Goal: Information Seeking & Learning: Learn about a topic

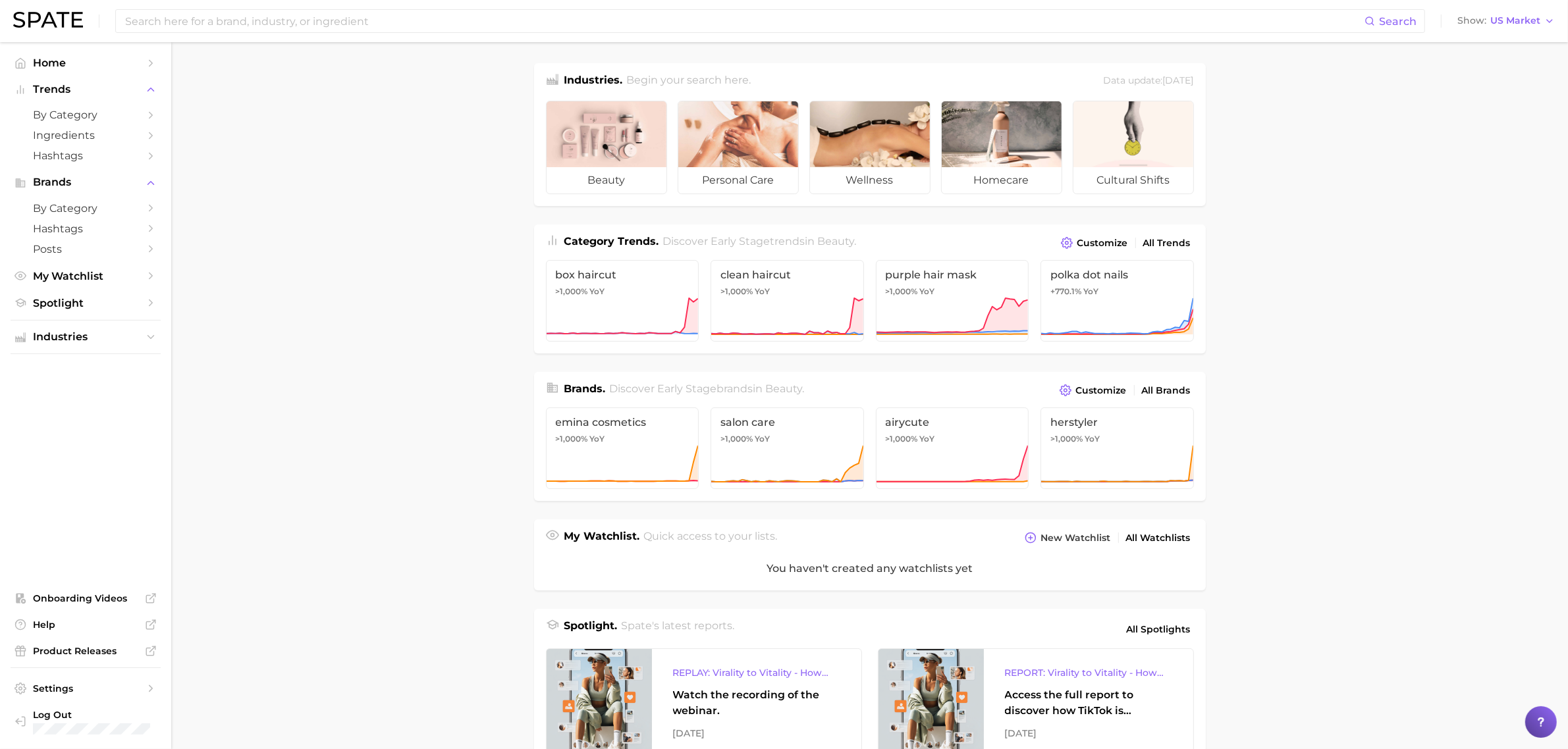
click at [1288, 195] on main "Industries. Begin your search here. Data update: [DATE] beauty personal care we…" at bounding box center [870, 546] width 1397 height 1008
click at [1493, 28] on button "Show US Market" at bounding box center [1506, 21] width 104 height 17
click at [1492, 71] on span "United Kingdom" at bounding box center [1512, 66] width 102 height 11
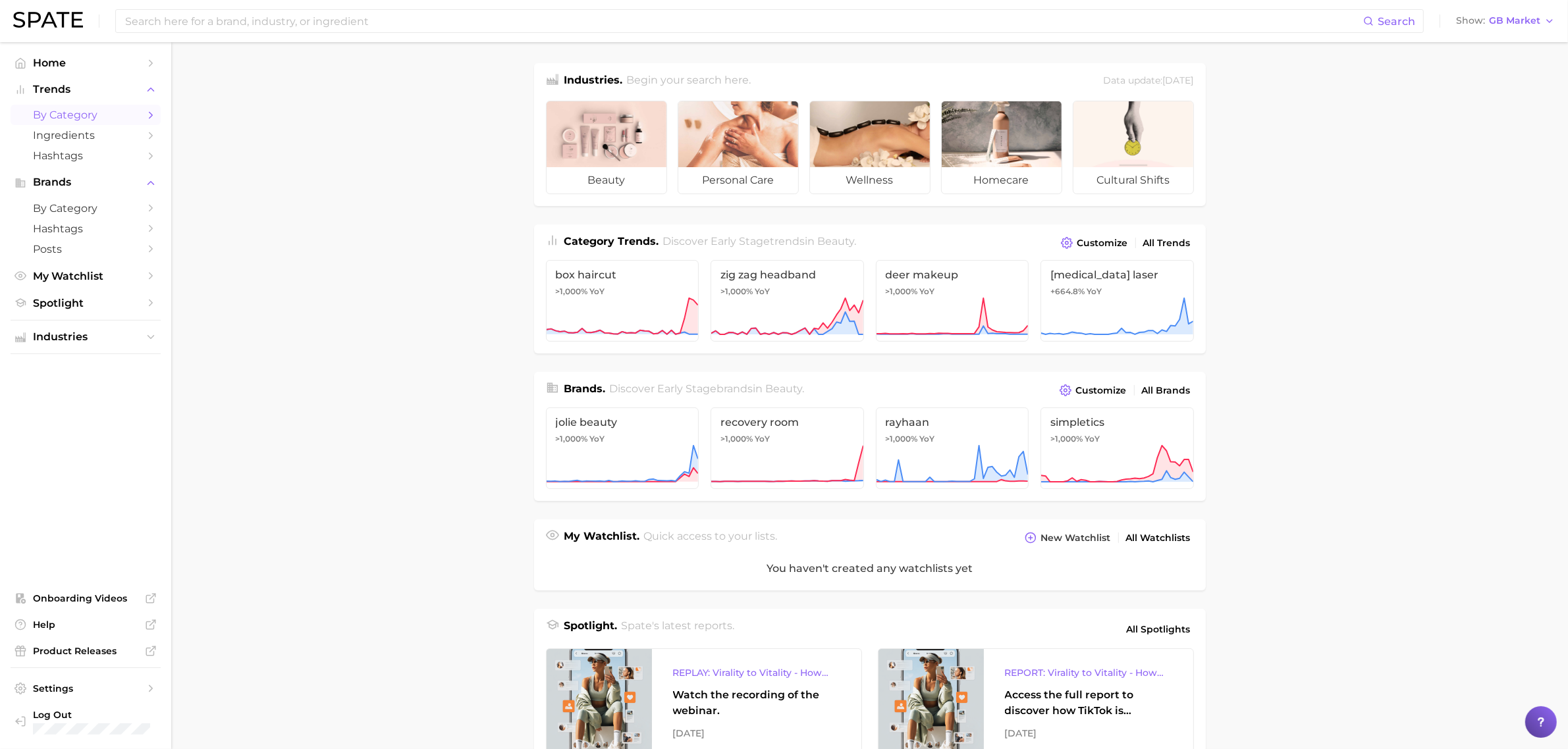
click at [126, 116] on span "by Category" at bounding box center [85, 114] width 105 height 13
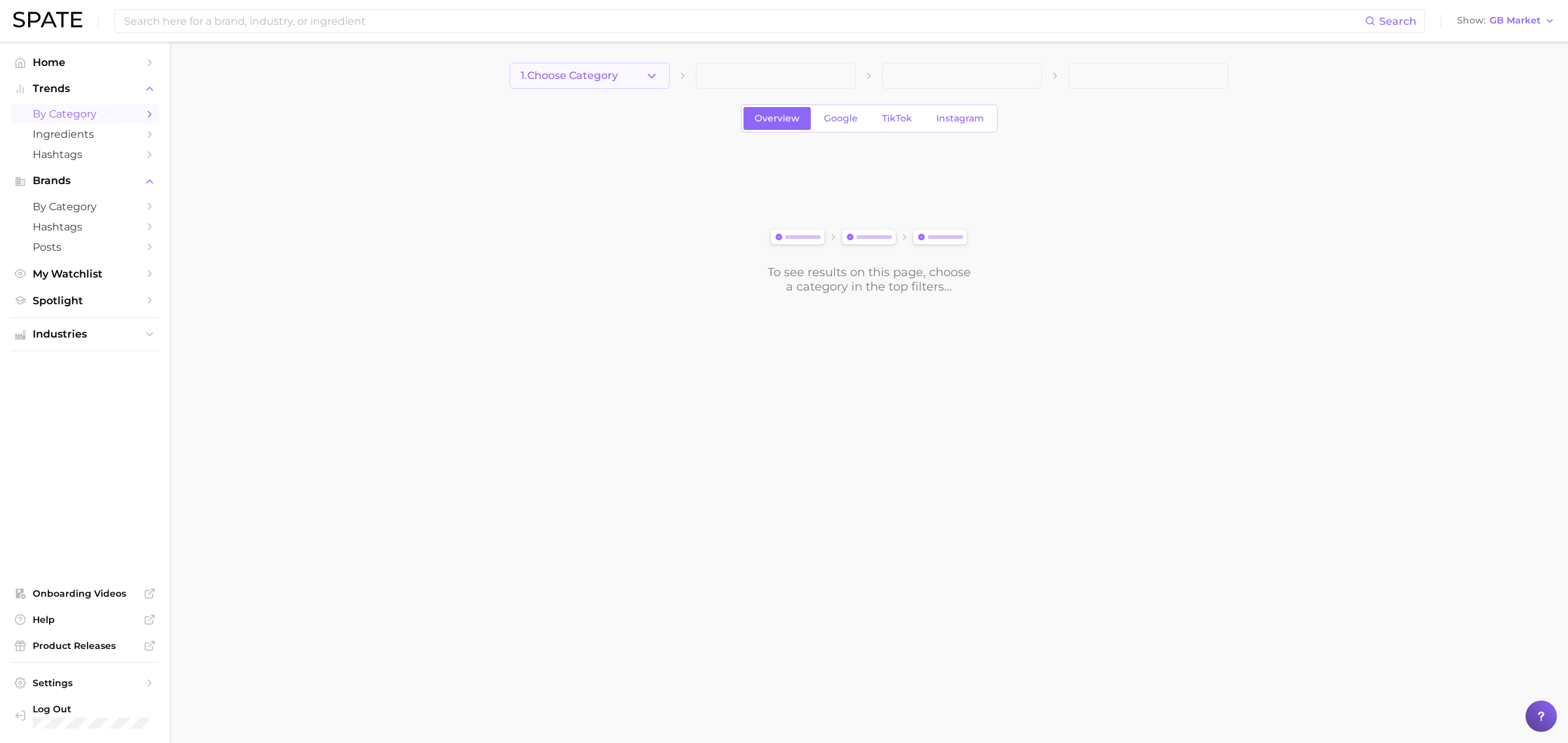
click at [531, 70] on span "1. Choose Category" at bounding box center [569, 76] width 97 height 12
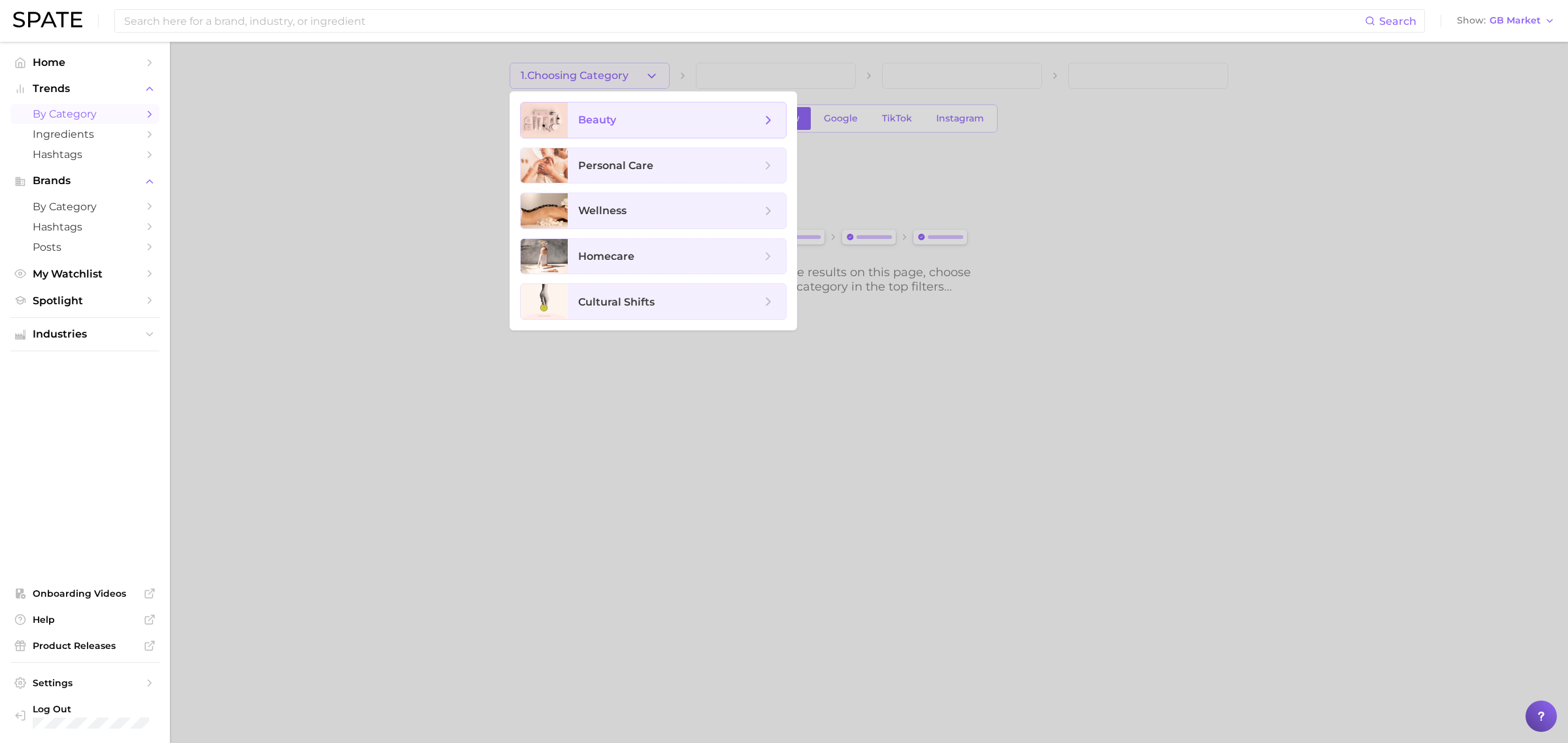
click at [644, 116] on span "beauty" at bounding box center [669, 120] width 183 height 14
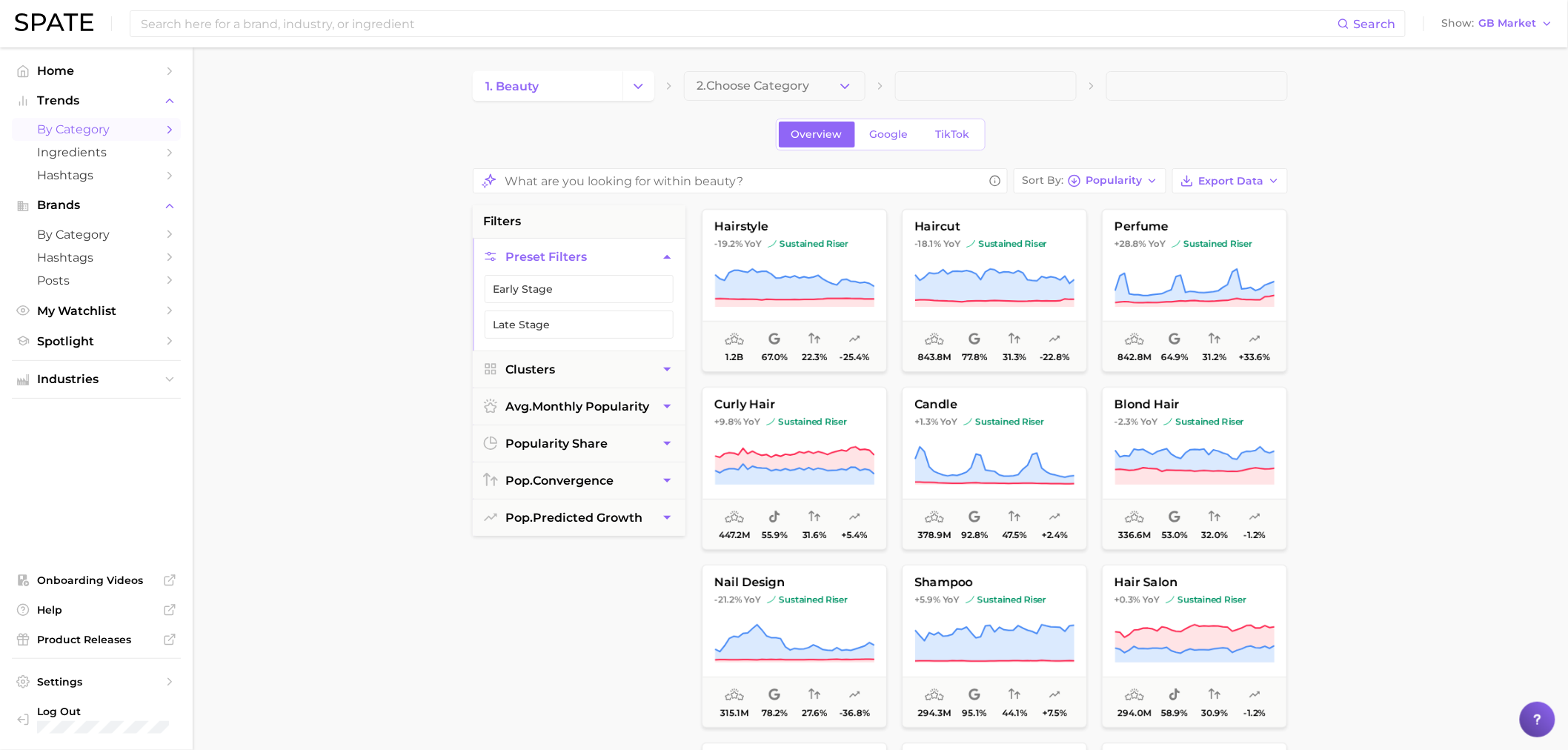
drag, startPoint x: 1698, startPoint y: 0, endPoint x: 391, endPoint y: 145, distance: 1315.0
click at [391, 145] on main "1. beauty 2. Choose Category Overview Google TikTok Sort By Popularity Export D…" at bounding box center [880, 612] width 1375 height 1129
click at [839, 92] on icon "button" at bounding box center [845, 86] width 16 height 16
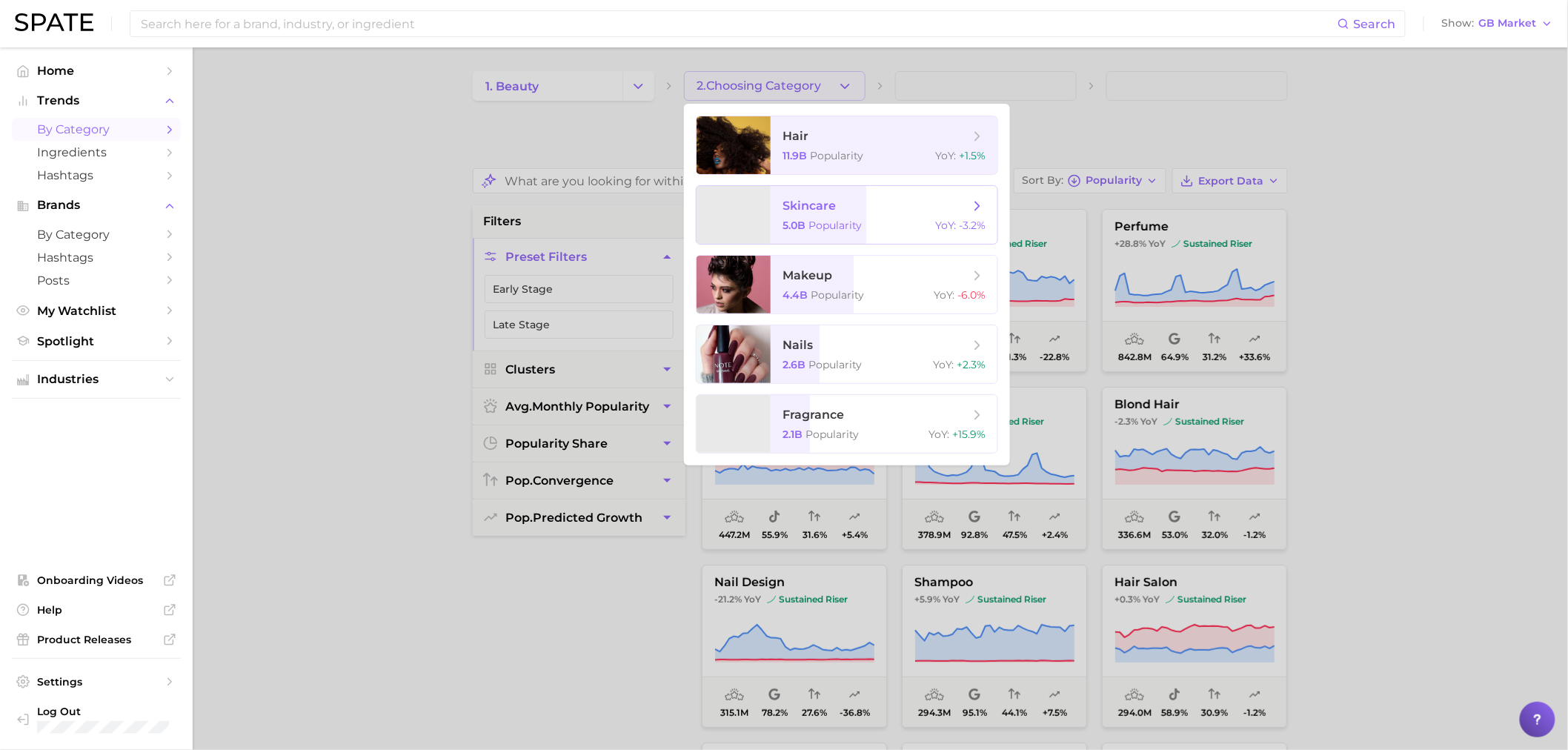
click at [801, 193] on span "skincare 5.0b Popularity YoY : -3.2%" at bounding box center [884, 215] width 227 height 58
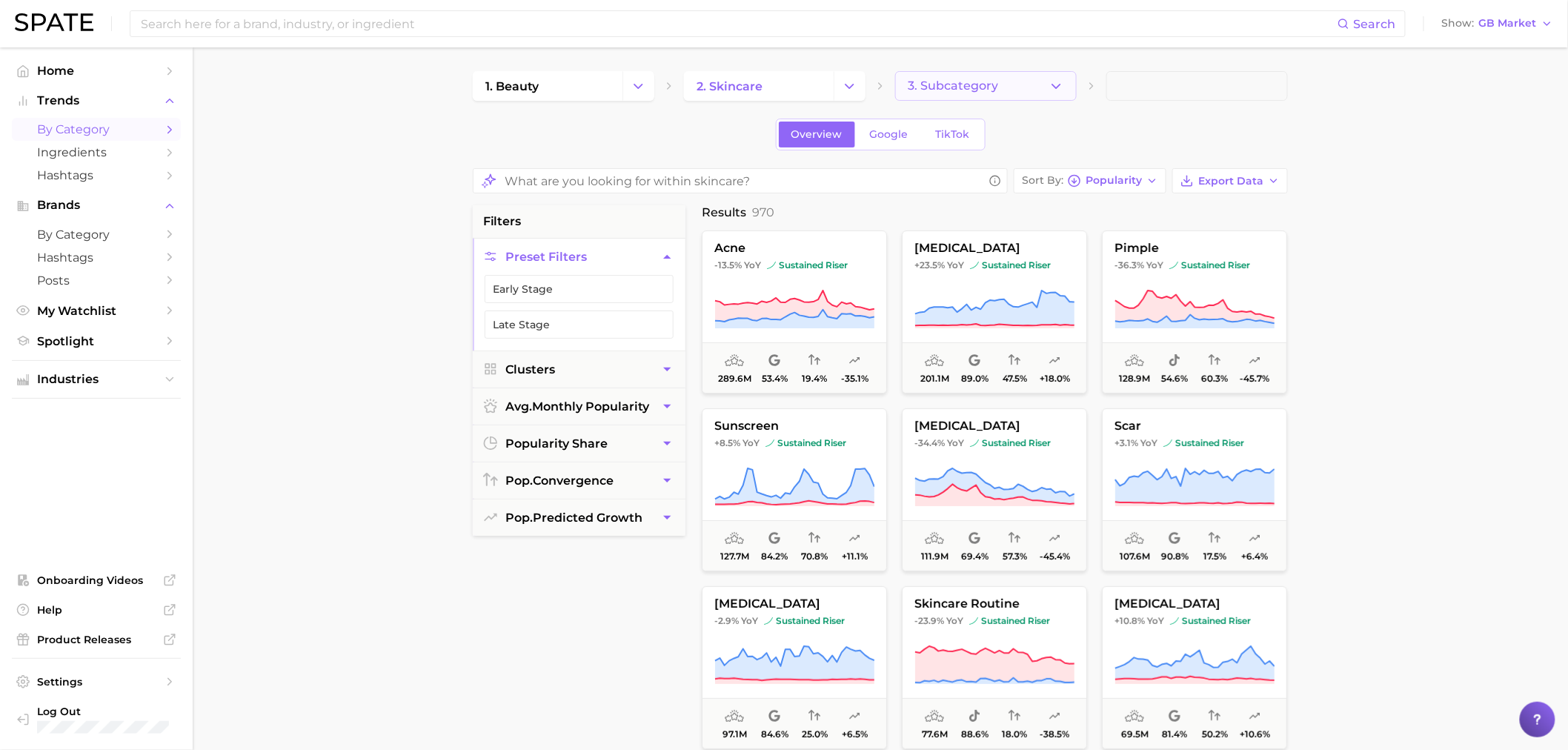
click at [1018, 91] on button "3. Subcategory" at bounding box center [986, 86] width 182 height 30
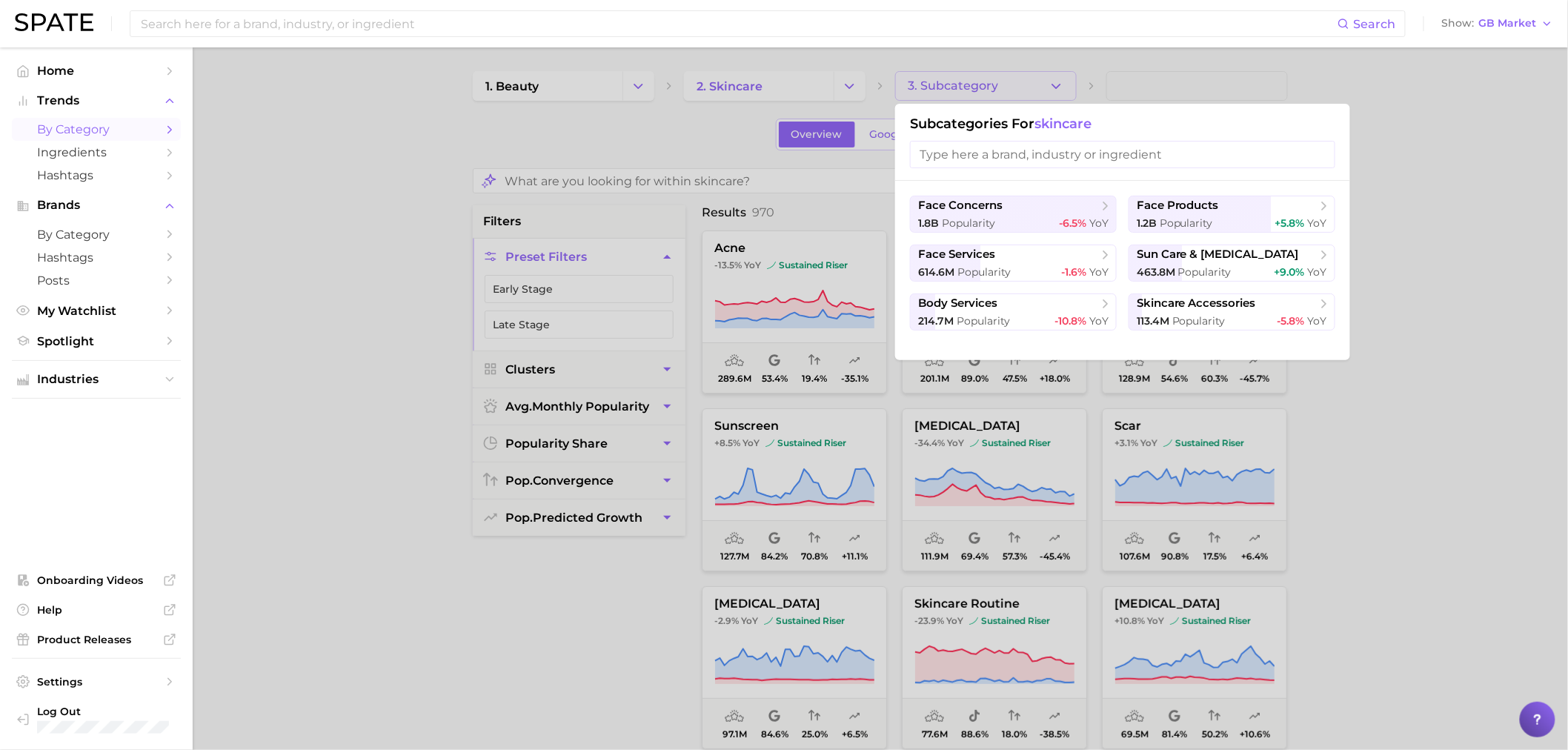
click at [1451, 150] on div at bounding box center [784, 375] width 1568 height 750
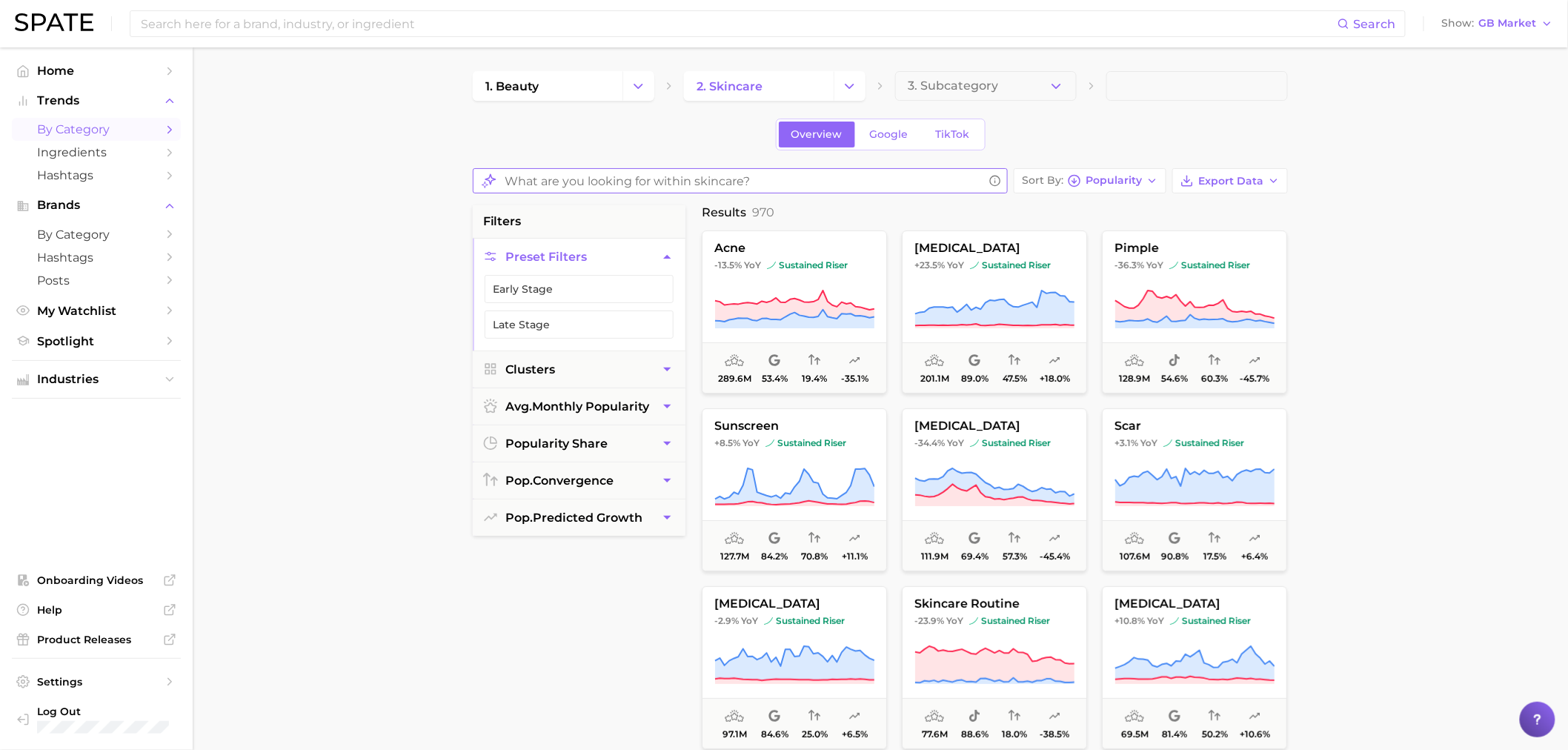
click at [702, 178] on input "What are you looking for within skincare?" at bounding box center [743, 181] width 479 height 29
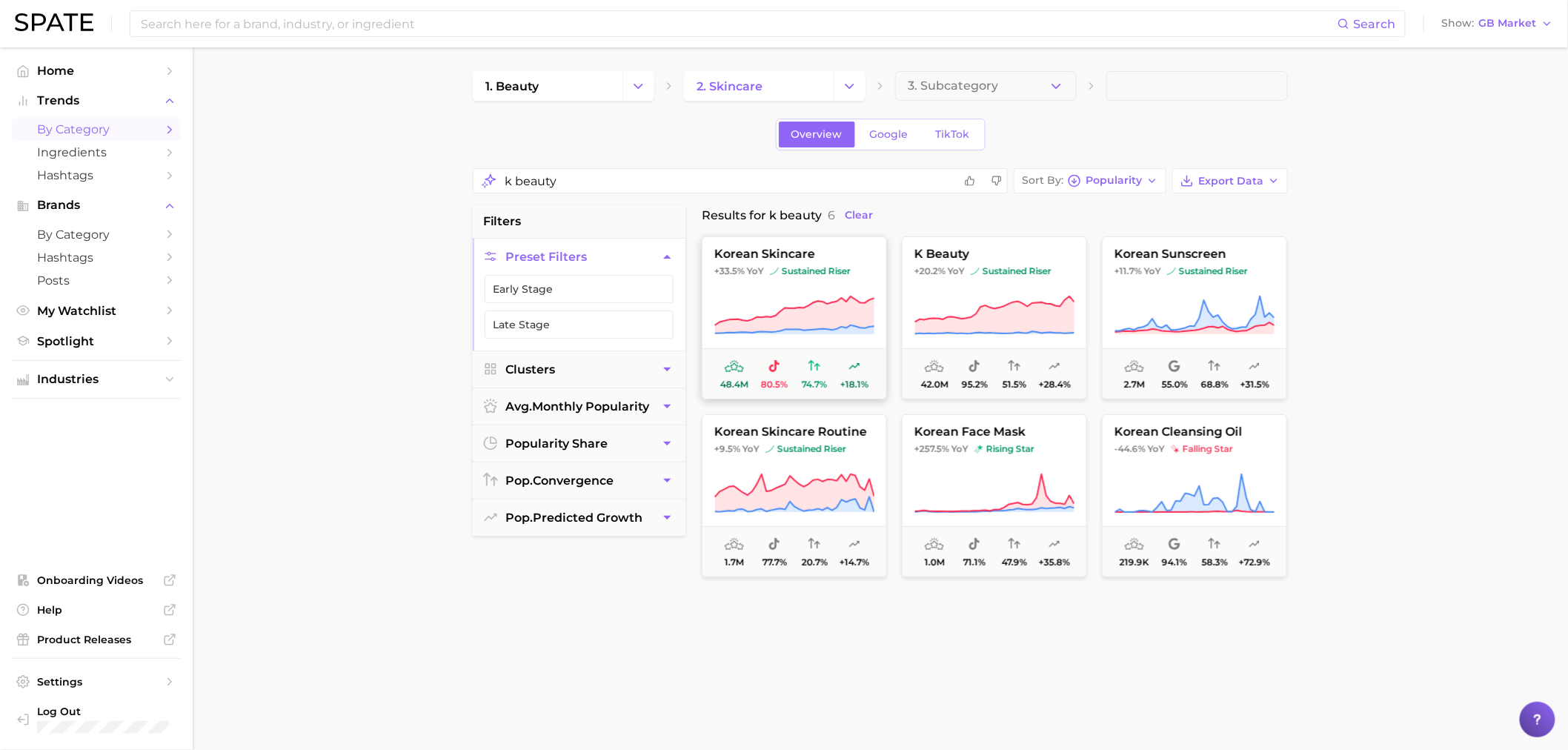
click at [804, 308] on icon at bounding box center [795, 315] width 159 height 37
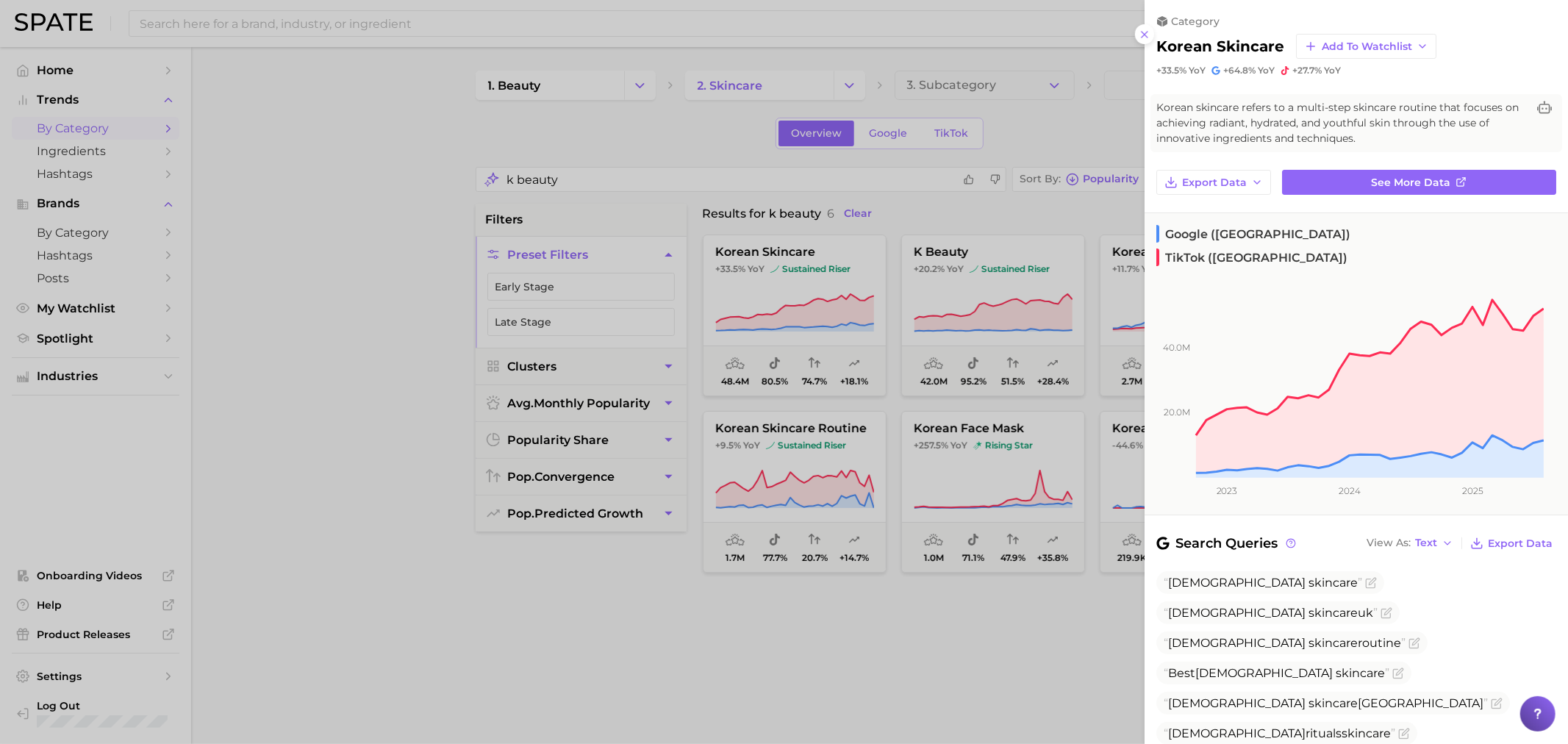
click at [946, 289] on div at bounding box center [784, 372] width 1568 height 744
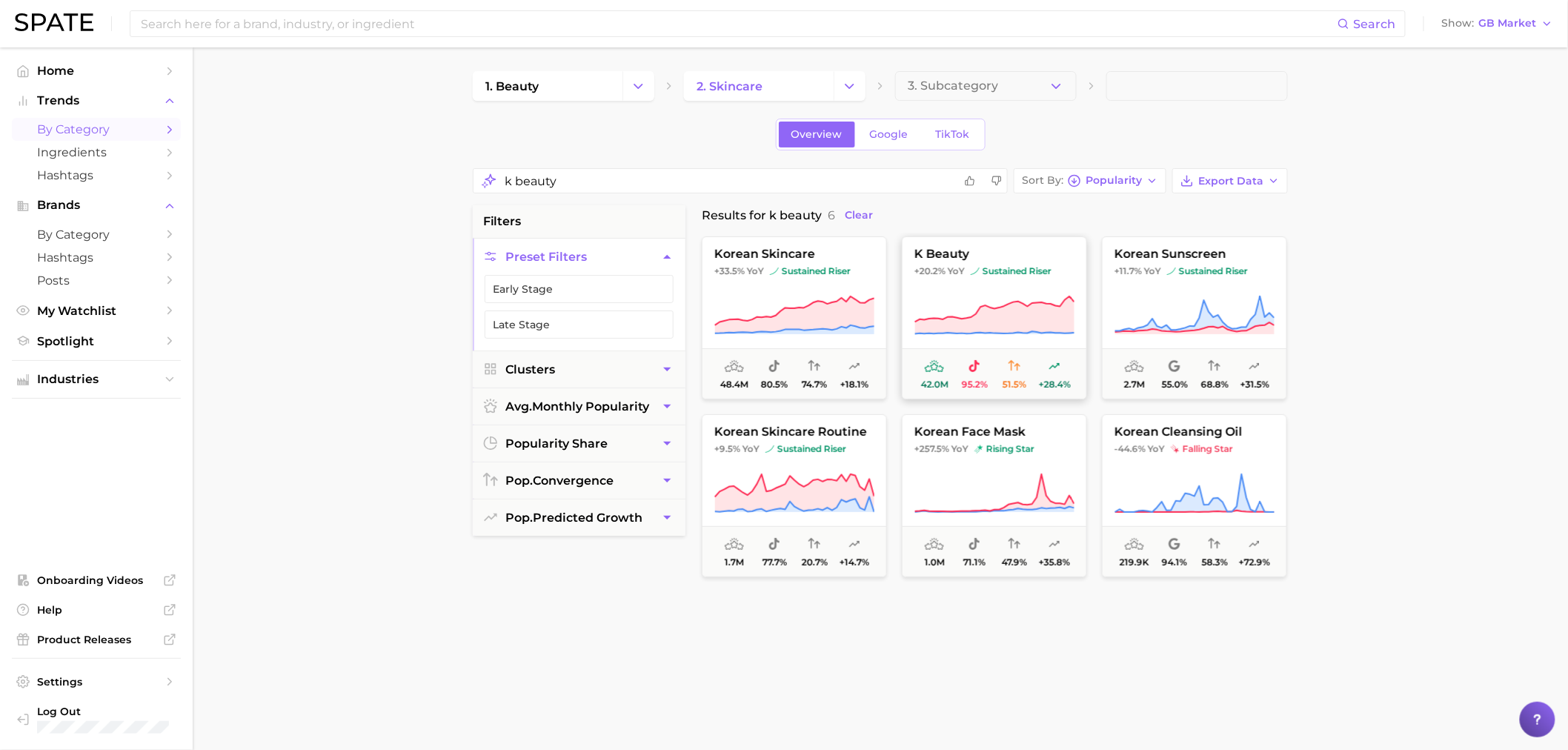
click at [1020, 305] on icon at bounding box center [995, 315] width 159 height 37
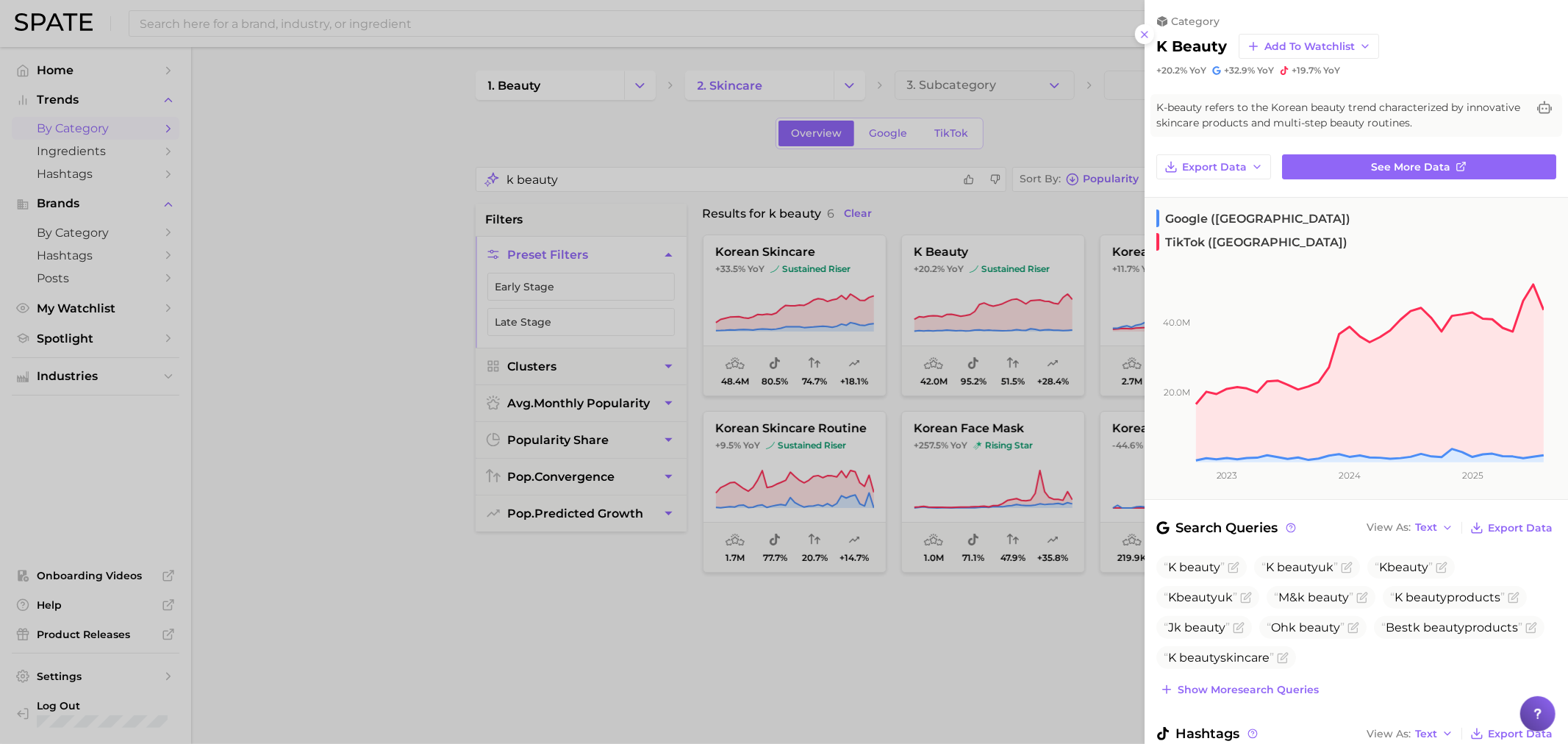
click at [888, 469] on div at bounding box center [784, 372] width 1568 height 744
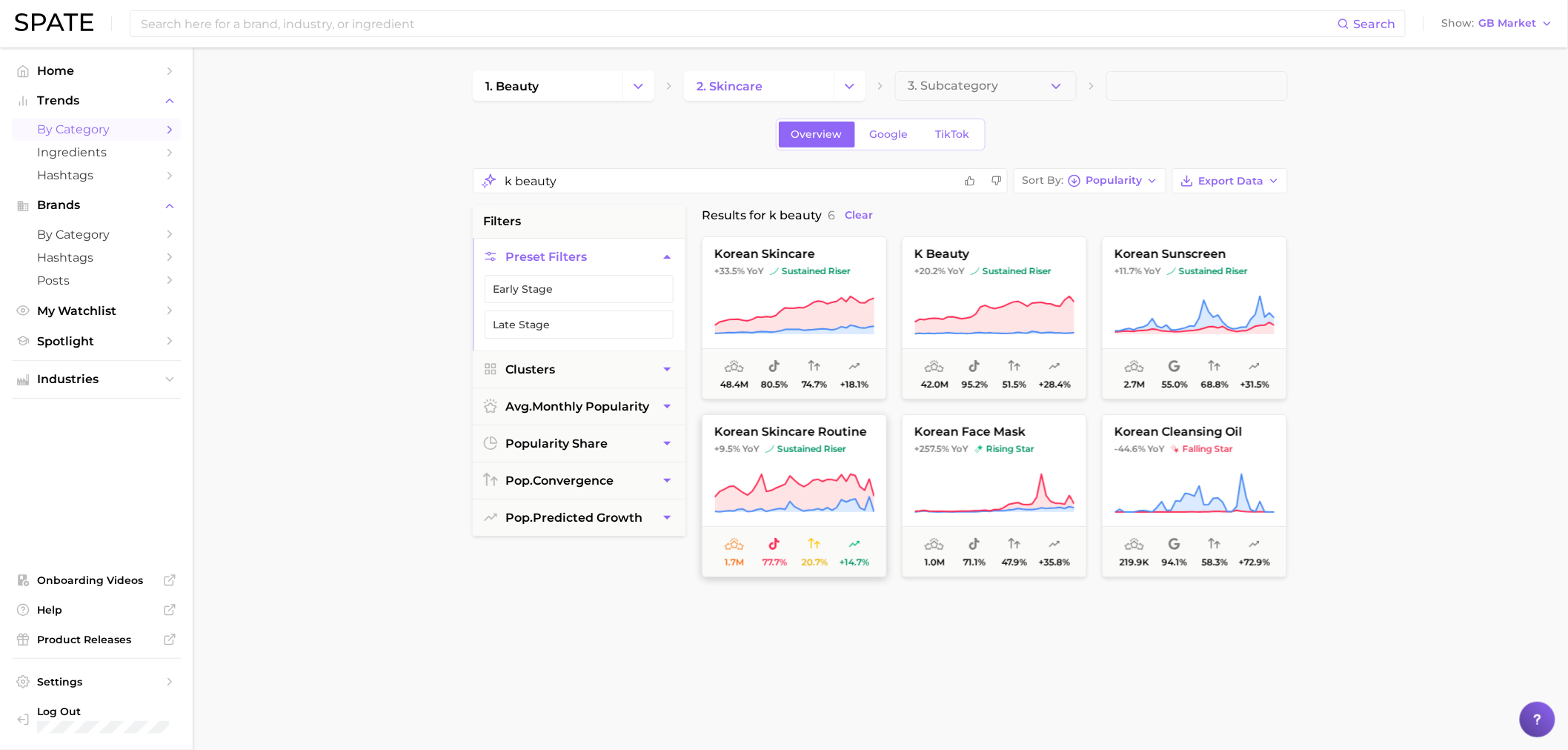
click at [790, 478] on icon at bounding box center [795, 485] width 159 height 23
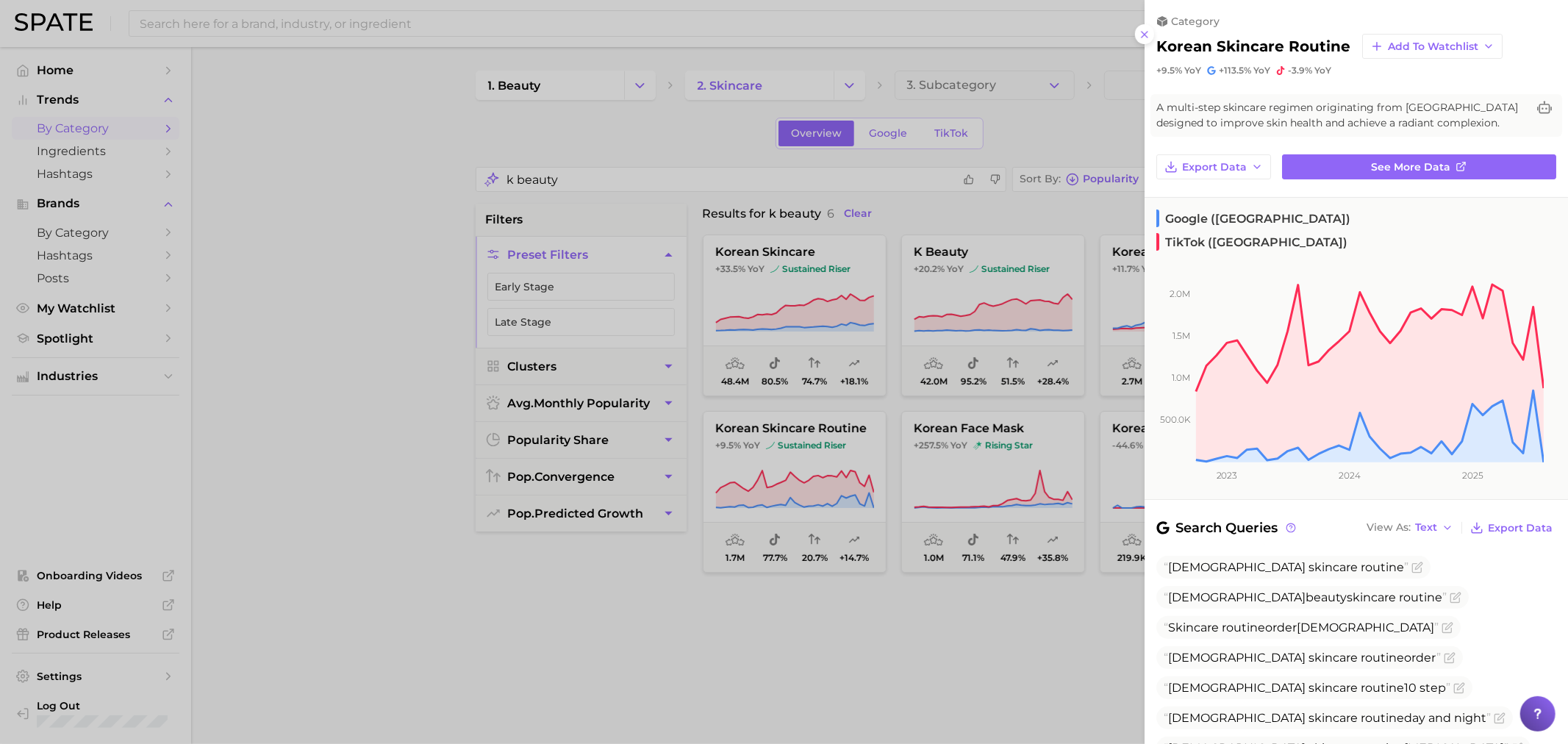
drag, startPoint x: 679, startPoint y: 599, endPoint x: 695, endPoint y: 605, distance: 17.1
click at [681, 599] on div at bounding box center [784, 372] width 1568 height 744
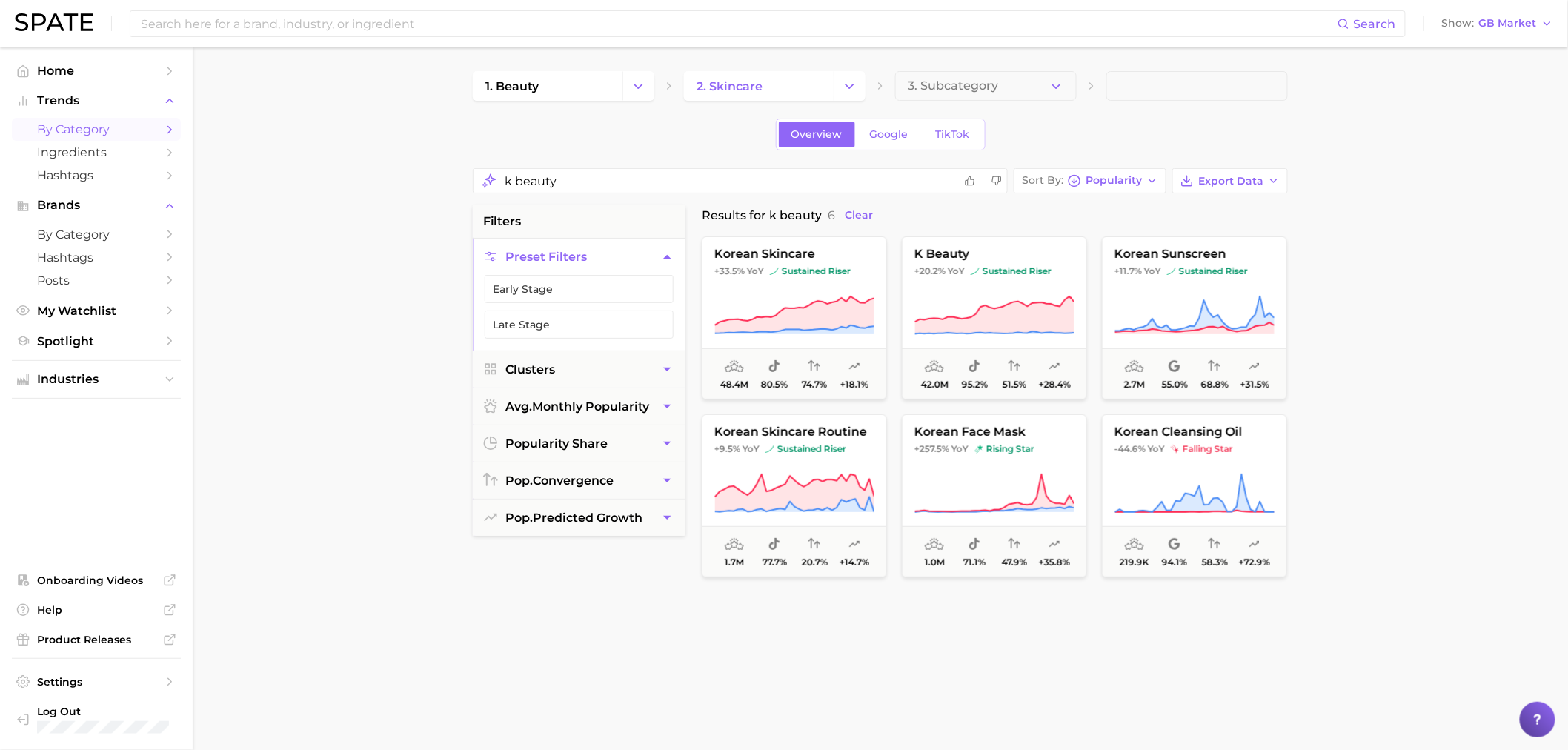
click at [391, 413] on main "1. beauty 2. skincare 3. Subcategory Overview Google TikTok k beauty Sort By Po…" at bounding box center [880, 626] width 1375 height 1156
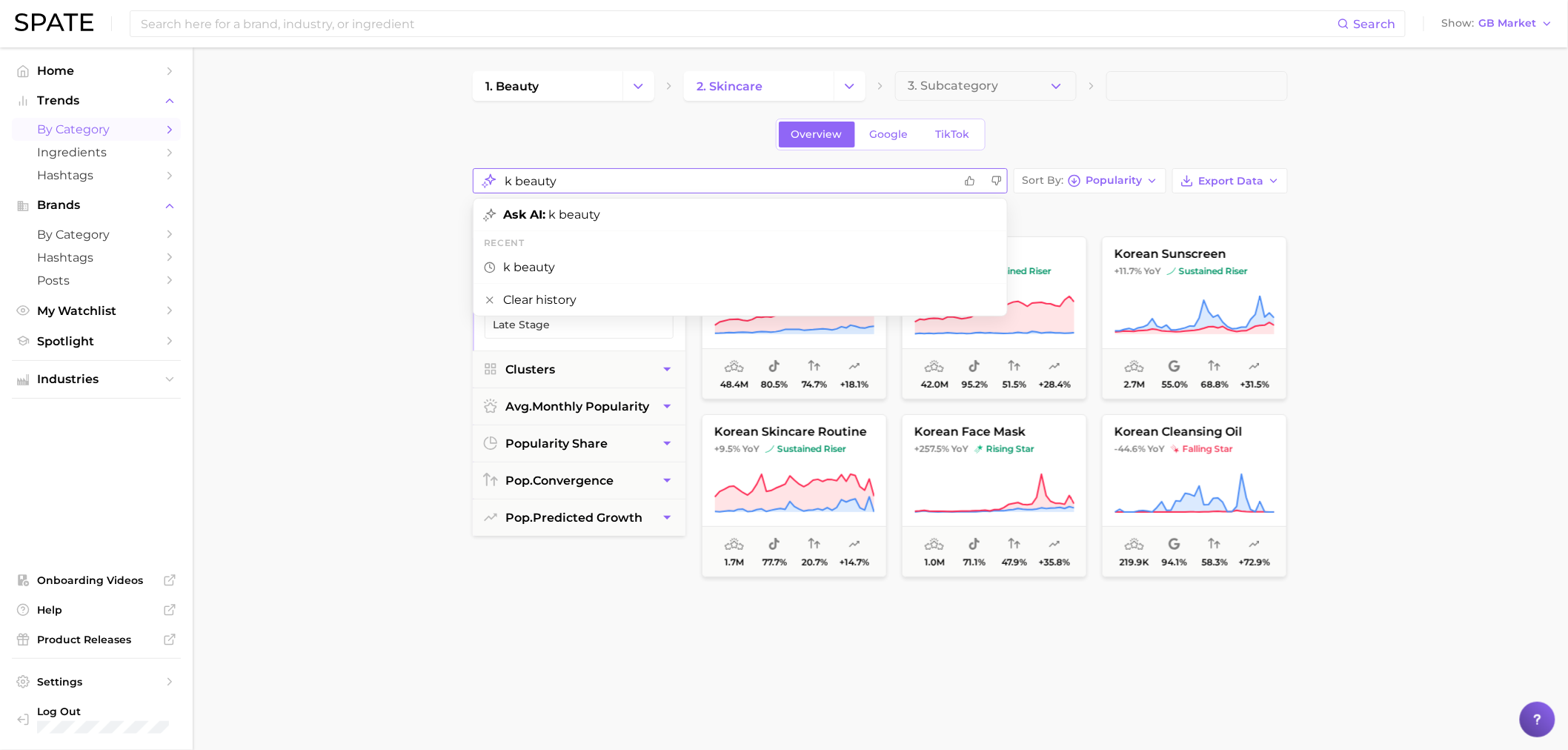
drag, startPoint x: 562, startPoint y: 179, endPoint x: 399, endPoint y: 173, distance: 163.1
click at [399, 173] on main "1. beauty 2. skincare 3. Subcategory Overview Google TikTok k beauty Ask AI: k …" at bounding box center [880, 626] width 1375 height 1156
drag, startPoint x: 589, startPoint y: 175, endPoint x: 388, endPoint y: 176, distance: 201.0
click at [391, 176] on main "1. beauty 2. skincare 3. Subcategory Overview Google TikTok KOREAN Ask AI: KORE…" at bounding box center [880, 626] width 1375 height 1156
type input "glass"
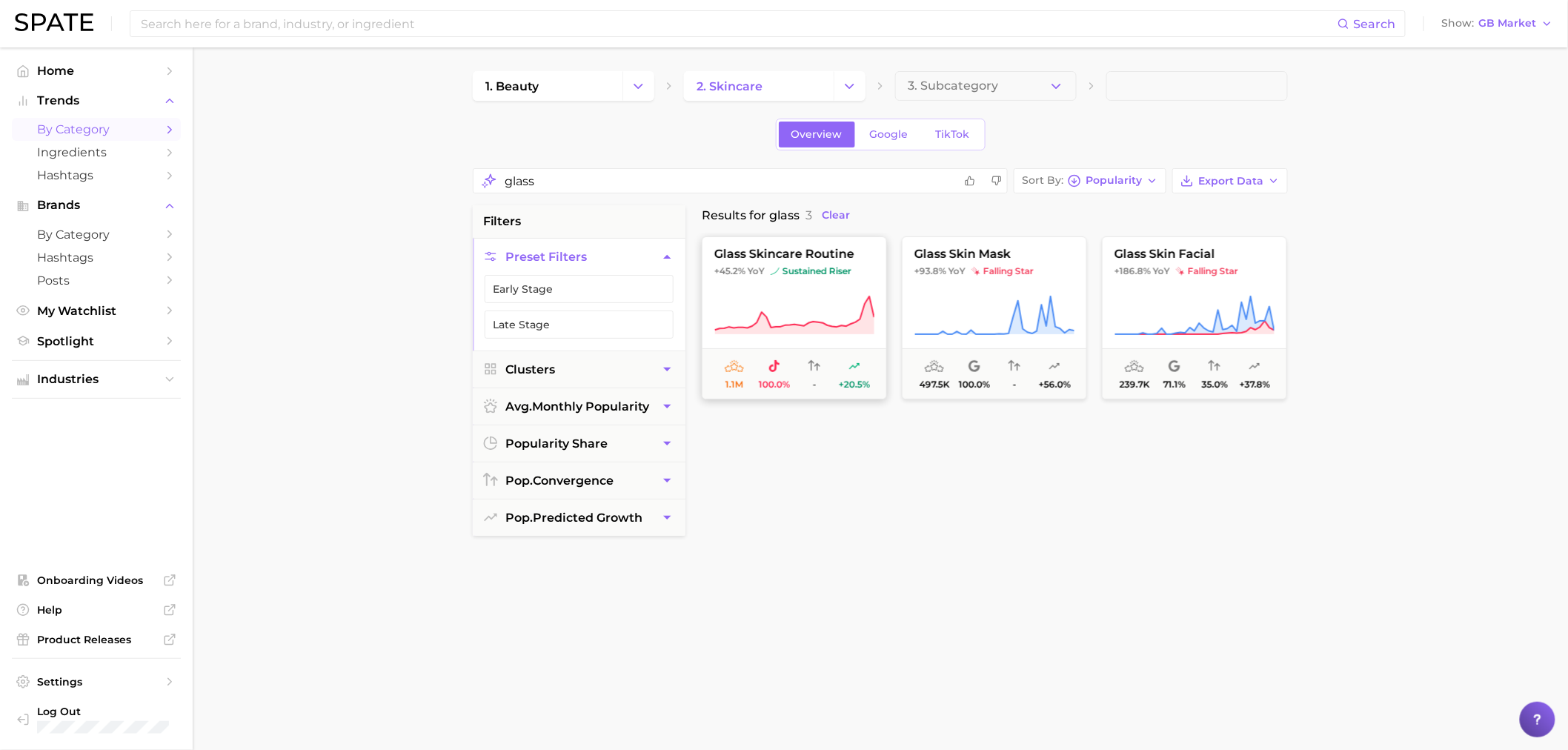
click at [807, 309] on icon at bounding box center [794, 315] width 160 height 42
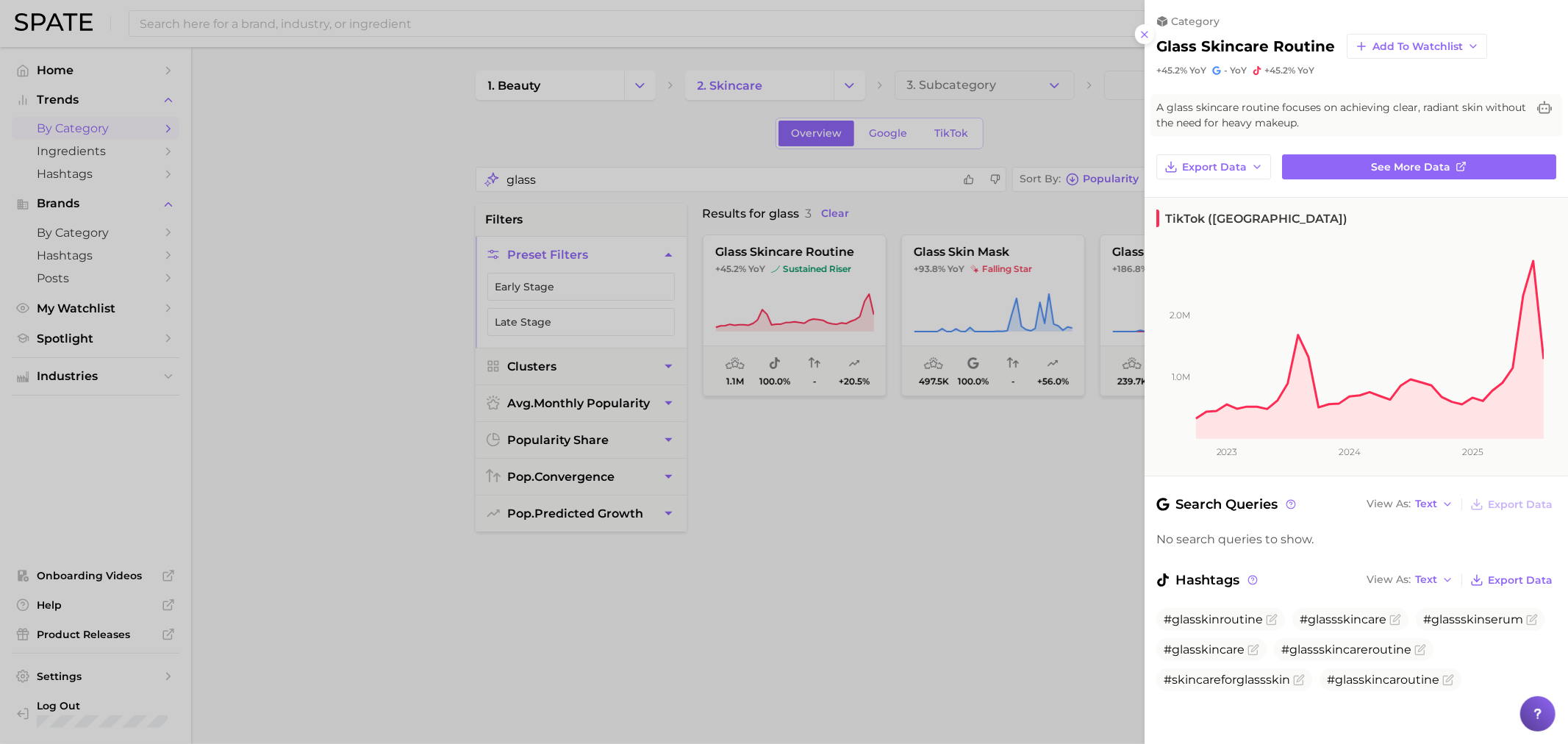
click at [849, 568] on div at bounding box center [784, 372] width 1568 height 744
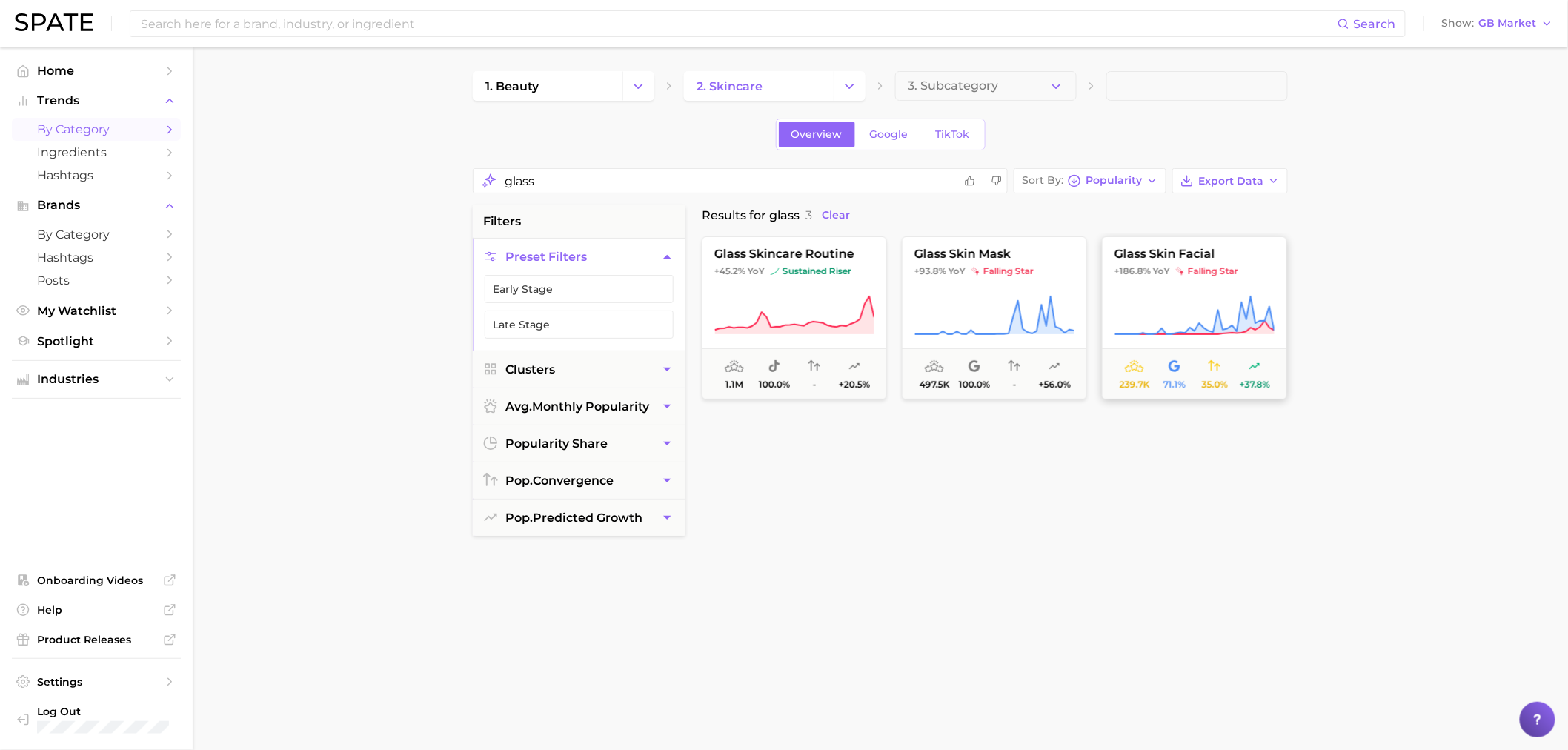
click at [1174, 291] on button "glass skin facial +186.8% YoY falling star 239.7k 71.1% 35.0% +37.8%" at bounding box center [1194, 318] width 185 height 163
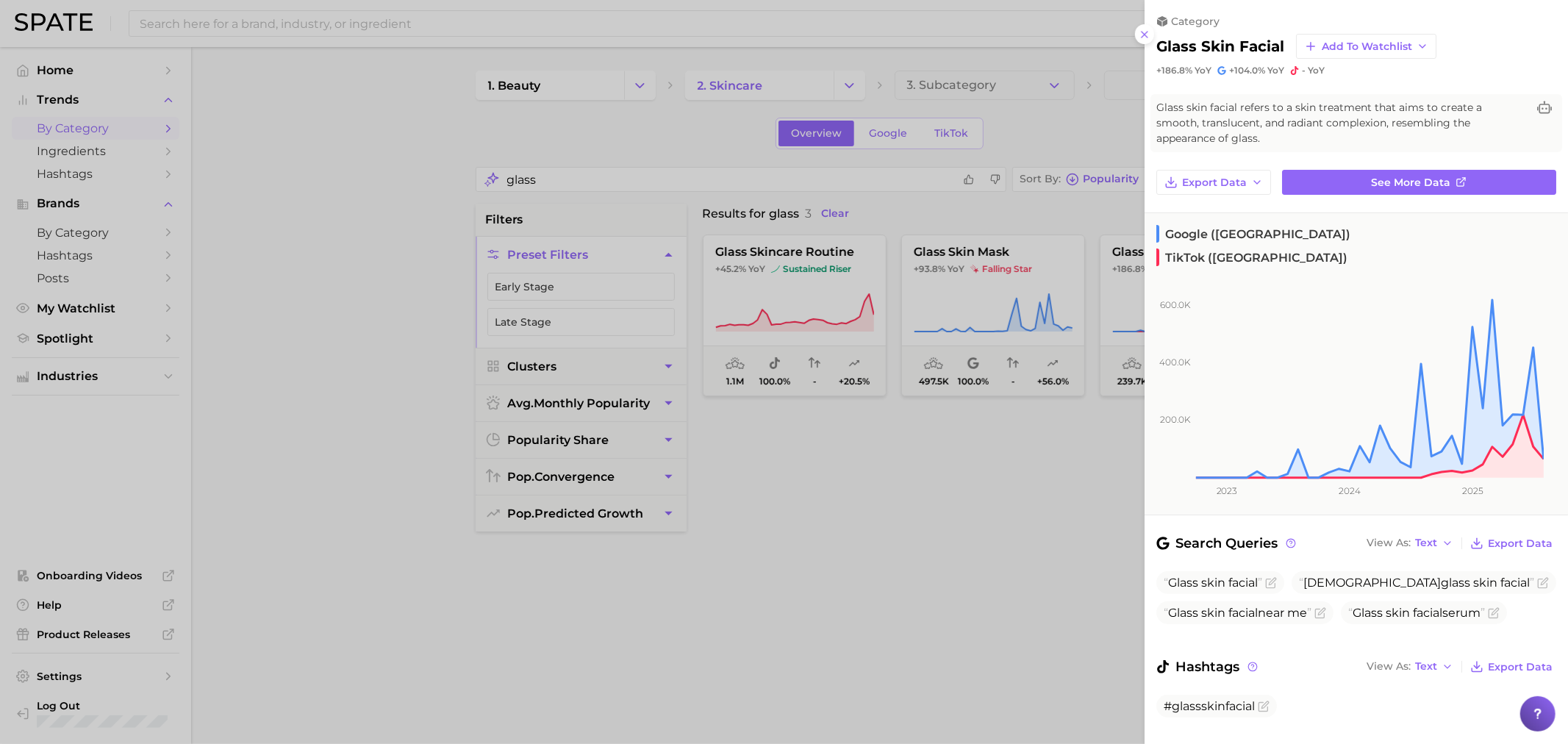
click at [927, 460] on div at bounding box center [784, 372] width 1568 height 744
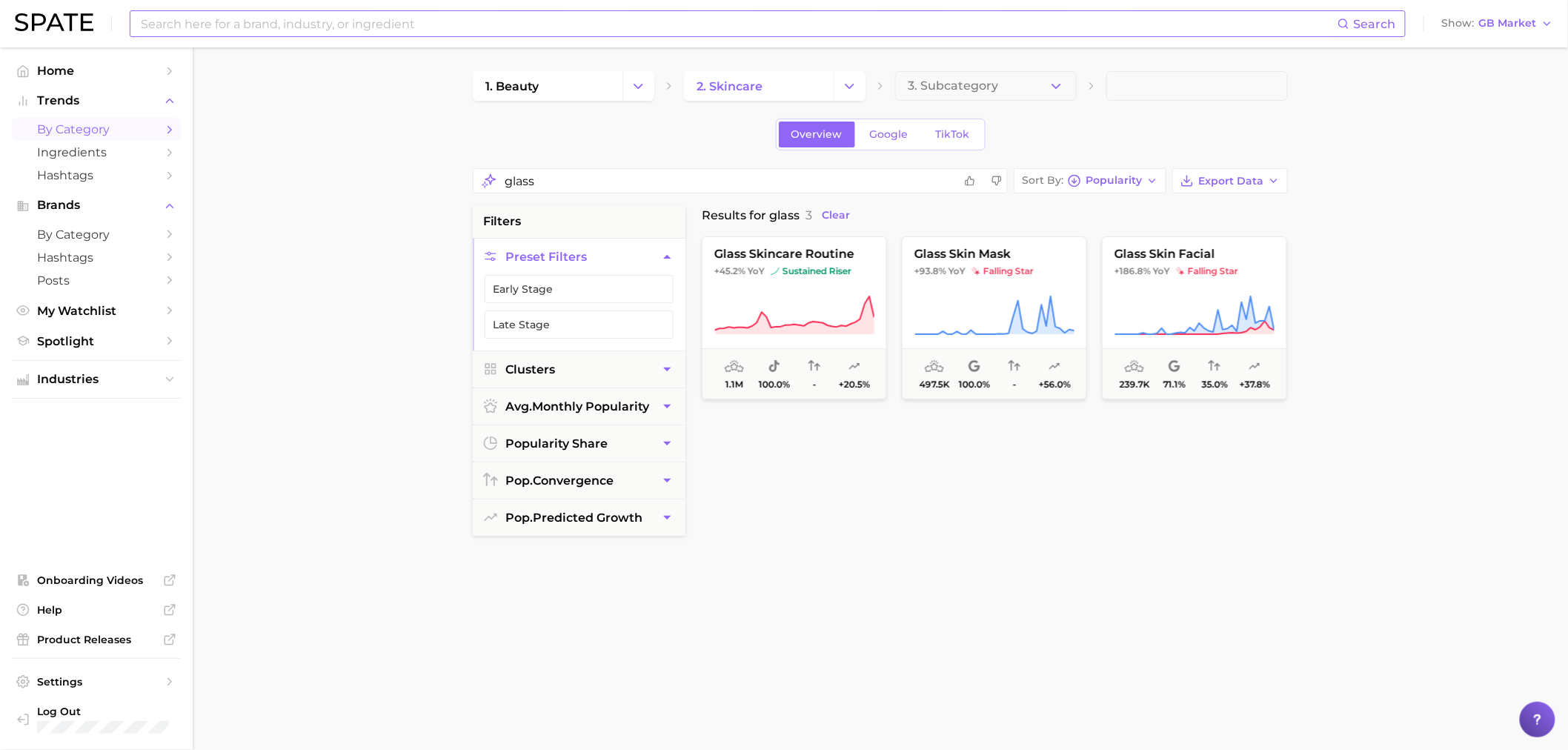
click at [324, 27] on input at bounding box center [738, 24] width 1198 height 25
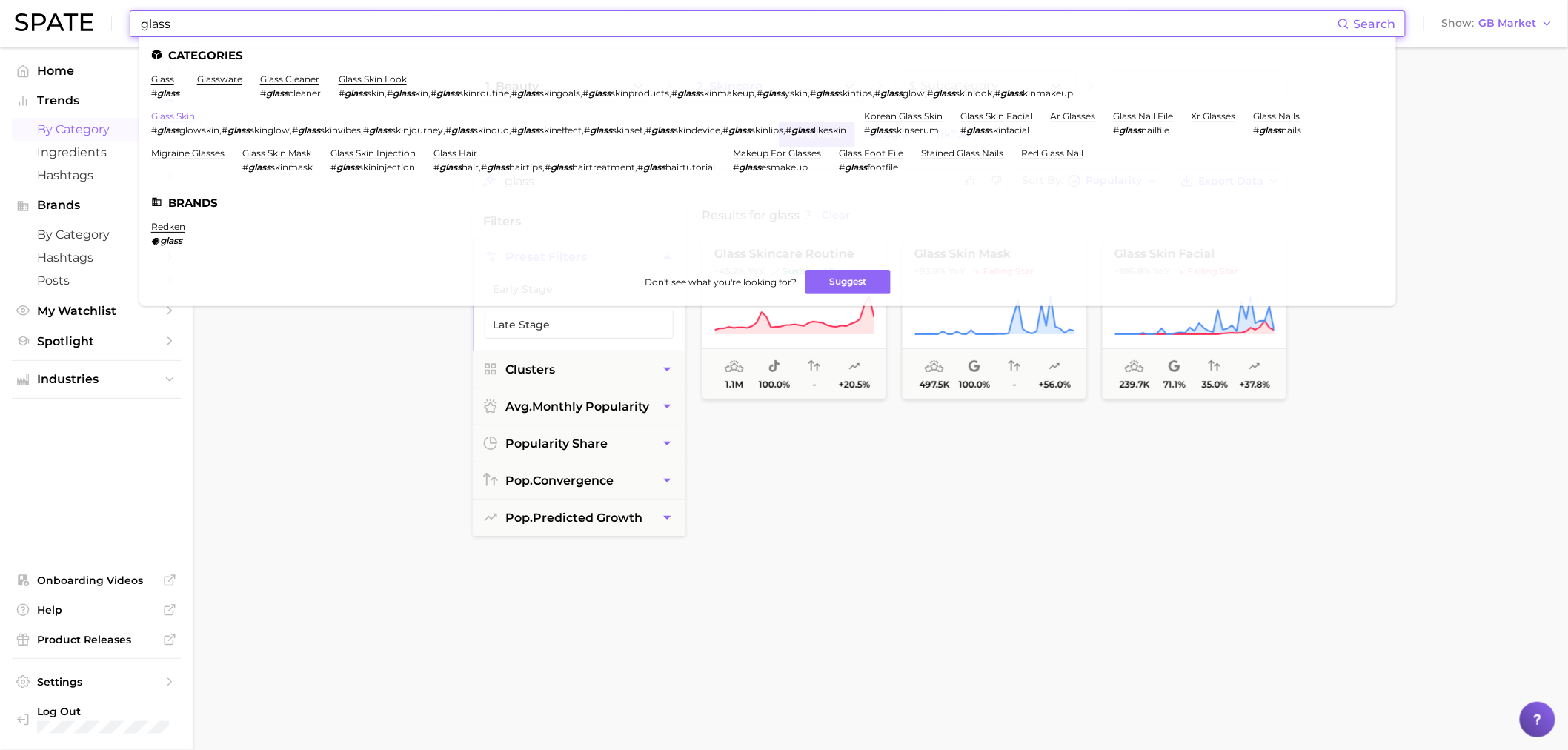
type input "glass"
click at [179, 118] on link "glass skin" at bounding box center [173, 115] width 44 height 11
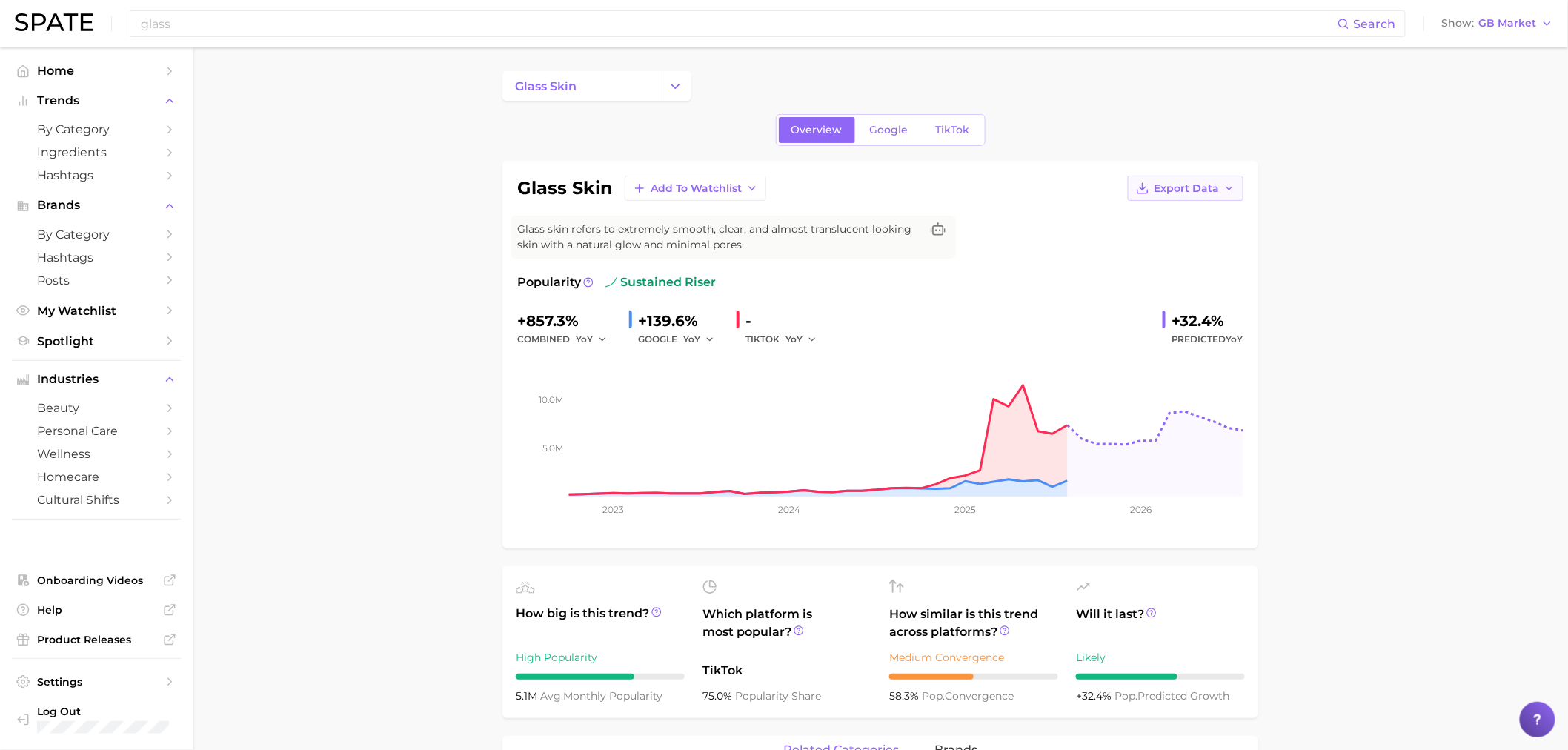
click at [1233, 184] on icon "button" at bounding box center [1229, 188] width 12 height 12
click at [1174, 243] on span "Time Series Image" at bounding box center [1155, 243] width 99 height 13
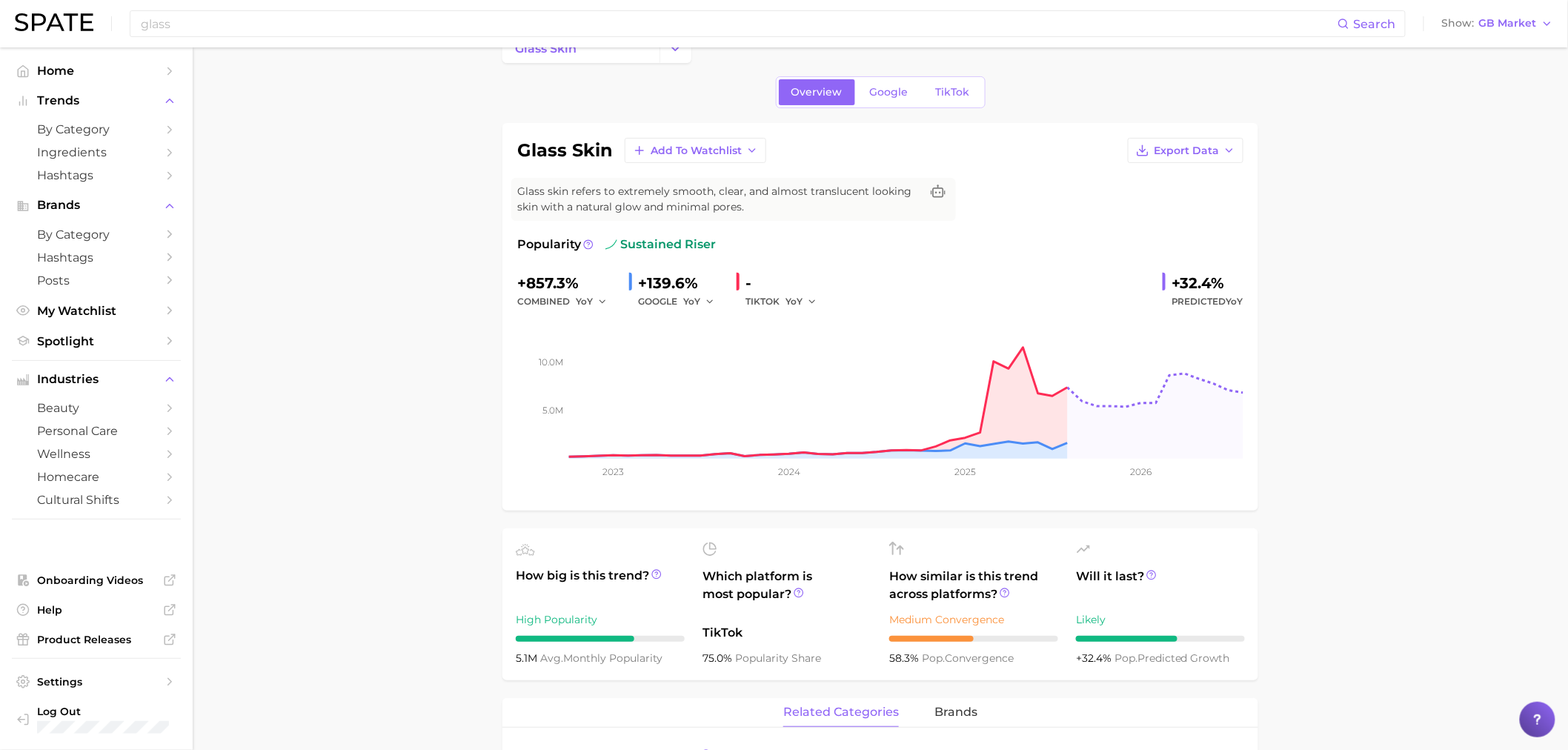
scroll to position [0, 0]
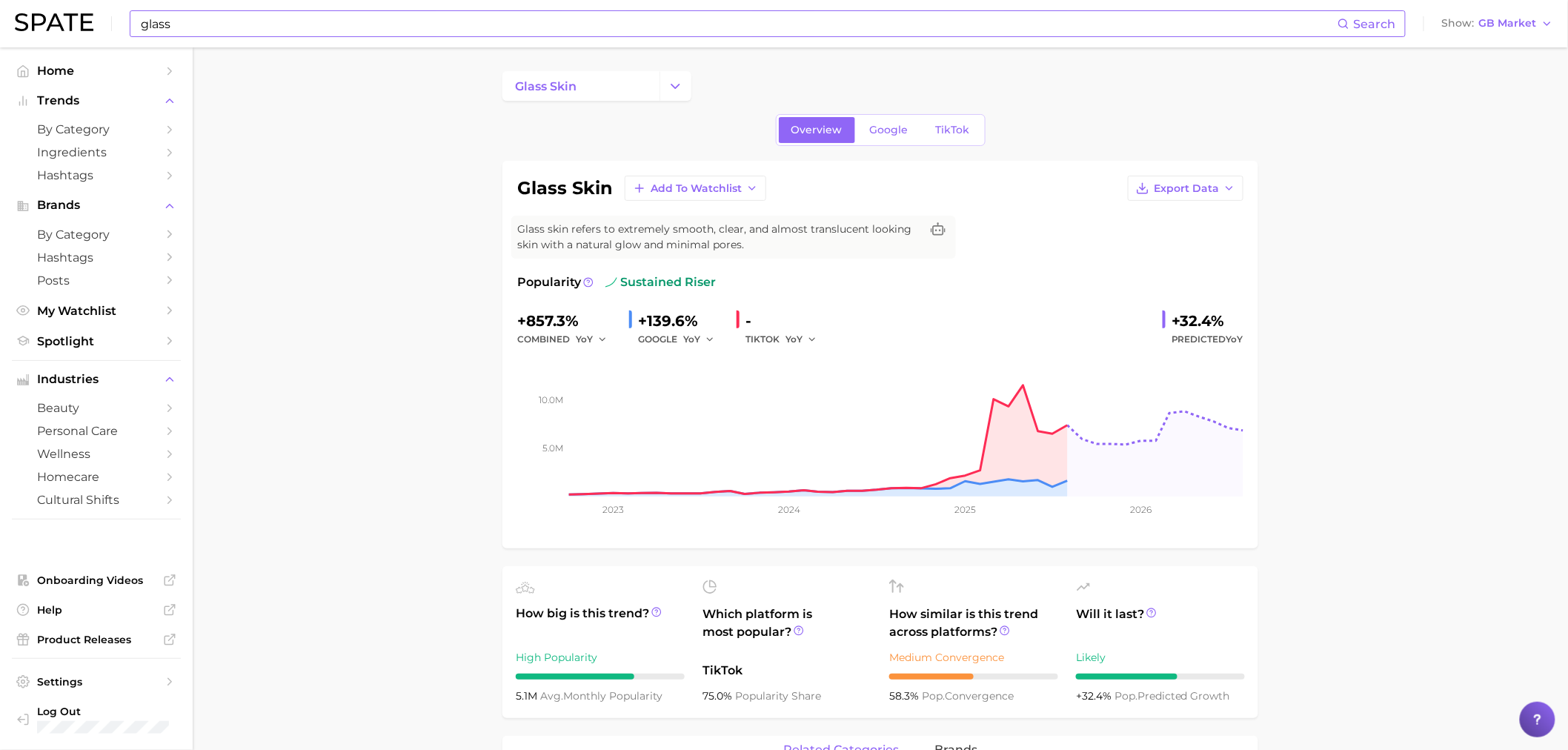
click at [234, 16] on input "glass" at bounding box center [738, 24] width 1198 height 25
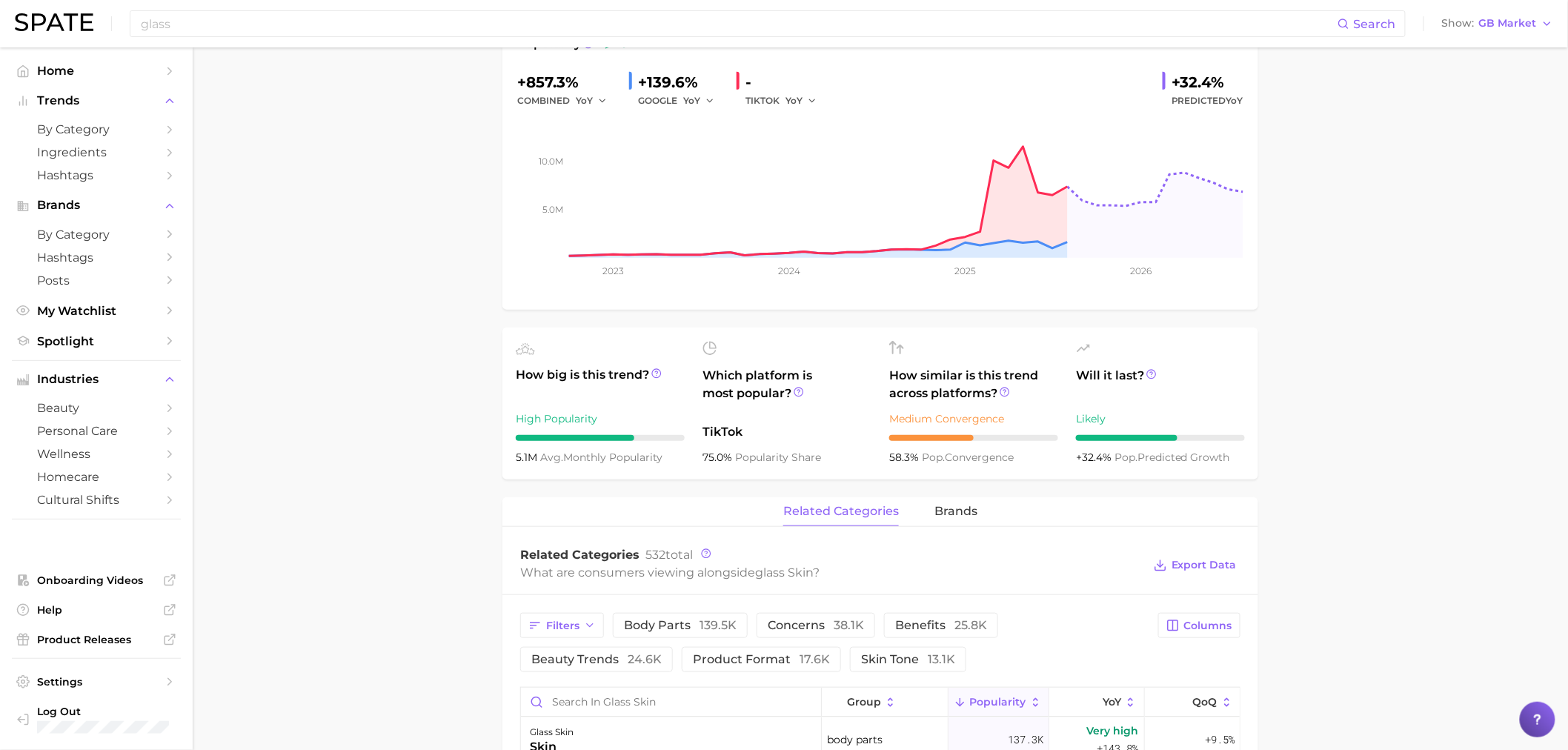
scroll to position [247, 0]
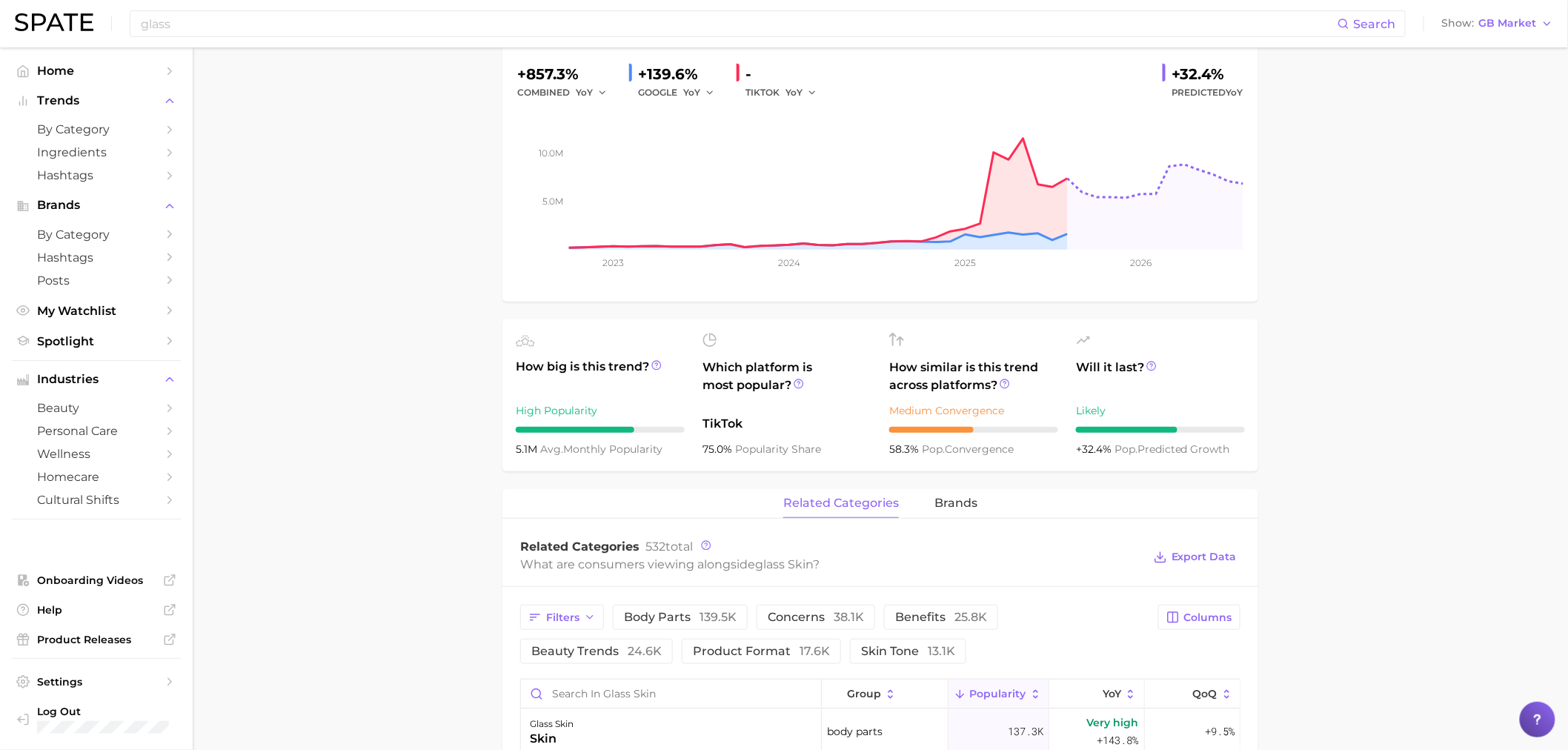
click at [1343, 385] on main "glass skin Overview Google TikTok glass skin Add to Watchlist Export Data Glass…" at bounding box center [880, 661] width 1375 height 1720
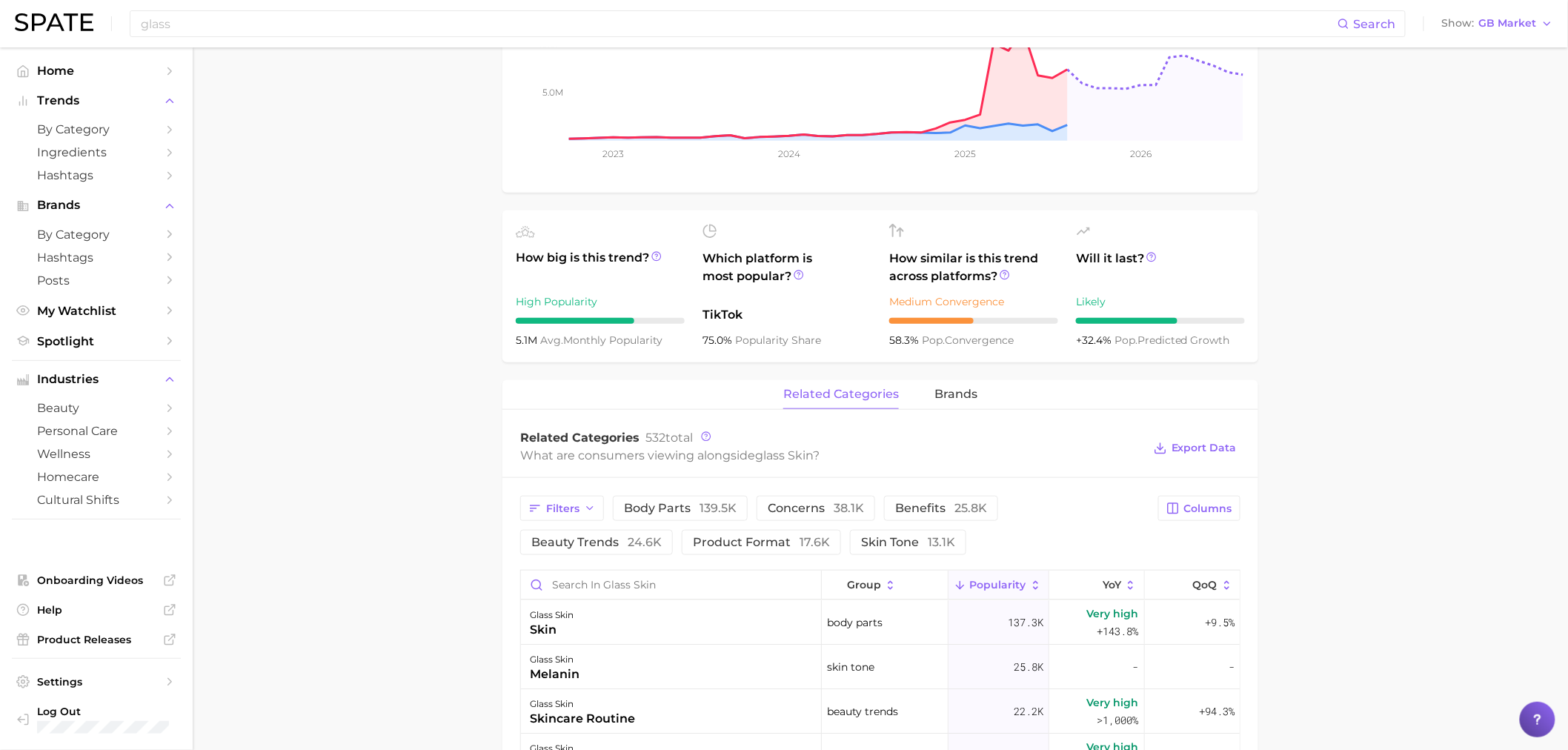
scroll to position [493, 0]
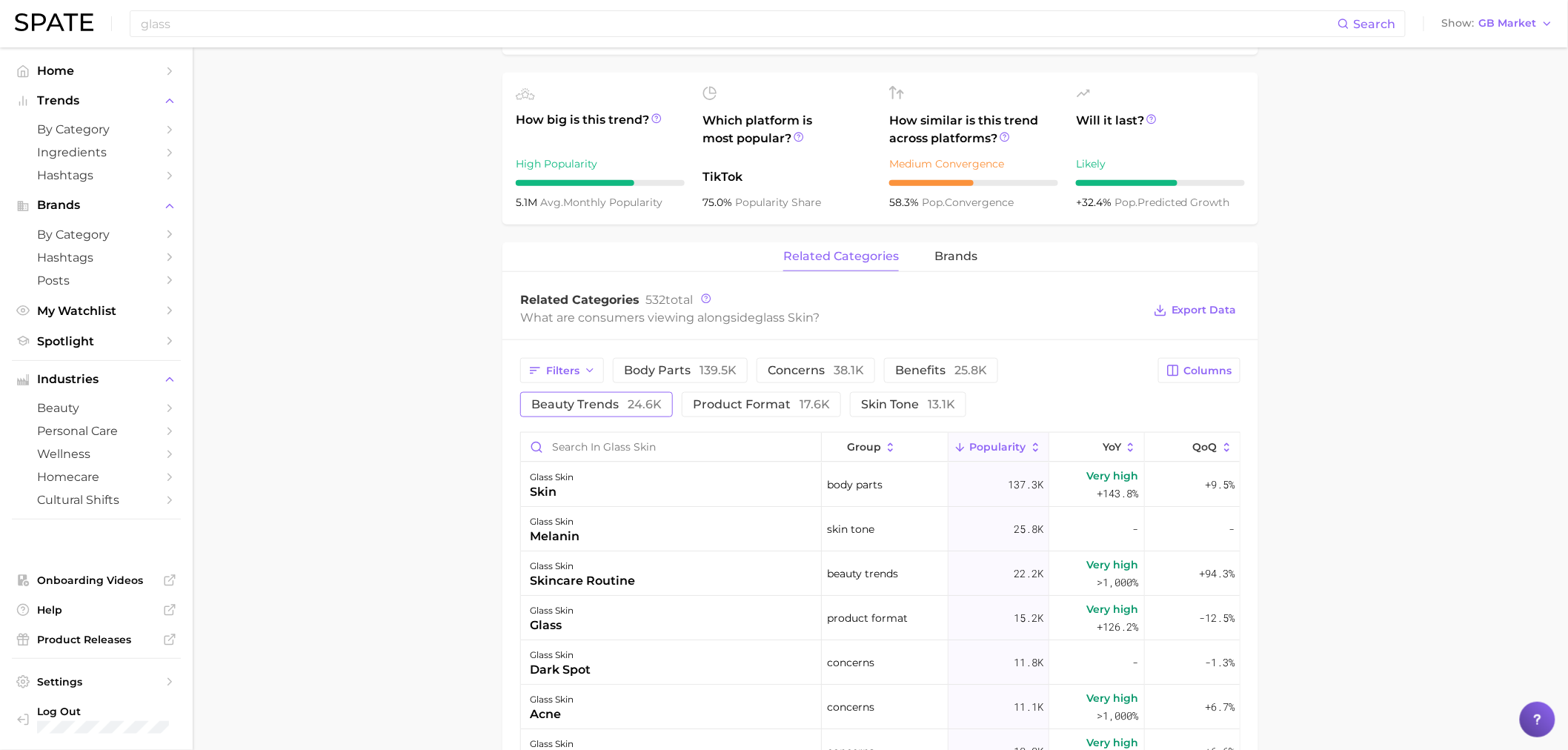
click at [617, 406] on span "beauty trends 24.6k" at bounding box center [596, 405] width 130 height 12
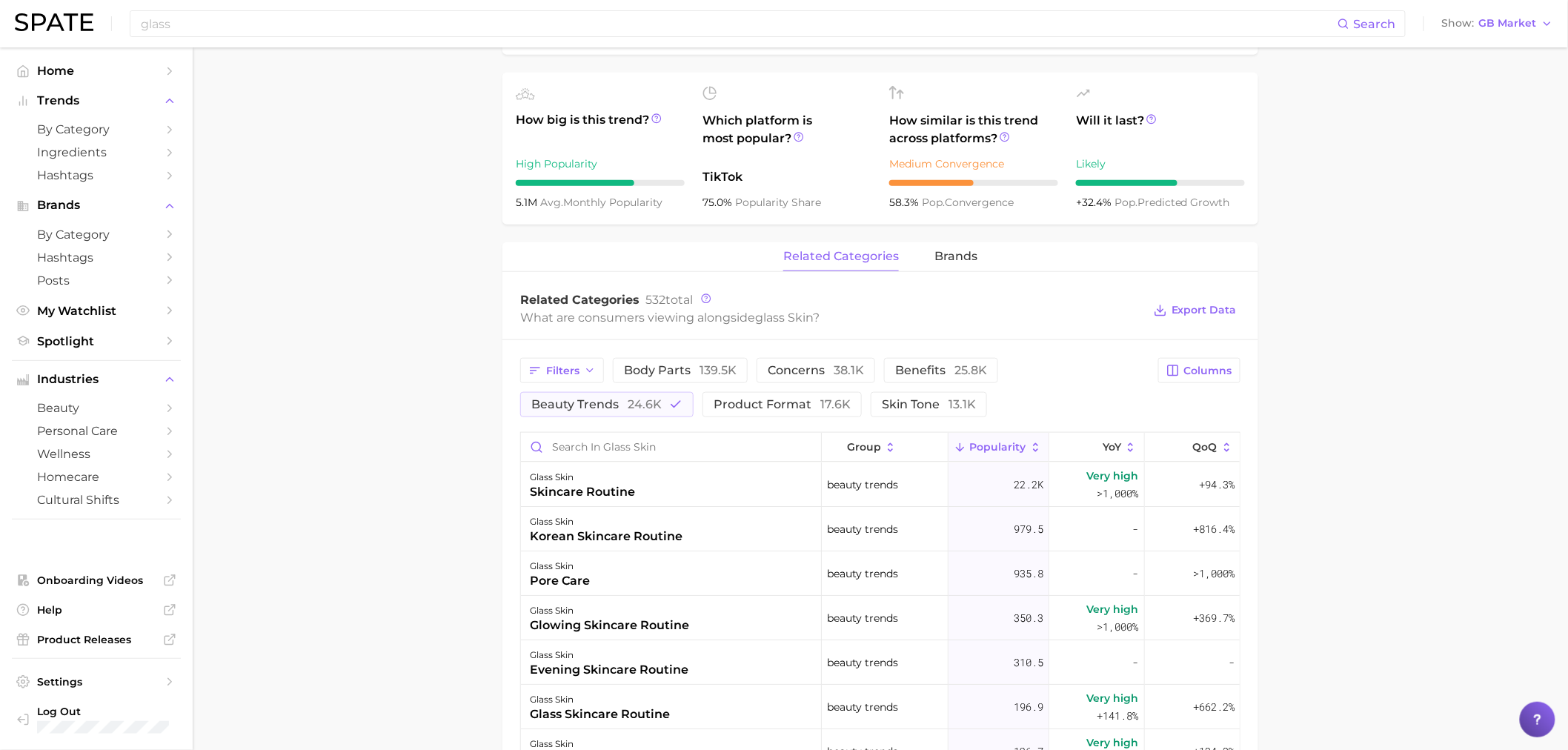
scroll to position [576, 0]
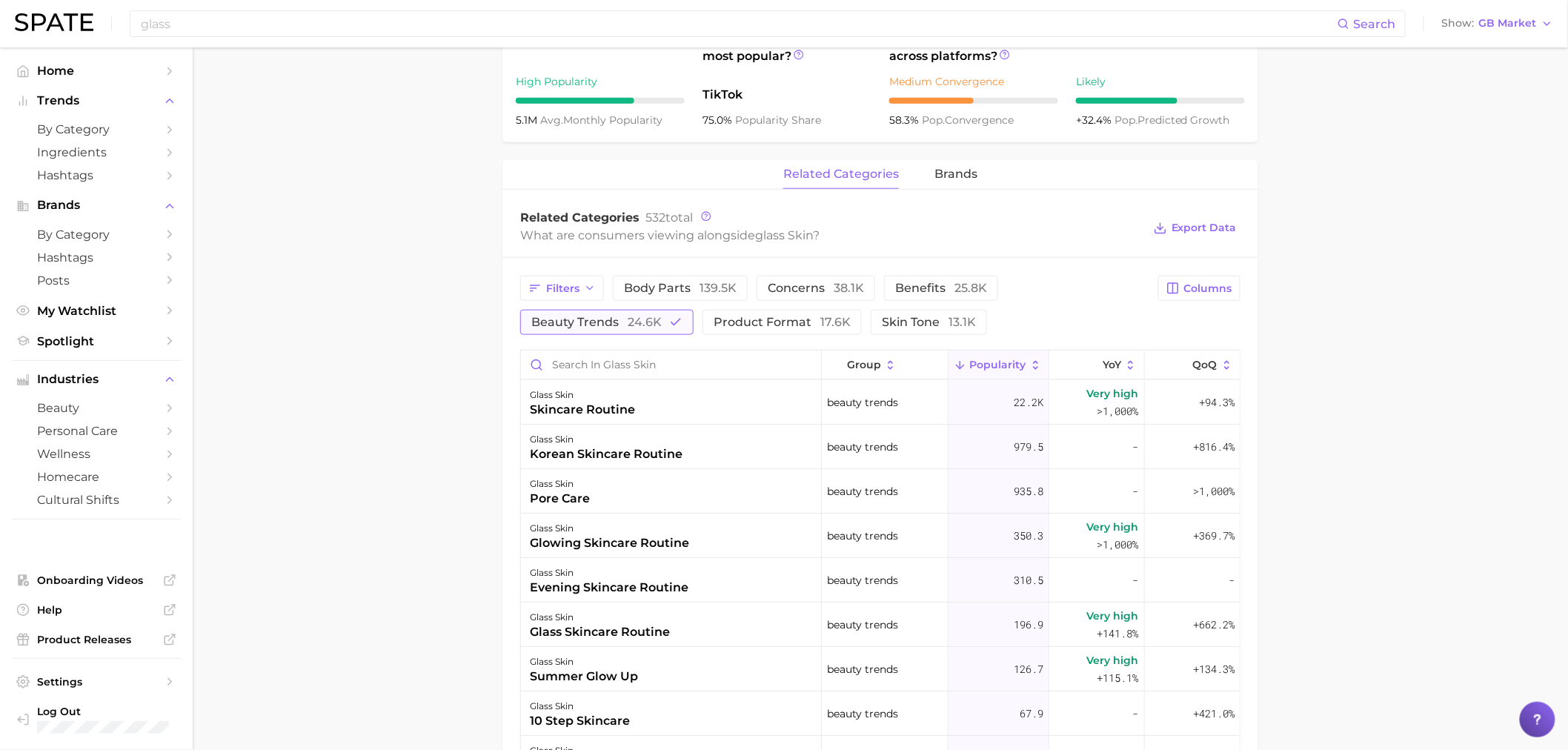
click at [671, 323] on polyline "button" at bounding box center [676, 322] width 9 height 6
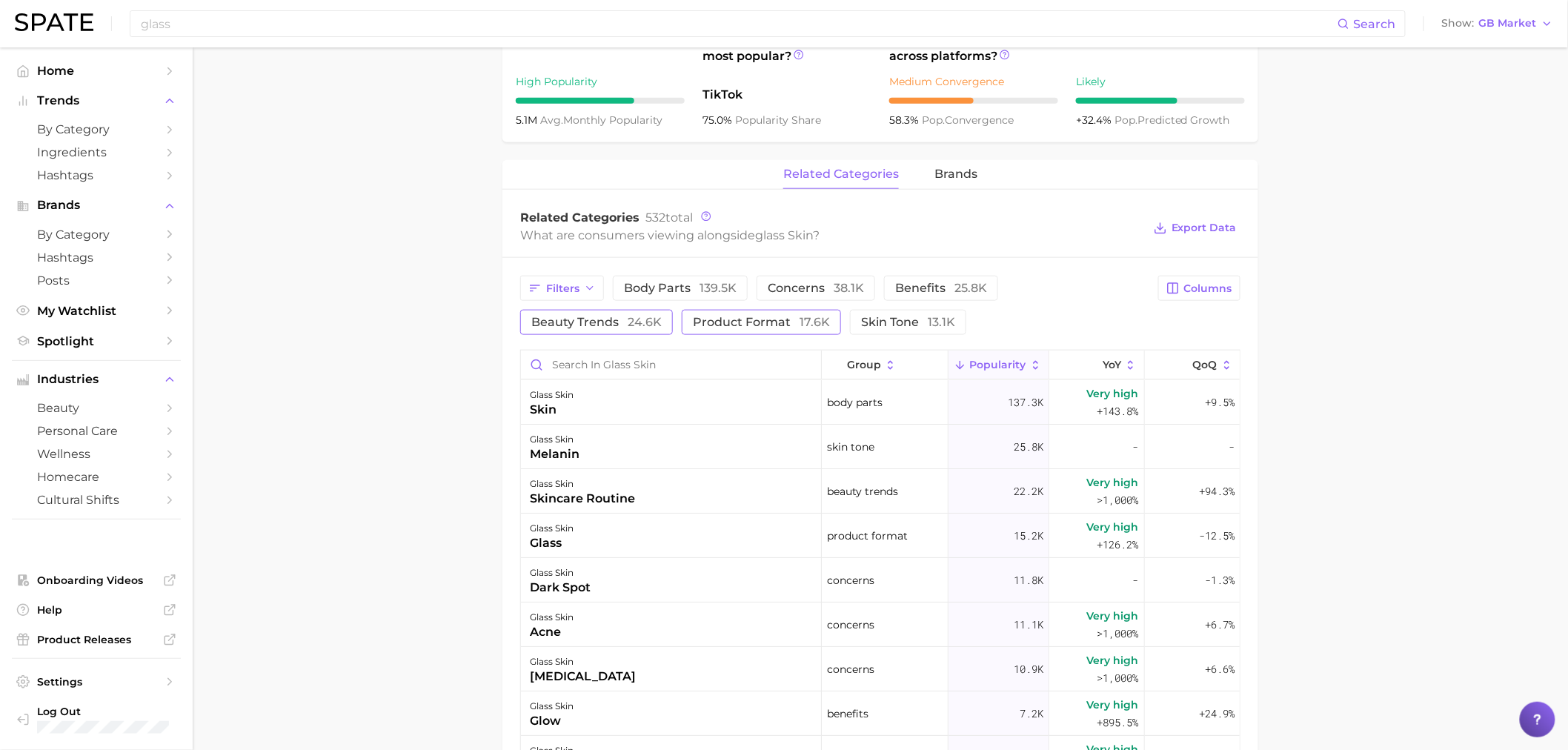
click at [764, 313] on button "product format 17.6k" at bounding box center [761, 322] width 159 height 25
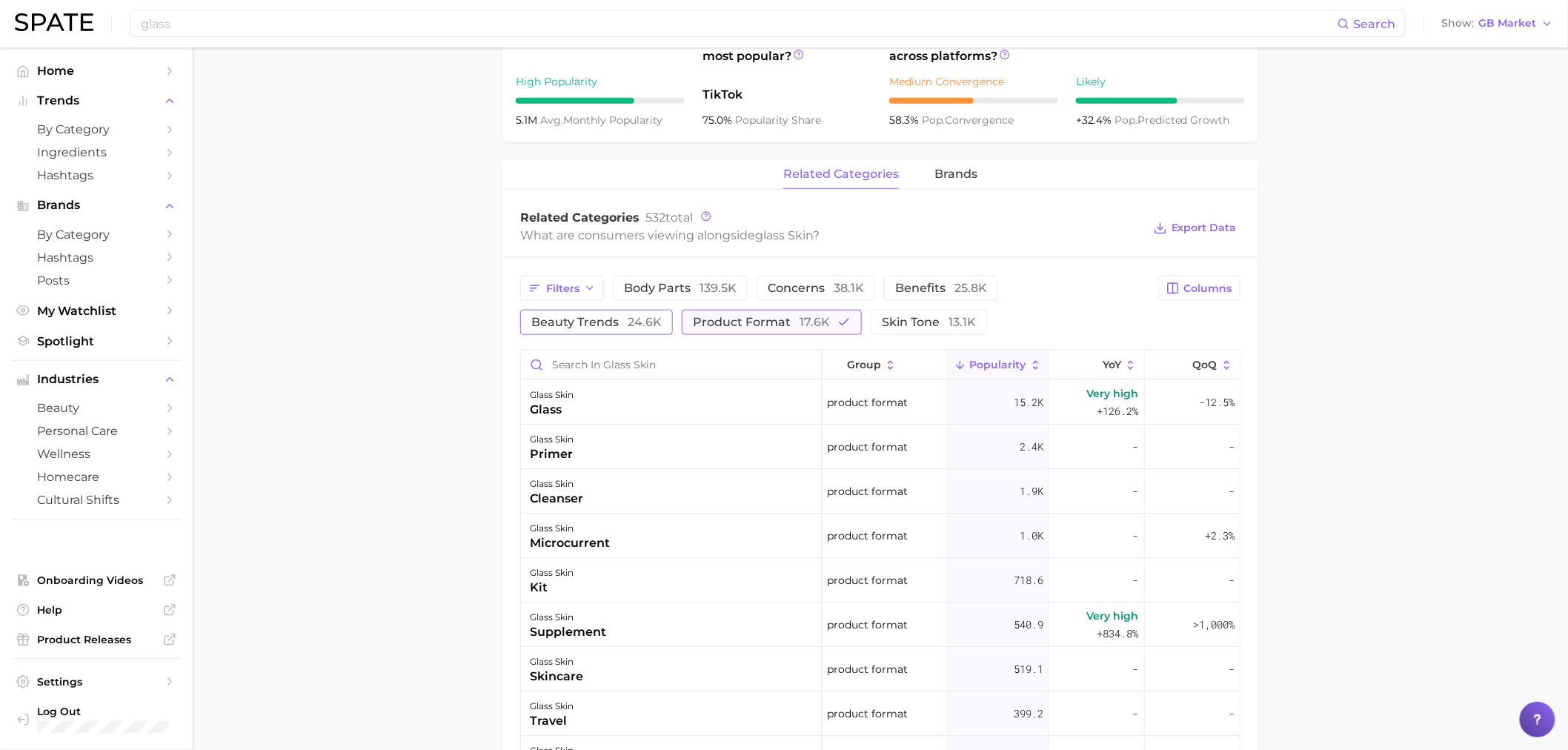
click at [800, 324] on span "17.6k" at bounding box center [815, 321] width 31 height 14
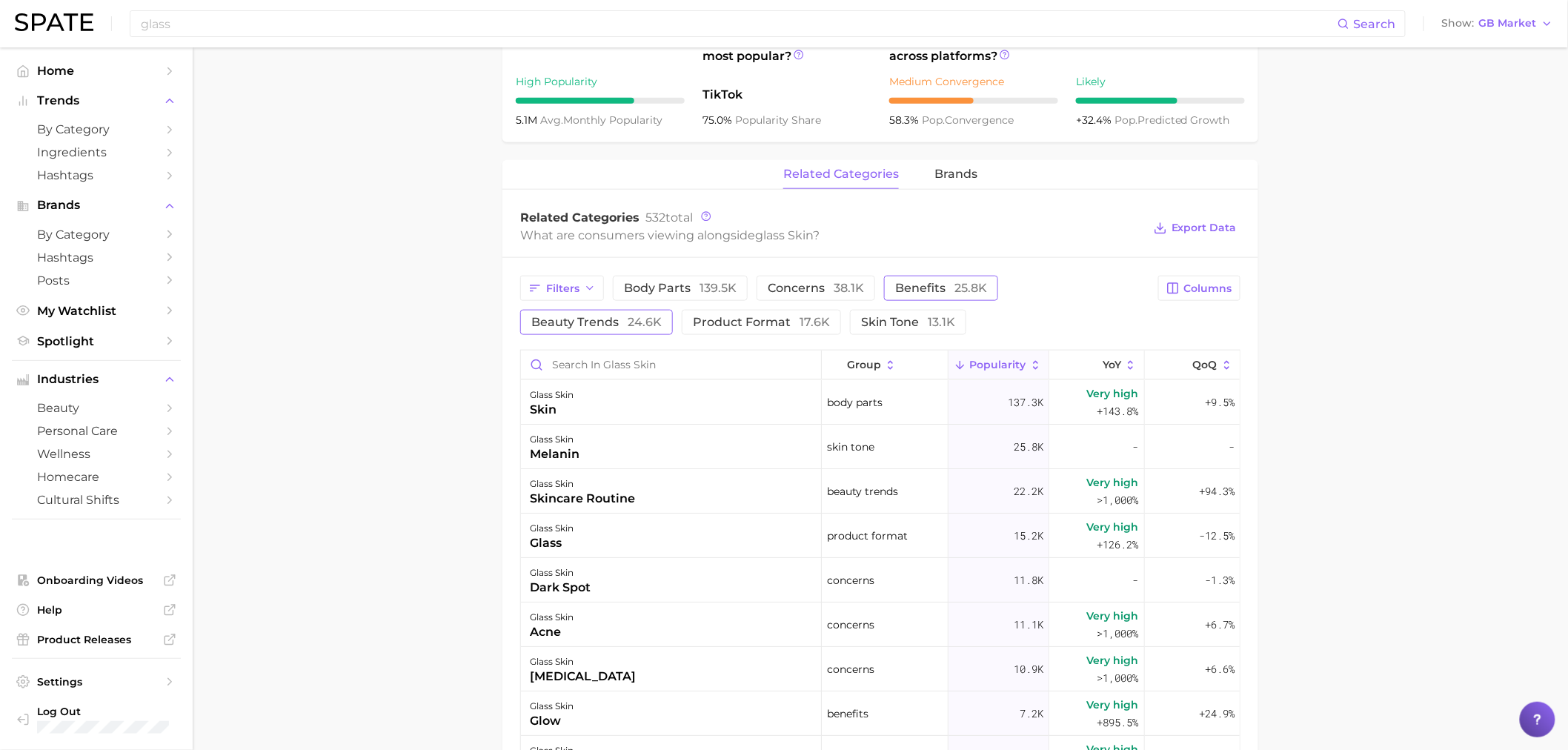
click at [950, 292] on span "benefits 25.8k" at bounding box center [941, 288] width 92 height 12
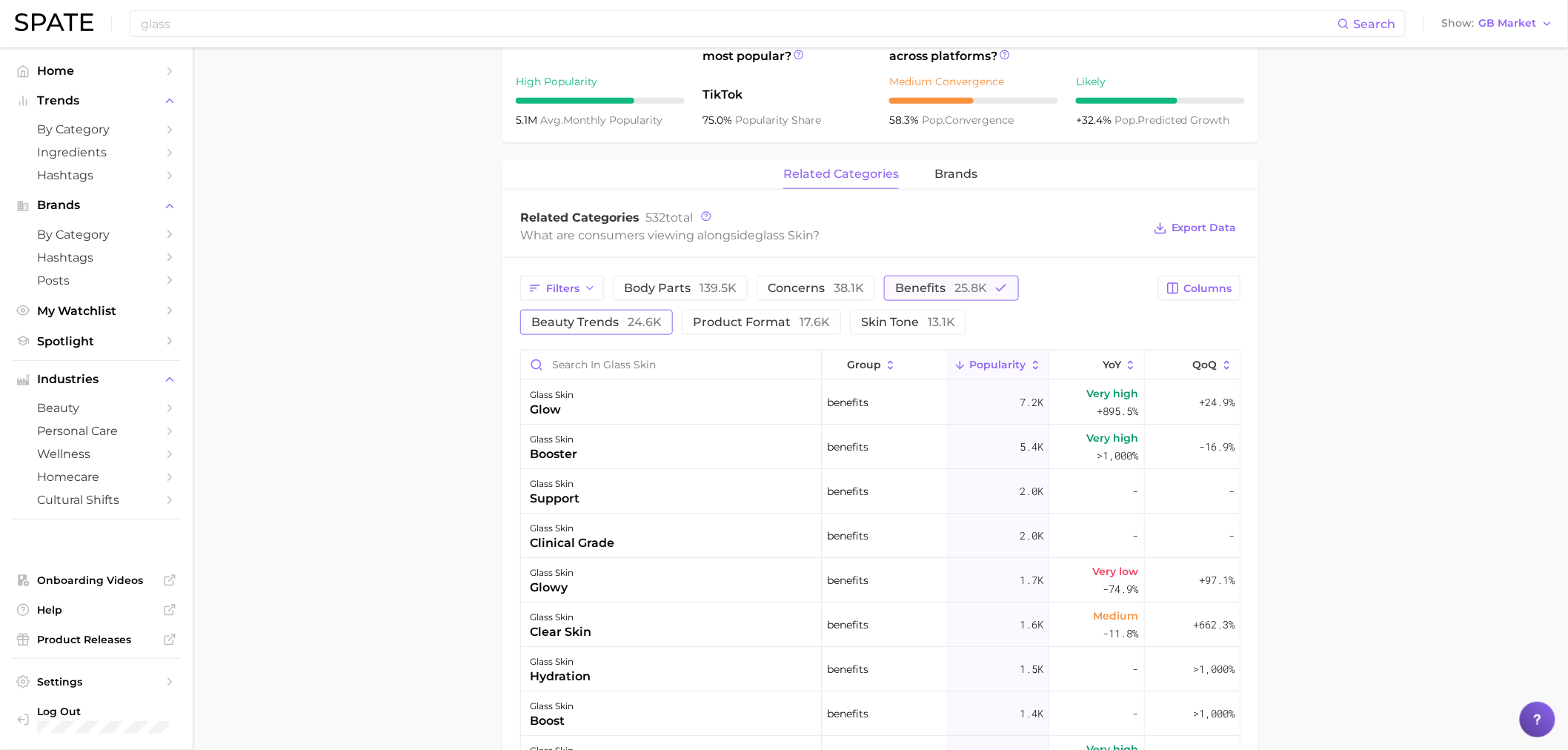
click at [958, 286] on span "25.8k" at bounding box center [971, 287] width 33 height 14
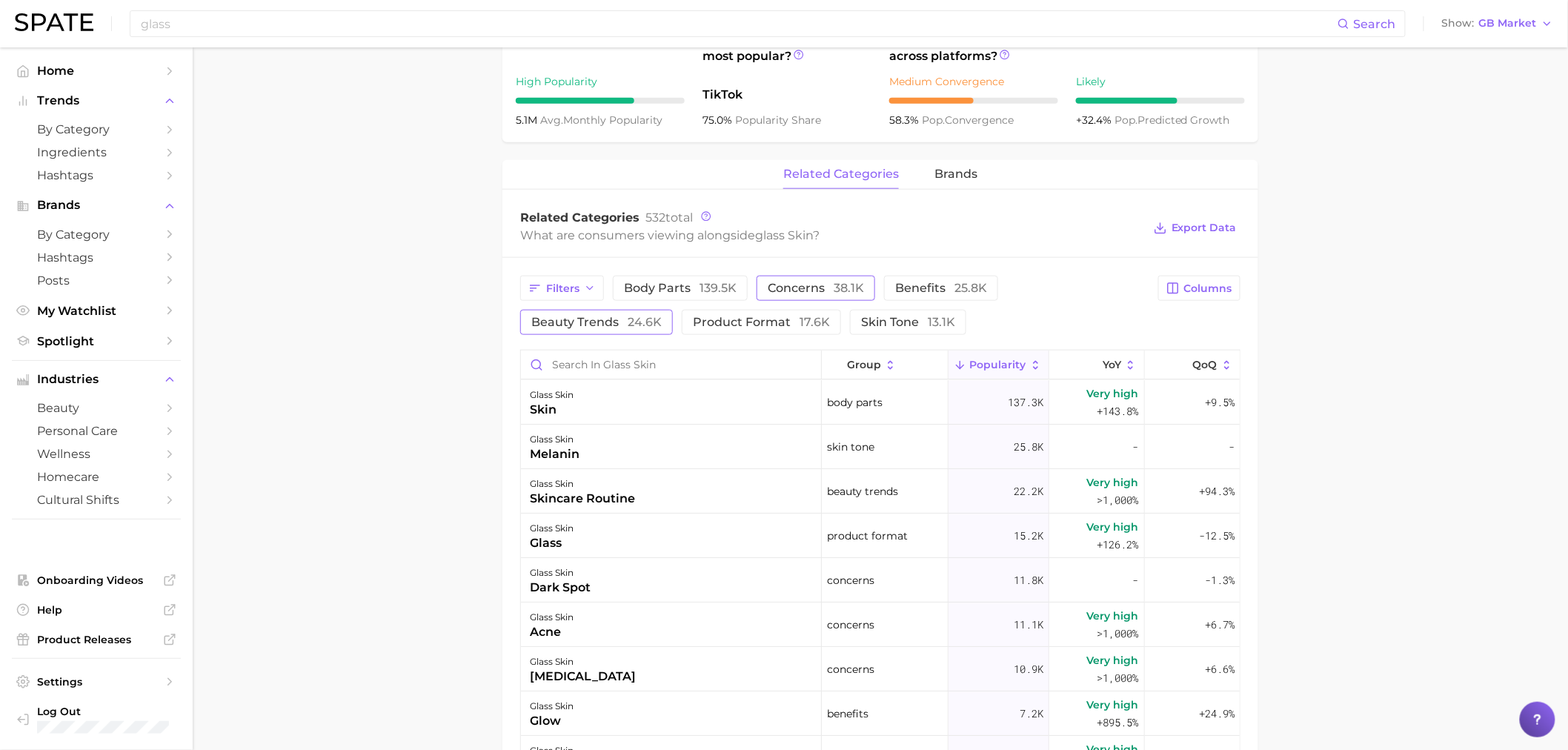
click at [813, 289] on span "concerns 38.1k" at bounding box center [816, 288] width 96 height 12
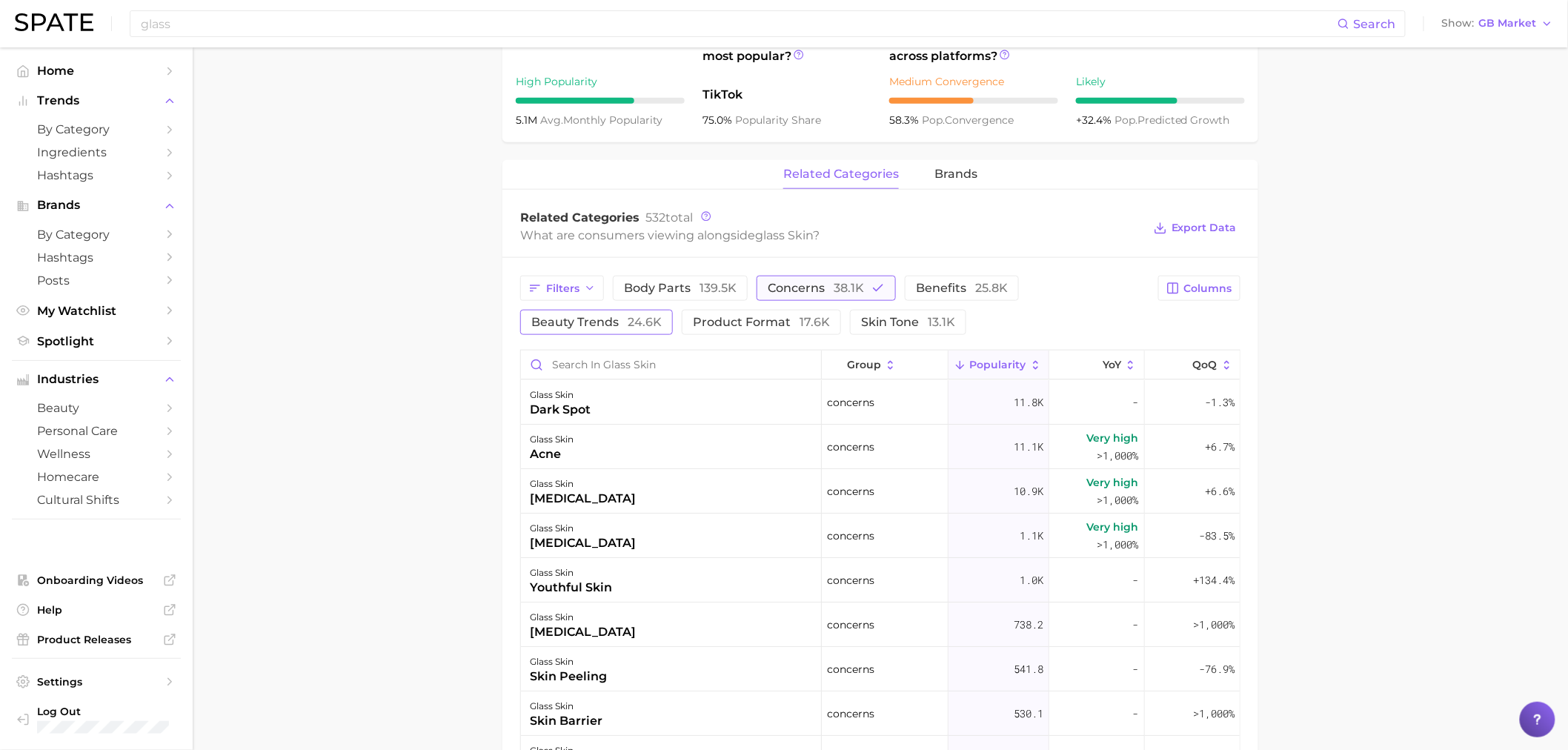
click at [813, 289] on span "concerns 38.1k" at bounding box center [816, 288] width 96 height 12
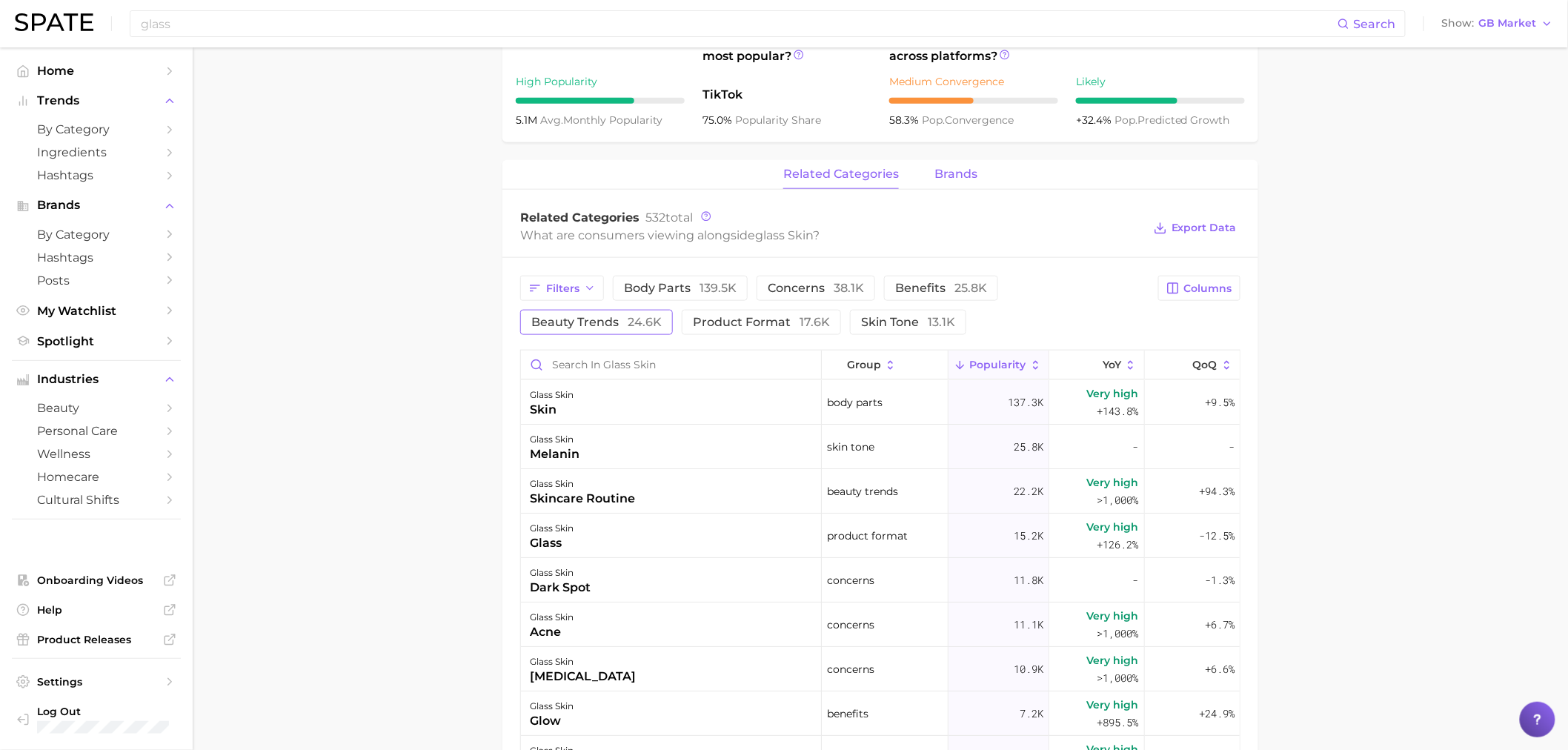
click at [969, 184] on button "brands" at bounding box center [956, 174] width 43 height 29
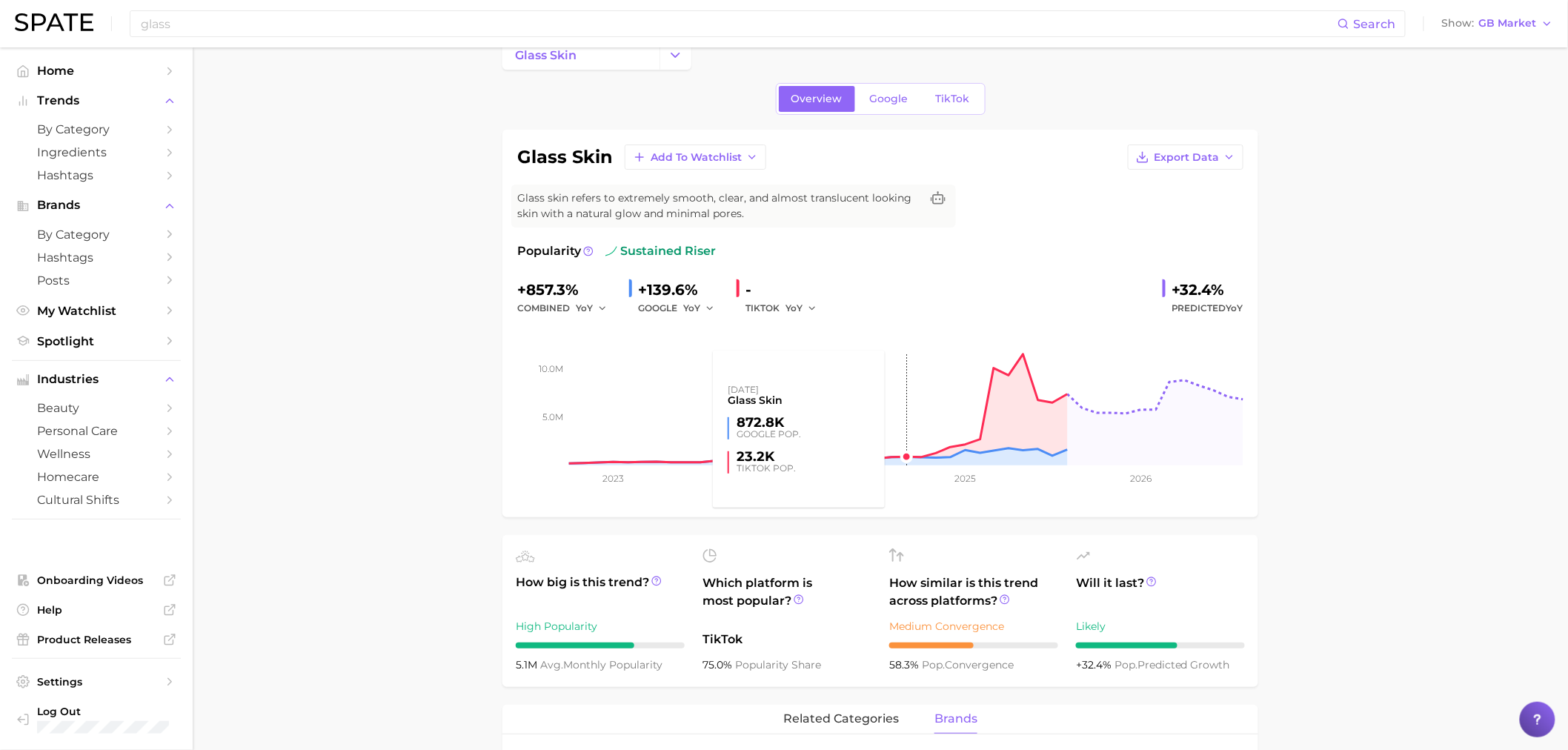
scroll to position [0, 0]
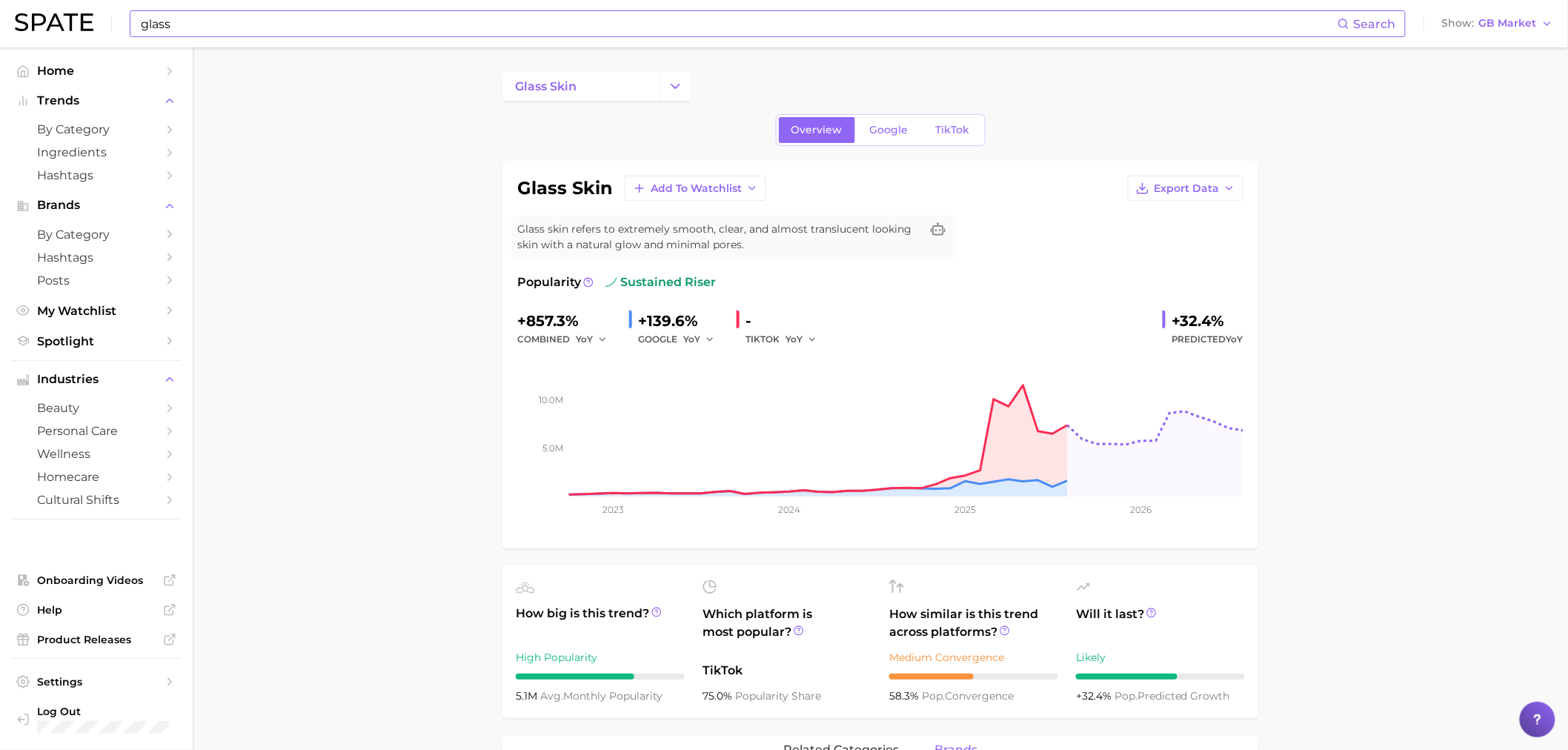
click at [363, 24] on input "glass" at bounding box center [738, 24] width 1198 height 25
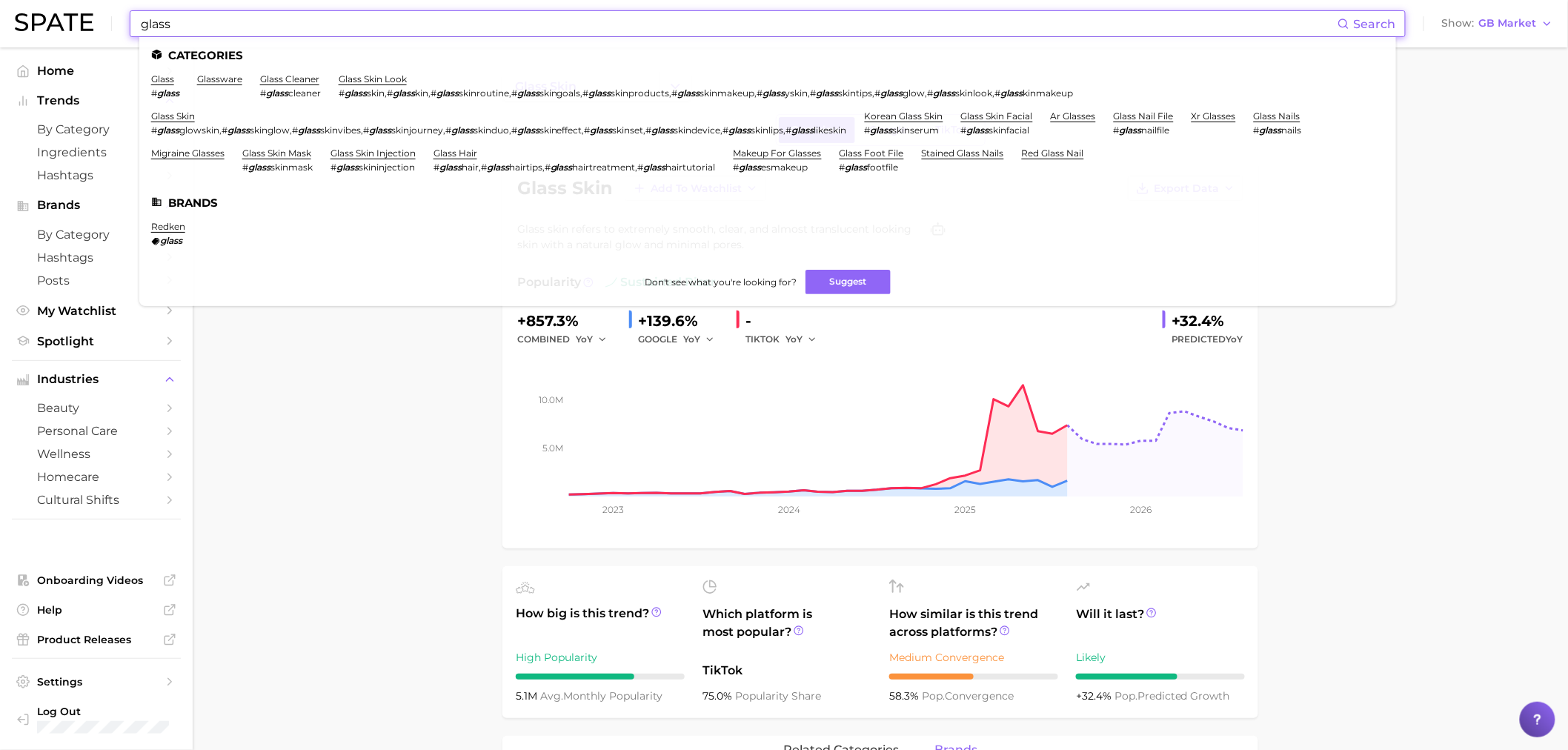
click at [927, 121] on li "korean glass skin # glass skinserum" at bounding box center [904, 123] width 79 height 25
click at [927, 119] on link "korean glass skin" at bounding box center [904, 115] width 79 height 11
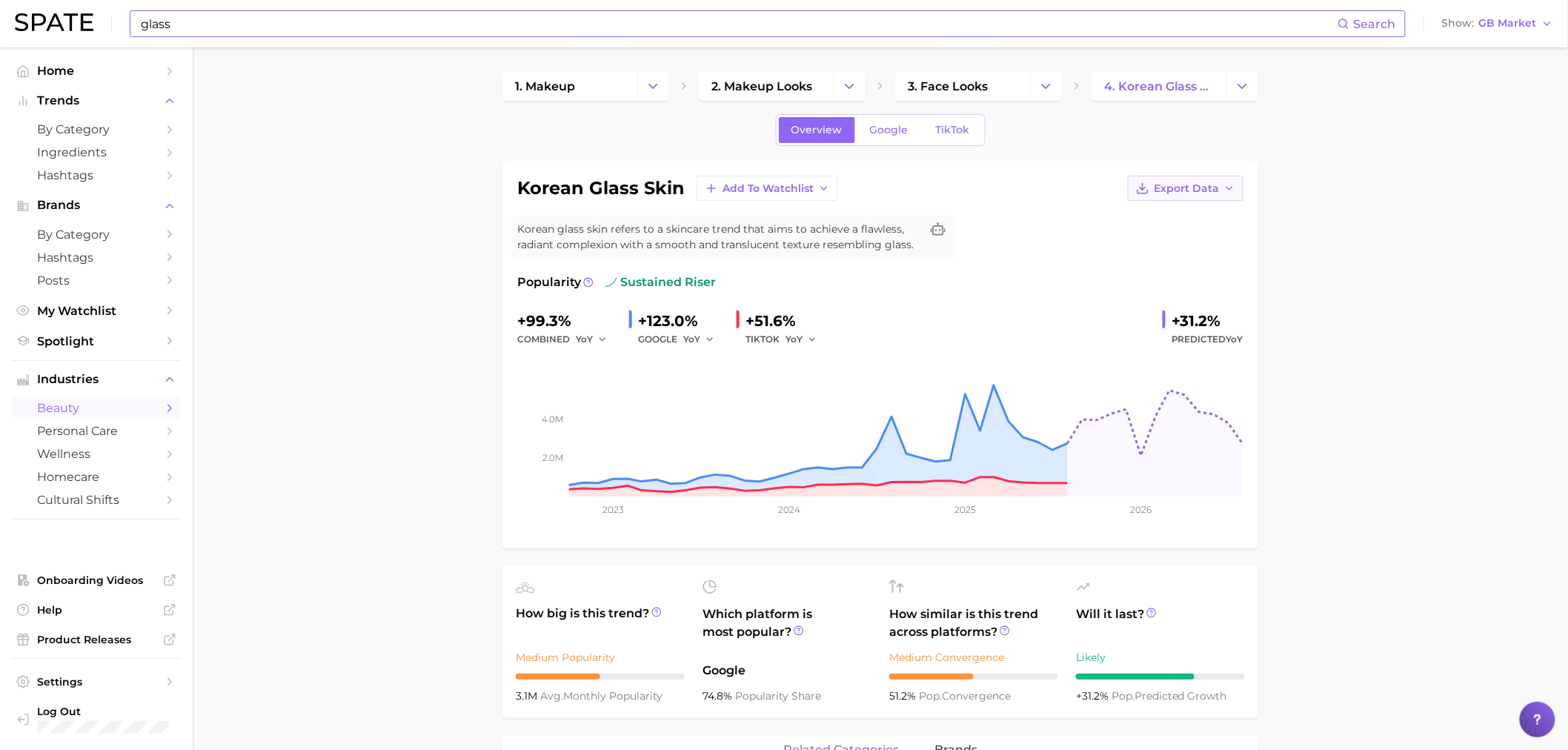
click at [1181, 196] on button "Export Data" at bounding box center [1185, 188] width 115 height 25
click at [1164, 243] on span "Time Series Image" at bounding box center [1155, 243] width 99 height 13
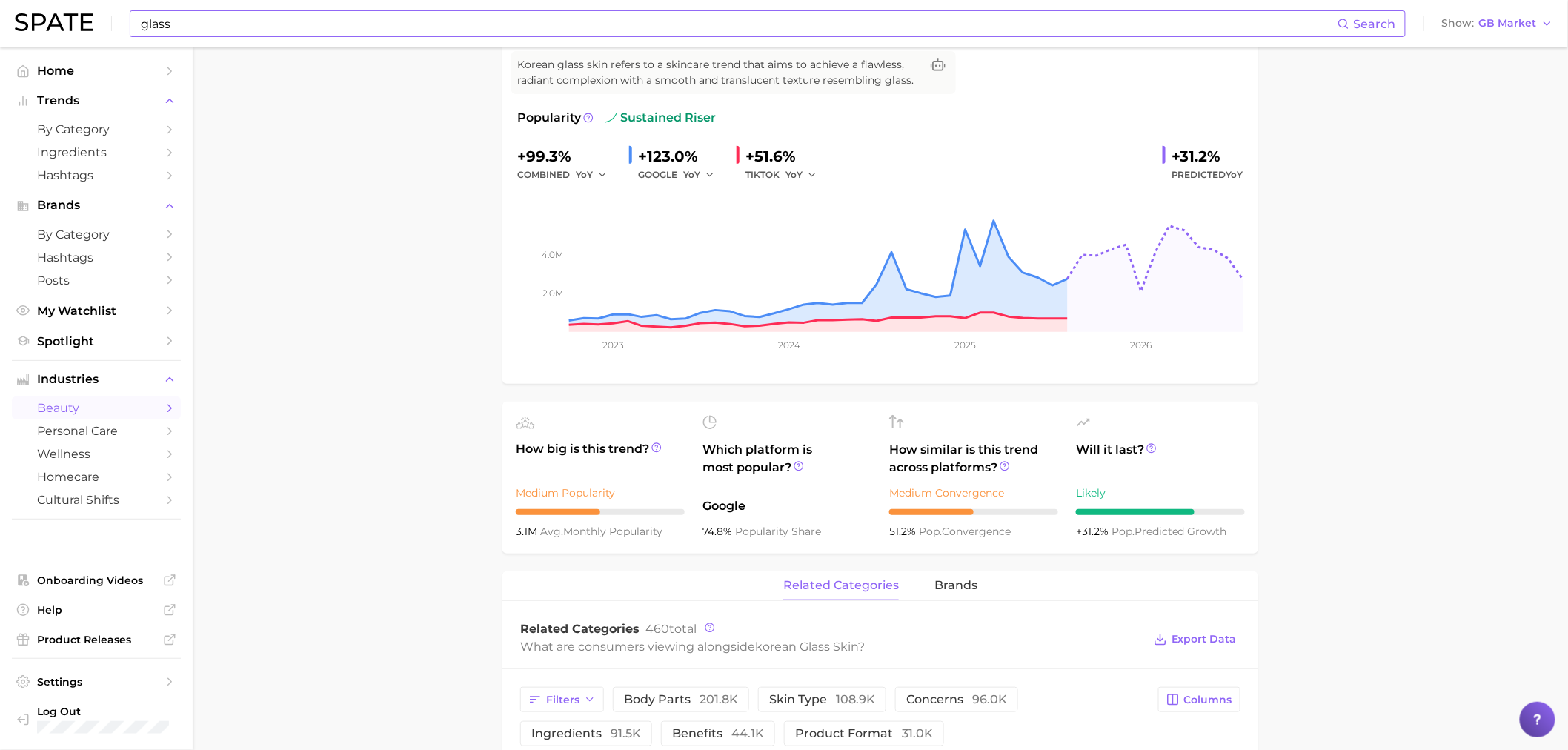
scroll to position [411, 0]
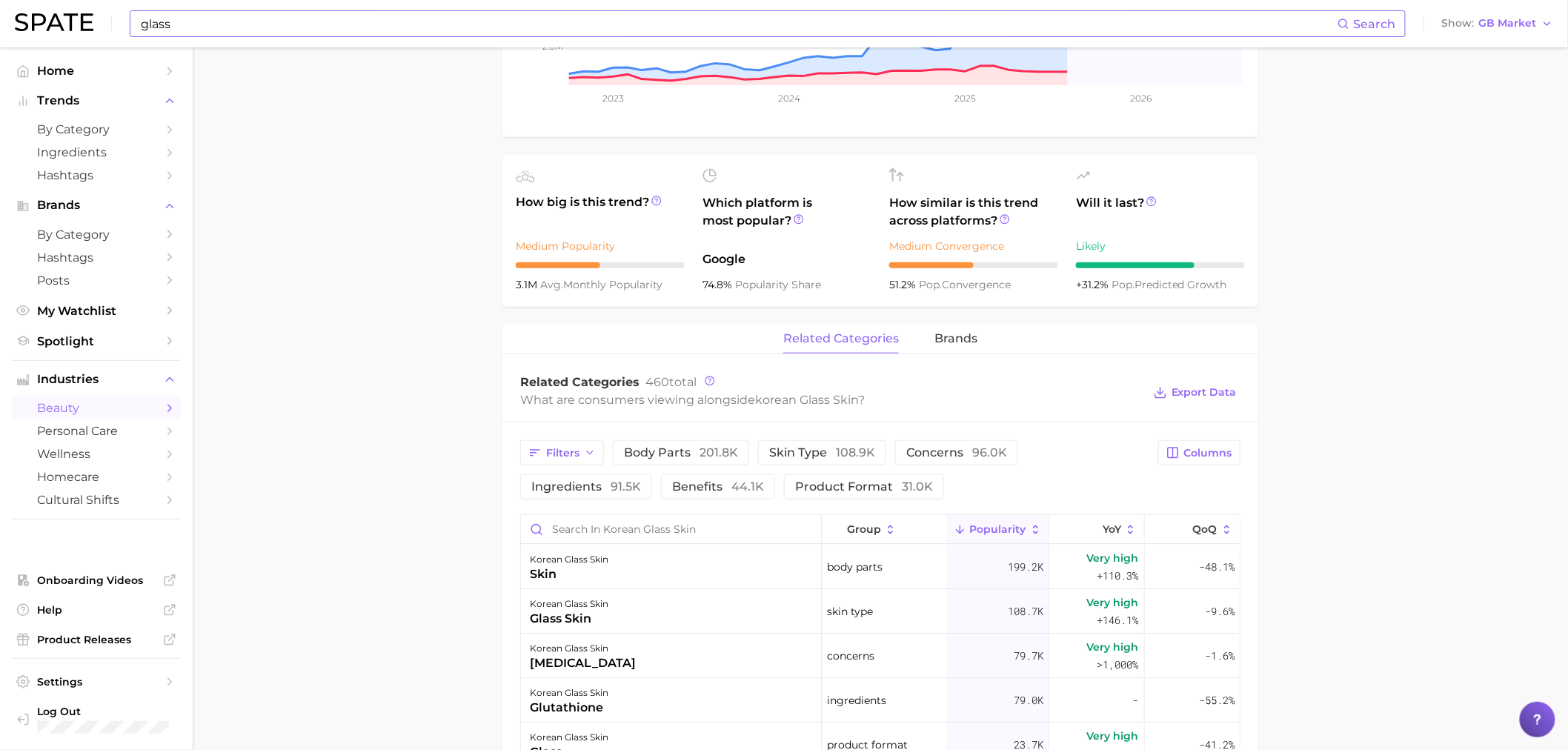
click at [925, 335] on div "related categories brands" at bounding box center [880, 339] width 756 height 30
click at [951, 339] on span "brands" at bounding box center [956, 339] width 43 height 13
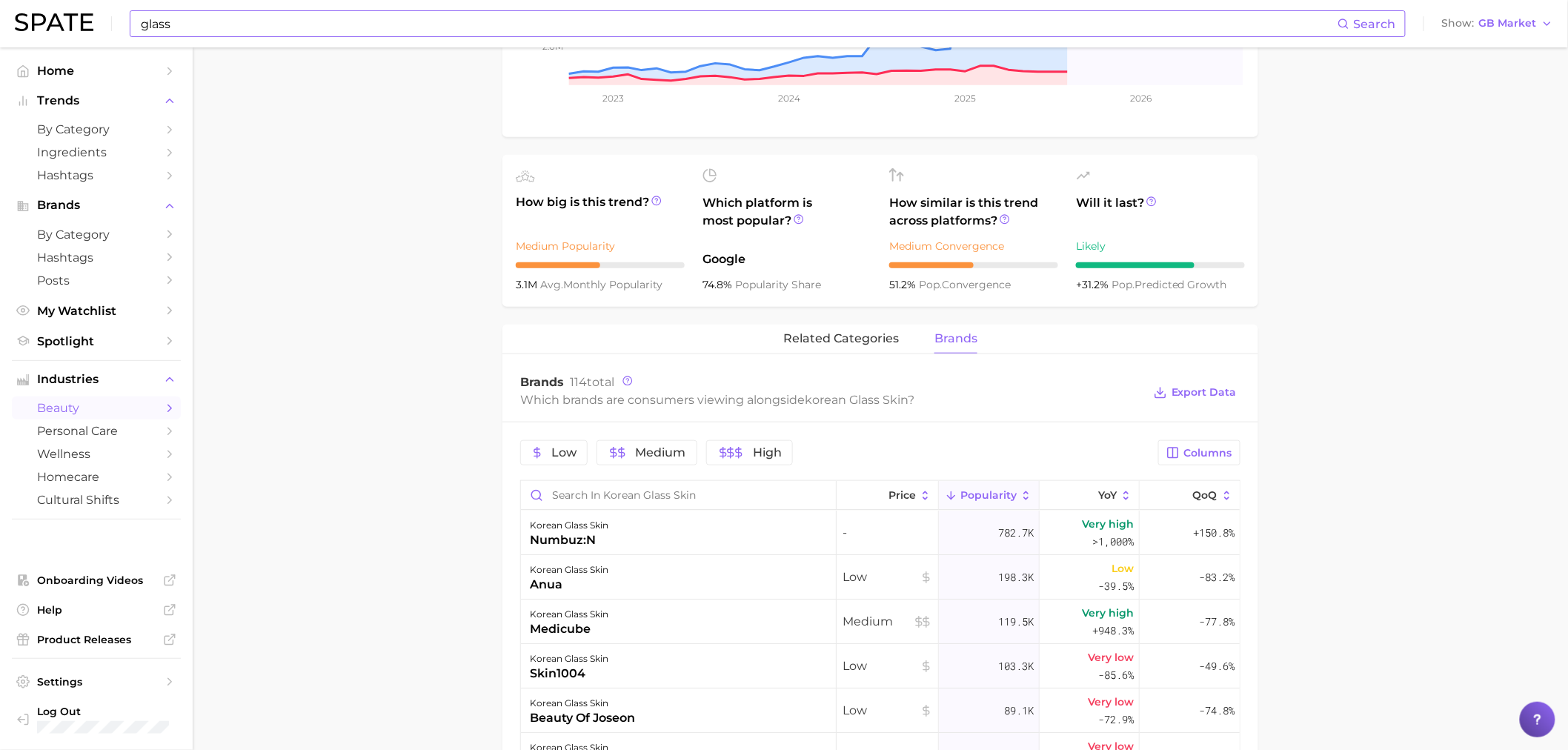
scroll to position [493, 0]
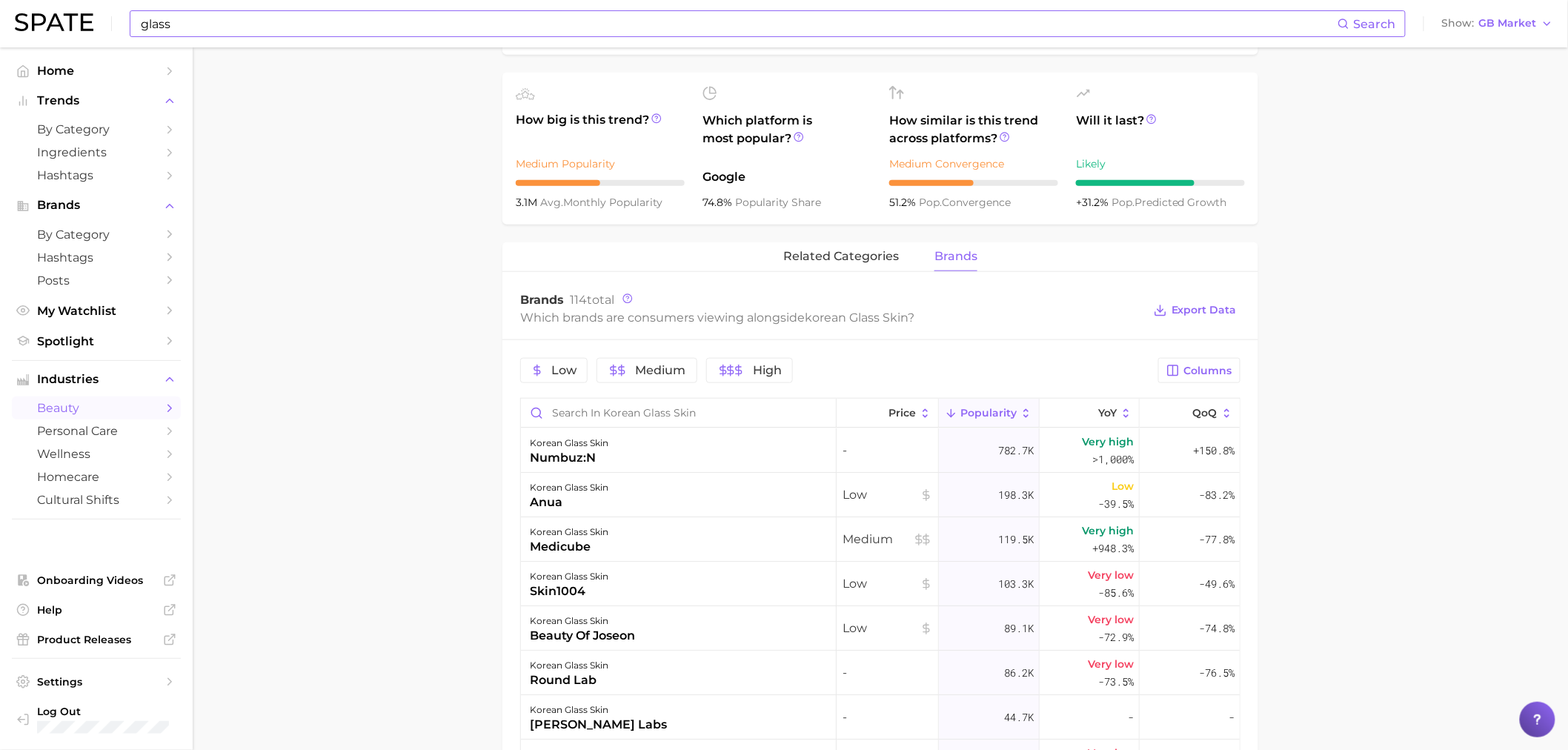
click at [1505, 225] on main "1. makeup 2. makeup looks 3. face looks 4. korean glass skin Overview Google Ti…" at bounding box center [880, 397] width 1375 height 1686
click at [842, 246] on button "related categories" at bounding box center [841, 257] width 115 height 29
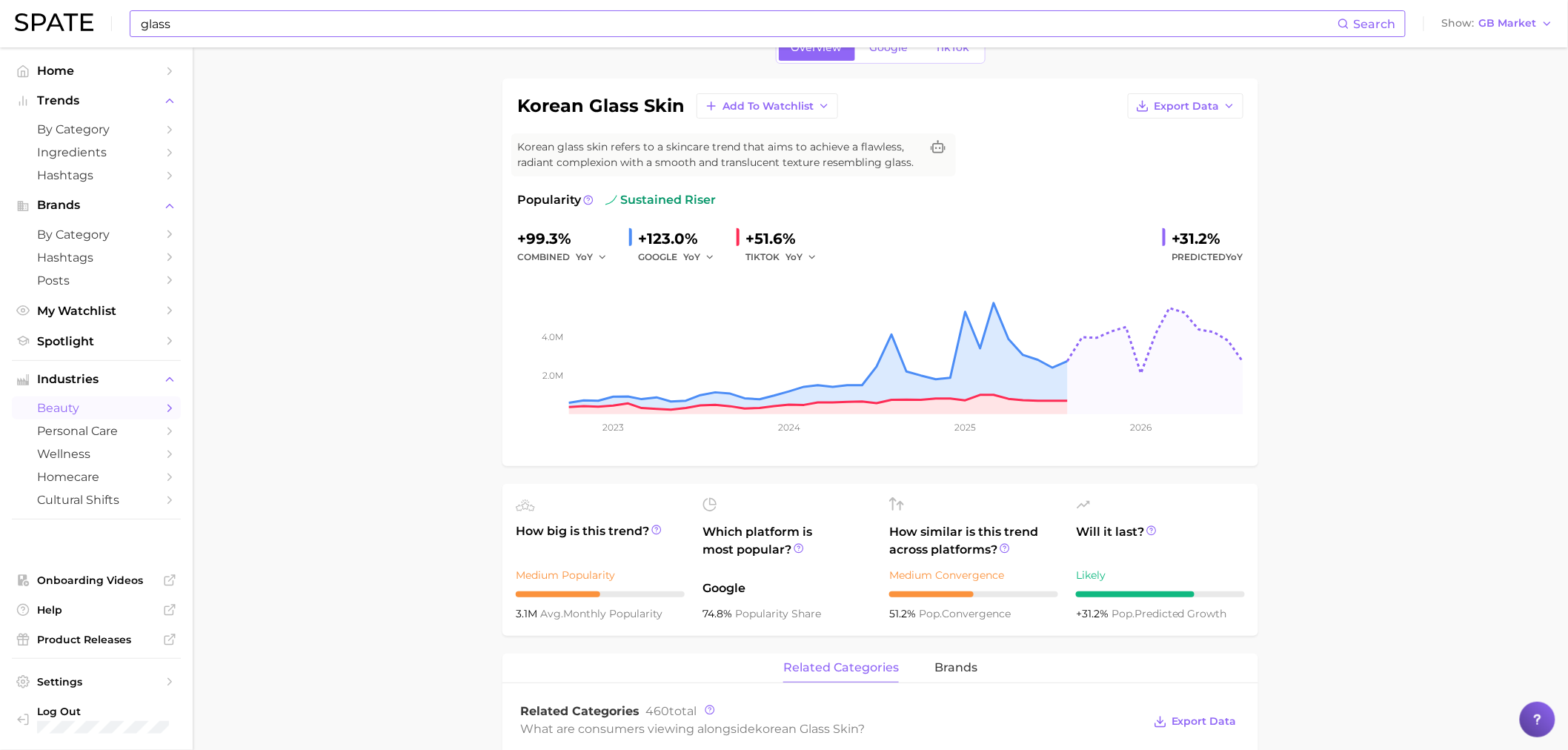
scroll to position [0, 0]
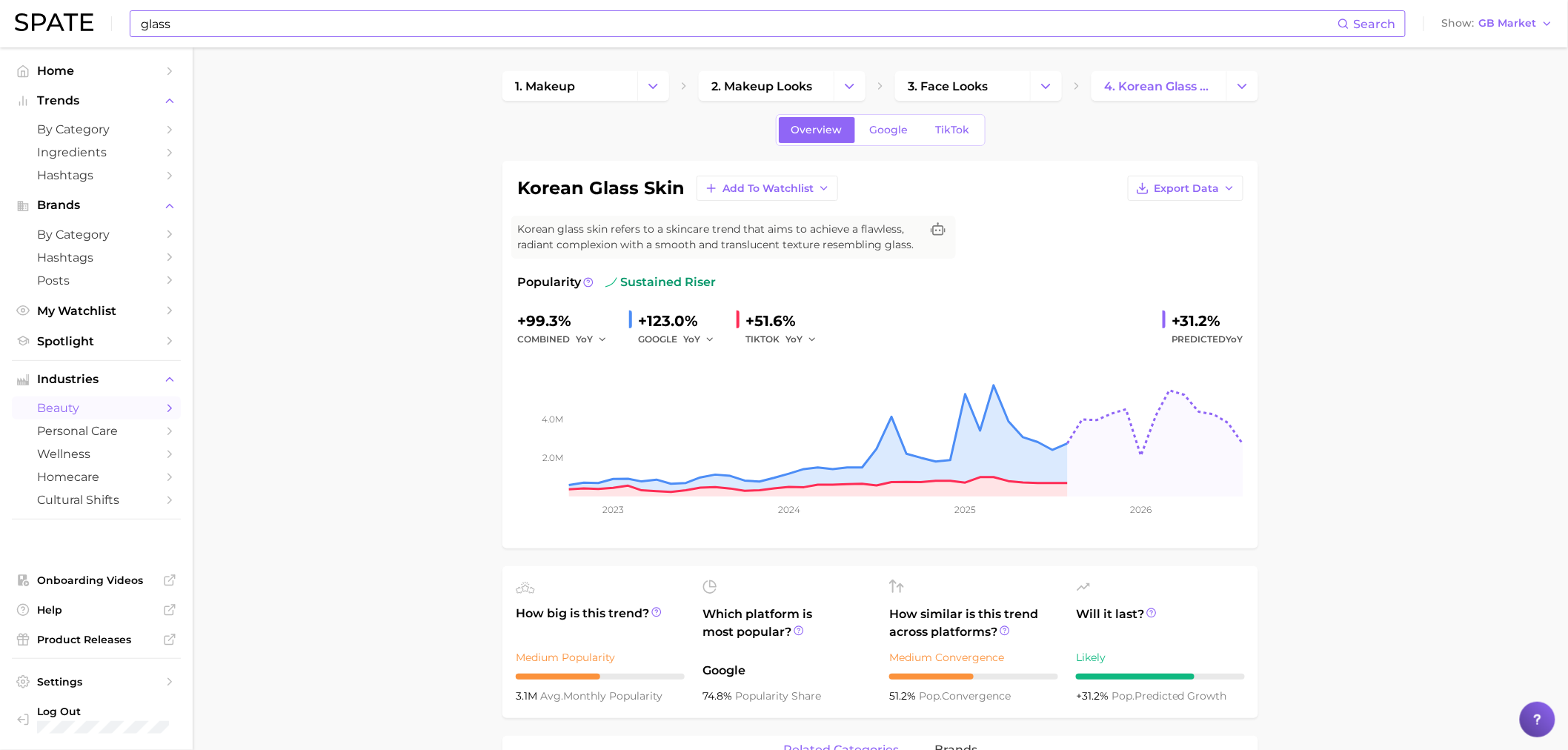
click at [418, 37] on div "glass Search Show GB Market" at bounding box center [784, 24] width 1539 height 48
click at [418, 34] on input "glass" at bounding box center [738, 24] width 1198 height 25
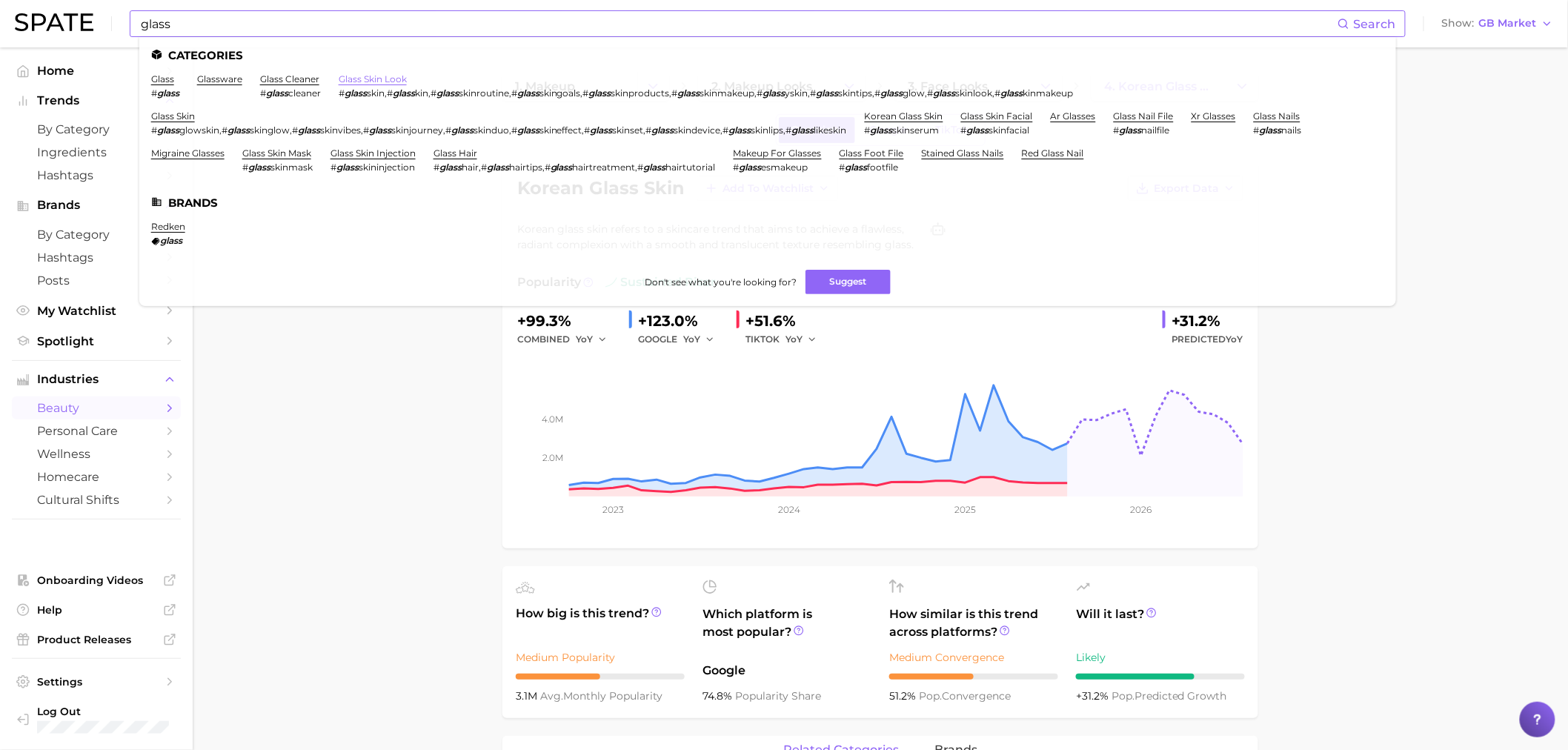
click at [394, 79] on link "glass skin look" at bounding box center [373, 79] width 68 height 11
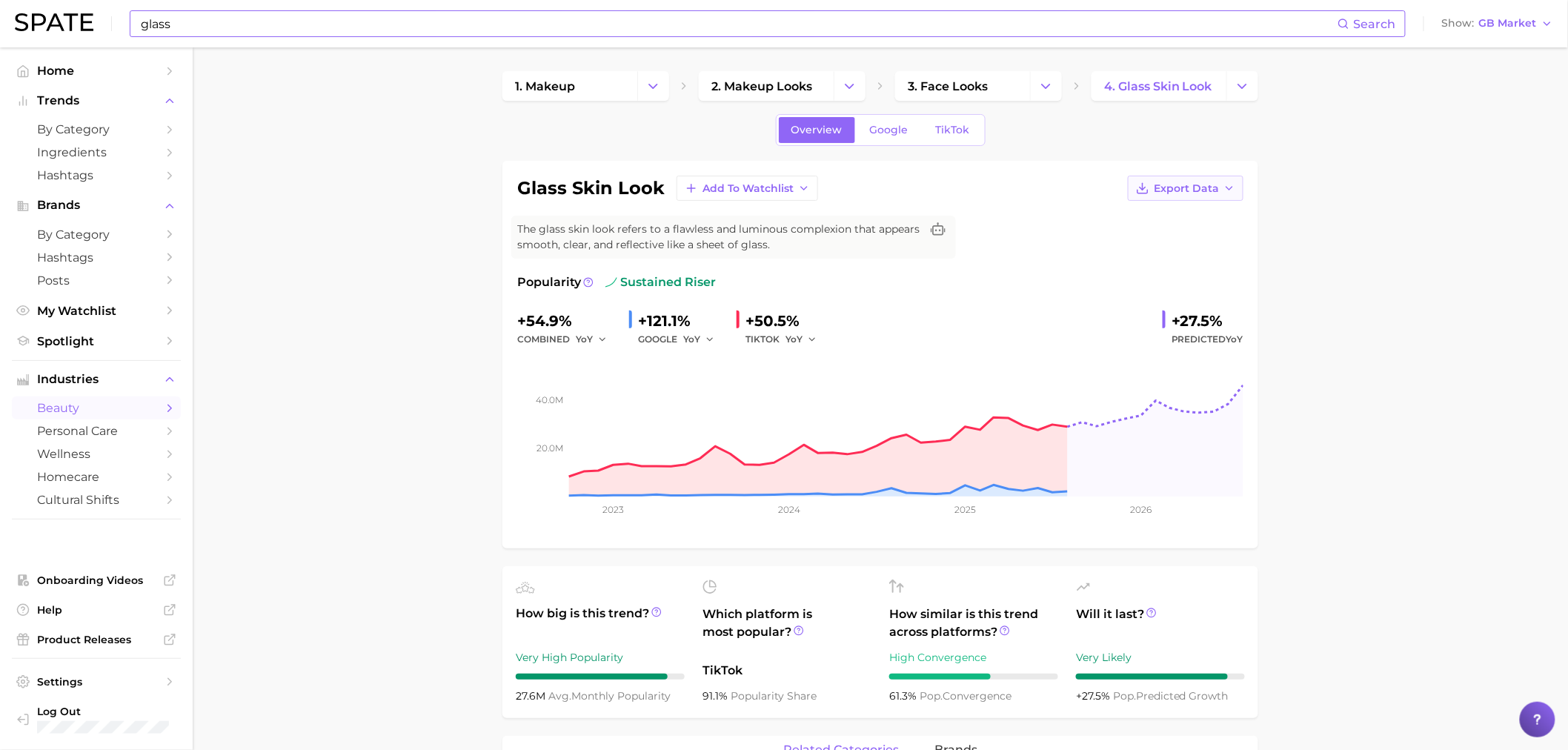
click at [1232, 188] on icon "button" at bounding box center [1229, 188] width 12 height 12
click at [1193, 237] on span "Time Series Image" at bounding box center [1155, 243] width 99 height 13
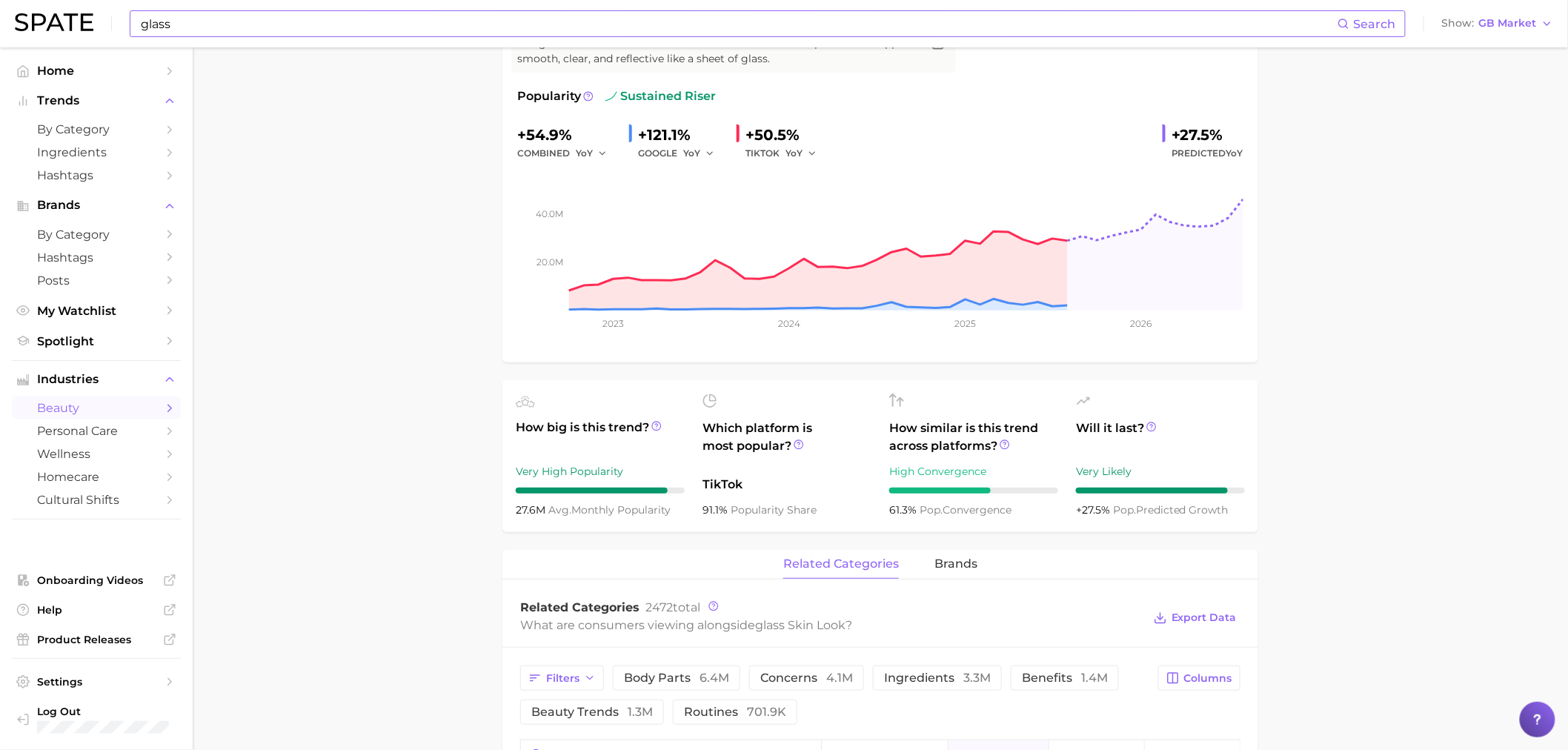
scroll to position [247, 0]
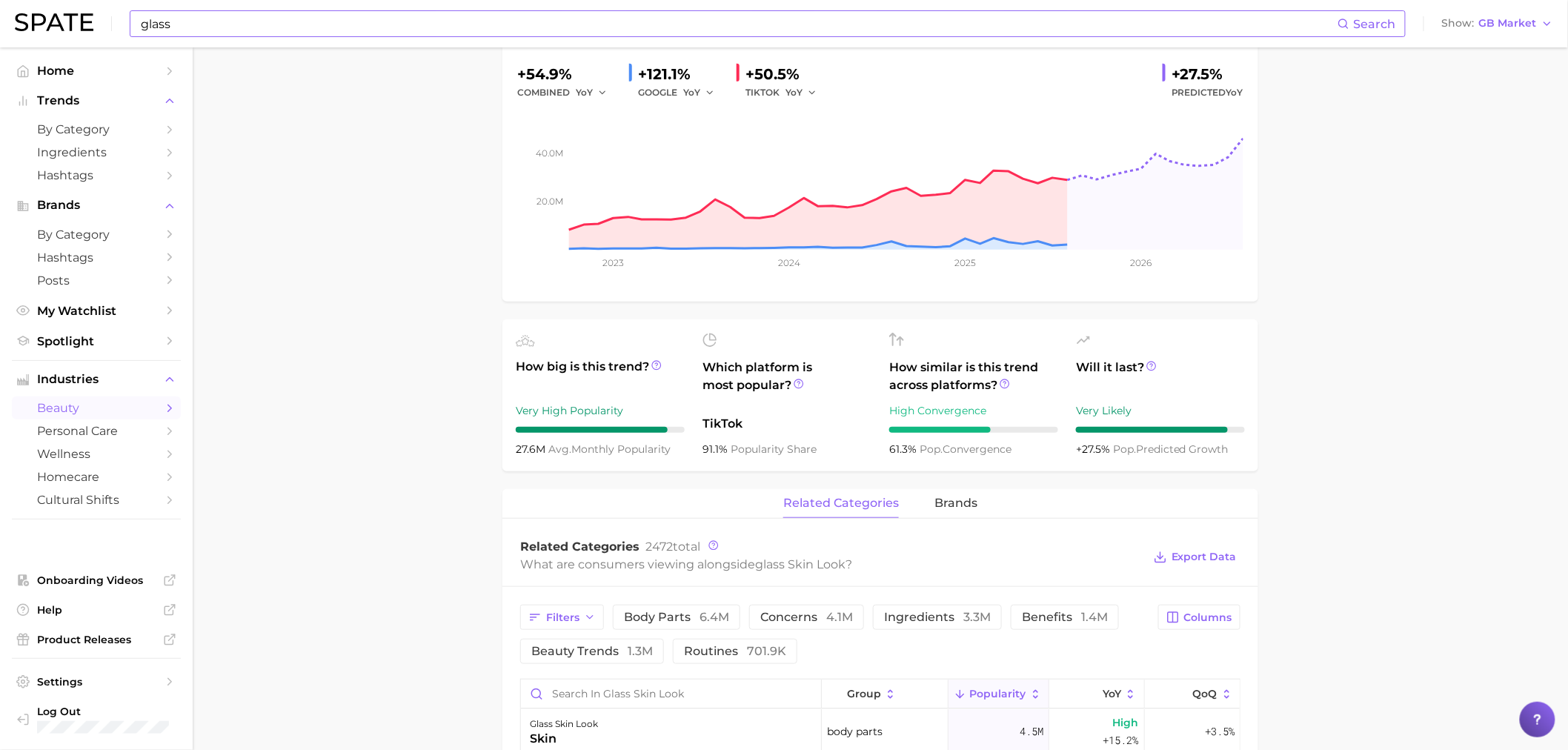
click at [1351, 432] on main "1. makeup 2. makeup looks 3. face looks 4. glass skin look Overview Google TikT…" at bounding box center [880, 661] width 1375 height 1720
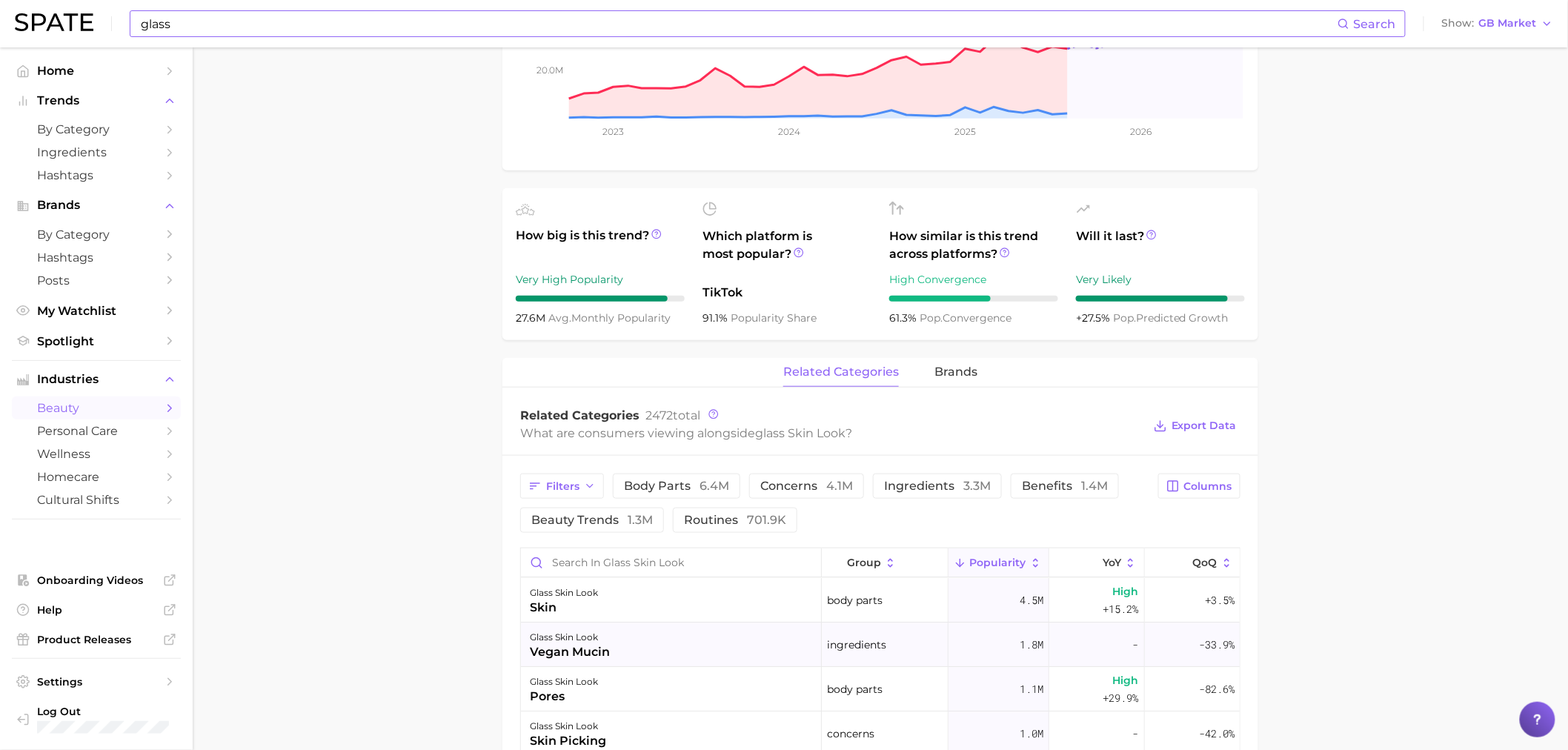
scroll to position [576, 0]
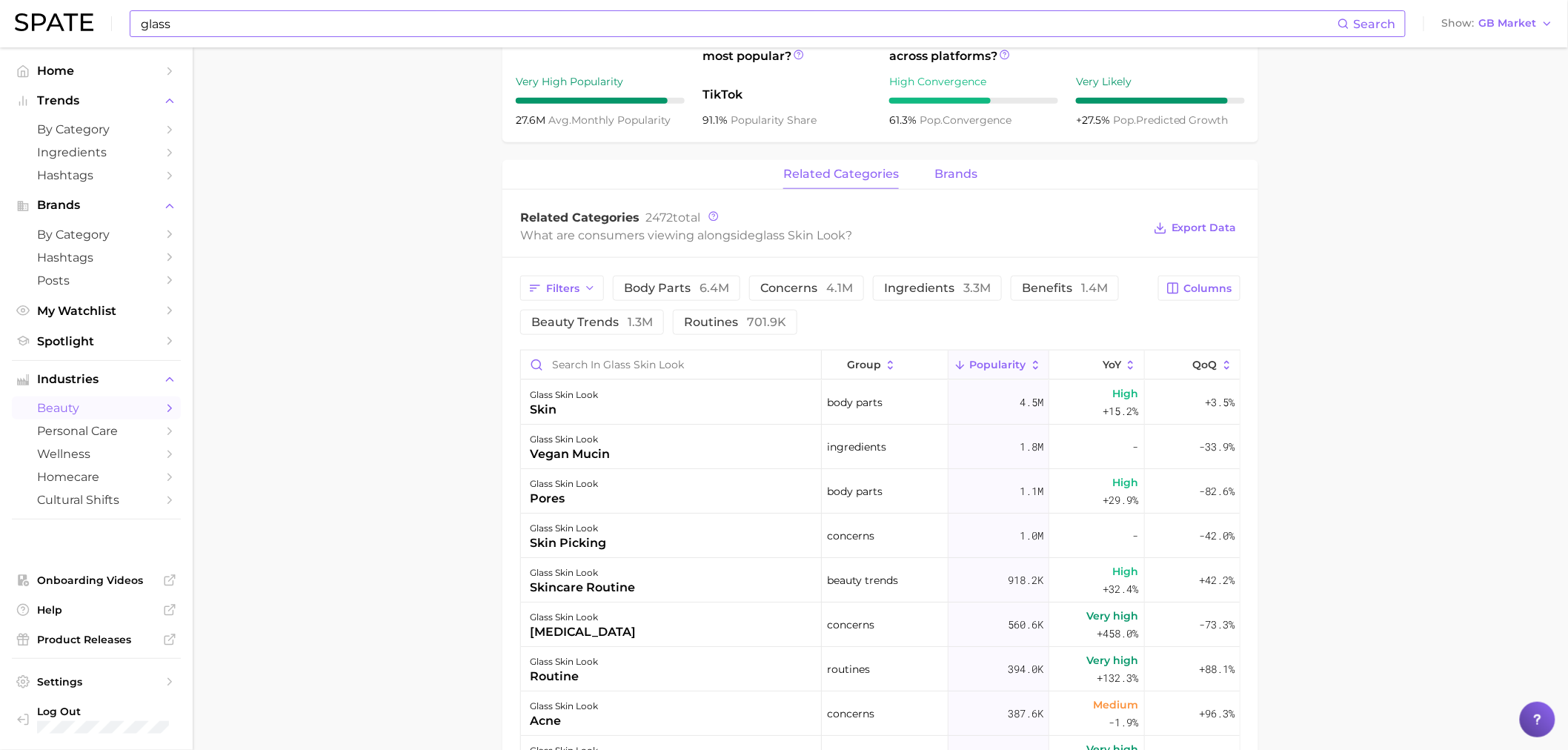
click at [953, 186] on button "brands" at bounding box center [956, 174] width 43 height 29
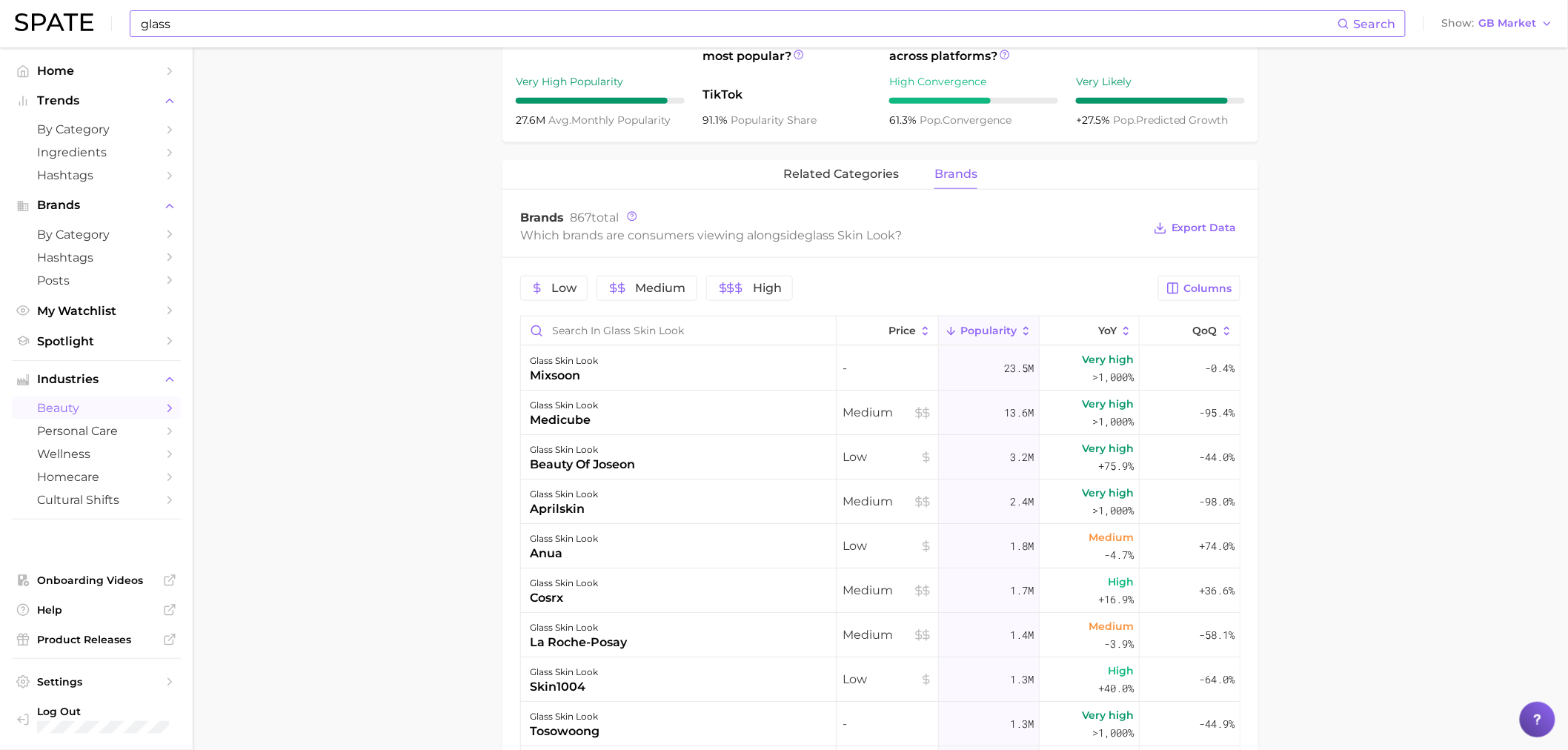
drag, startPoint x: 1410, startPoint y: 172, endPoint x: 1376, endPoint y: 166, distance: 34.5
click at [1410, 172] on main "1. makeup 2. makeup looks 3. face looks 4. glass skin look Overview Google TikT…" at bounding box center [880, 315] width 1375 height 1686
click at [310, 19] on input "glass" at bounding box center [738, 24] width 1198 height 25
type input "g"
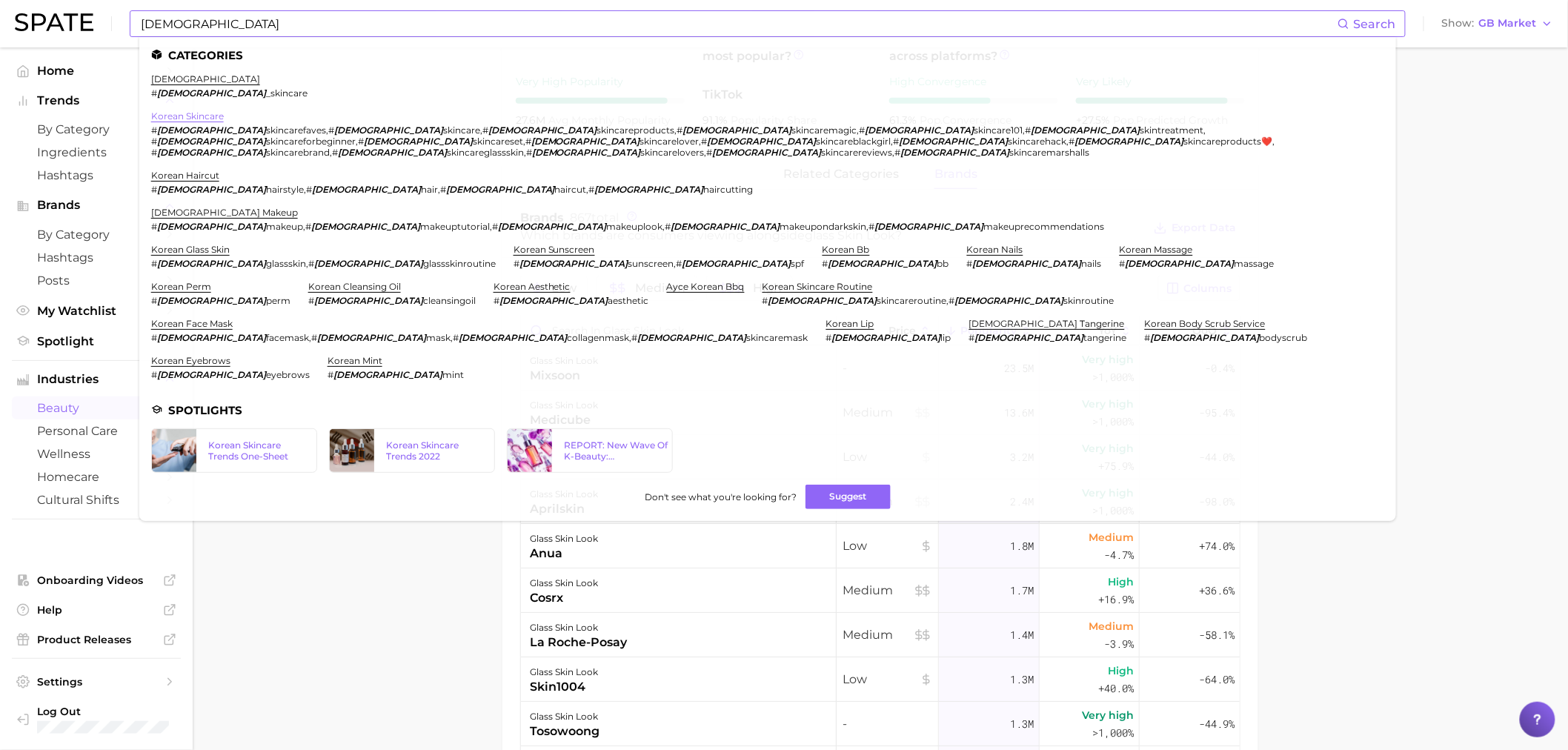
click at [209, 116] on link "korean skincare" at bounding box center [188, 115] width 73 height 11
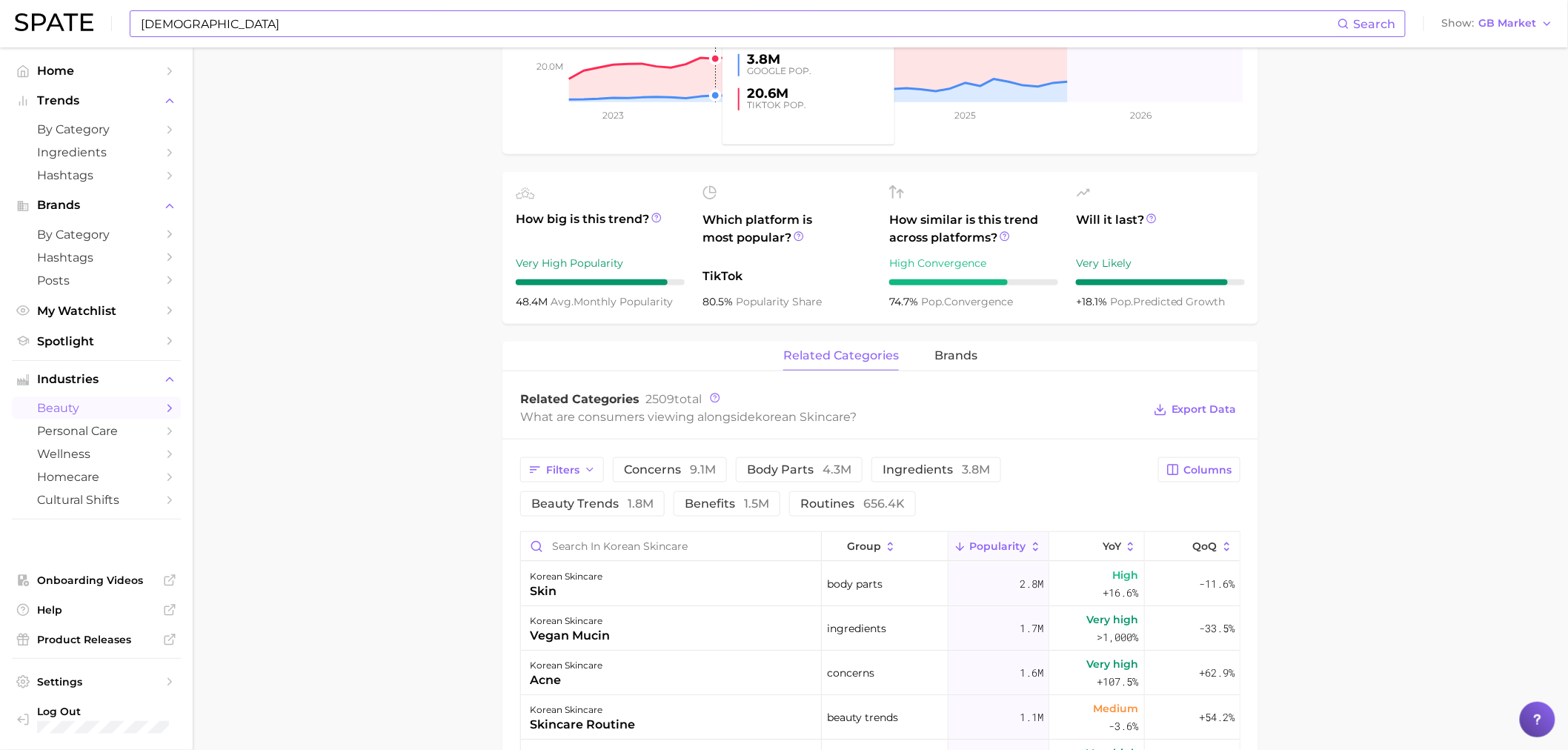
scroll to position [411, 0]
click at [974, 359] on span "brands" at bounding box center [956, 354] width 43 height 13
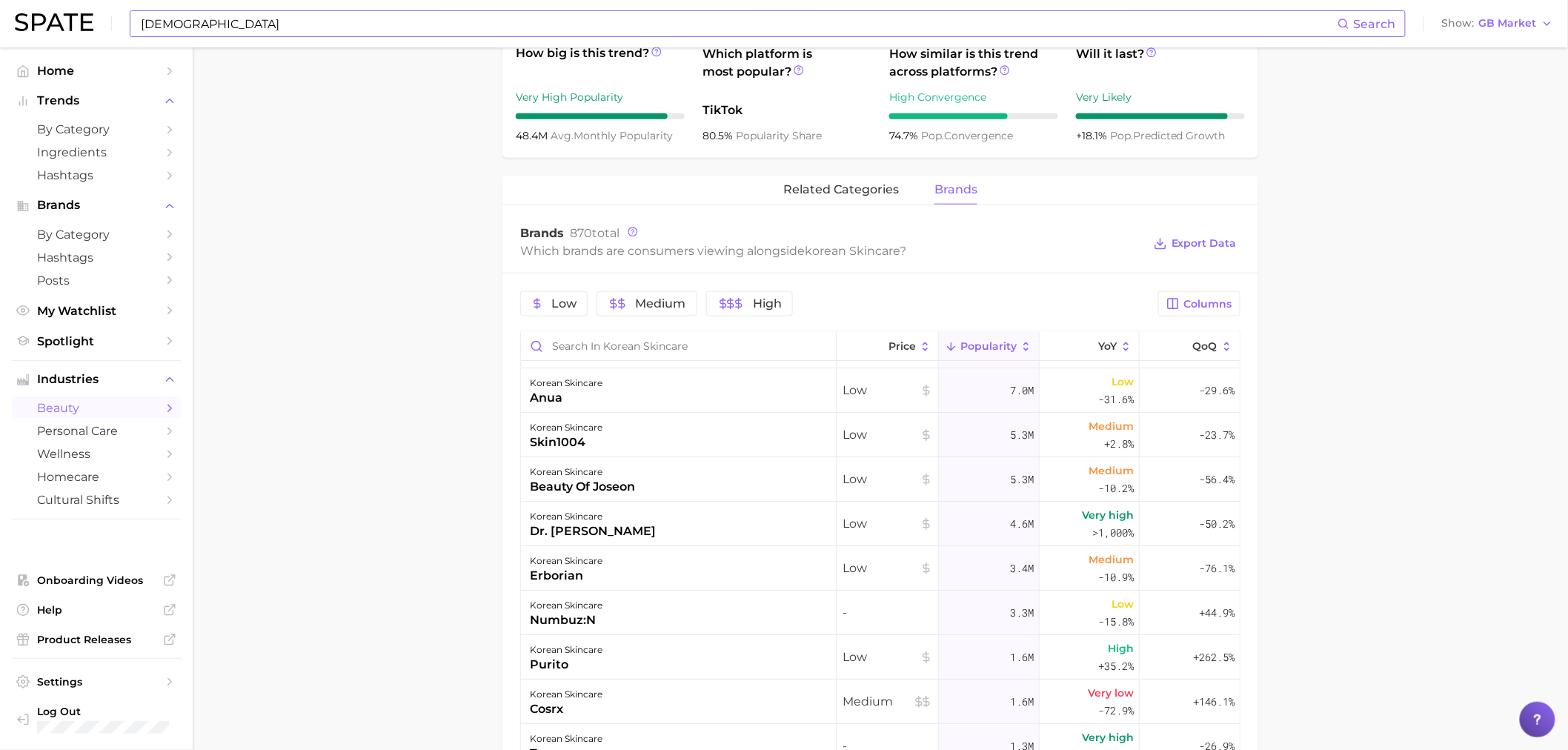
scroll to position [0, 0]
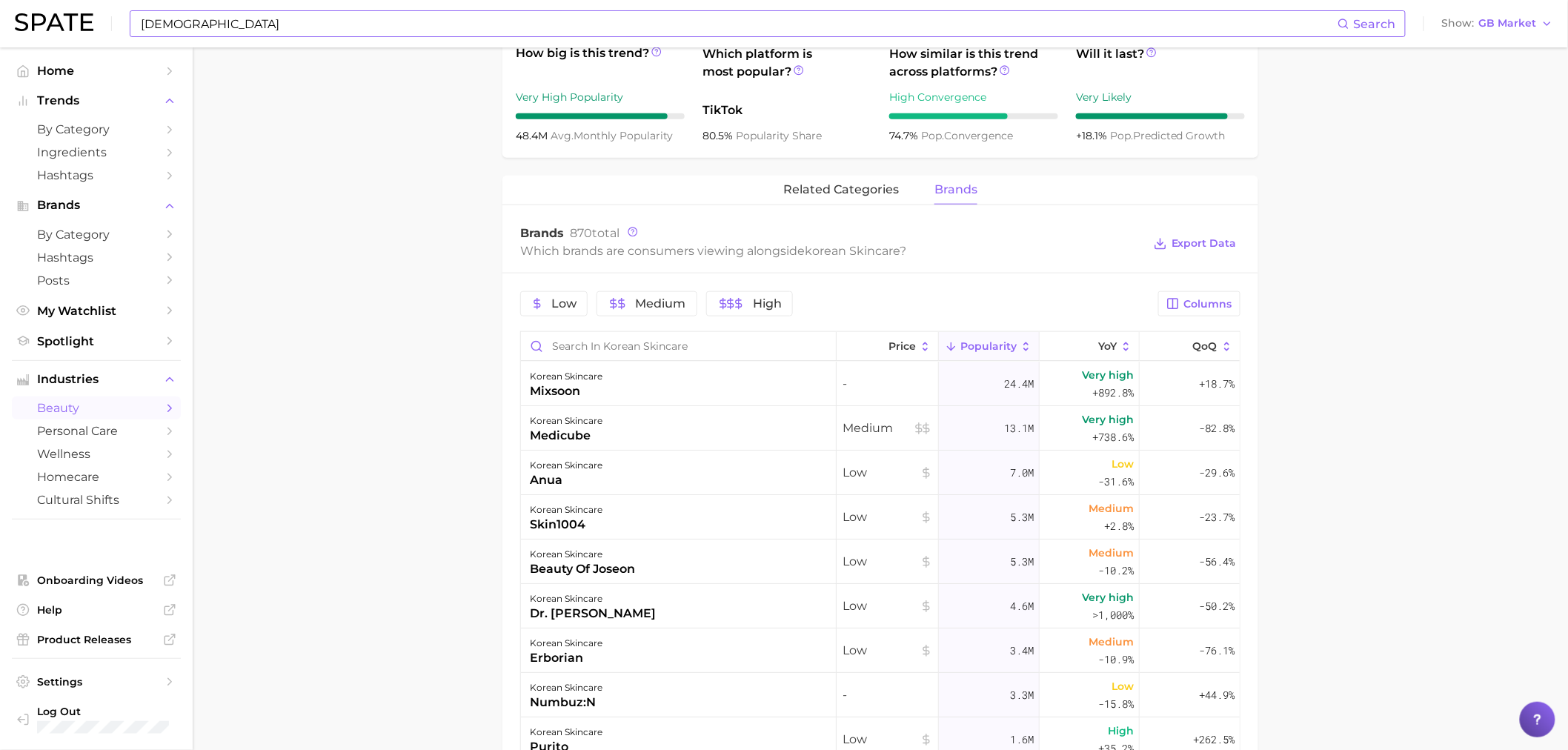
click at [1389, 228] on main "1. skincare 2. face products 3. types of skincare 4. korean skincare Overview G…" at bounding box center [880, 322] width 1375 height 1702
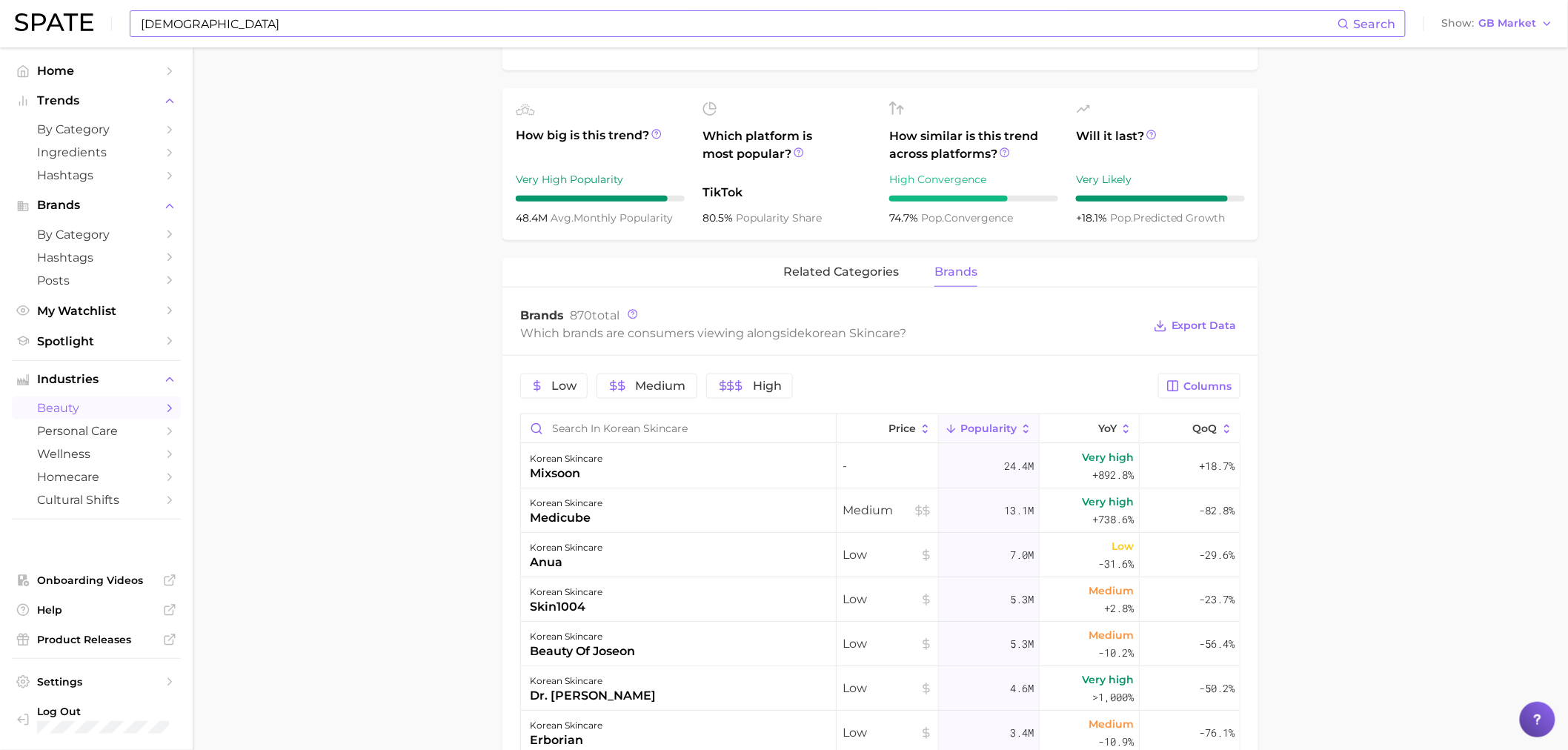
scroll to position [247, 0]
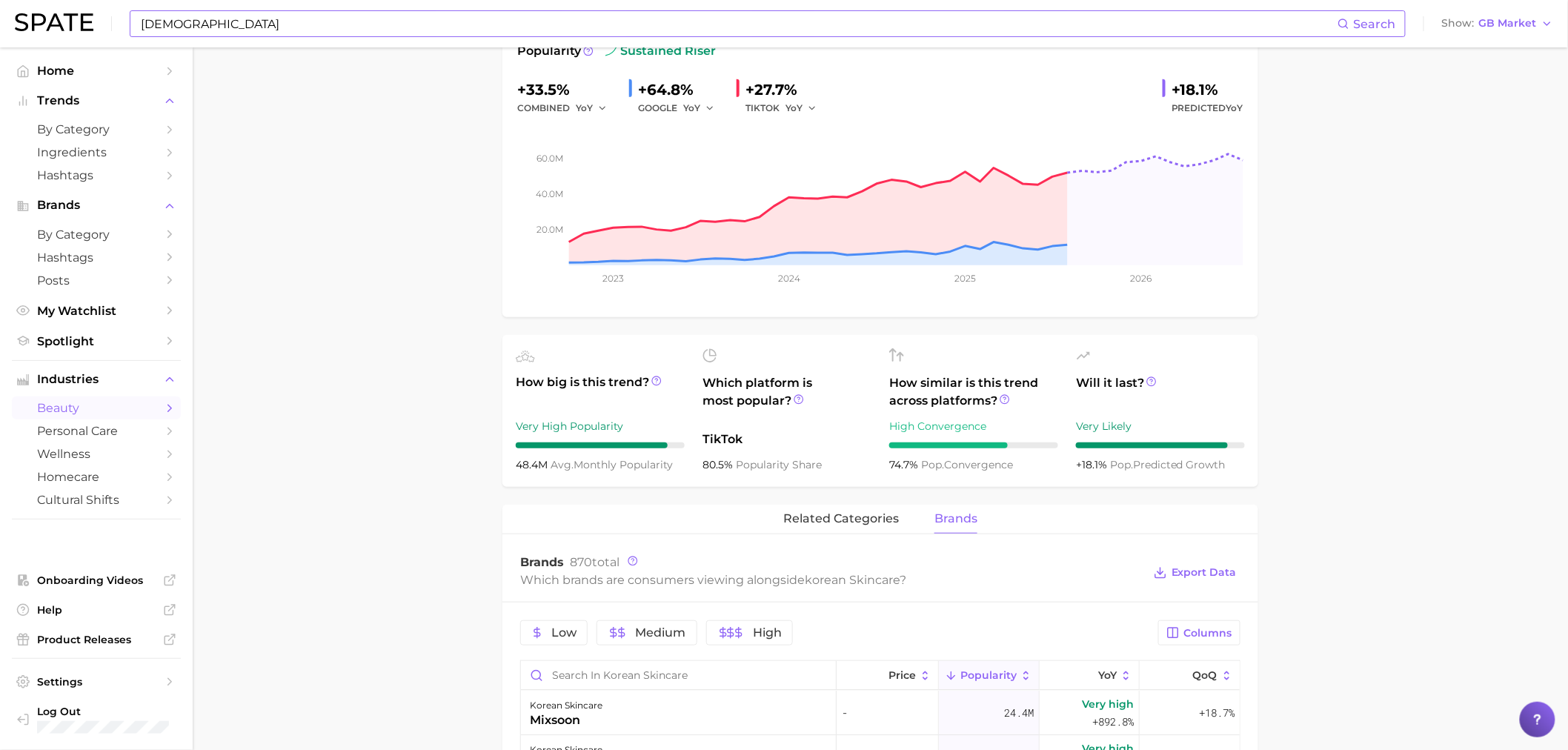
click at [1302, 135] on main "1. skincare 2. face products 3. types of skincare 4. korean skincare Overview G…" at bounding box center [880, 651] width 1375 height 1702
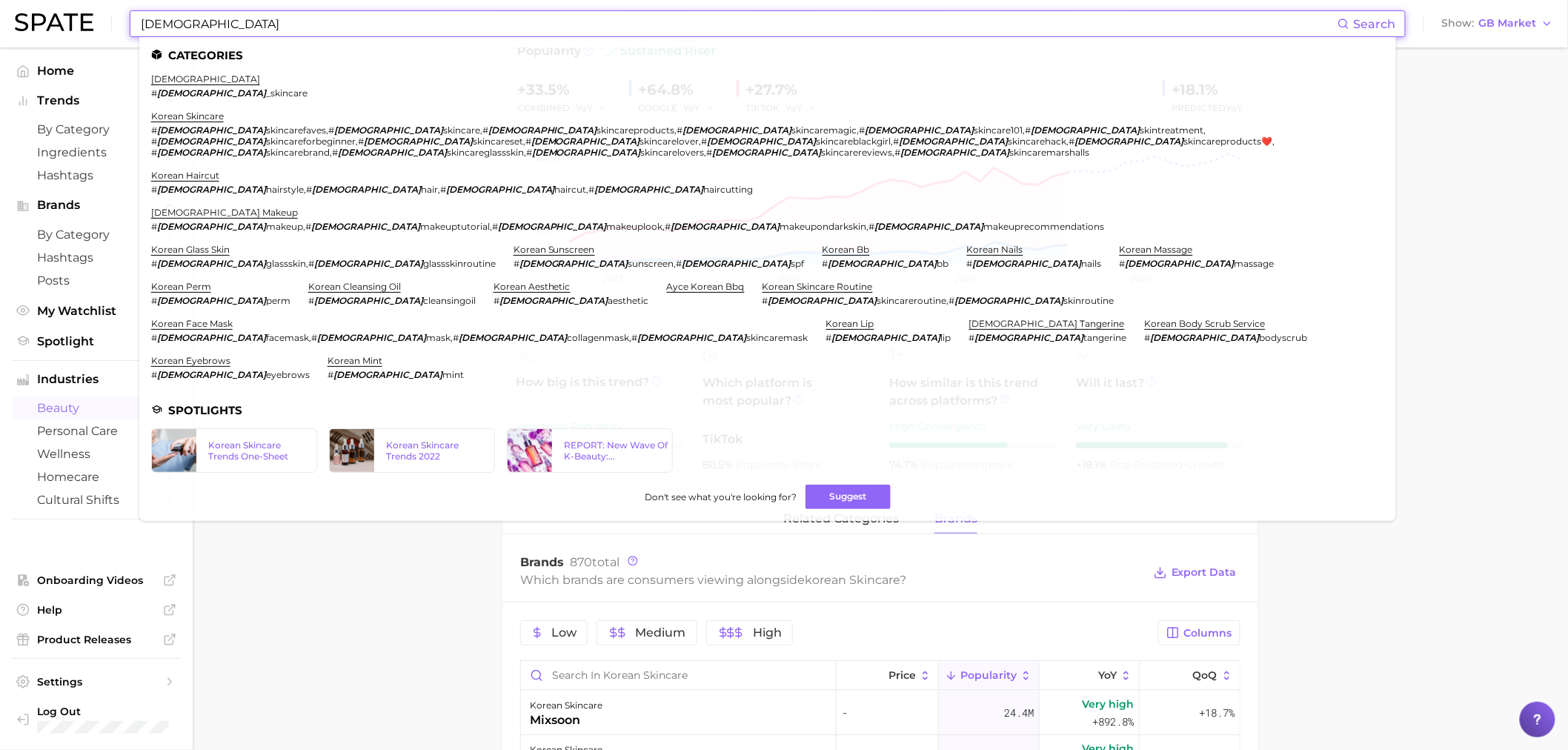
drag, startPoint x: 425, startPoint y: 26, endPoint x: 0, endPoint y: 17, distance: 425.1
click at [0, 18] on header "korean Search Categories korean # korean _skincare korean skincare # korean ski…" at bounding box center [784, 24] width 1568 height 48
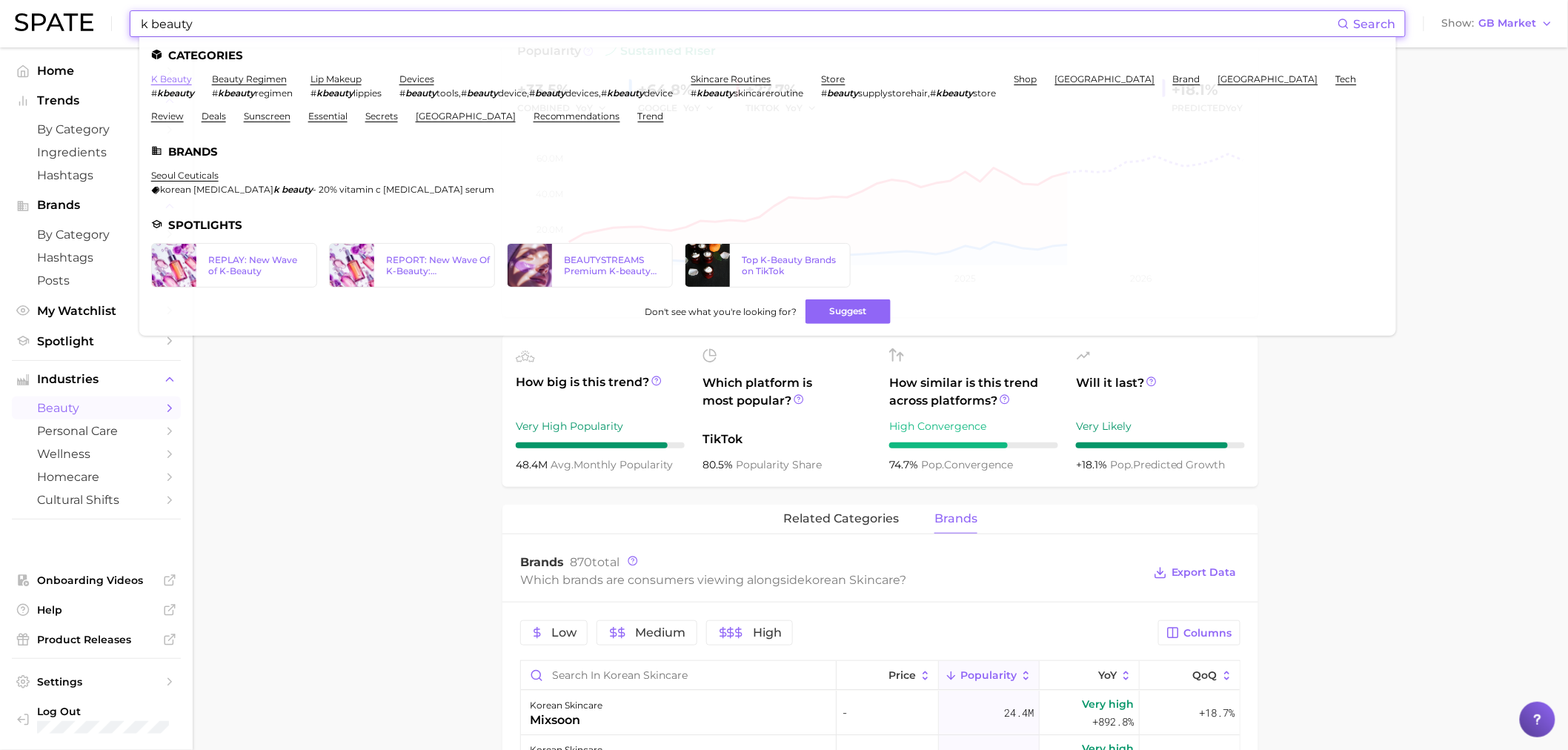
type input "k beauty"
click at [153, 82] on link "k beauty" at bounding box center [171, 79] width 41 height 11
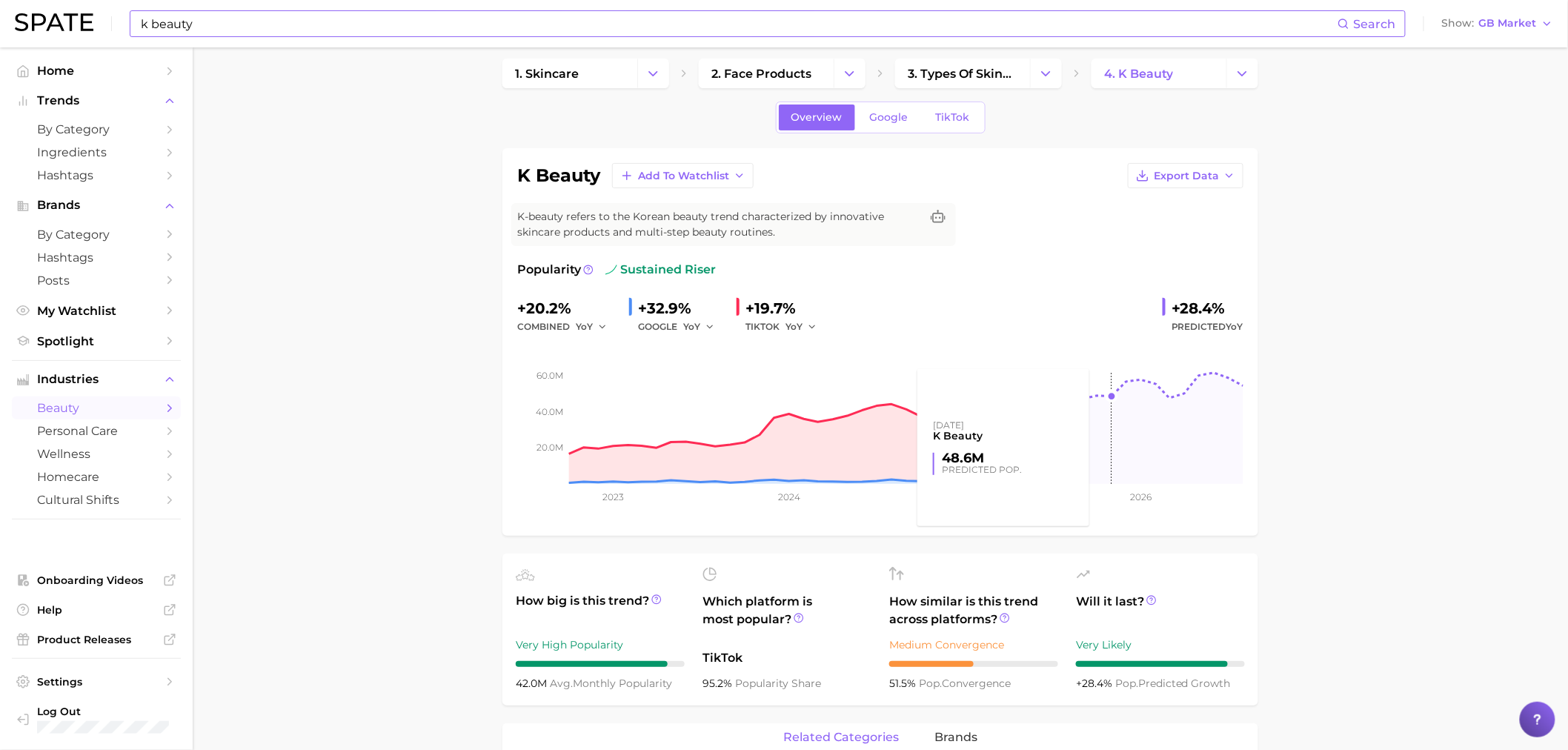
scroll to position [329, 0]
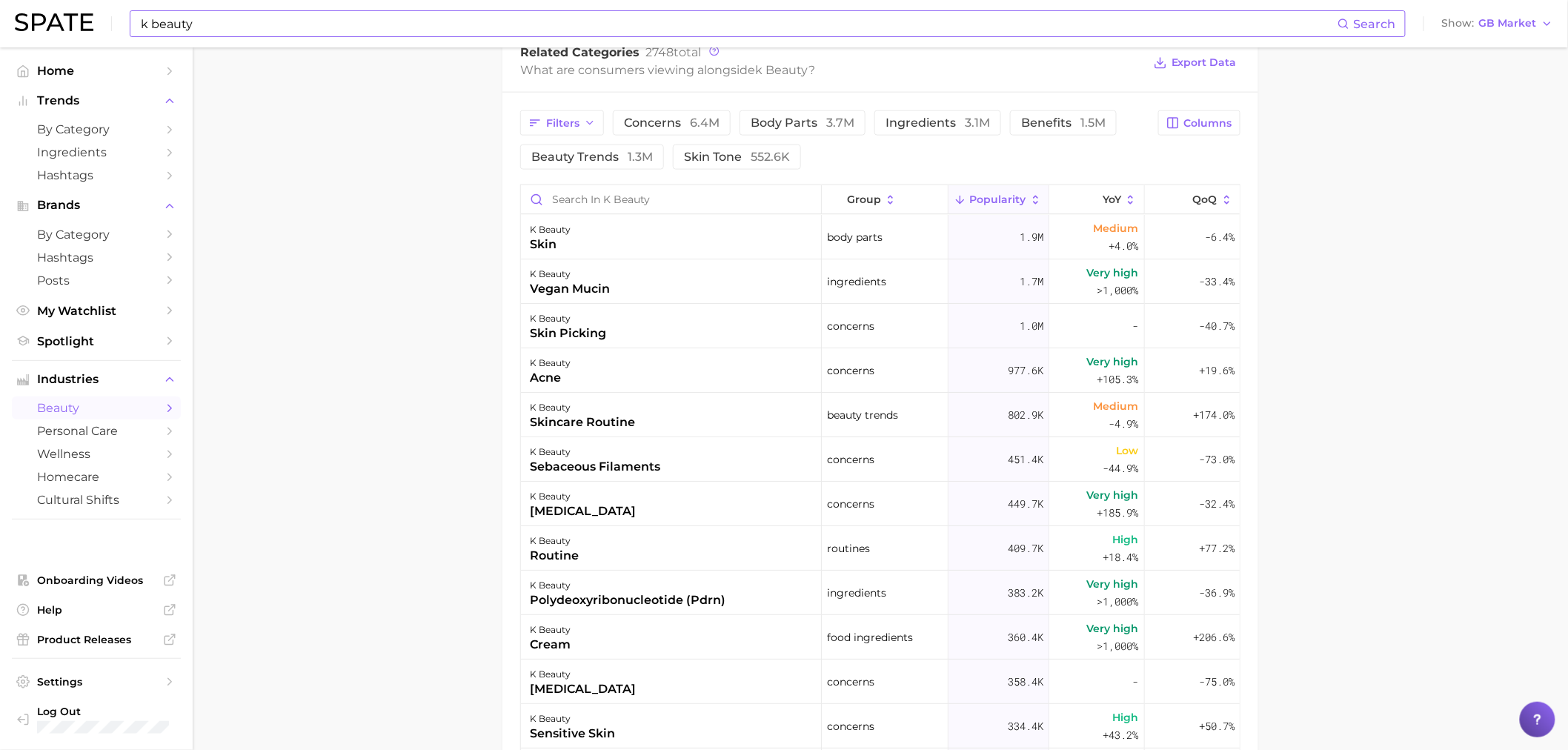
drag, startPoint x: 1336, startPoint y: 353, endPoint x: 1331, endPoint y: 345, distance: 9.4
click at [1336, 353] on main "1. skincare 2. face products 3. types of skincare 4. k beauty Overview Google T…" at bounding box center [880, 167] width 1375 height 1720
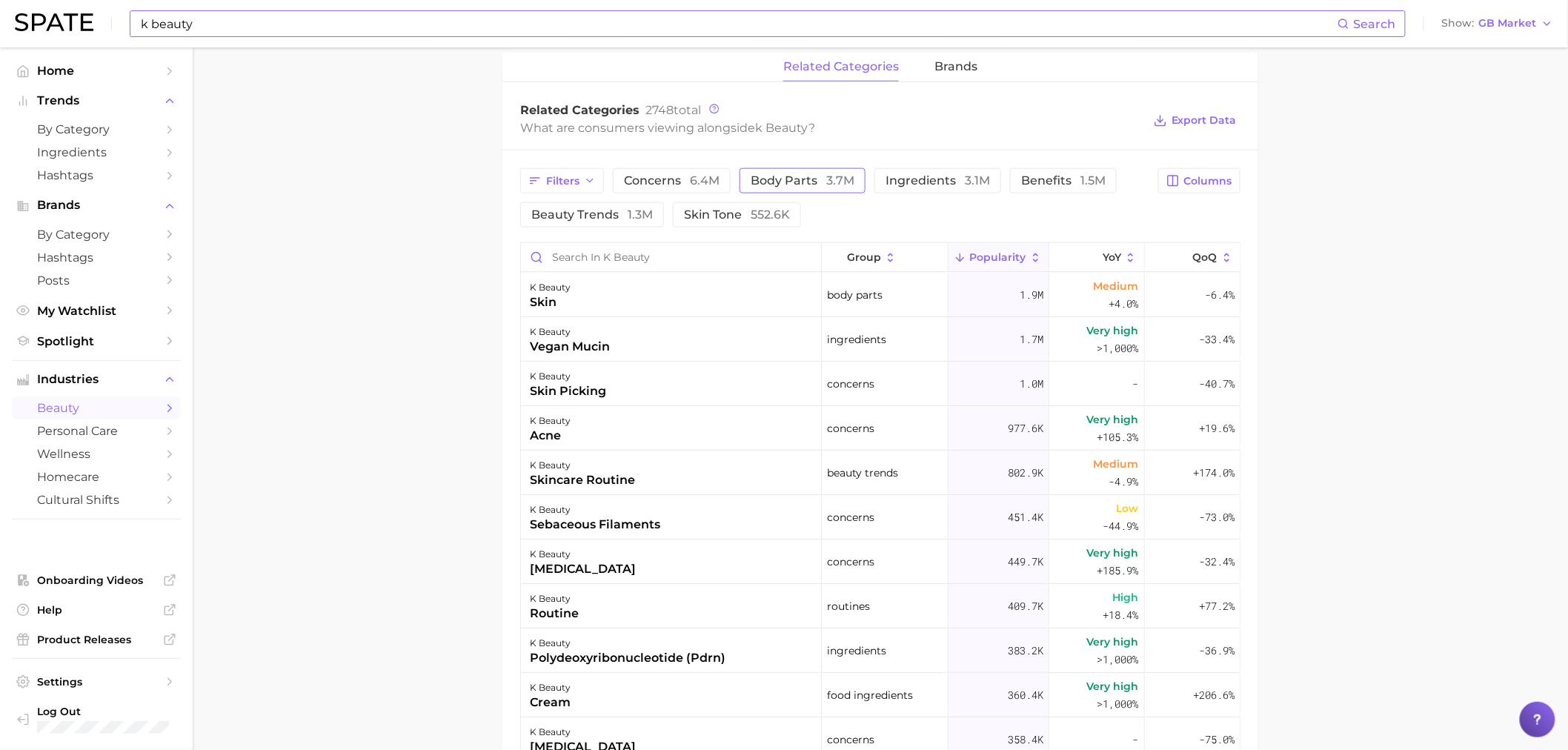
scroll to position [658, 0]
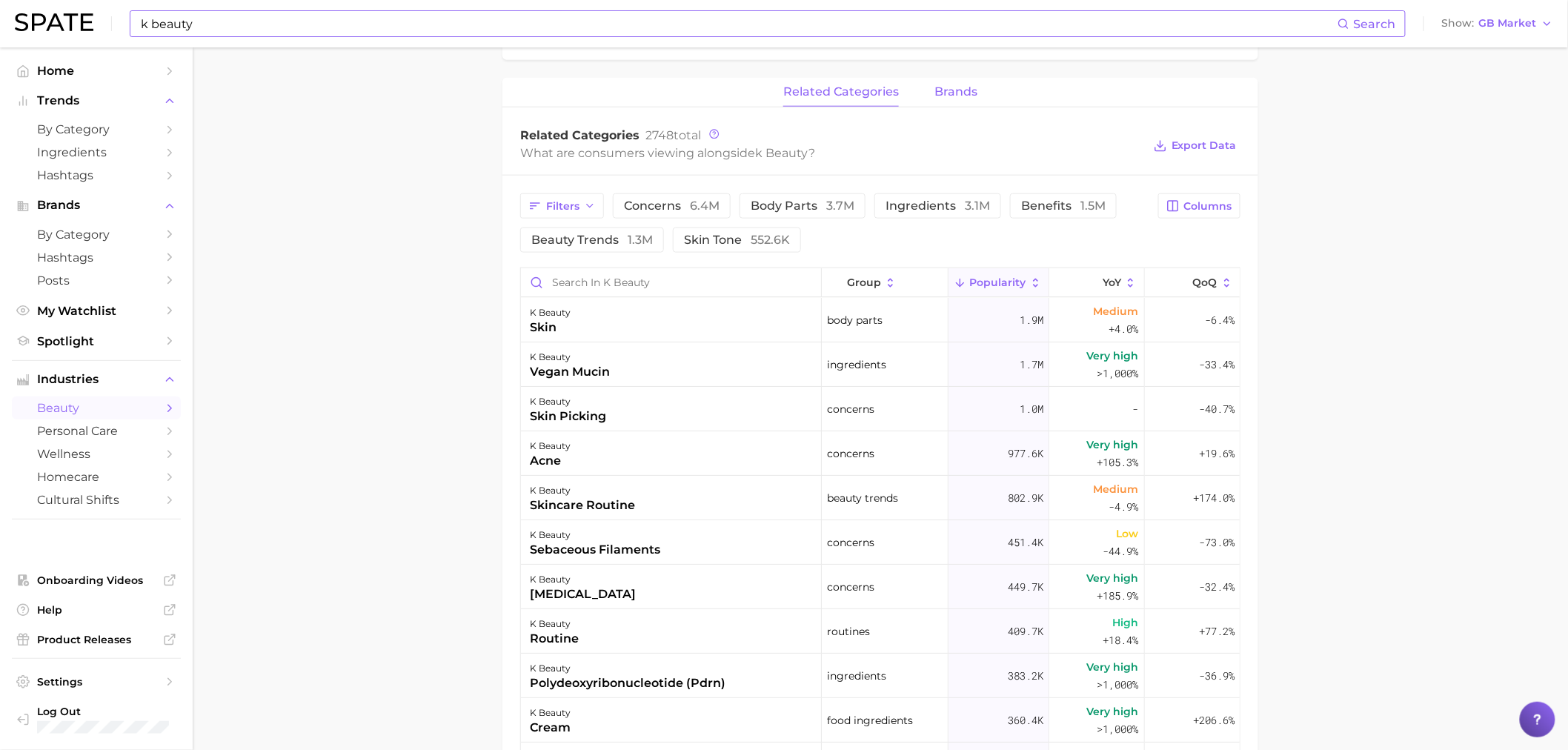
click at [945, 97] on span "brands" at bounding box center [956, 92] width 43 height 13
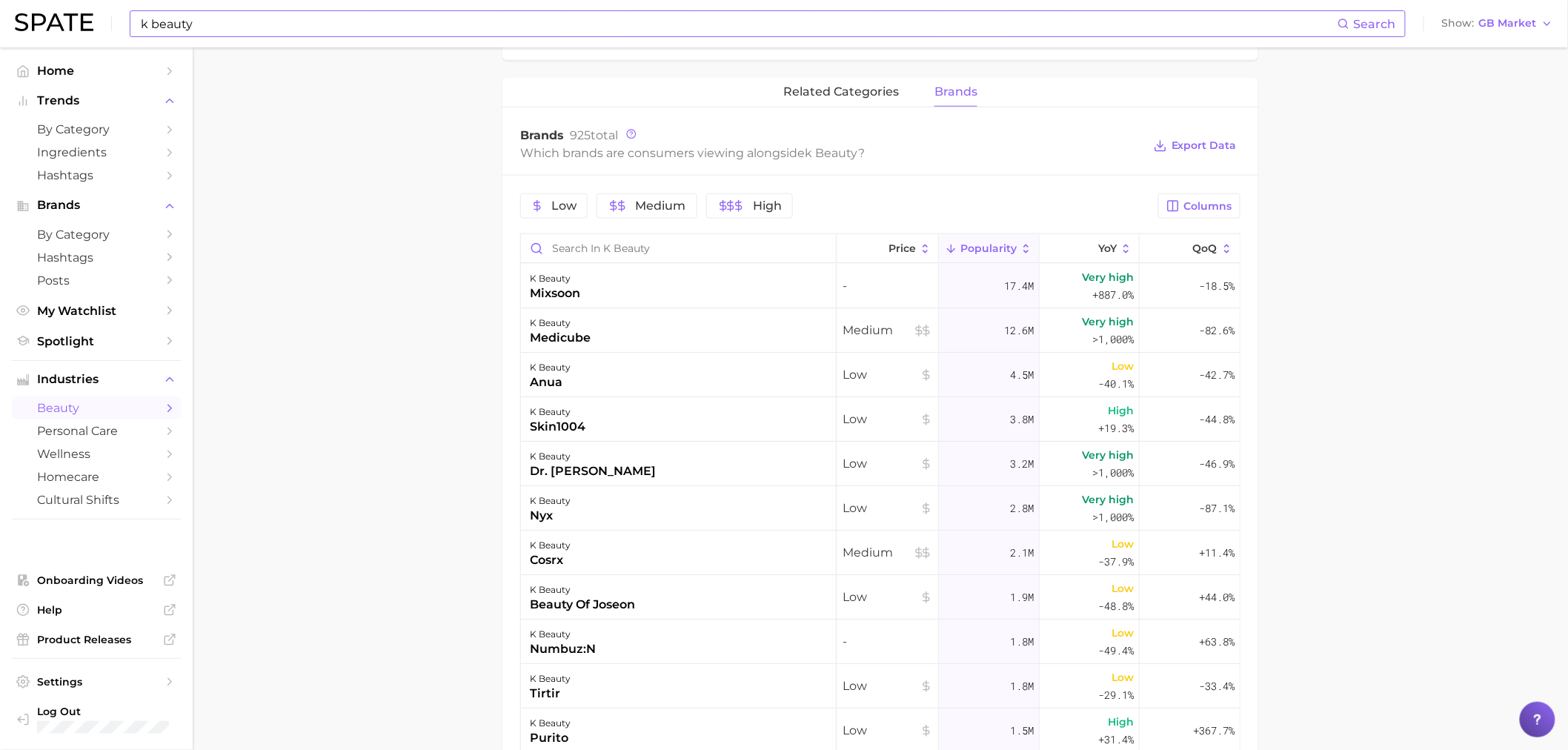
click at [1330, 182] on main "1. skincare 2. face products 3. types of skincare 4. k beauty Overview Google T…" at bounding box center [880, 232] width 1375 height 1686
click at [1377, 297] on main "1. skincare 2. face products 3. types of skincare 4. k beauty Overview Google T…" at bounding box center [880, 232] width 1375 height 1686
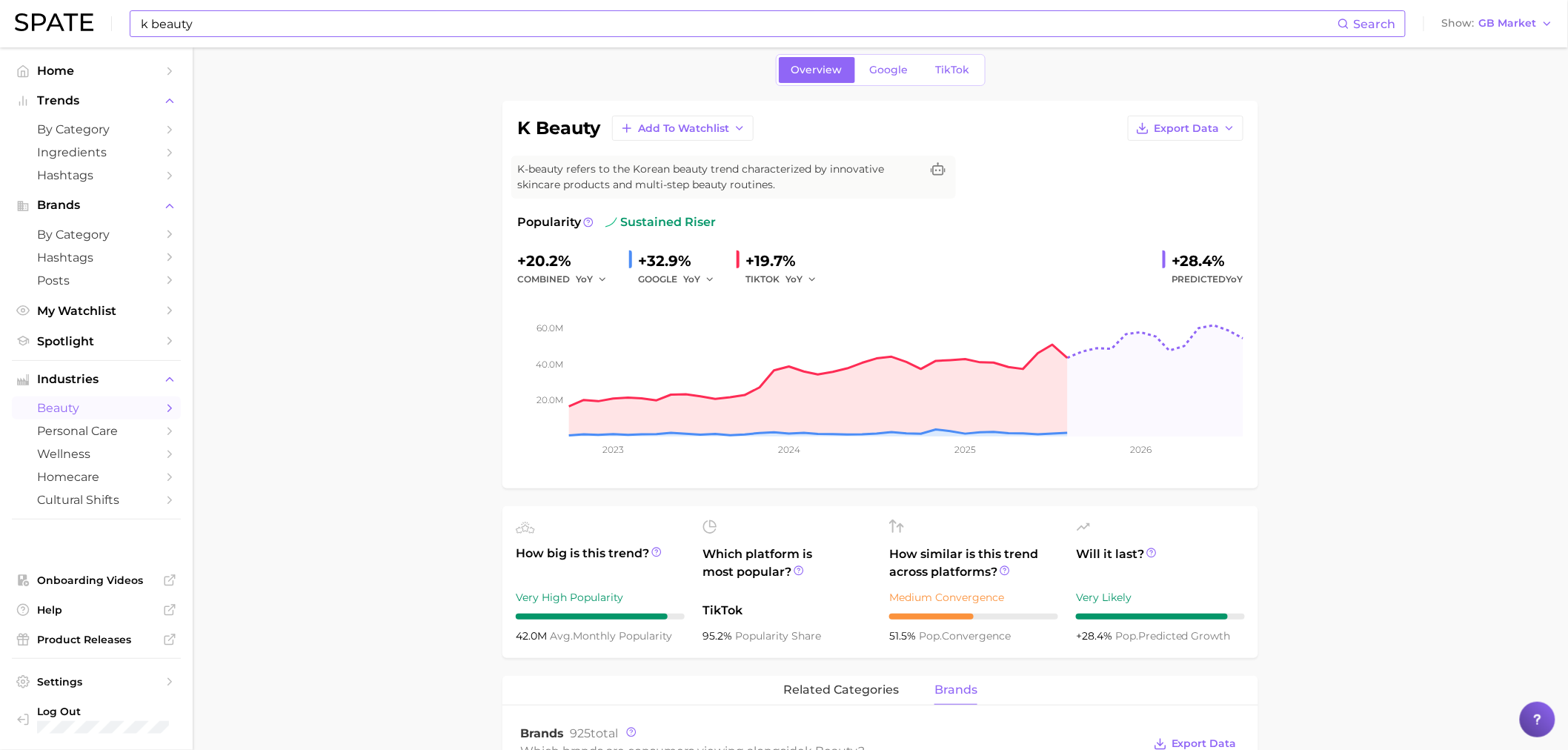
scroll to position [0, 0]
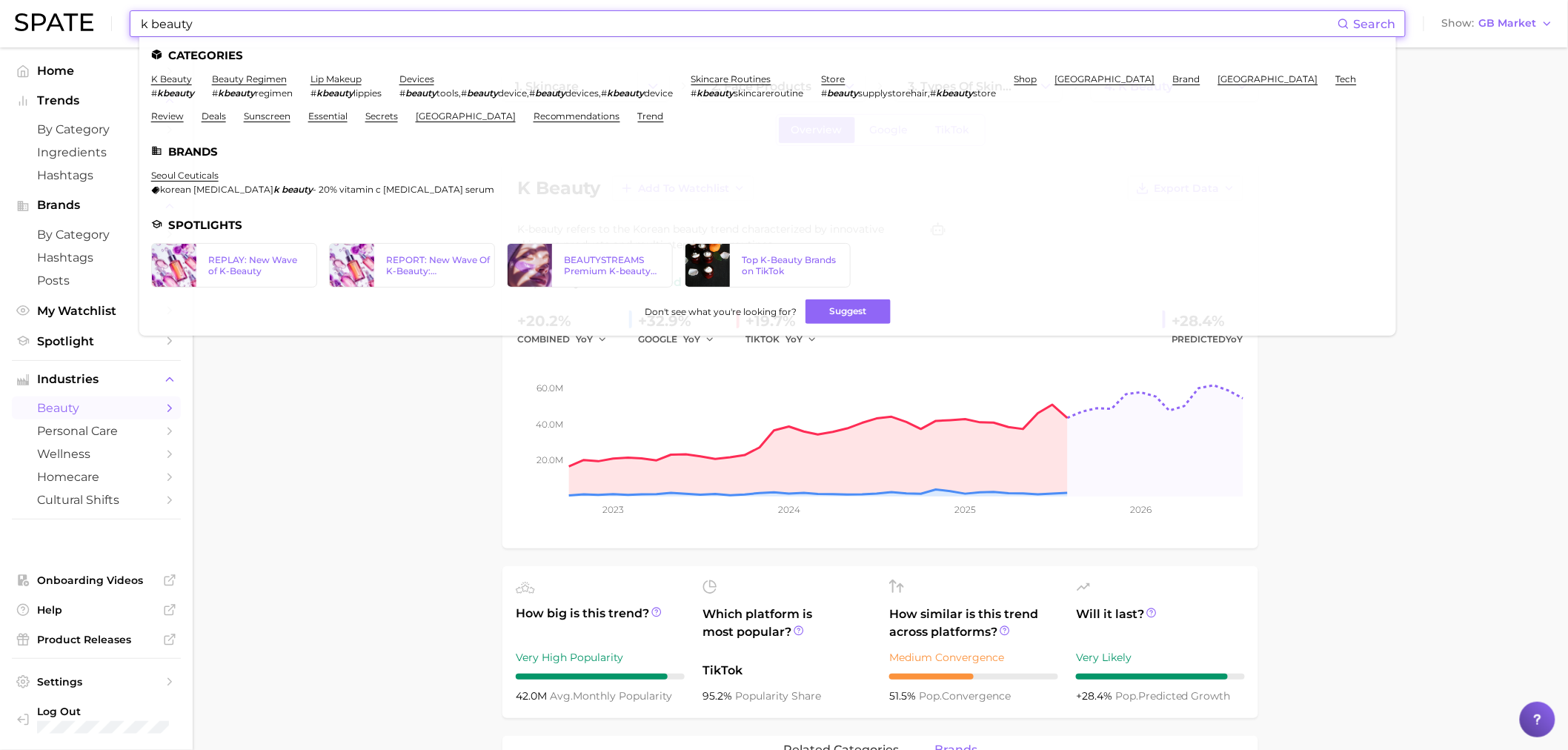
drag, startPoint x: 372, startPoint y: 33, endPoint x: 0, endPoint y: 26, distance: 372.1
click at [0, 26] on header "k beauty Search Categories k beauty # kbeauty beauty regimen # kbeauty regimen …" at bounding box center [784, 24] width 1568 height 48
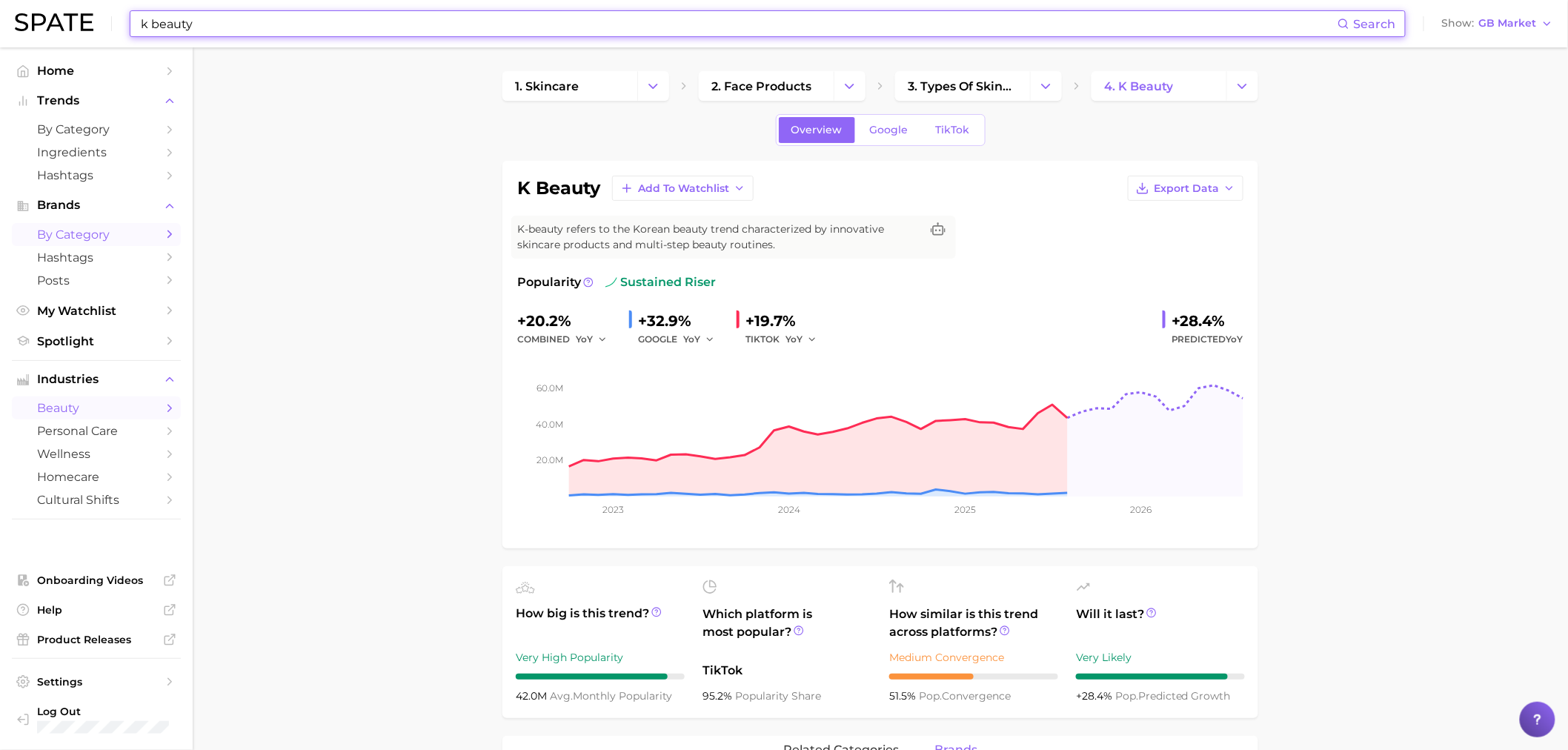
click at [121, 240] on span "by Category" at bounding box center [96, 234] width 118 height 14
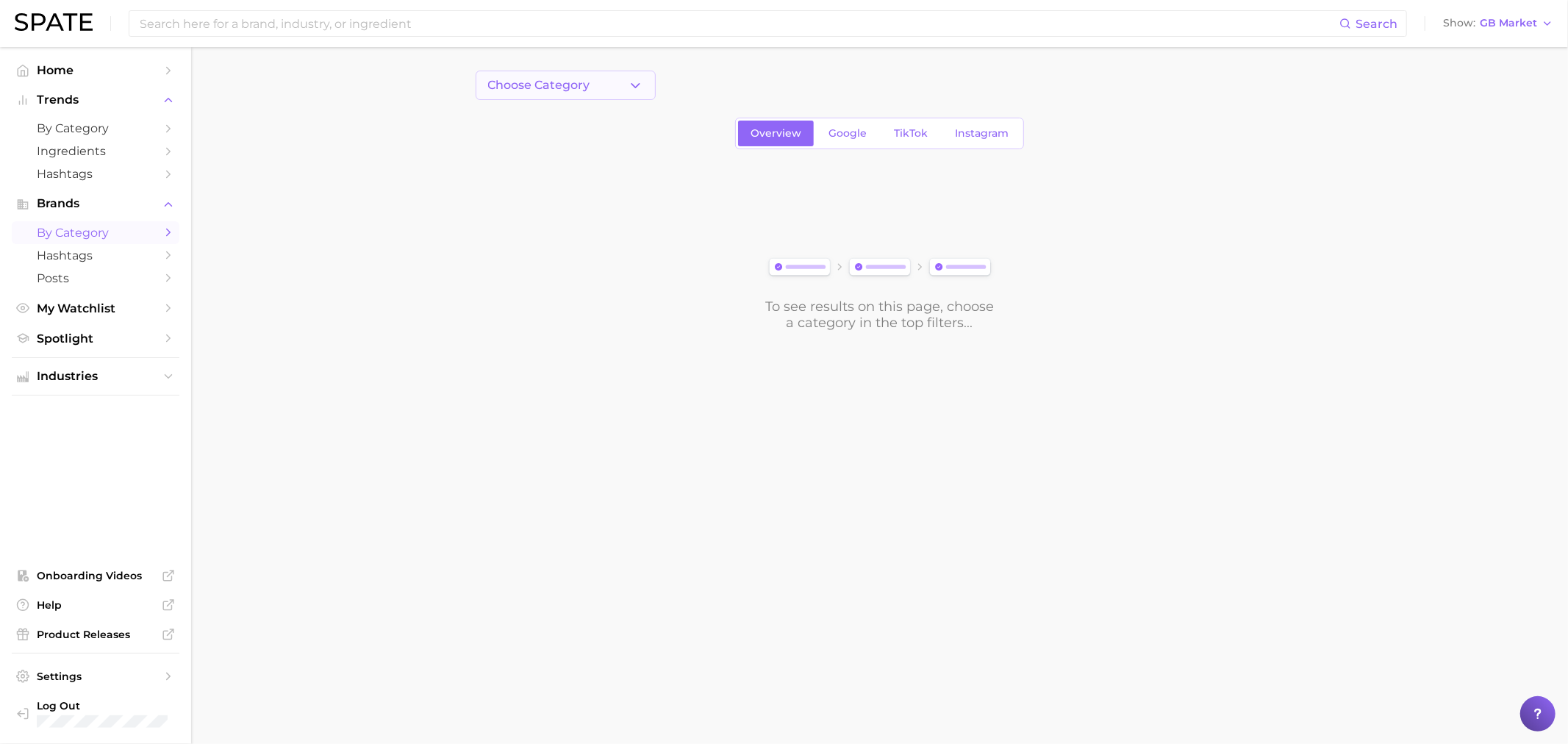
click at [559, 87] on span "Choose Category" at bounding box center [539, 86] width 102 height 13
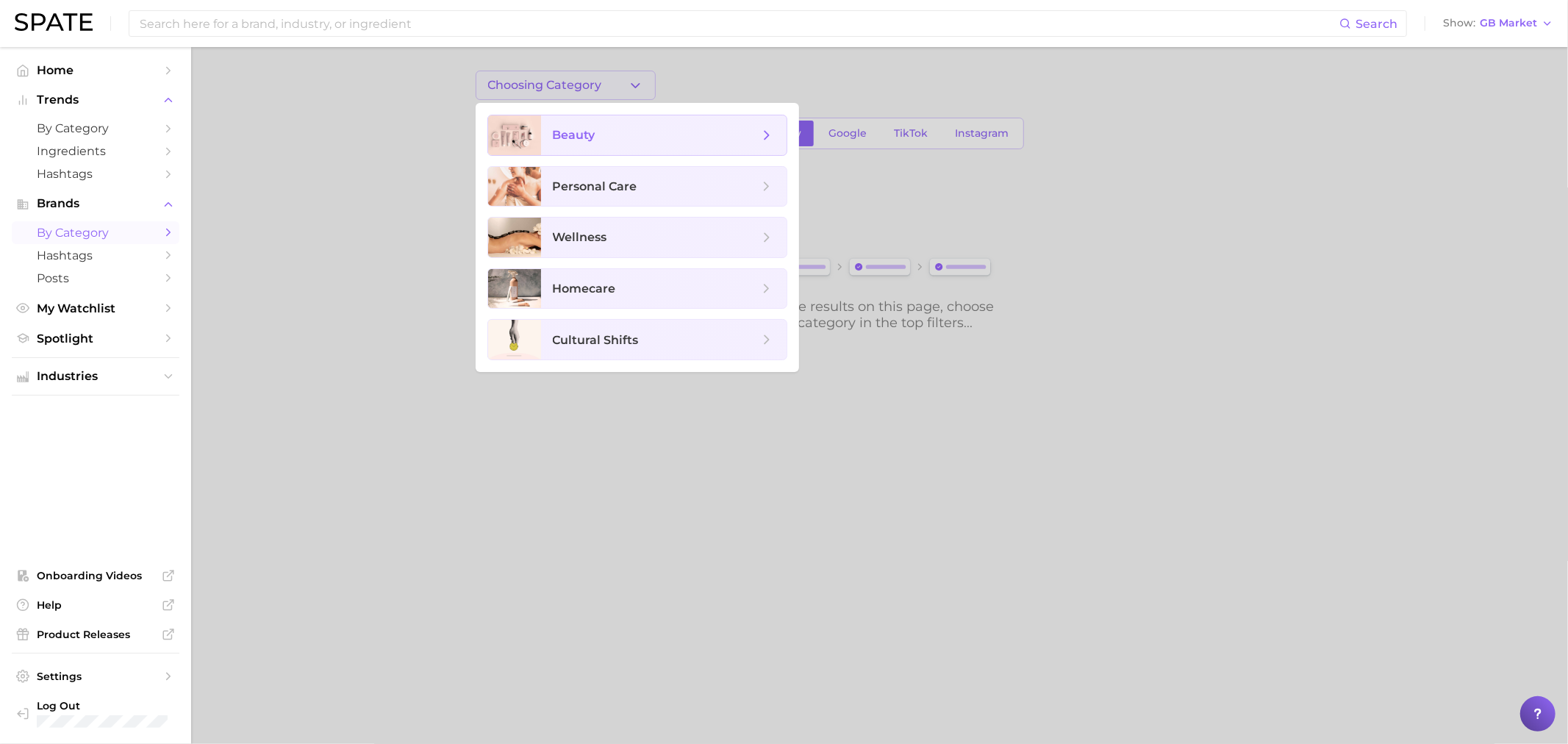
click at [579, 132] on span "beauty" at bounding box center [574, 134] width 43 height 14
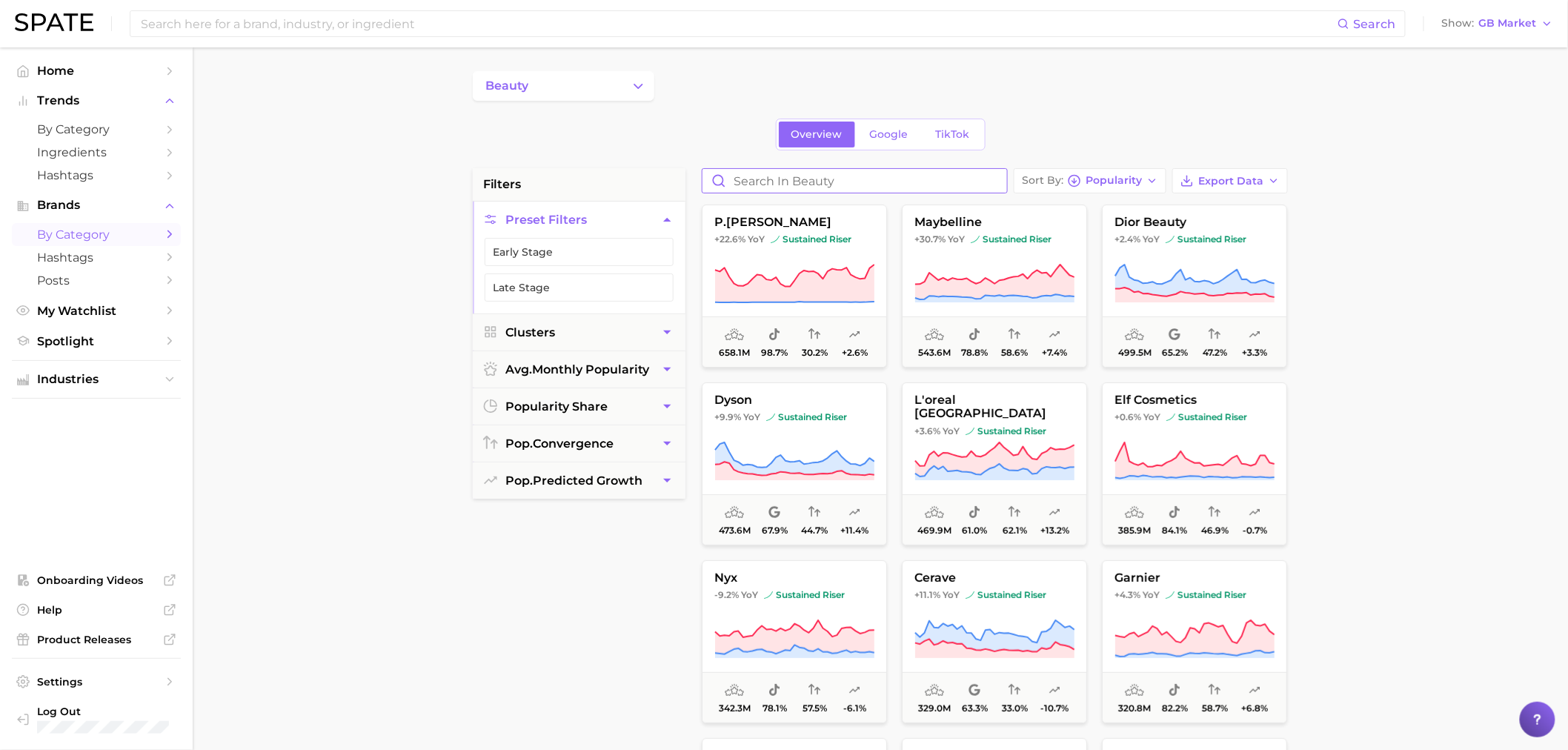
click at [932, 182] on input "Search in beauty" at bounding box center [854, 181] width 304 height 24
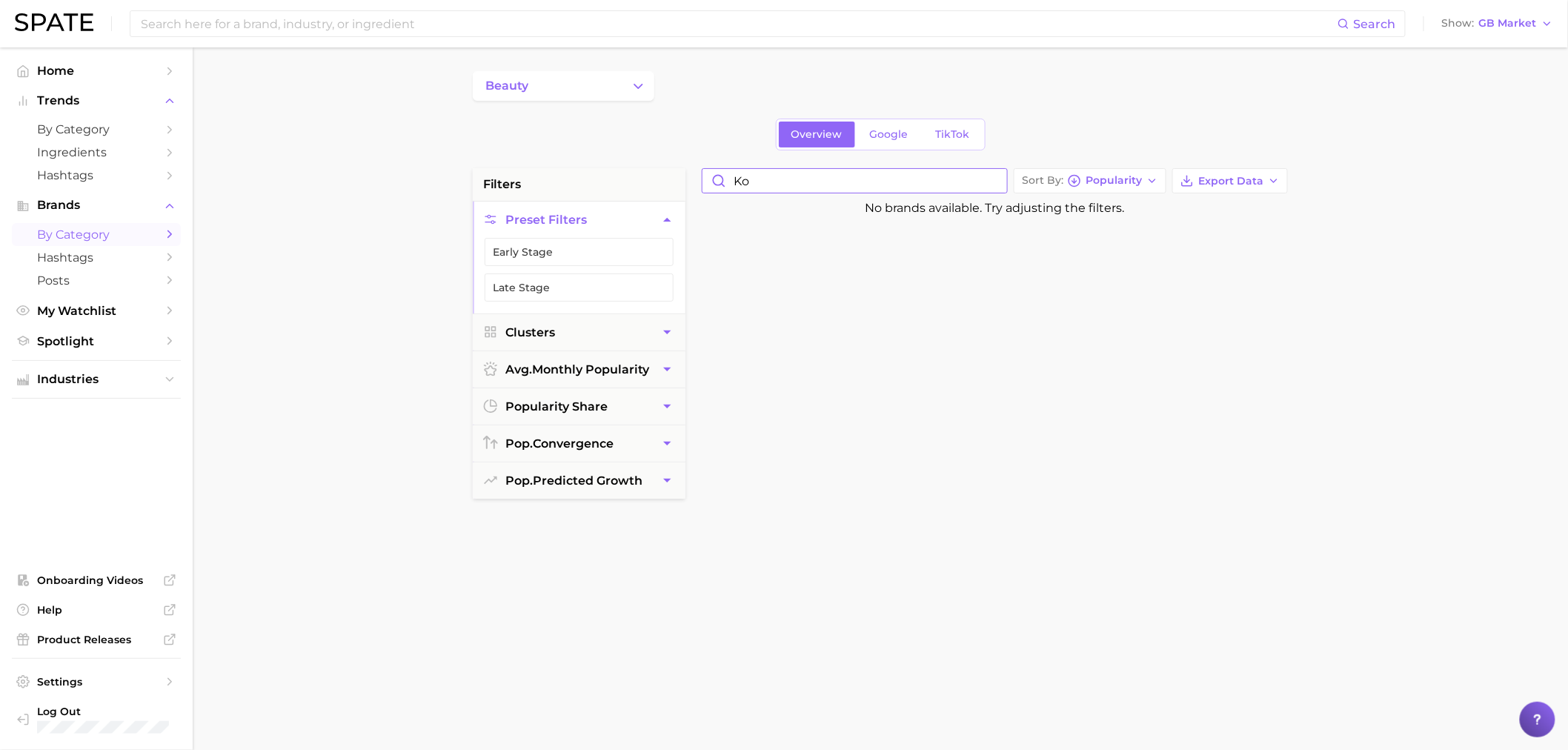
type input "k"
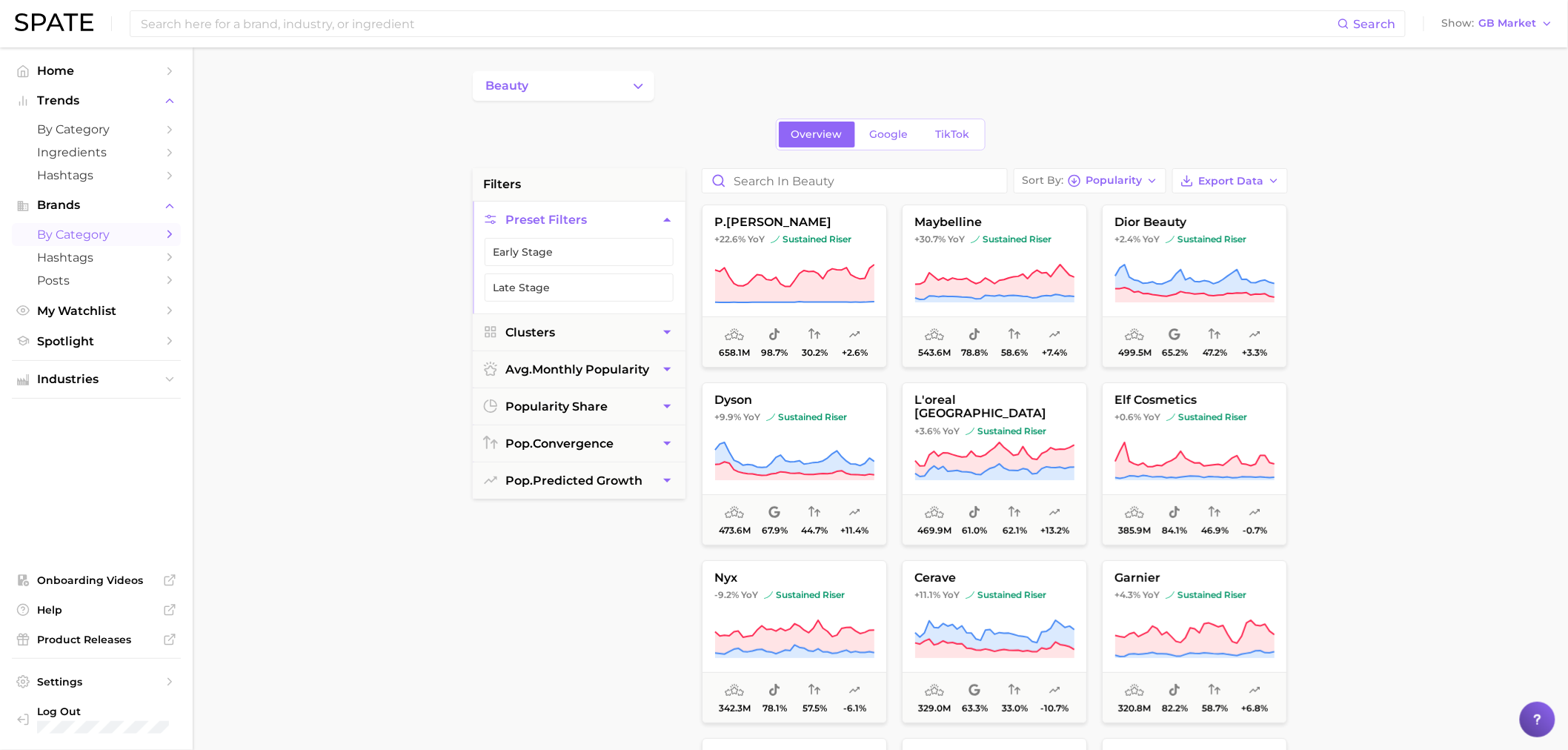
click at [1380, 397] on main "beauty Overview Google TikTok filters Preset Filters Early Stage Late Stage Clu…" at bounding box center [880, 609] width 1375 height 1124
click at [575, 487] on span "pop. predicted growth" at bounding box center [574, 480] width 137 height 14
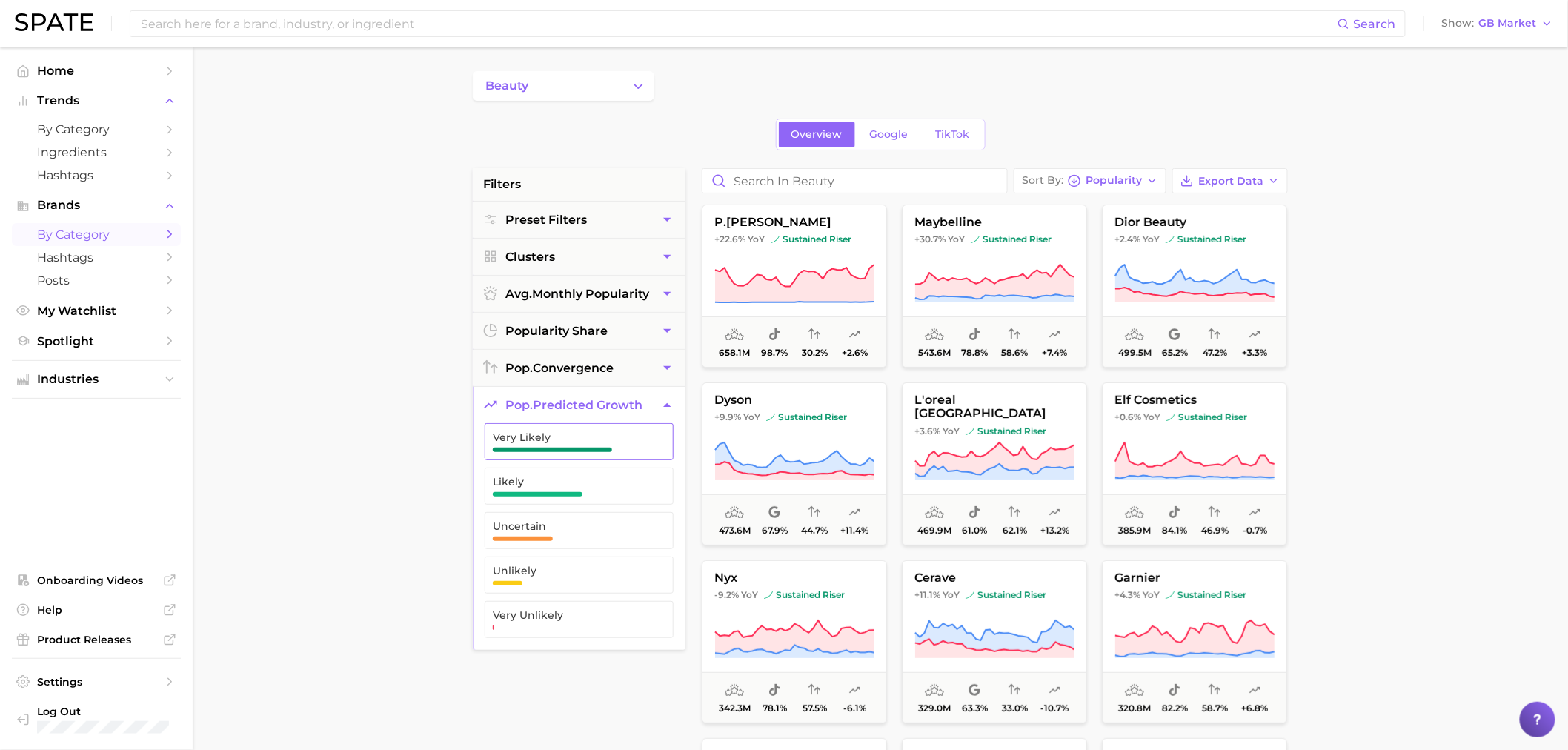
click at [532, 446] on span "Very Likely" at bounding box center [567, 442] width 149 height 21
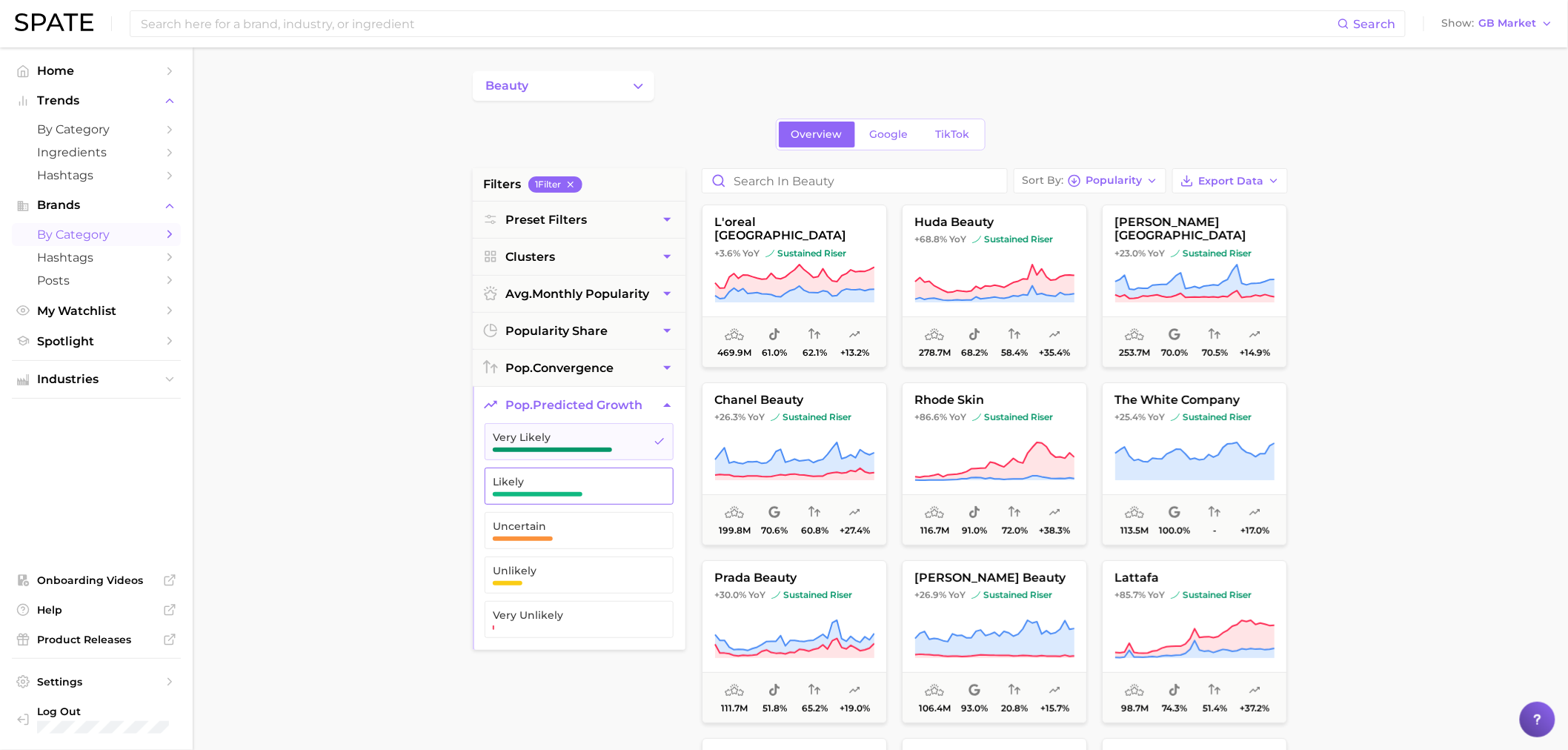
click at [534, 490] on span "Likely" at bounding box center [567, 486] width 149 height 21
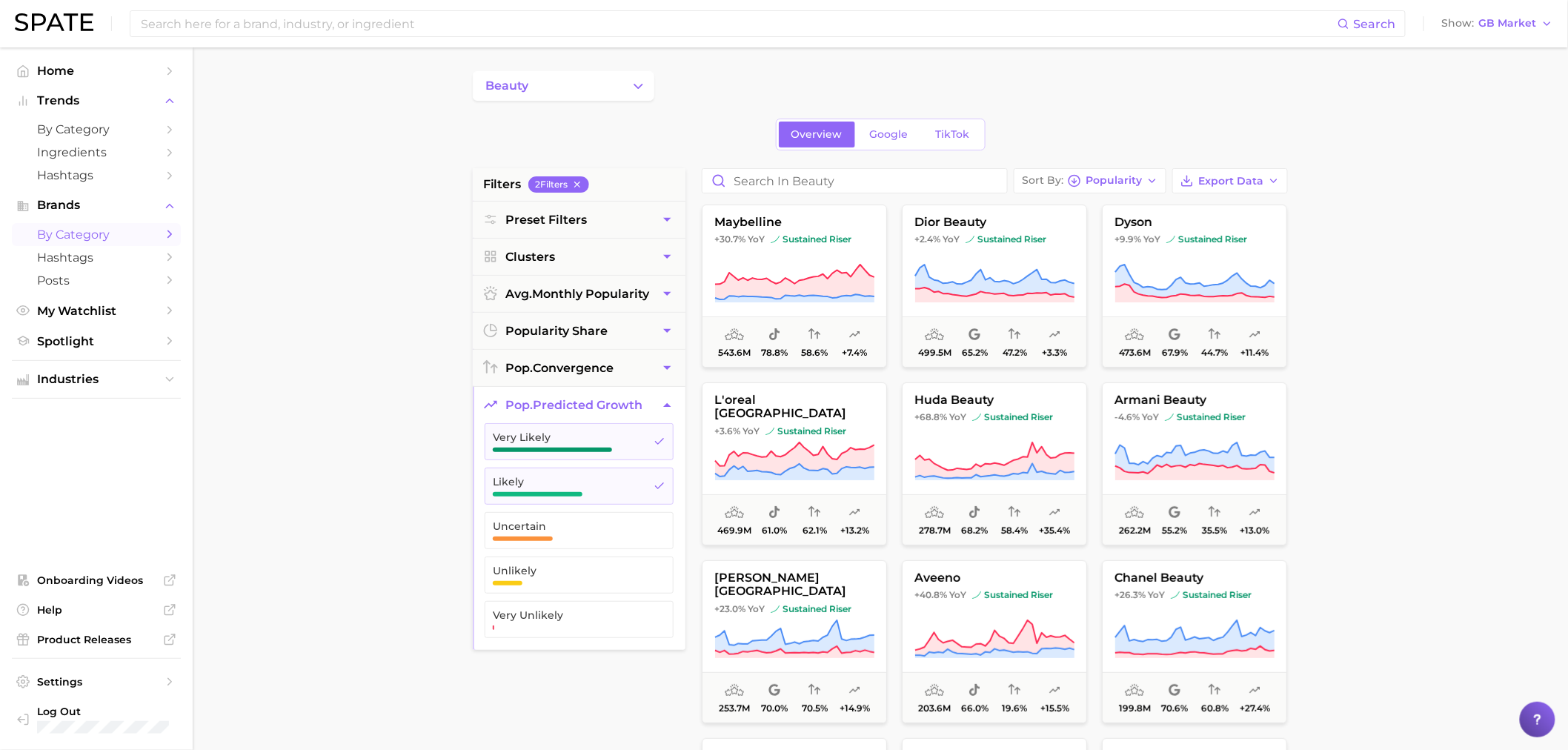
click at [545, 406] on span "pop. predicted growth" at bounding box center [574, 405] width 137 height 14
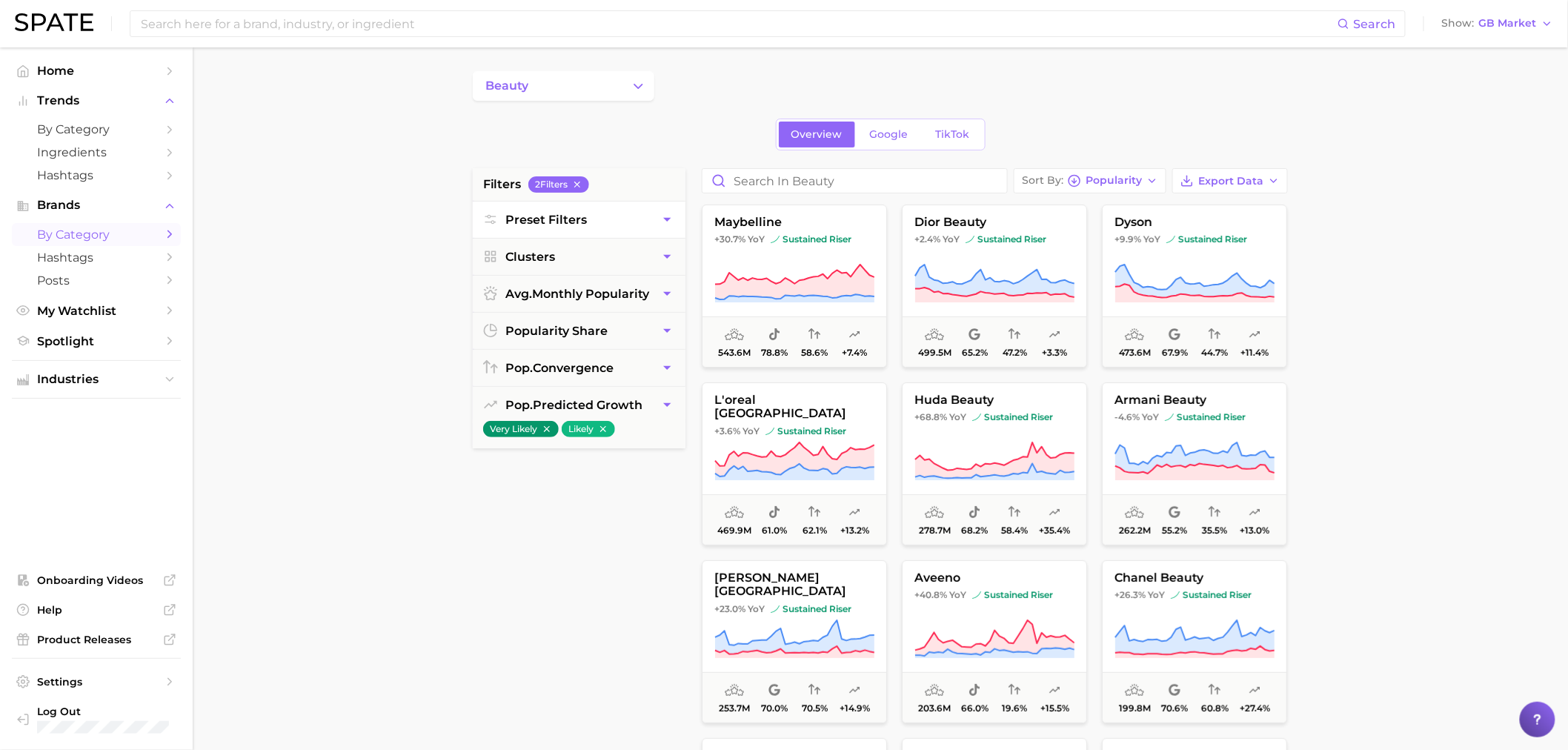
click at [572, 230] on button "Preset Filters" at bounding box center [579, 219] width 213 height 36
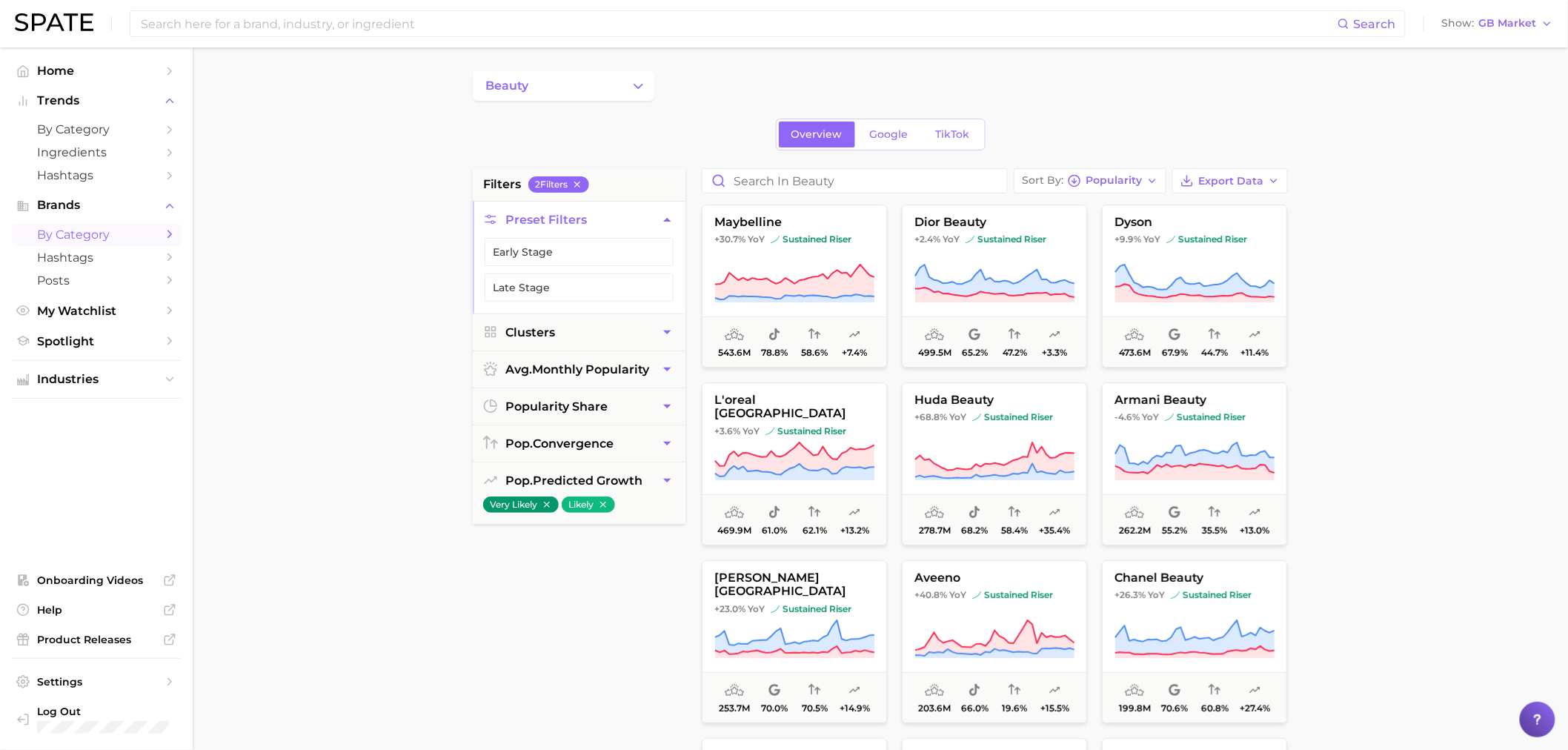
click at [572, 219] on span "Preset Filters" at bounding box center [546, 219] width 82 height 14
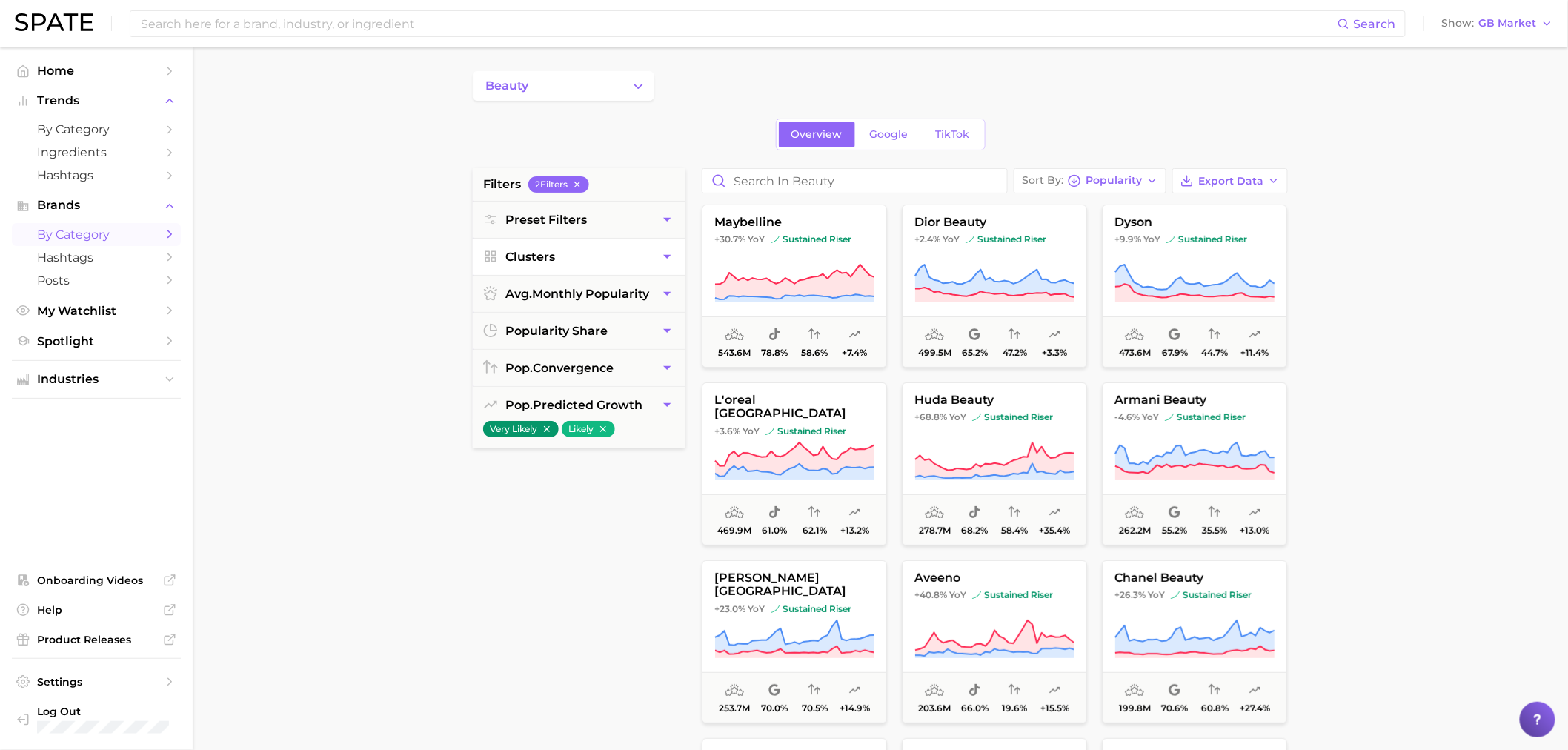
click at [546, 265] on button "Clusters" at bounding box center [579, 257] width 213 height 36
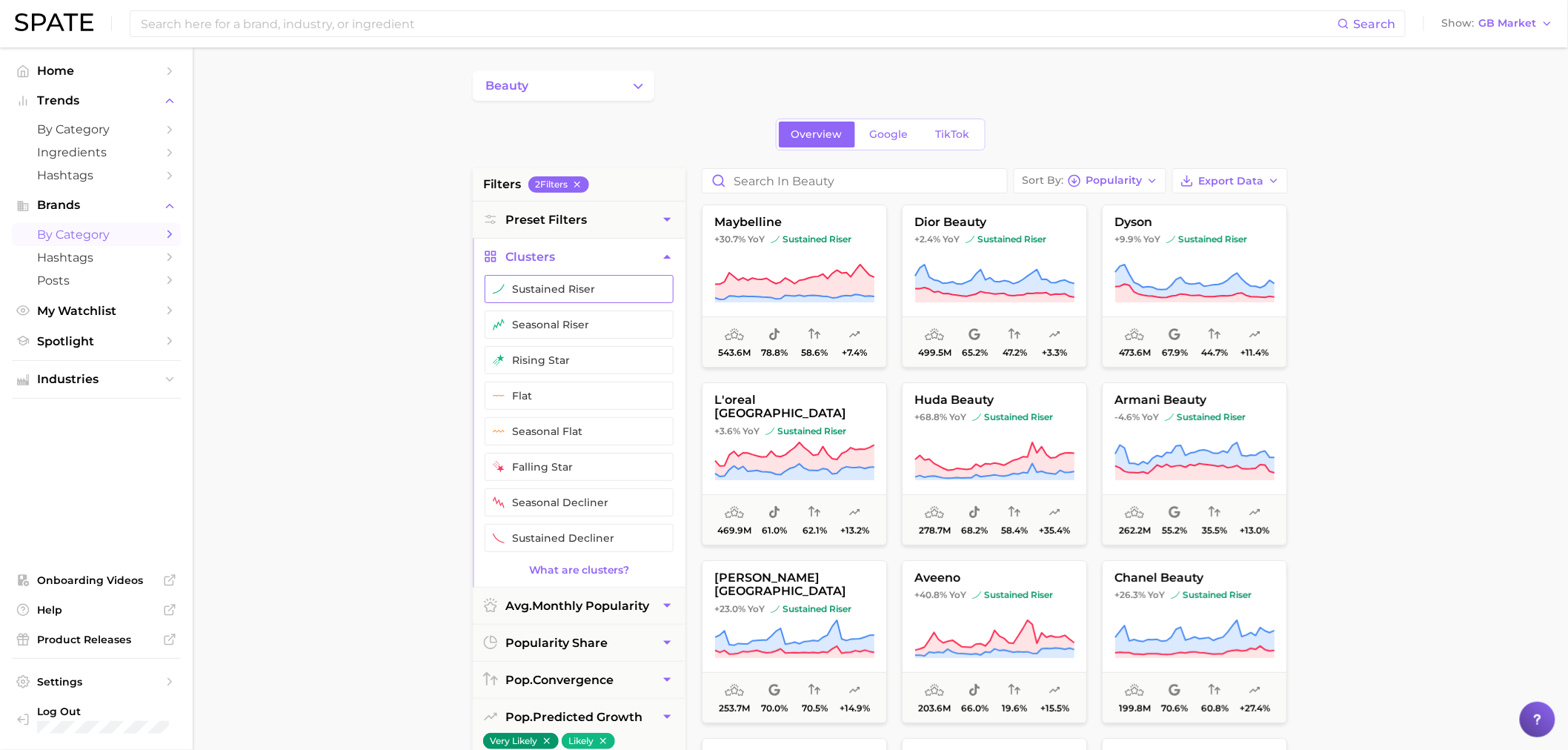
click at [552, 289] on button "sustained riser" at bounding box center [579, 289] width 189 height 28
click at [546, 321] on button "seasonal riser" at bounding box center [579, 324] width 189 height 28
click at [543, 353] on button "rising star" at bounding box center [579, 360] width 189 height 28
click at [279, 379] on main "beauty Overview Google TikTok filters 5 Filter s Preset Filters Clusters sustai…" at bounding box center [880, 609] width 1375 height 1124
click at [1464, 264] on main "beauty Overview Google TikTok filters 5 Filter s Preset Filters Clusters sustai…" at bounding box center [880, 609] width 1375 height 1124
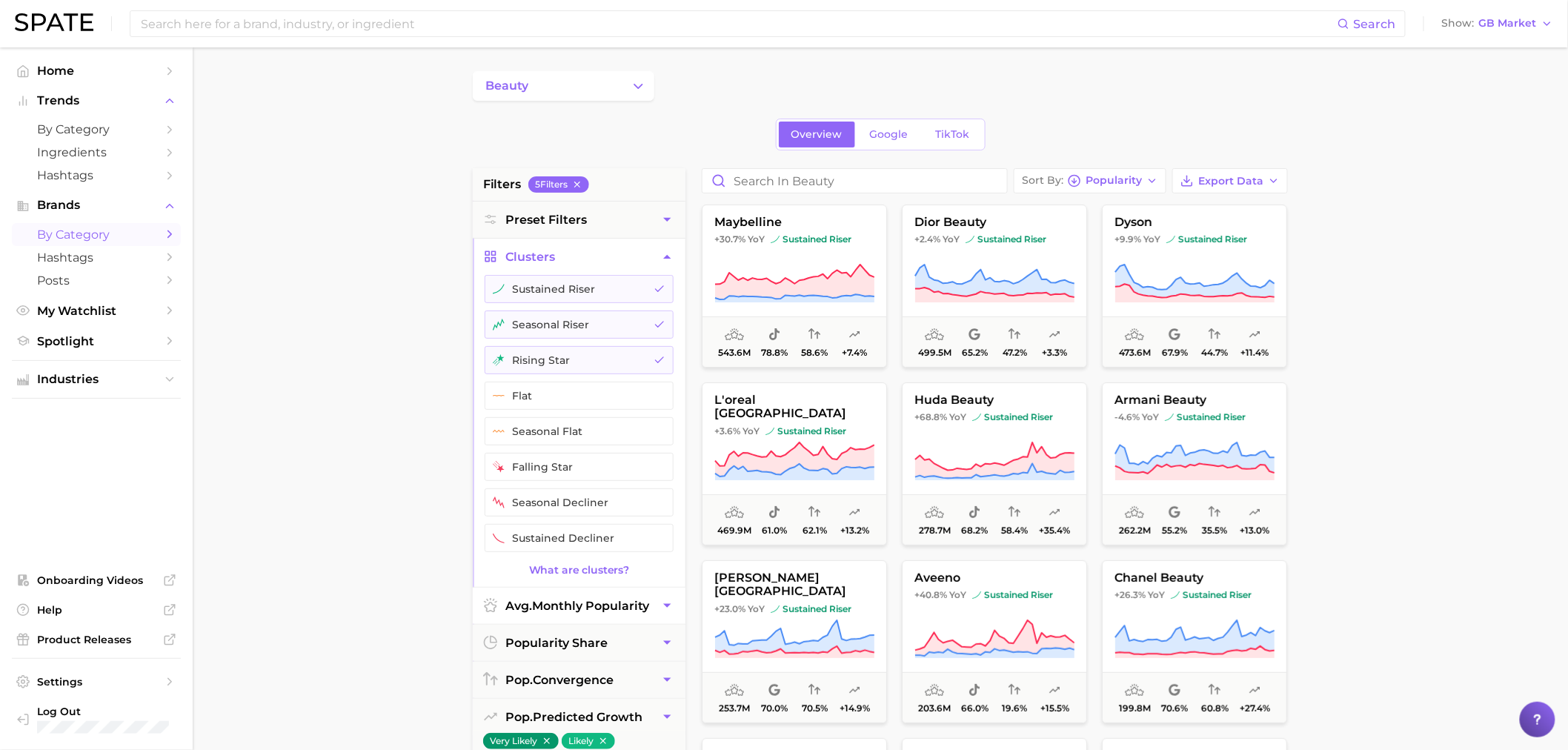
click at [566, 610] on span "avg. monthly popularity" at bounding box center [577, 606] width 144 height 14
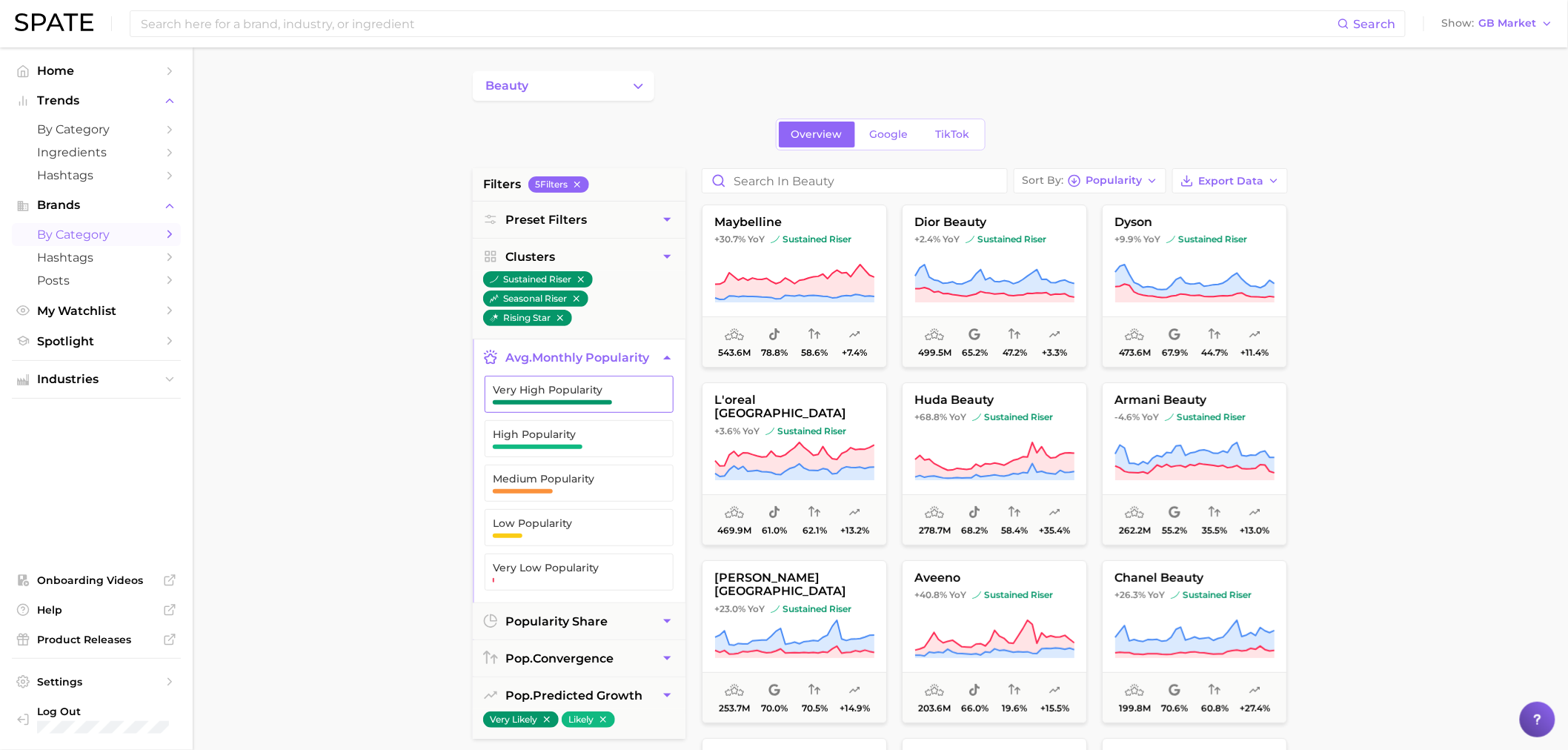
click at [580, 397] on span "Very High Popularity" at bounding box center [567, 394] width 149 height 21
click at [580, 438] on span "High Popularity" at bounding box center [567, 435] width 149 height 12
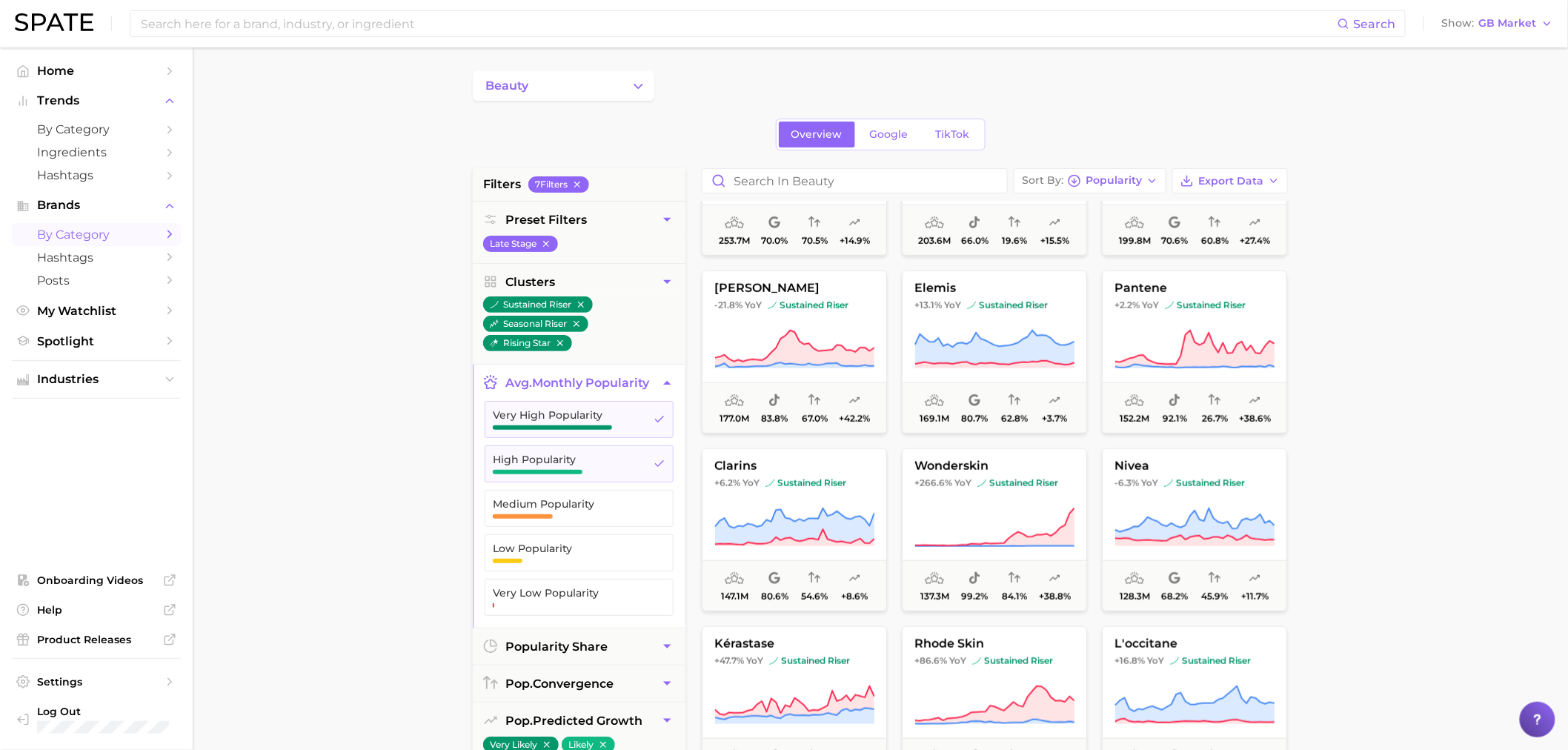
scroll to position [493, 0]
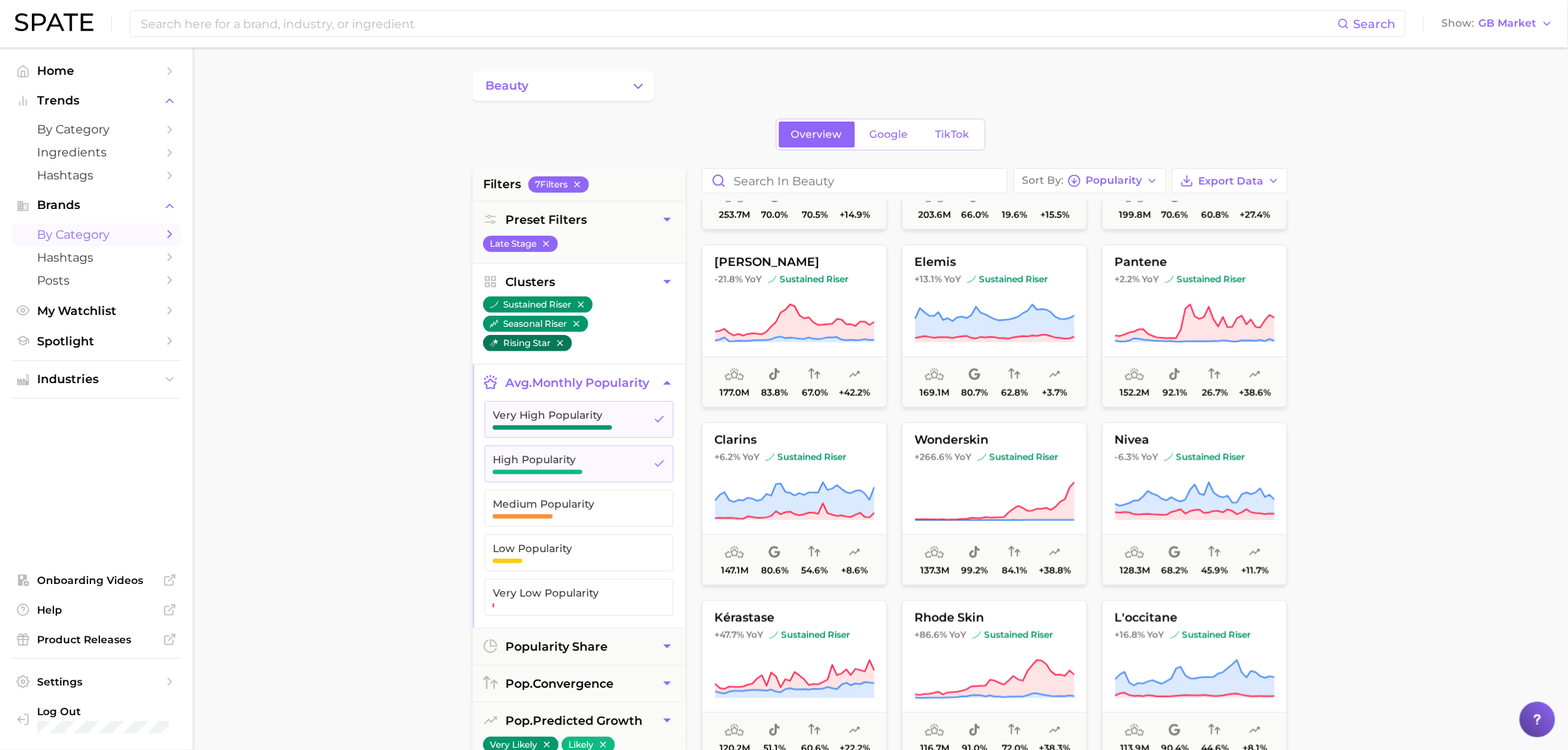
click at [564, 342] on icon "button" at bounding box center [560, 343] width 10 height 10
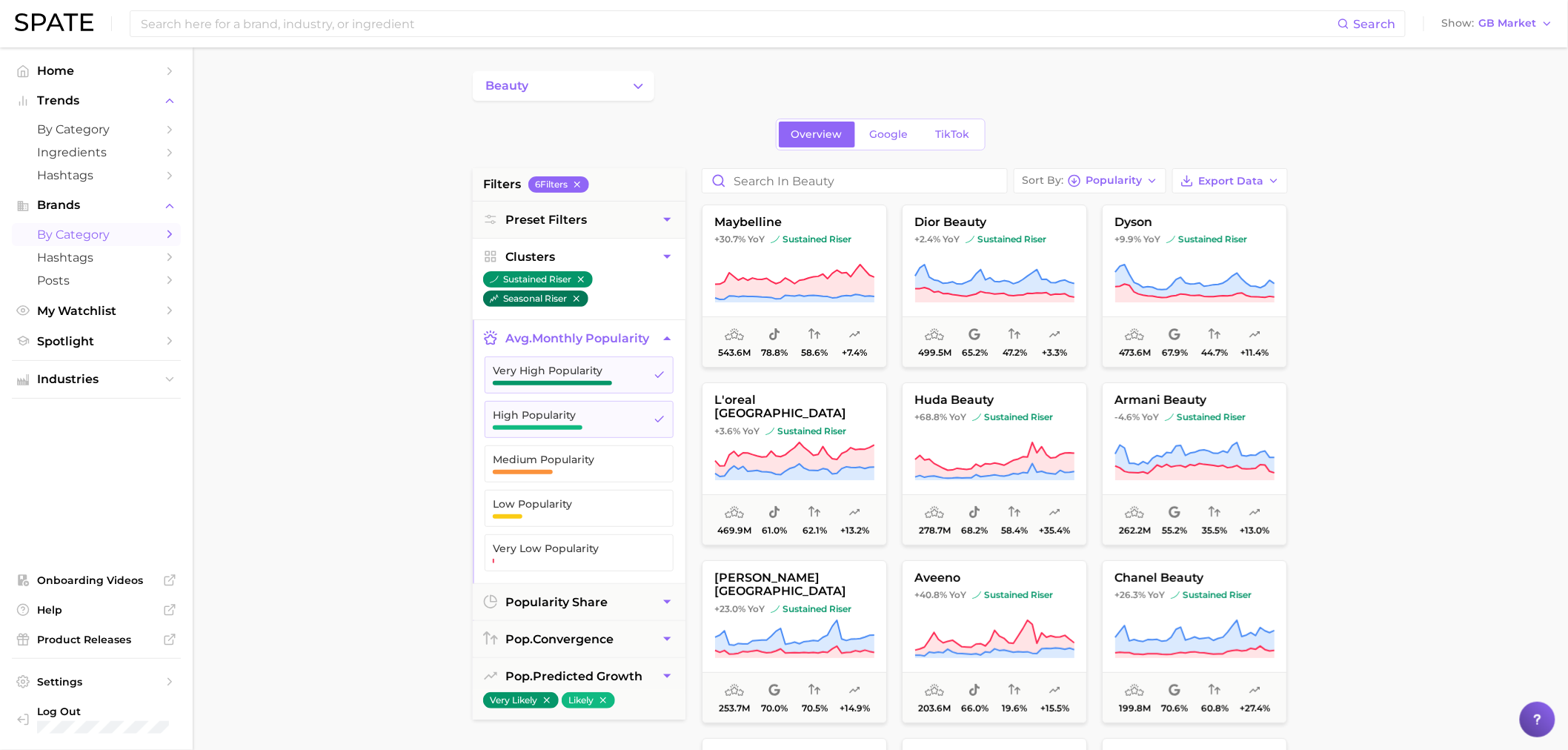
click at [579, 295] on icon "button" at bounding box center [577, 298] width 10 height 10
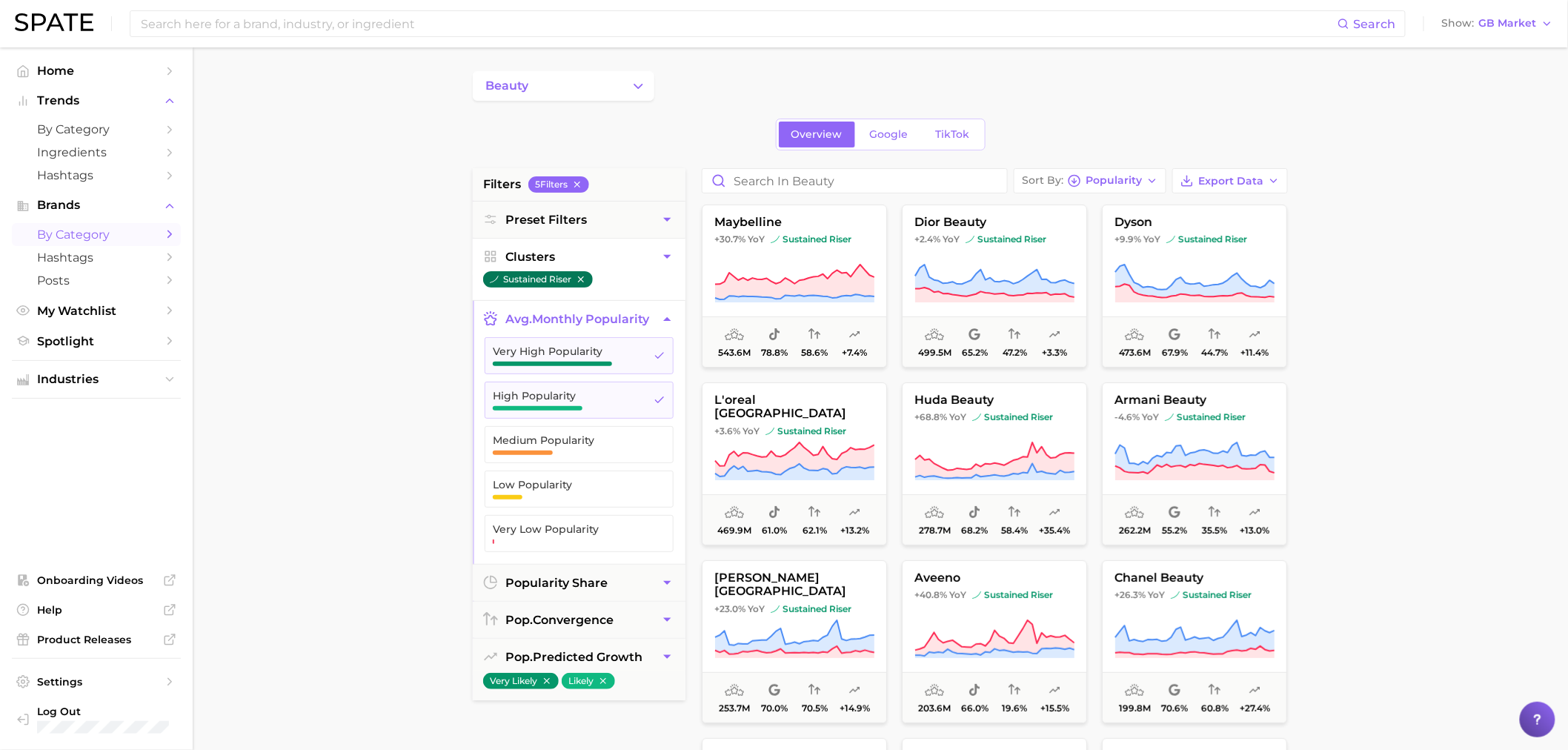
click at [583, 276] on icon "button" at bounding box center [581, 279] width 10 height 10
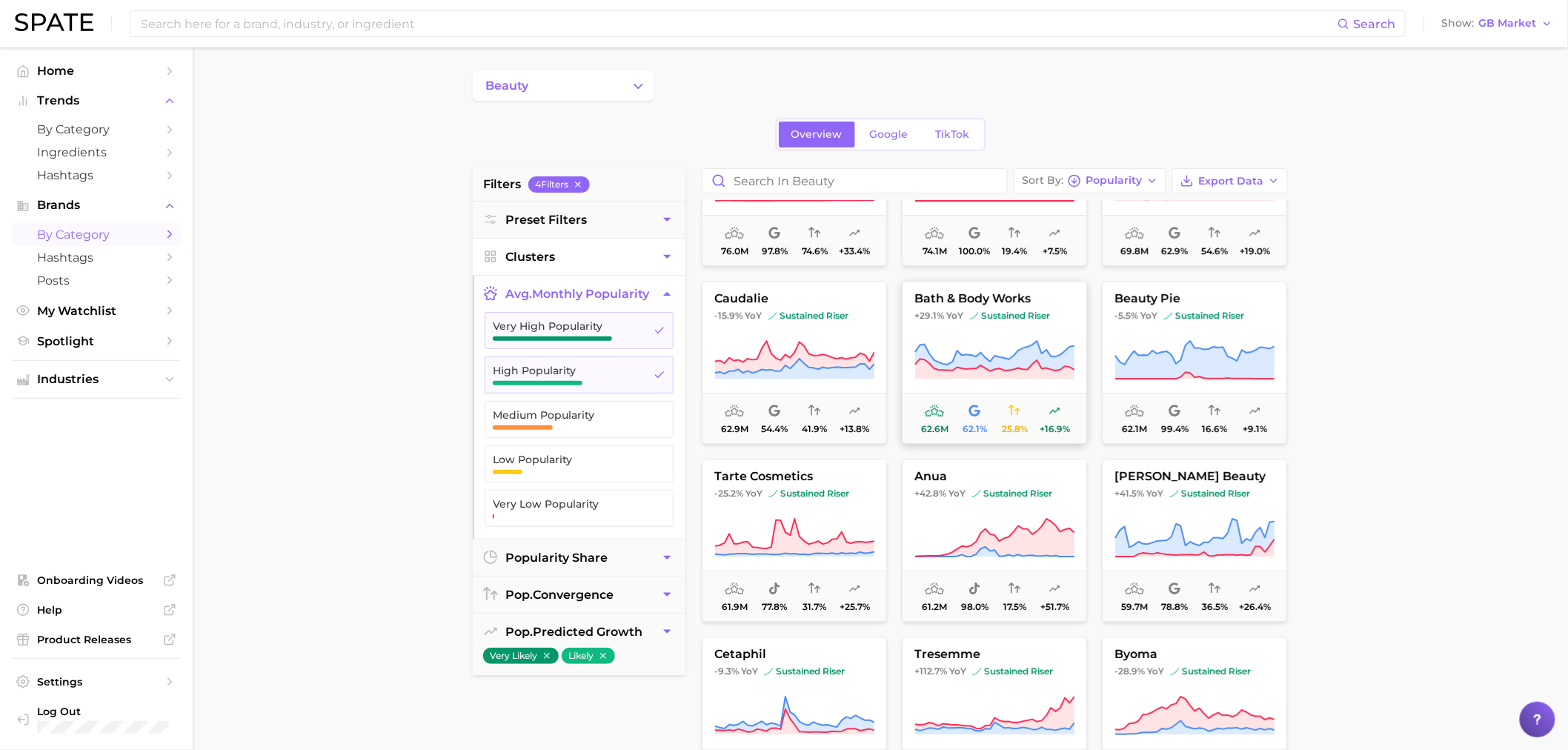
scroll to position [2140, 0]
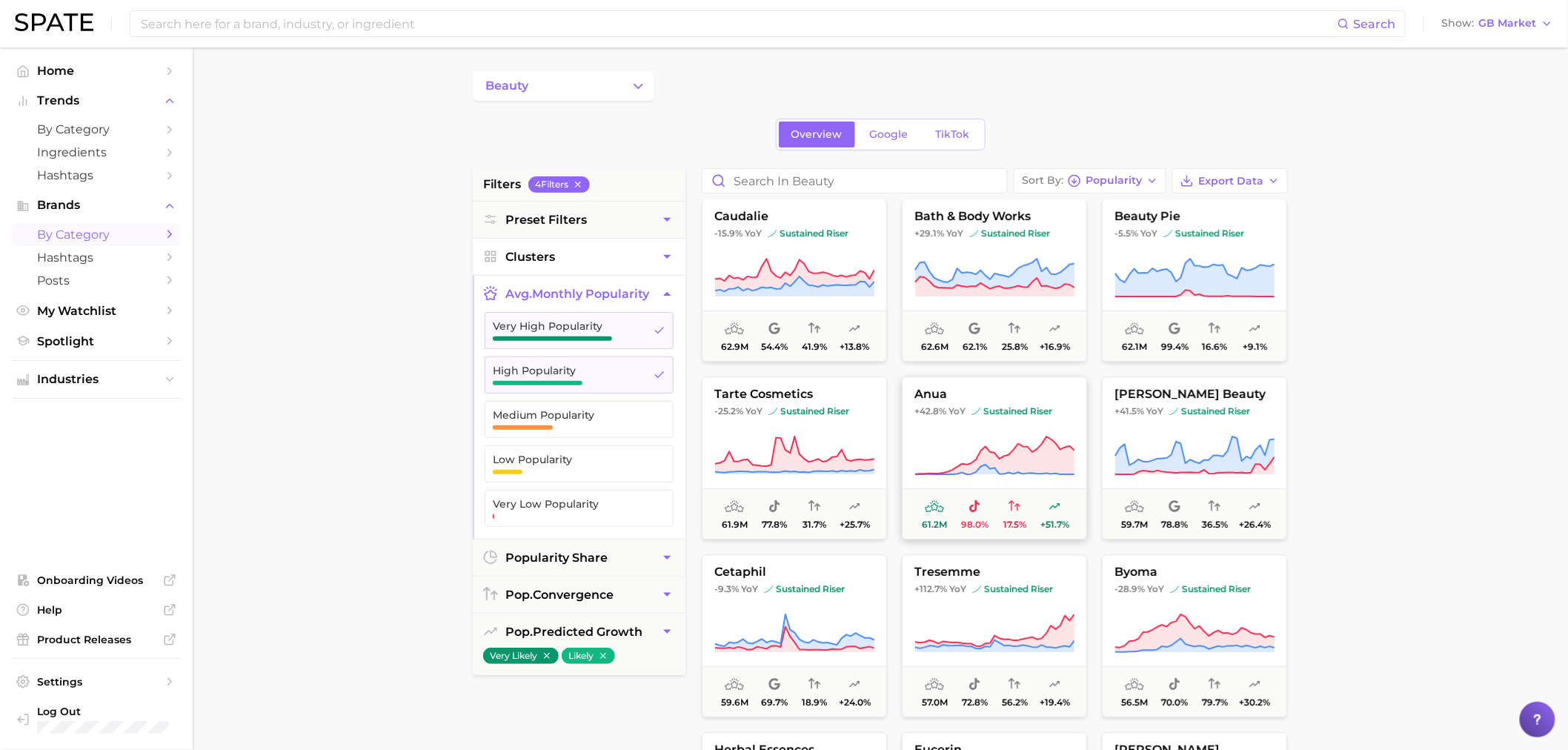
click at [1023, 449] on icon at bounding box center [995, 455] width 159 height 38
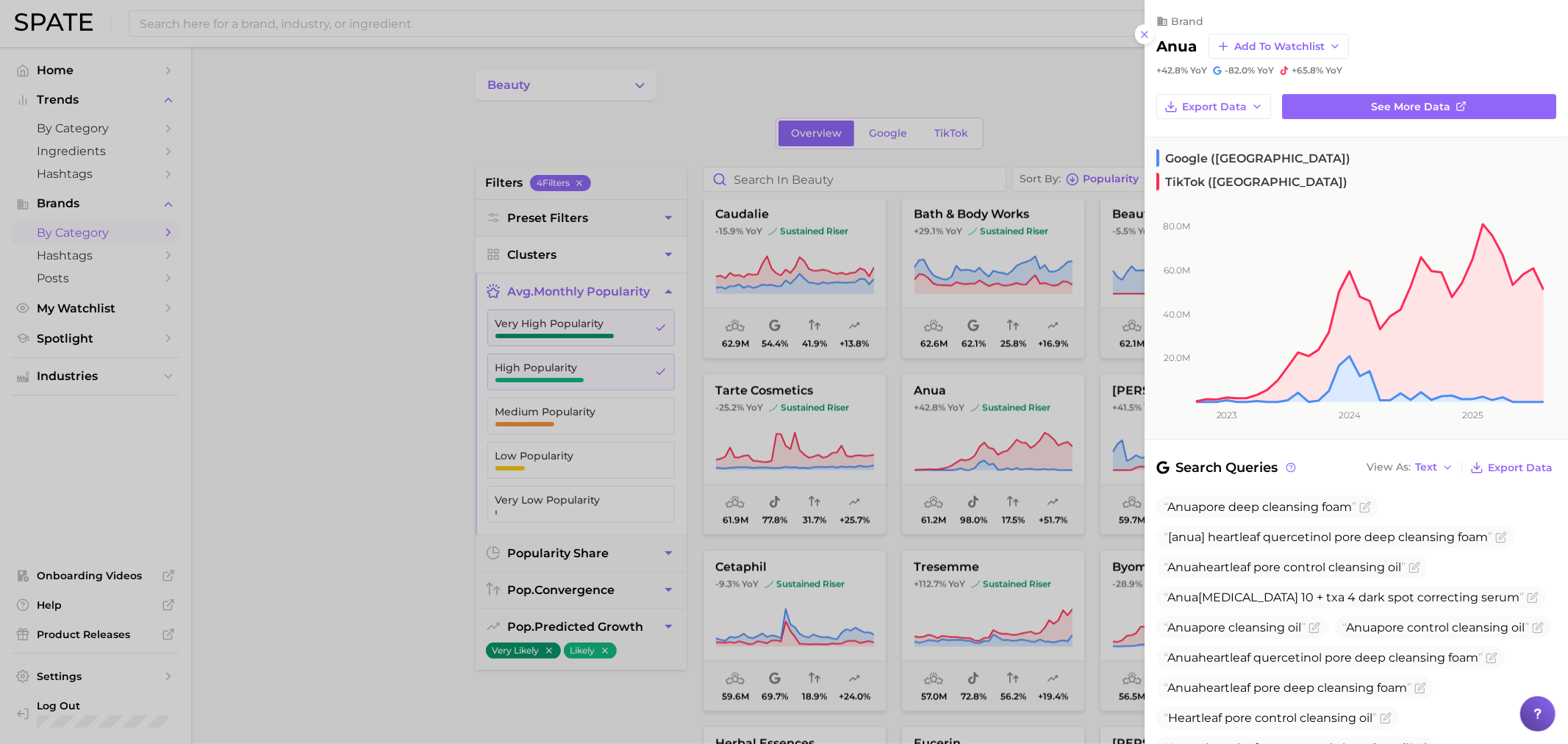
click at [399, 331] on div at bounding box center [784, 372] width 1568 height 744
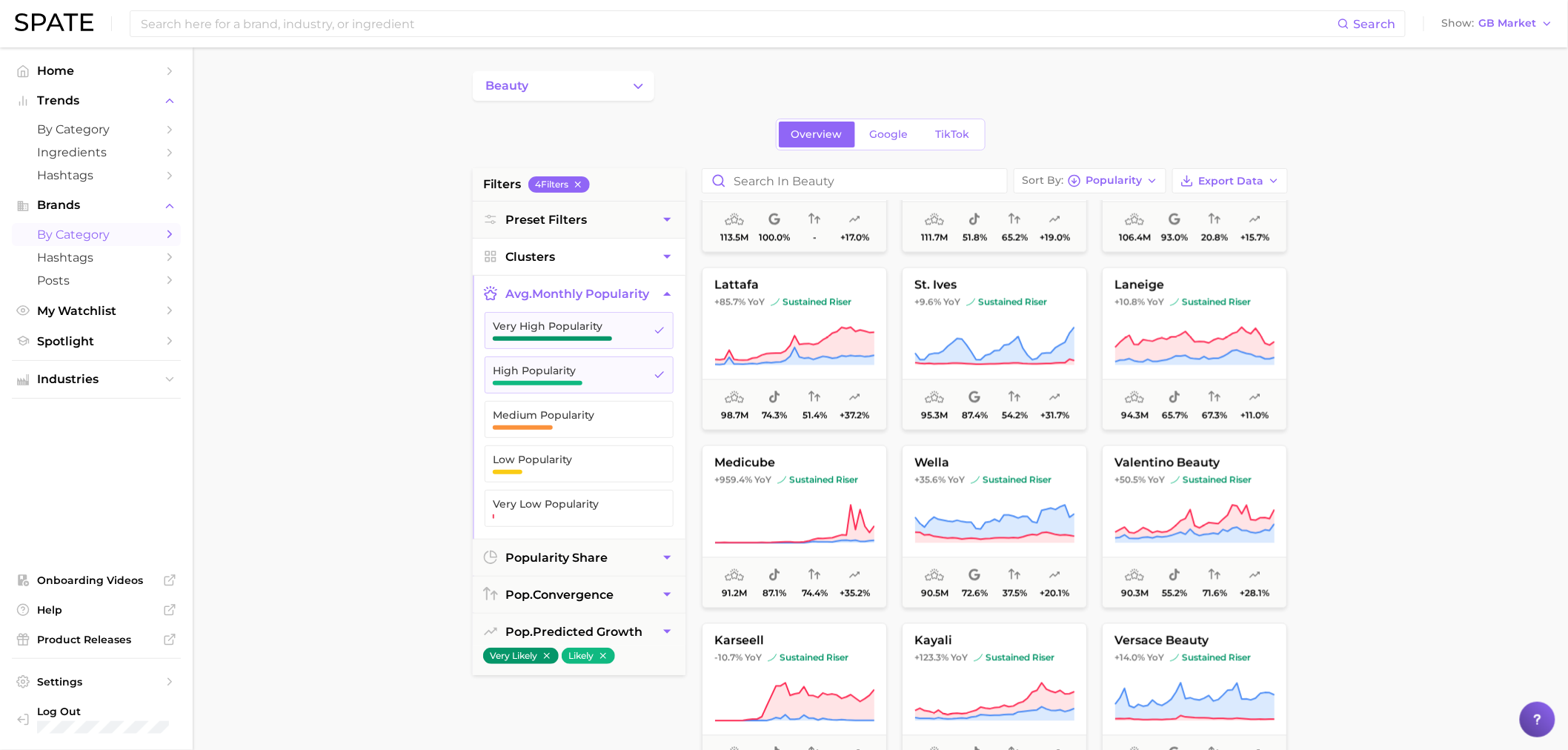
scroll to position [1317, 0]
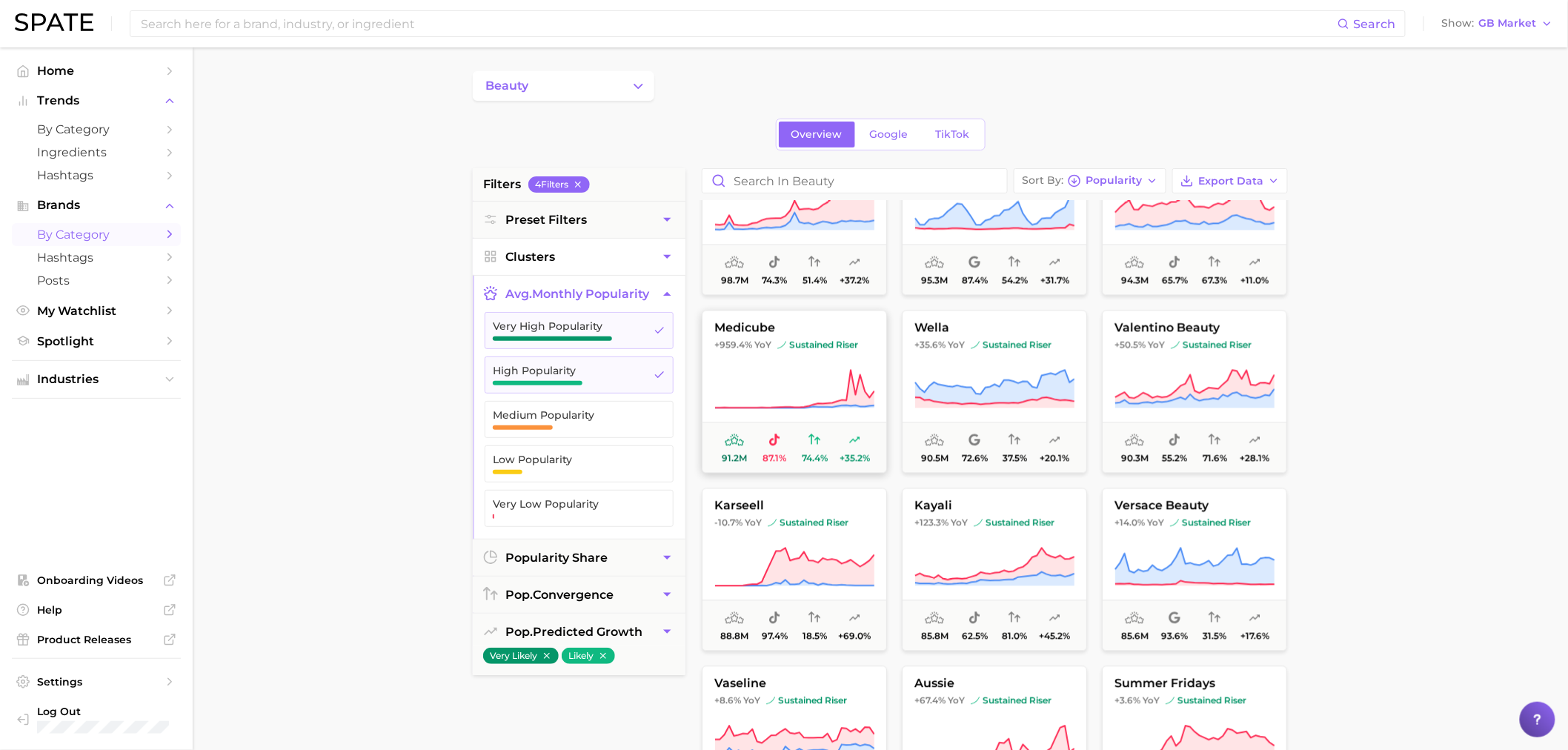
click at [808, 390] on icon at bounding box center [794, 390] width 160 height 42
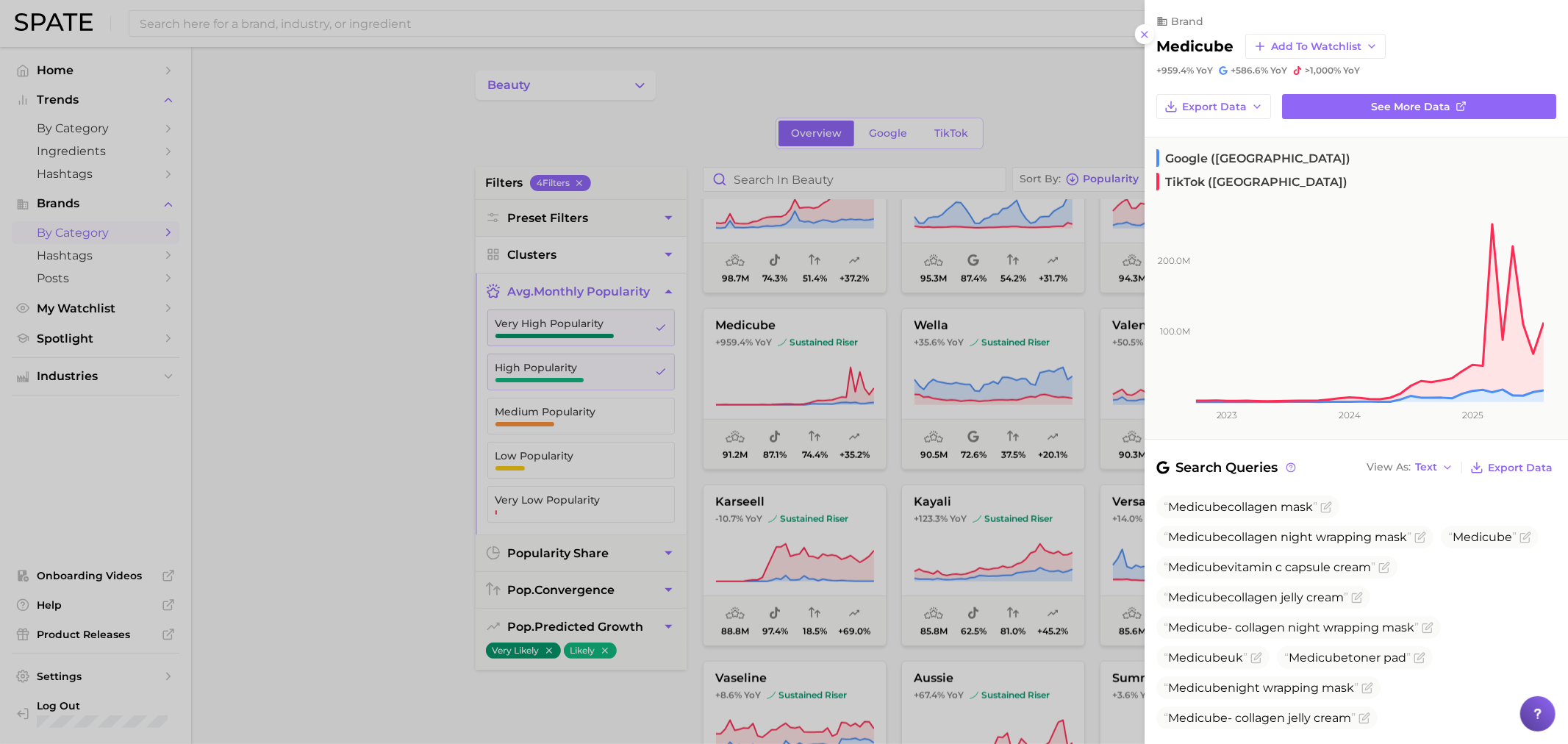
drag, startPoint x: 1400, startPoint y: 110, endPoint x: 1335, endPoint y: 118, distance: 65.5
click at [1335, 118] on div "brand medicube Add to Watchlist +959.4% YoY +586.6% YoY >1,000% YoY Export Data…" at bounding box center [1357, 525] width 424 height 1050
click at [358, 407] on div at bounding box center [784, 372] width 1568 height 744
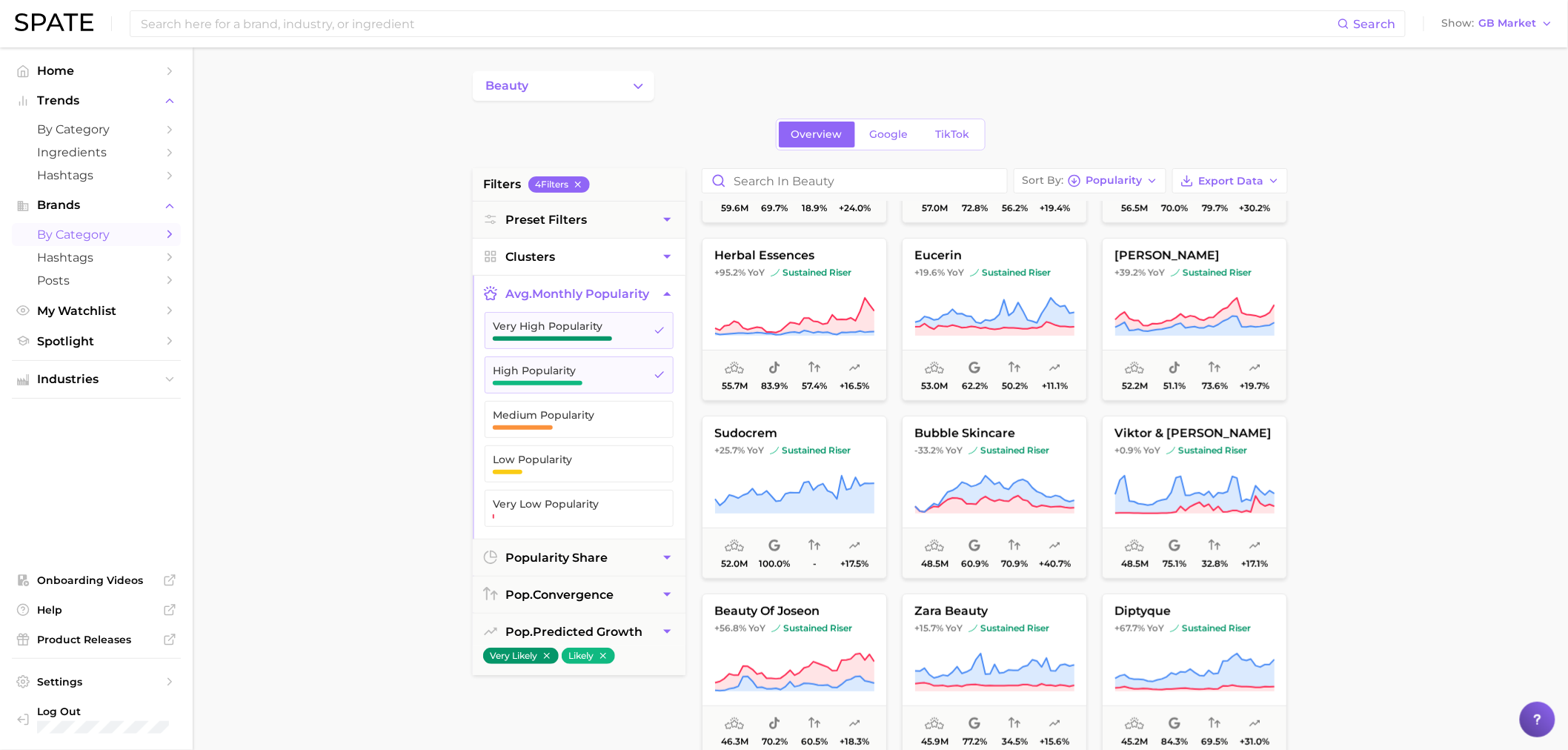
scroll to position [2717, 0]
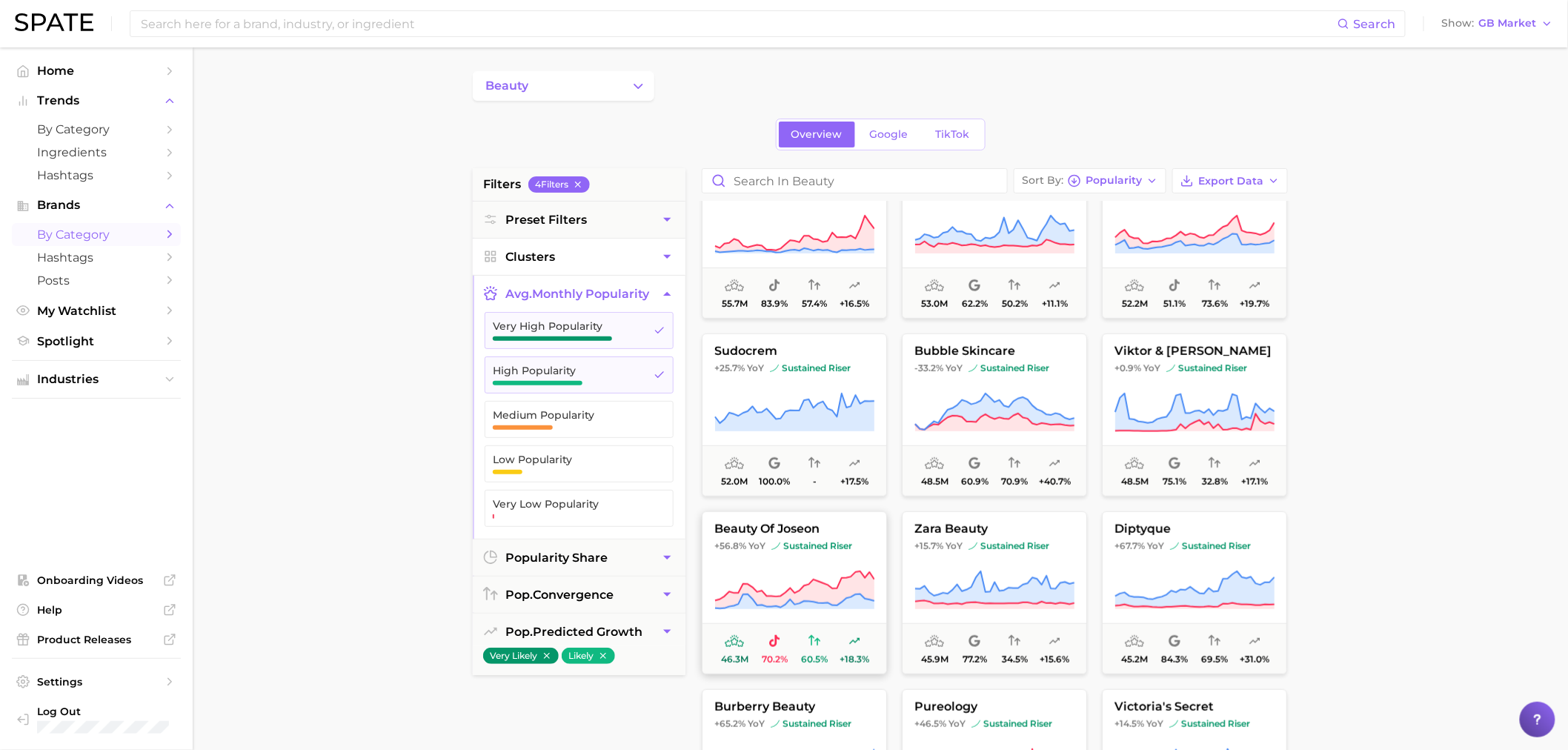
click at [816, 577] on icon at bounding box center [794, 591] width 160 height 42
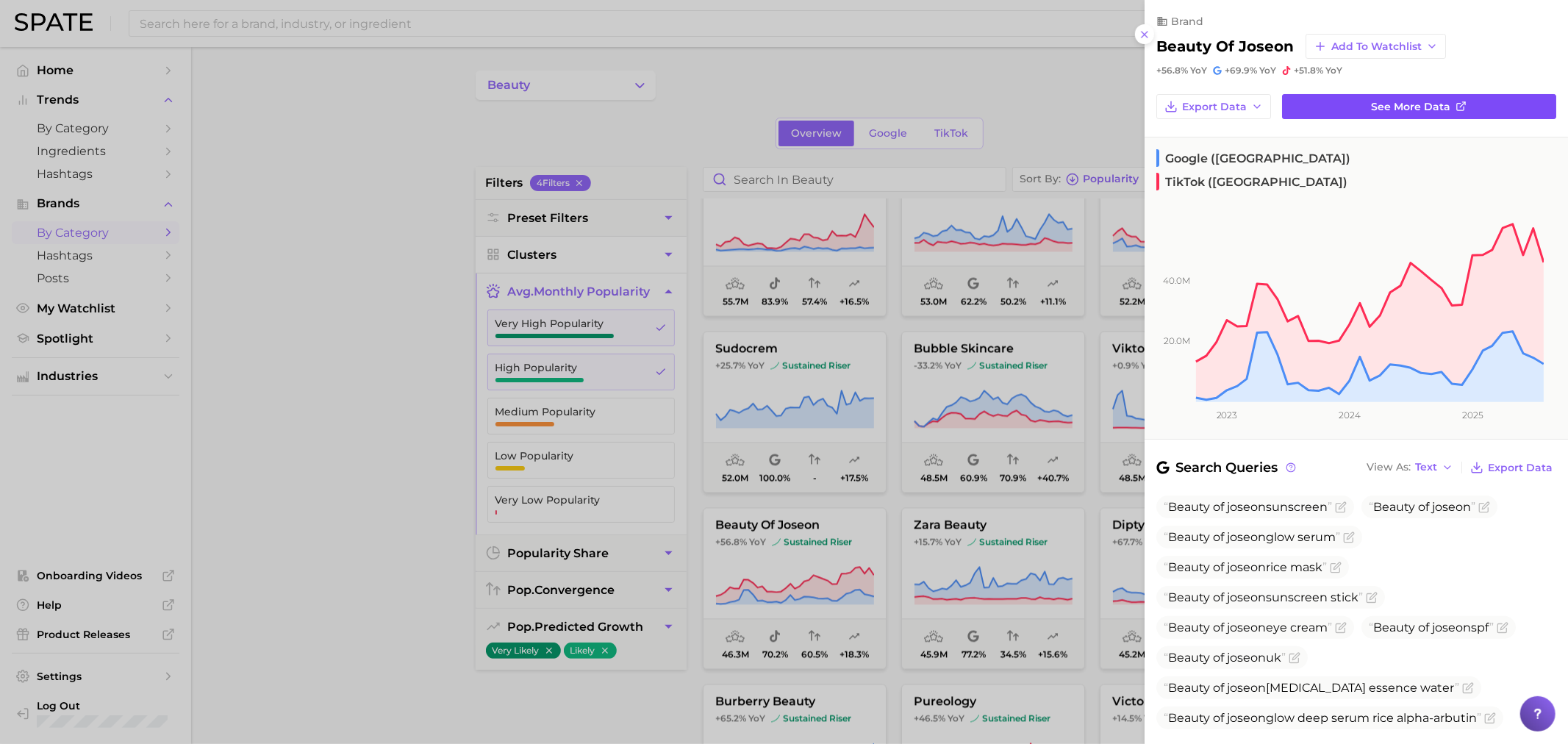
drag, startPoint x: 1375, startPoint y: 108, endPoint x: 1380, endPoint y: 121, distance: 13.9
click at [229, 466] on div at bounding box center [784, 372] width 1568 height 744
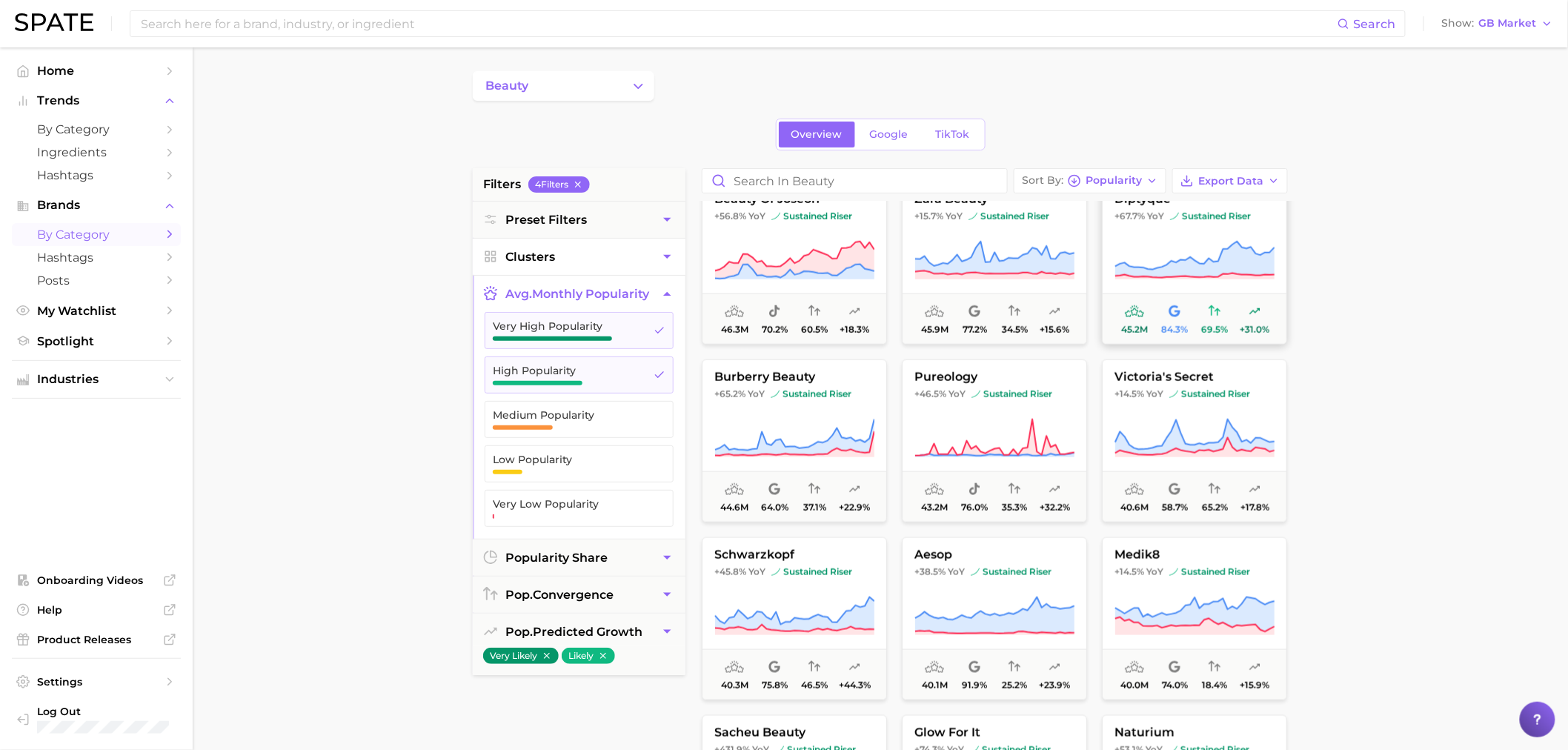
scroll to position [3129, 0]
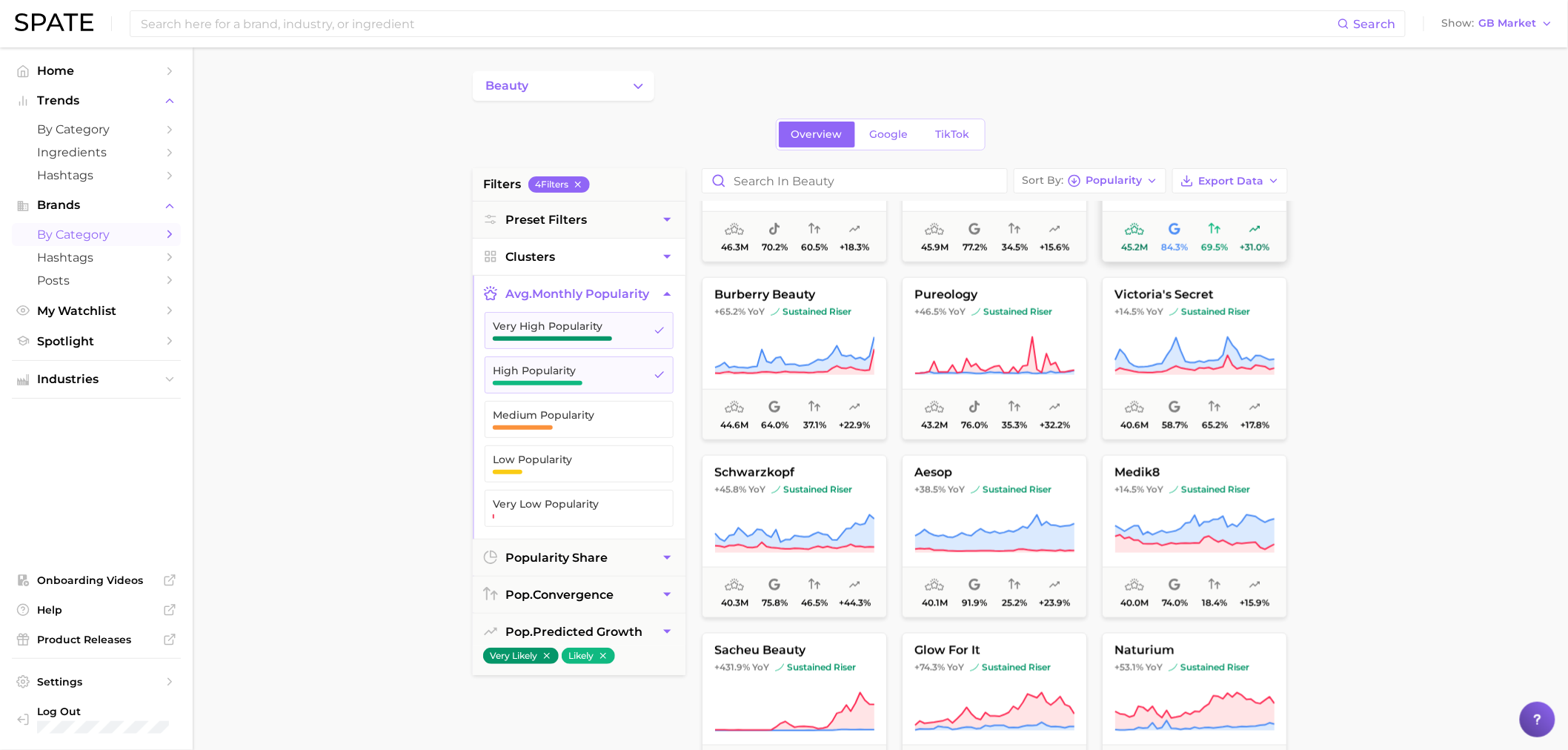
click at [1183, 513] on icon at bounding box center [1194, 534] width 160 height 42
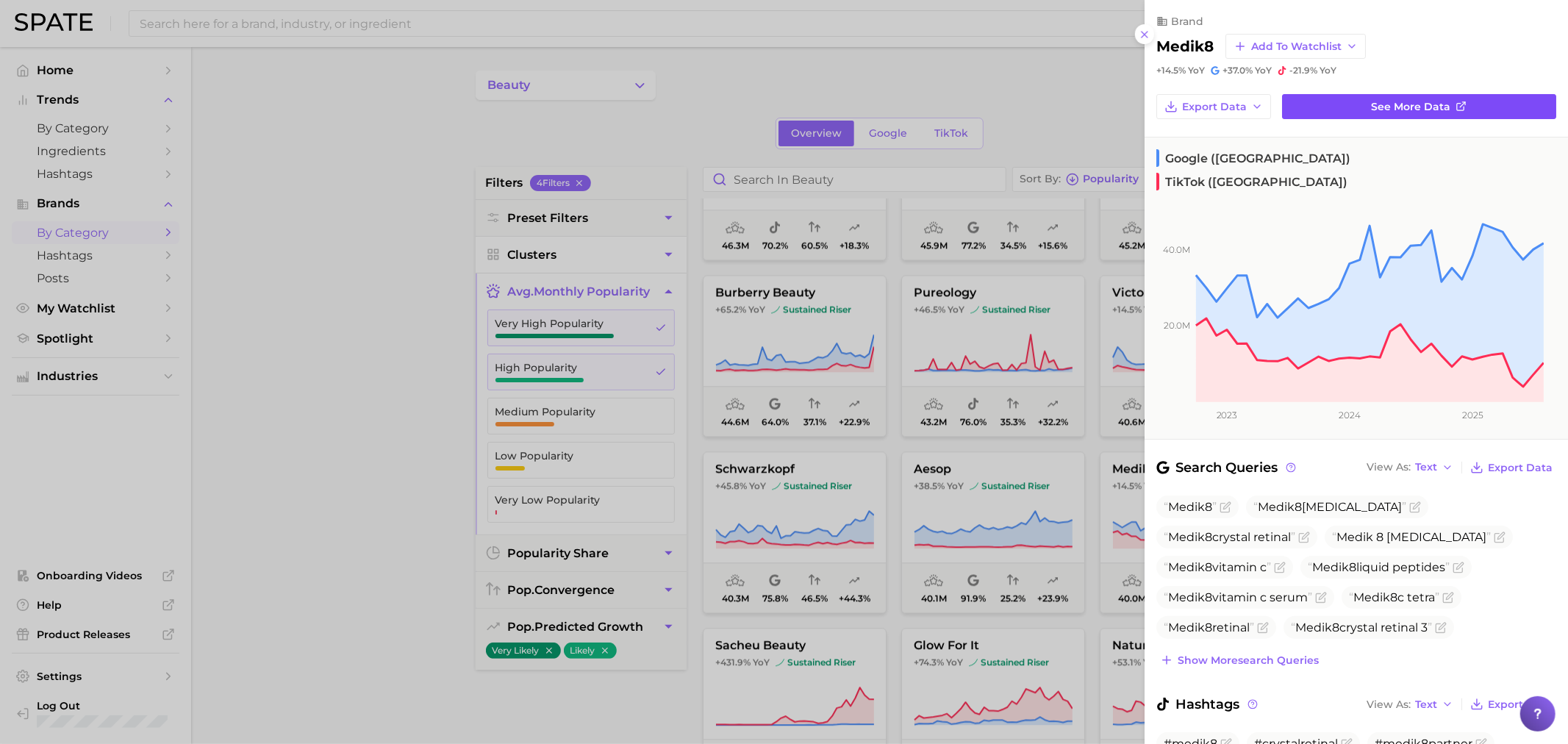
drag, startPoint x: 1429, startPoint y: 111, endPoint x: 1415, endPoint y: 126, distance: 20.5
click at [390, 498] on div at bounding box center [784, 372] width 1568 height 744
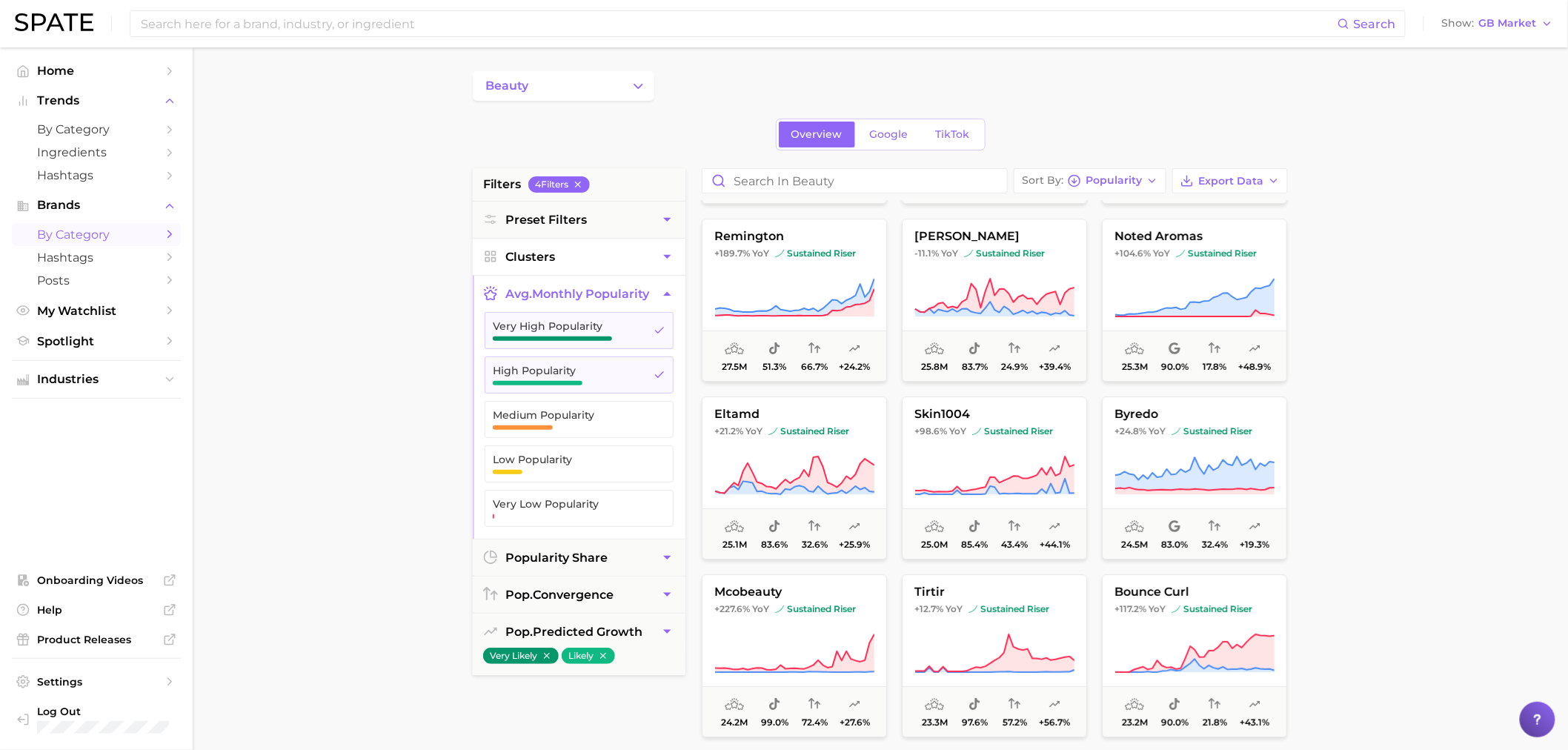
scroll to position [4611, 0]
click at [996, 464] on icon at bounding box center [994, 475] width 160 height 42
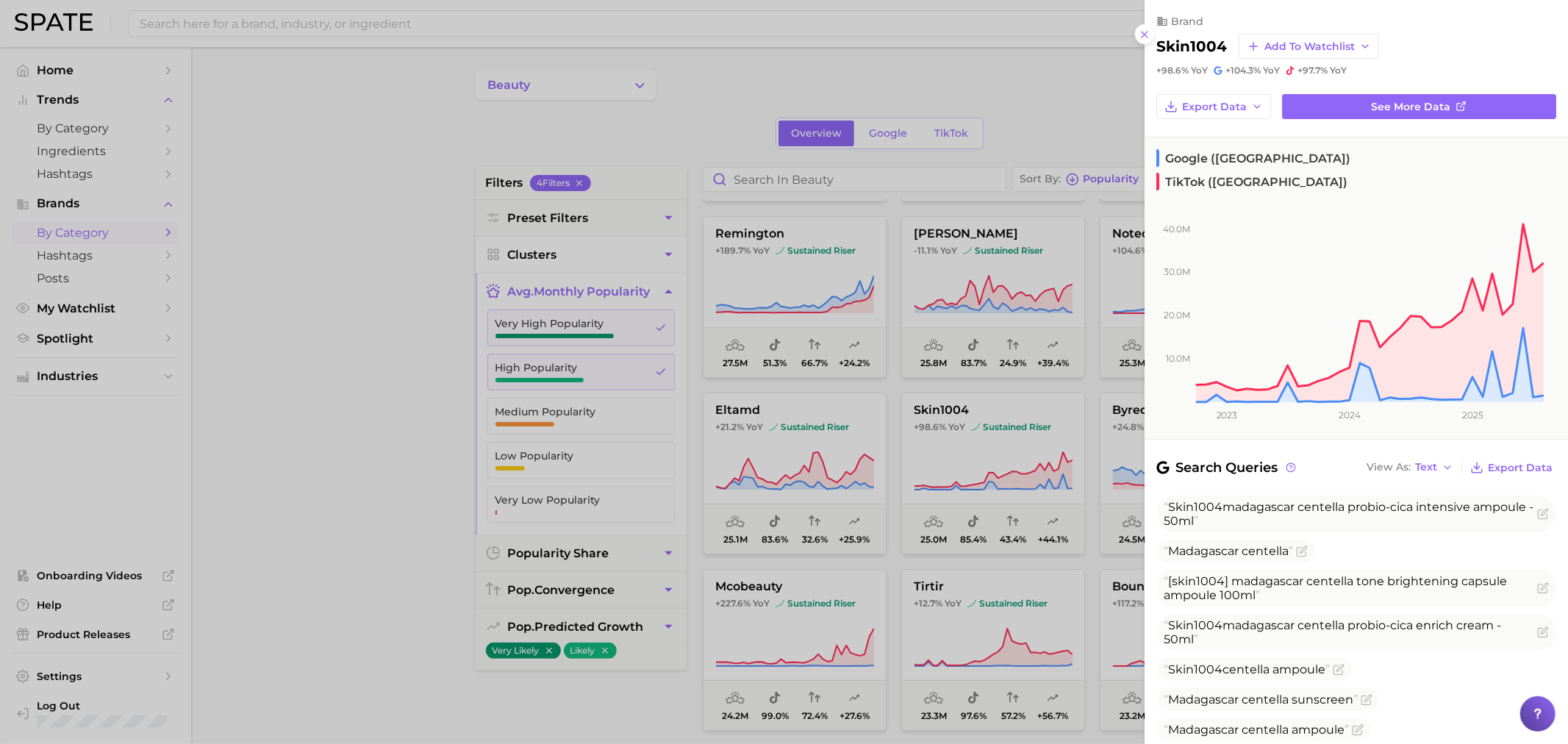
click at [415, 517] on div at bounding box center [784, 372] width 1568 height 744
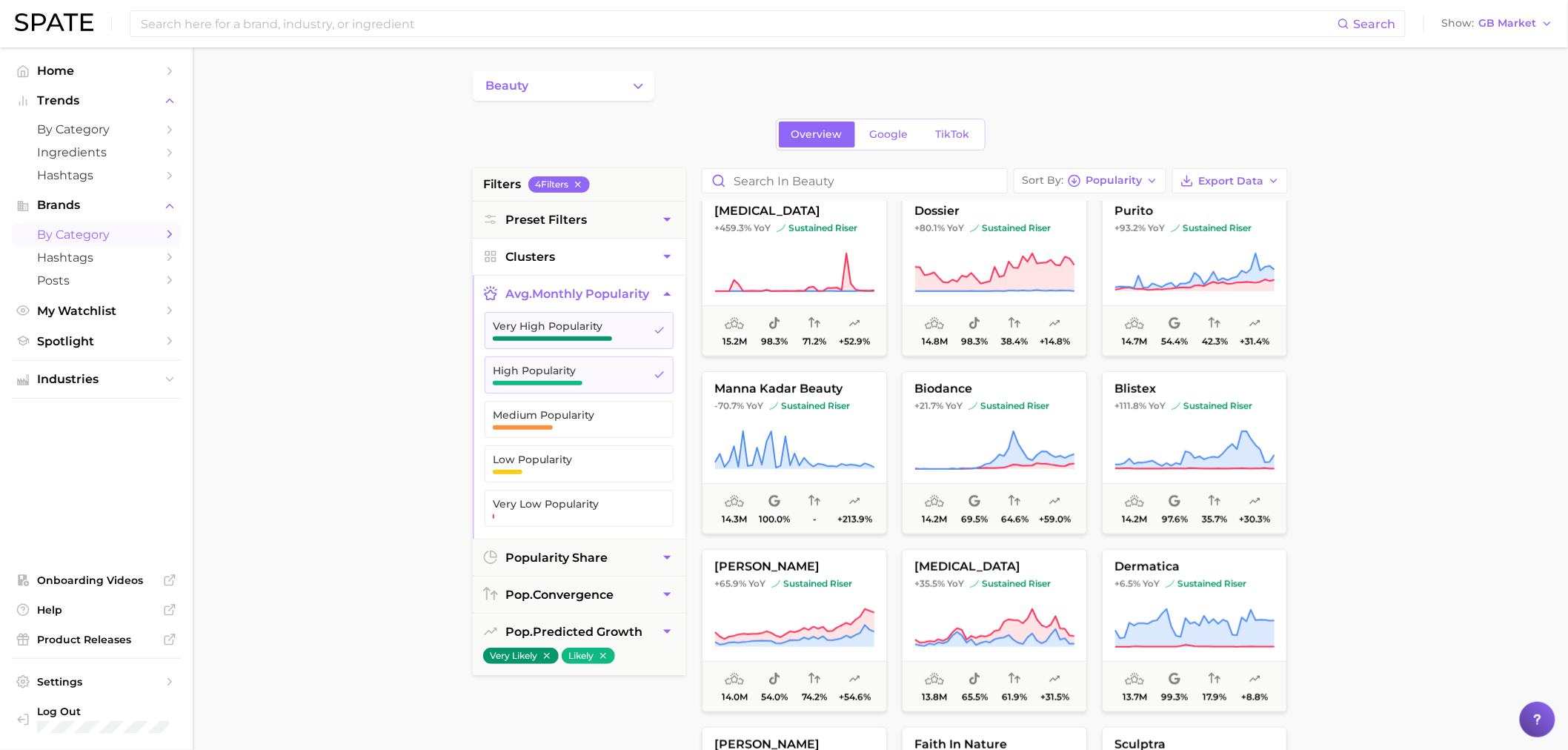
scroll to position [7493, 0]
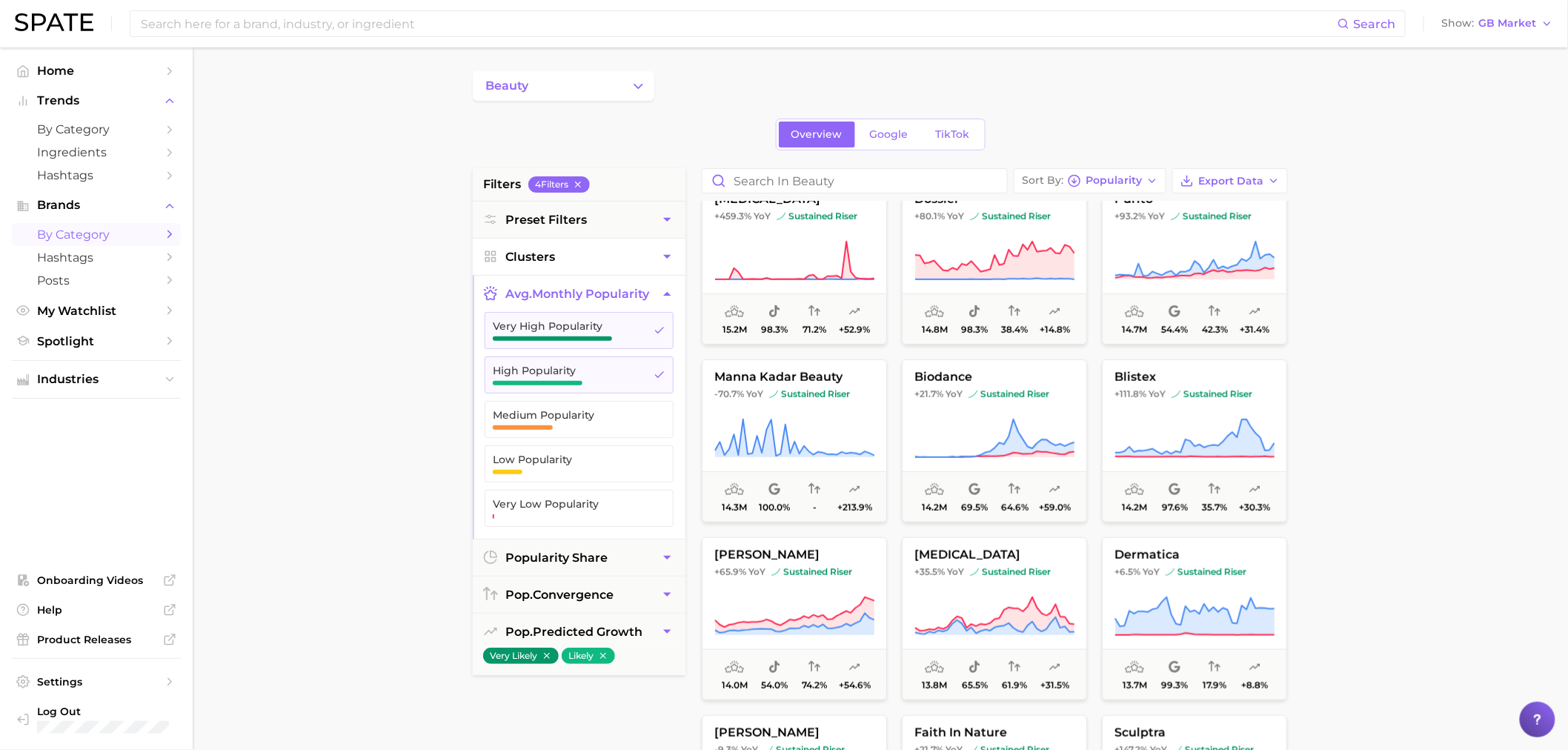
click at [1488, 368] on main "beauty Overview Google TikTok filters 4 Filter s Preset Filters Clusters avg. m…" at bounding box center [880, 609] width 1375 height 1124
click at [971, 391] on img at bounding box center [973, 394] width 9 height 9
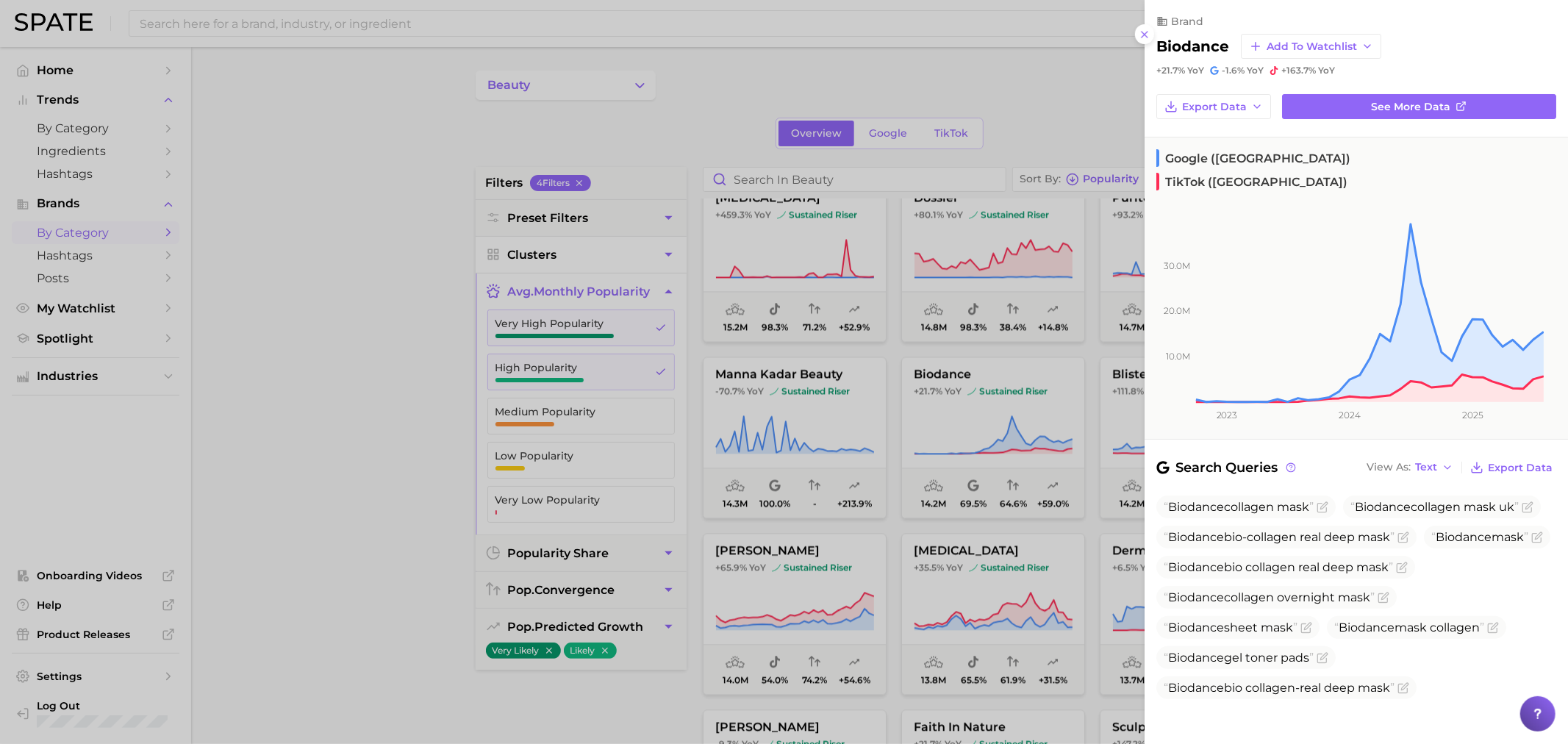
click at [356, 262] on div at bounding box center [784, 372] width 1568 height 744
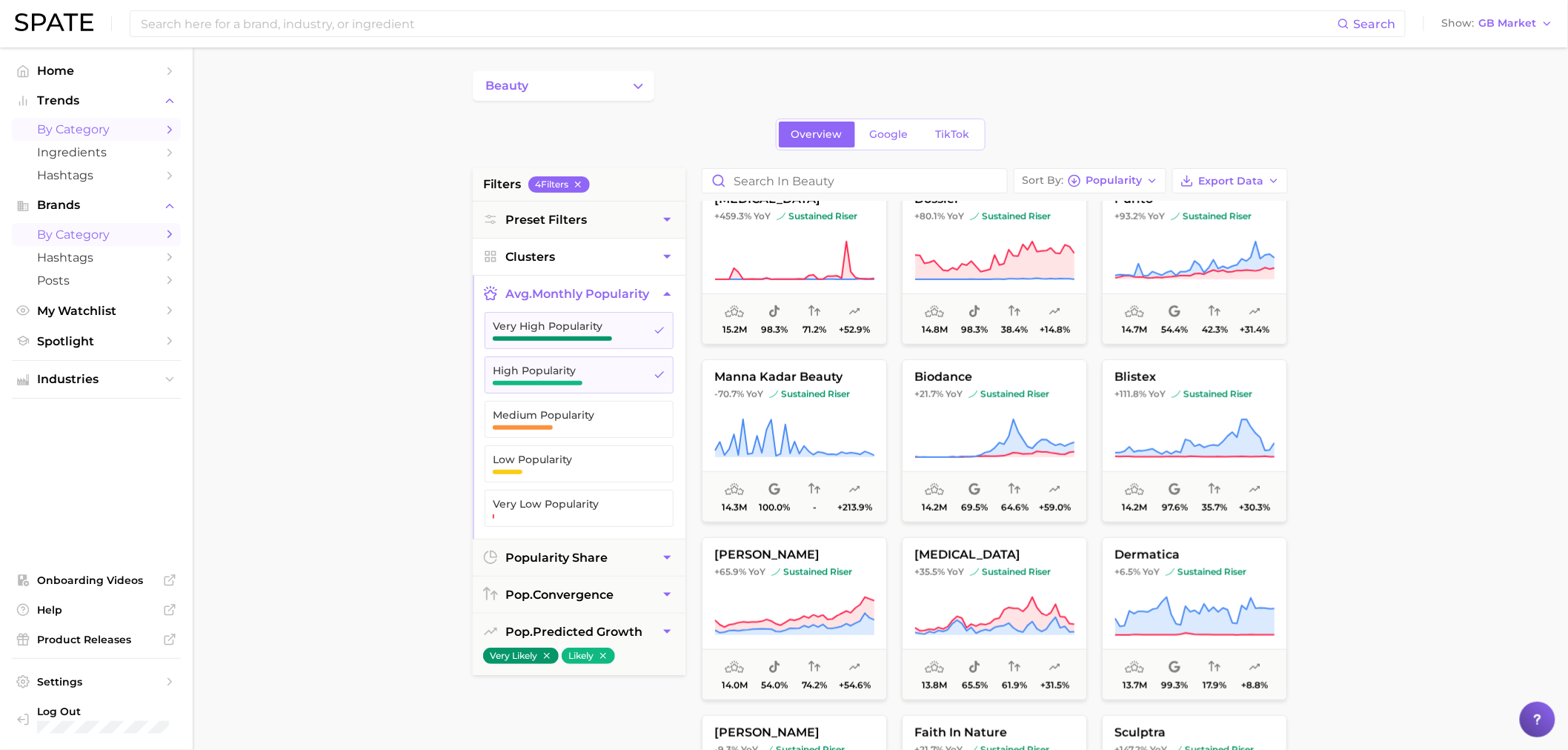
click at [121, 122] on span "by Category" at bounding box center [96, 129] width 118 height 14
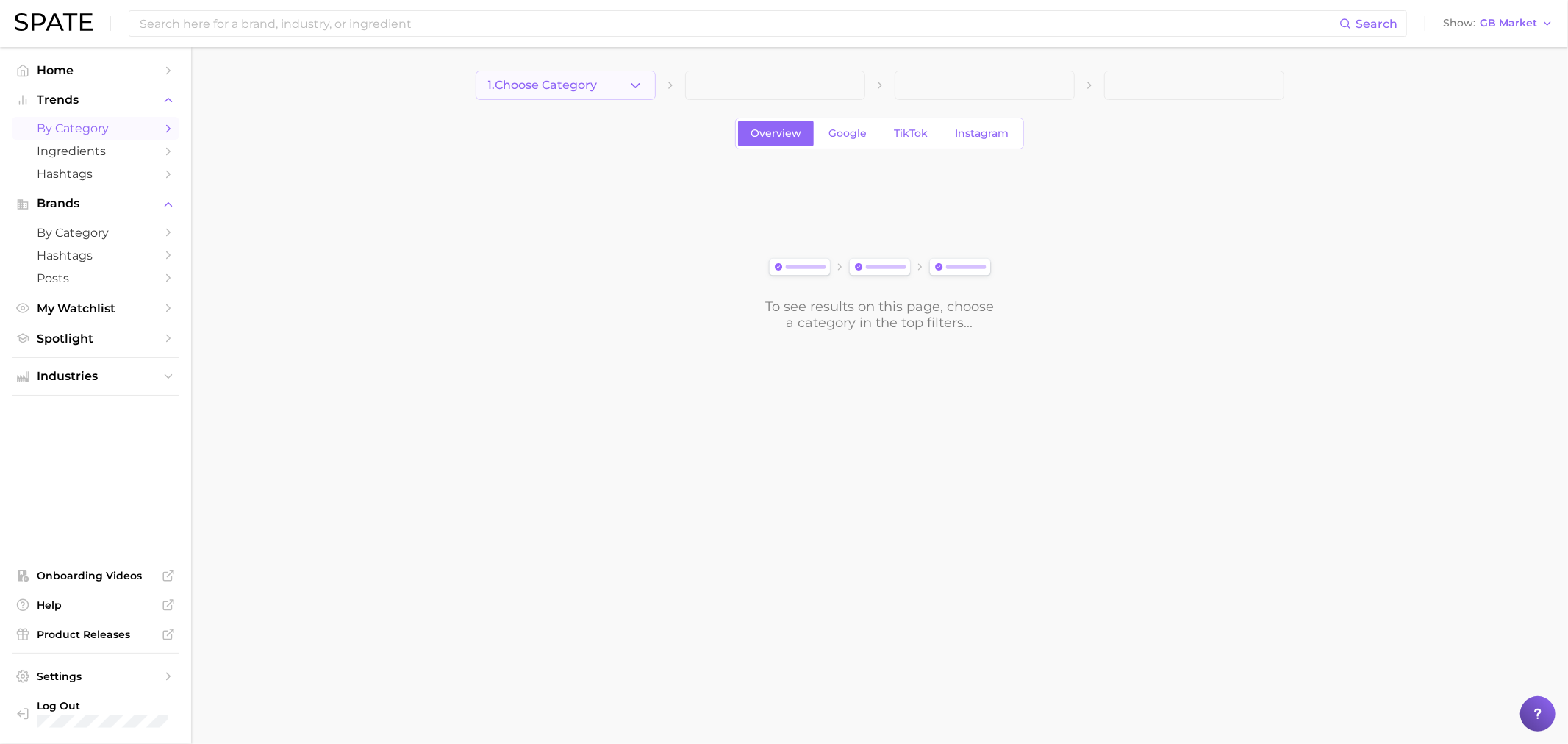
click at [576, 89] on span "1. Choose Category" at bounding box center [543, 86] width 109 height 13
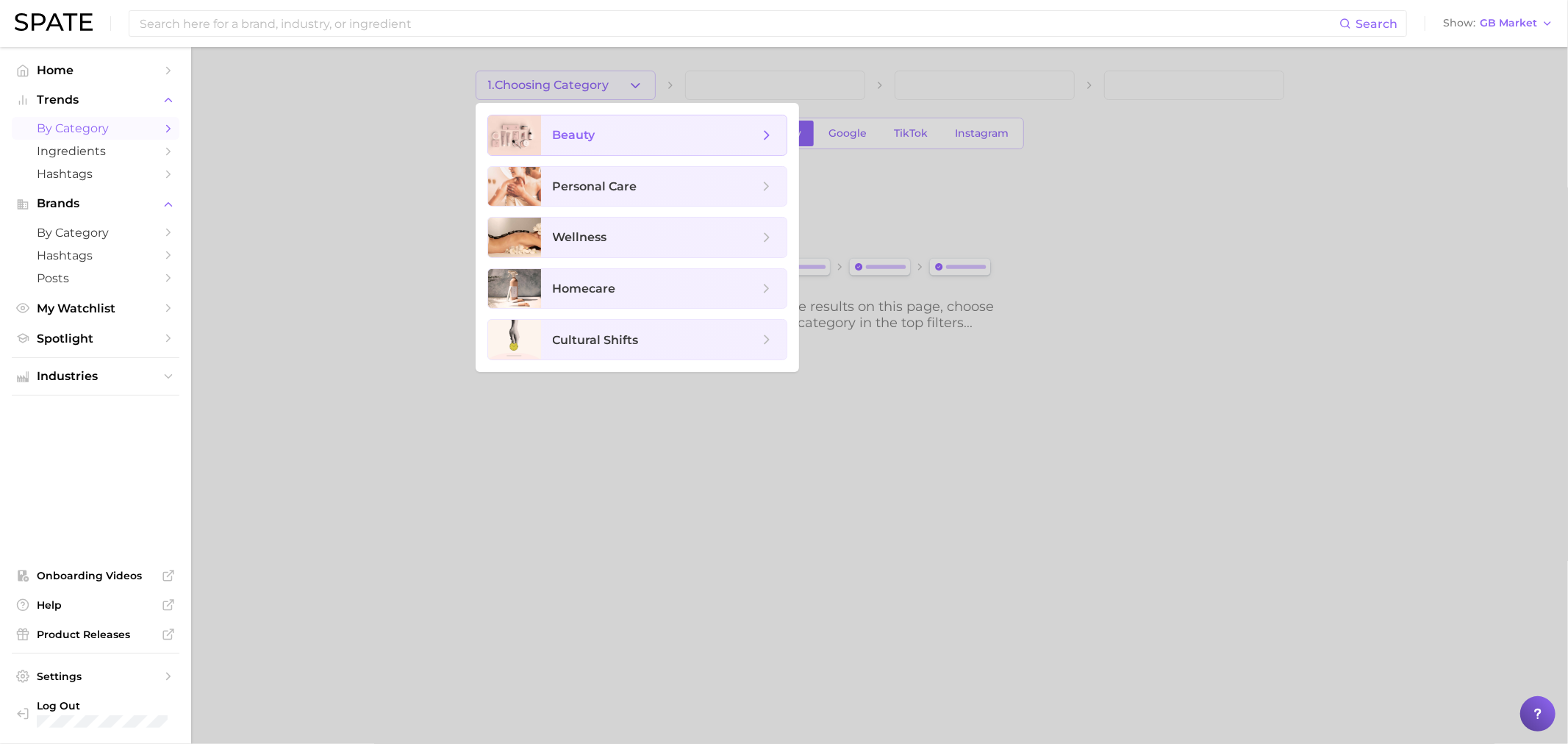
click at [571, 123] on span "beauty" at bounding box center [664, 135] width 246 height 40
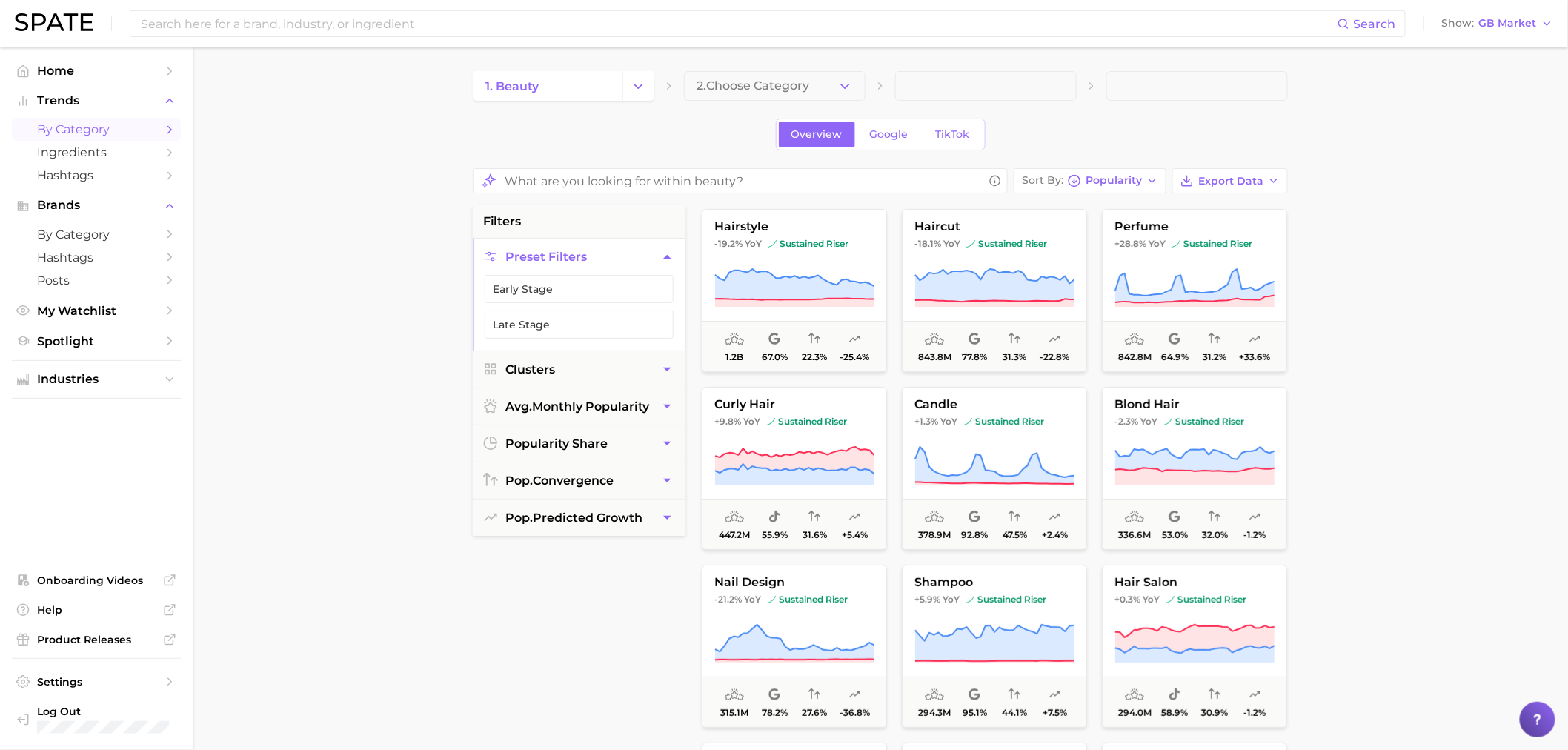
click at [735, 86] on span "2. Choose Category" at bounding box center [752, 86] width 112 height 13
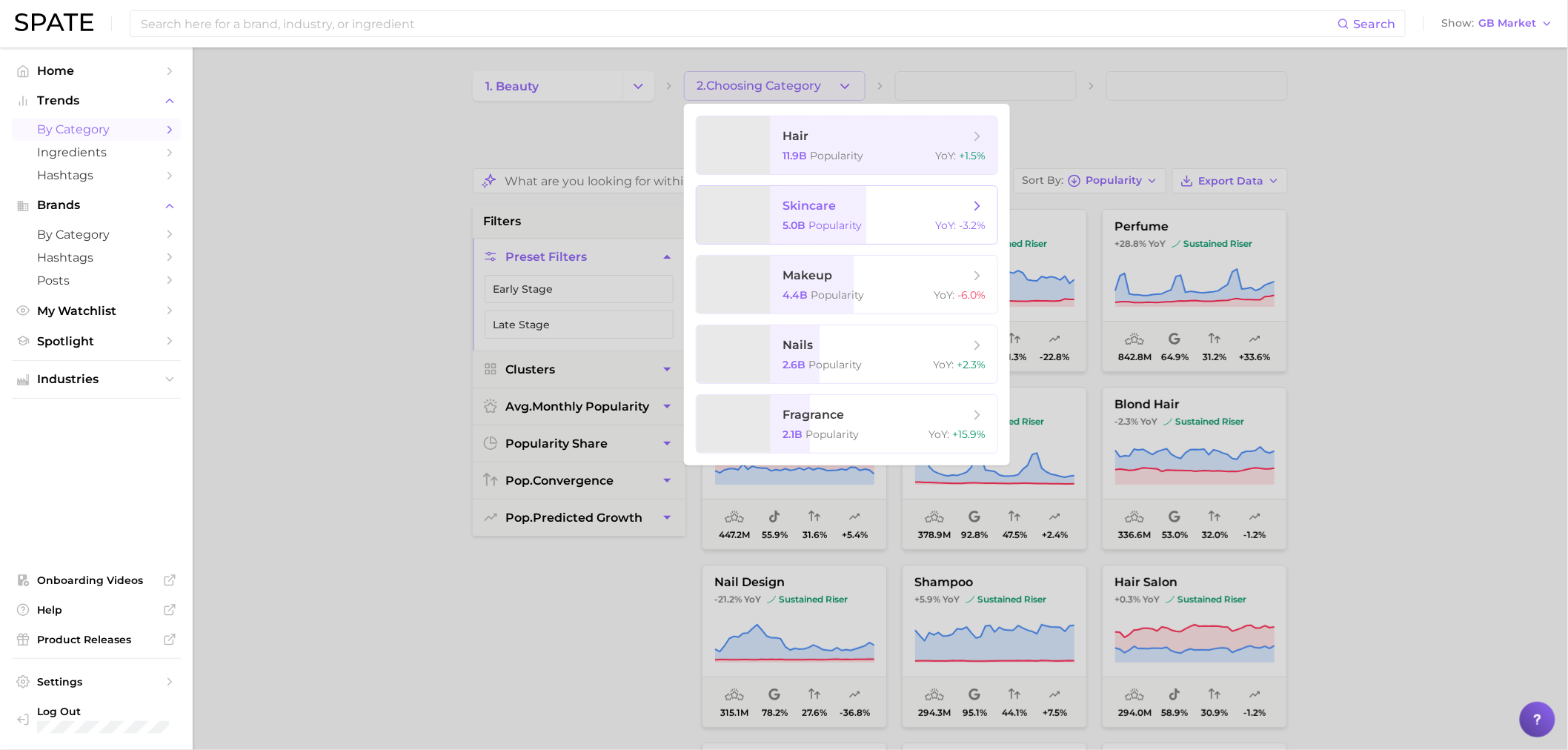
click at [804, 220] on span "5.0b" at bounding box center [794, 225] width 23 height 13
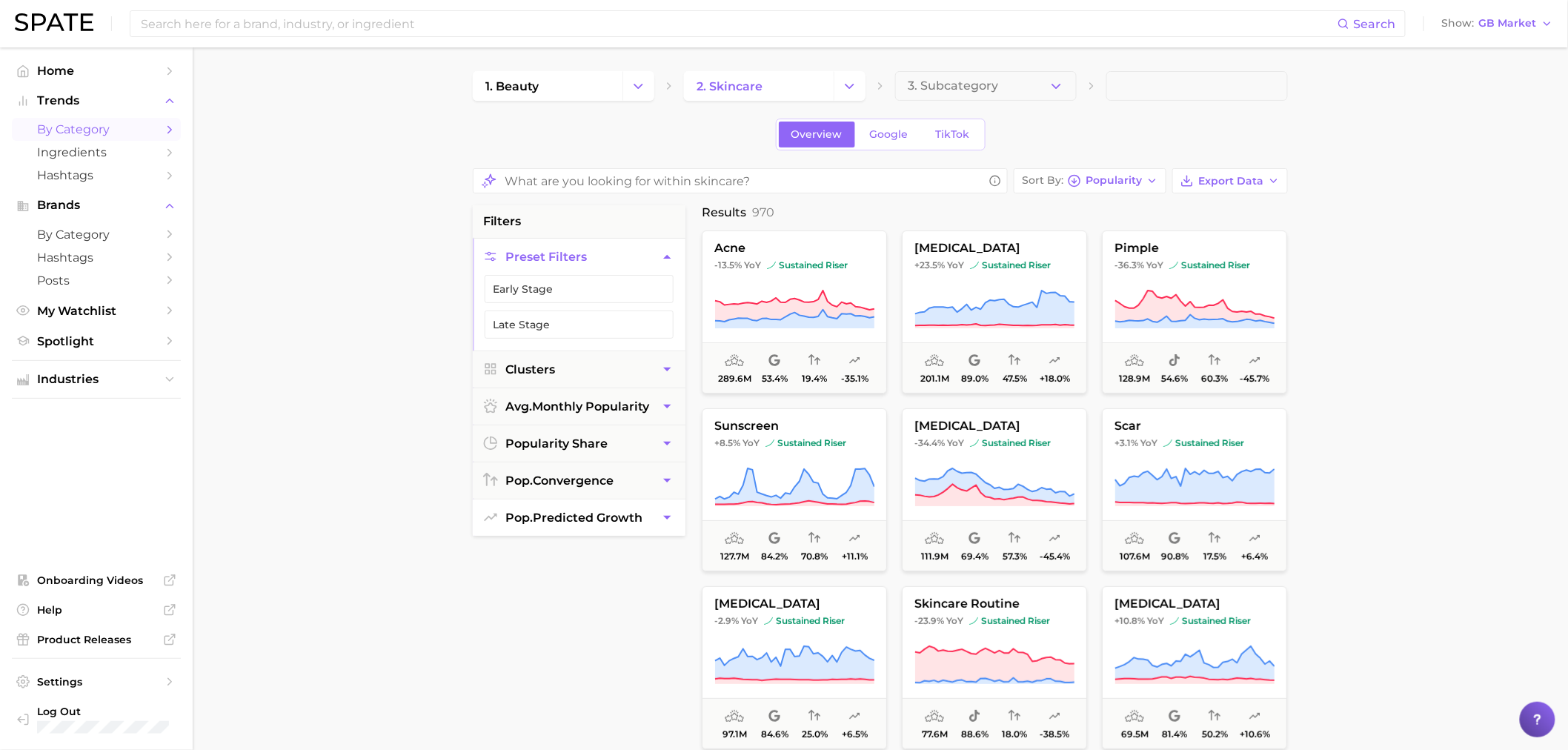
click at [595, 524] on span "pop. predicted growth" at bounding box center [574, 517] width 137 height 14
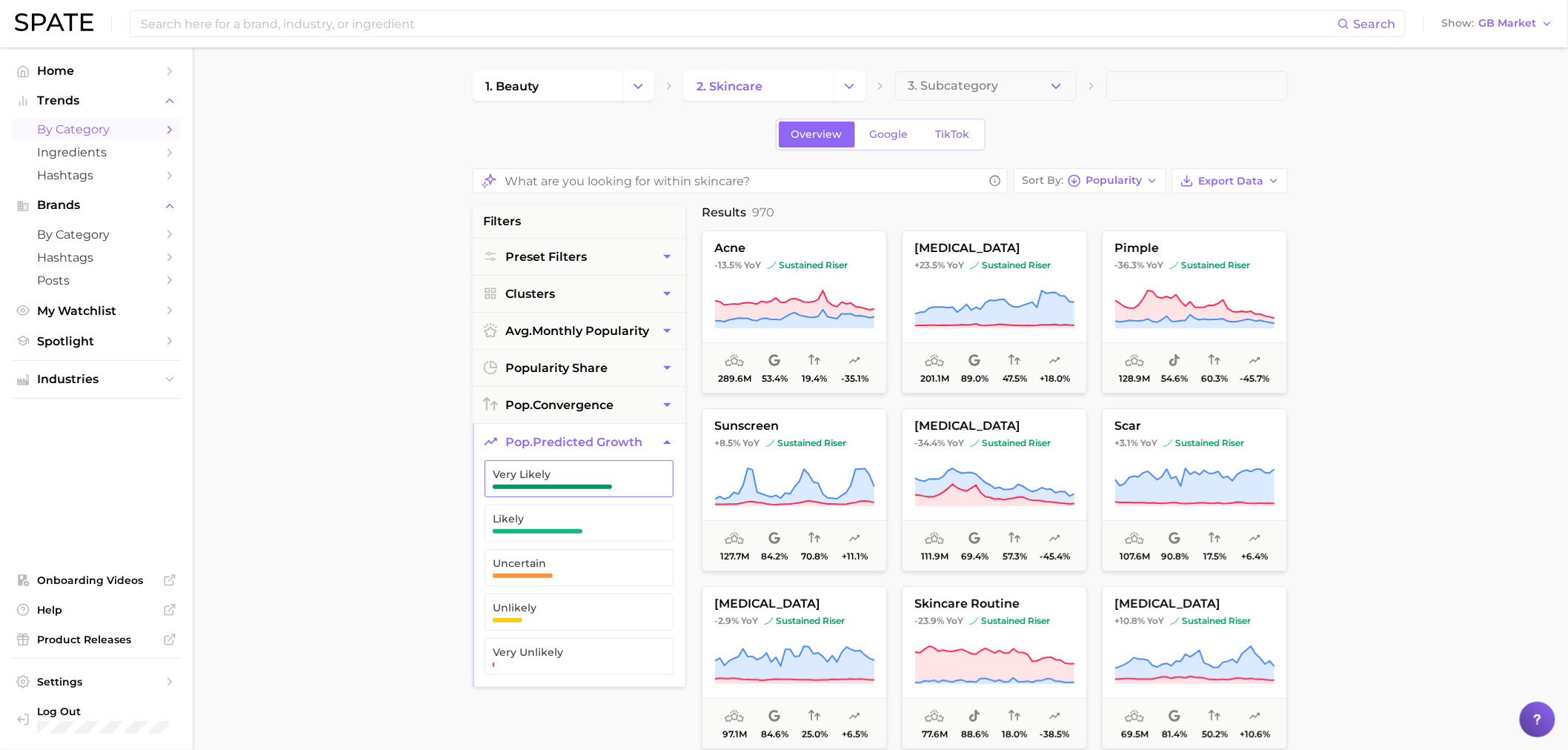
click at [547, 478] on span "Very Likely" at bounding box center [567, 474] width 149 height 12
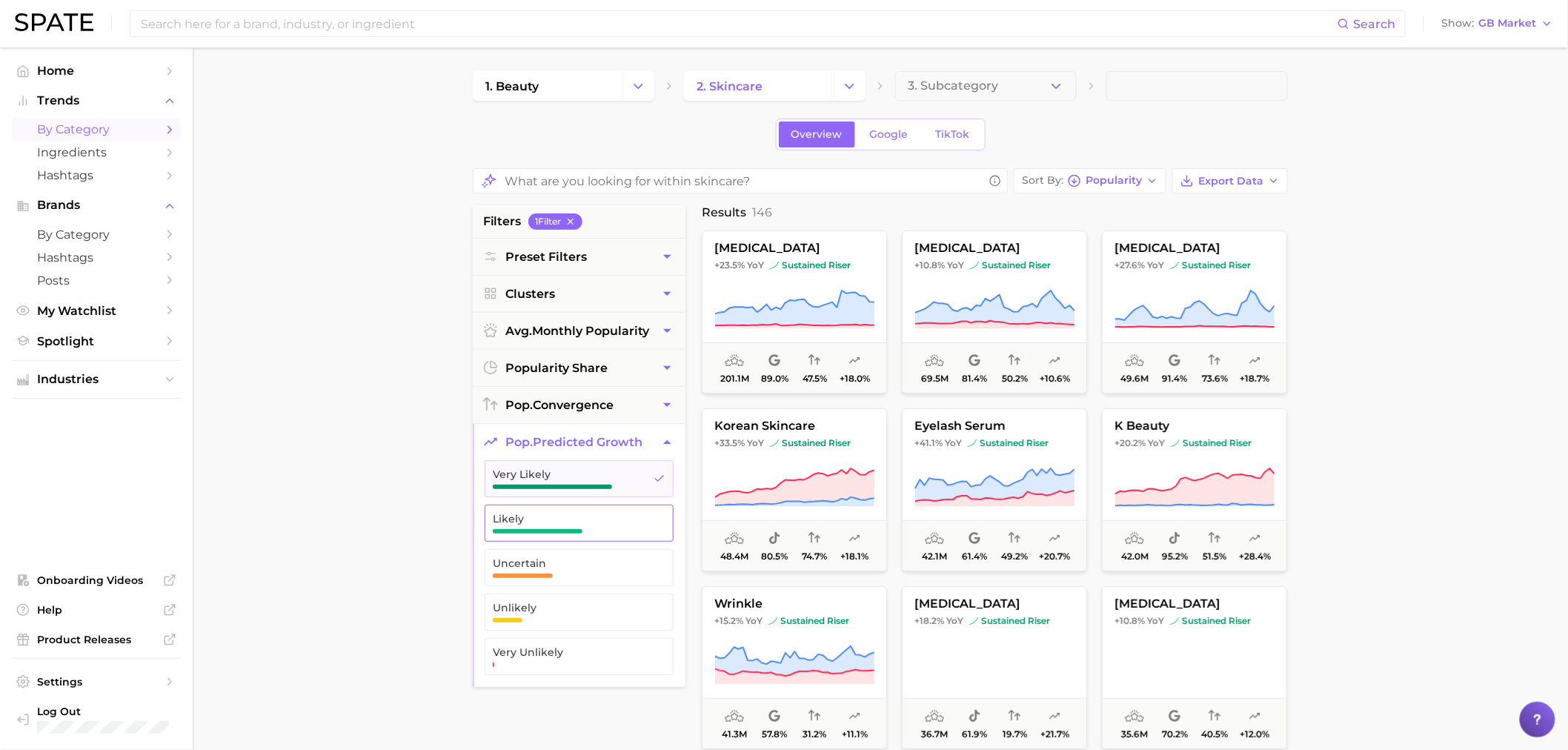
click at [545, 522] on span "Likely" at bounding box center [567, 519] width 149 height 12
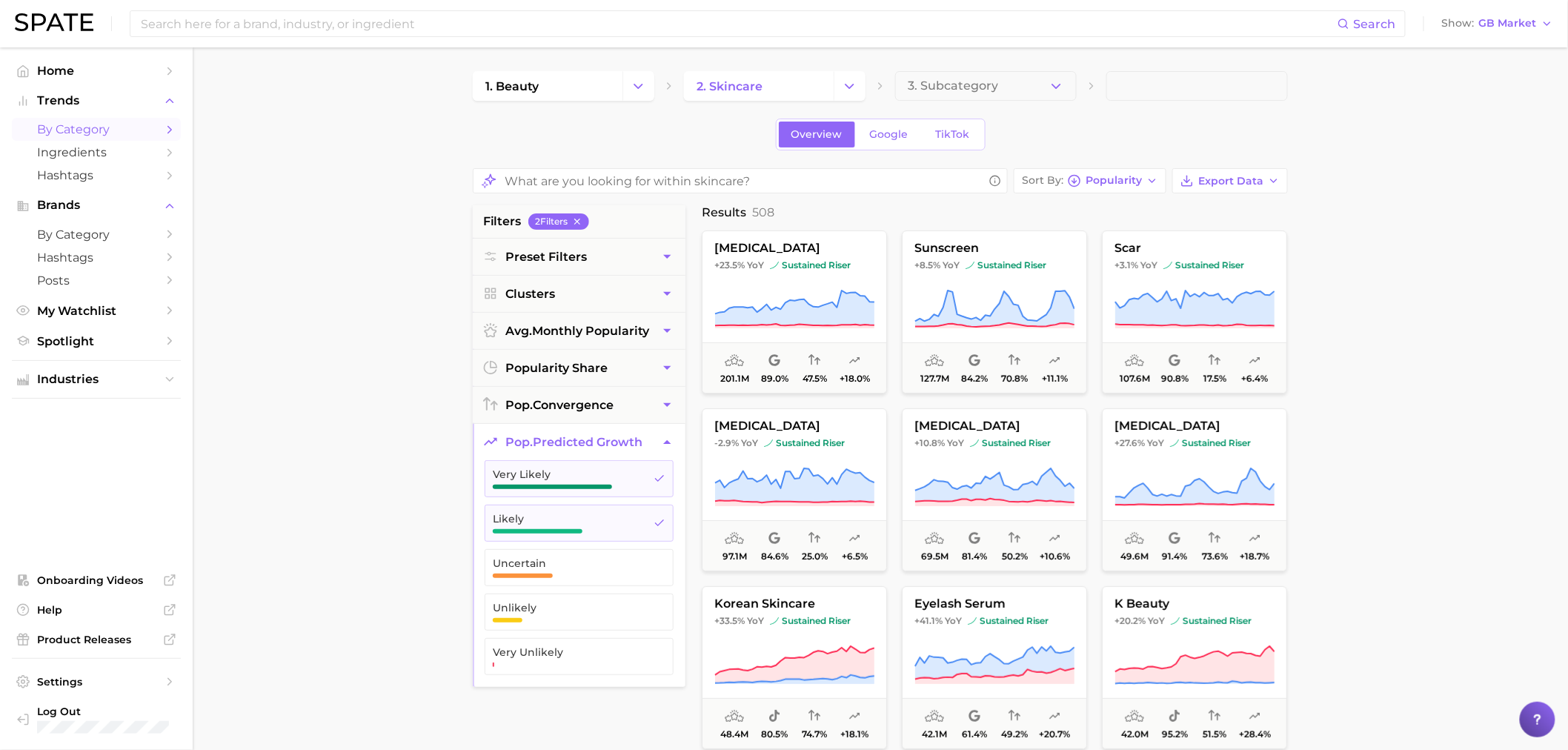
click at [547, 443] on span "pop. predicted growth" at bounding box center [574, 442] width 137 height 14
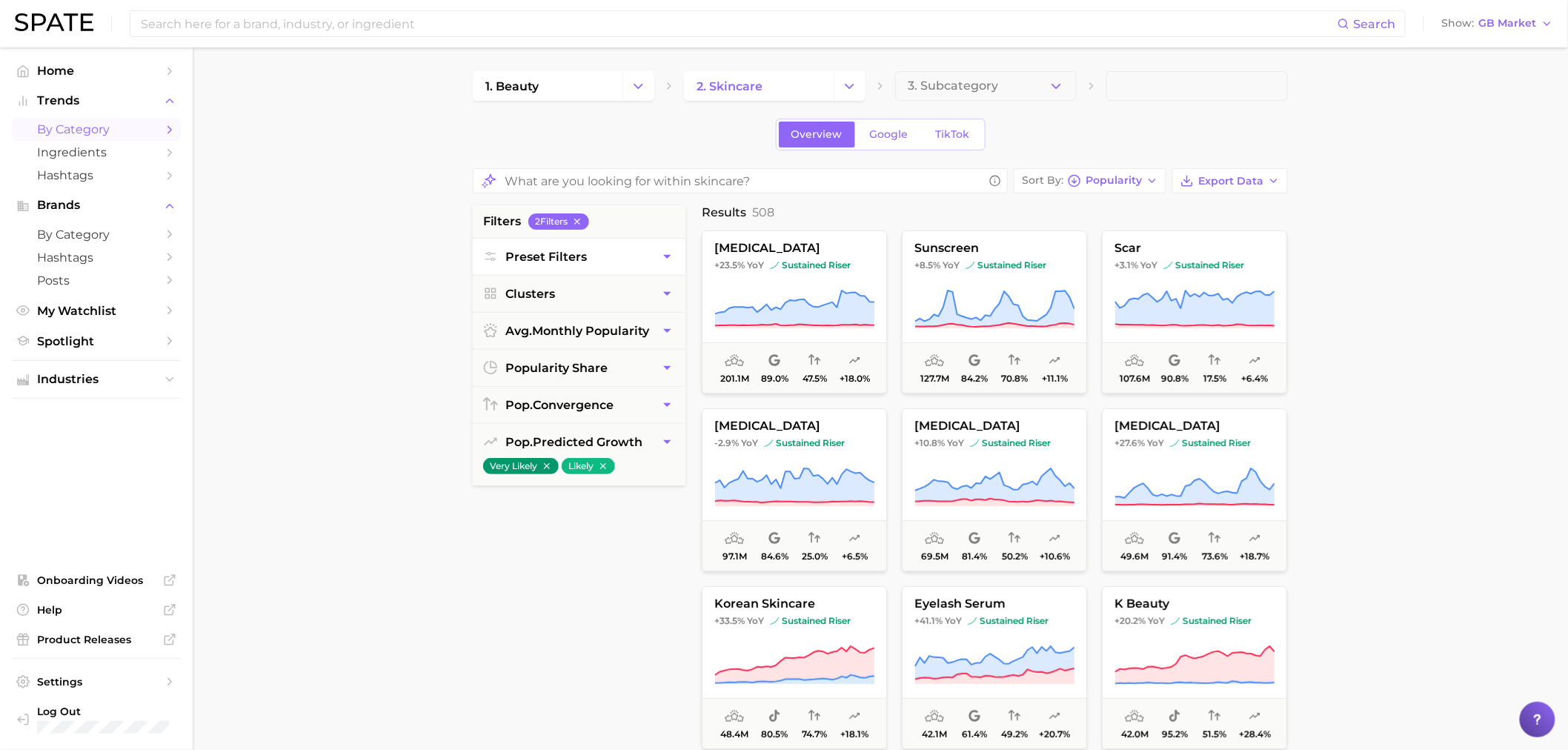
click at [598, 263] on button "Preset Filters" at bounding box center [579, 257] width 213 height 36
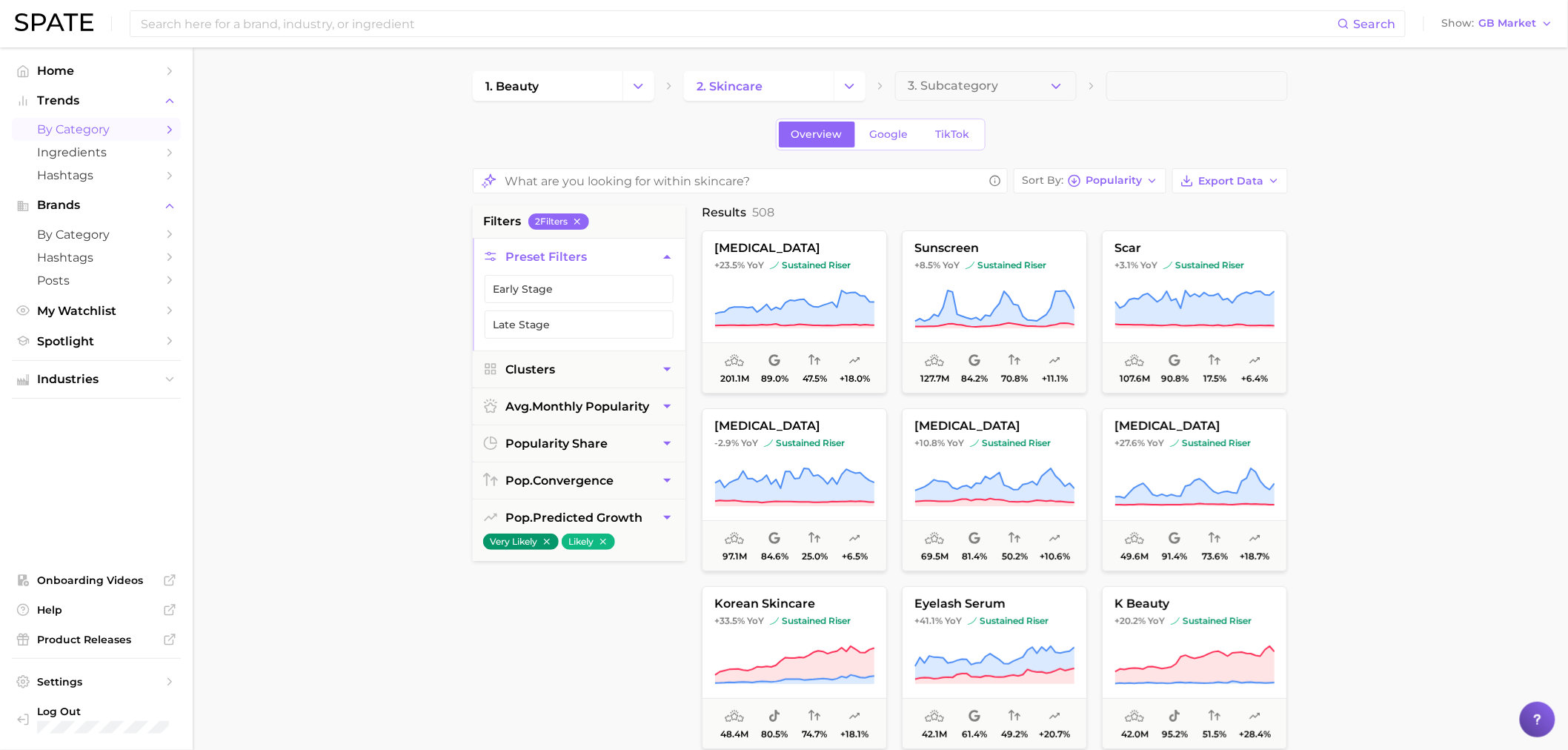
click at [598, 263] on button "Preset Filters" at bounding box center [579, 257] width 213 height 36
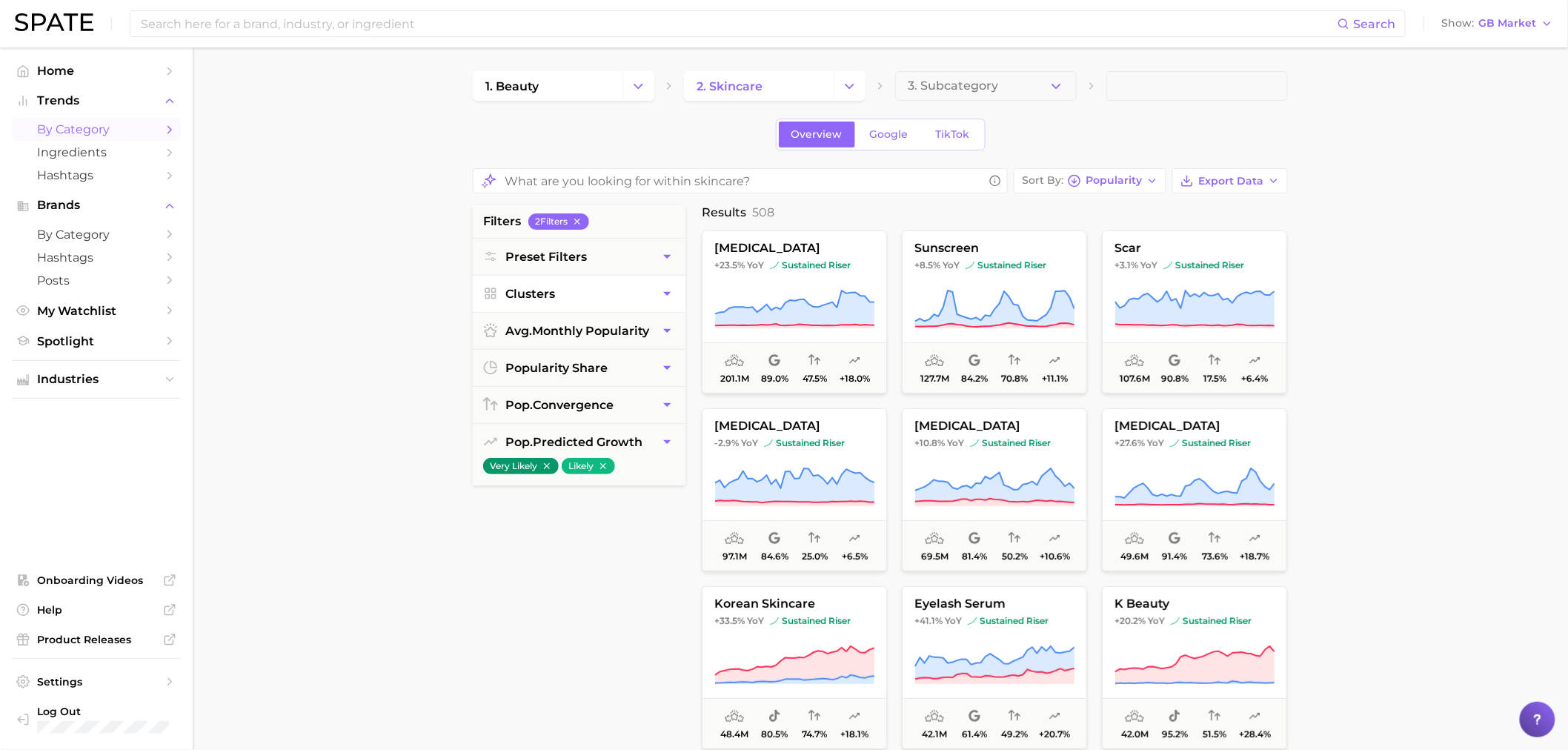
click at [566, 300] on button "Clusters" at bounding box center [579, 293] width 213 height 36
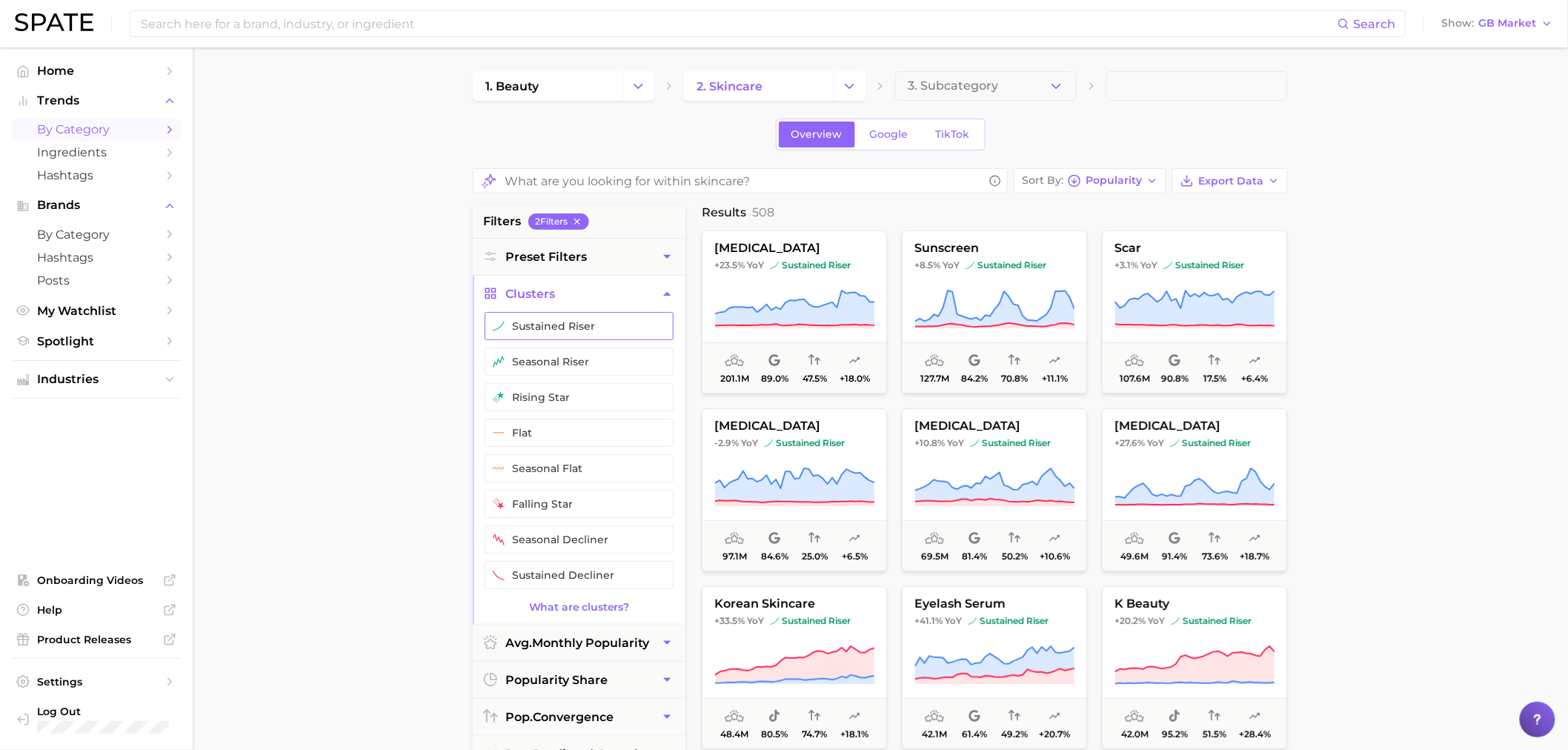
click at [537, 323] on button "sustained riser" at bounding box center [579, 326] width 189 height 28
click at [537, 361] on button "seasonal riser" at bounding box center [579, 362] width 189 height 28
click at [535, 397] on button "rising star" at bounding box center [579, 397] width 189 height 28
click at [388, 391] on main "1. beauty 2. skincare 3. Subcategory Overview Google TikTok Sort By Popularity …" at bounding box center [880, 623] width 1375 height 1150
click at [646, 286] on button "Clusters" at bounding box center [579, 293] width 213 height 36
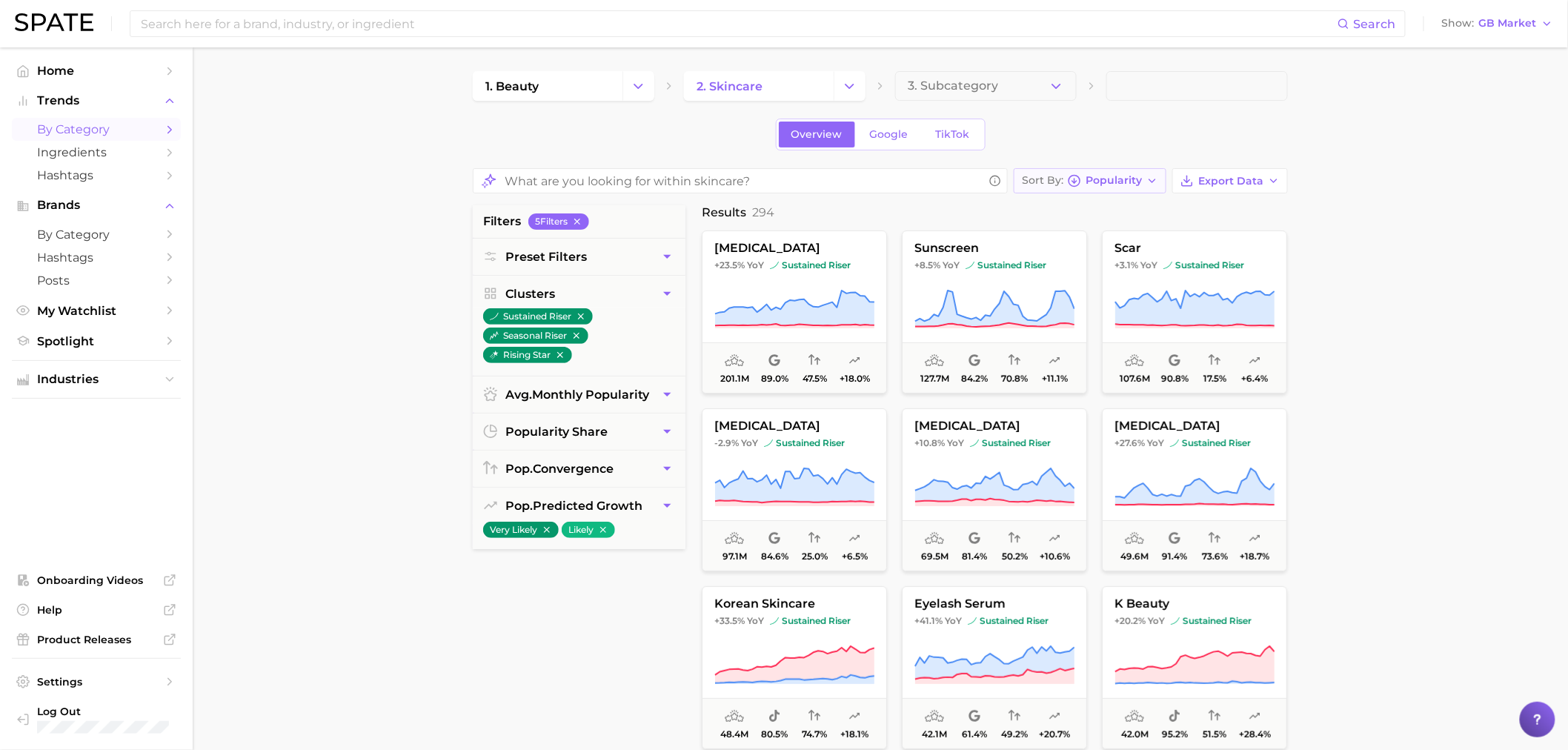
click at [1109, 181] on span "Popularity" at bounding box center [1114, 180] width 57 height 8
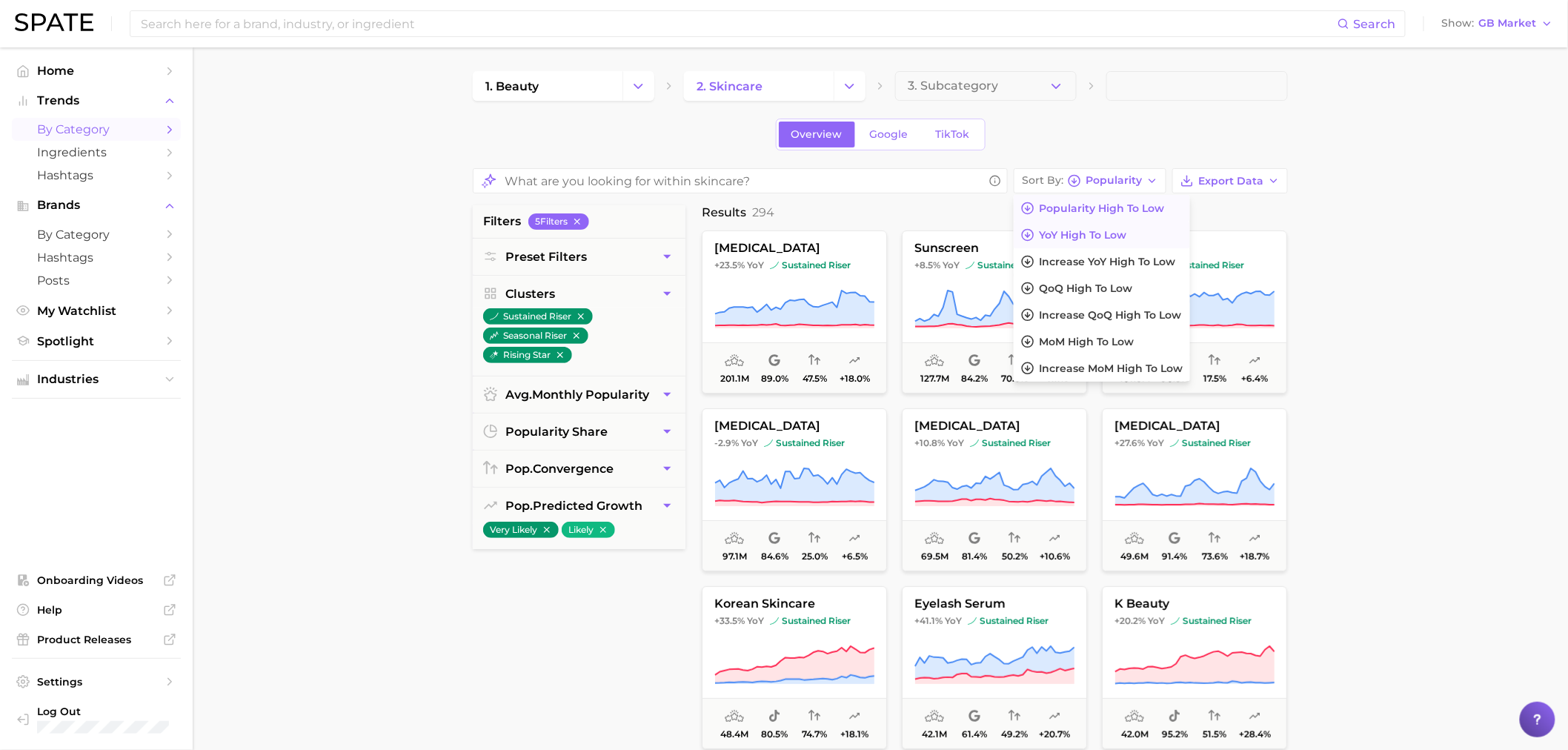
click at [1092, 227] on button "YoY high to low" at bounding box center [1101, 235] width 176 height 27
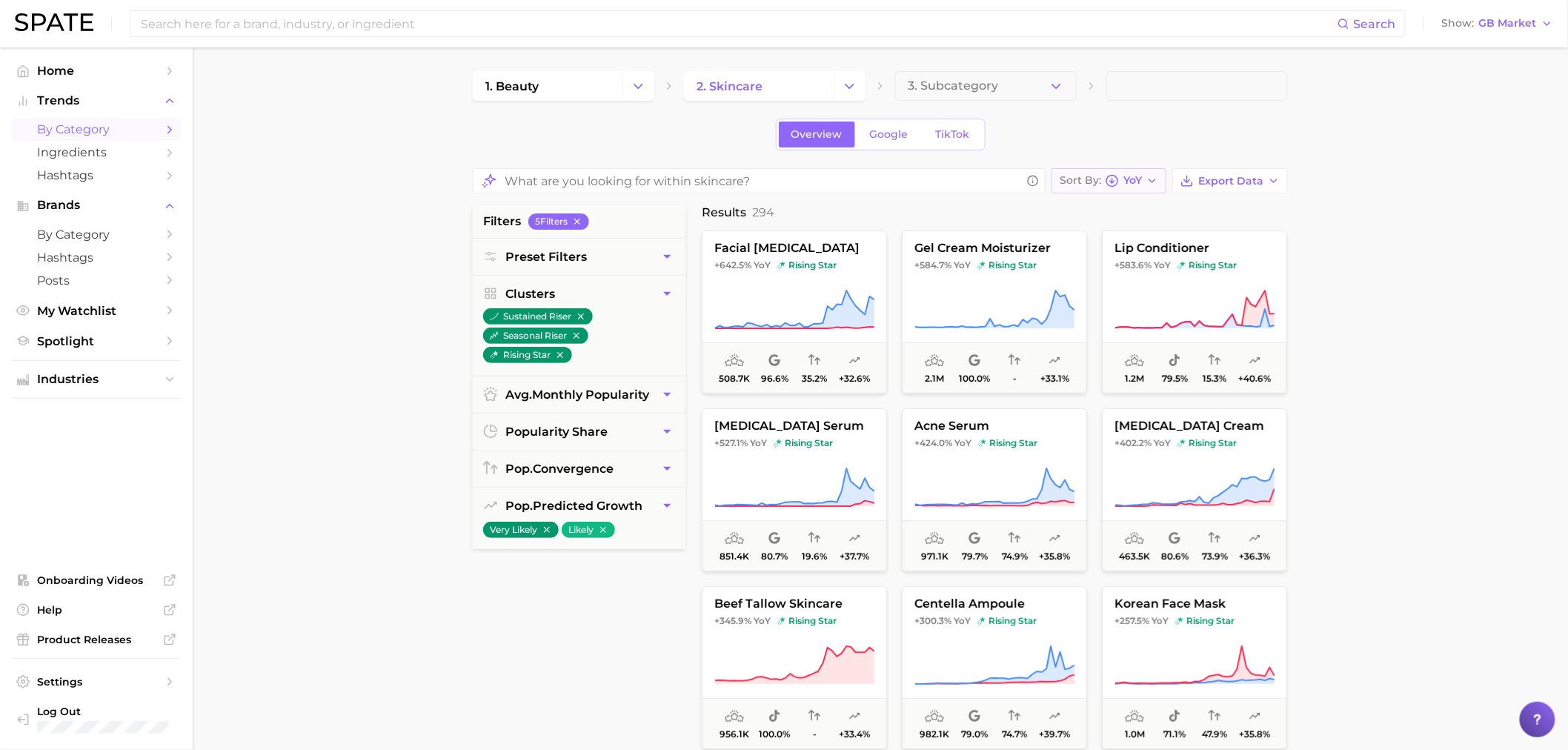
click at [1139, 188] on button "Sort By YoY" at bounding box center [1109, 181] width 115 height 25
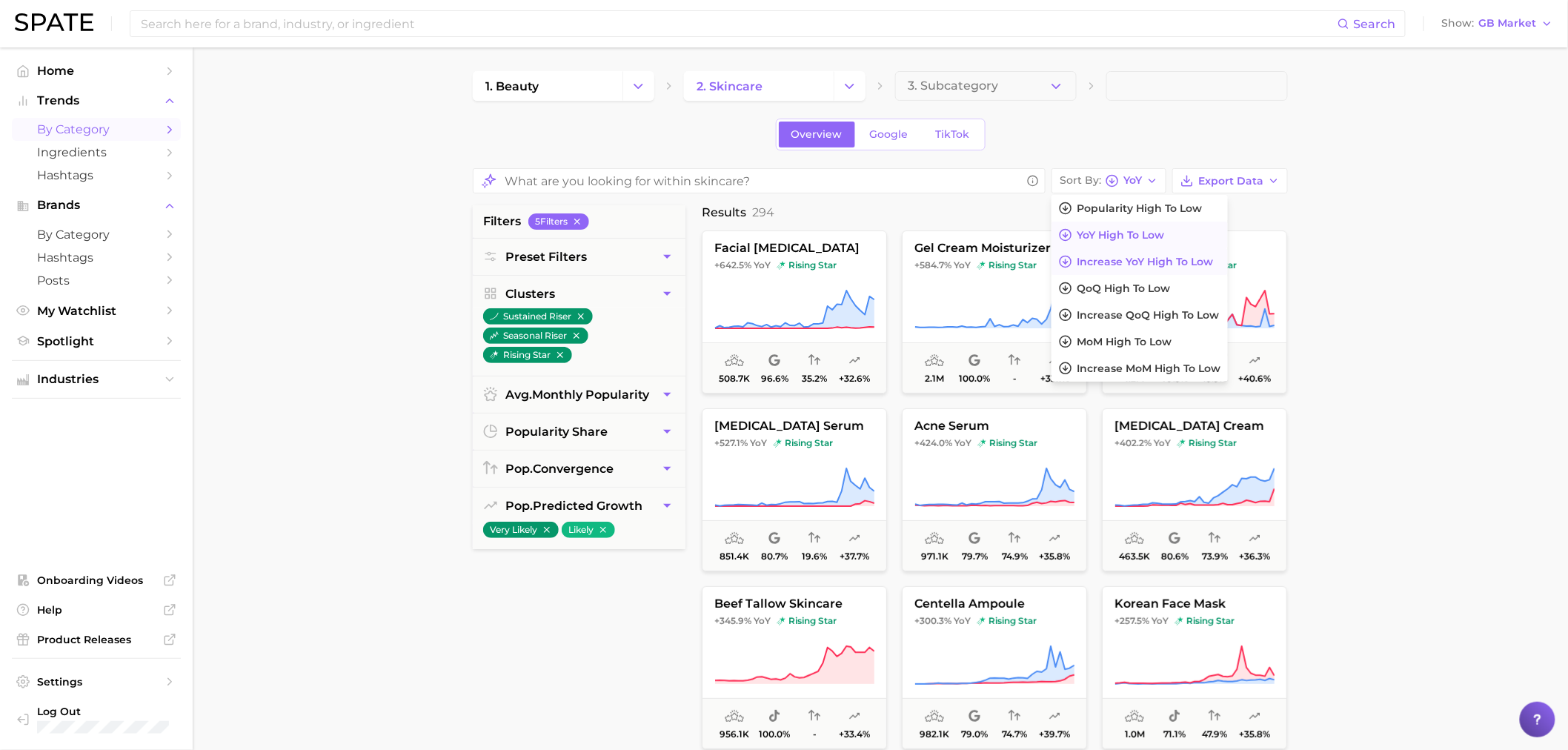
click at [1144, 257] on span "Increase YoY high to low" at bounding box center [1145, 262] width 136 height 13
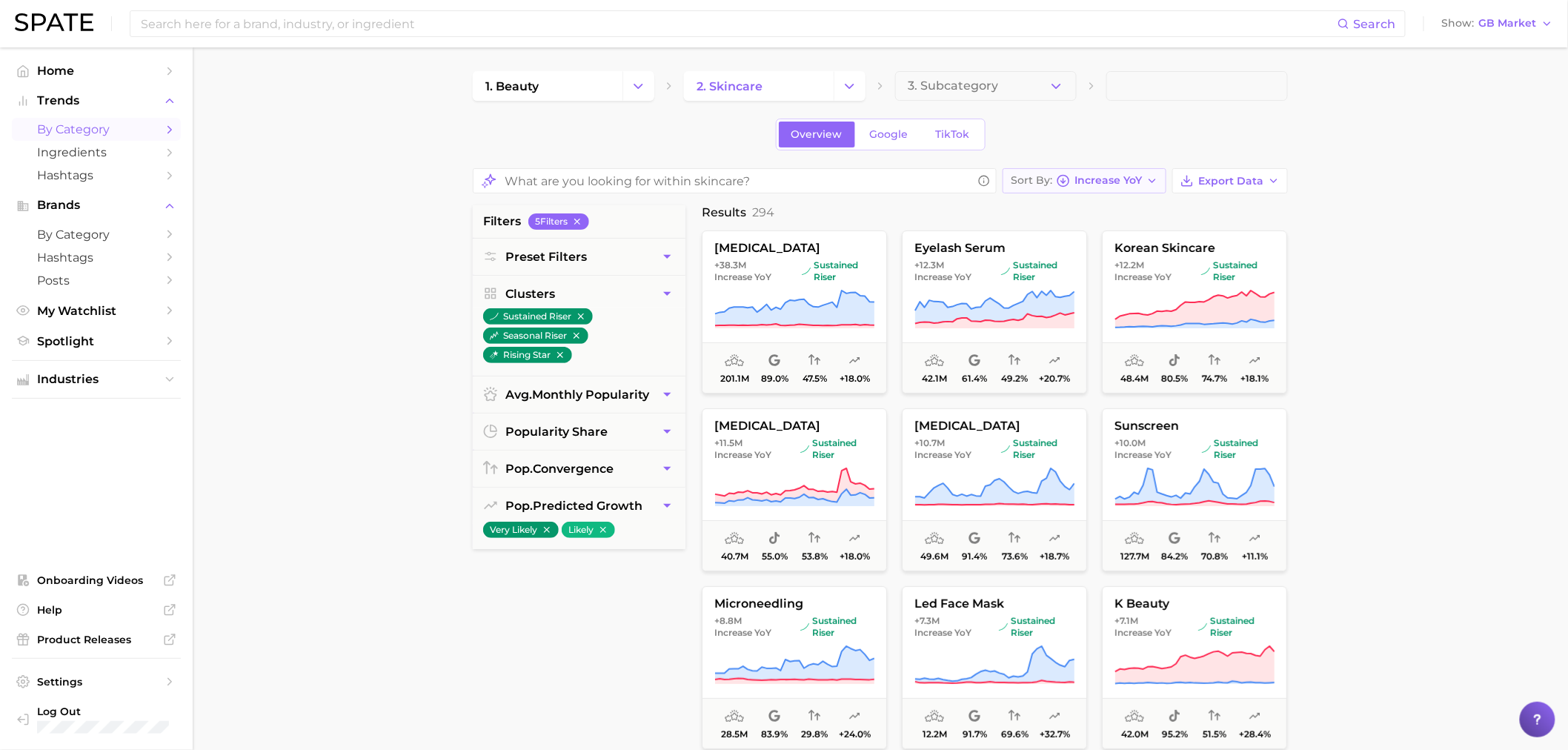
click at [1147, 184] on button "Sort By Increase YoY" at bounding box center [1084, 181] width 164 height 25
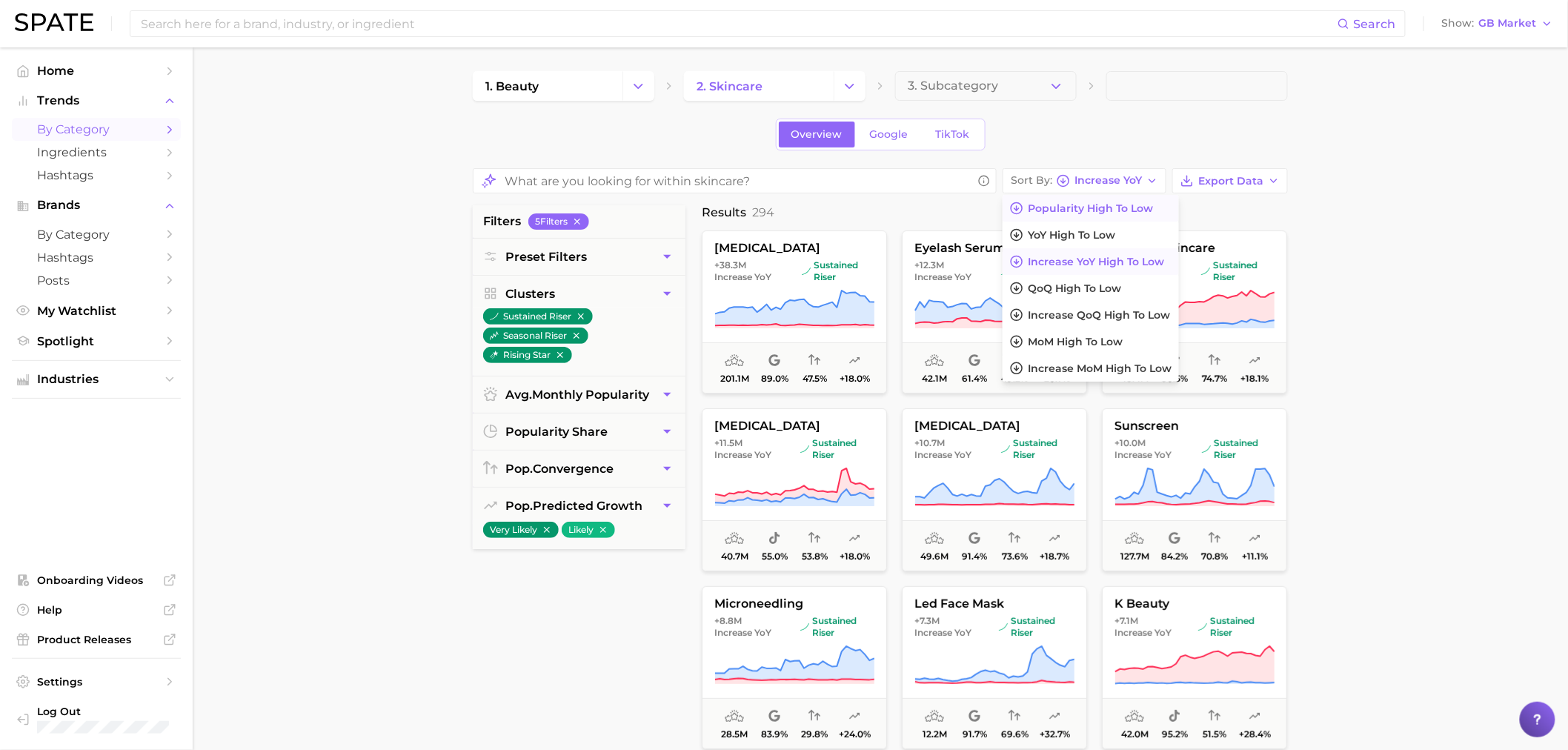
click at [1103, 208] on span "Popularity high to low" at bounding box center [1090, 208] width 125 height 13
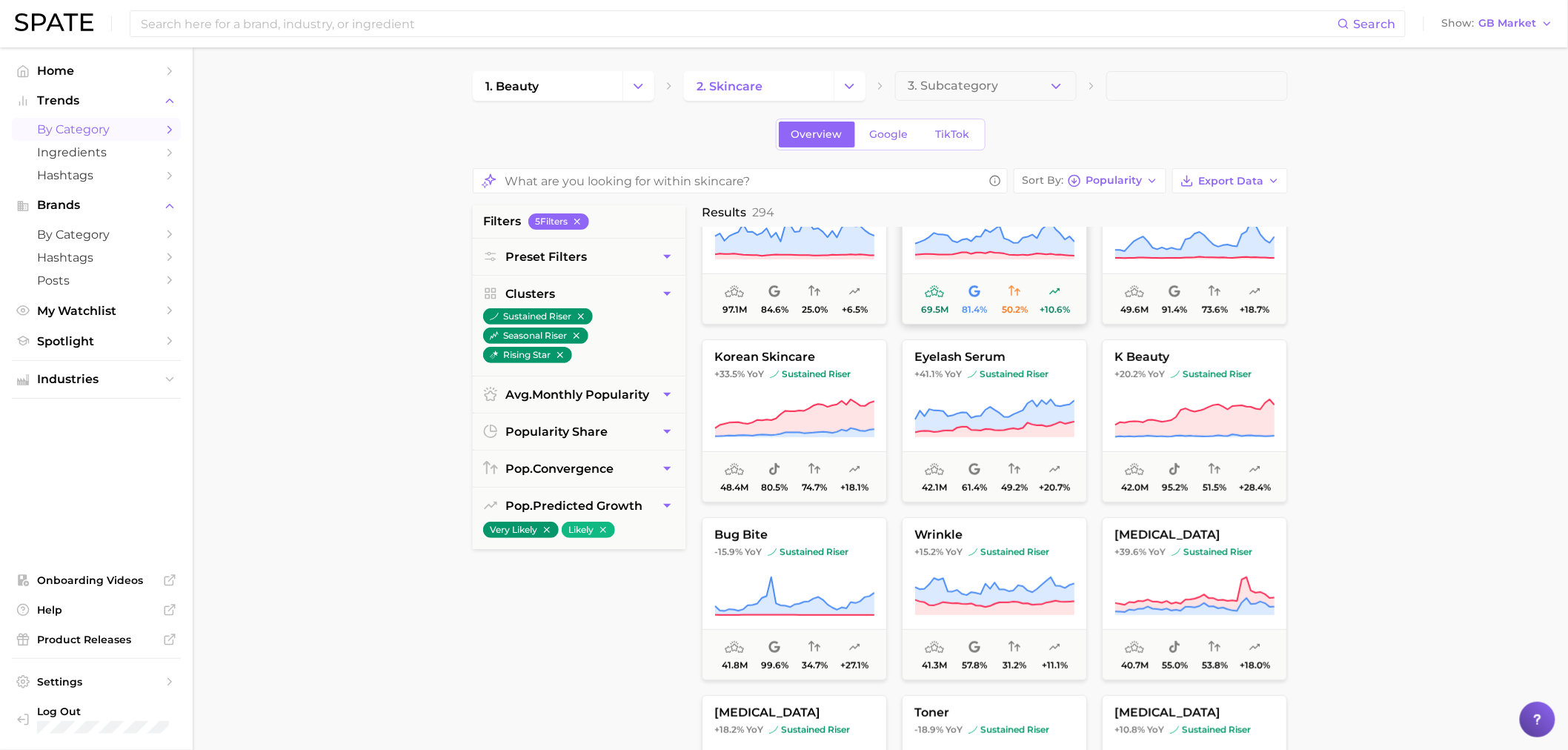
scroll to position [329, 0]
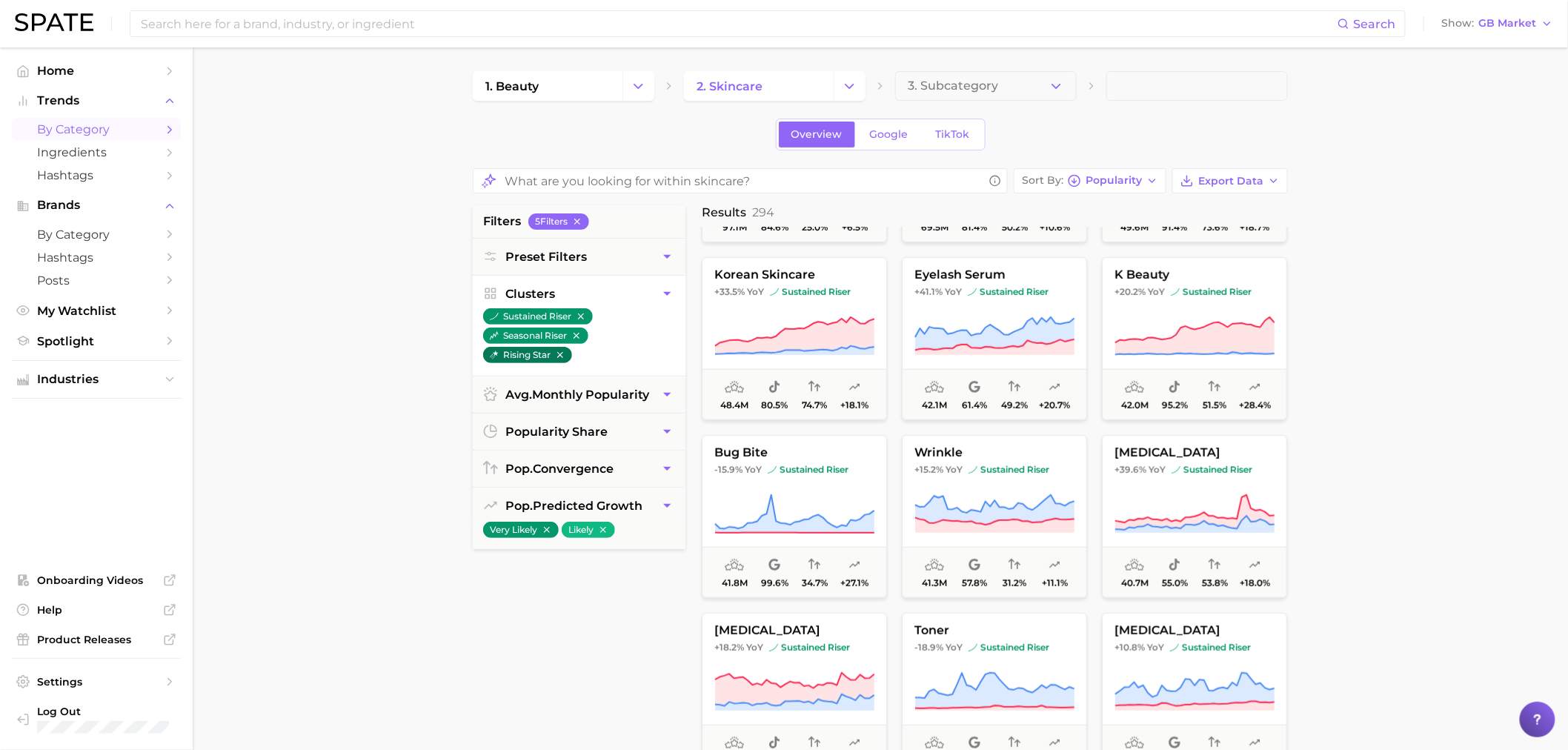
click at [560, 353] on icon "button" at bounding box center [560, 355] width 6 height 6
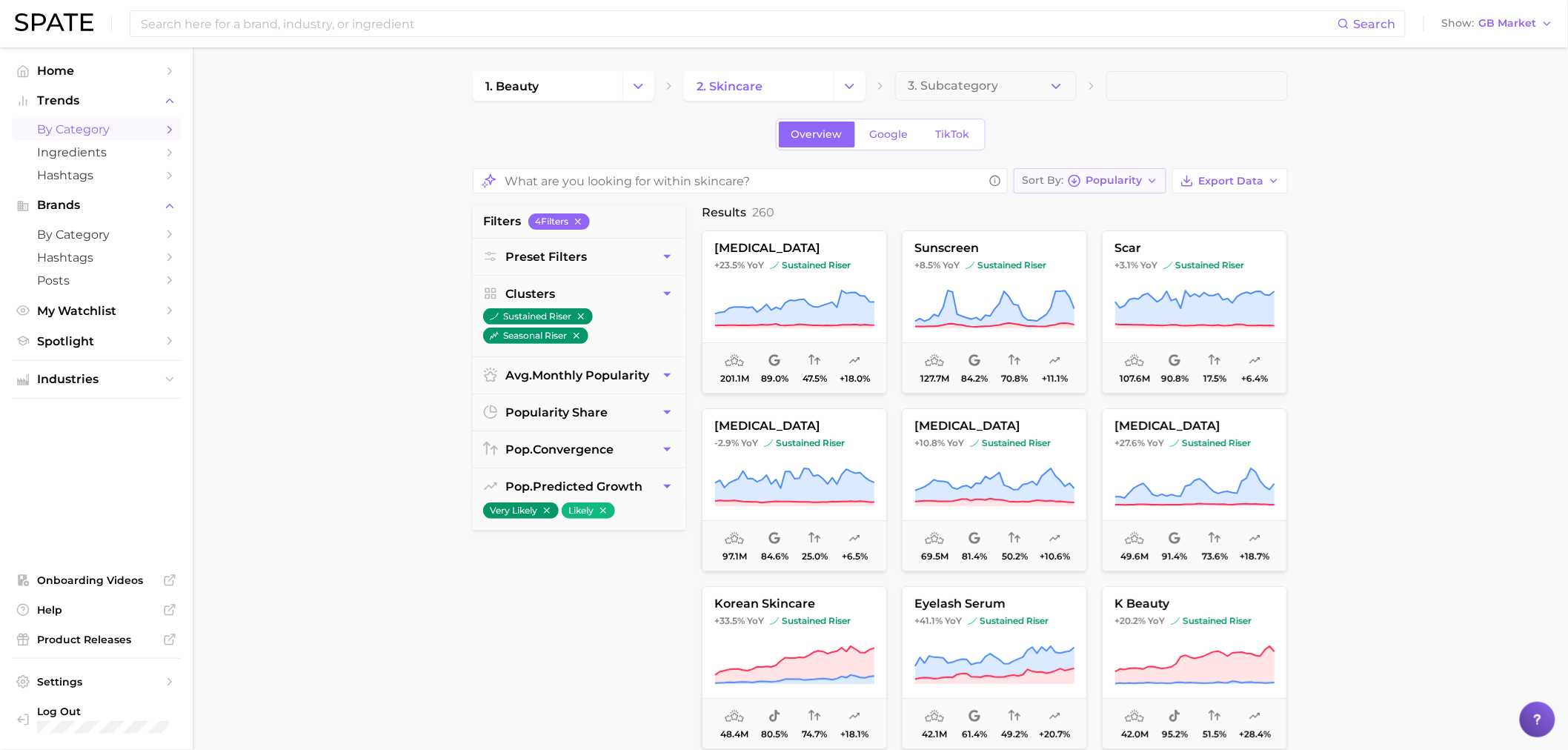
click at [1089, 183] on span "Popularity" at bounding box center [1114, 180] width 57 height 8
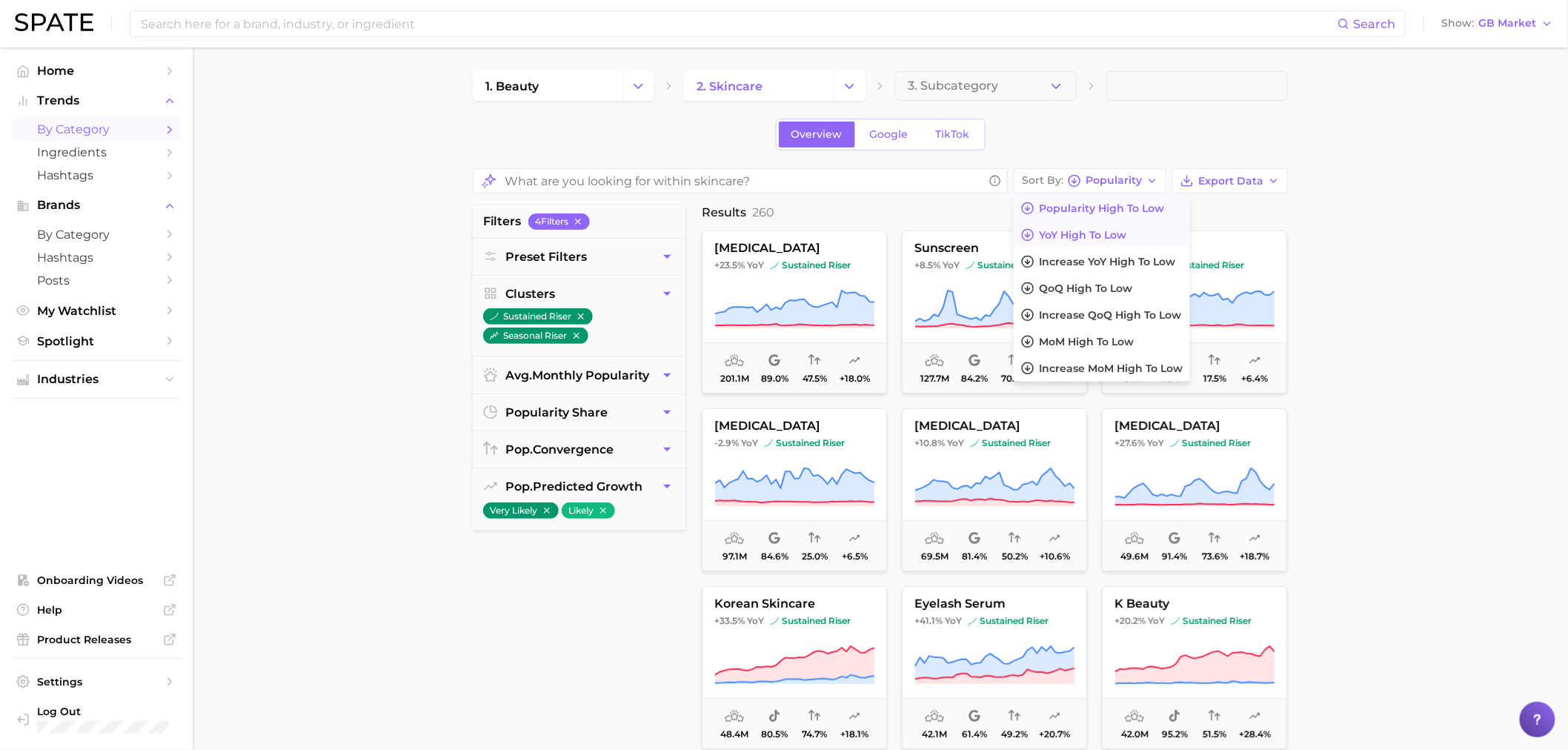
click at [1084, 231] on span "YoY high to low" at bounding box center [1083, 235] width 88 height 13
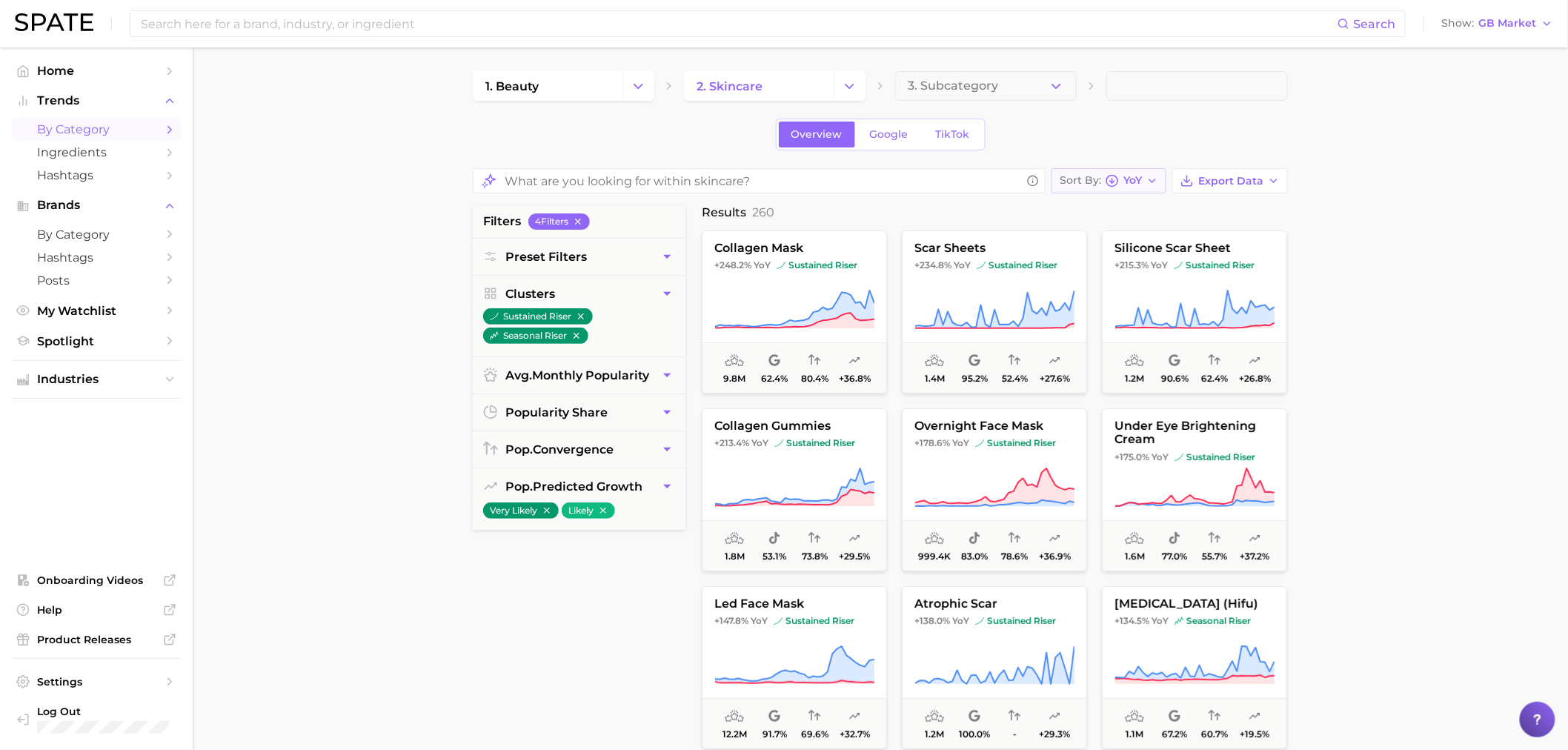
click at [1128, 184] on span "YoY" at bounding box center [1133, 180] width 19 height 8
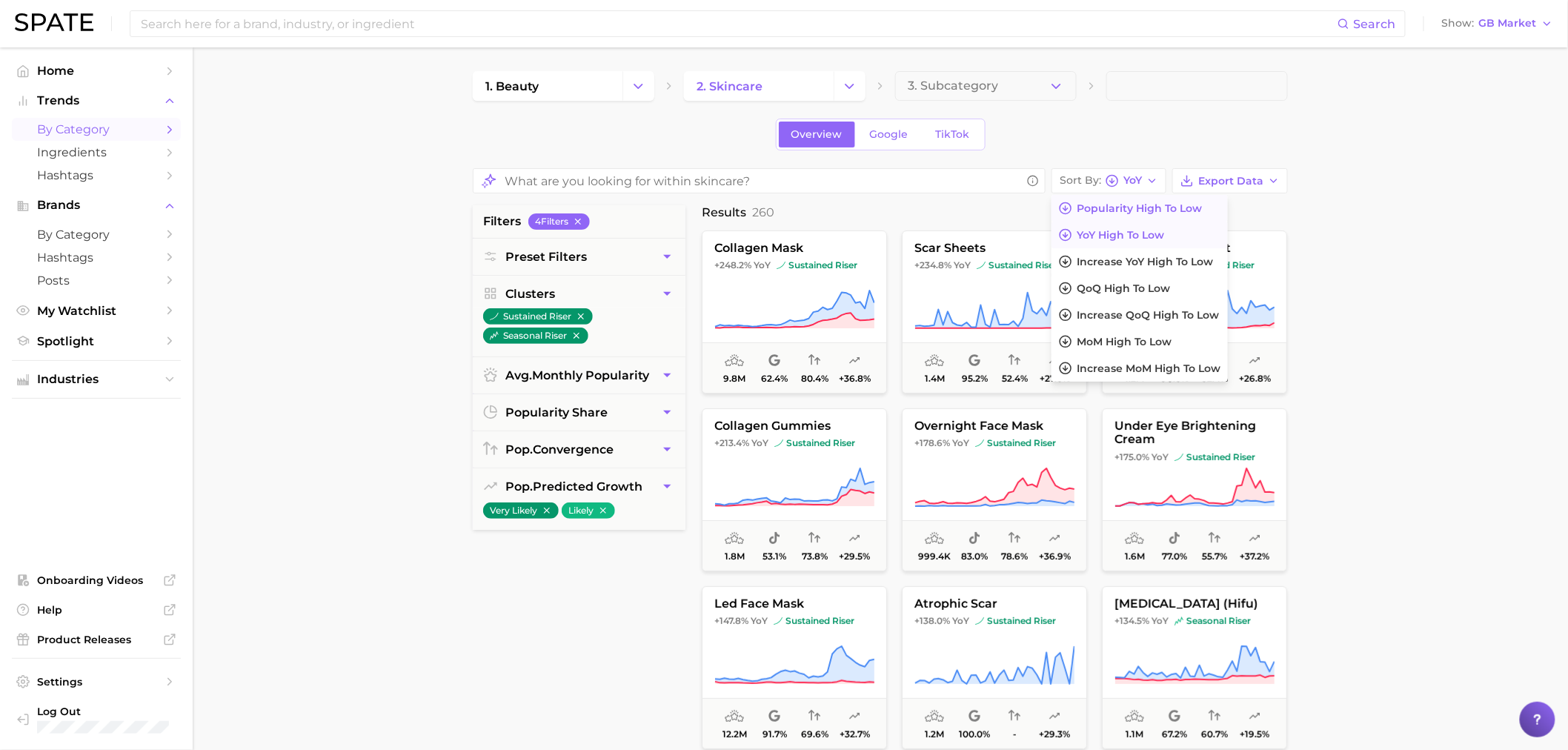
click at [1106, 212] on span "Popularity high to low" at bounding box center [1139, 208] width 125 height 13
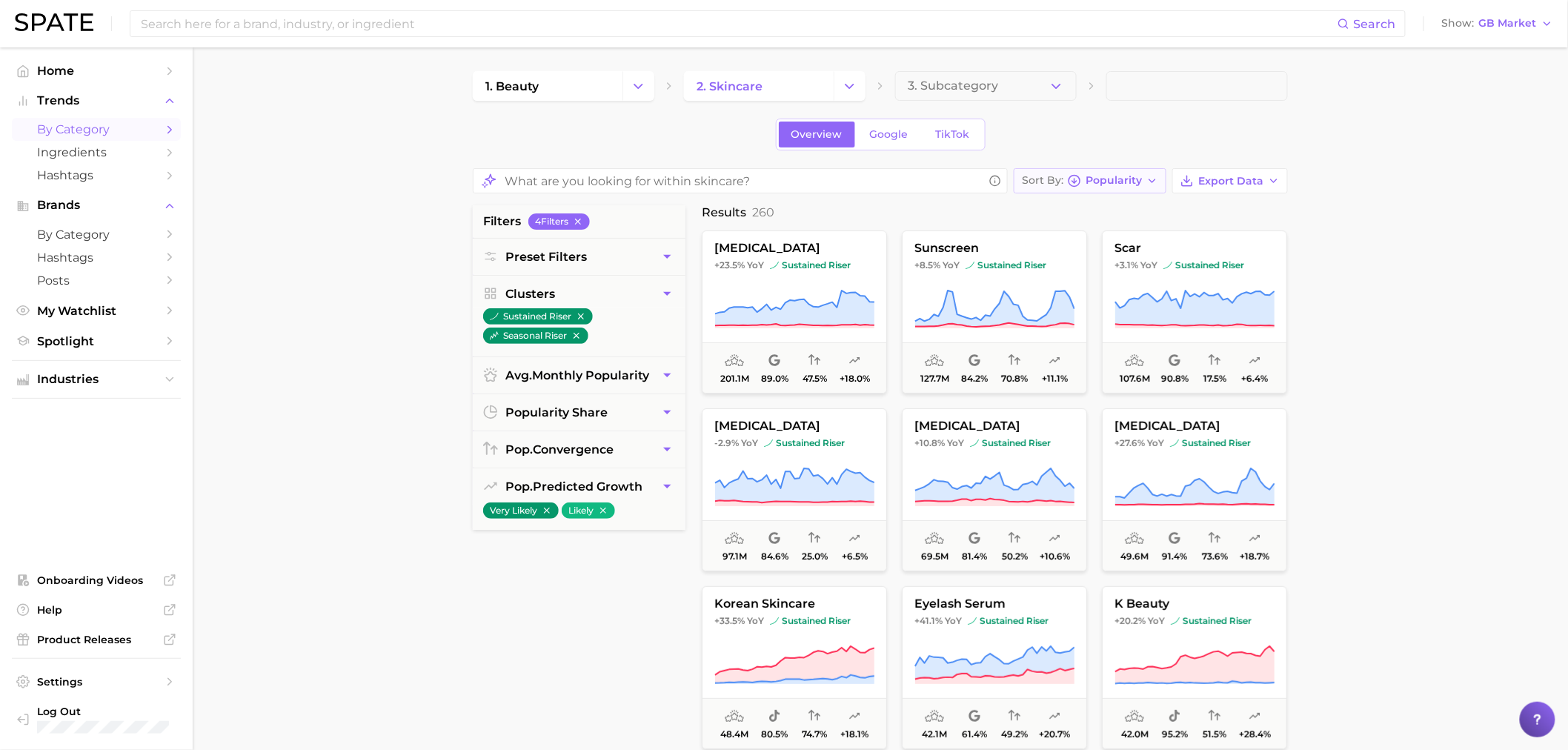
click at [1130, 189] on button "Sort By Popularity" at bounding box center [1089, 181] width 153 height 25
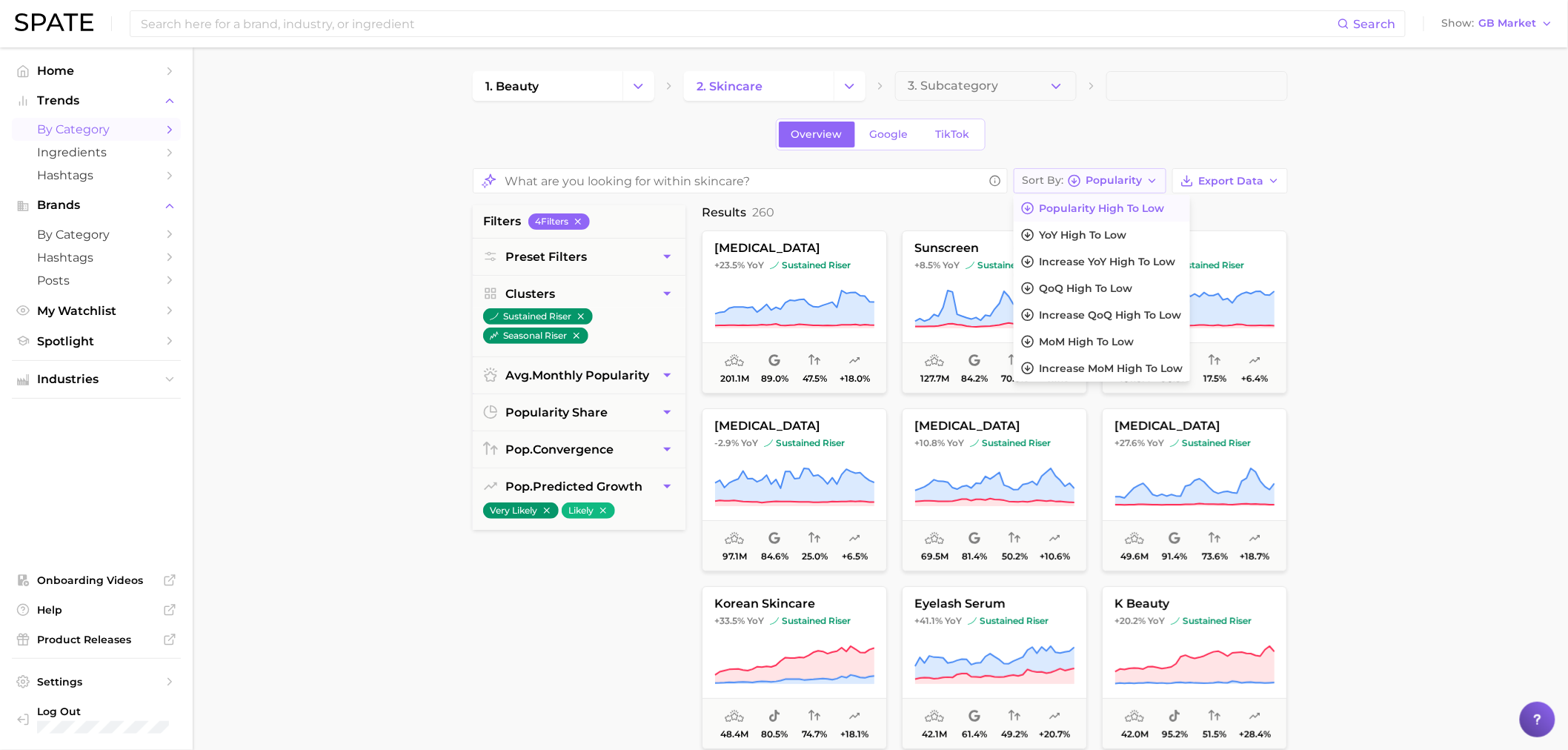
click at [1130, 188] on div "Sort By Popularity" at bounding box center [1081, 181] width 120 height 13
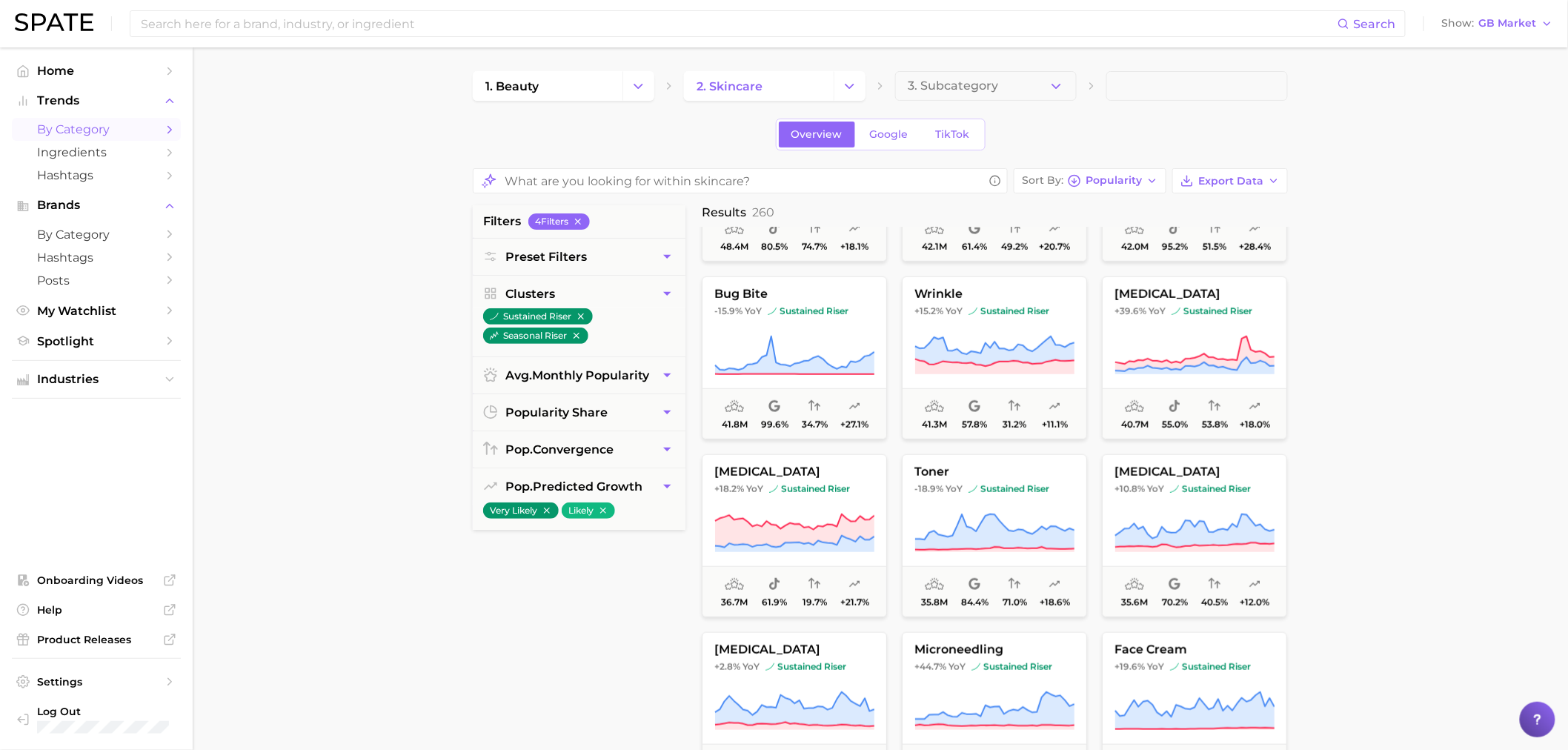
scroll to position [329, 0]
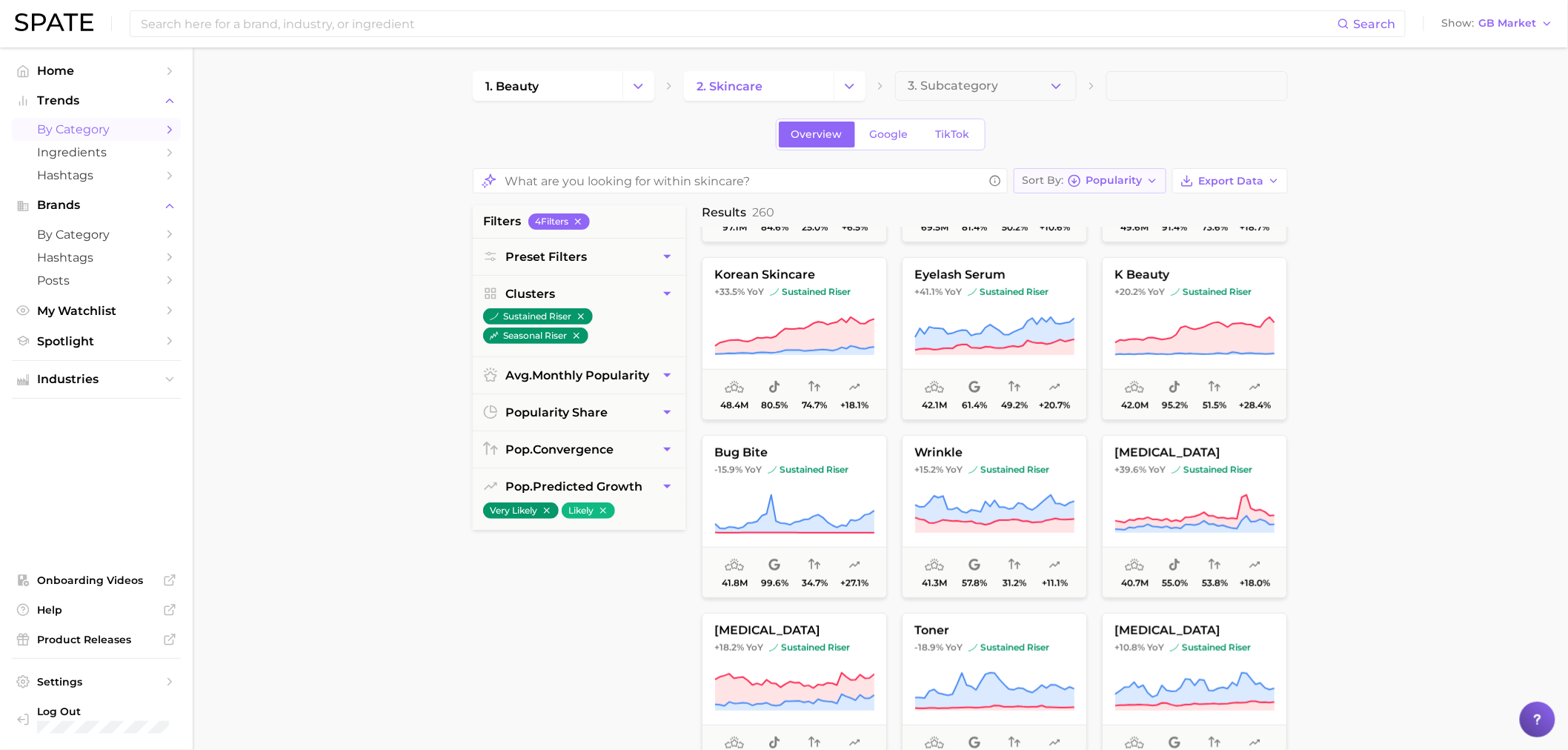
click at [1081, 180] on icon "button" at bounding box center [1075, 181] width 13 height 13
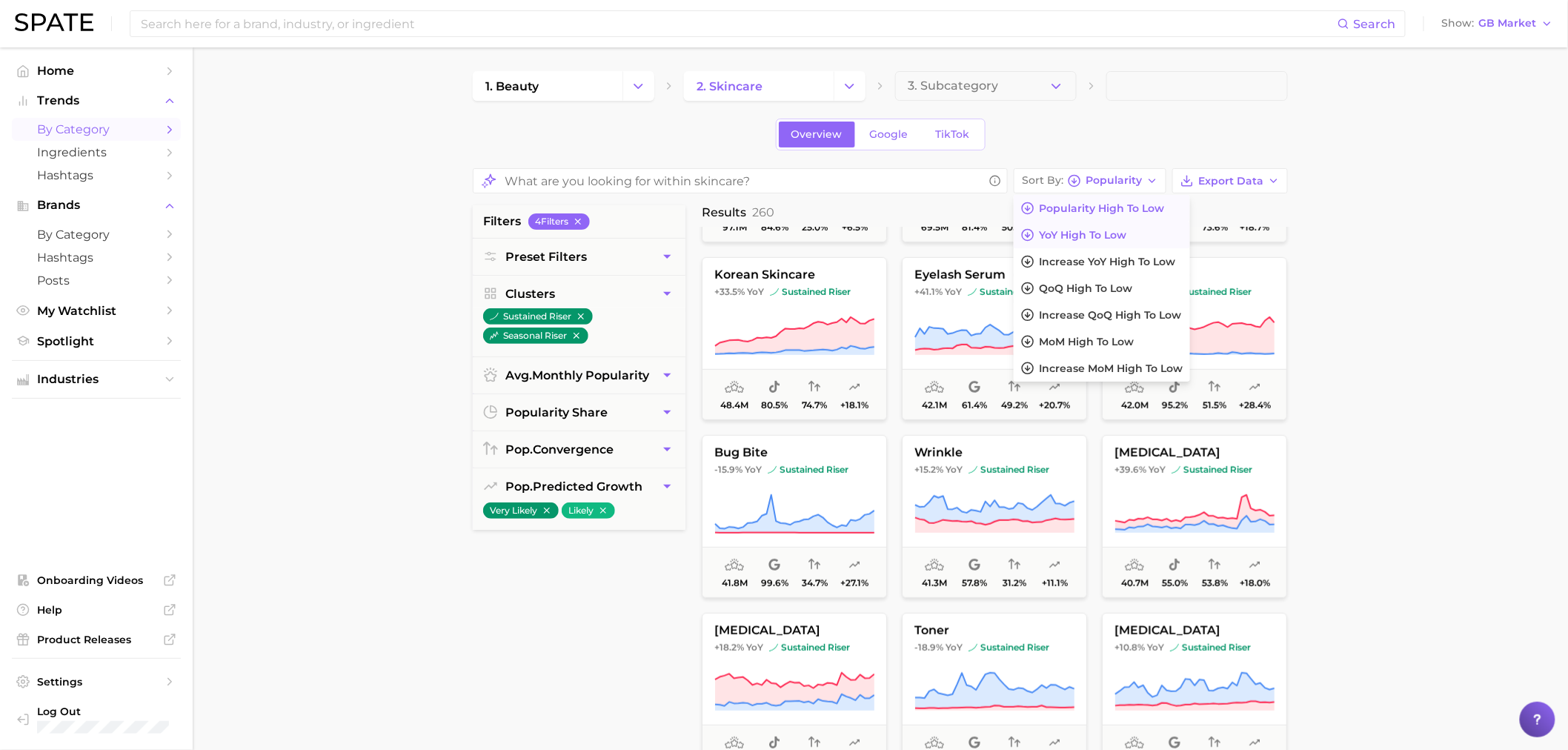
click at [1073, 240] on span "YoY high to low" at bounding box center [1083, 235] width 88 height 13
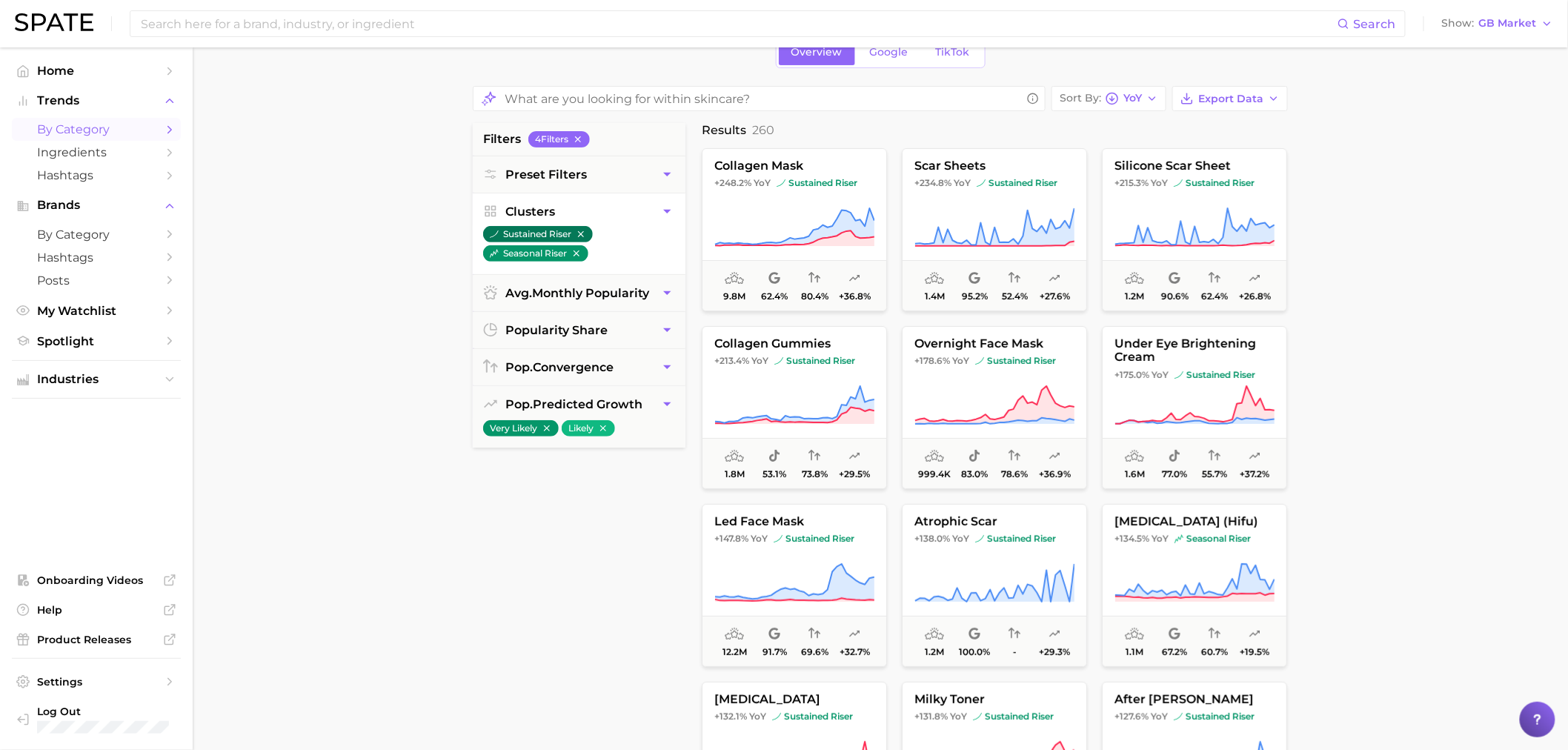
drag, startPoint x: 581, startPoint y: 251, endPoint x: 584, endPoint y: 235, distance: 16.3
click at [581, 251] on icon "button" at bounding box center [577, 254] width 10 height 10
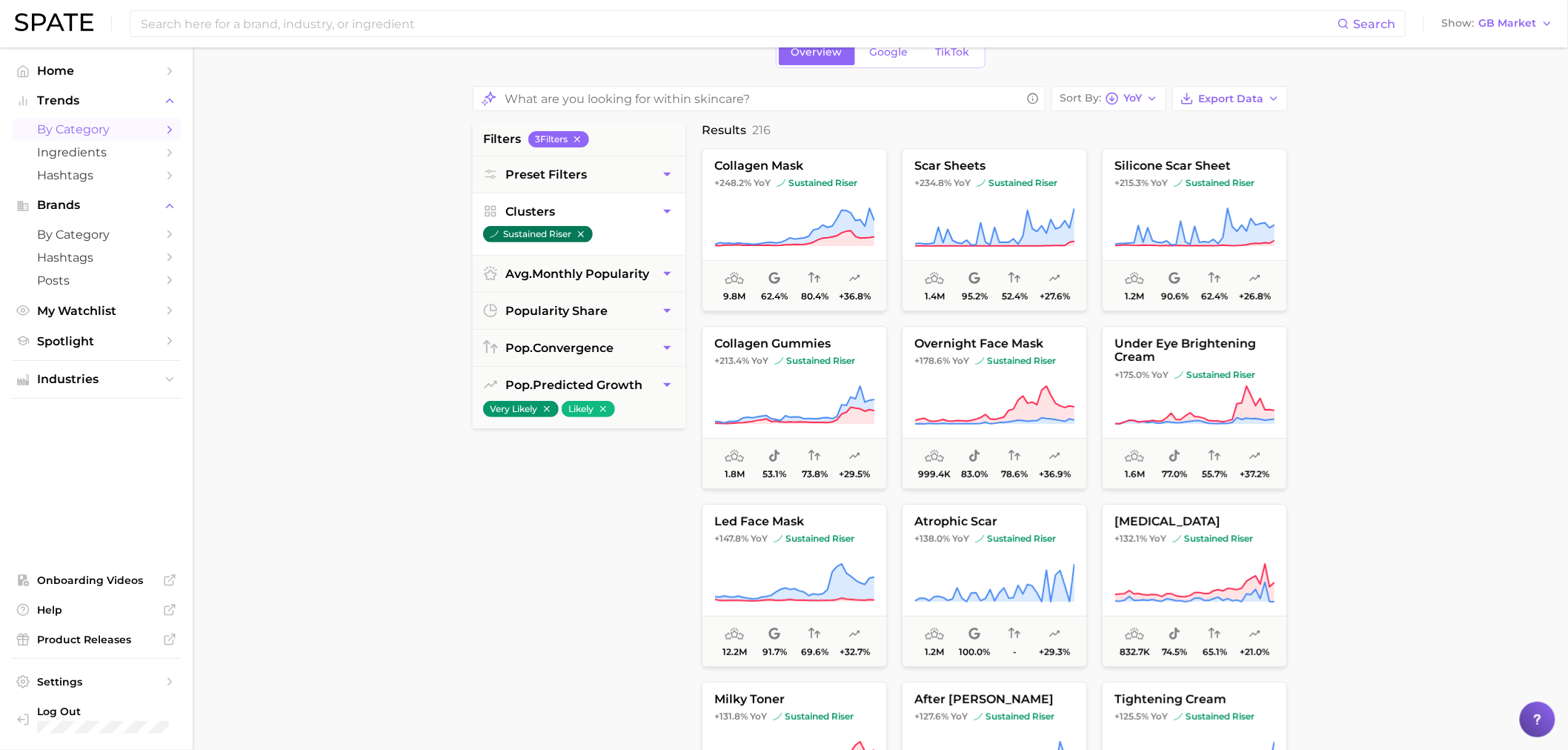
click at [584, 235] on icon "button" at bounding box center [581, 234] width 6 height 6
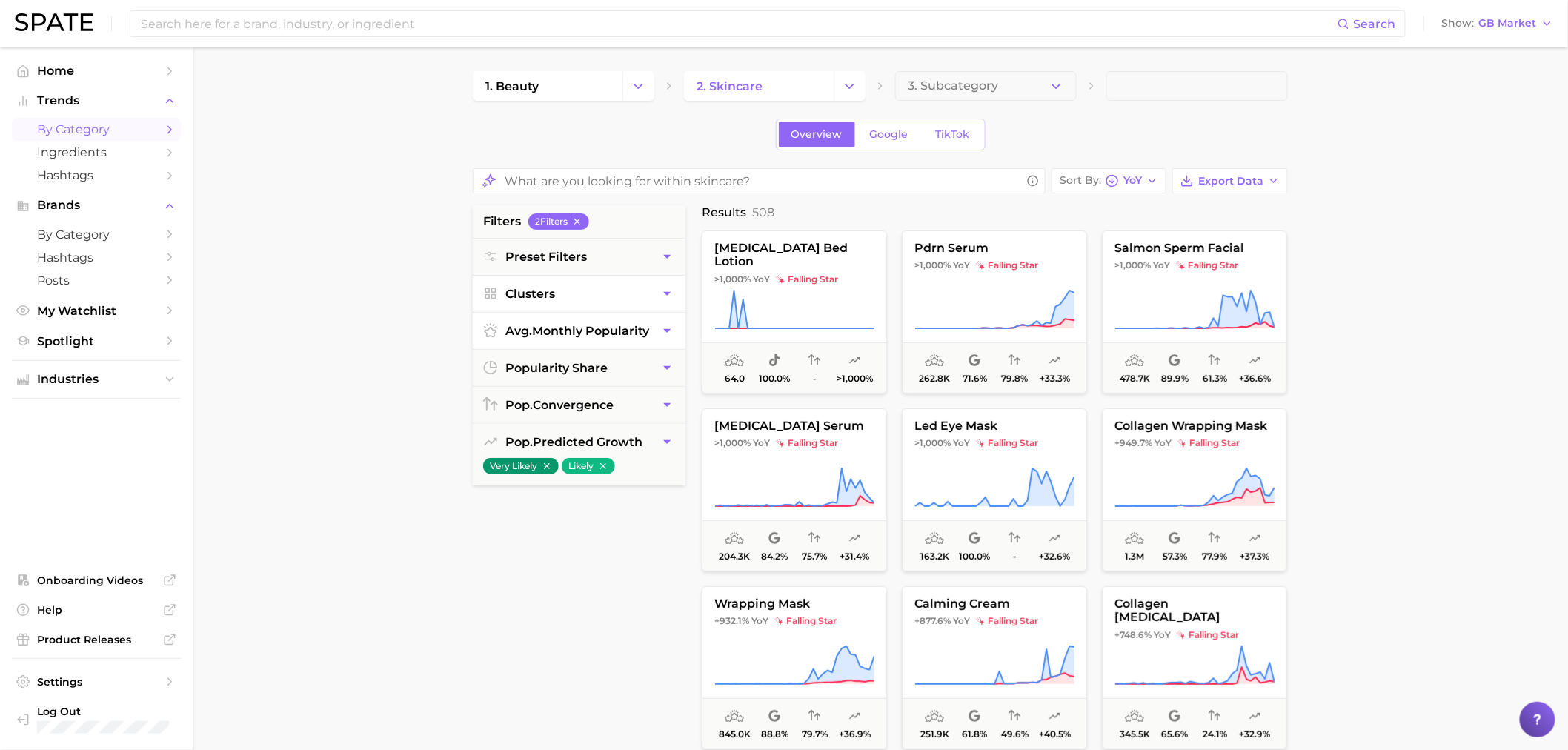
click at [569, 333] on span "avg. monthly popularity" at bounding box center [577, 330] width 144 height 14
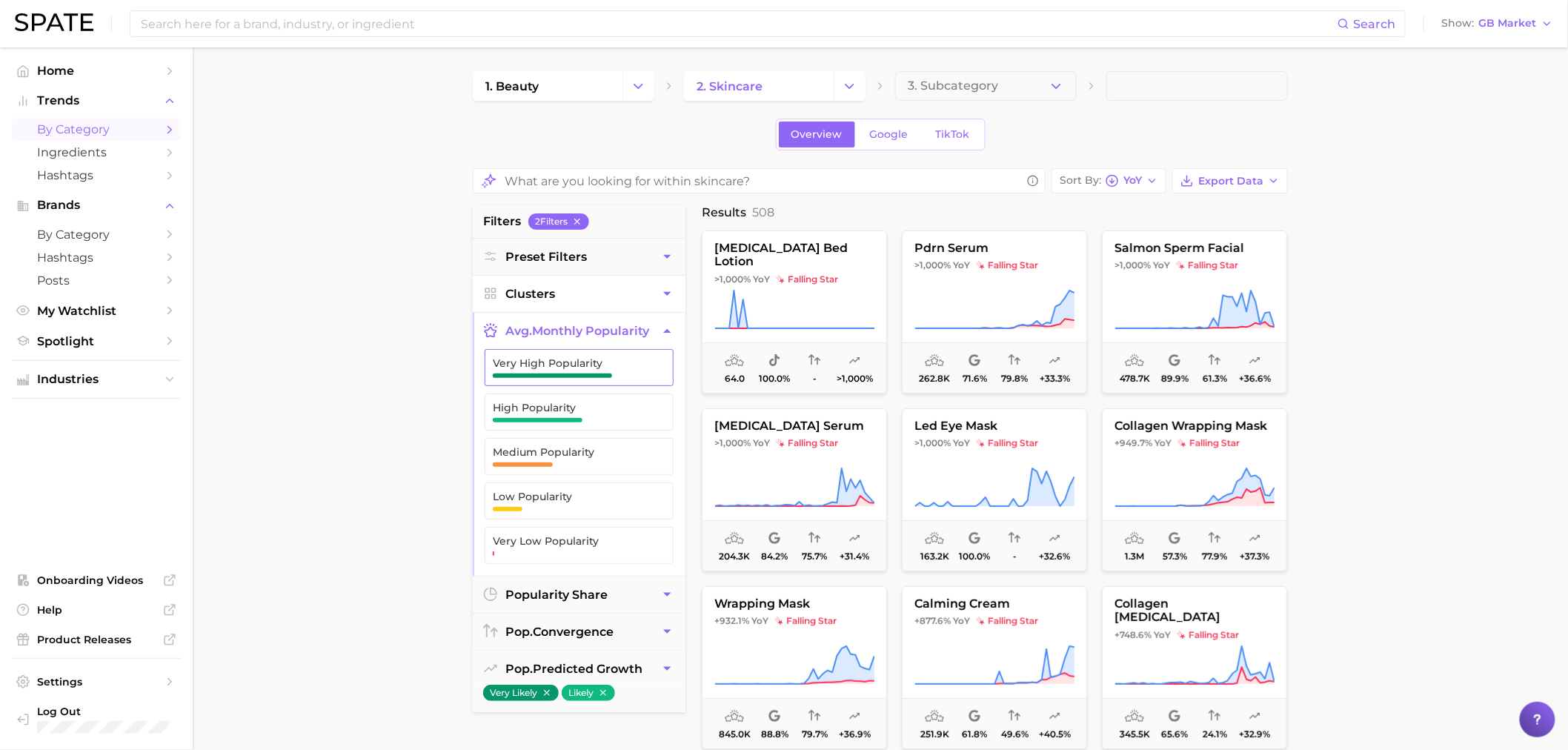
click at [554, 382] on button "Very High Popularity" at bounding box center [579, 368] width 189 height 37
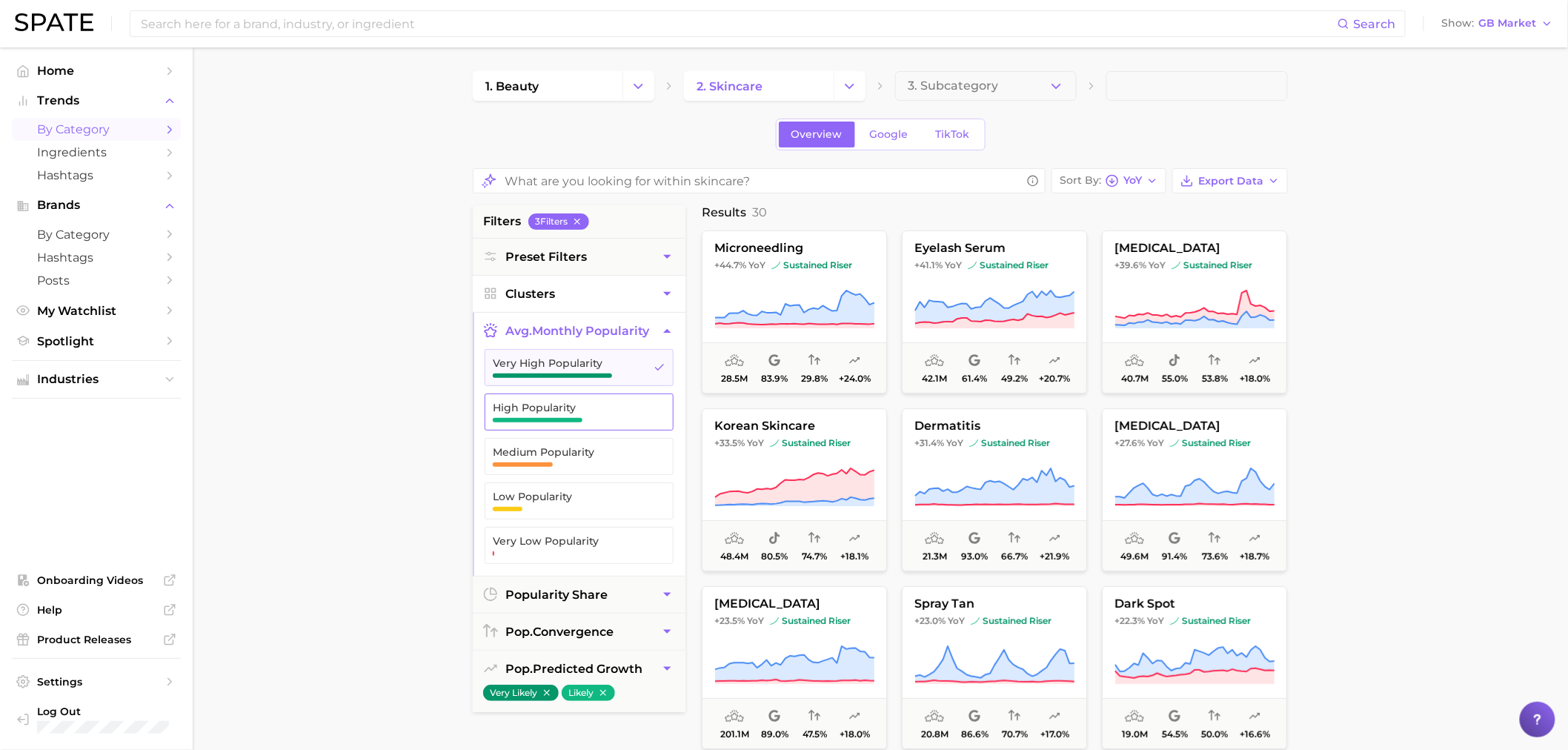
click at [554, 401] on button "High Popularity" at bounding box center [579, 412] width 189 height 37
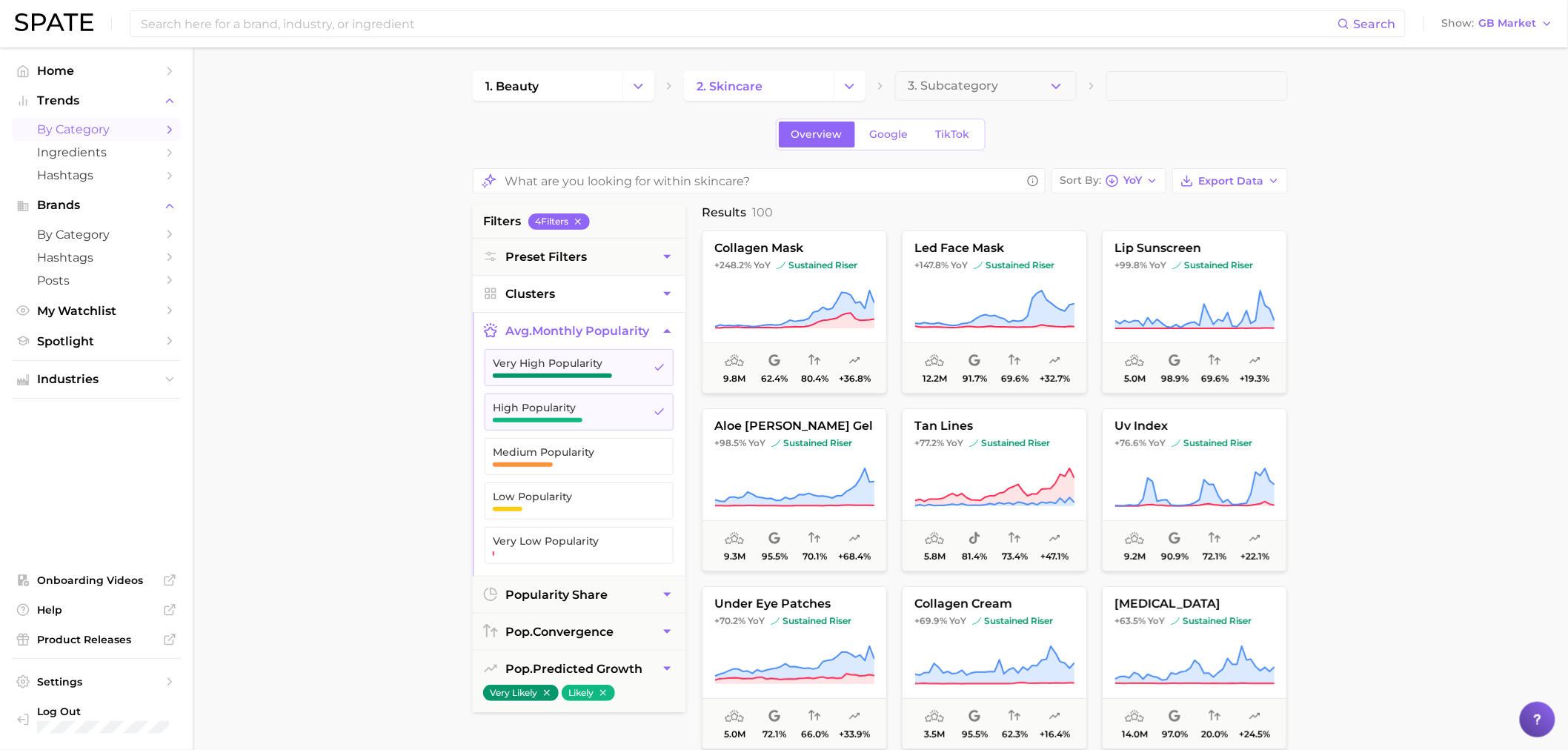
click at [1450, 379] on main "1. beauty 2. skincare 3. Subcategory Overview Google TikTok Sort By YoY Export …" at bounding box center [880, 623] width 1375 height 1150
click at [397, 19] on input at bounding box center [738, 24] width 1198 height 25
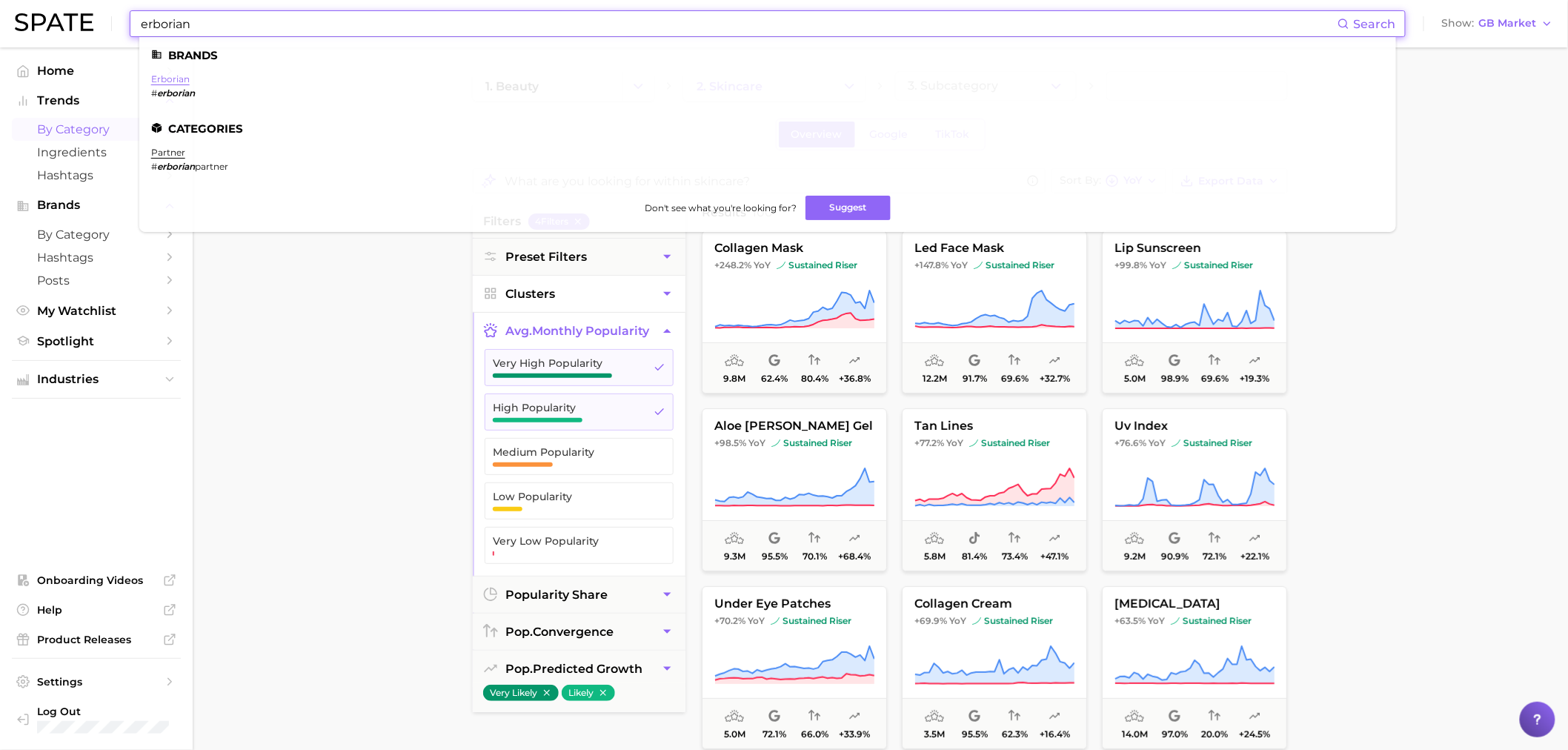
type input "erborian"
click at [152, 82] on link "erborian" at bounding box center [170, 79] width 39 height 11
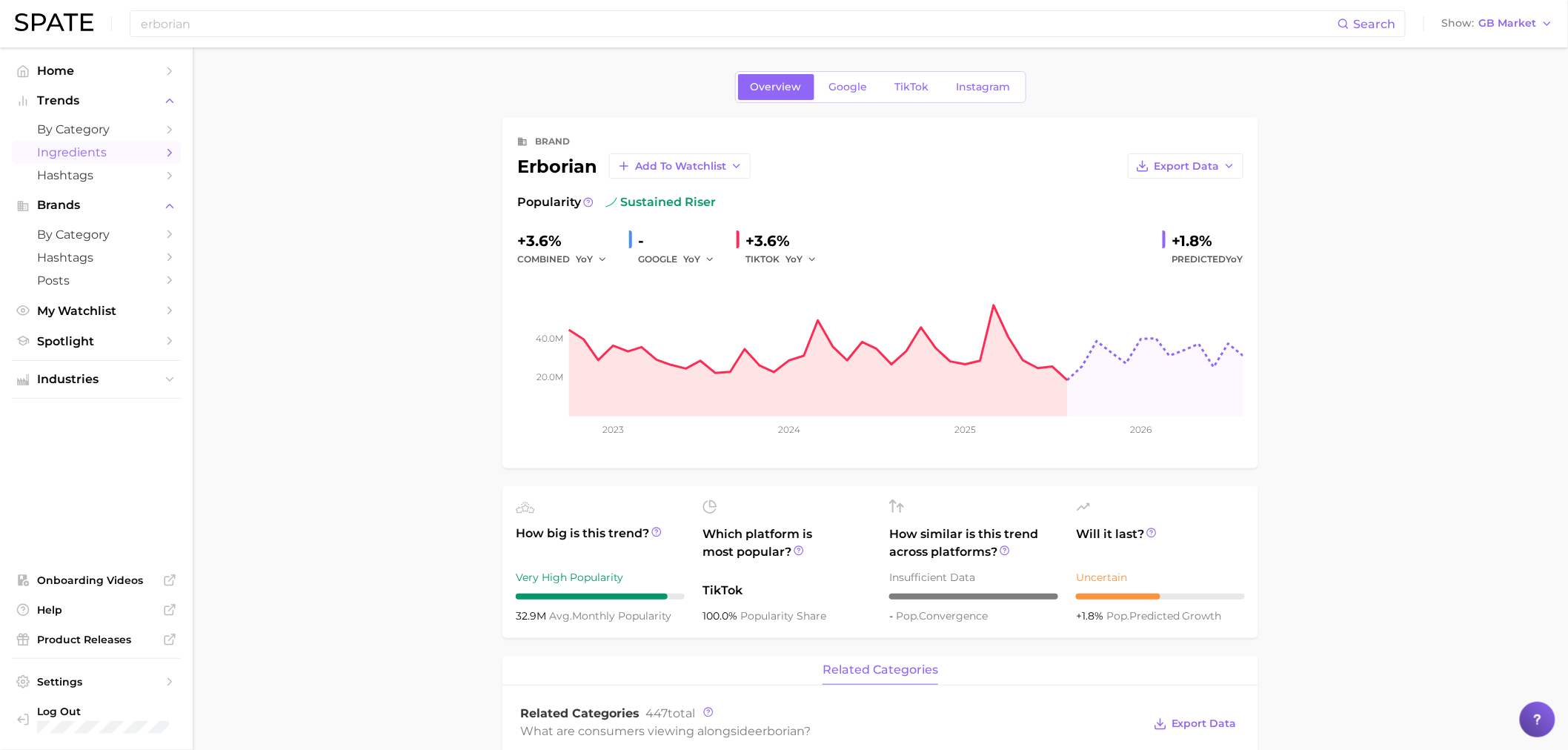
click at [108, 154] on span "Ingredients" at bounding box center [96, 152] width 118 height 14
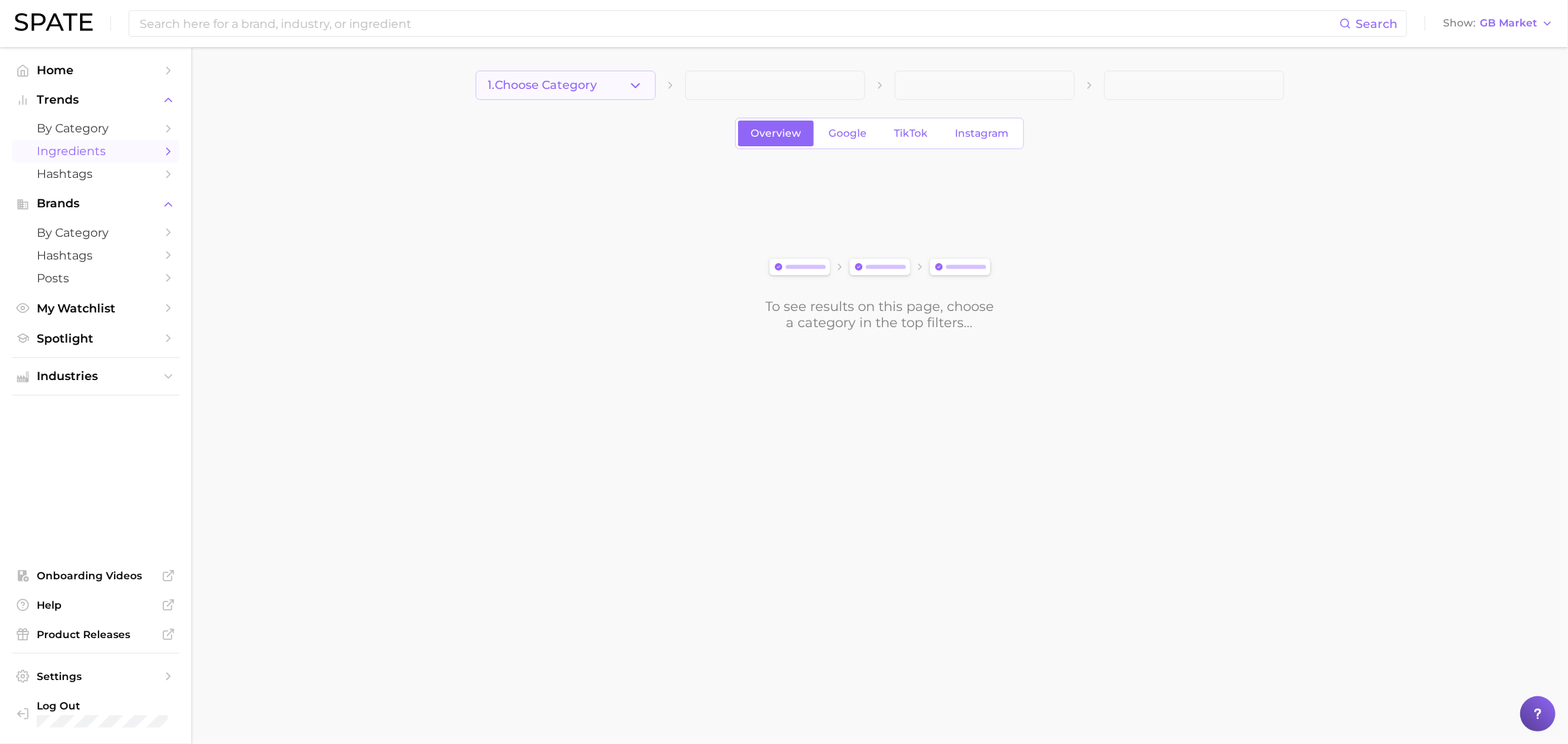
click at [557, 82] on span "1. Choose Category" at bounding box center [543, 86] width 109 height 13
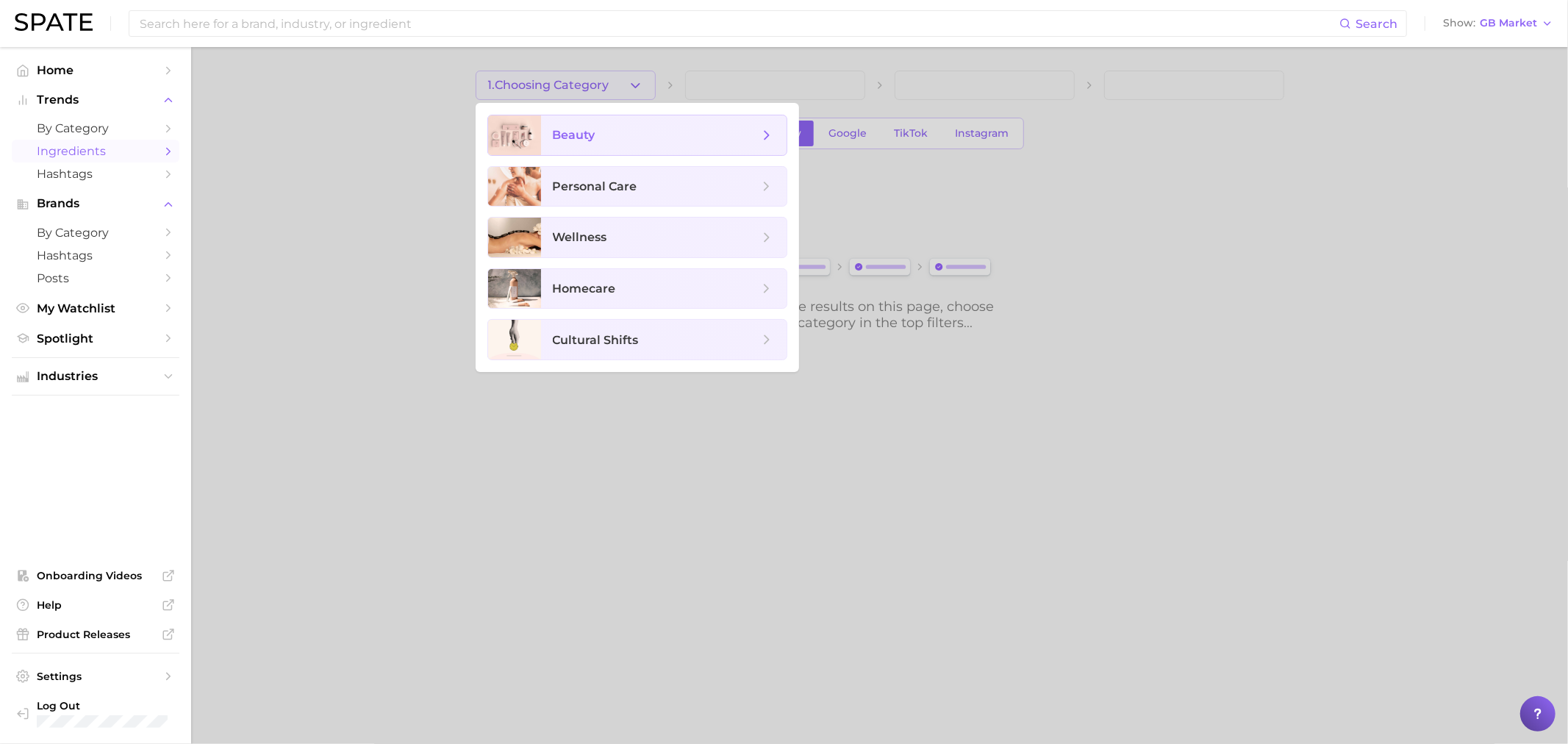
click at [556, 130] on span "beauty" at bounding box center [574, 134] width 43 height 14
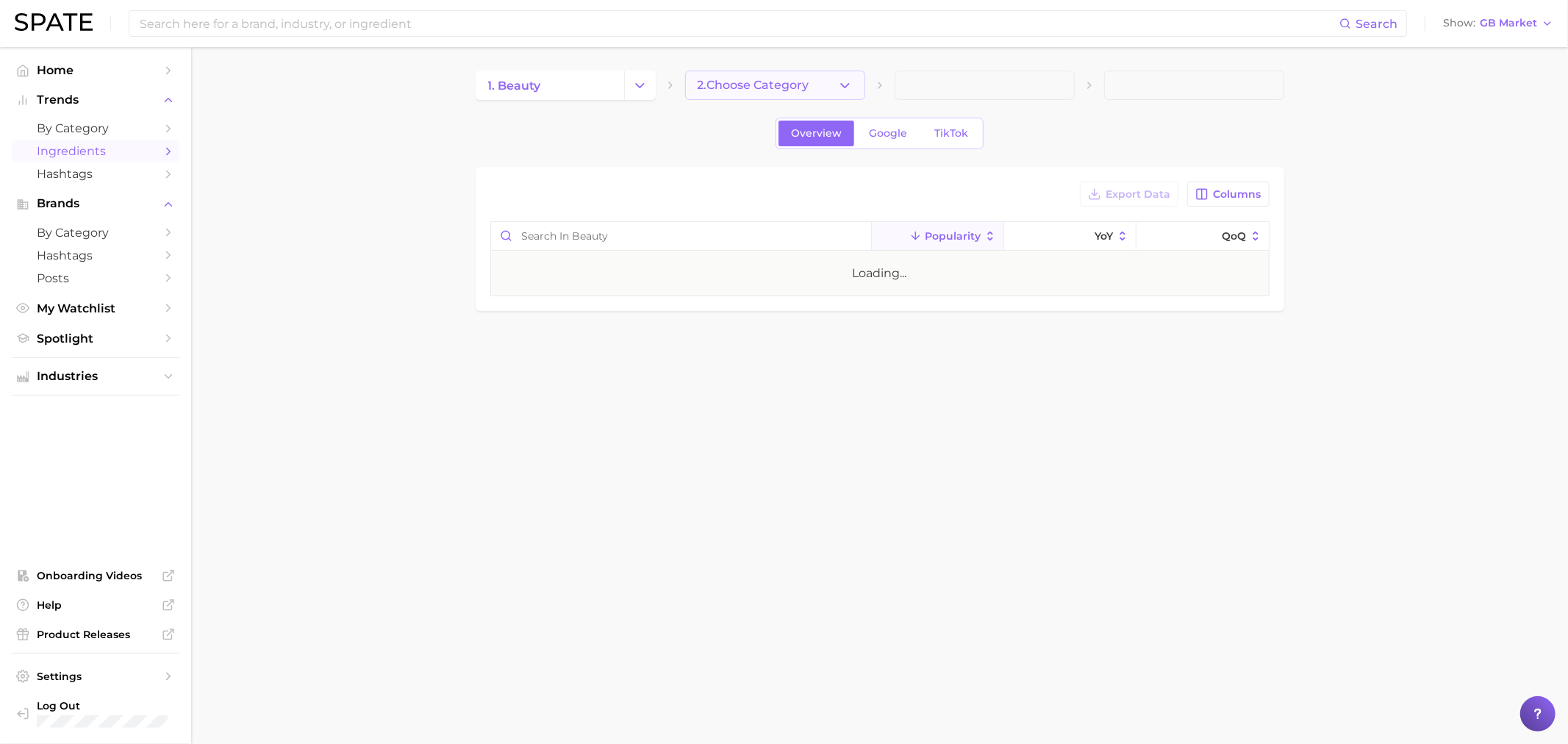
click at [746, 80] on span "2. Choose Category" at bounding box center [753, 86] width 111 height 13
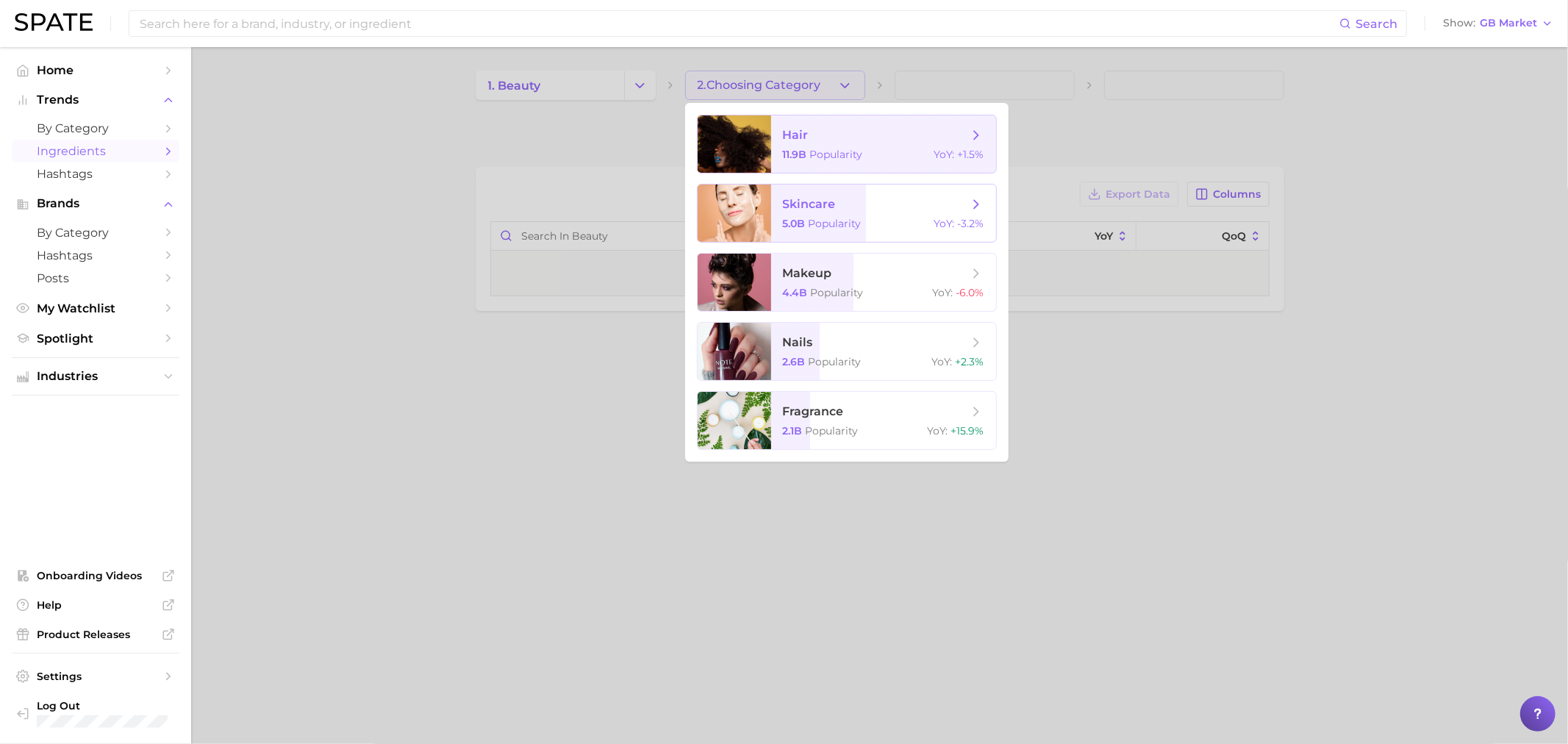
click at [811, 207] on span "skincare" at bounding box center [810, 204] width 53 height 14
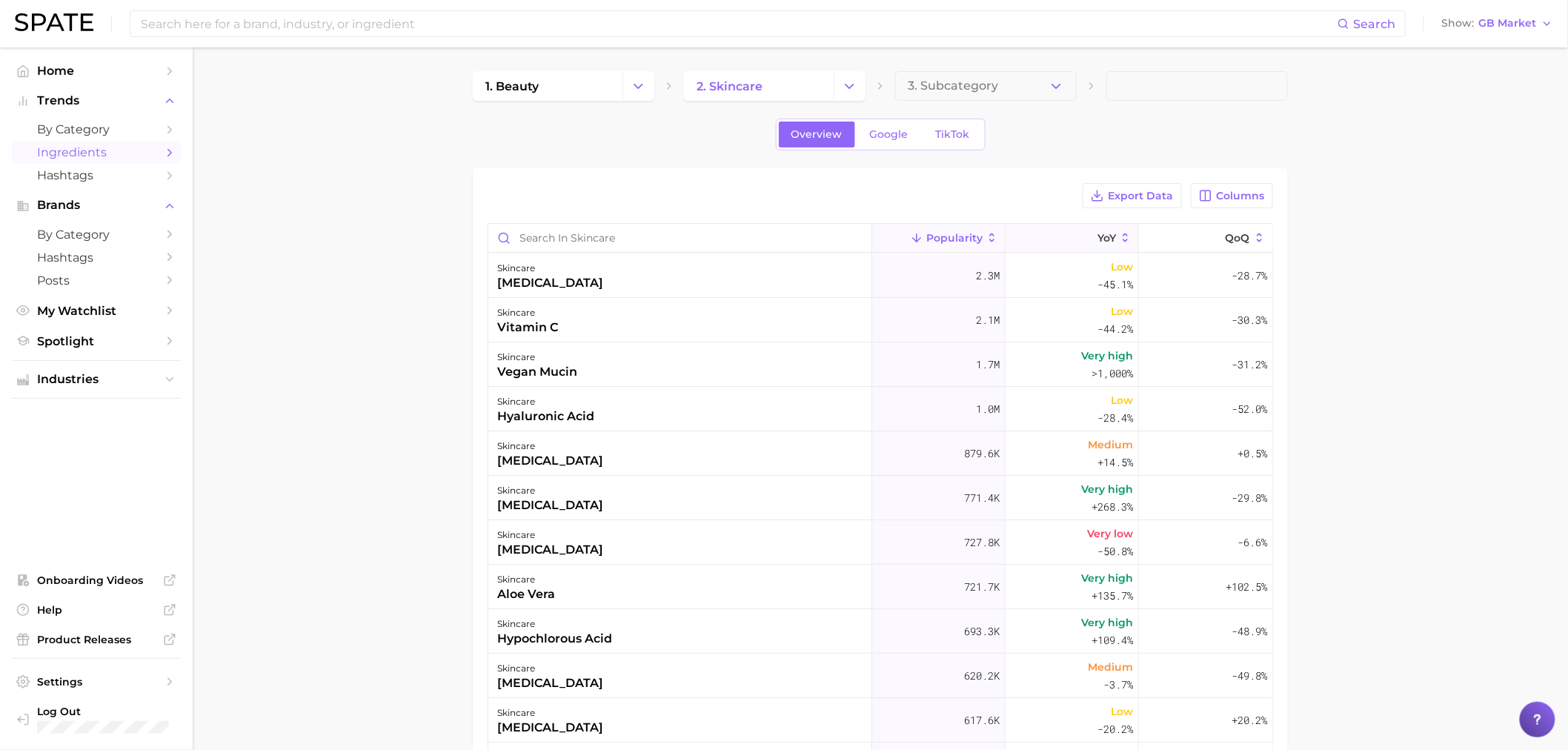
click at [1050, 232] on button "YoY" at bounding box center [1072, 238] width 133 height 29
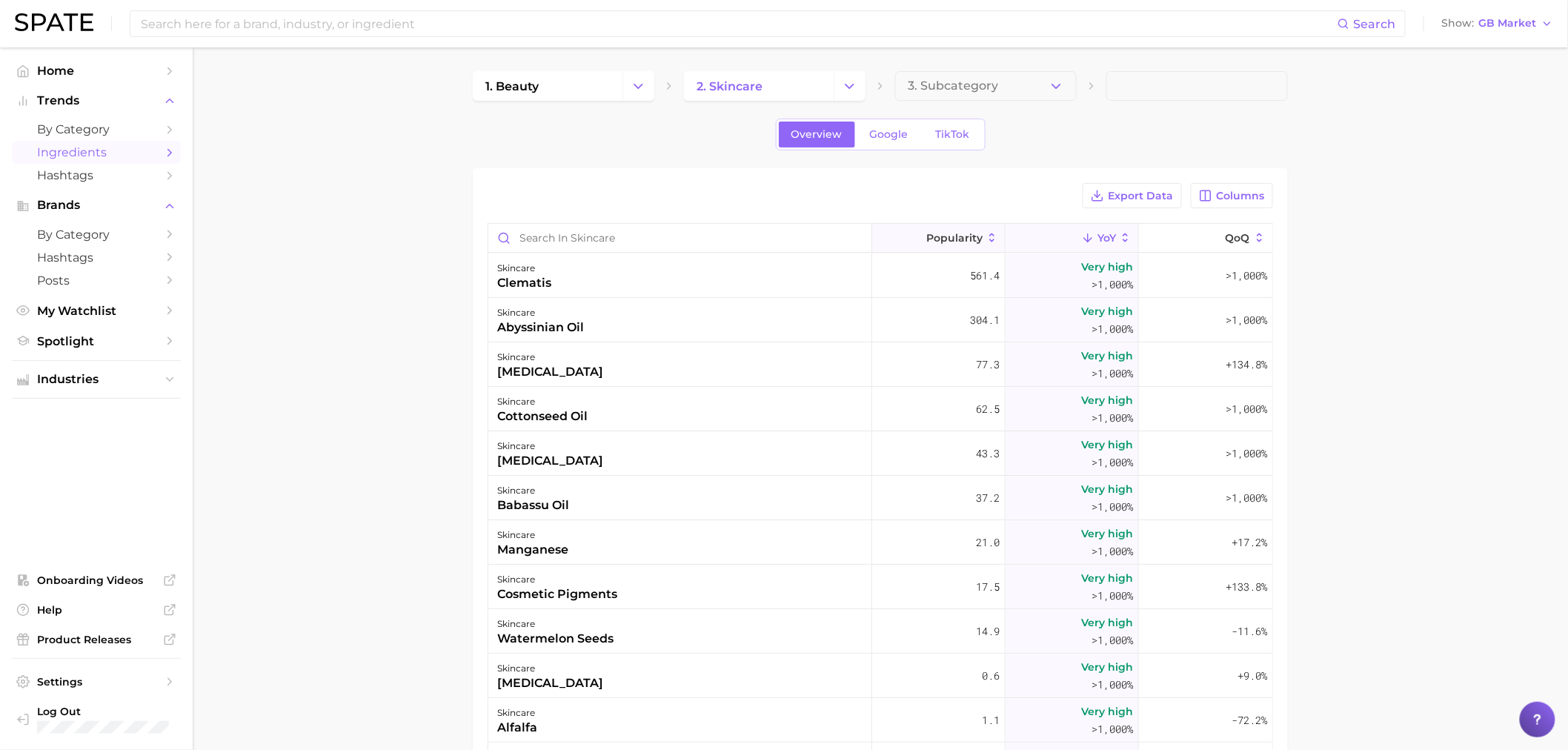
click at [951, 233] on span "Popularity" at bounding box center [955, 238] width 57 height 12
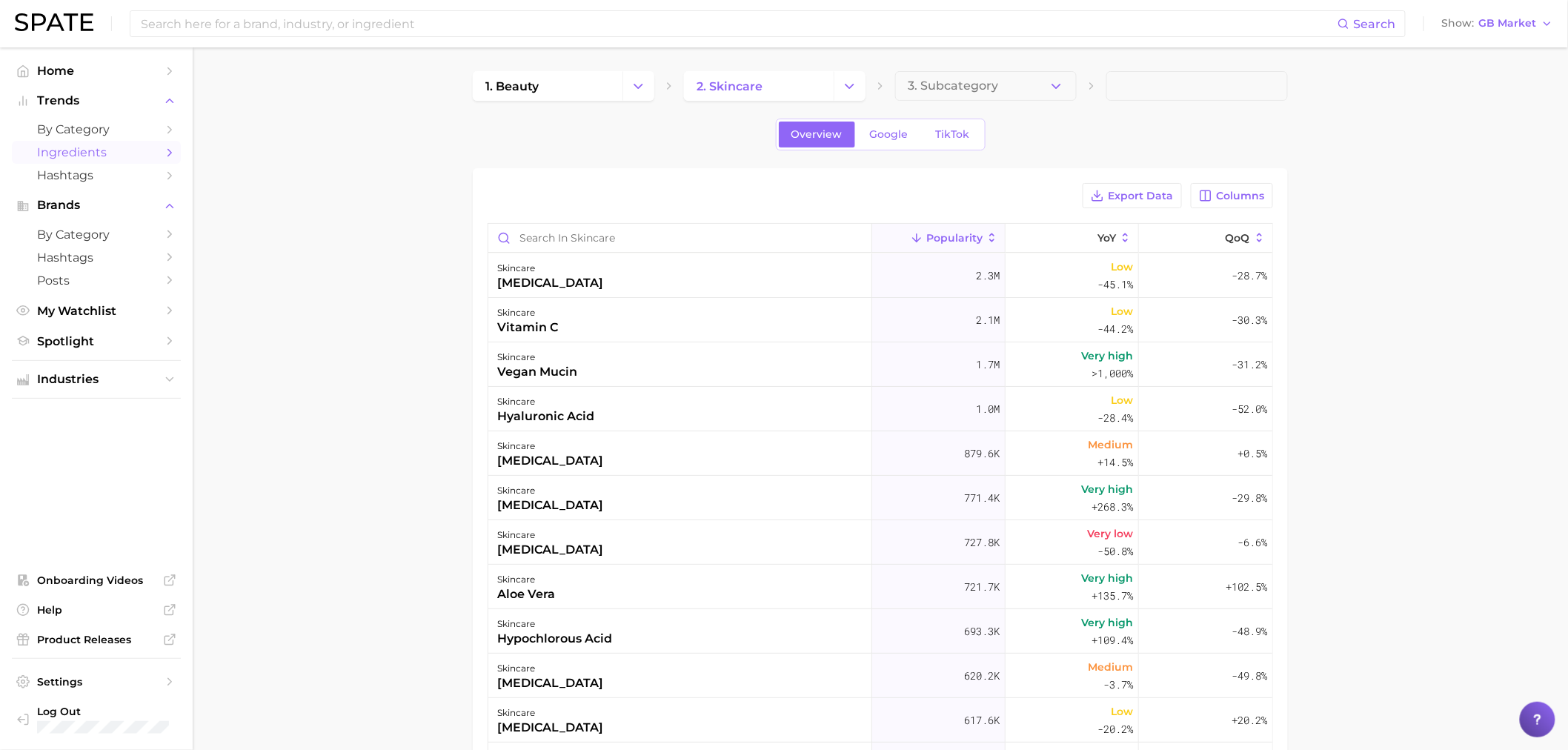
click at [1360, 298] on main "1. beauty 2. skincare 3. Subcategory Overview Google TikTok Export Data Columns…" at bounding box center [880, 554] width 1375 height 1014
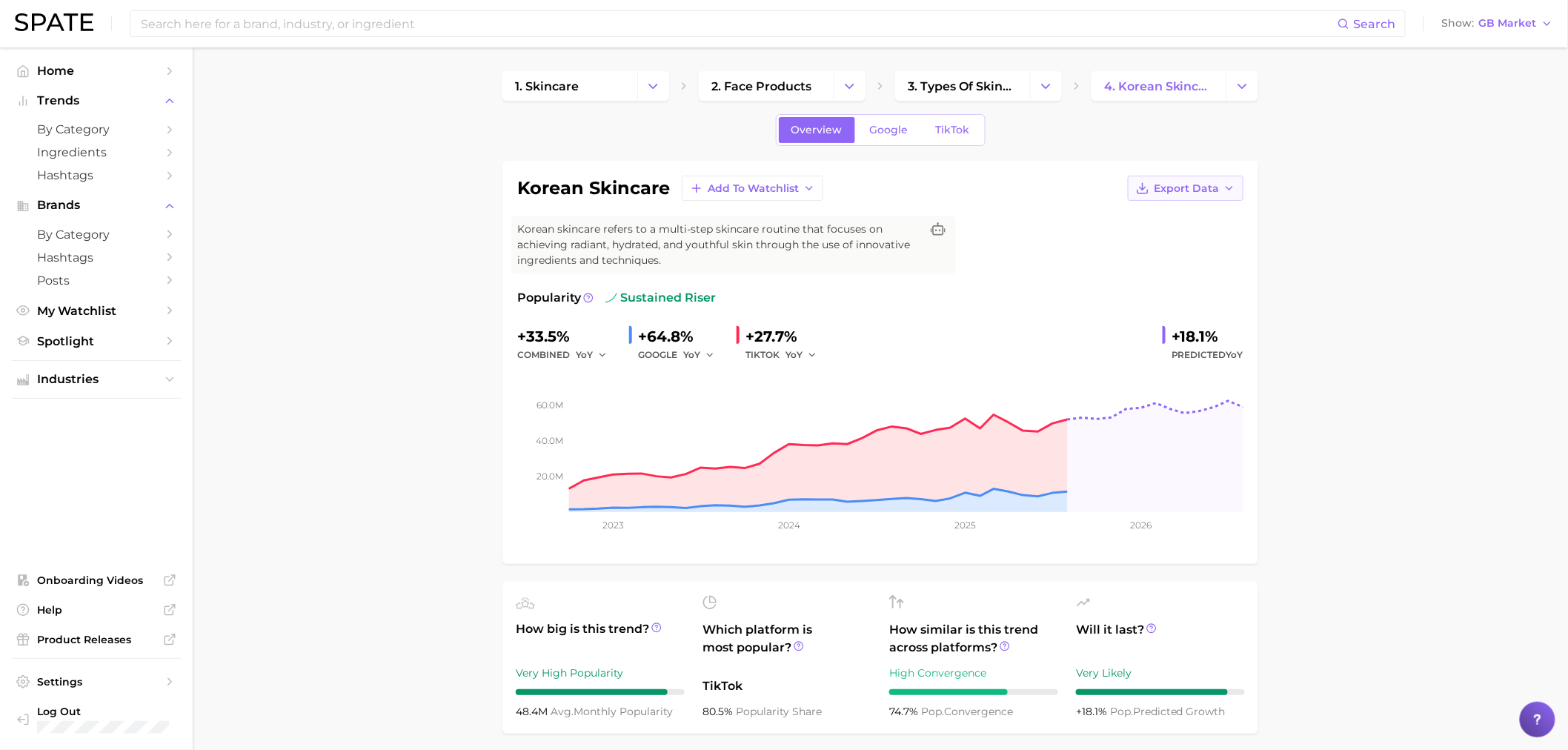
click at [1201, 191] on span "Export Data" at bounding box center [1187, 188] width 65 height 13
click at [1191, 247] on span "Time Series Image" at bounding box center [1155, 243] width 99 height 13
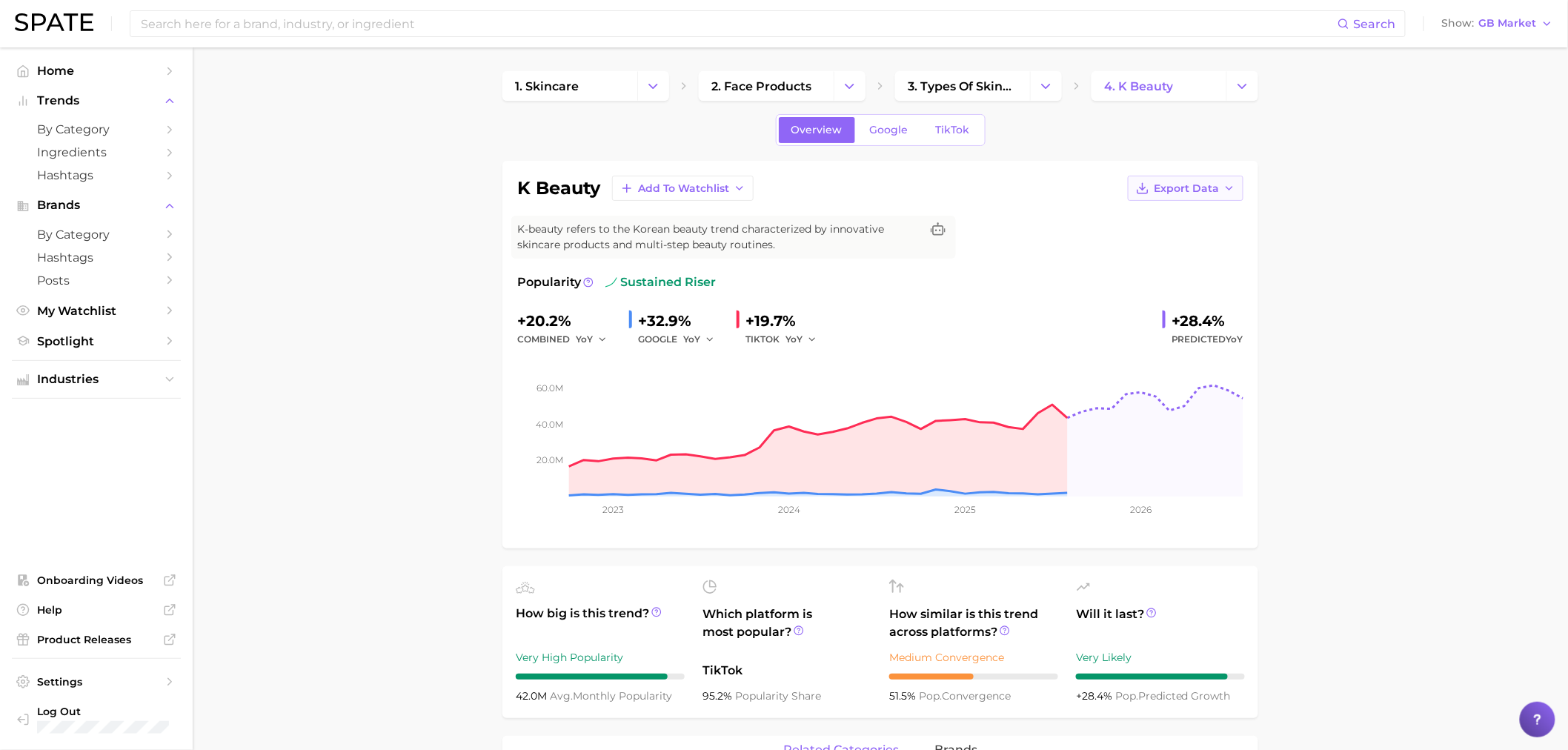
click at [1157, 188] on span "Export Data" at bounding box center [1187, 188] width 65 height 13
click at [1153, 240] on span "Time Series Image" at bounding box center [1155, 243] width 99 height 13
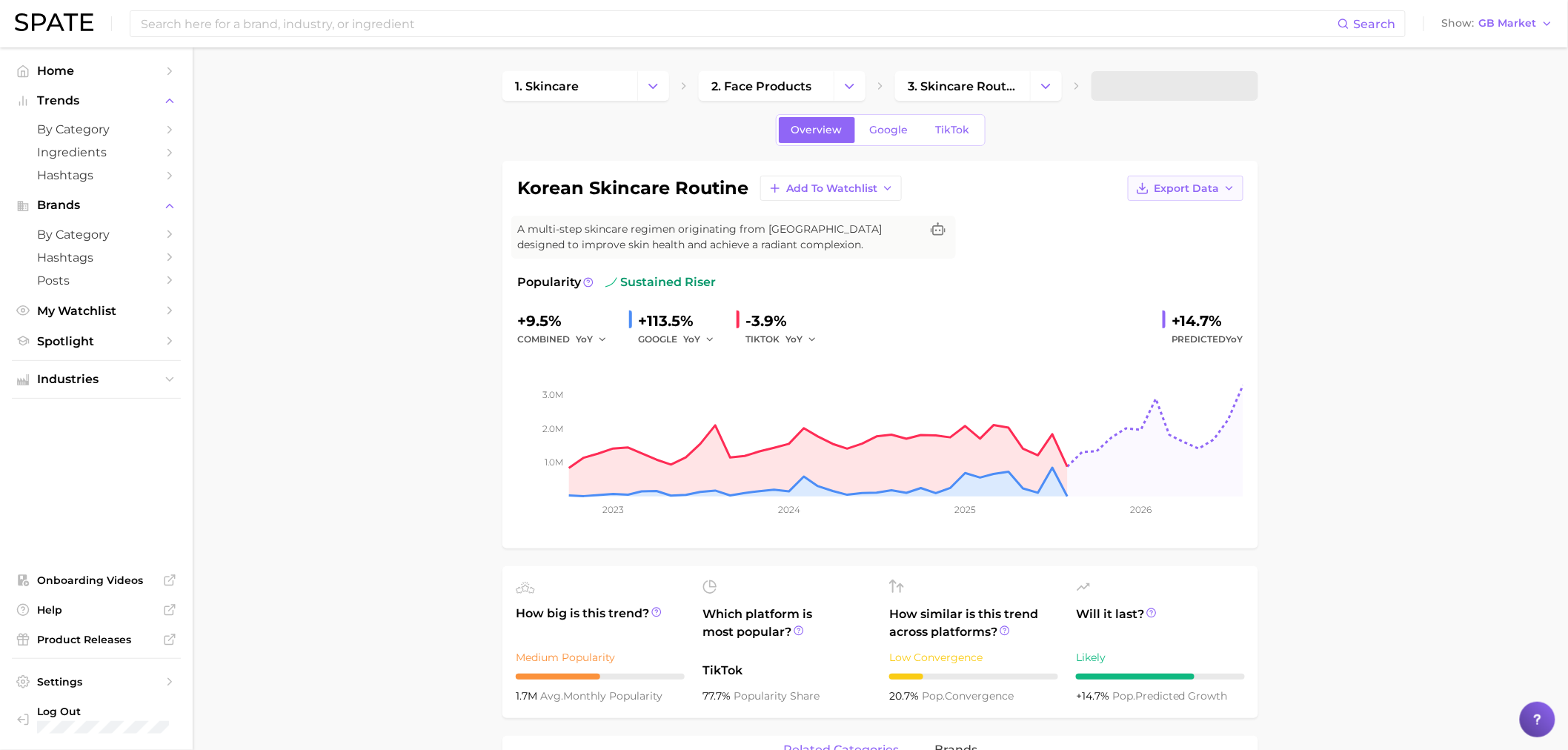
click at [1169, 188] on span "Export Data" at bounding box center [1187, 188] width 65 height 13
click at [1161, 243] on span "Time Series Image" at bounding box center [1155, 243] width 99 height 13
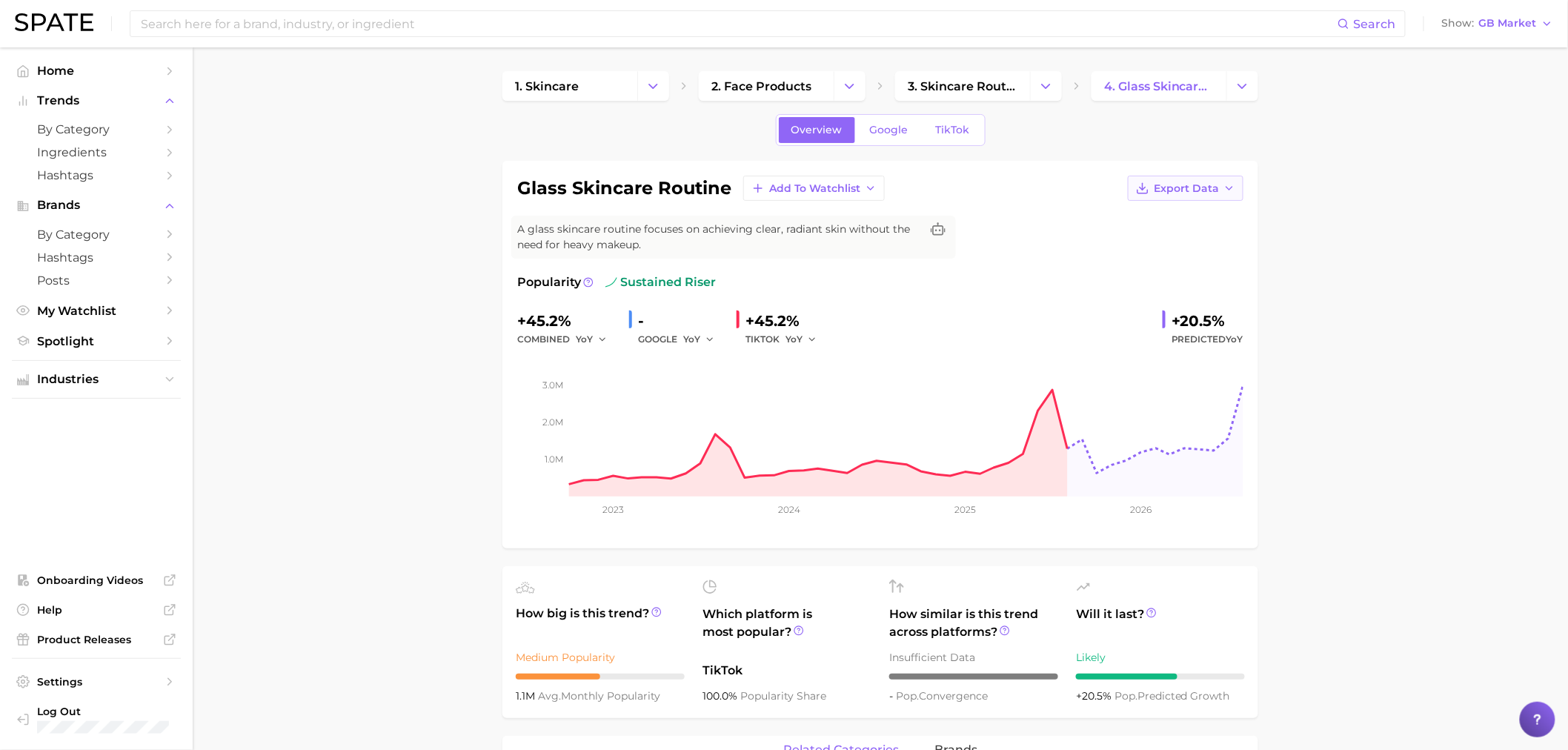
click at [1175, 193] on span "Export Data" at bounding box center [1187, 188] width 65 height 13
click at [1145, 246] on span "Time Series Image" at bounding box center [1155, 243] width 99 height 13
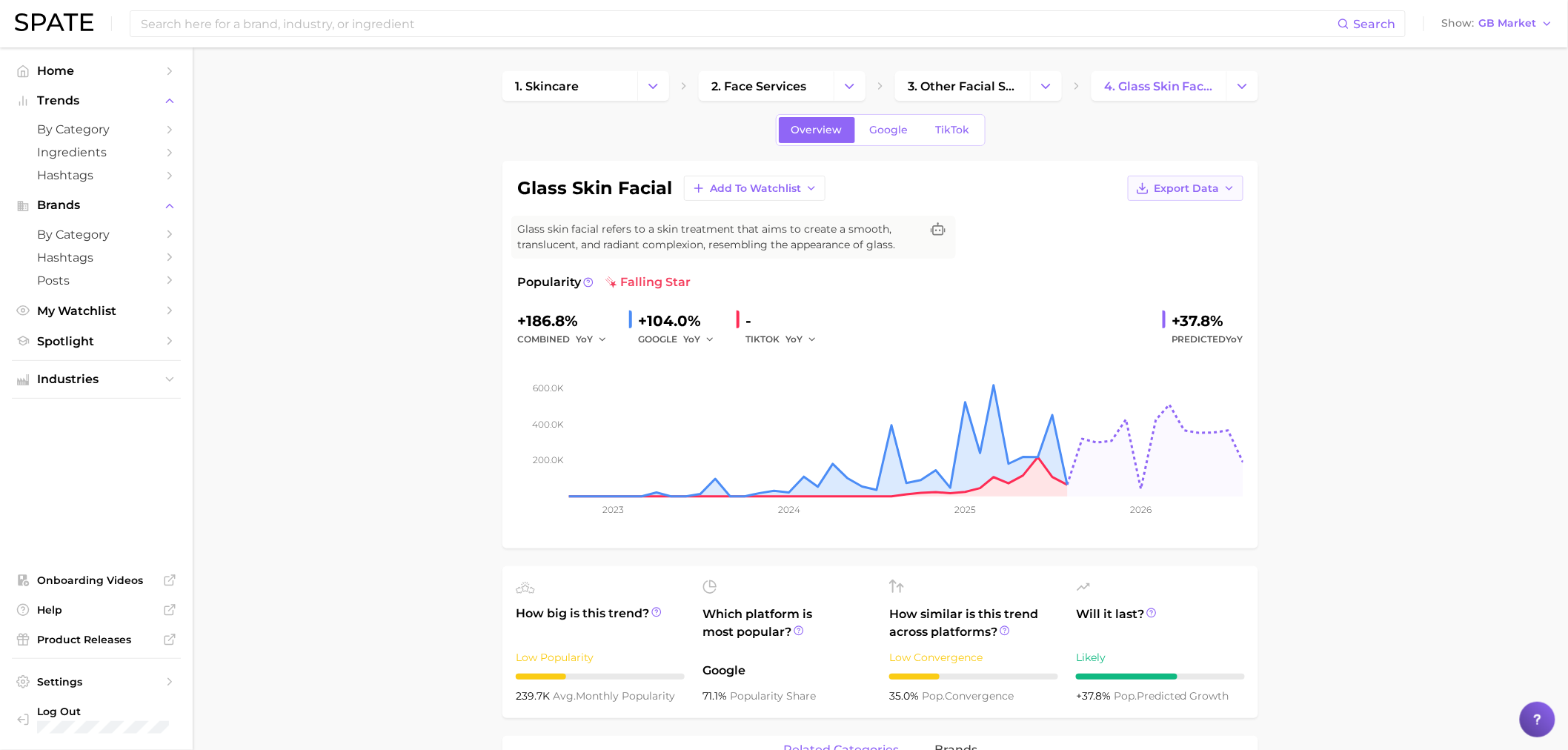
click at [1174, 182] on span "Export Data" at bounding box center [1187, 188] width 65 height 13
click at [1153, 243] on span "Time Series Image" at bounding box center [1155, 243] width 99 height 13
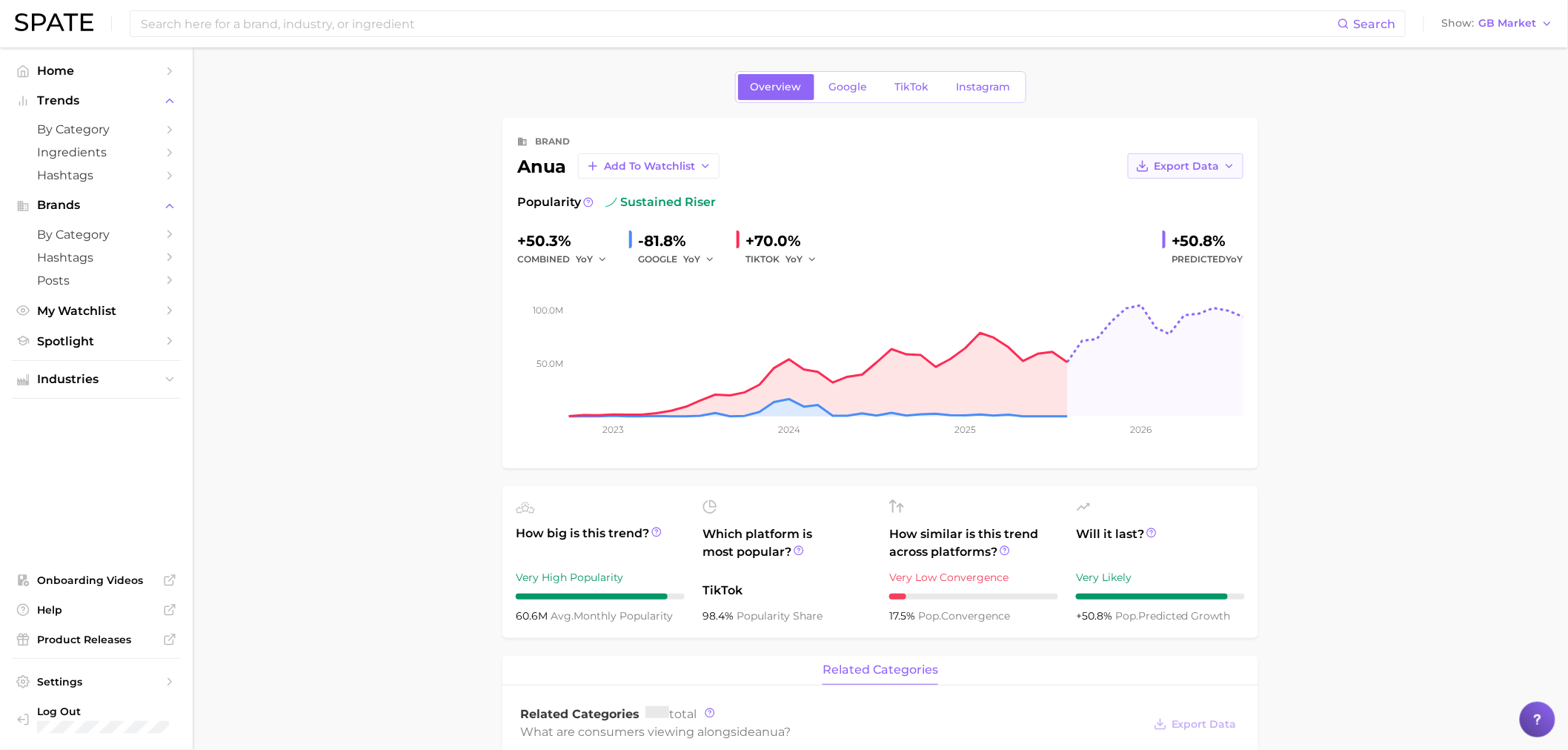
click at [1218, 169] on span "Export Data" at bounding box center [1187, 166] width 65 height 13
click at [1209, 219] on button "Time Series Image" at bounding box center [1162, 220] width 163 height 27
drag, startPoint x: 1395, startPoint y: 360, endPoint x: 1377, endPoint y: 365, distance: 18.7
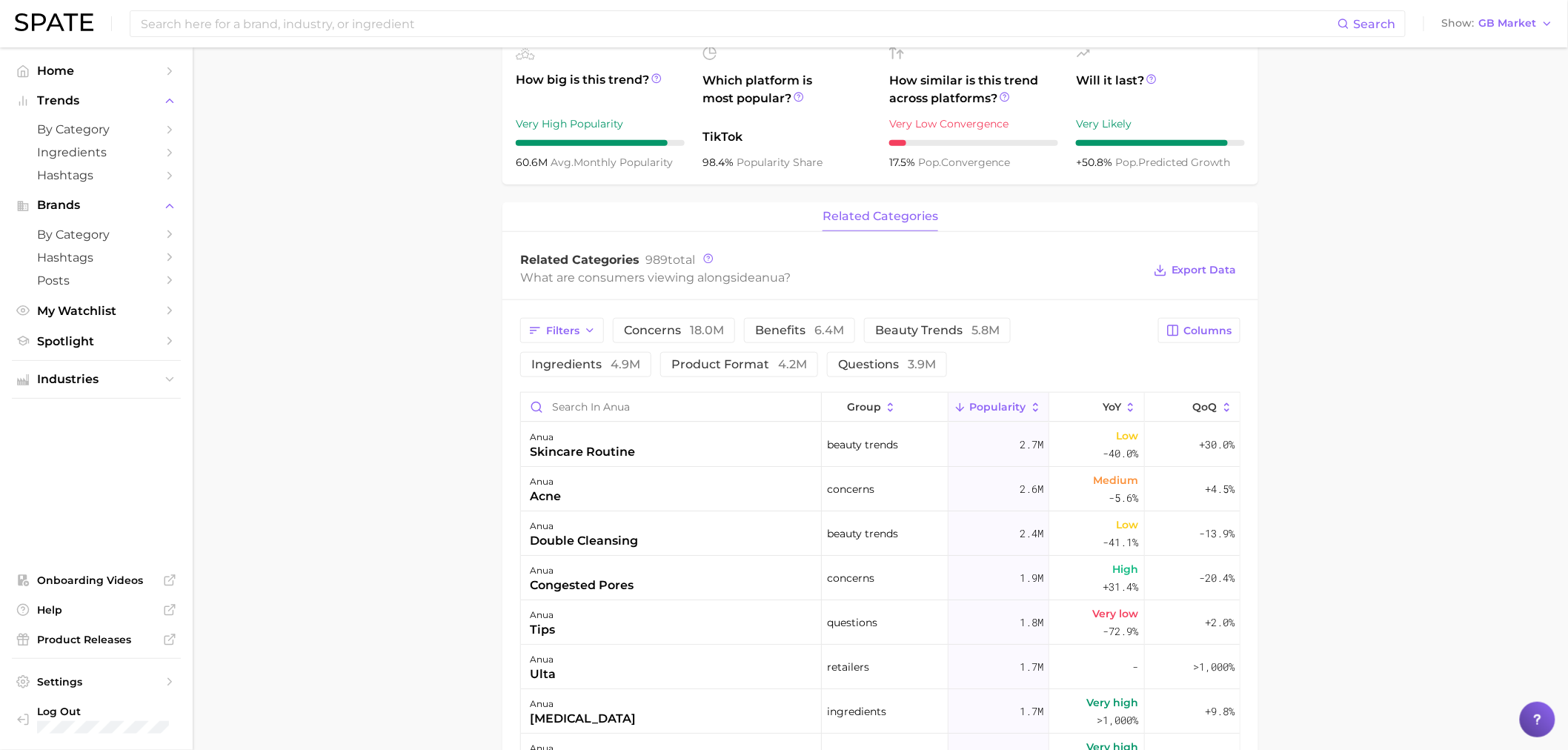
scroll to position [493, 0]
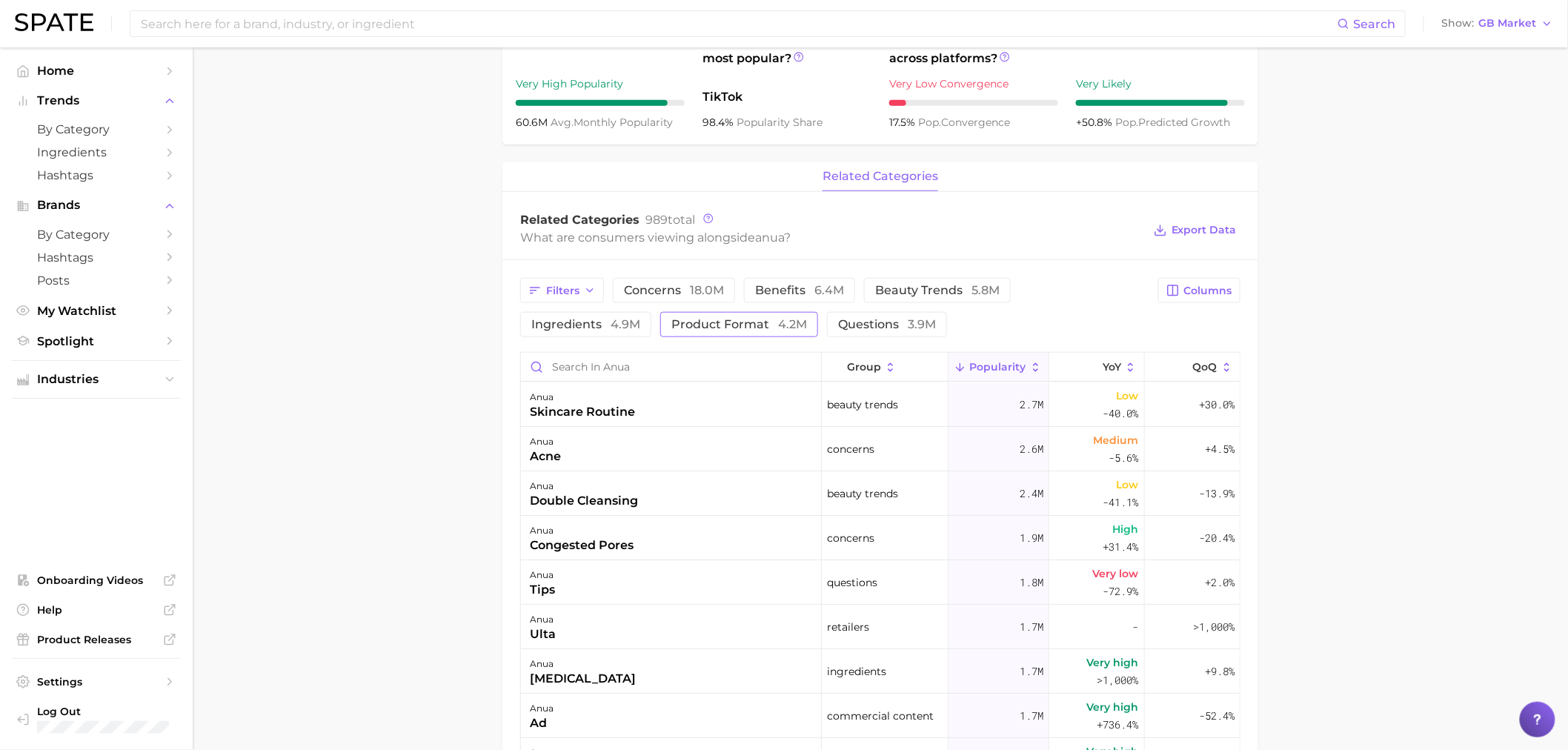
click at [660, 336] on button "product format 4.2m" at bounding box center [739, 324] width 158 height 25
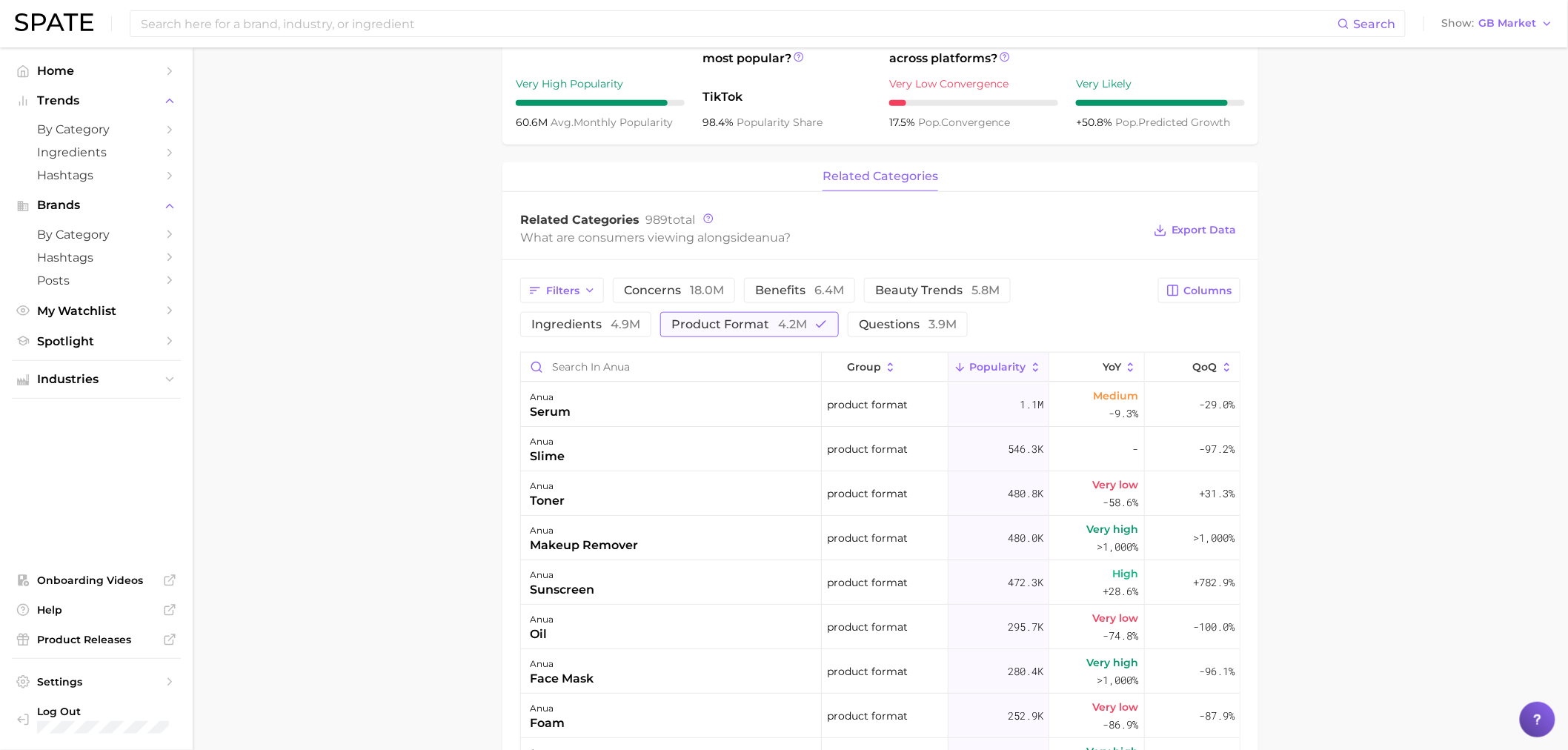
click at [671, 324] on span "product format 4.2m" at bounding box center [739, 324] width 135 height 12
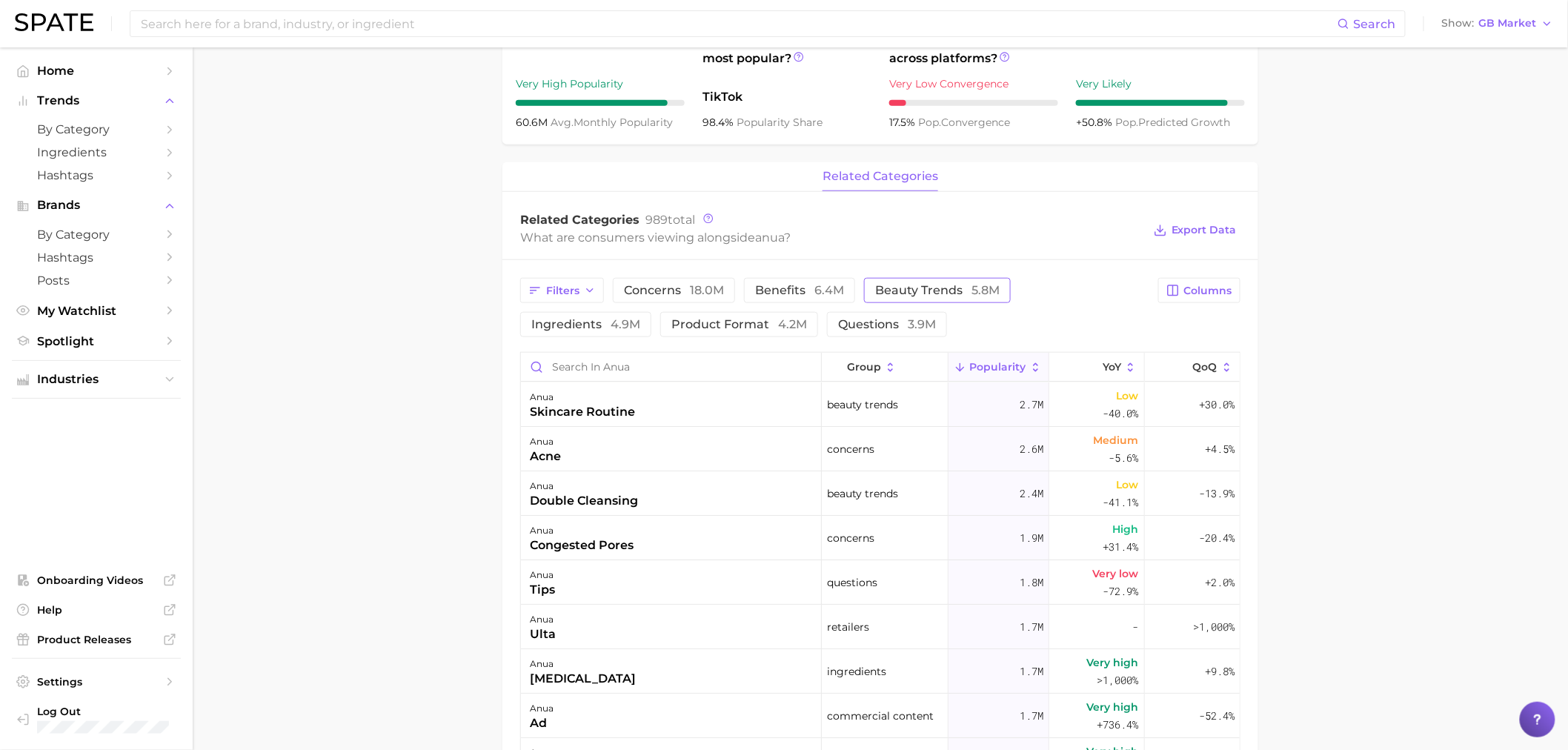
click at [981, 293] on span "5.8m" at bounding box center [986, 289] width 28 height 14
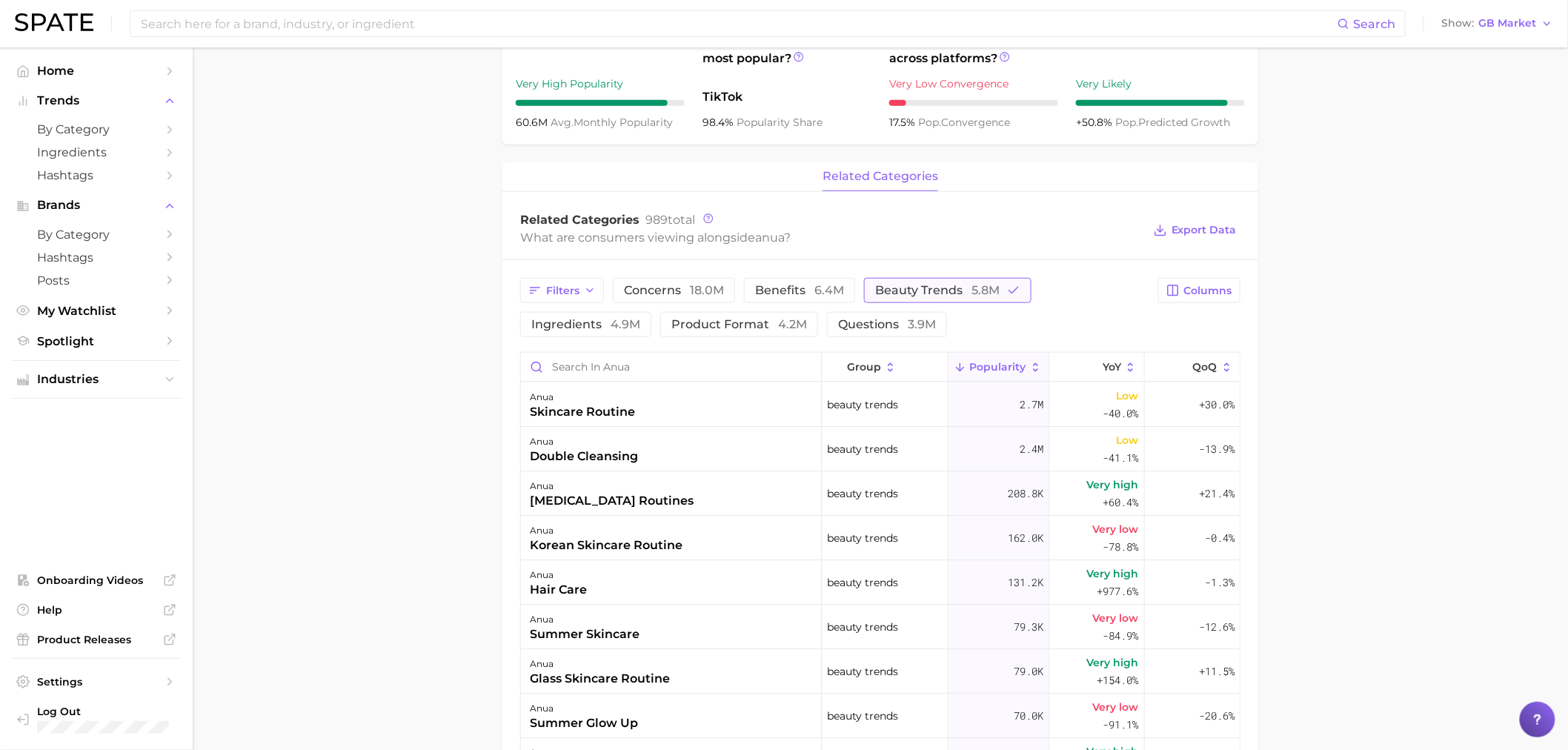
click at [983, 292] on span "5.8m" at bounding box center [986, 289] width 28 height 14
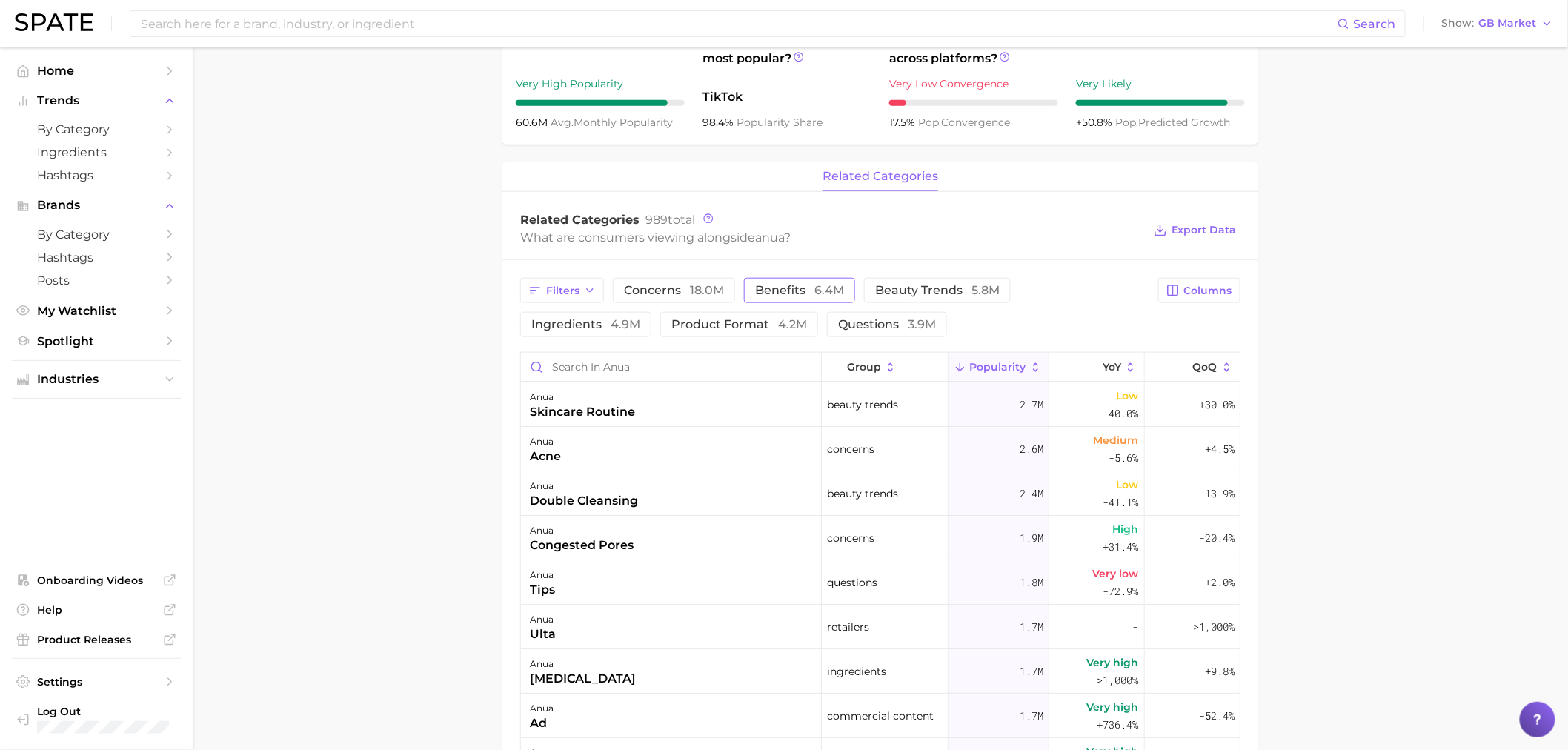
click at [827, 297] on span "6.4m" at bounding box center [830, 289] width 30 height 14
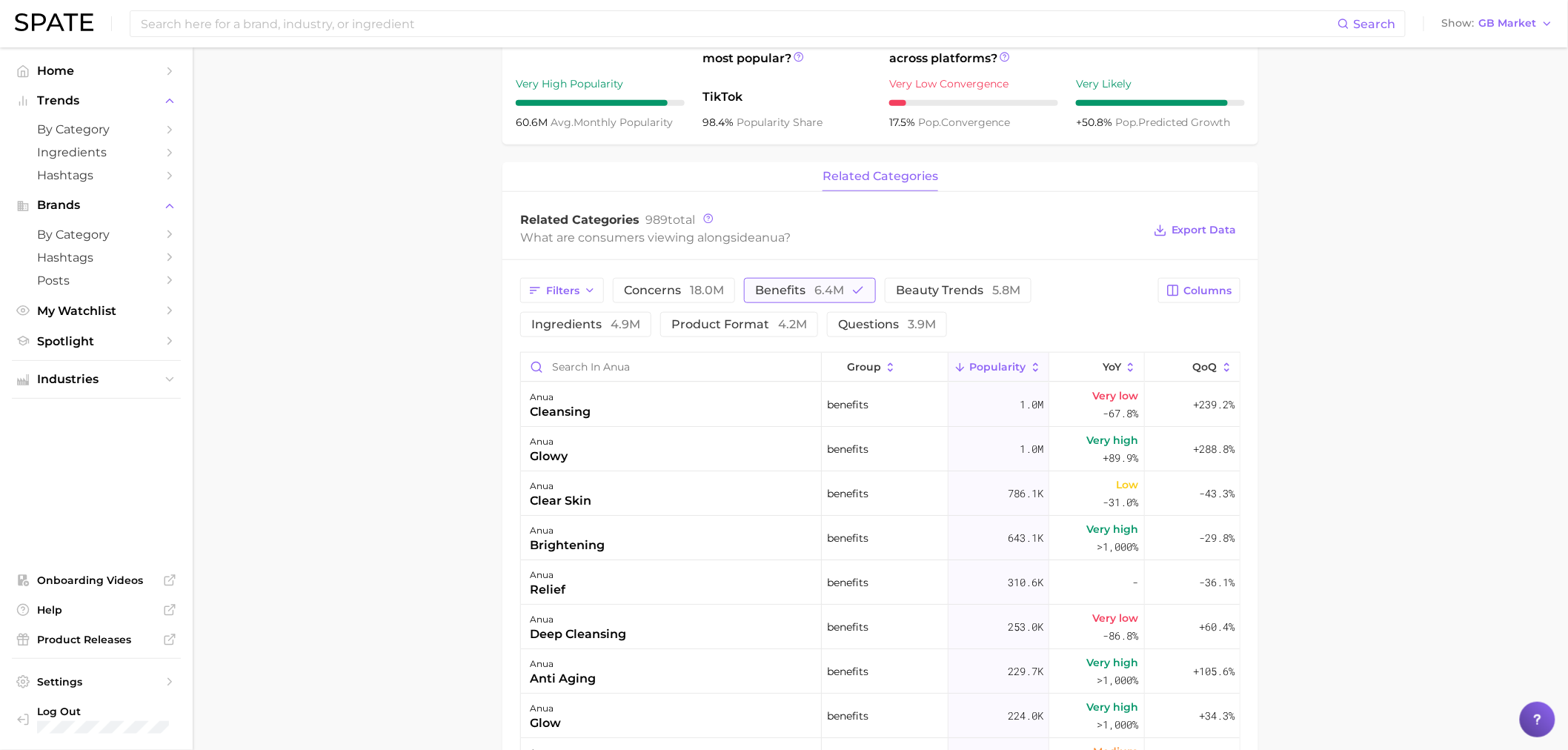
click at [827, 297] on span "6.4m" at bounding box center [830, 289] width 30 height 14
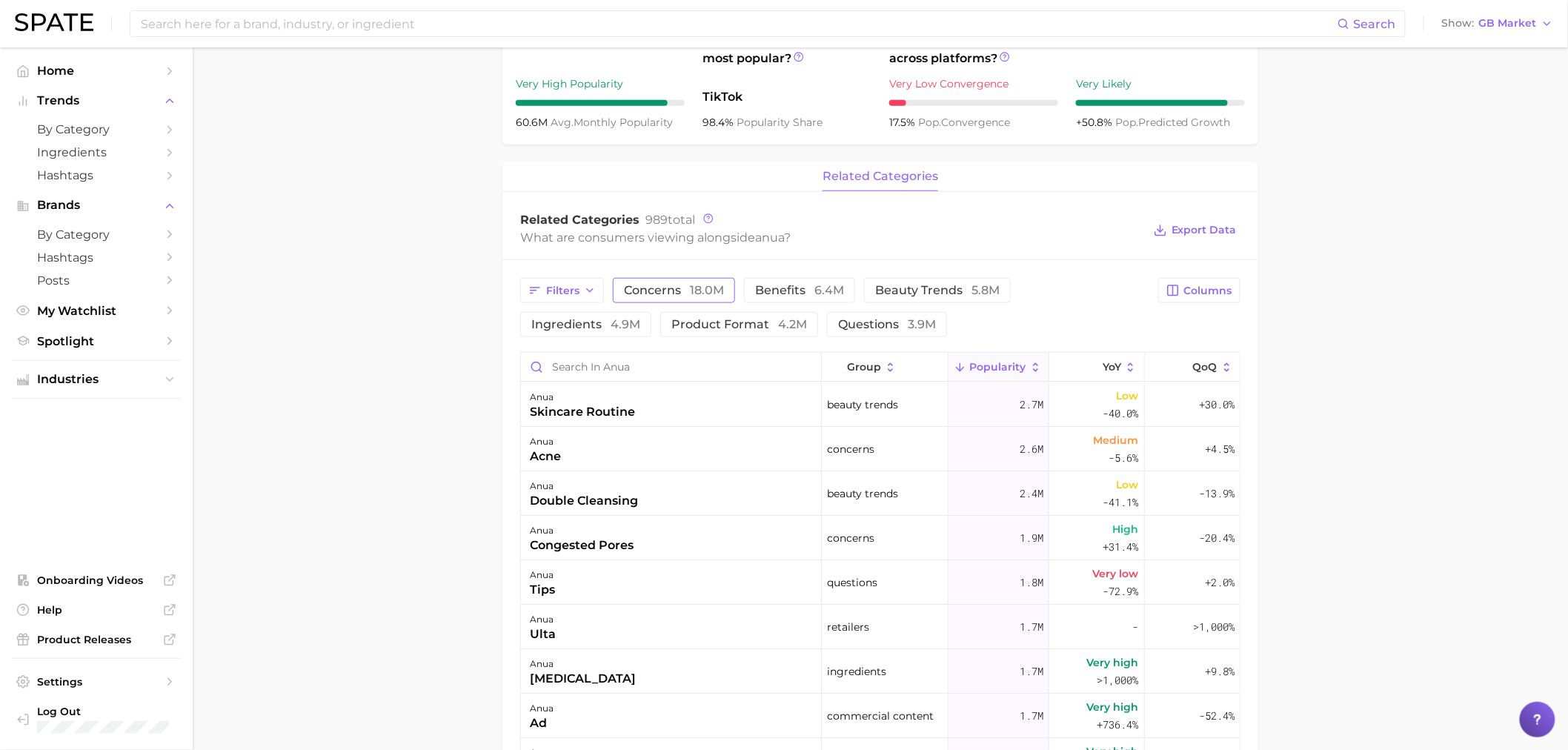
click at [698, 292] on span "18.0m" at bounding box center [707, 289] width 34 height 14
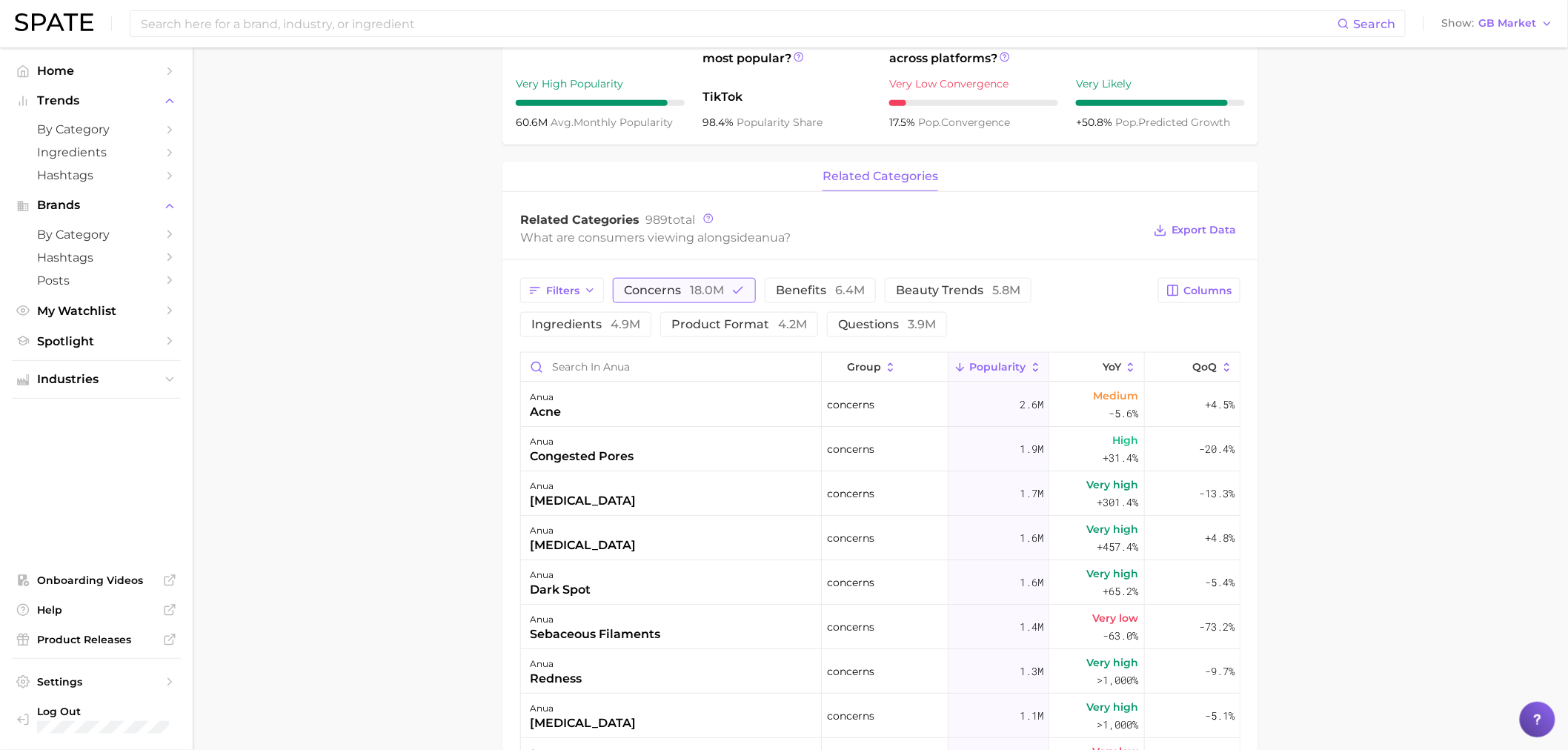
click at [736, 293] on polyline "button" at bounding box center [738, 290] width 9 height 6
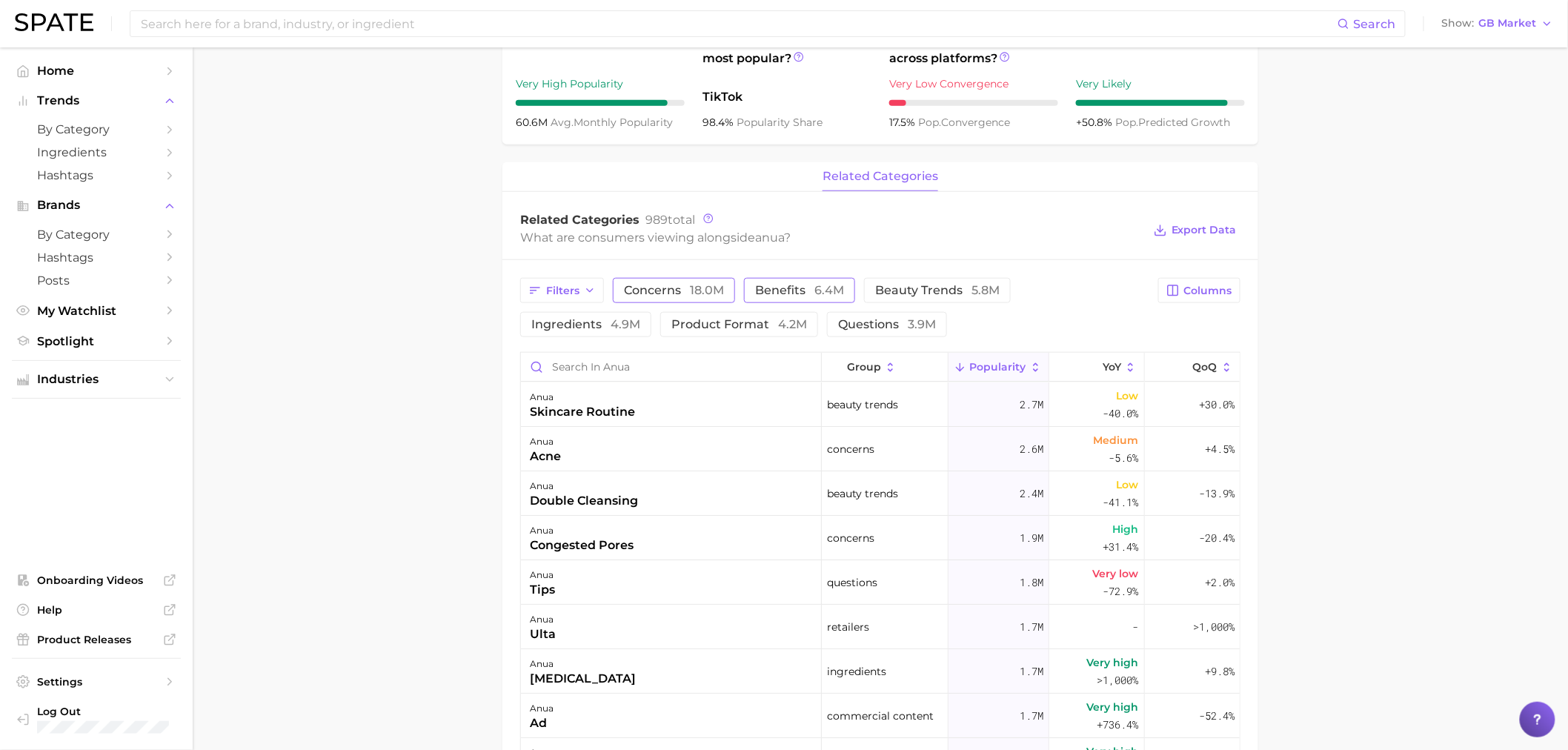
click at [781, 292] on span "benefits 6.4m" at bounding box center [800, 290] width 89 height 12
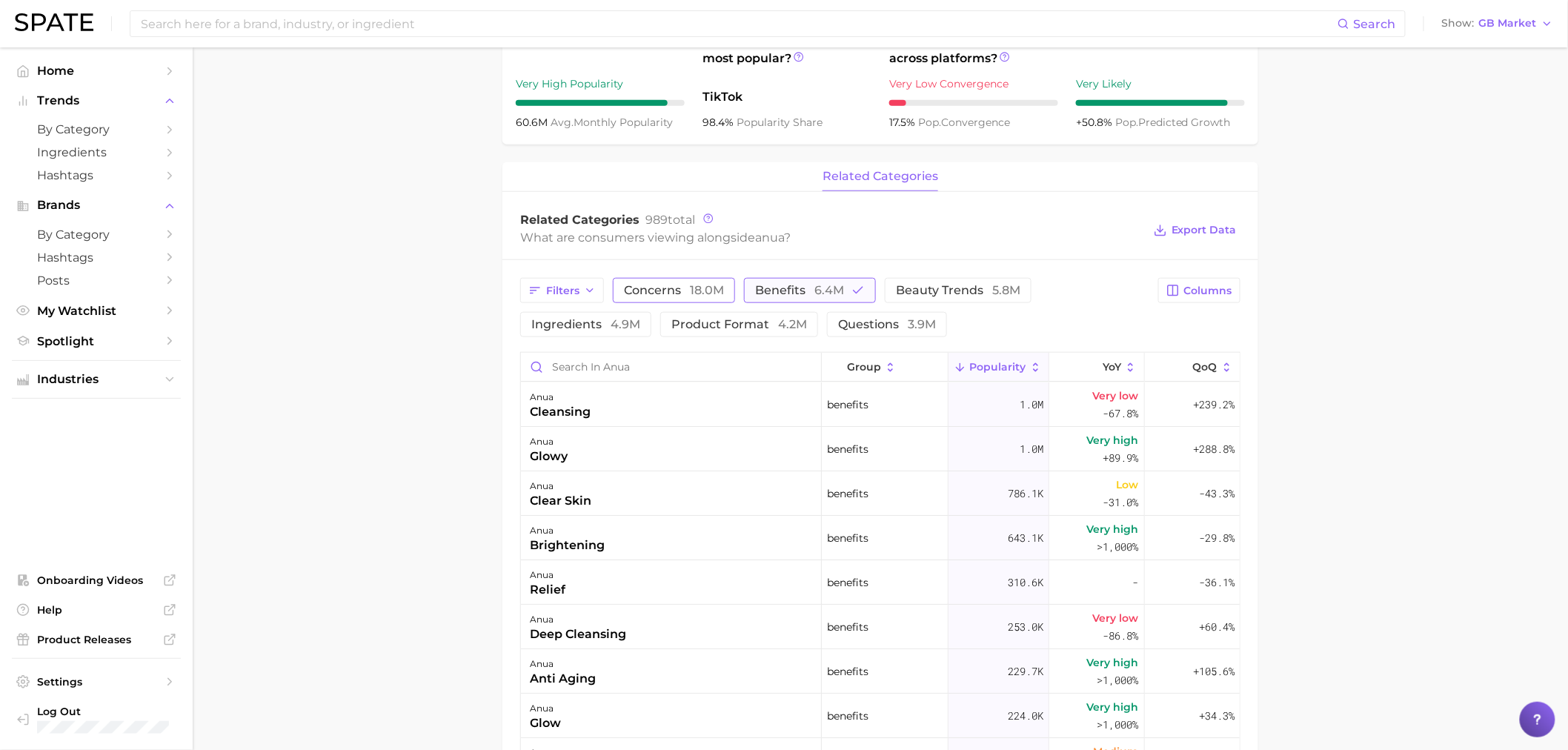
click at [863, 291] on icon "button" at bounding box center [858, 290] width 13 height 13
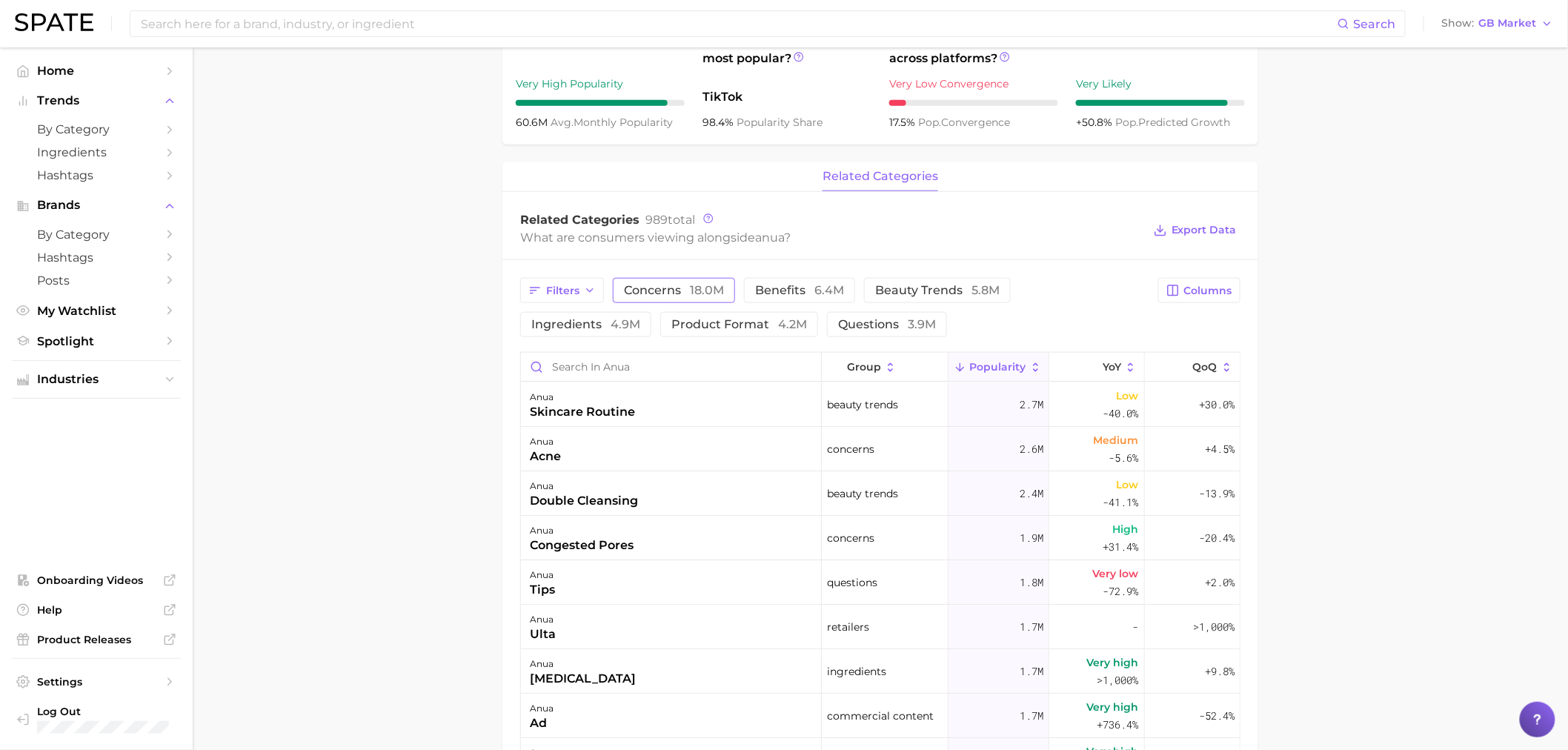
click at [682, 295] on span "concerns 18.0m" at bounding box center [674, 290] width 100 height 12
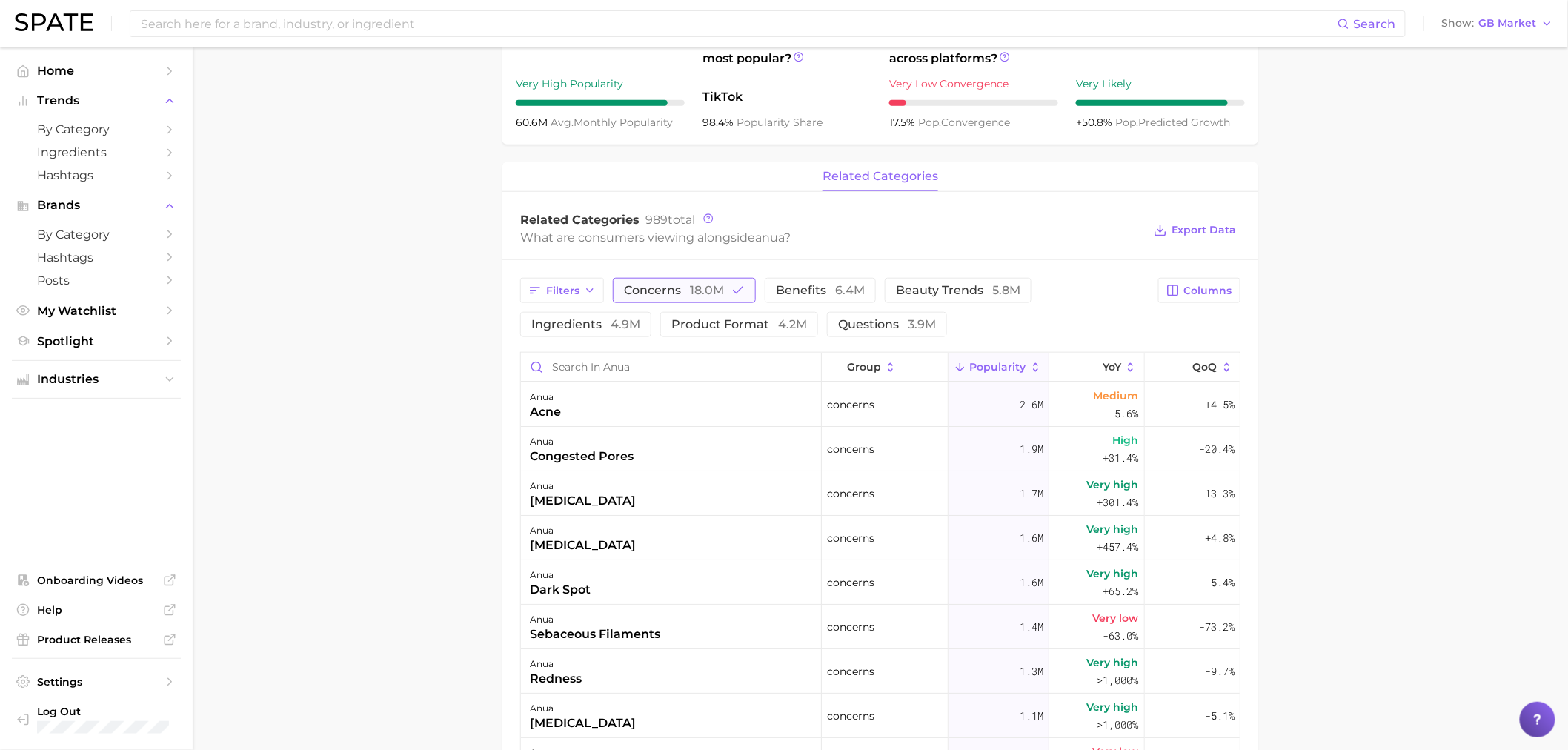
click at [682, 295] on span "concerns 18.0m" at bounding box center [674, 290] width 100 height 12
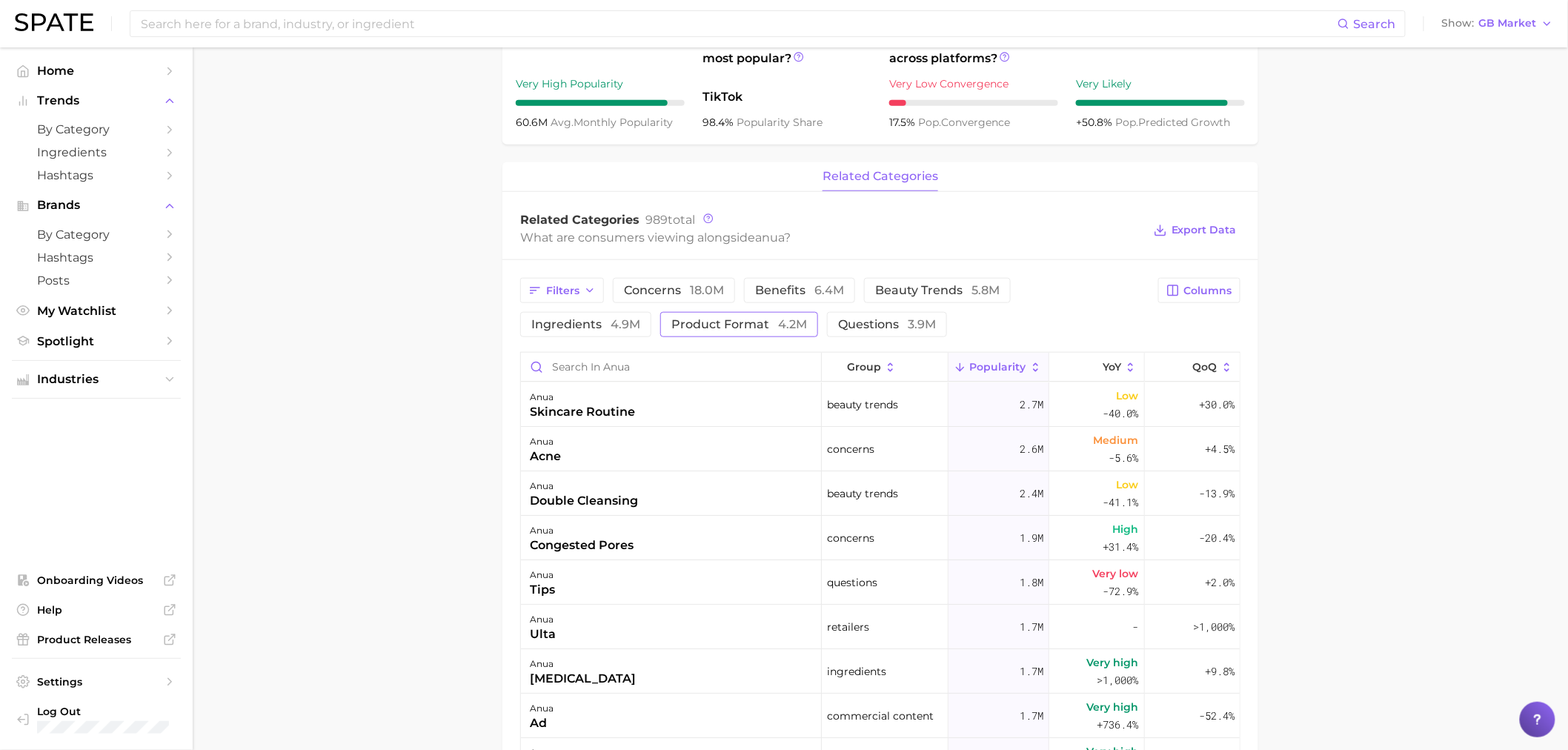
click at [778, 321] on span "4.2m" at bounding box center [793, 324] width 29 height 14
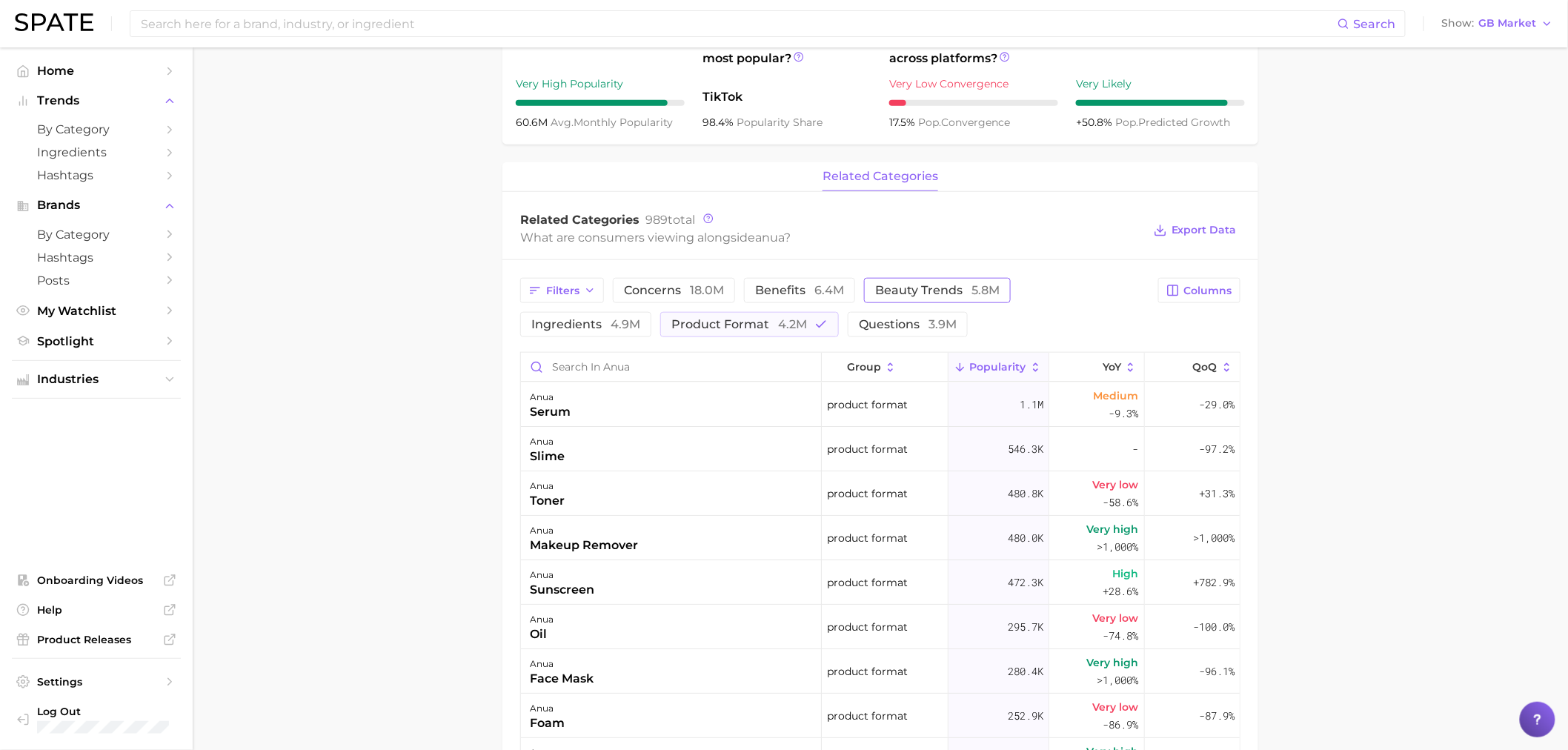
drag, startPoint x: 652, startPoint y: 322, endPoint x: 917, endPoint y: 293, distance: 266.6
click at [778, 322] on span "4.2m" at bounding box center [793, 324] width 29 height 14
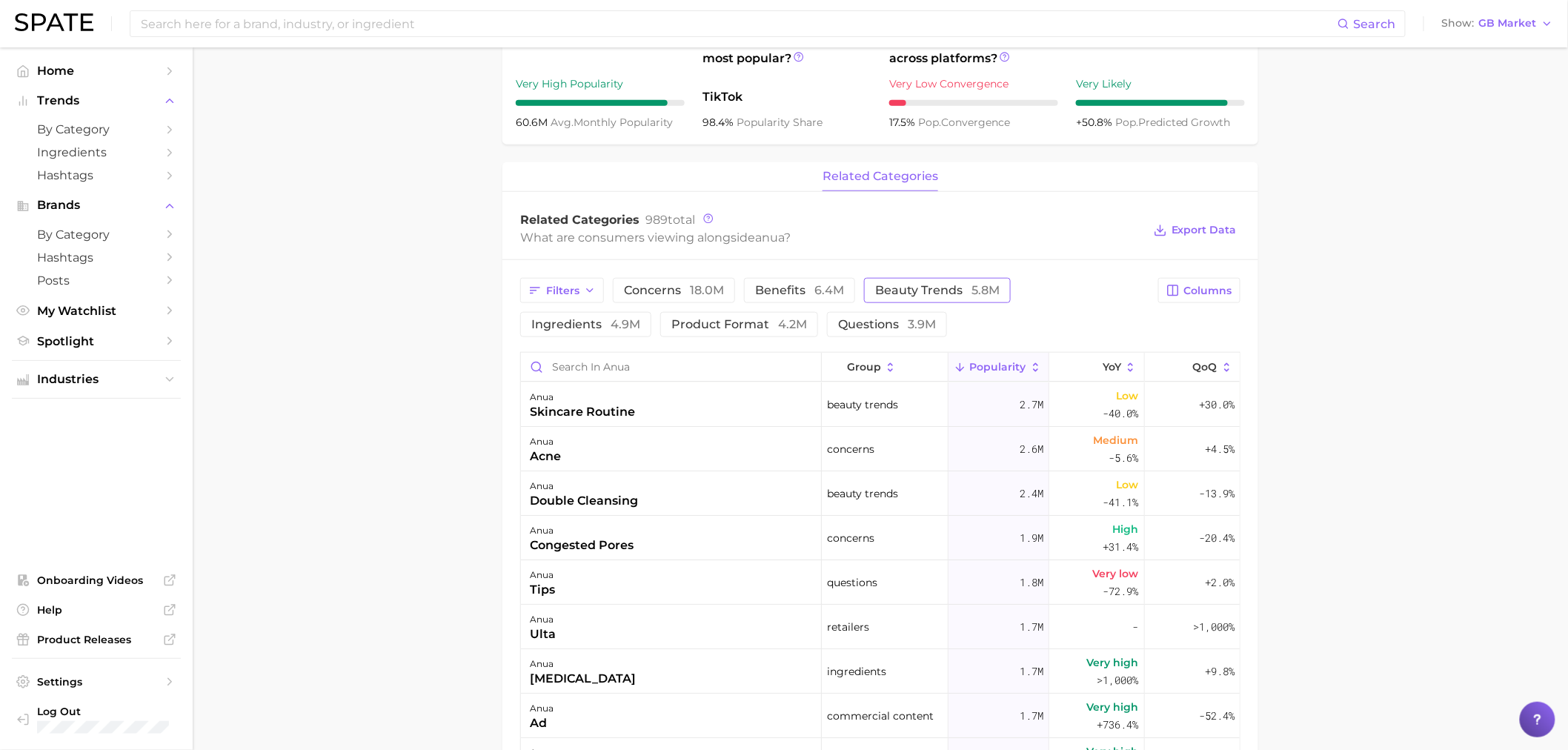
click at [953, 291] on span "beauty trends 5.8m" at bounding box center [937, 290] width 124 height 12
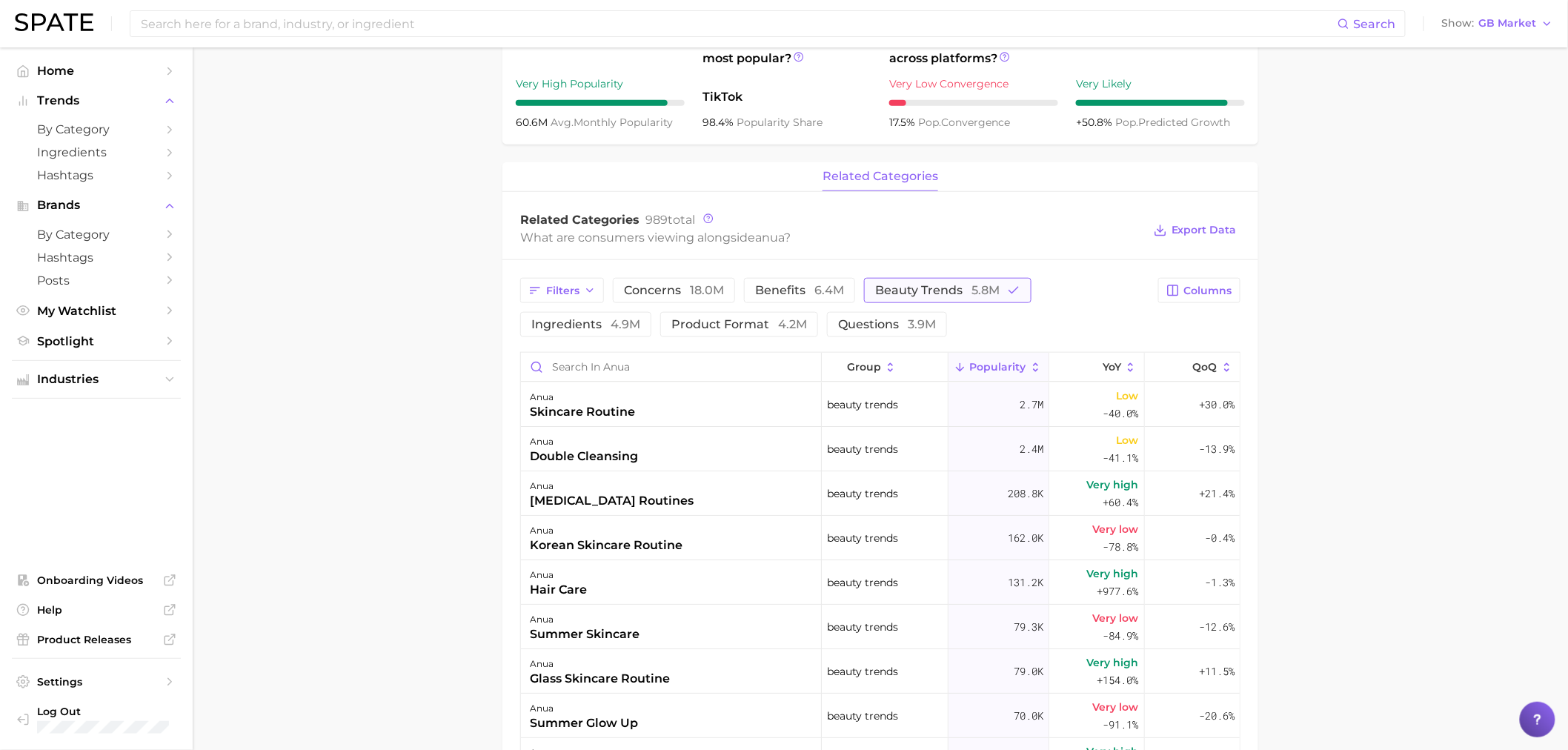
drag, startPoint x: 899, startPoint y: 294, endPoint x: 882, endPoint y: 299, distance: 17.7
click at [899, 294] on span "beauty trends 5.8m" at bounding box center [937, 290] width 124 height 12
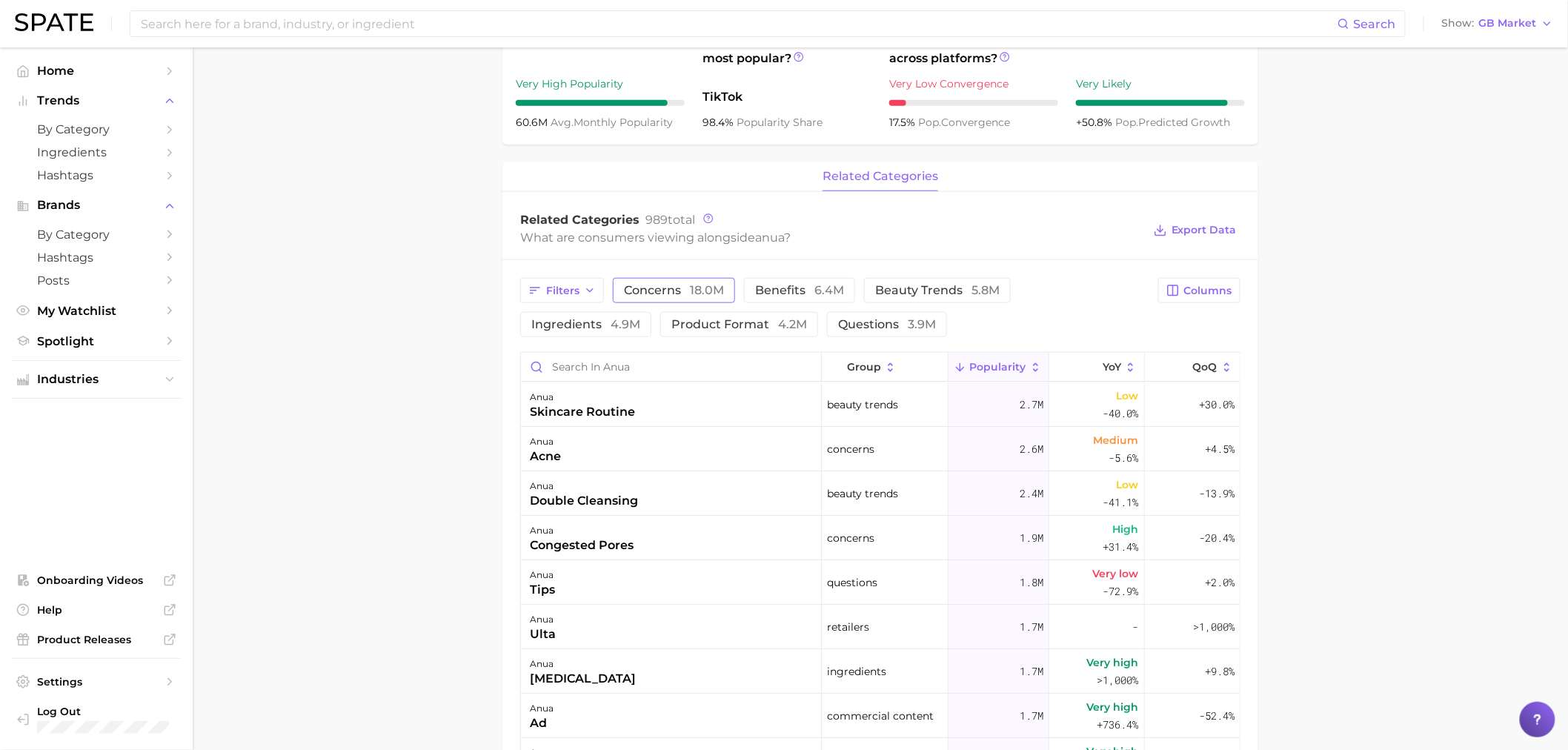
click at [691, 295] on span "18.0m" at bounding box center [707, 289] width 34 height 14
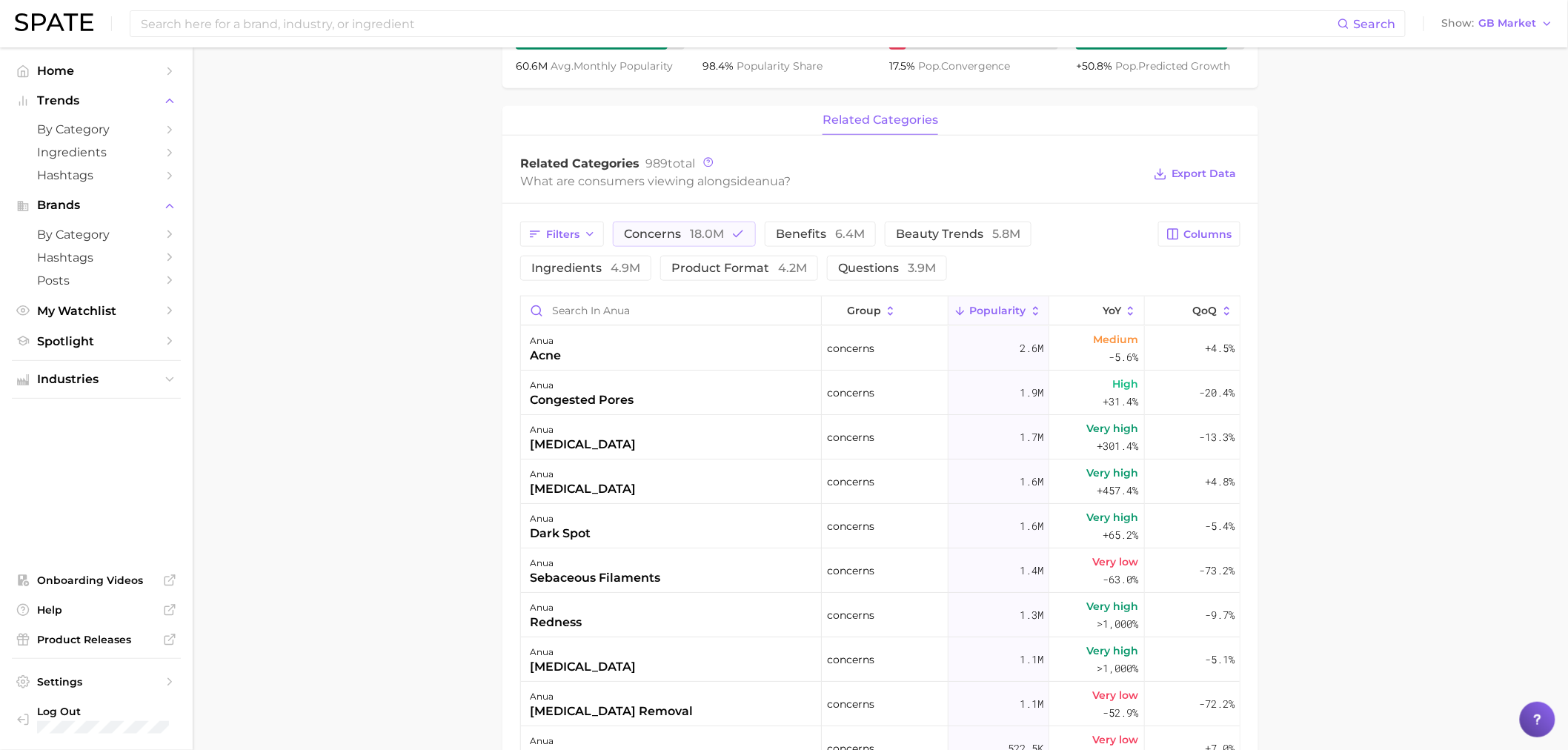
scroll to position [576, 0]
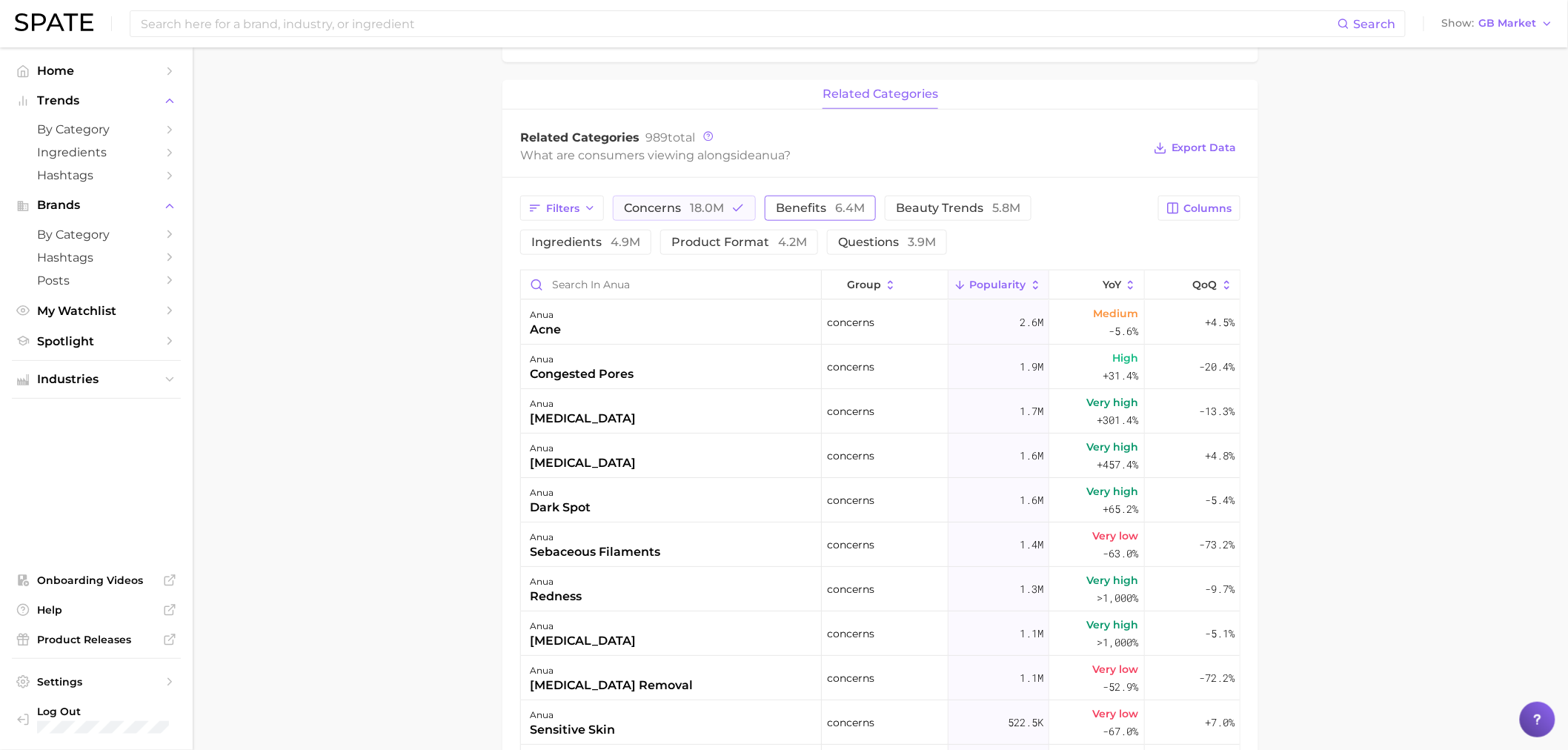
drag, startPoint x: 813, startPoint y: 211, endPoint x: 802, endPoint y: 211, distance: 11.0
click at [813, 211] on span "benefits 6.4m" at bounding box center [821, 208] width 89 height 12
click at [732, 210] on icon "button" at bounding box center [738, 208] width 13 height 13
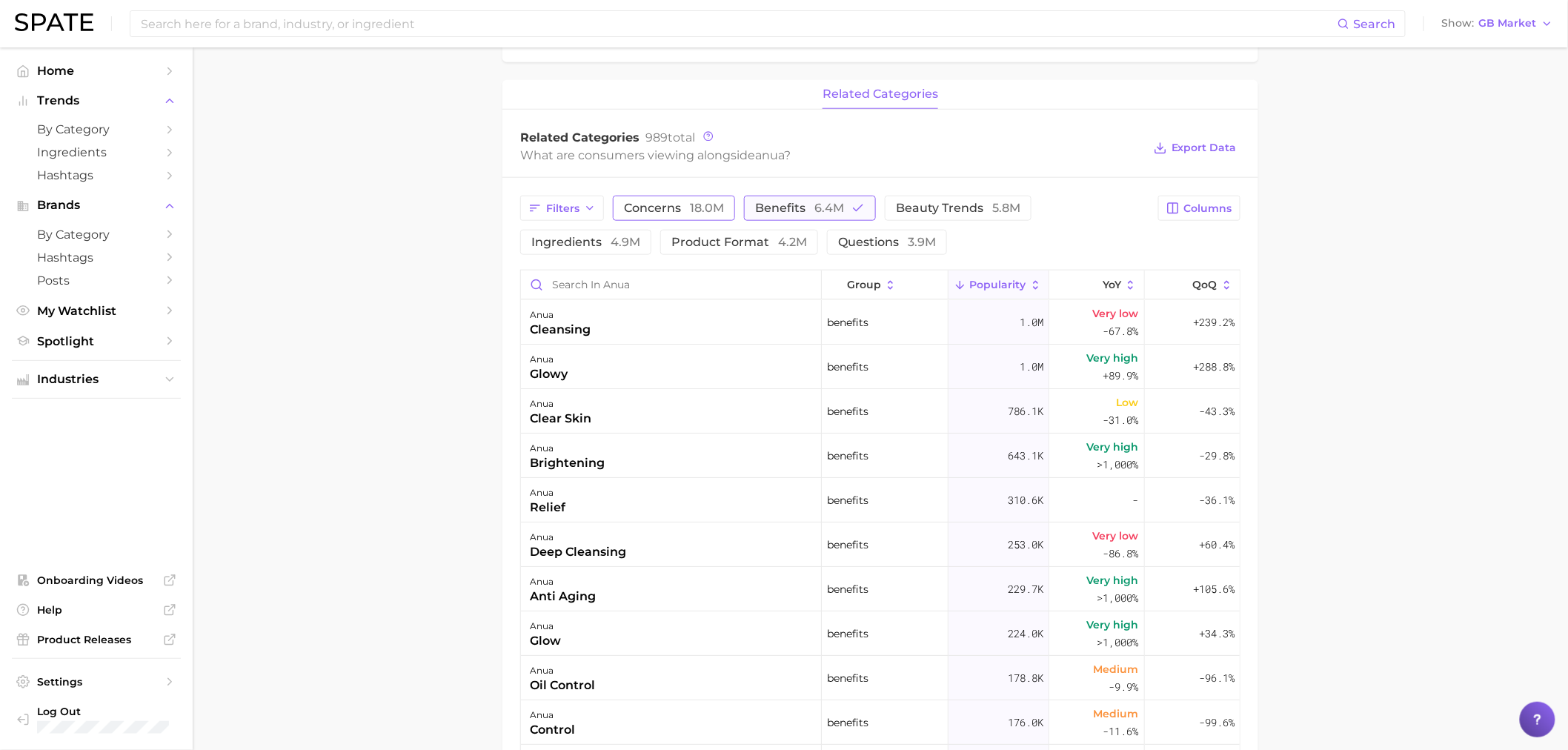
click at [760, 202] on span "benefits 6.4m" at bounding box center [800, 208] width 89 height 12
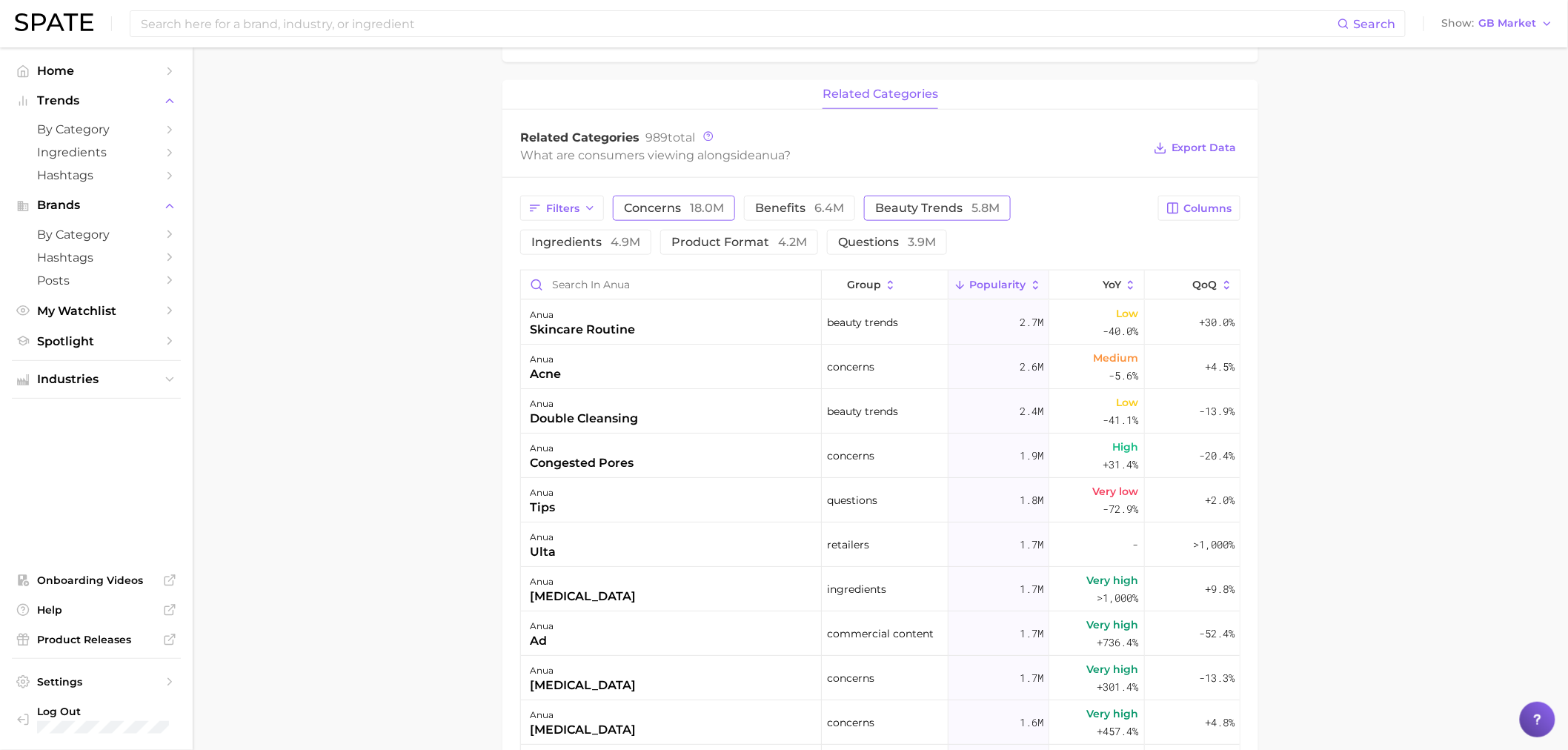
click at [895, 205] on span "beauty trends 5.8m" at bounding box center [937, 208] width 124 height 12
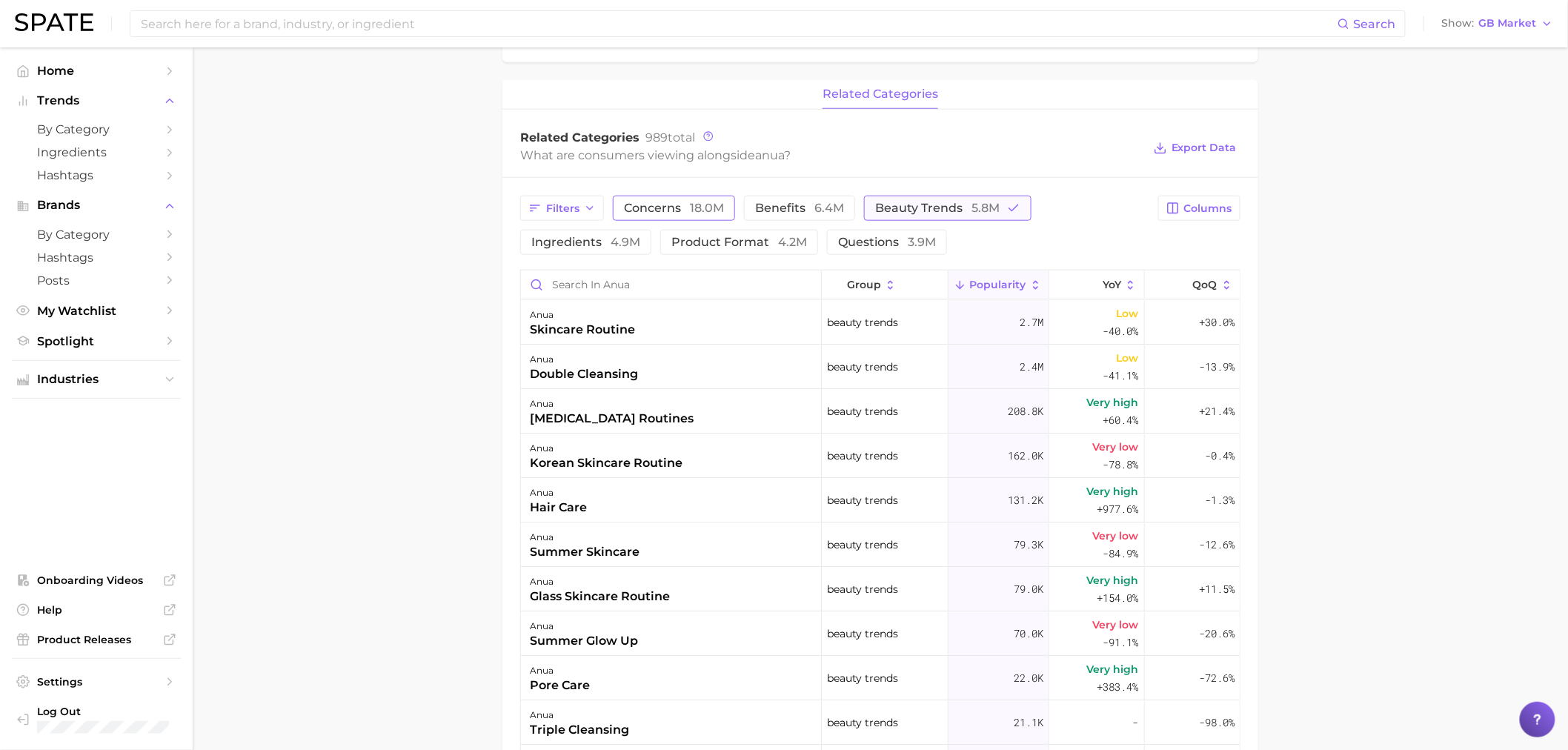
click at [895, 205] on span "beauty trends 5.8m" at bounding box center [937, 208] width 124 height 12
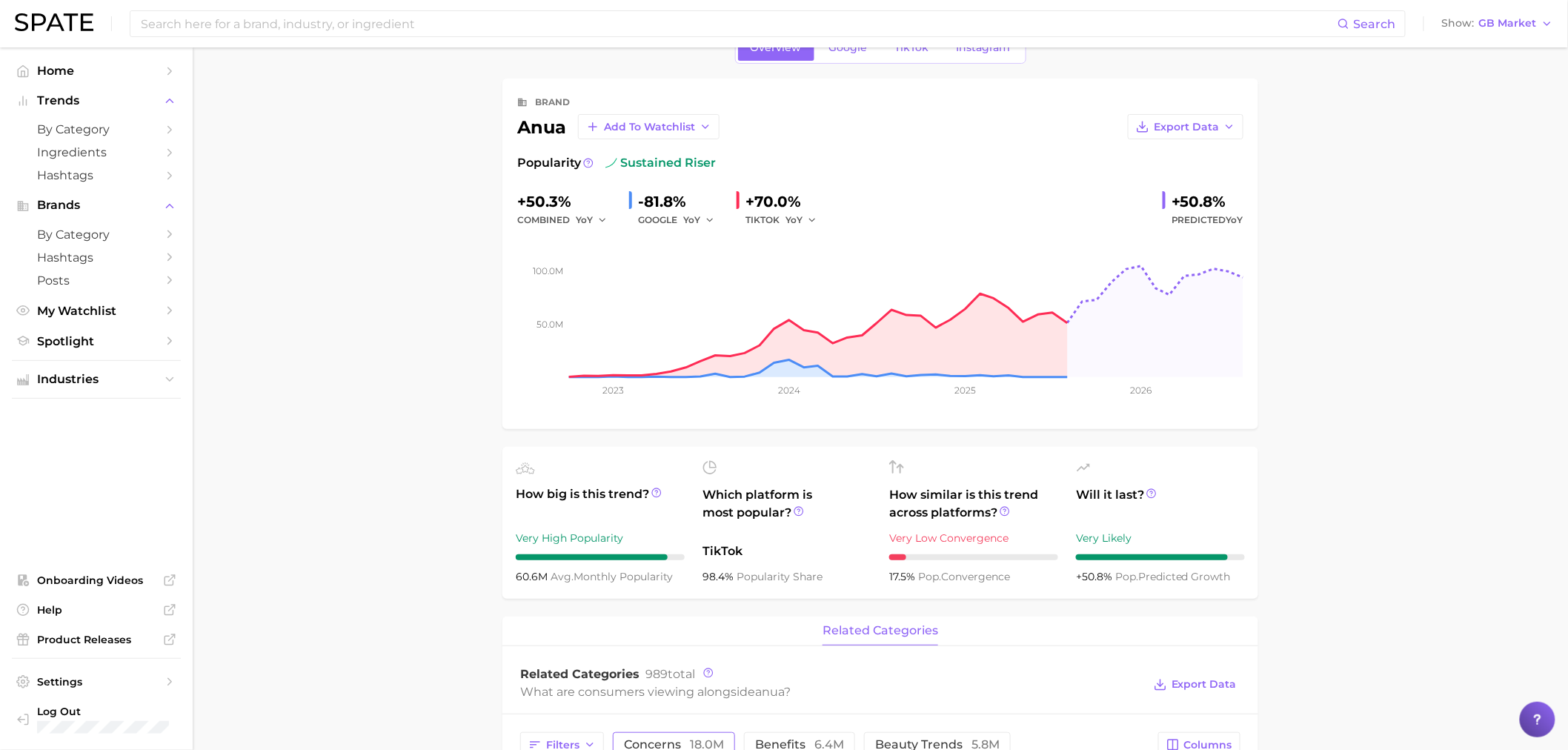
scroll to position [0, 0]
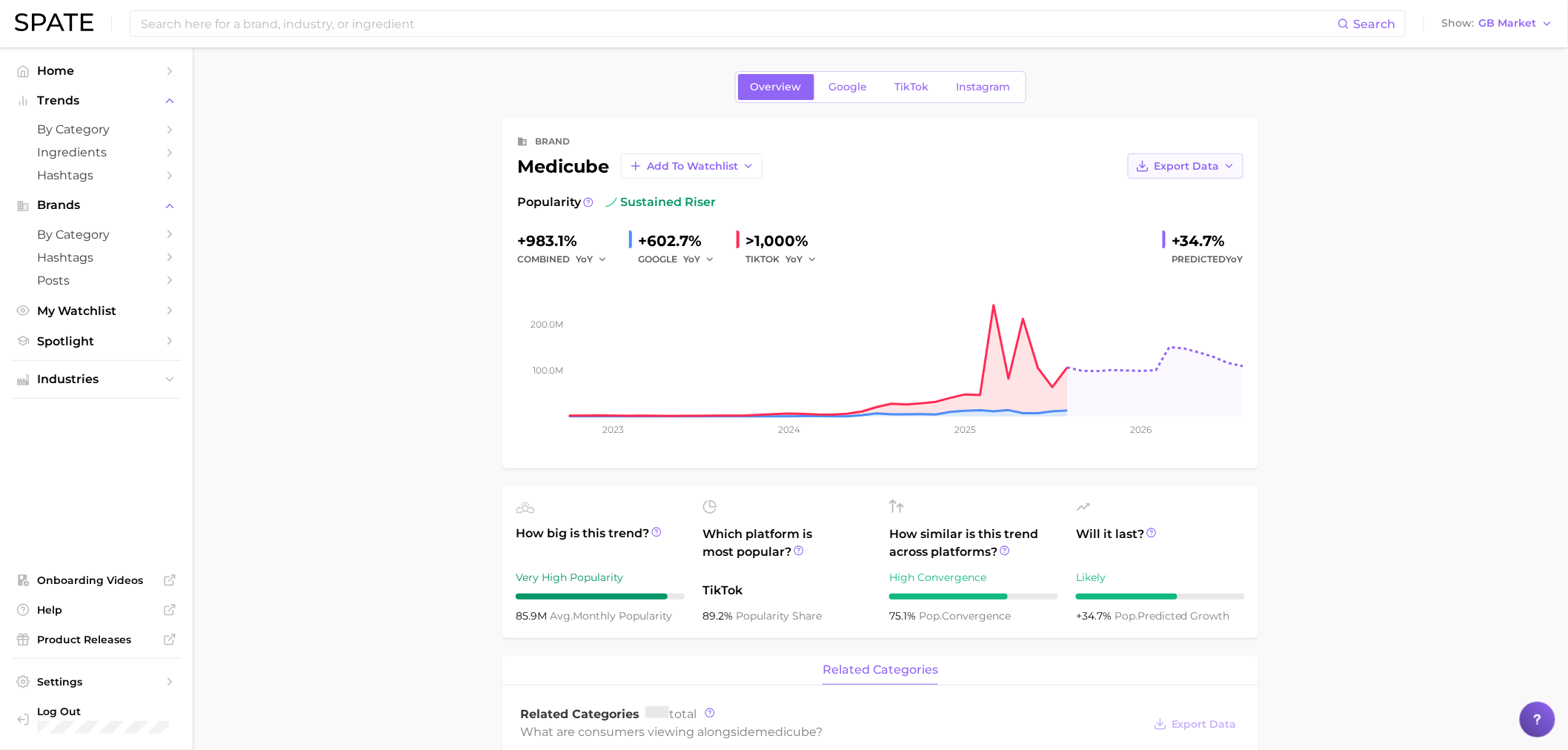
click at [1204, 161] on span "Export Data" at bounding box center [1187, 166] width 65 height 13
click at [1181, 221] on span "Time Series Image" at bounding box center [1155, 220] width 99 height 13
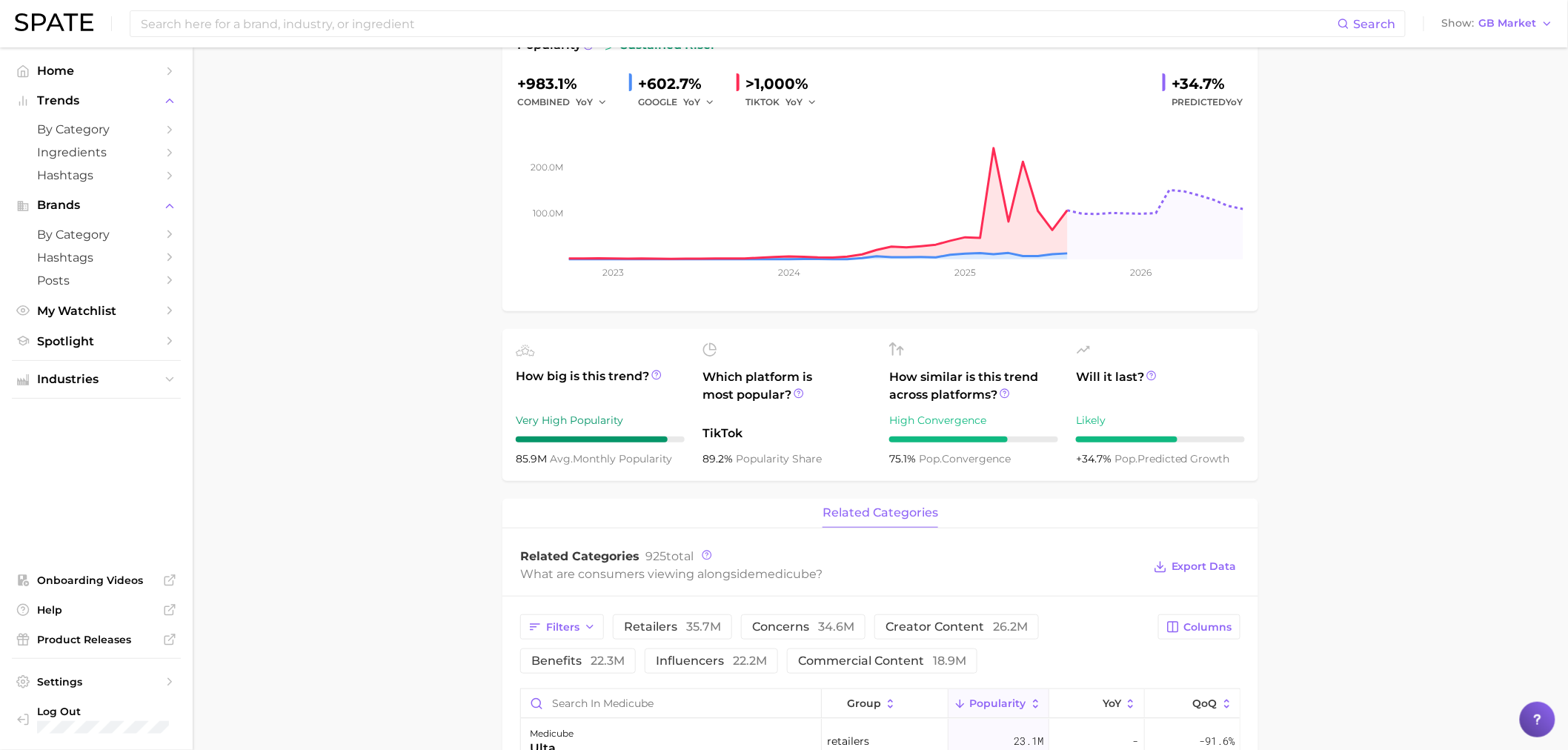
scroll to position [164, 0]
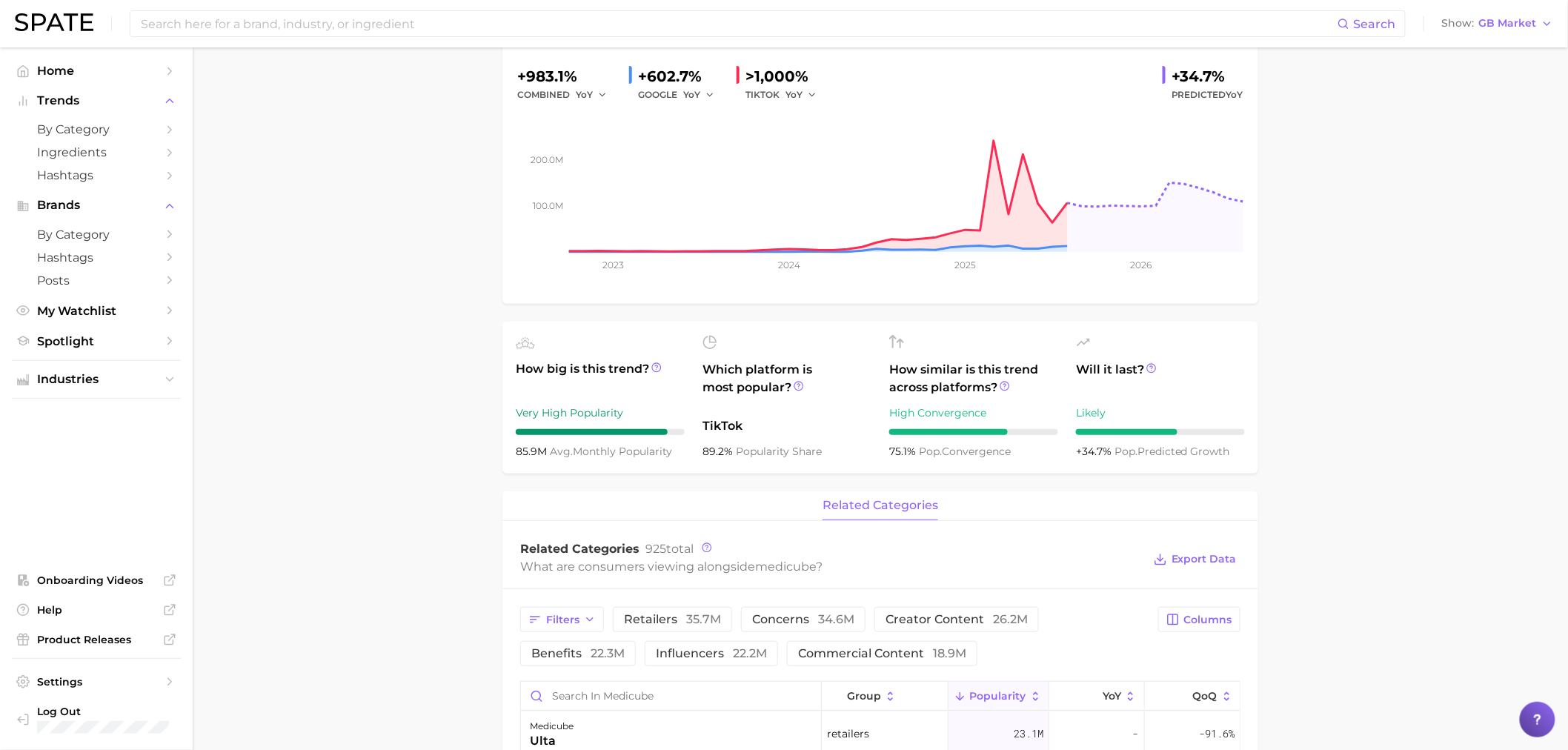
drag, startPoint x: 1421, startPoint y: 215, endPoint x: 1107, endPoint y: 468, distance: 403.2
click at [1421, 215] on main "Overview Google TikTok Instagram brand medicube Add to Watchlist Export Data Po…" at bounding box center [880, 703] width 1375 height 1640
click at [1380, 296] on main "Overview Google TikTok Instagram brand medicube Add to Watchlist Export Data Po…" at bounding box center [880, 703] width 1375 height 1640
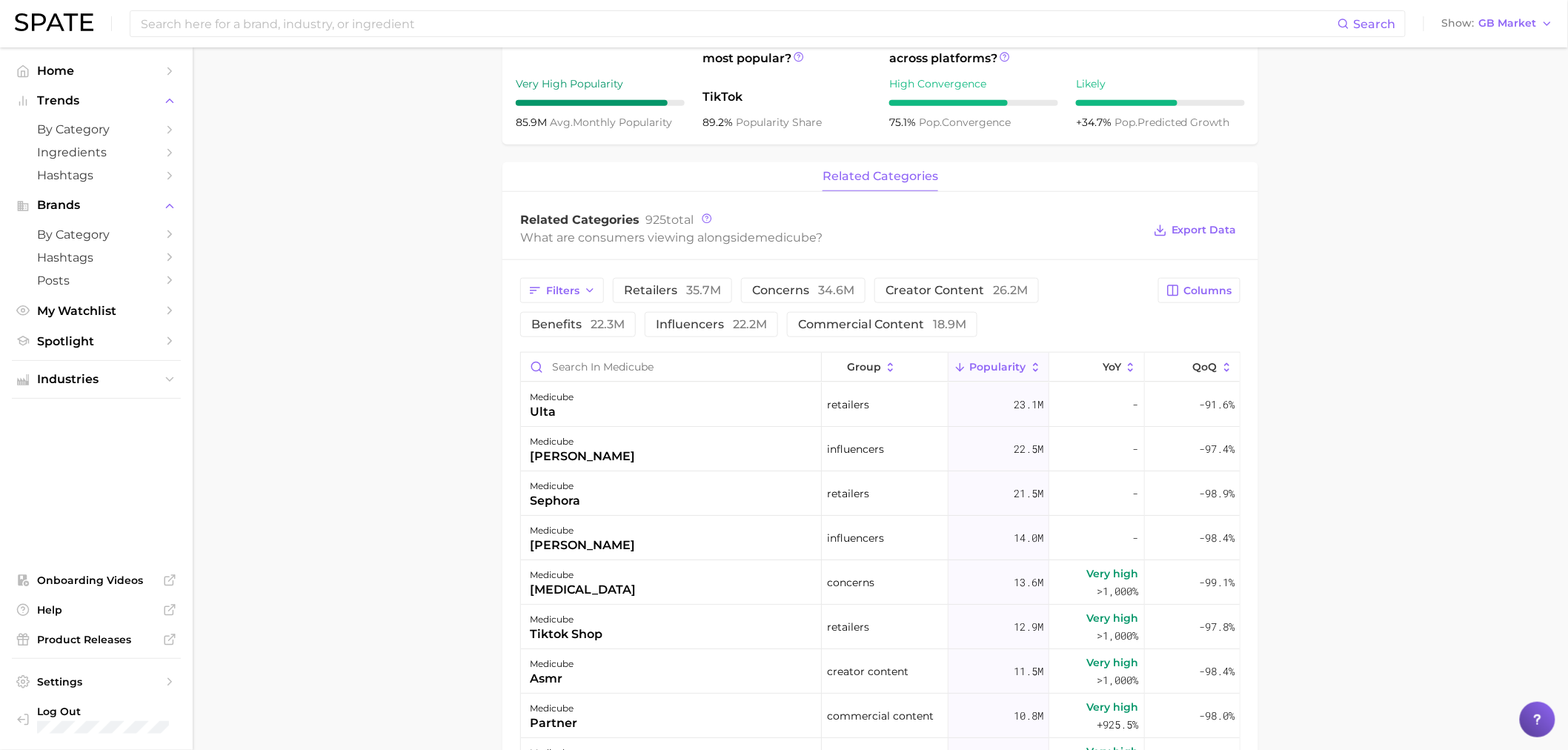
scroll to position [576, 0]
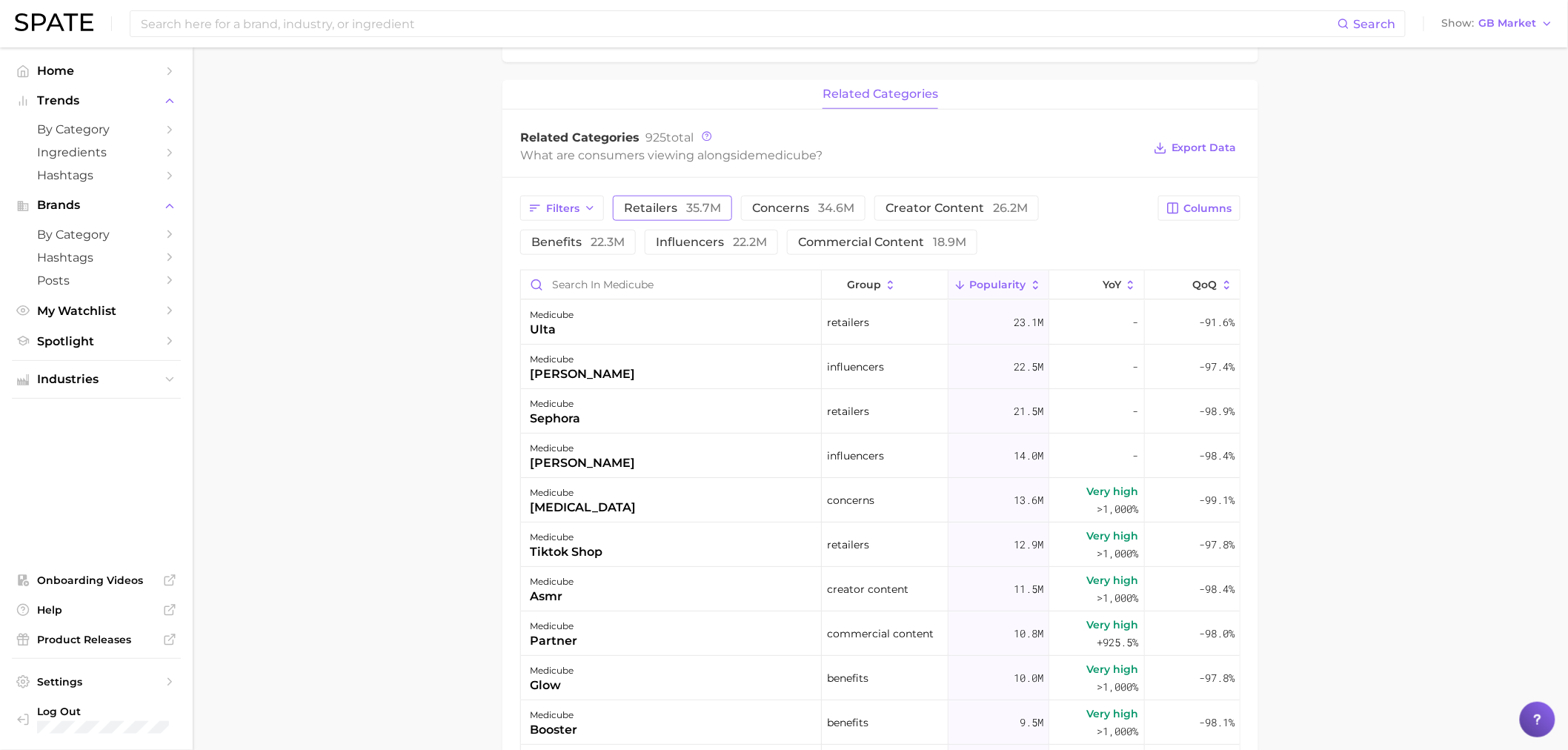
click at [676, 206] on span "retailers 35.7m" at bounding box center [673, 208] width 97 height 12
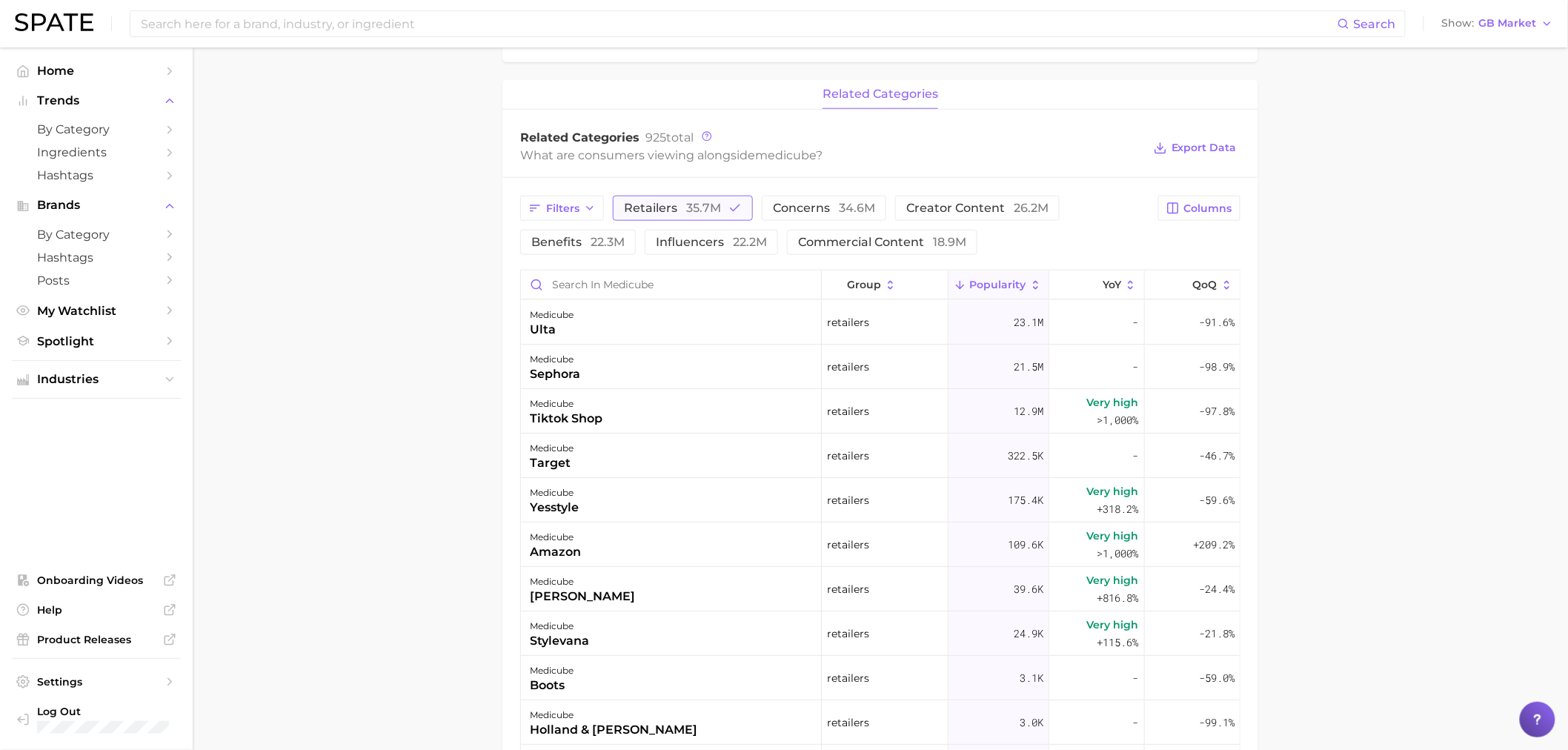
click at [676, 206] on span "retailers 35.7m" at bounding box center [673, 208] width 97 height 12
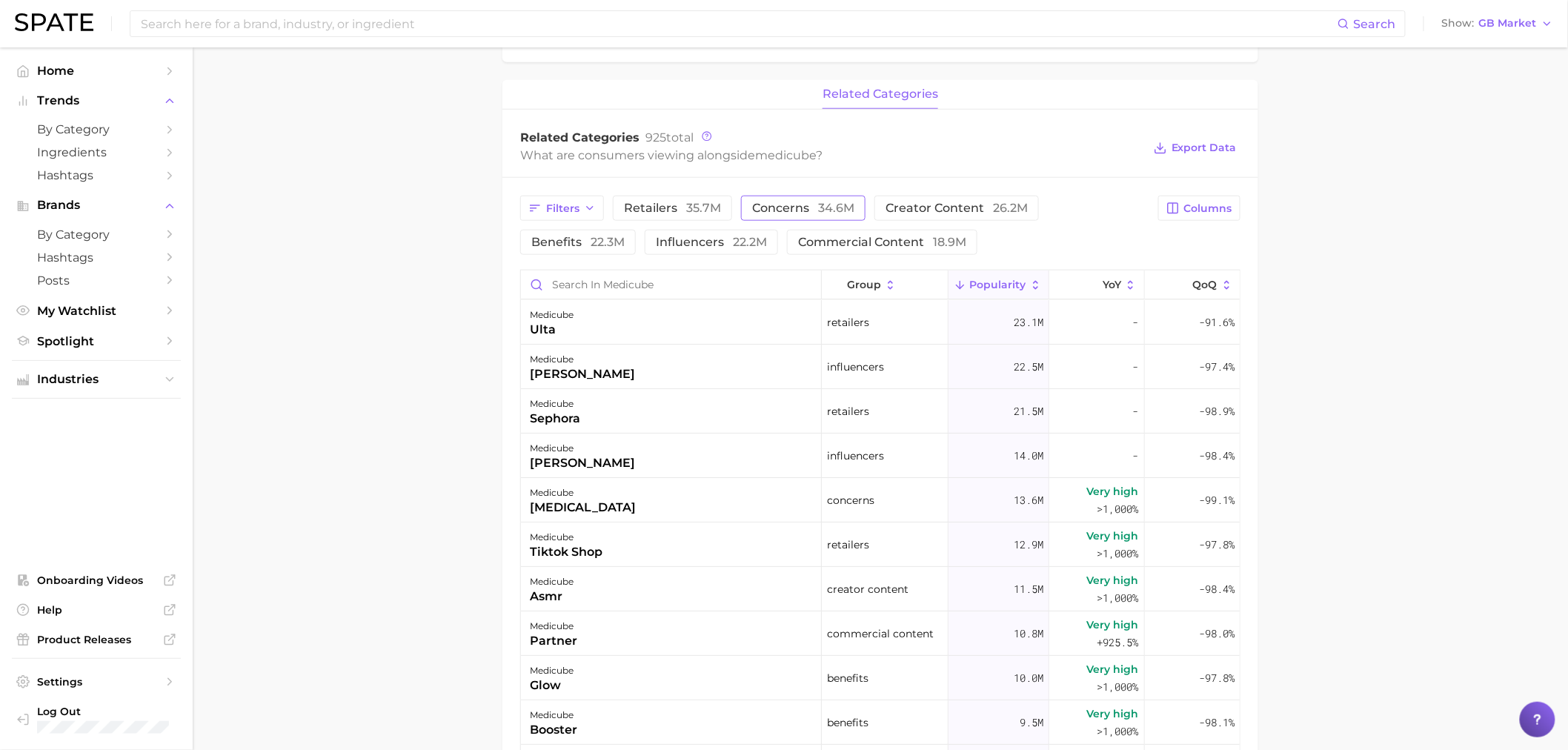
click at [779, 208] on span "concerns 34.6m" at bounding box center [803, 208] width 102 height 12
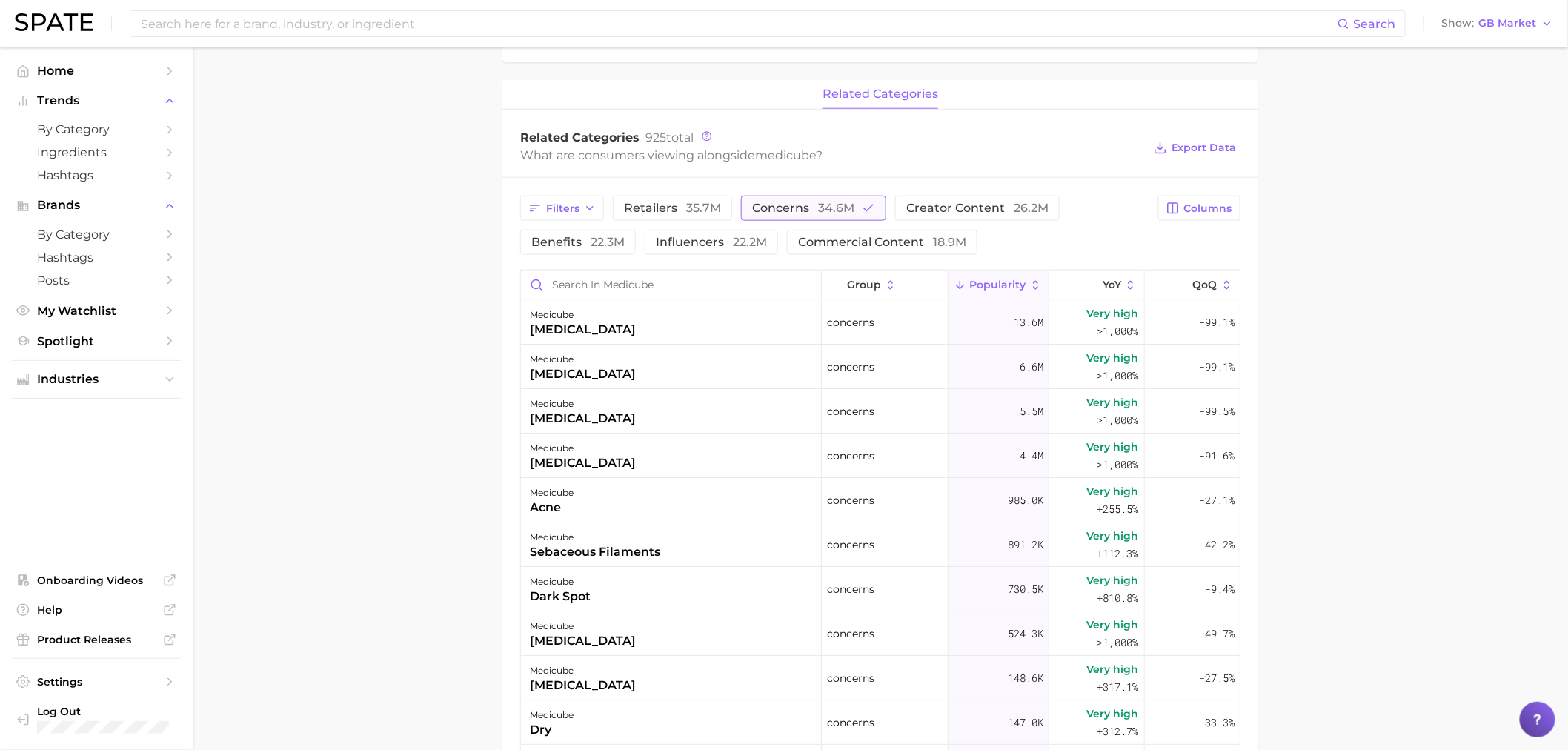
click at [867, 198] on button "concerns 34.6m" at bounding box center [813, 208] width 145 height 25
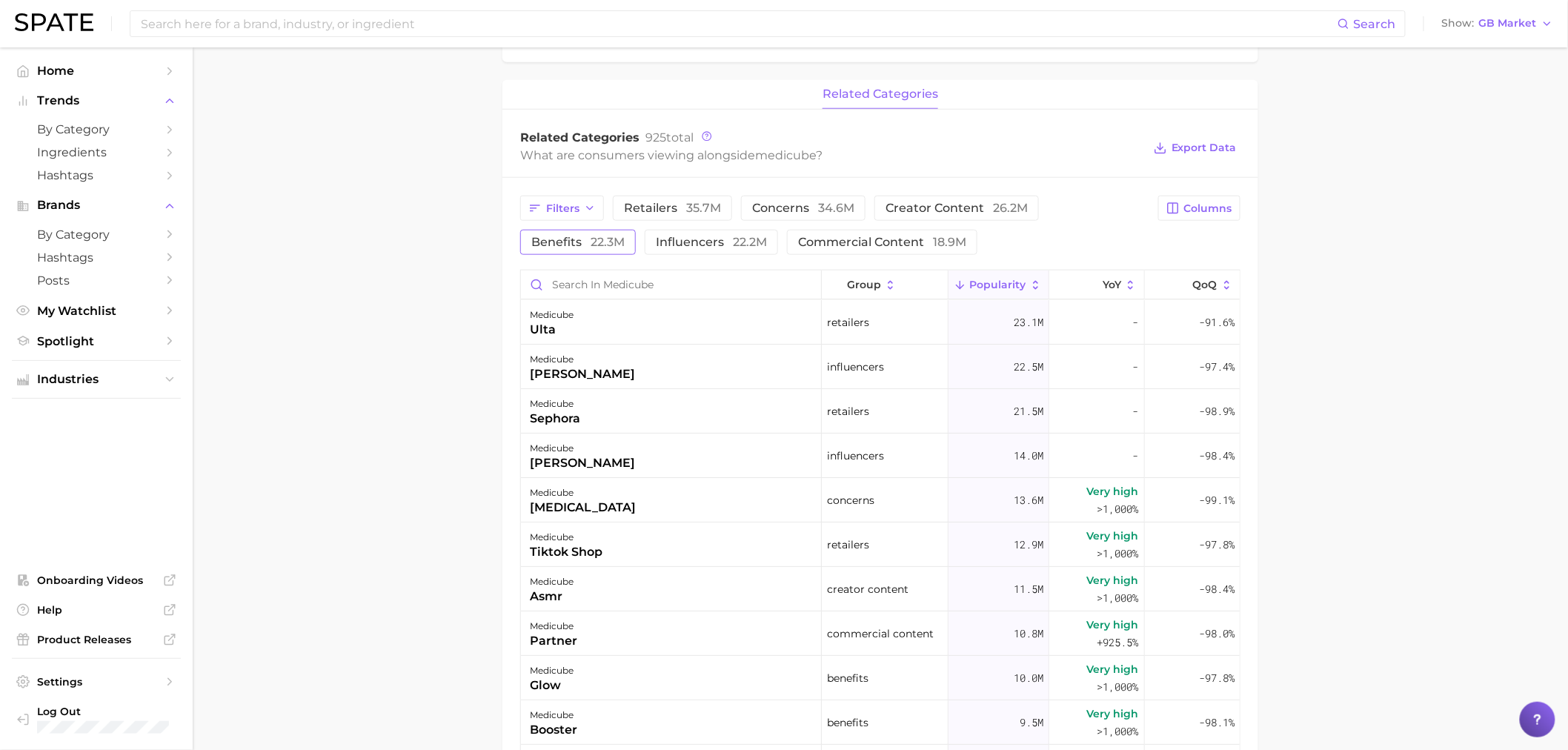
click at [595, 240] on span "22.3m" at bounding box center [608, 242] width 34 height 14
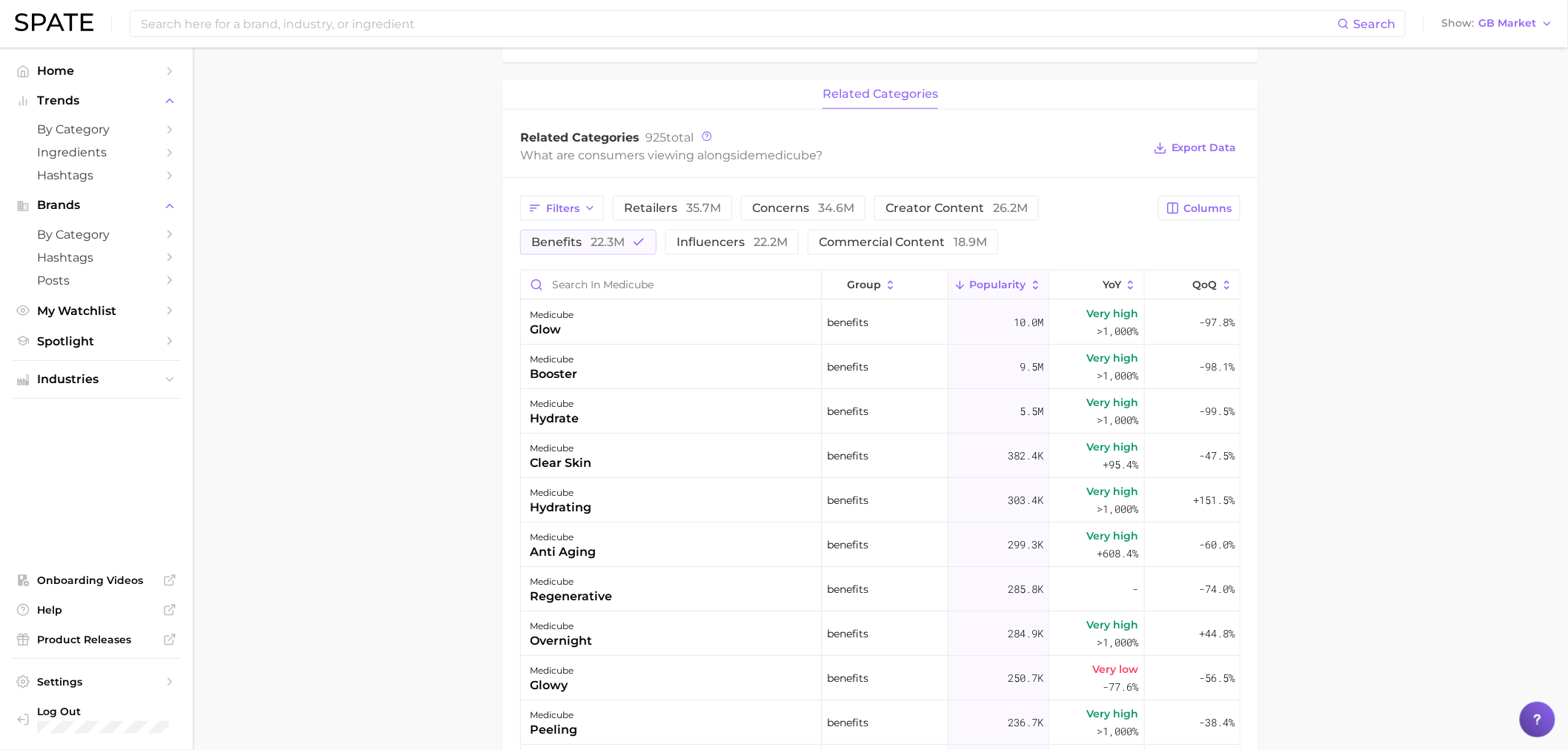
drag, startPoint x: 591, startPoint y: 236, endPoint x: 732, endPoint y: 169, distance: 156.1
click at [591, 236] on span "22.3m" at bounding box center [608, 242] width 34 height 14
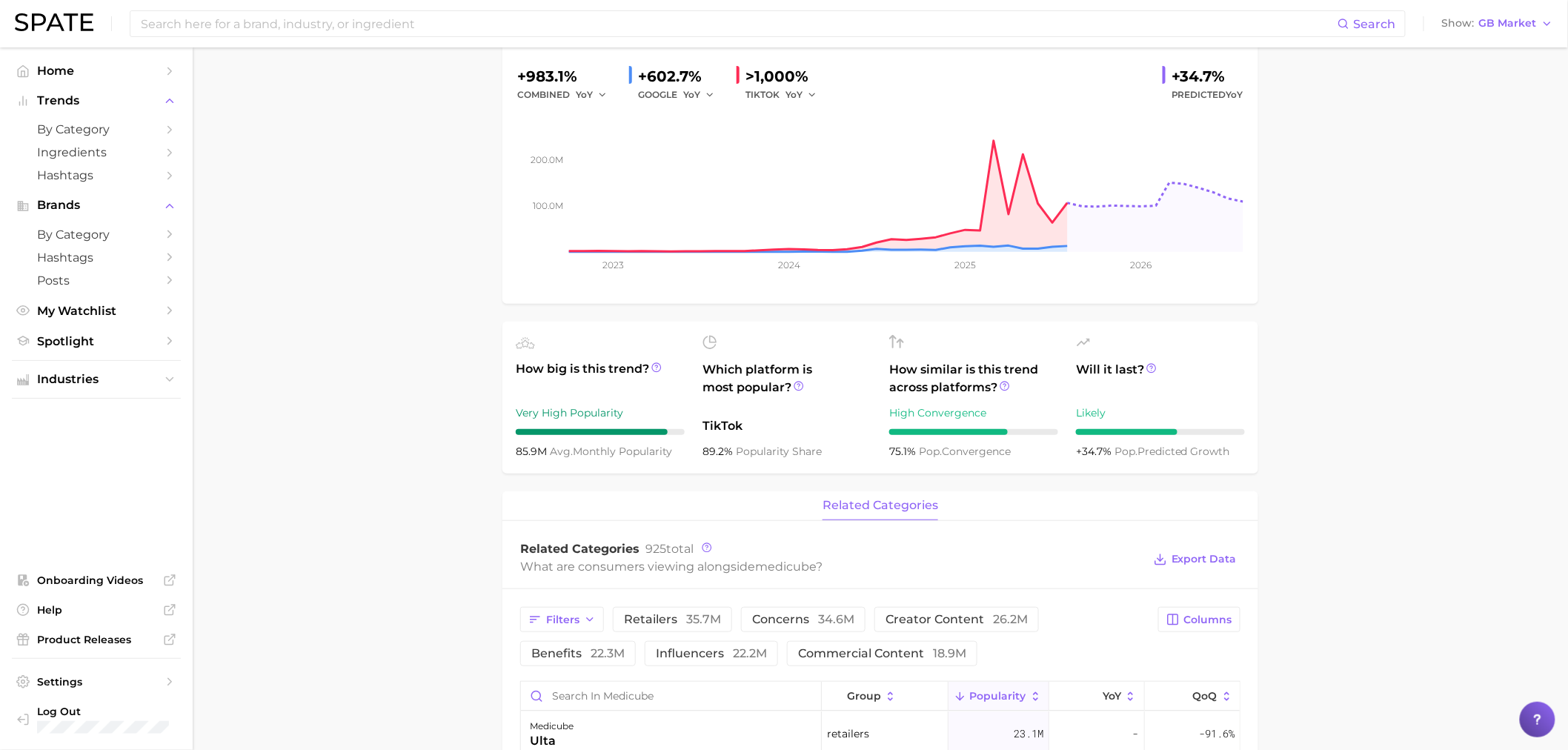
scroll to position [0, 0]
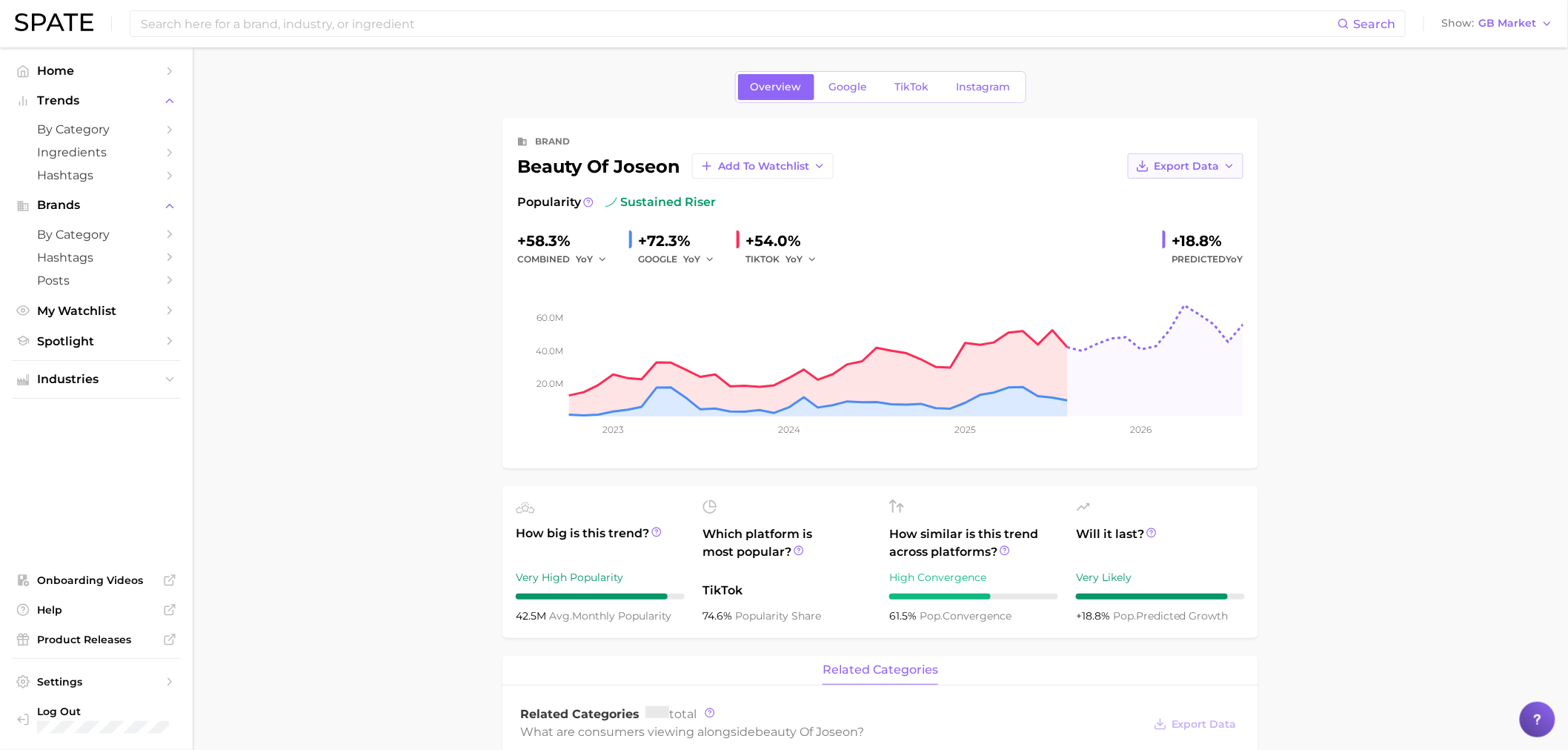
click at [1194, 161] on span "Export Data" at bounding box center [1187, 166] width 65 height 13
click at [1180, 215] on span "Time Series Image" at bounding box center [1155, 220] width 99 height 13
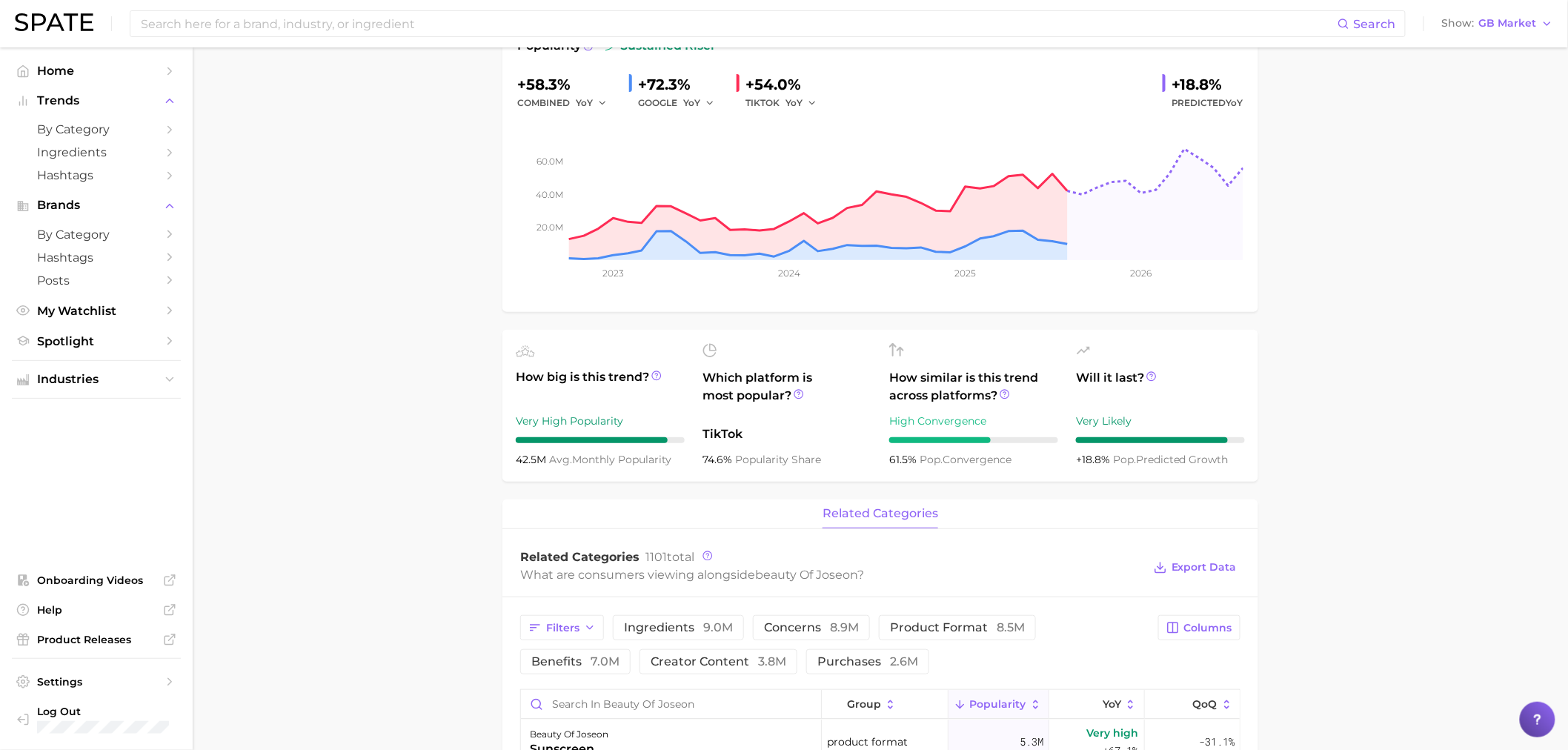
scroll to position [329, 0]
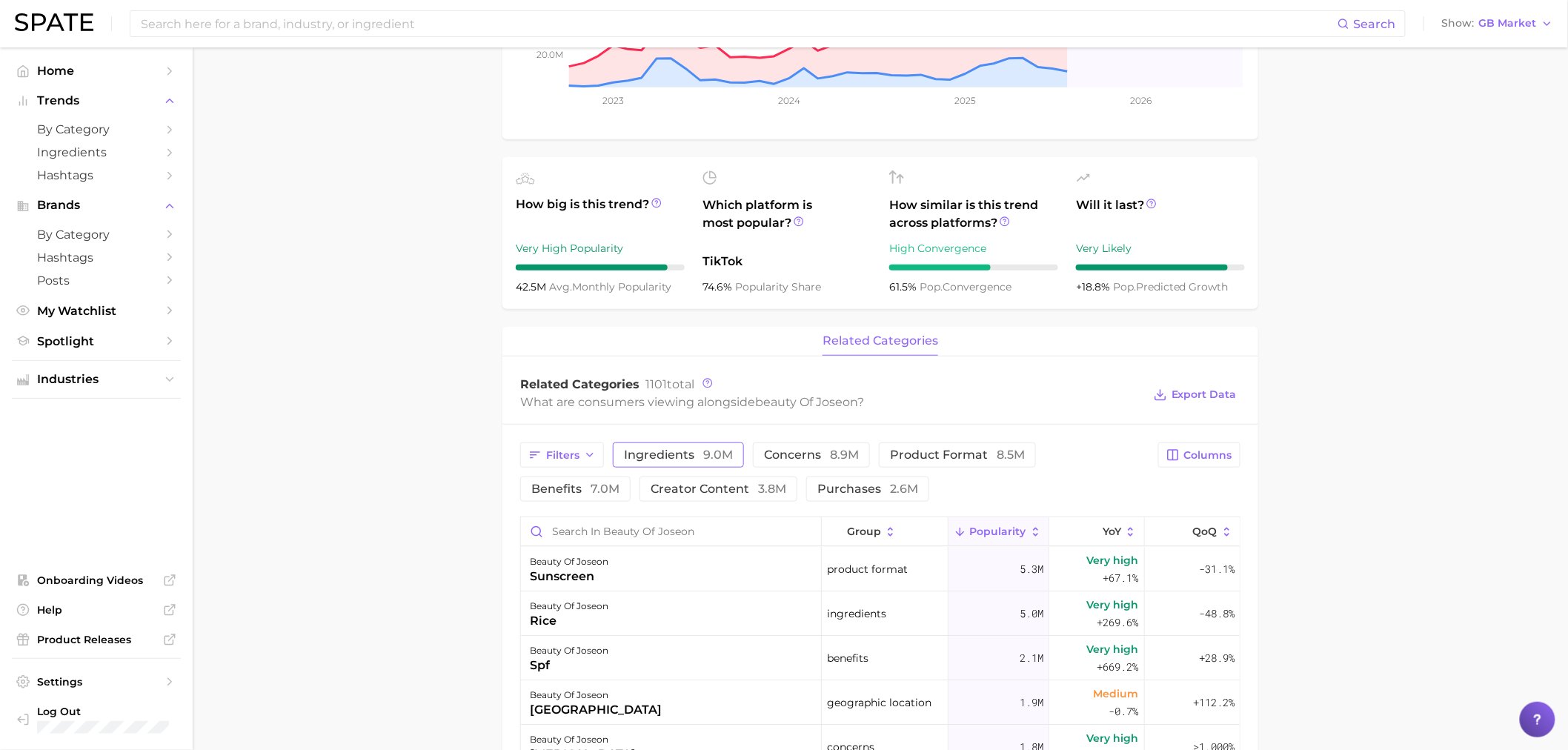
click at [659, 464] on button "ingredients 9.0m" at bounding box center [679, 455] width 131 height 25
click at [706, 461] on span "9.0m" at bounding box center [718, 455] width 30 height 14
click at [825, 464] on button "concerns 8.9m" at bounding box center [811, 455] width 117 height 25
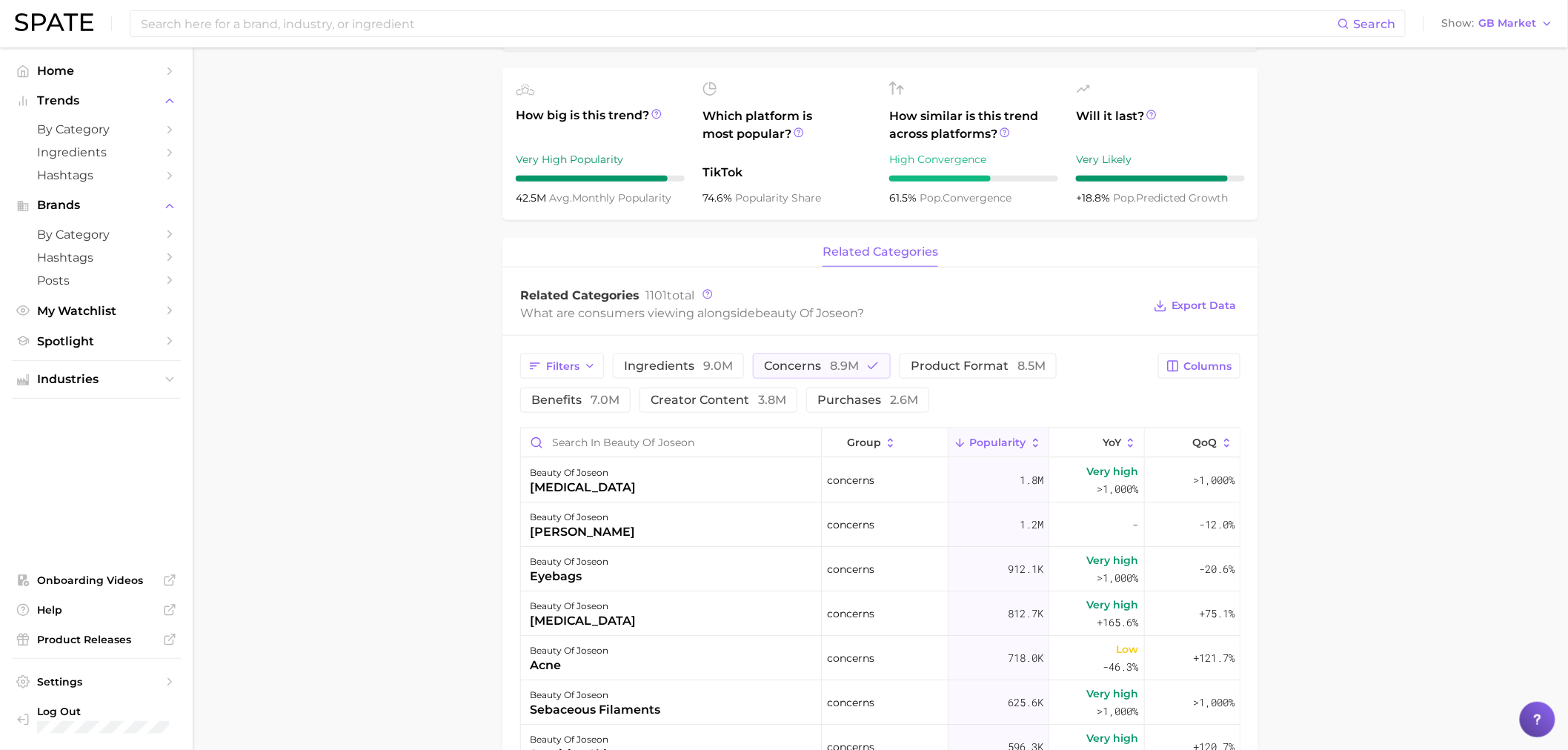
scroll to position [576, 0]
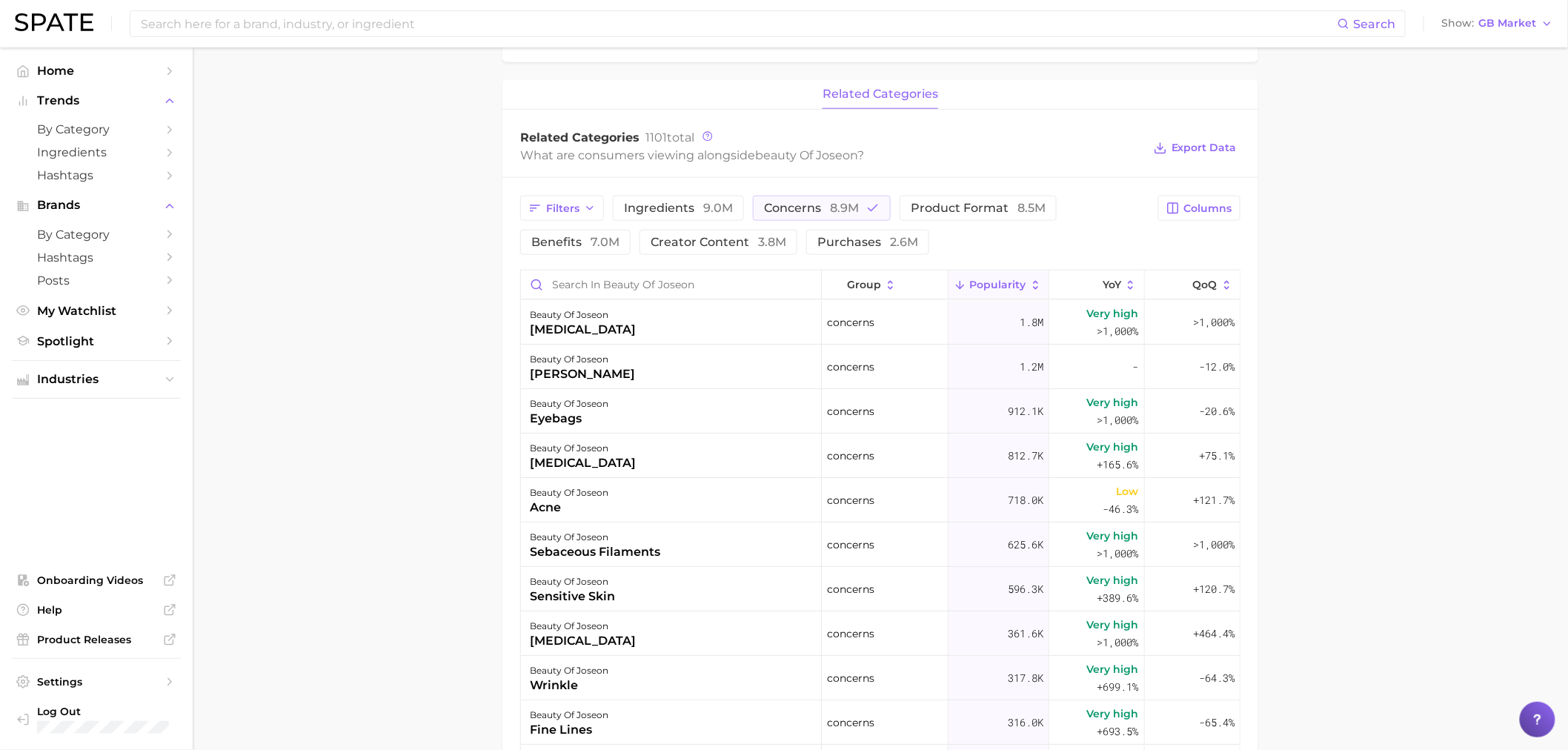
drag, startPoint x: 821, startPoint y: 202, endPoint x: 988, endPoint y: 235, distance: 170.2
click at [821, 202] on span "concerns 8.9m" at bounding box center [811, 208] width 95 height 12
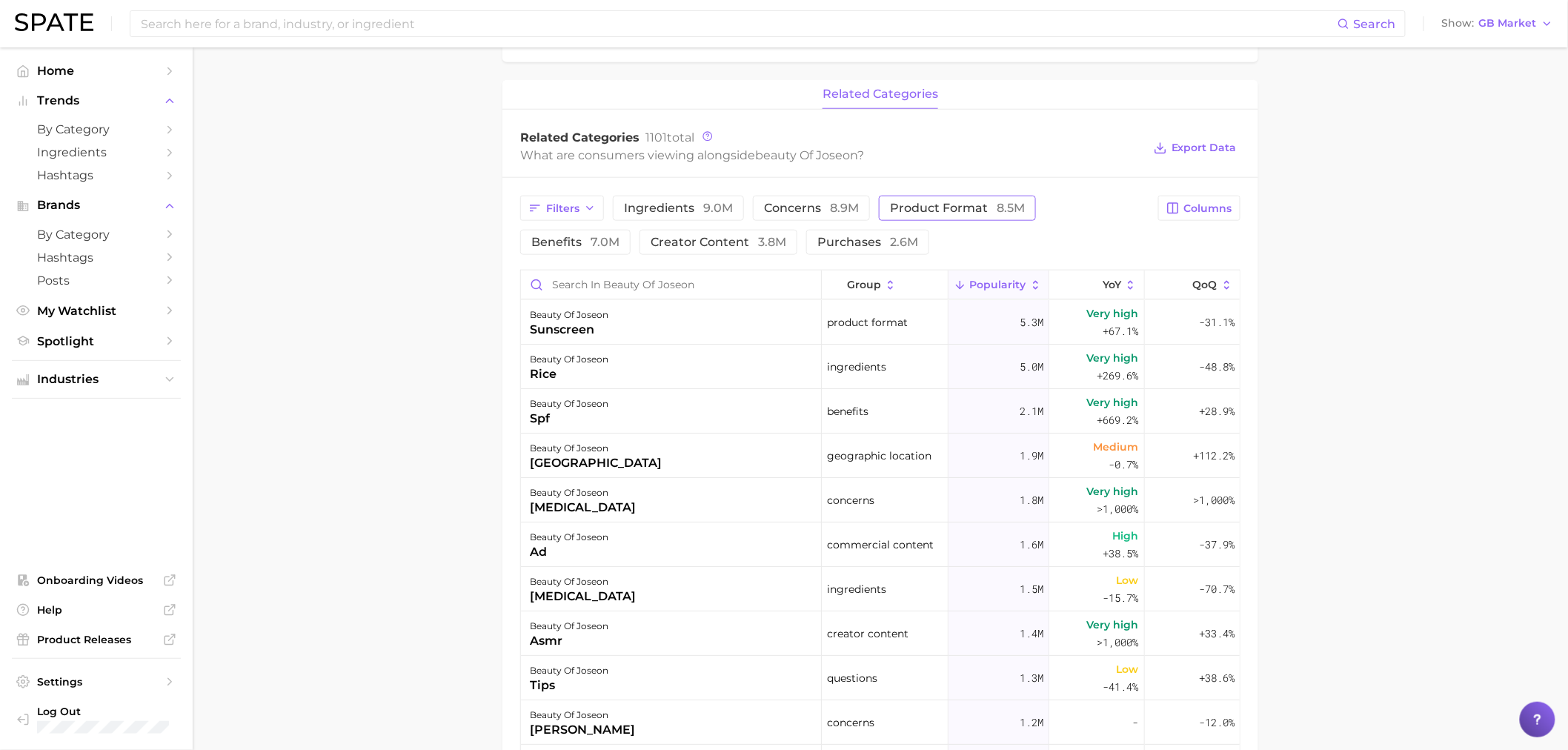
click at [976, 214] on span "product format 8.5m" at bounding box center [957, 208] width 135 height 12
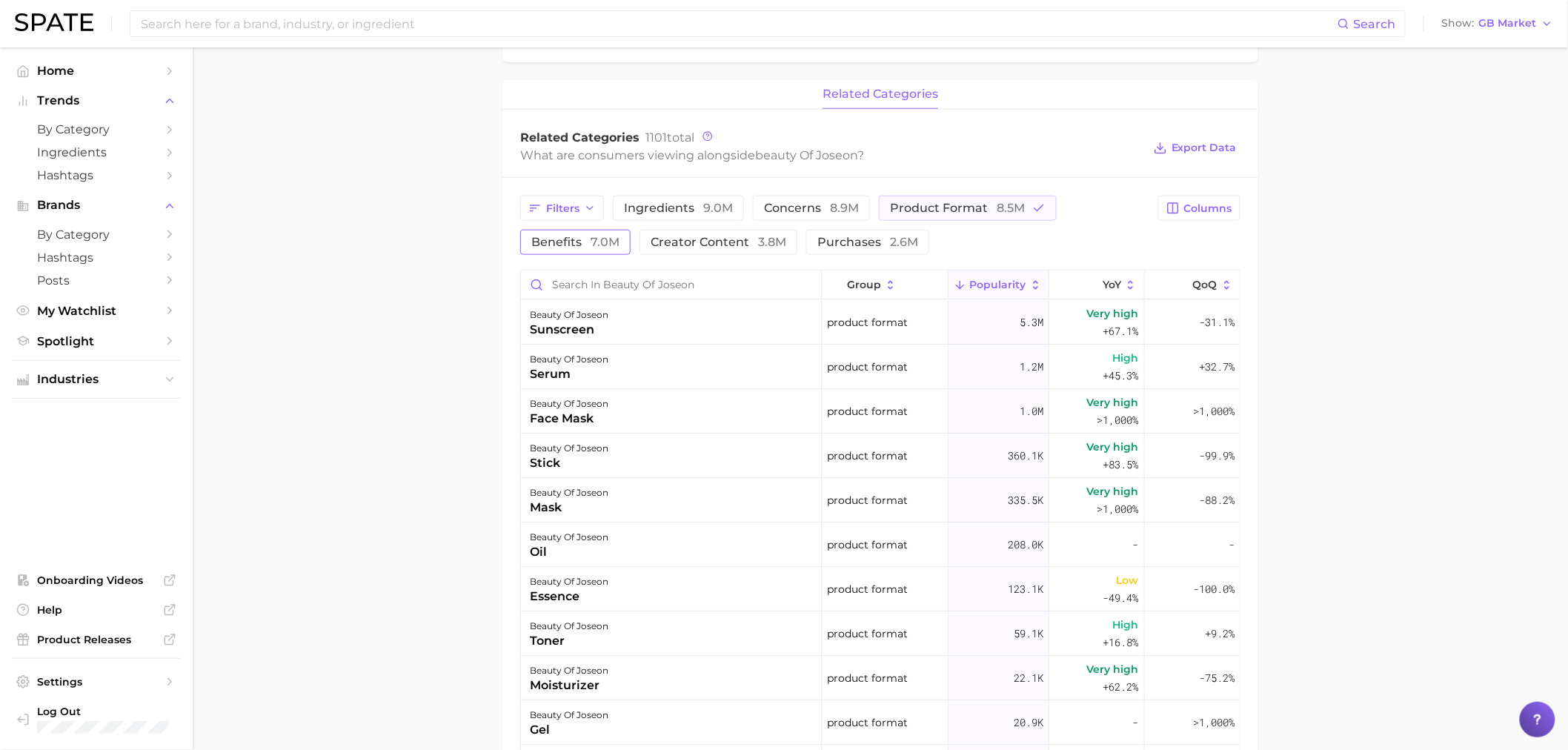
drag, startPoint x: 942, startPoint y: 209, endPoint x: 599, endPoint y: 238, distance: 344.2
click at [942, 209] on span "product format 8.5m" at bounding box center [957, 208] width 135 height 12
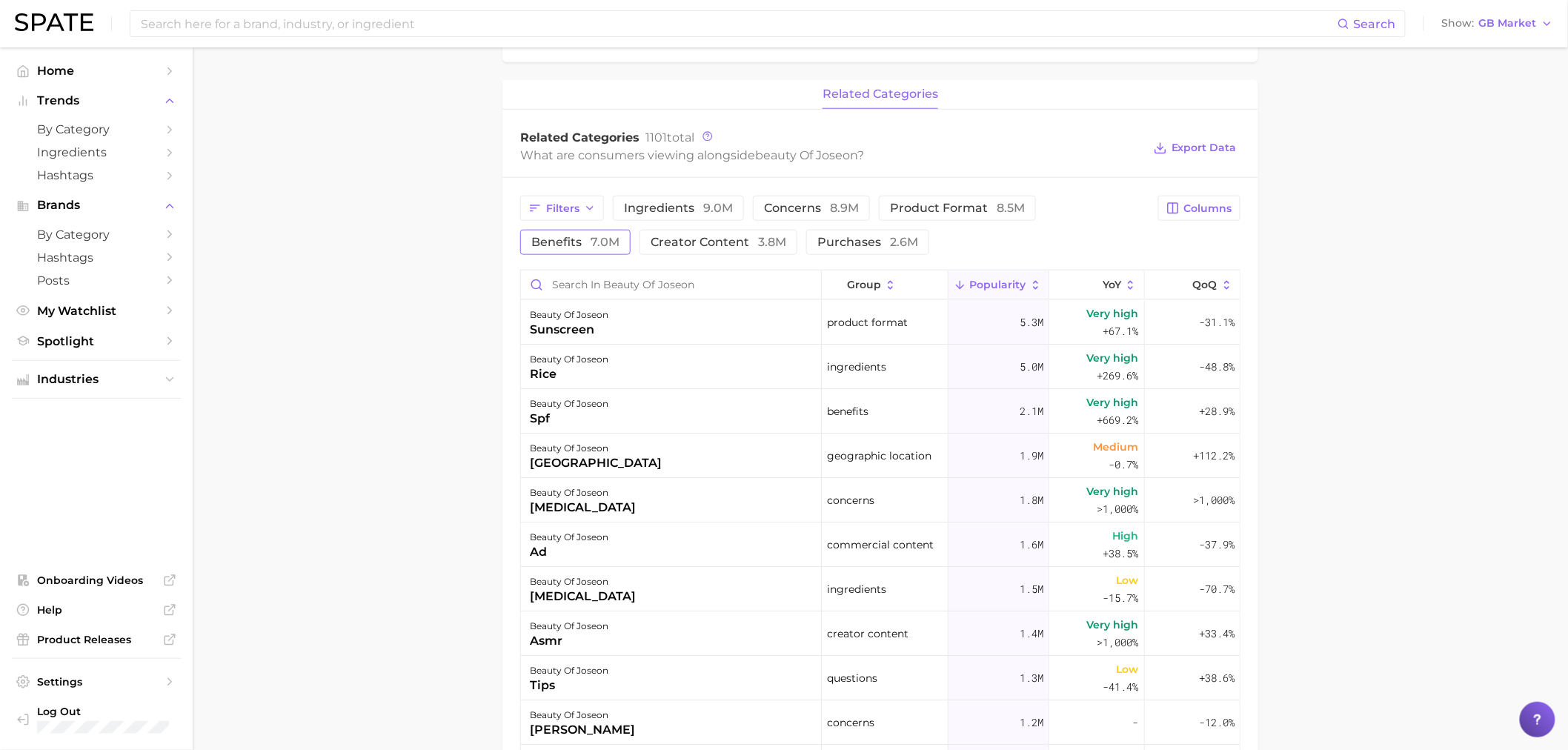
click at [587, 247] on span "benefits 7.0m" at bounding box center [575, 243] width 89 height 12
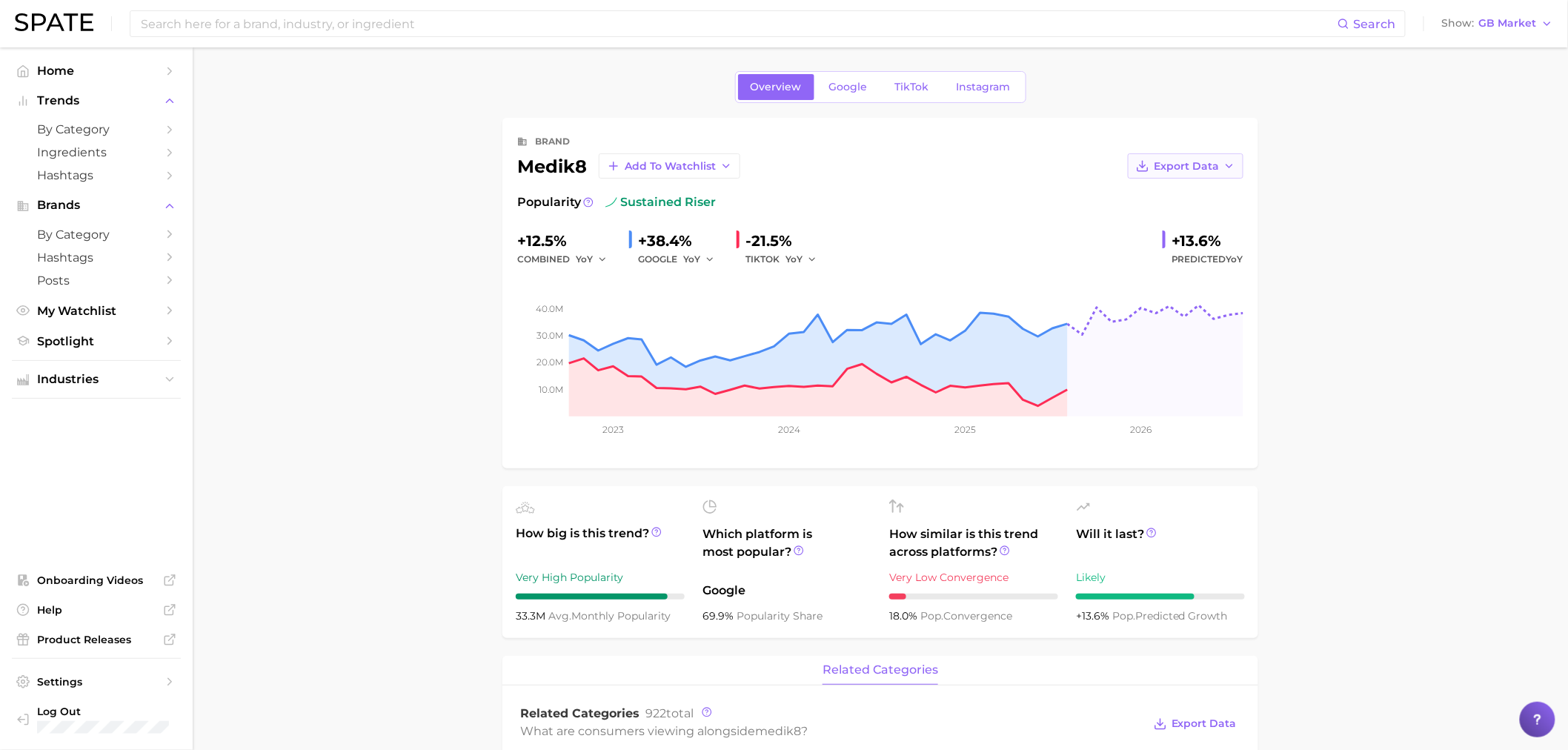
click at [1204, 158] on button "Export Data" at bounding box center [1185, 166] width 115 height 25
click at [1189, 217] on span "Time Series Image" at bounding box center [1155, 220] width 99 height 13
drag, startPoint x: 1322, startPoint y: 215, endPoint x: 1276, endPoint y: 292, distance: 89.7
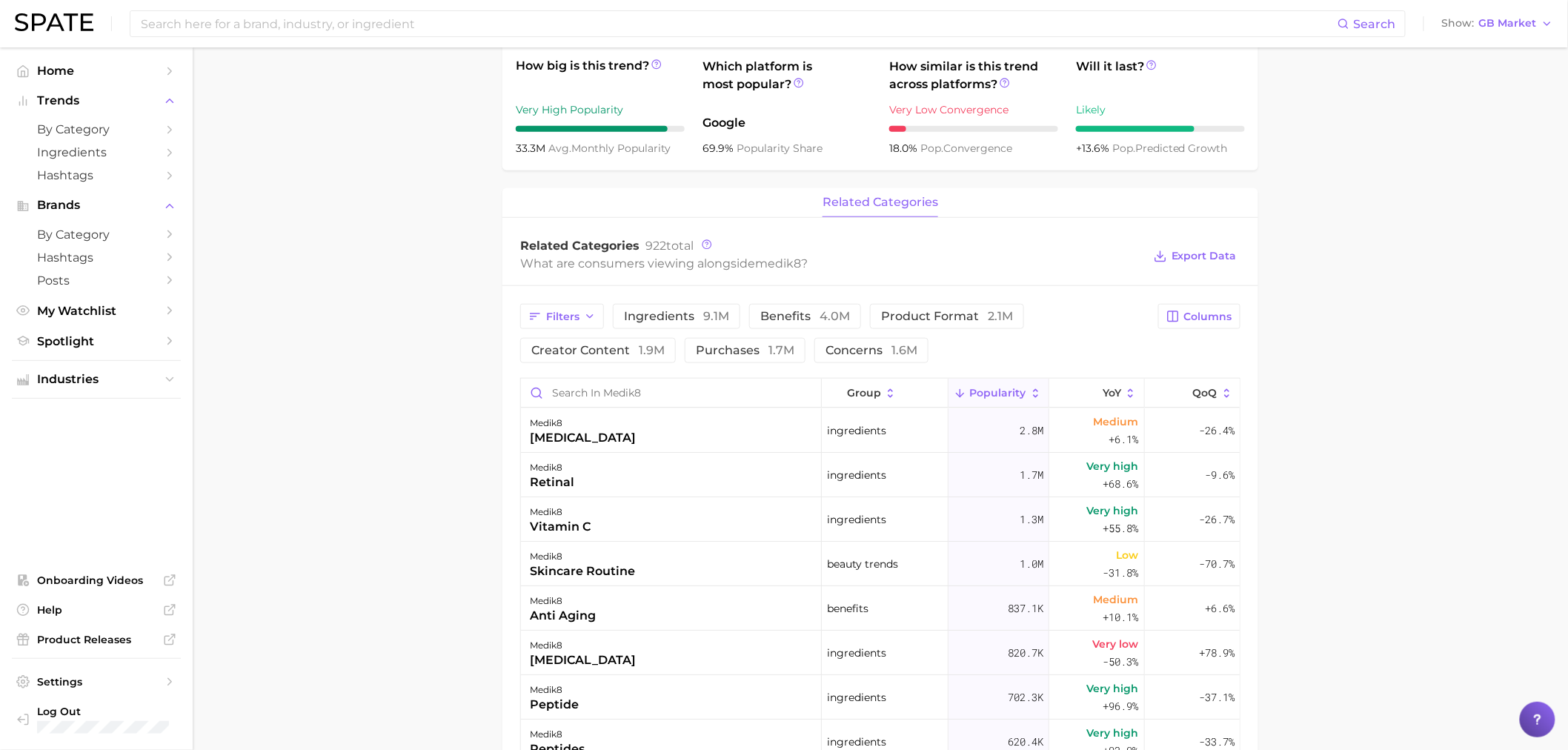
scroll to position [493, 0]
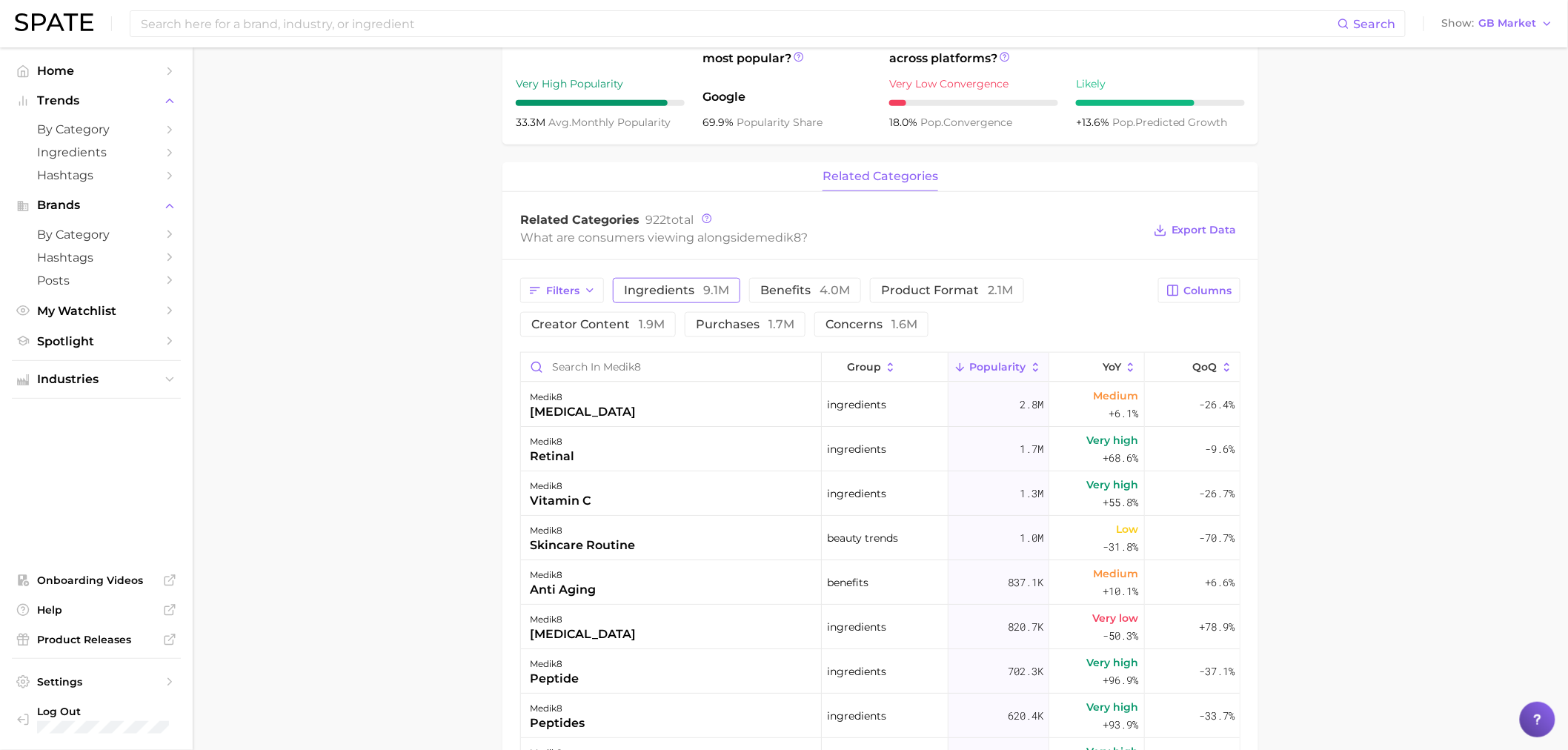
click at [700, 292] on span "ingredients 9.1m" at bounding box center [676, 290] width 105 height 12
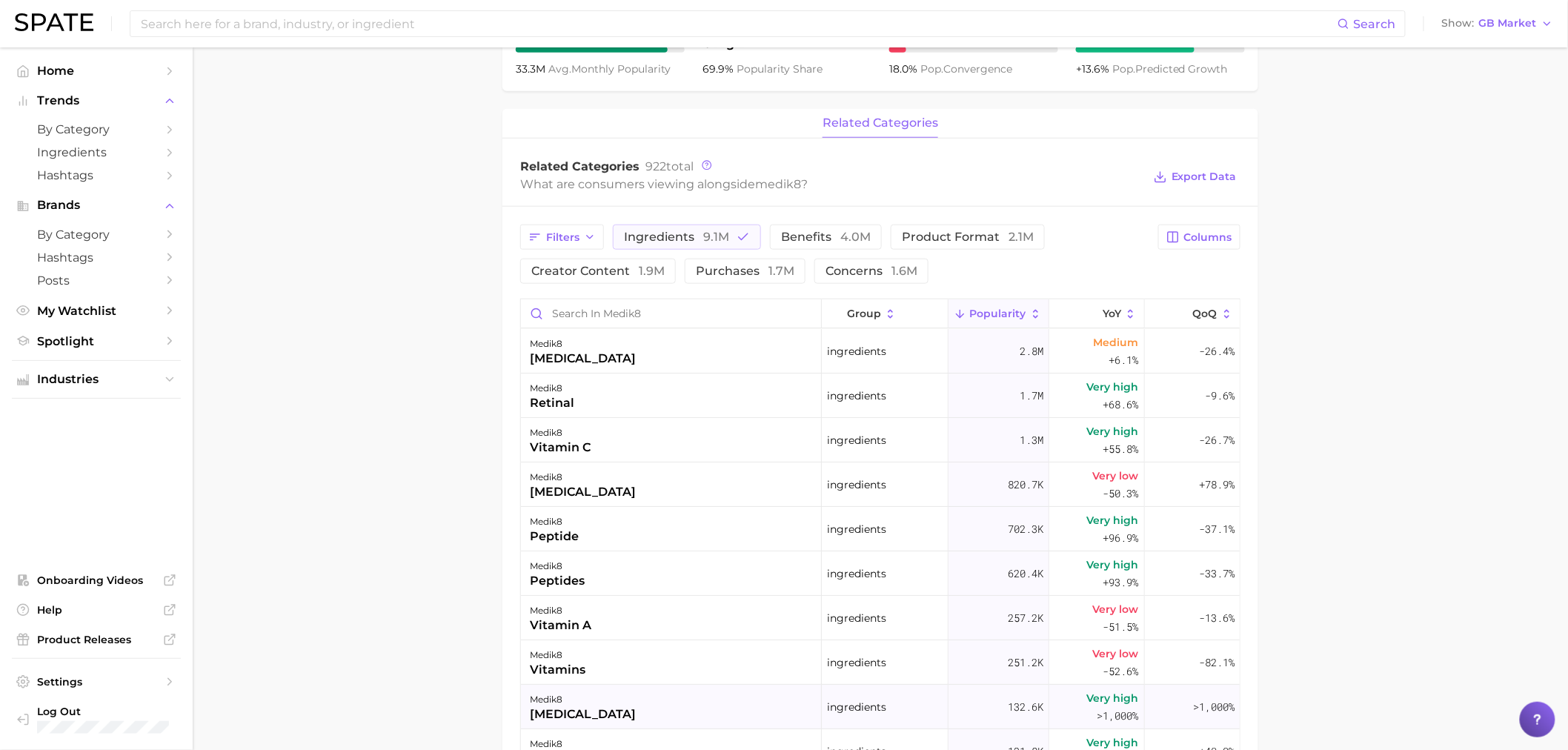
scroll to position [576, 0]
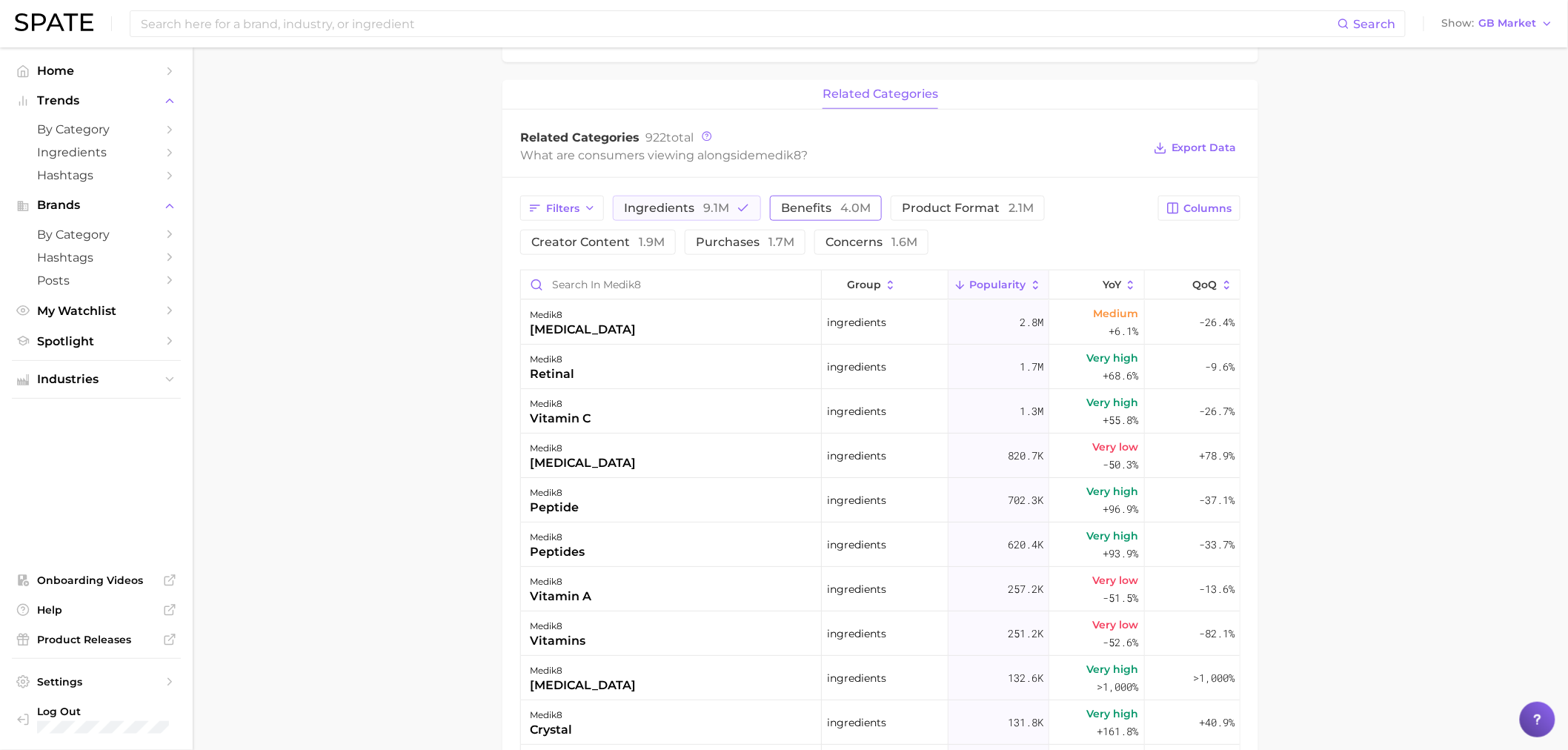
drag, startPoint x: 735, startPoint y: 202, endPoint x: 821, endPoint y: 212, distance: 86.6
click at [735, 202] on button "ingredients 9.1m" at bounding box center [687, 208] width 148 height 25
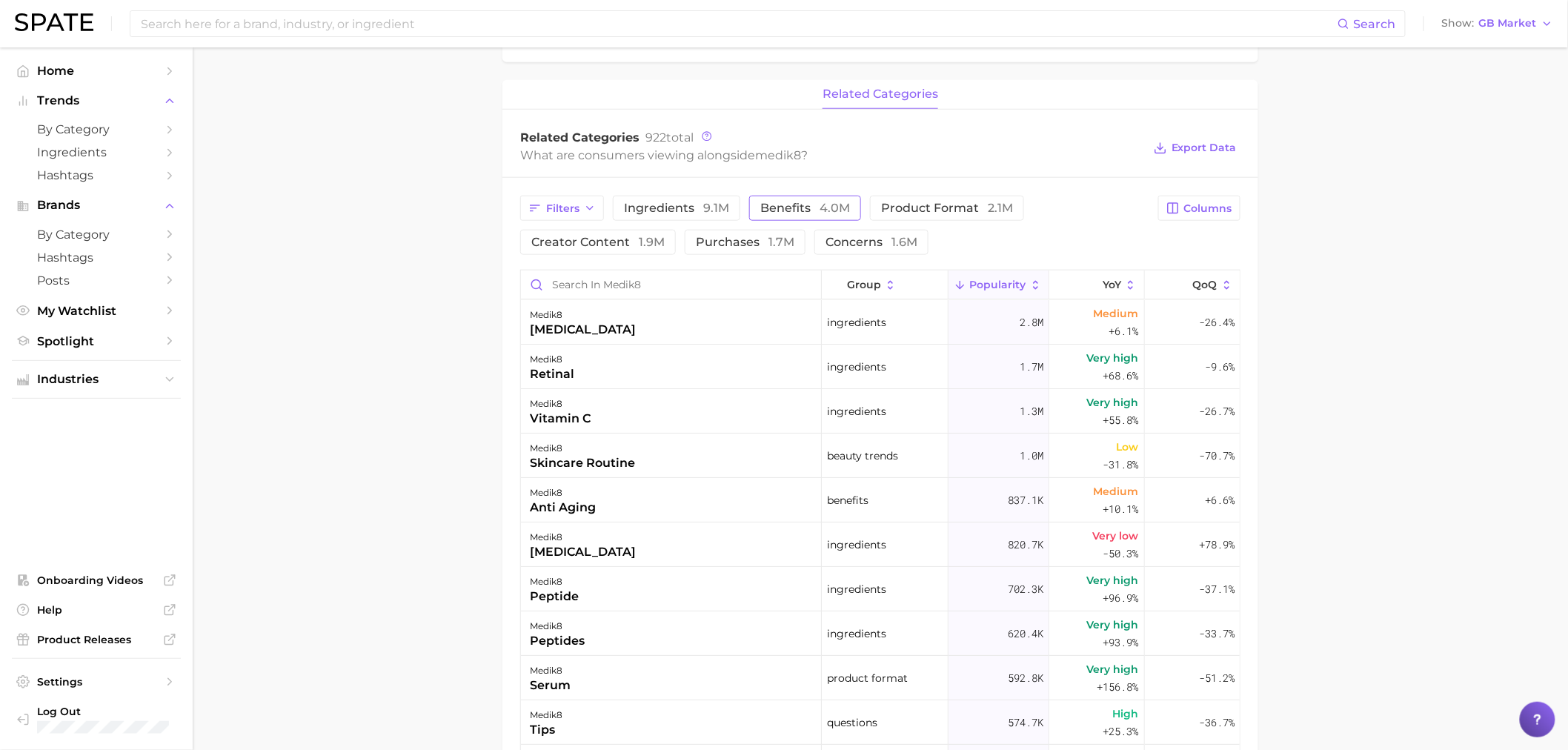
click at [828, 213] on span "4.0m" at bounding box center [834, 208] width 31 height 14
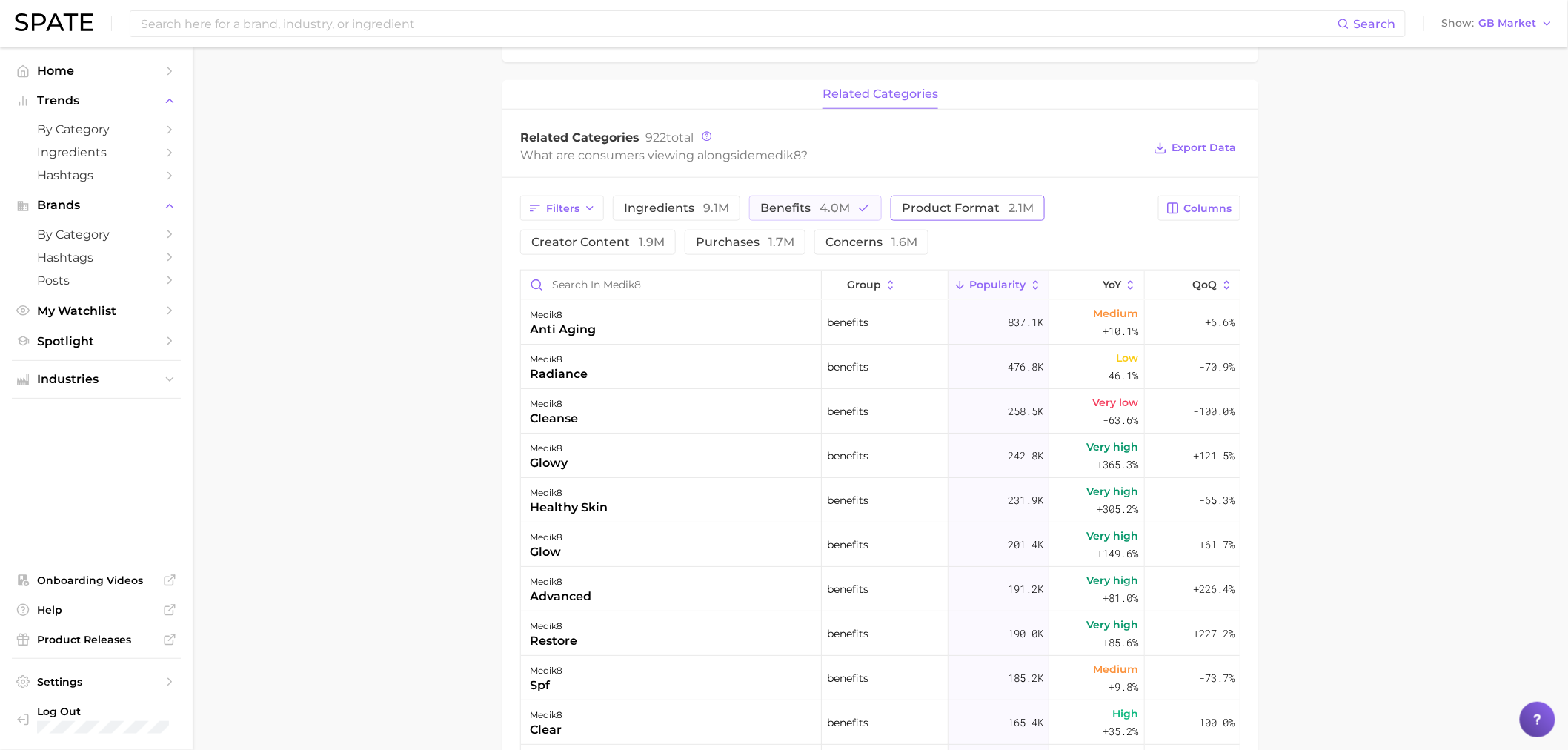
drag, startPoint x: 865, startPoint y: 212, endPoint x: 988, endPoint y: 220, distance: 123.3
click at [865, 212] on icon "button" at bounding box center [864, 208] width 13 height 13
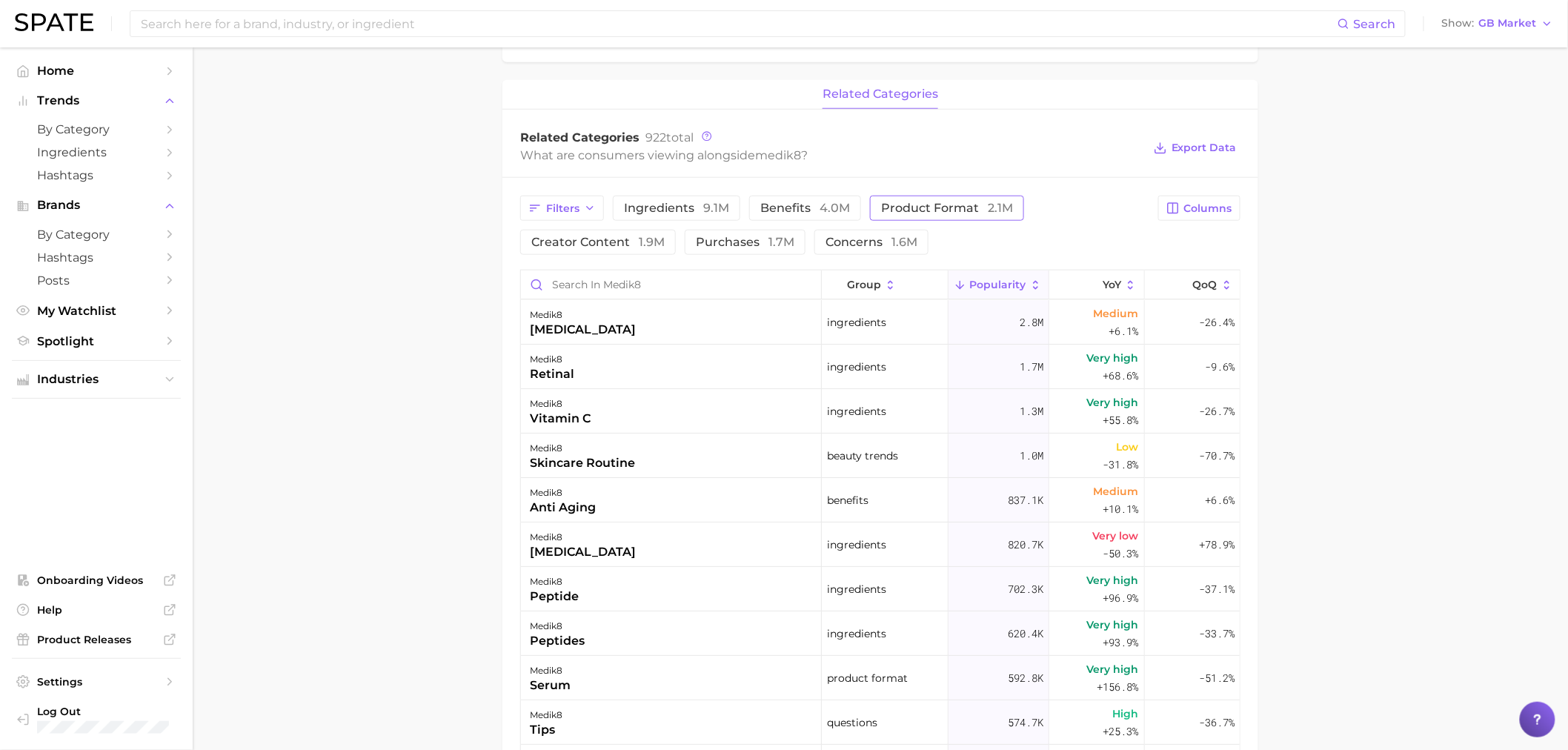
click at [984, 214] on span "product format 2.1m" at bounding box center [947, 208] width 132 height 12
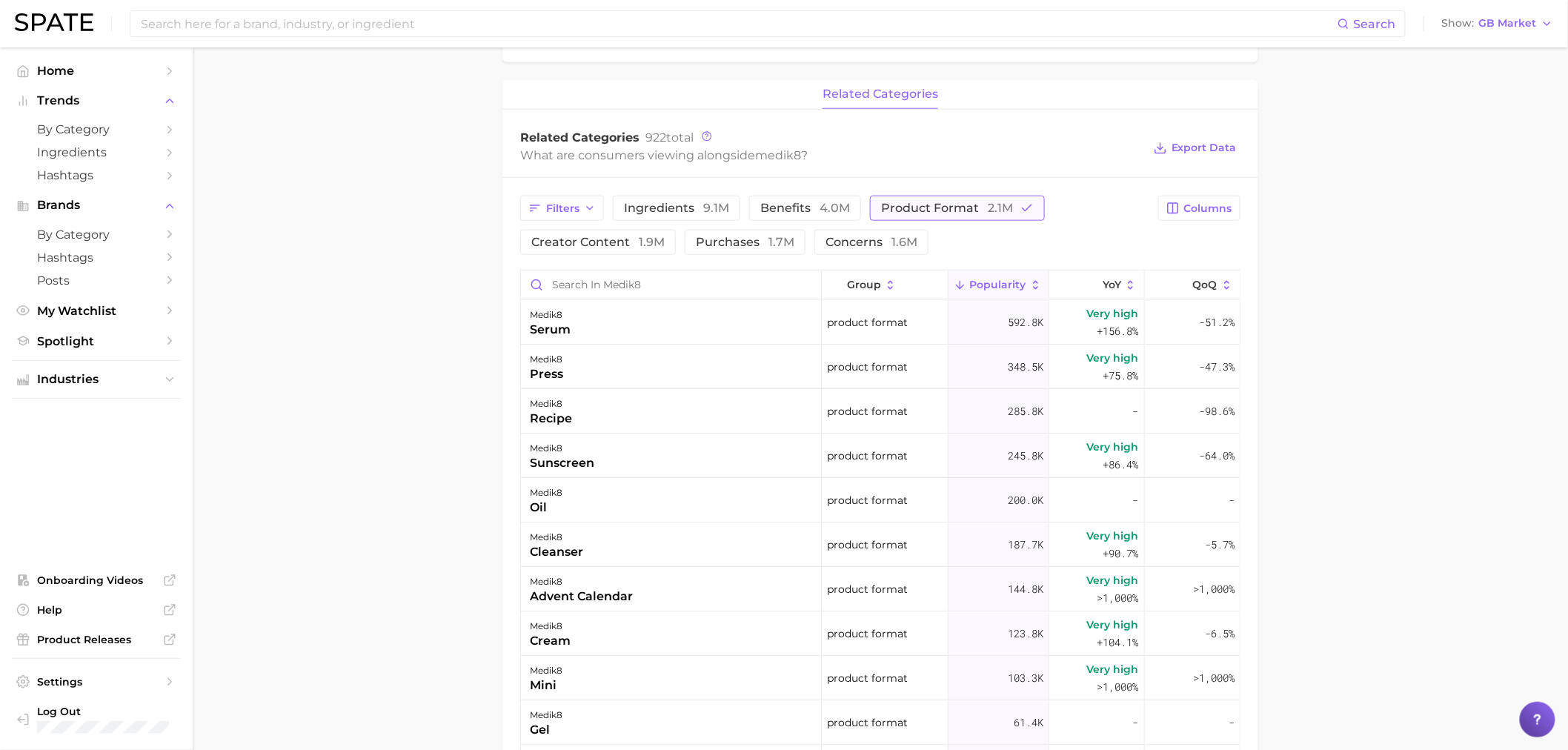
click at [1011, 213] on button "product format 2.1m" at bounding box center [957, 208] width 175 height 25
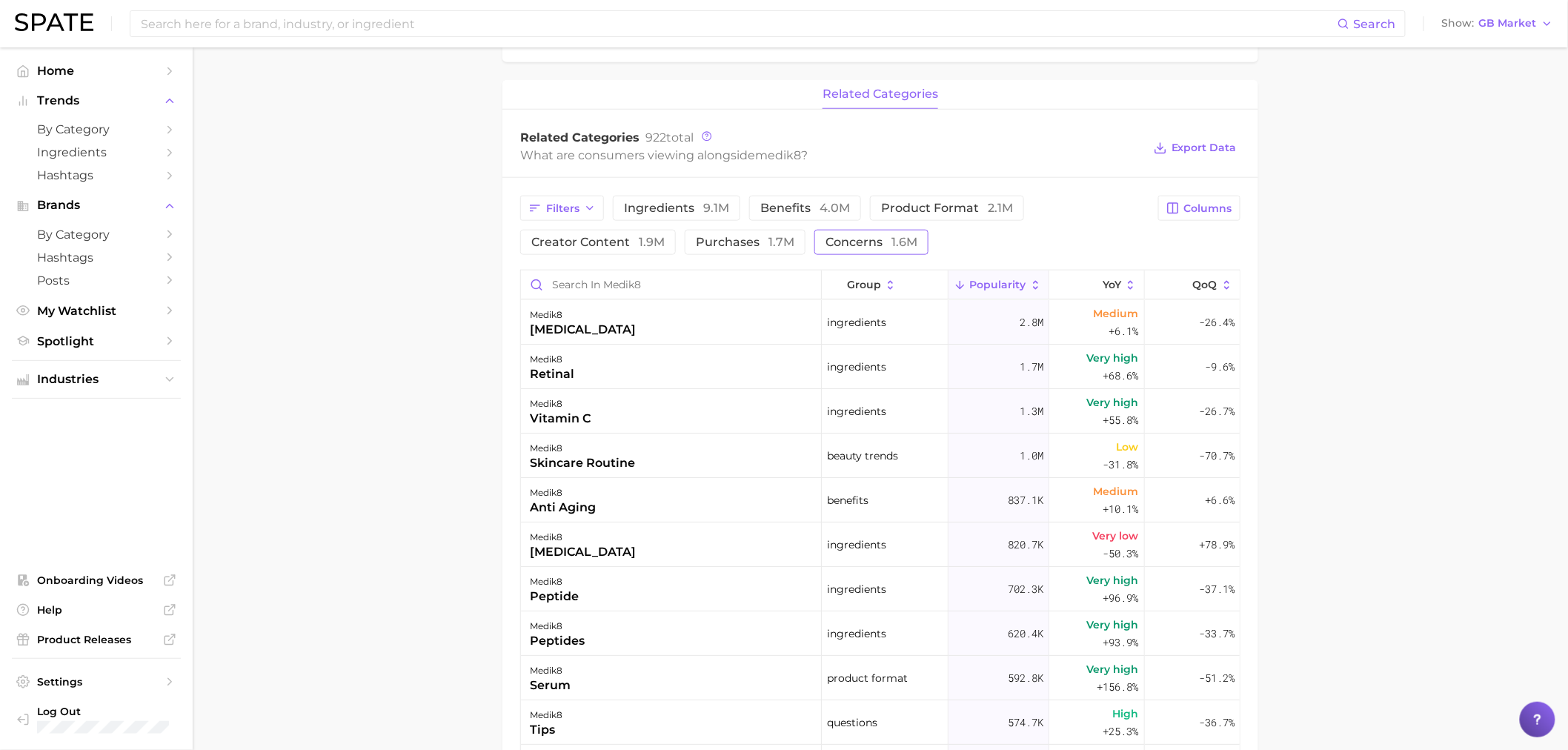
click at [858, 249] on span "concerns 1.6m" at bounding box center [871, 243] width 92 height 12
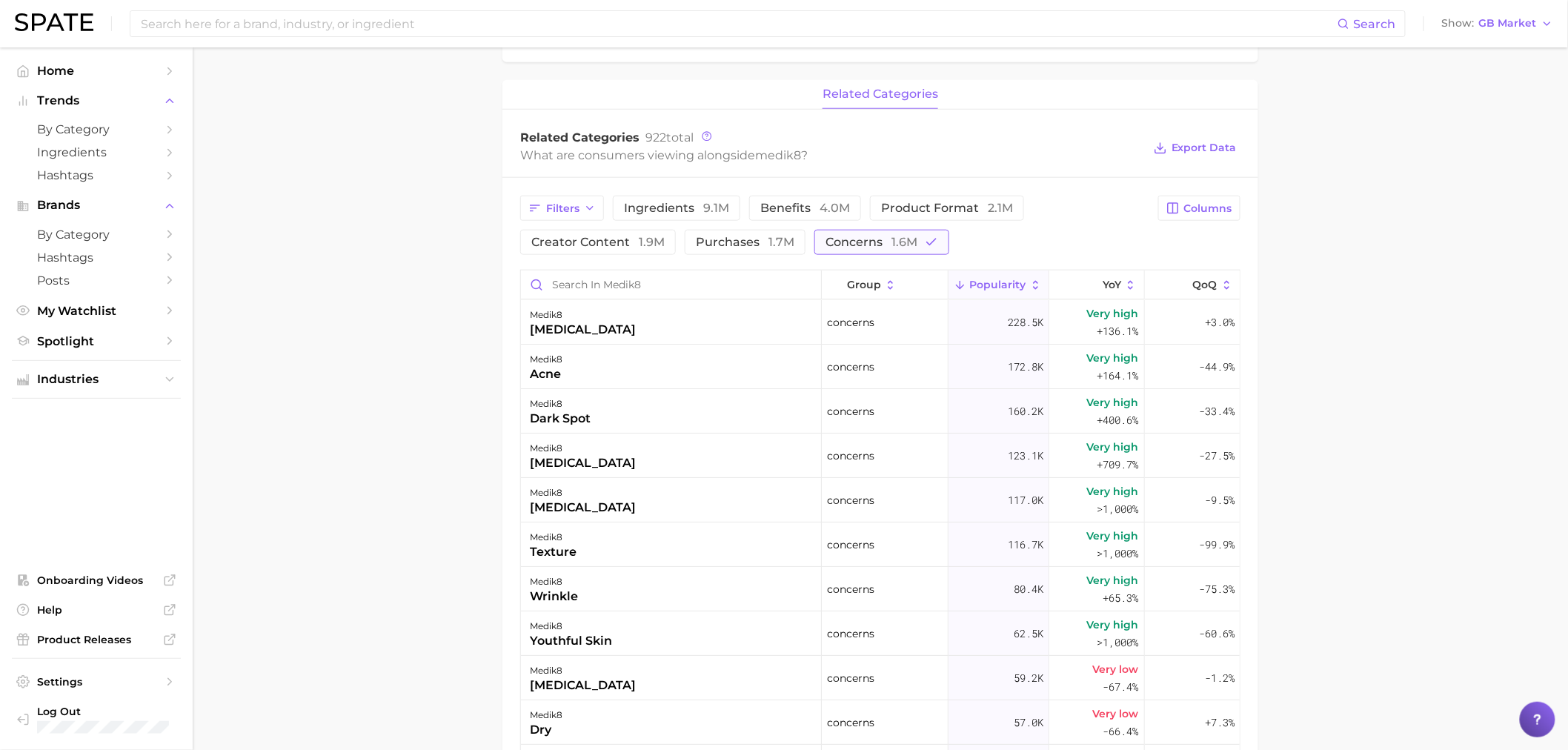
click at [842, 243] on span "concerns 1.6m" at bounding box center [871, 243] width 92 height 12
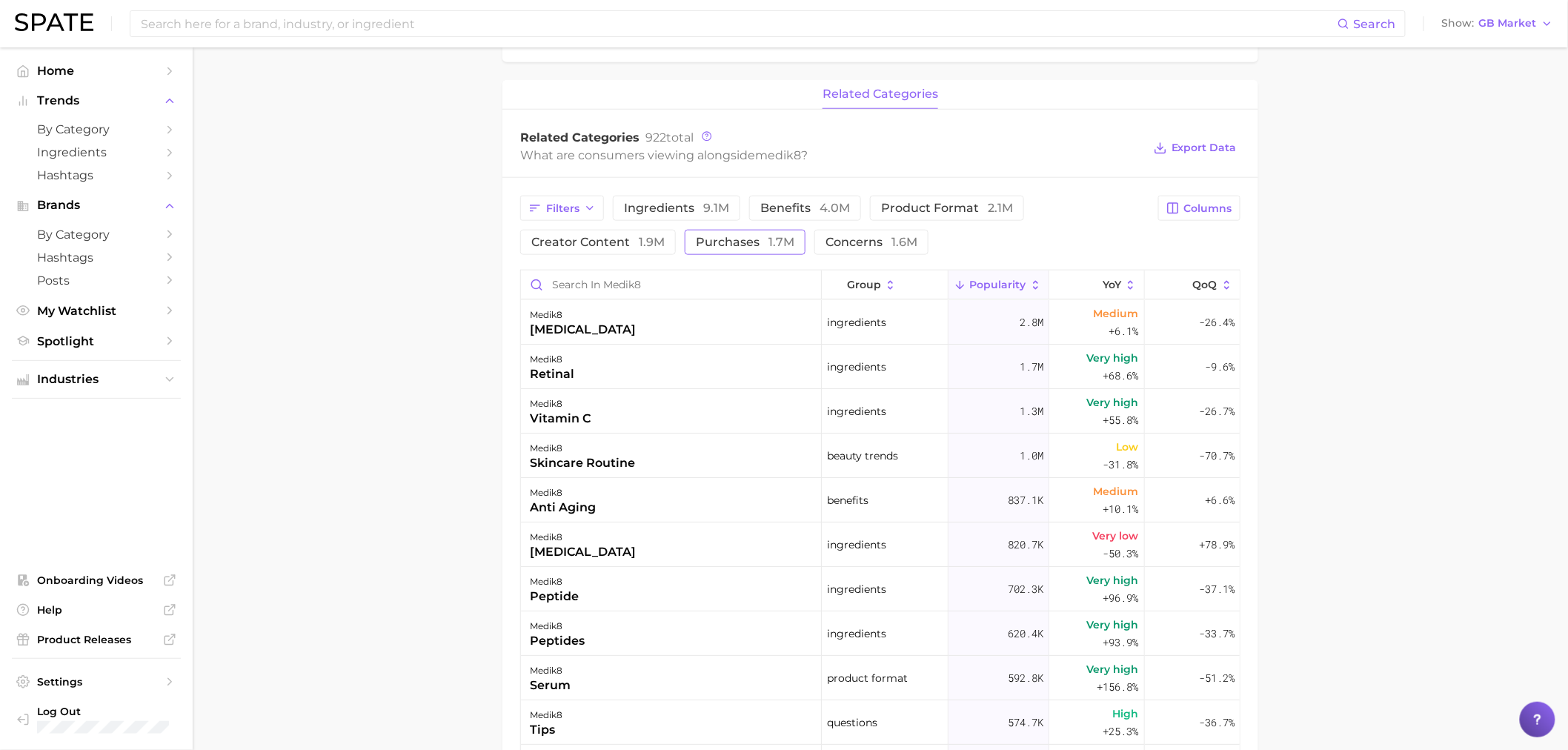
click at [714, 249] on span "purchases 1.7m" at bounding box center [745, 243] width 98 height 12
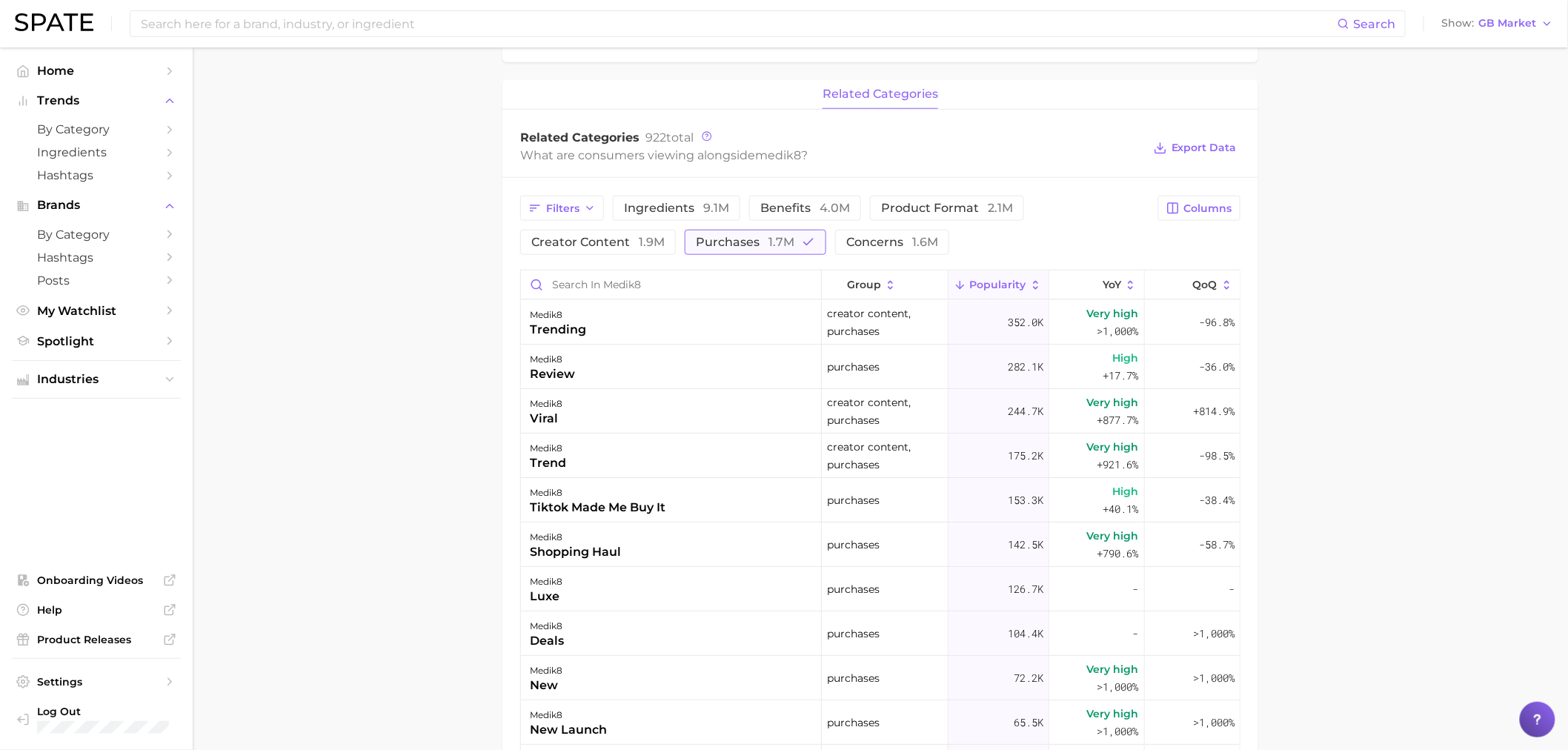
click at [728, 249] on span "purchases 1.7m" at bounding box center [745, 243] width 98 height 12
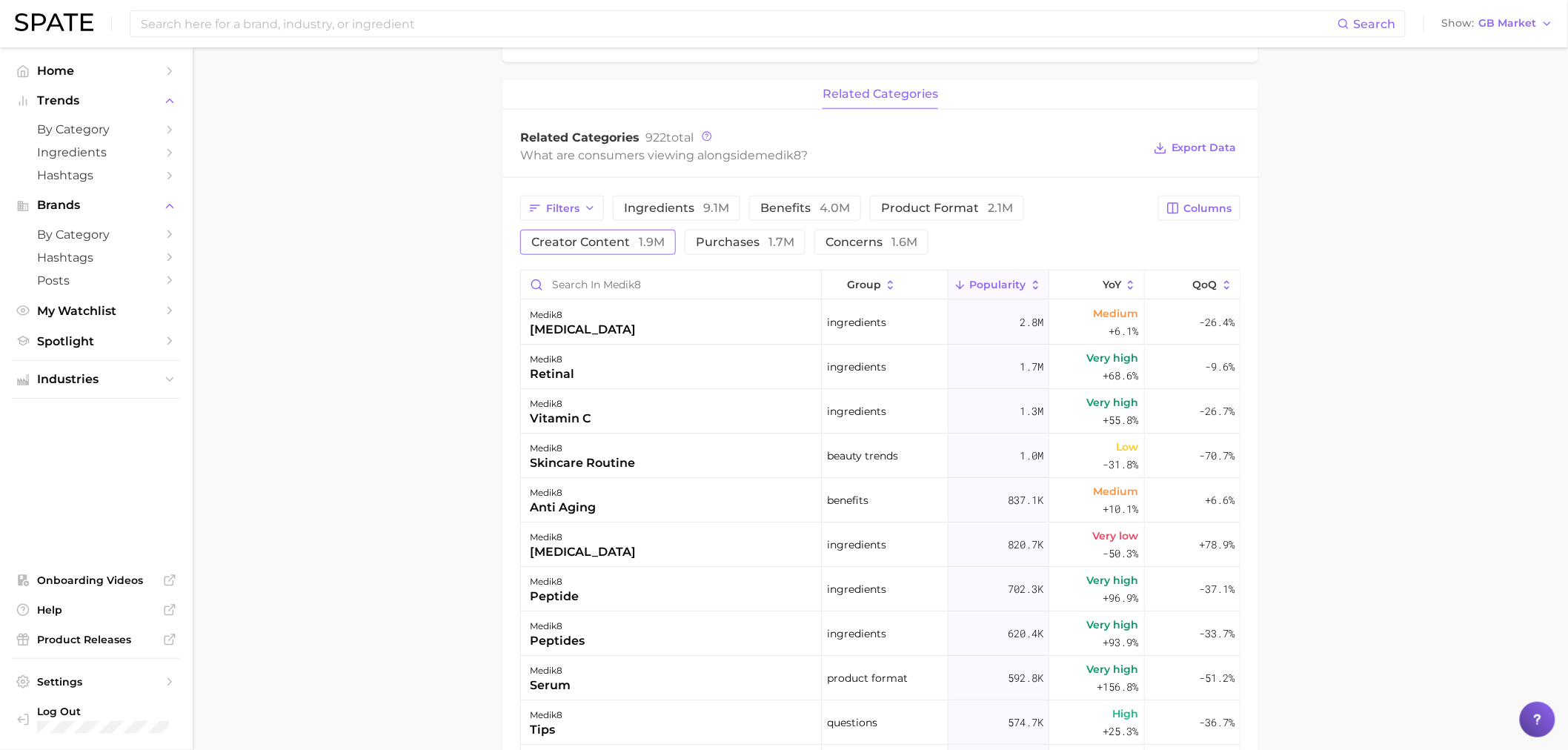
click at [662, 238] on span "creator content 1.9m" at bounding box center [598, 243] width 133 height 12
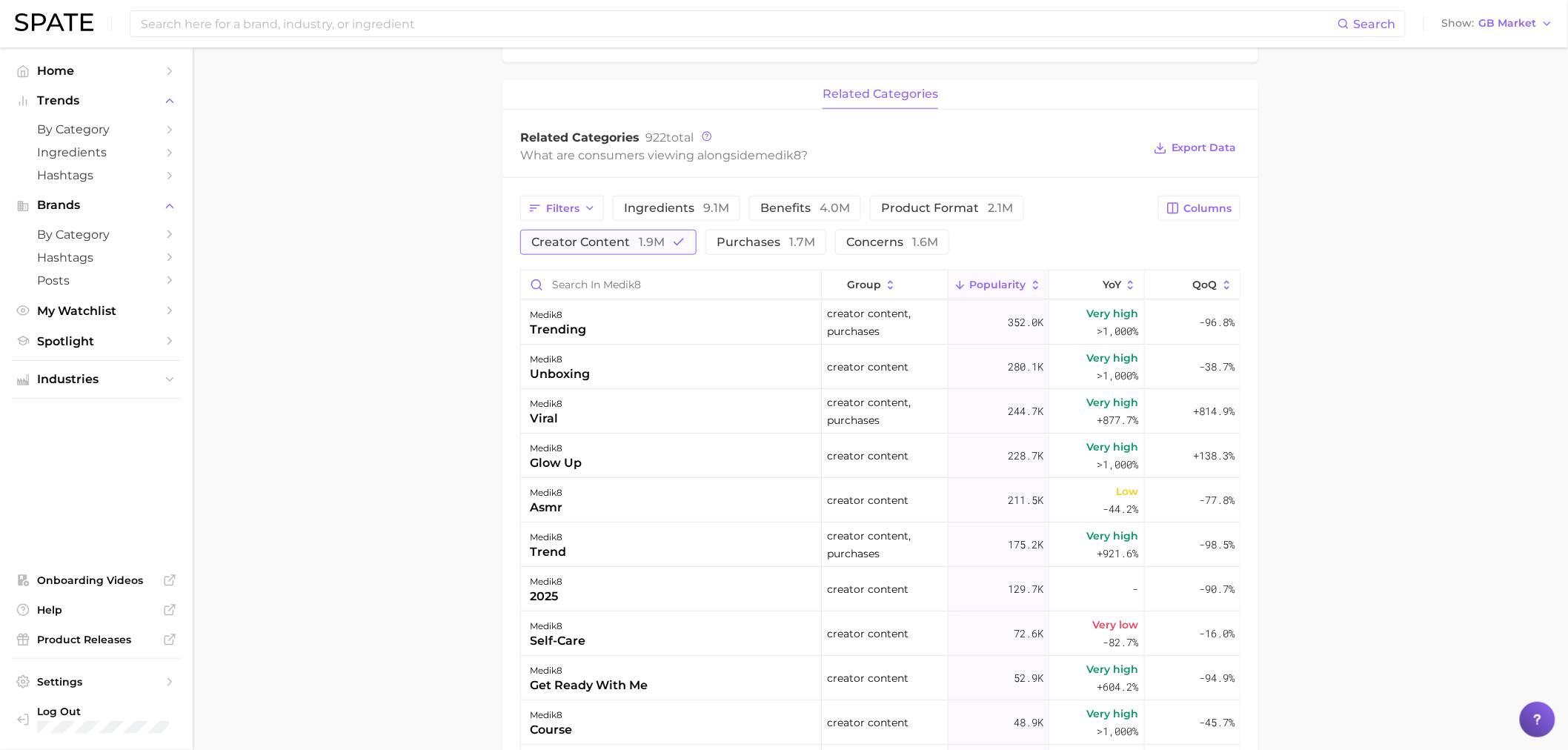
click at [662, 238] on span "creator content 1.9m" at bounding box center [598, 243] width 133 height 12
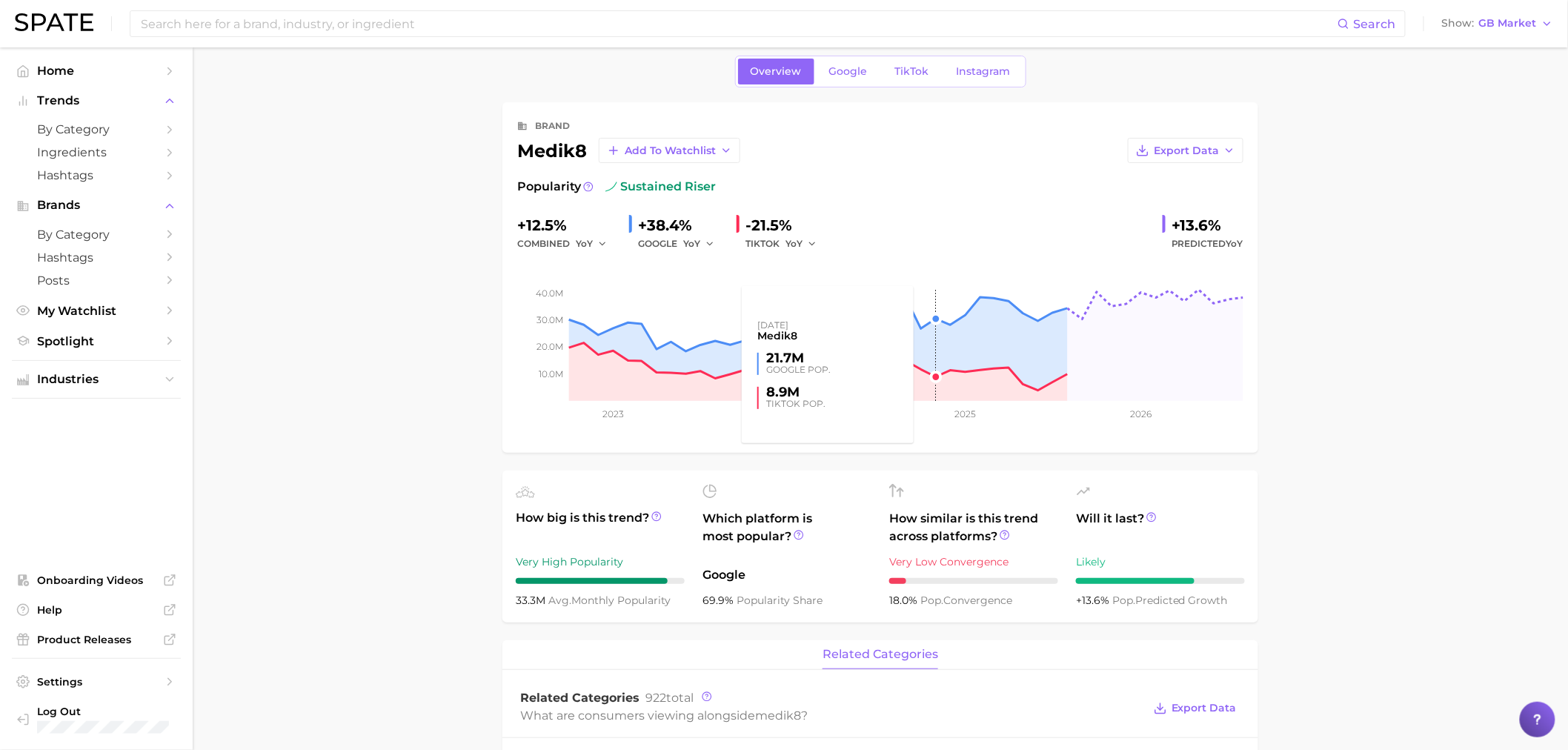
scroll to position [0, 0]
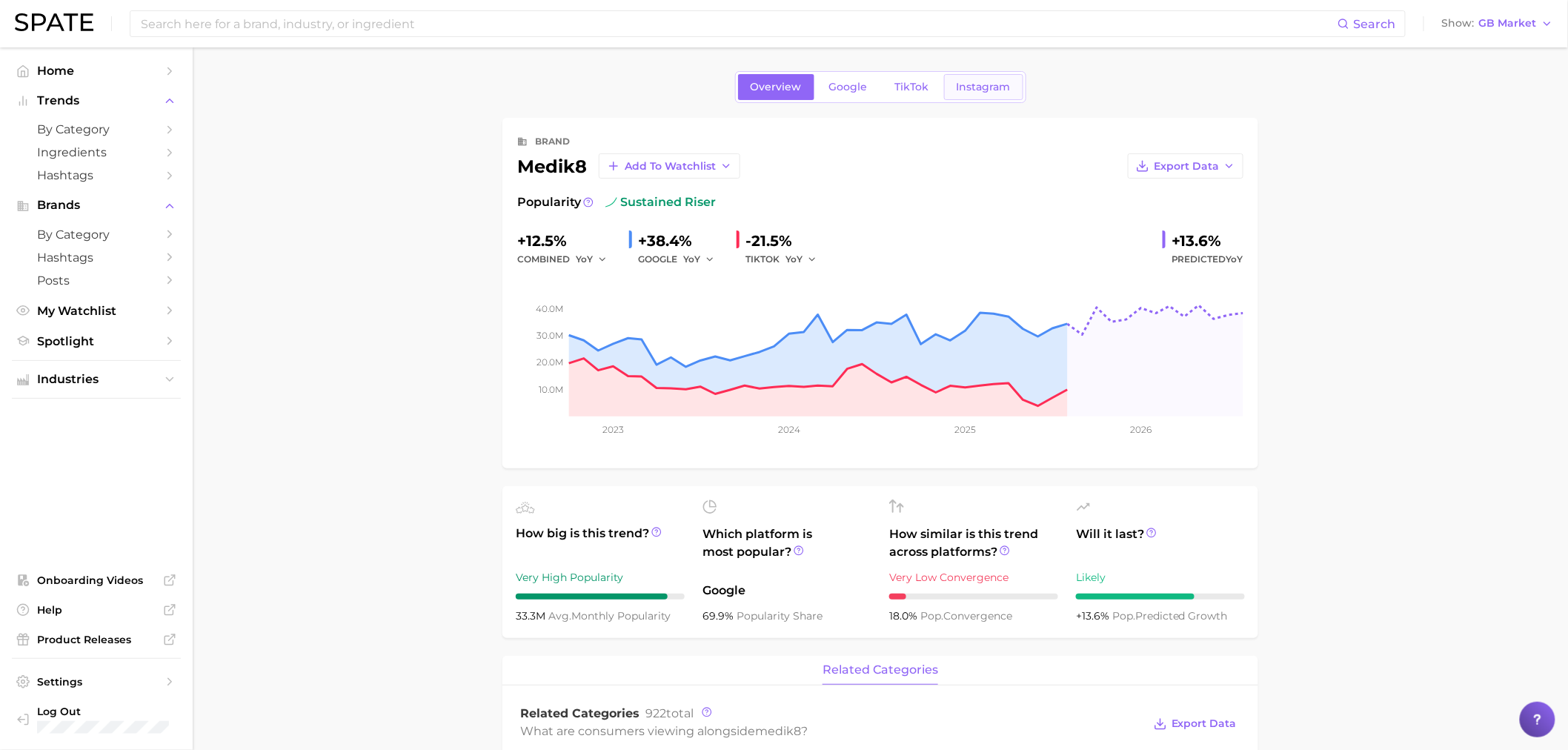
click at [974, 84] on span "Instagram" at bounding box center [984, 87] width 54 height 13
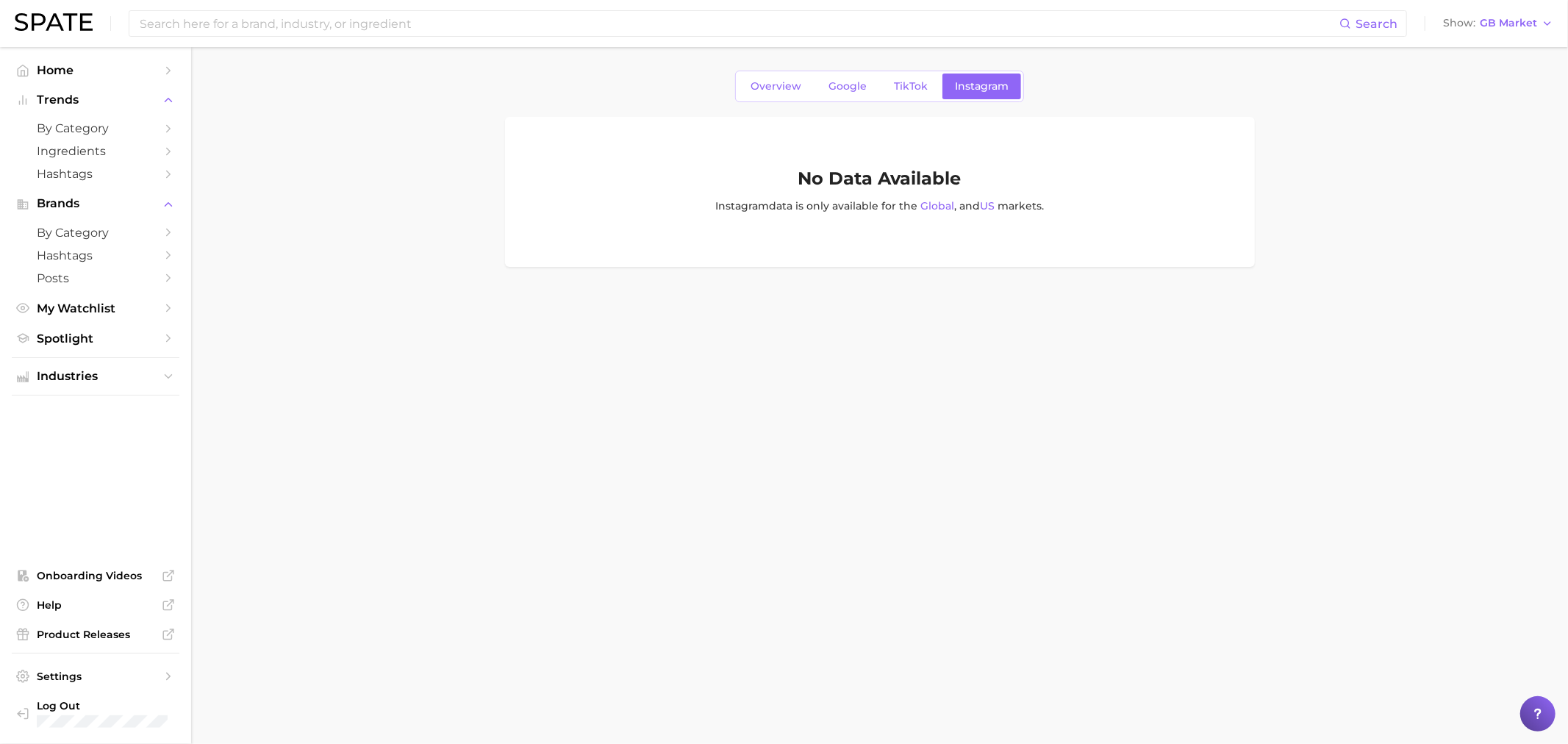
click at [966, 83] on span "Instagram" at bounding box center [982, 86] width 54 height 13
click at [776, 90] on span "Overview" at bounding box center [776, 86] width 51 height 13
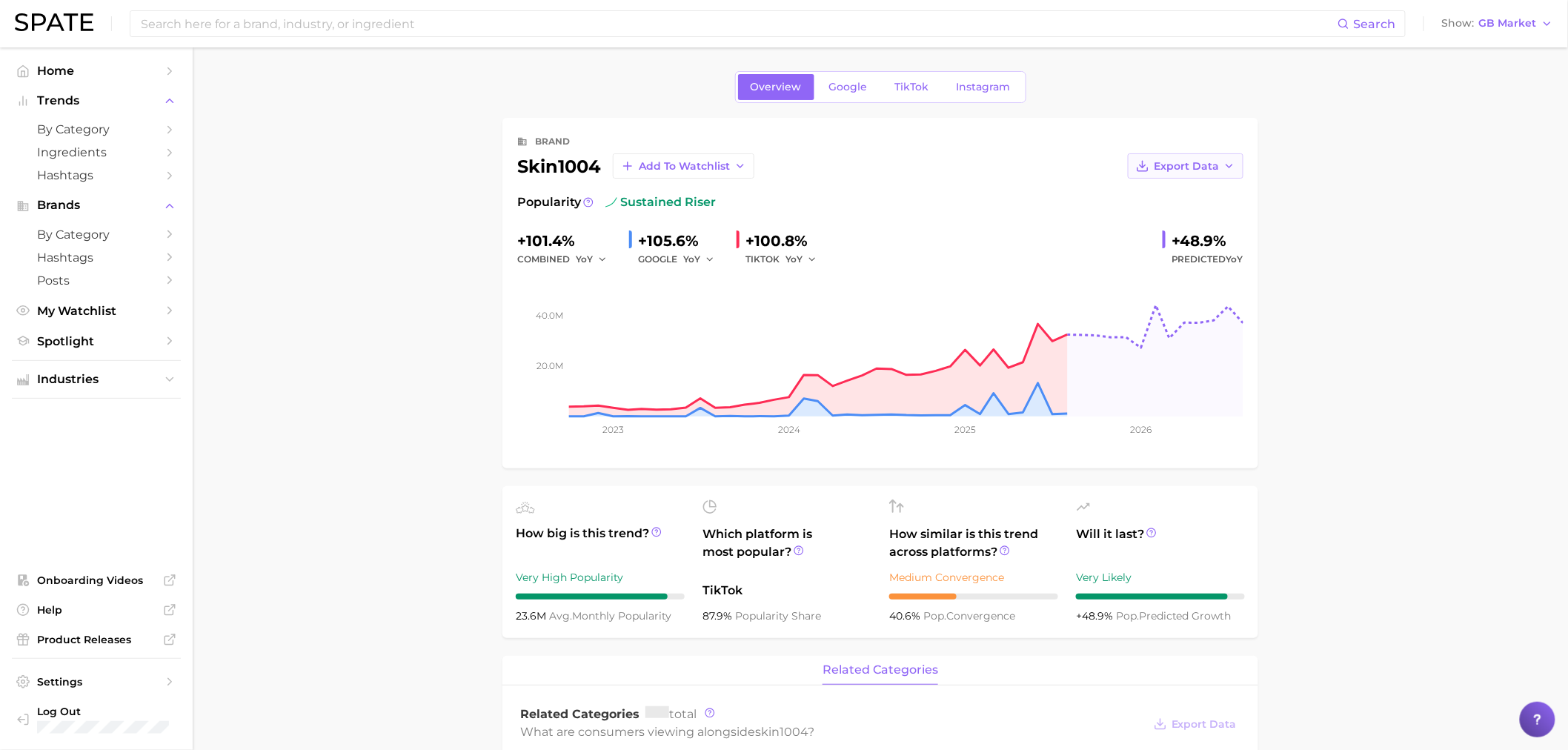
click at [1224, 167] on icon "button" at bounding box center [1229, 166] width 12 height 12
click at [1194, 220] on span "Time Series Image" at bounding box center [1155, 220] width 99 height 13
drag, startPoint x: 1490, startPoint y: 365, endPoint x: 1286, endPoint y: 458, distance: 224.2
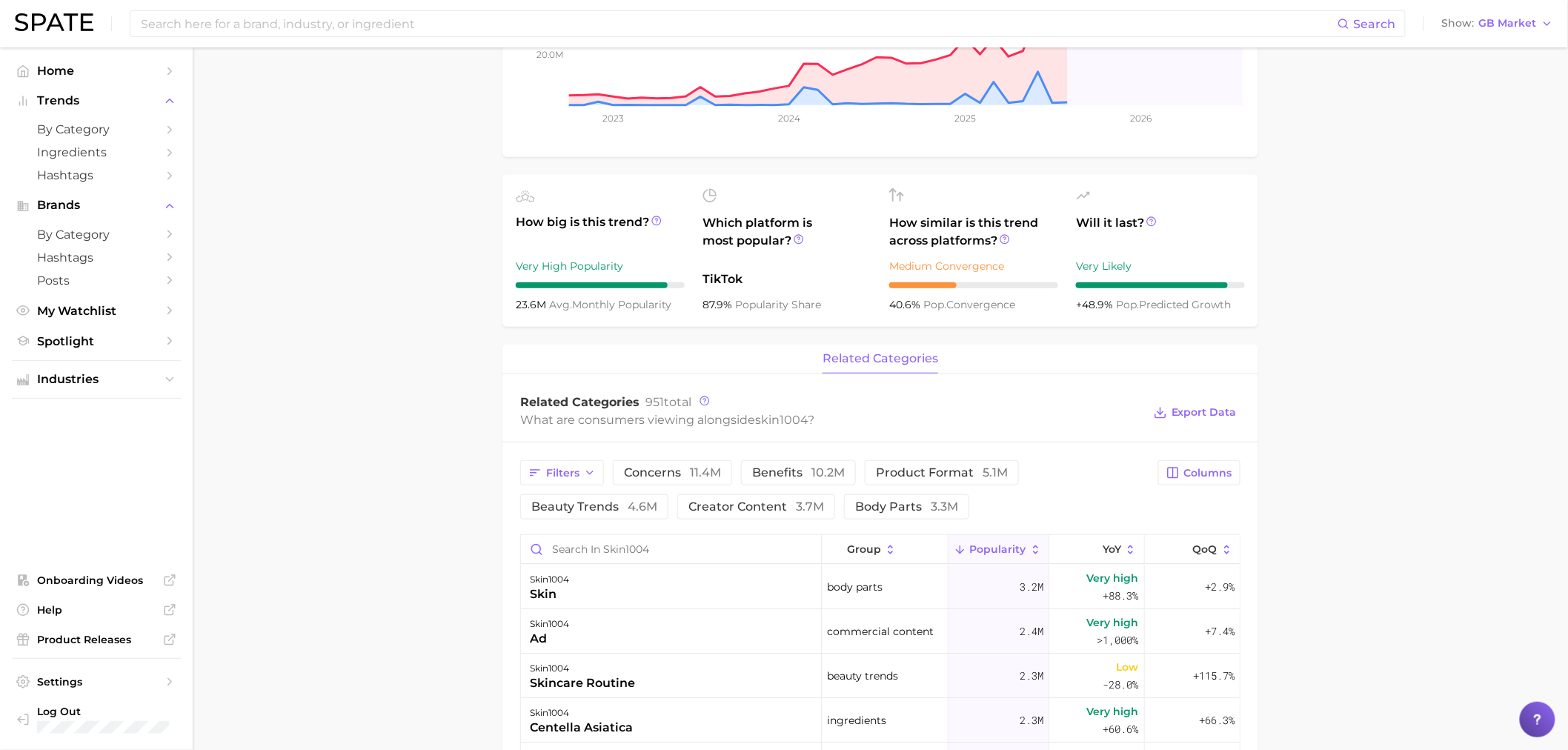
scroll to position [411, 0]
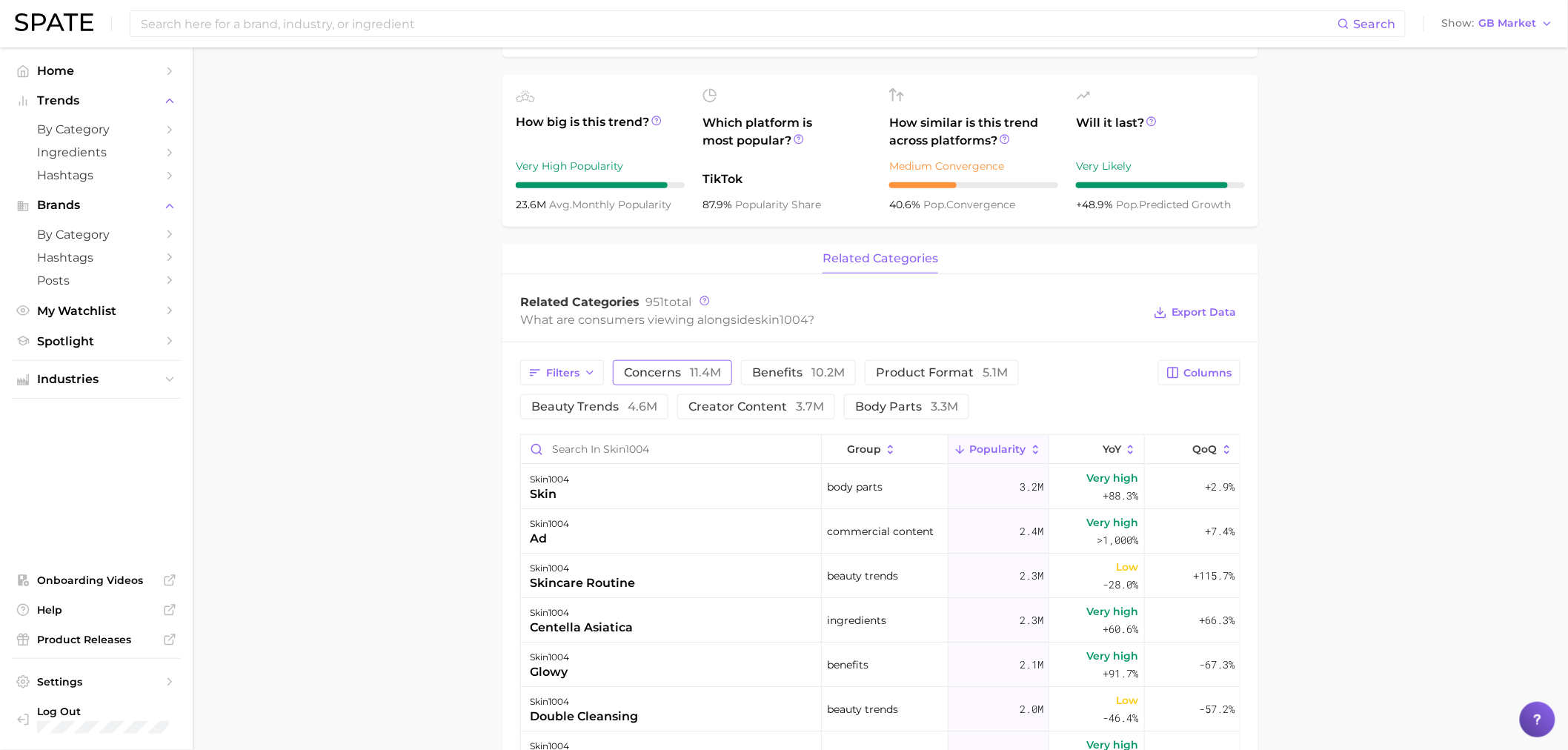
click at [690, 371] on span "11.4m" at bounding box center [705, 372] width 31 height 14
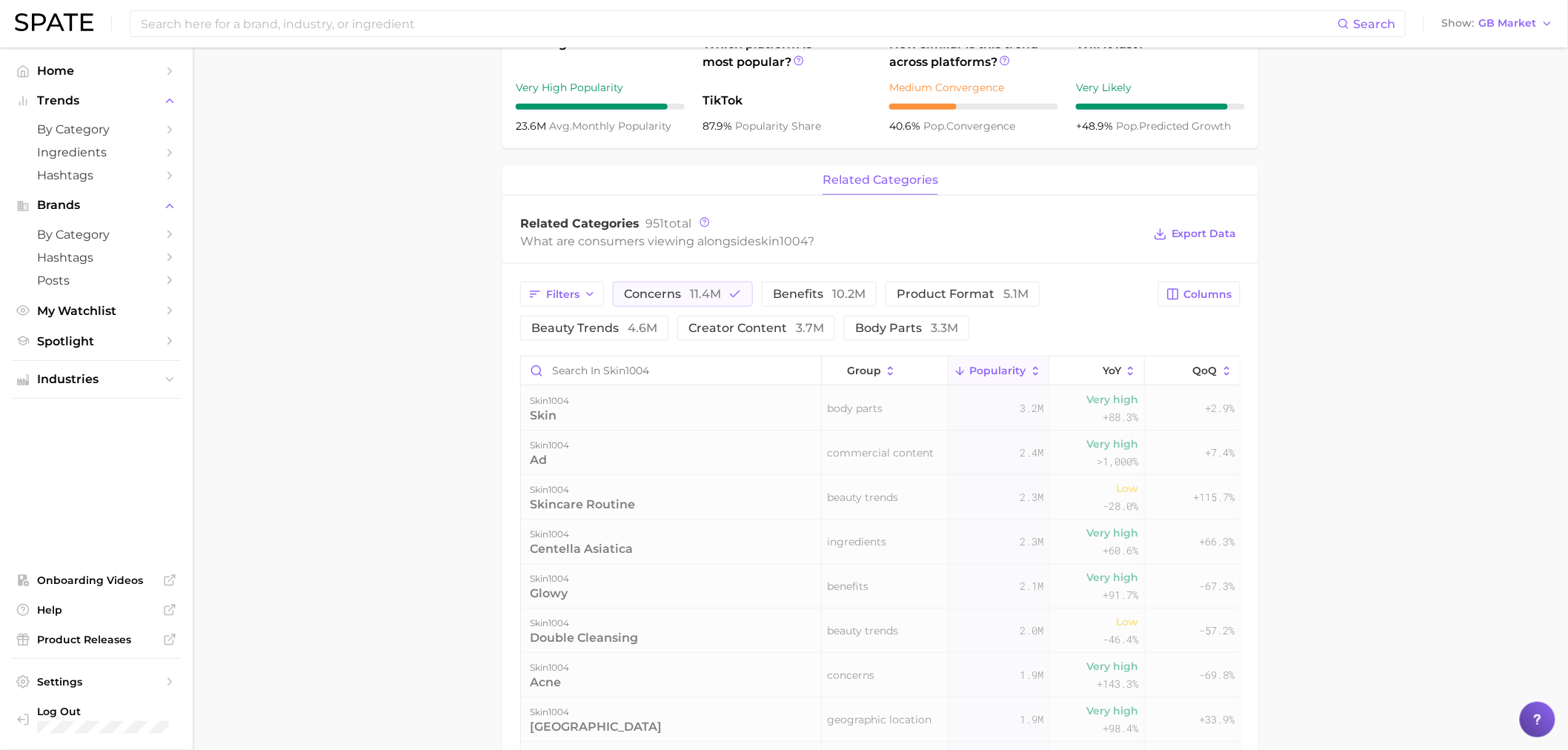
scroll to position [493, 0]
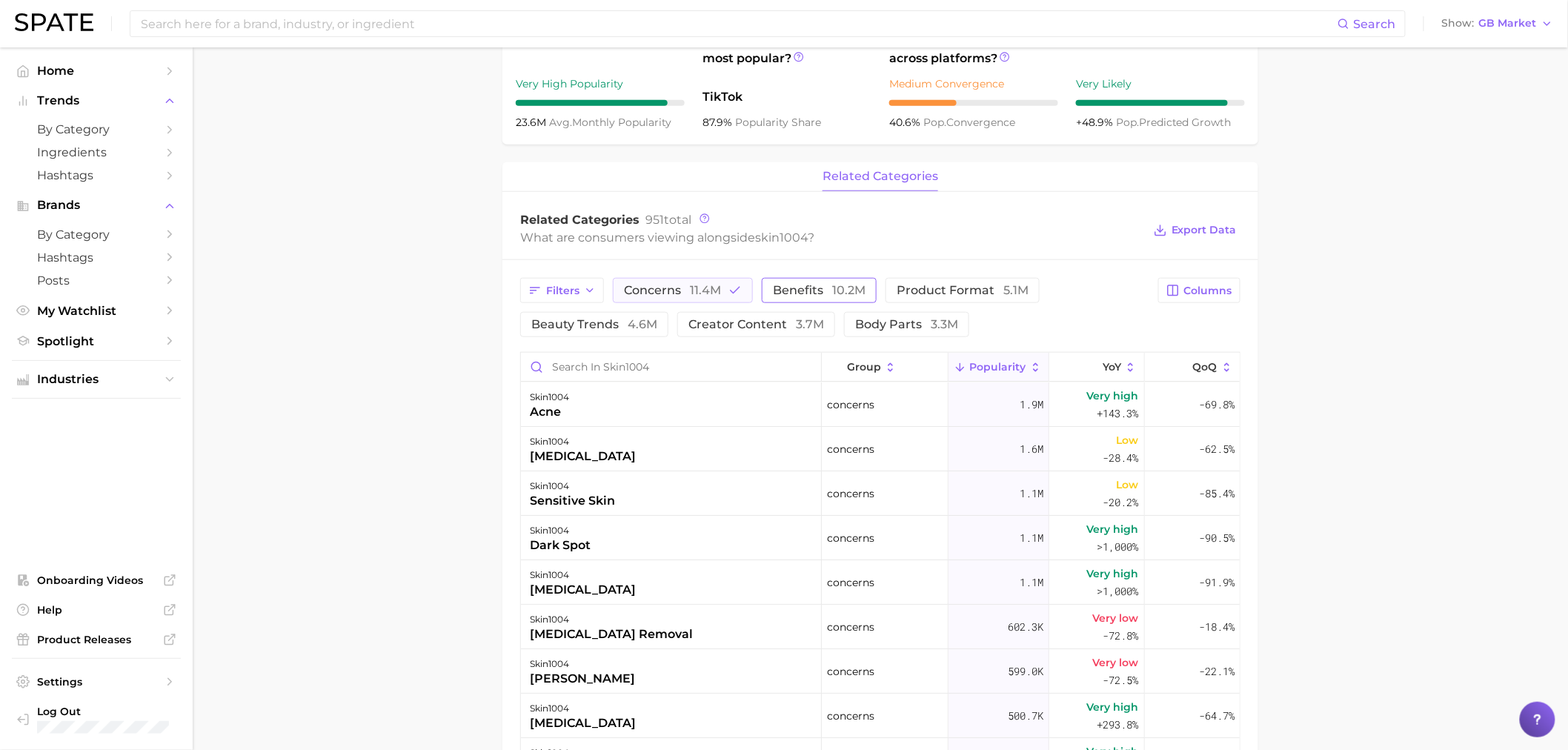
click at [833, 291] on span "10.2m" at bounding box center [848, 289] width 33 height 14
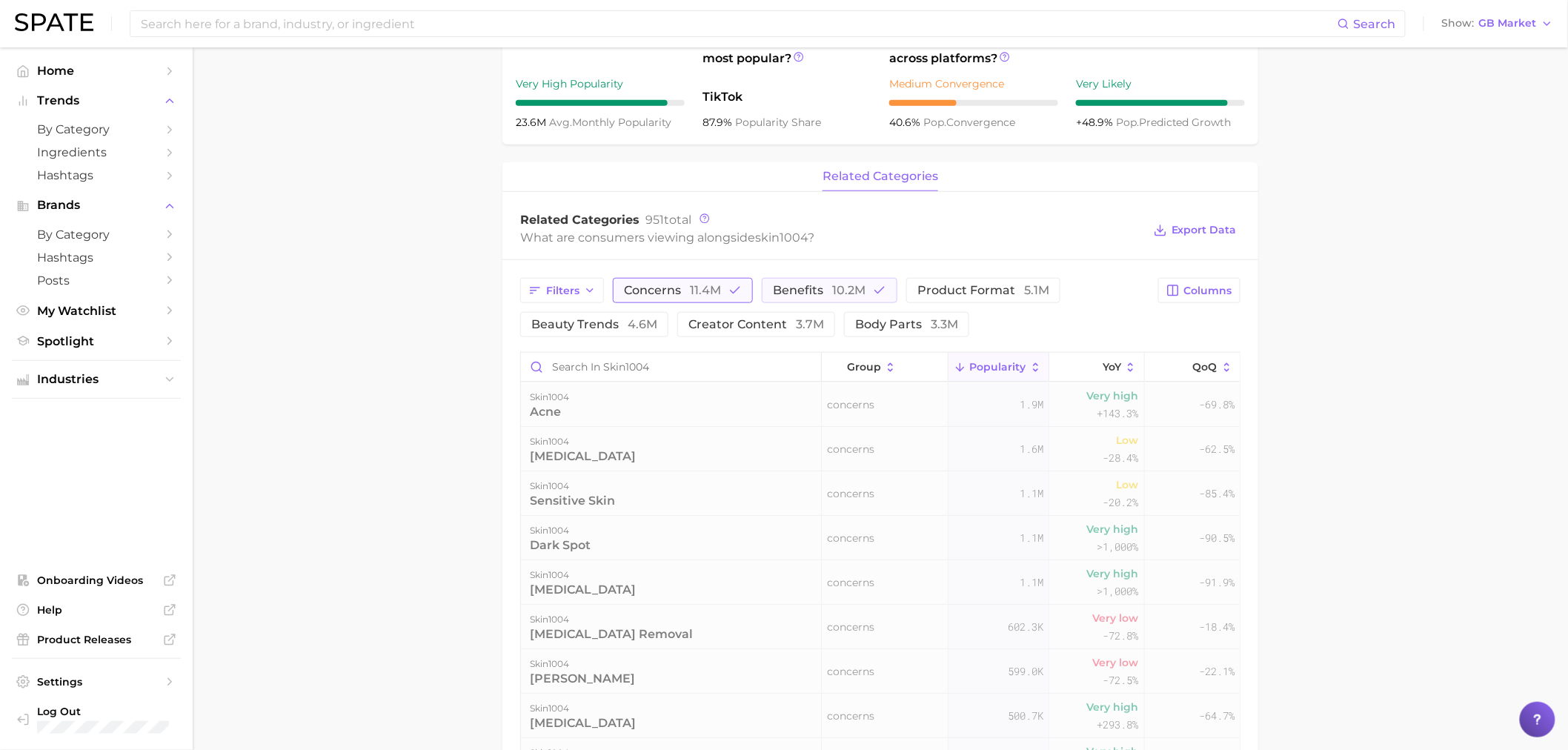
click at [723, 295] on button "concerns 11.4m" at bounding box center [683, 290] width 140 height 25
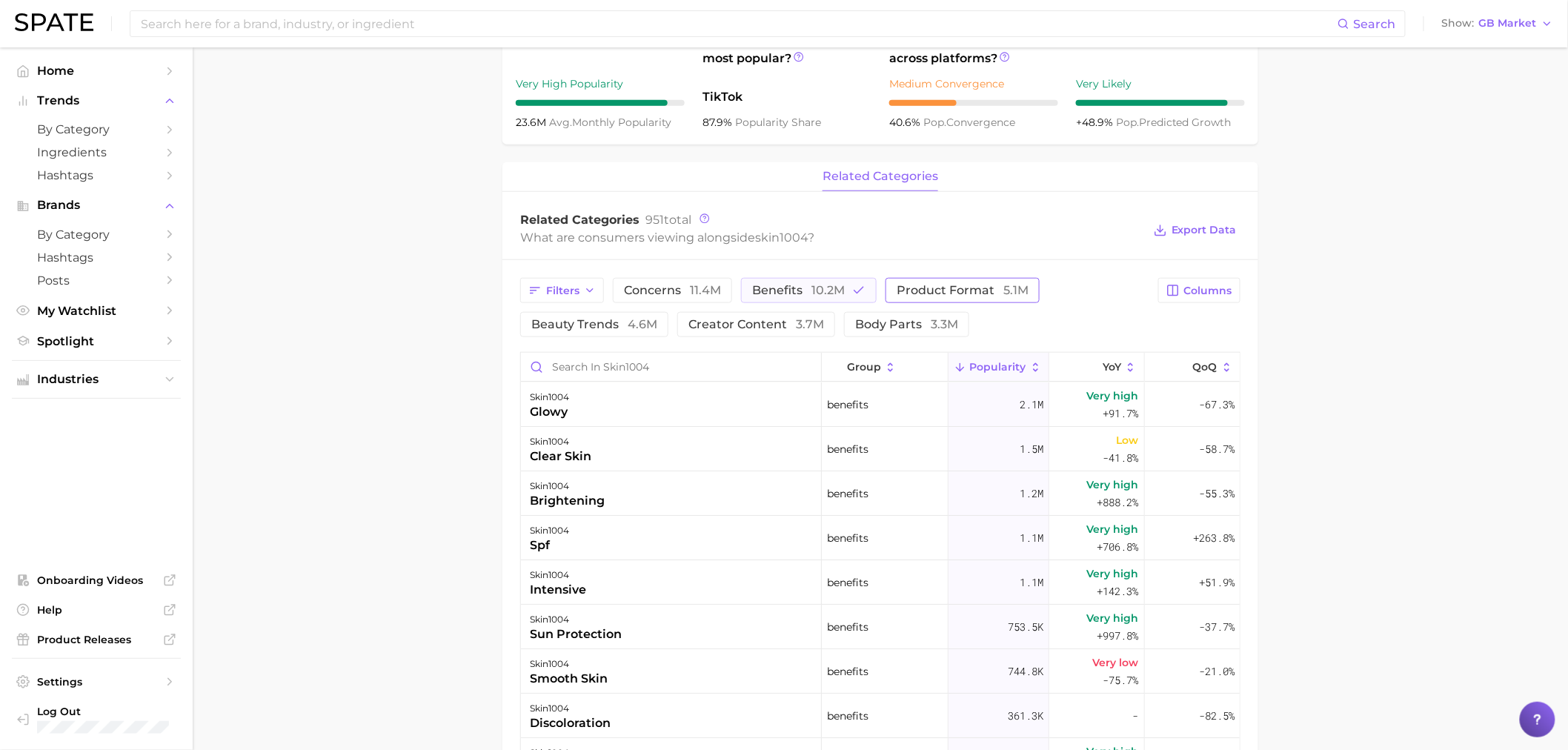
drag, startPoint x: 842, startPoint y: 283, endPoint x: 900, endPoint y: 279, distance: 58.1
click at [842, 283] on span "10.2m" at bounding box center [828, 289] width 33 height 14
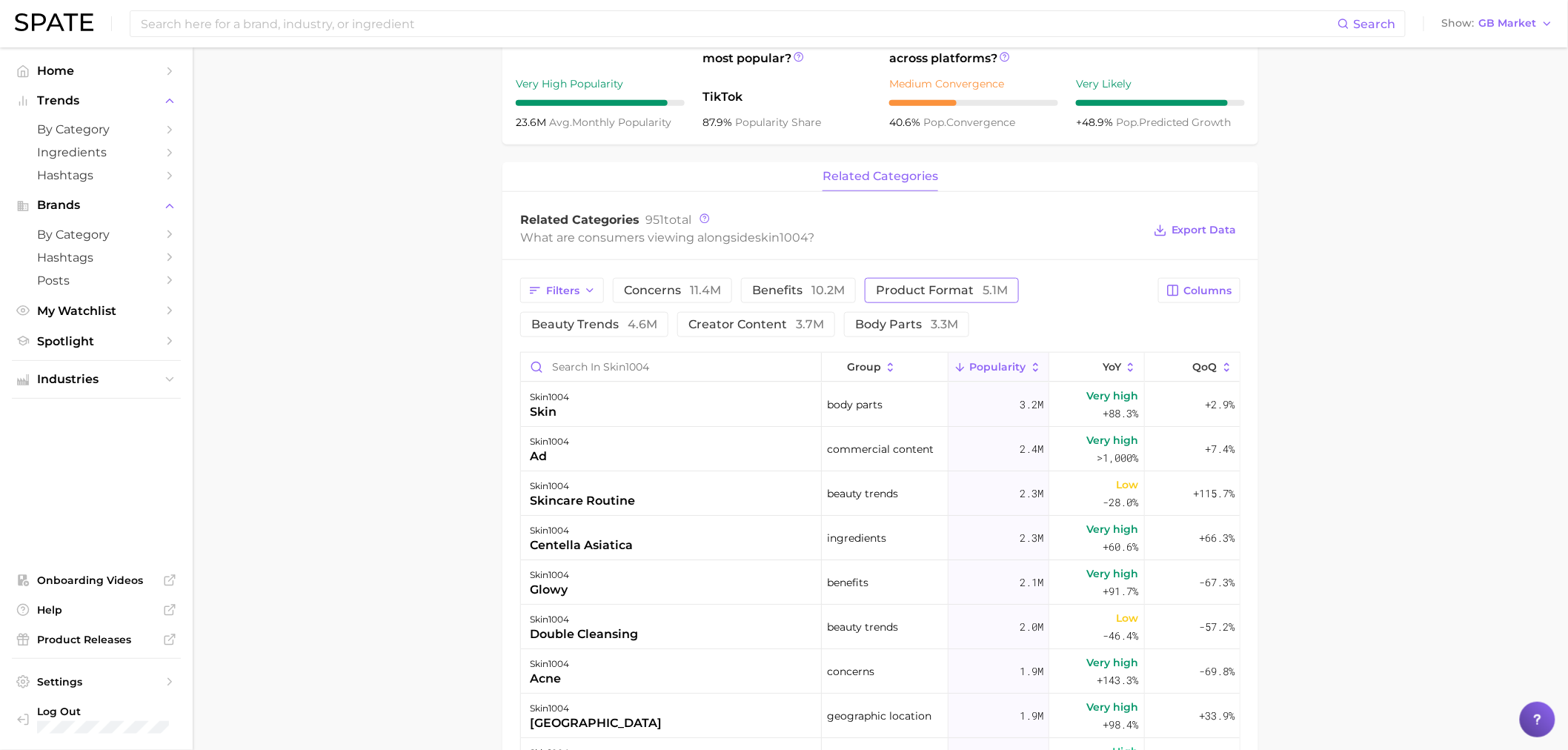
click at [959, 287] on span "product format 5.1m" at bounding box center [941, 290] width 132 height 12
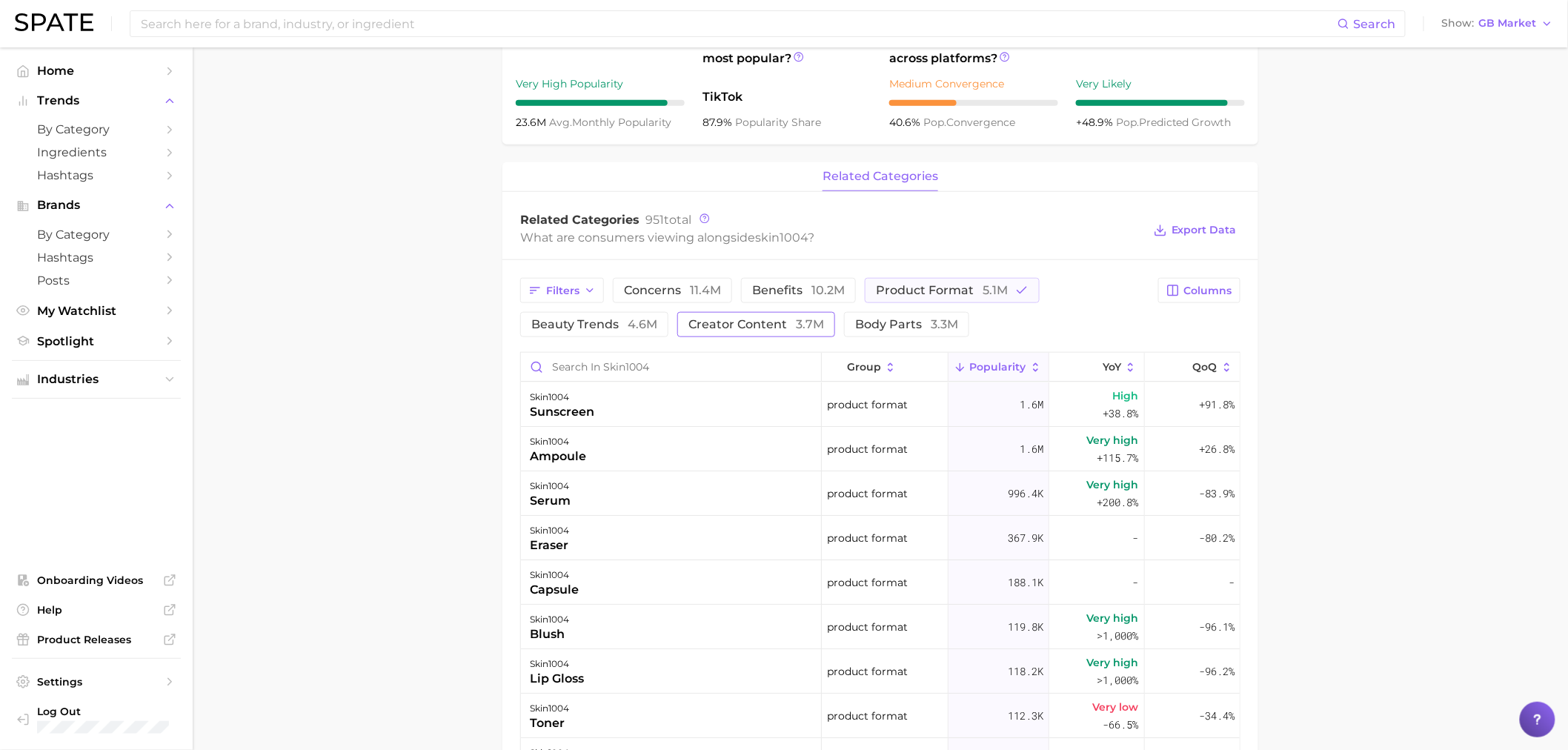
drag, startPoint x: 919, startPoint y: 291, endPoint x: 810, endPoint y: 315, distance: 111.6
click at [919, 291] on span "product format 5.1m" at bounding box center [941, 290] width 132 height 12
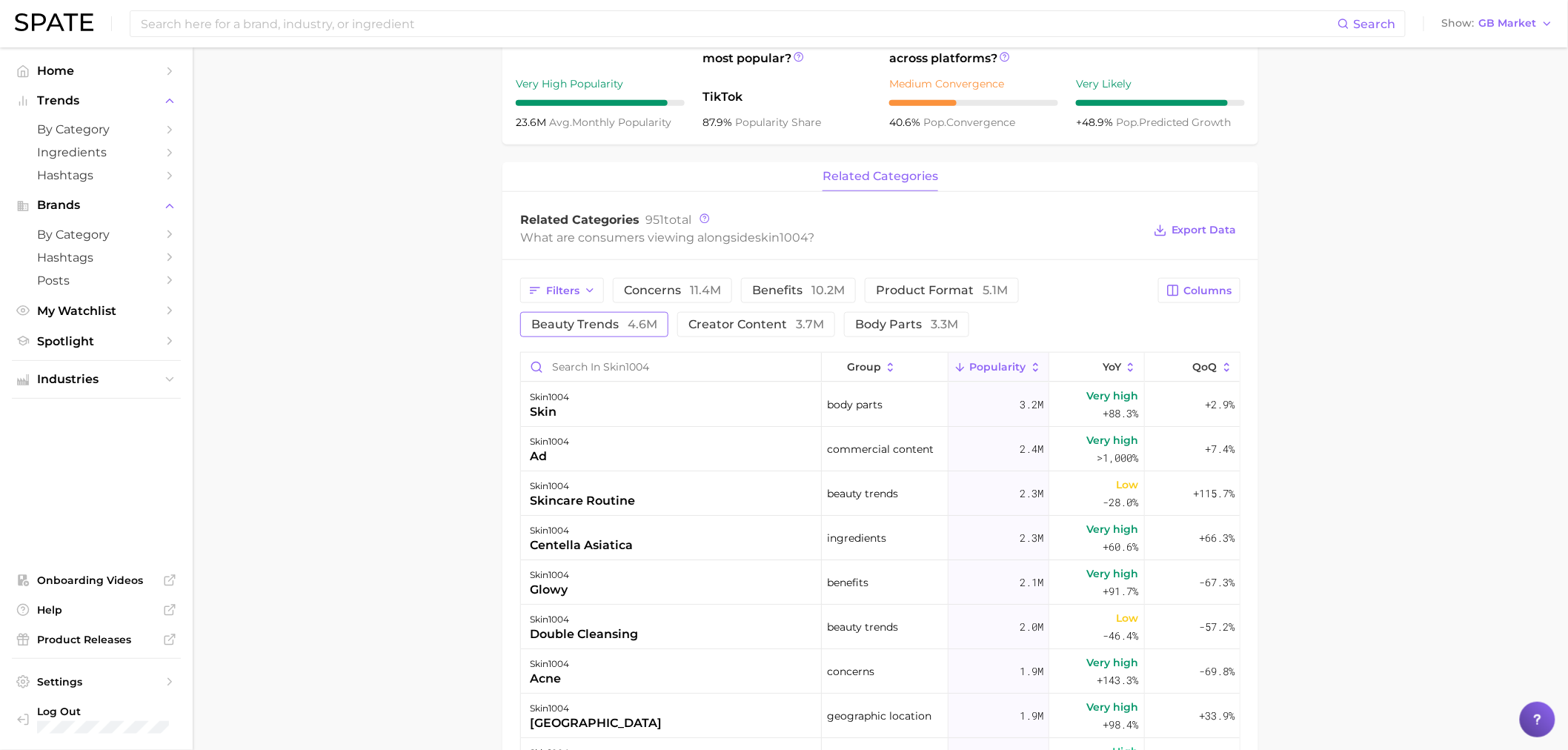
click at [596, 330] on span "beauty trends 4.6m" at bounding box center [594, 324] width 126 height 12
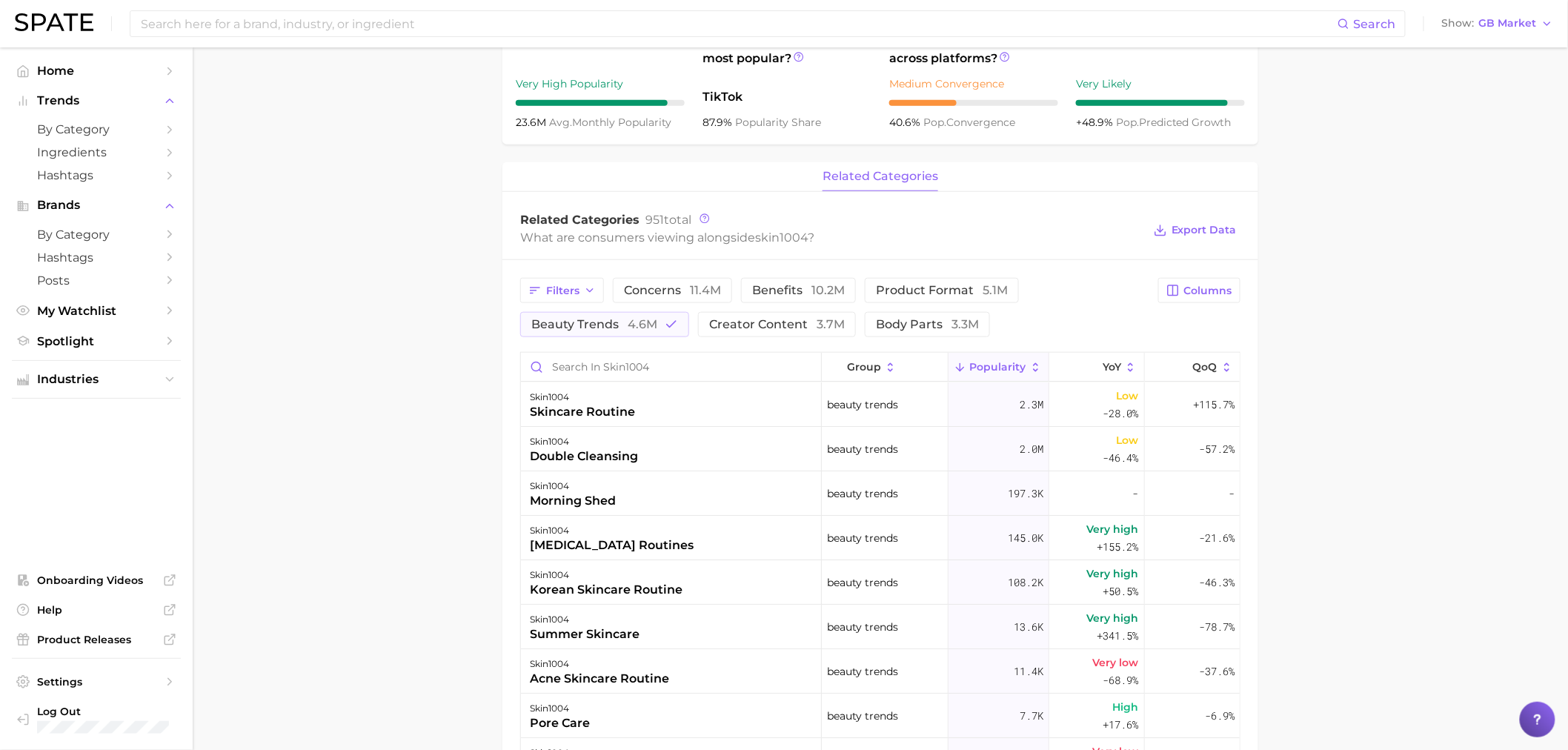
click at [302, 522] on main "Overview Google TikTok Instagram brand skin1004 Add to Watchlist Export Data Po…" at bounding box center [880, 374] width 1375 height 1640
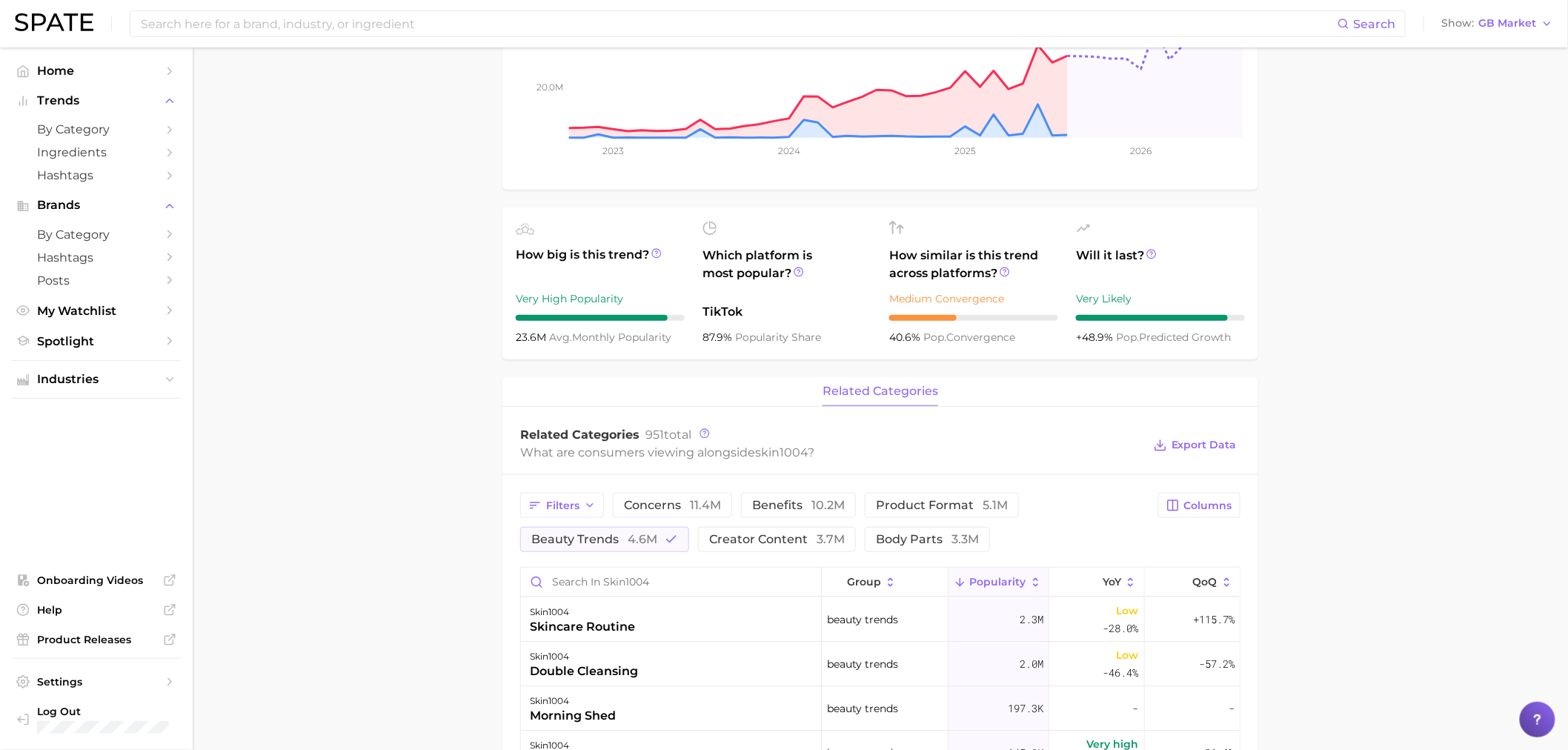
scroll to position [411, 0]
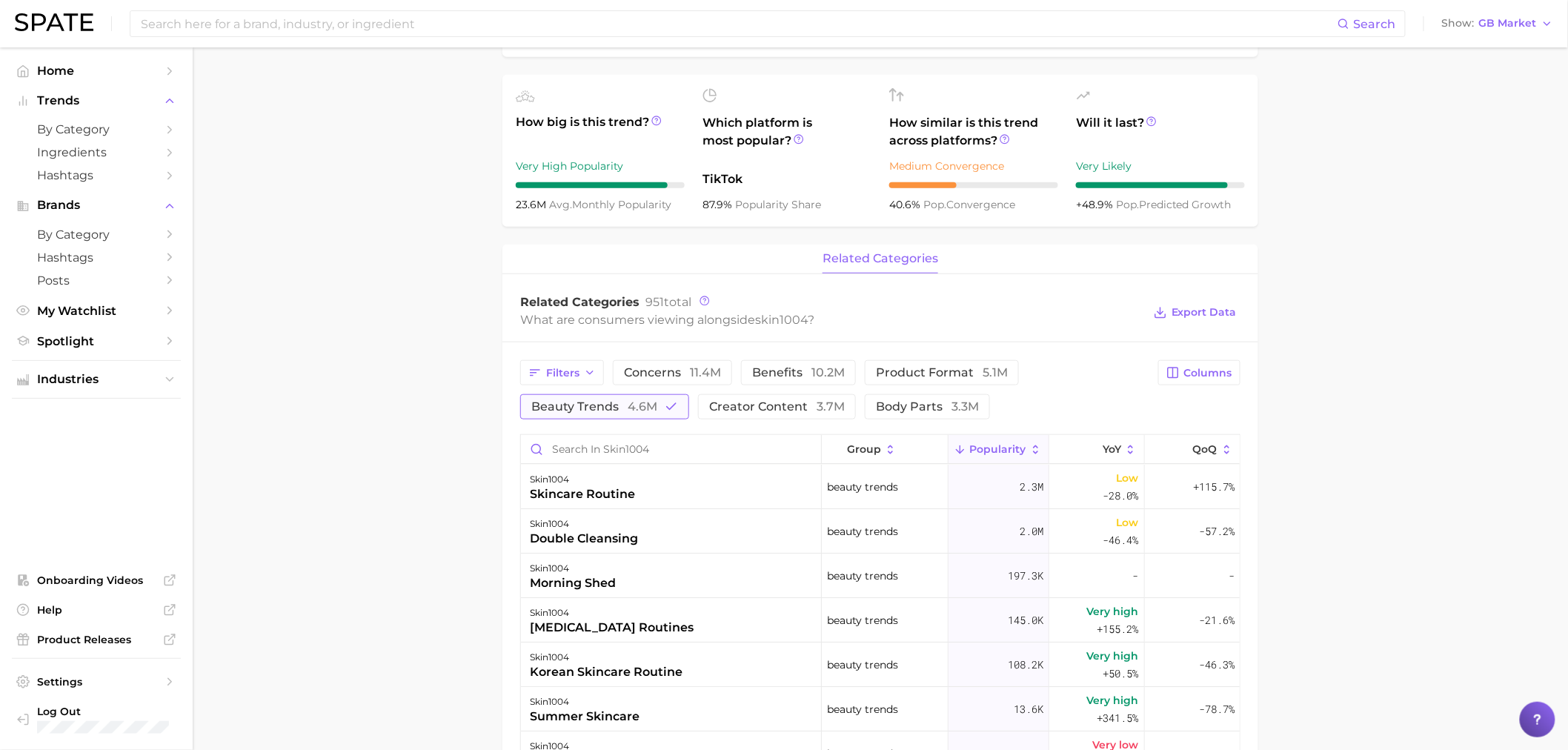
click at [589, 406] on span "beauty trends 4.6m" at bounding box center [594, 407] width 126 height 12
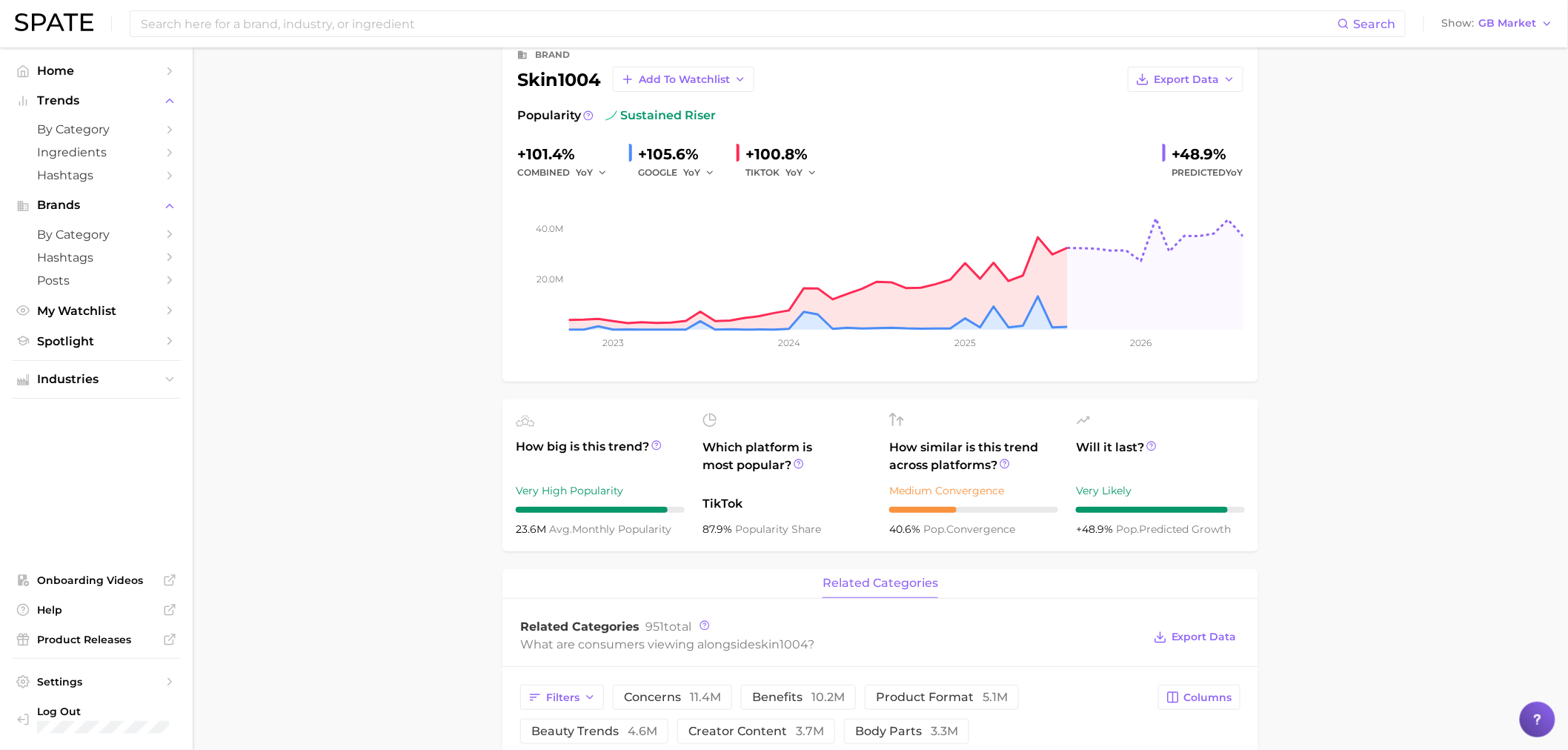
scroll to position [0, 0]
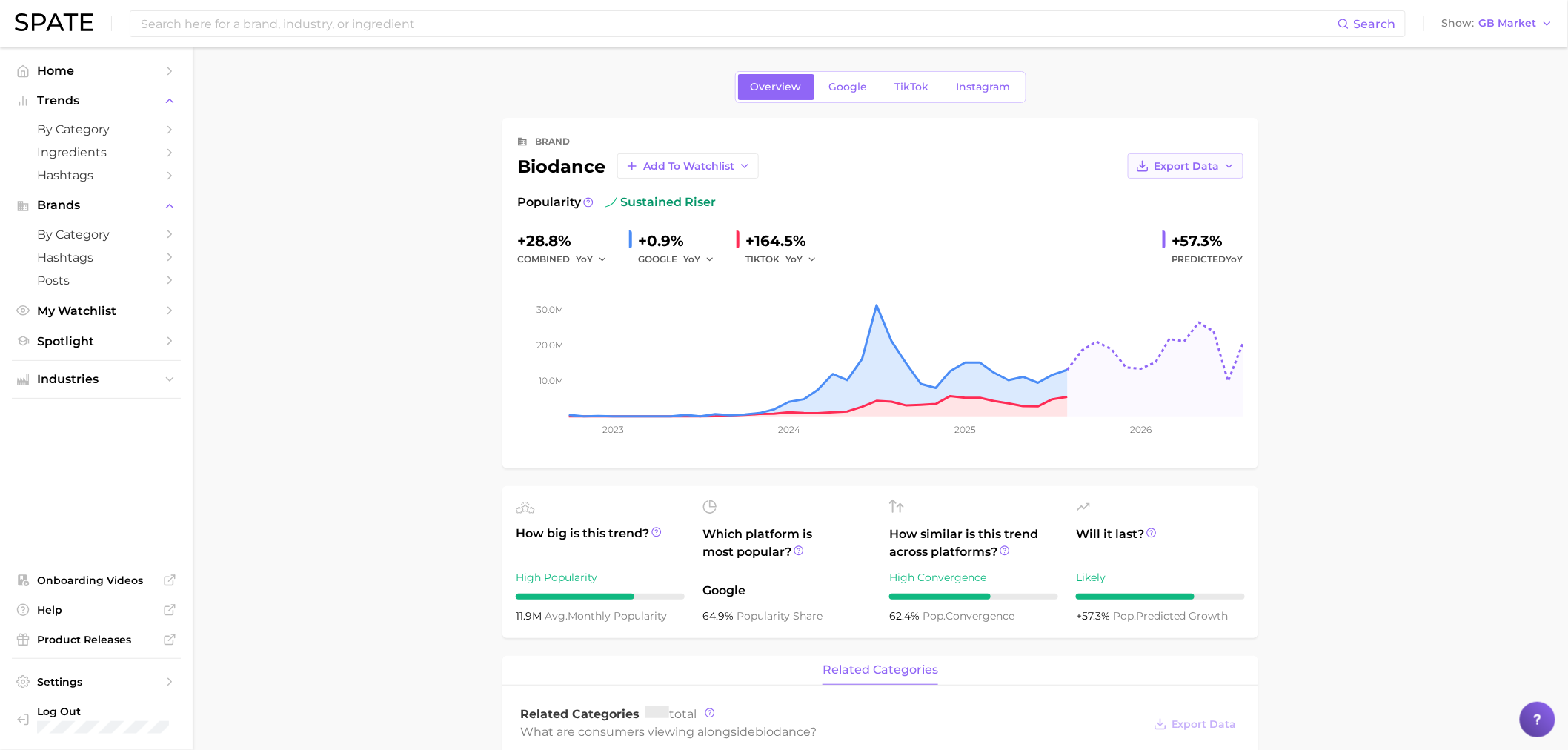
click at [1225, 163] on icon "button" at bounding box center [1229, 166] width 12 height 12
click at [1168, 226] on span "Time Series Image" at bounding box center [1155, 220] width 99 height 13
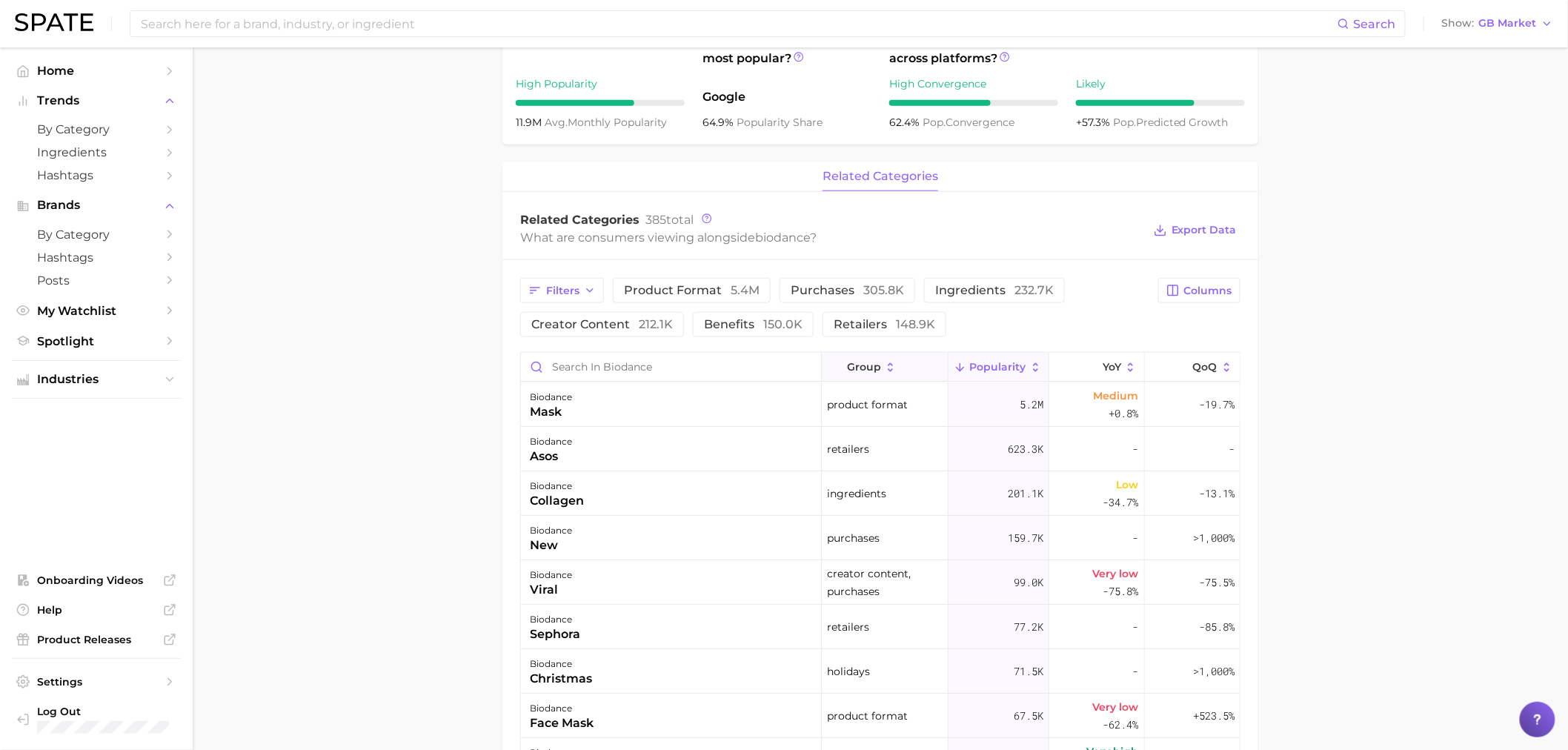
scroll to position [83, 0]
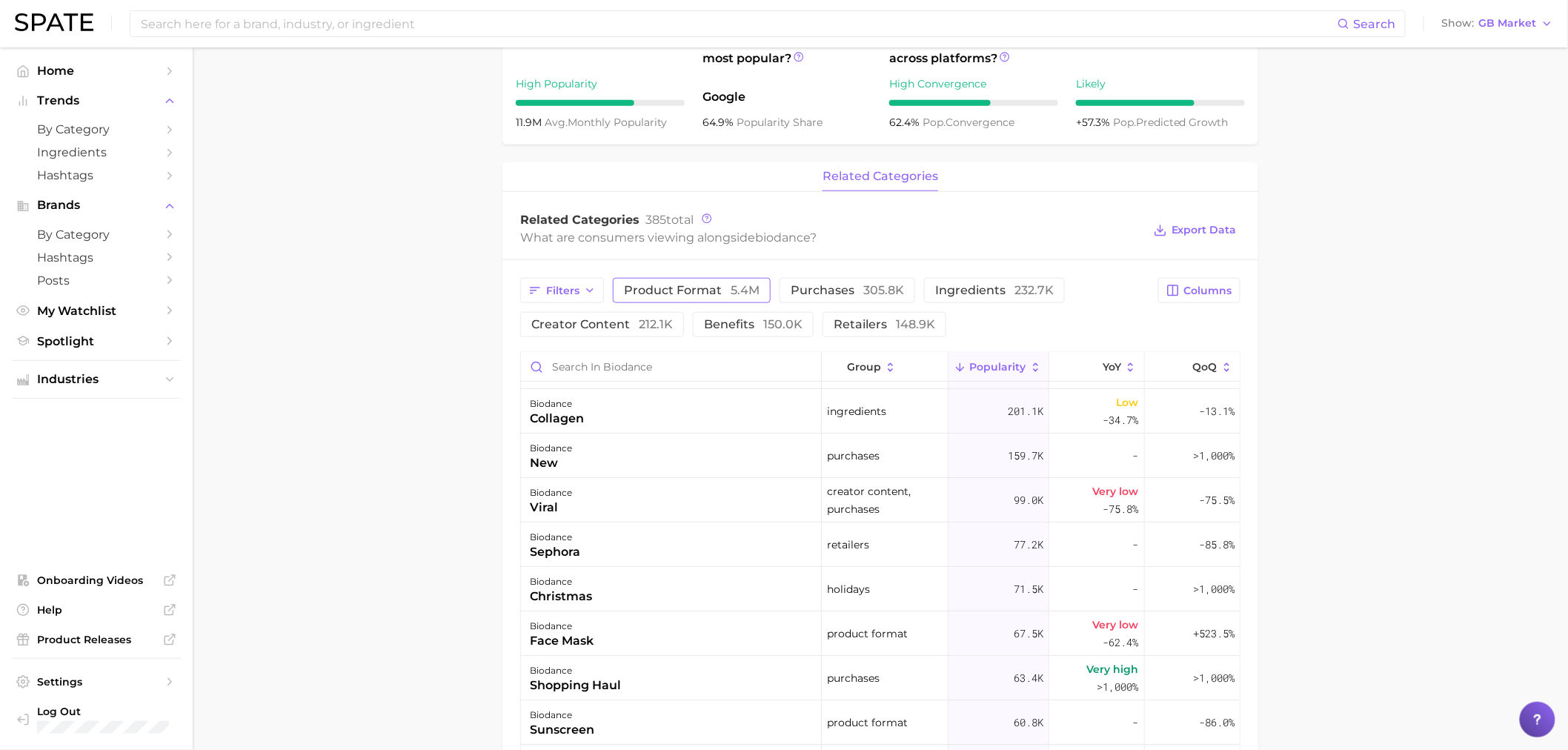
click at [706, 284] on span "product format 5.4m" at bounding box center [692, 290] width 135 height 12
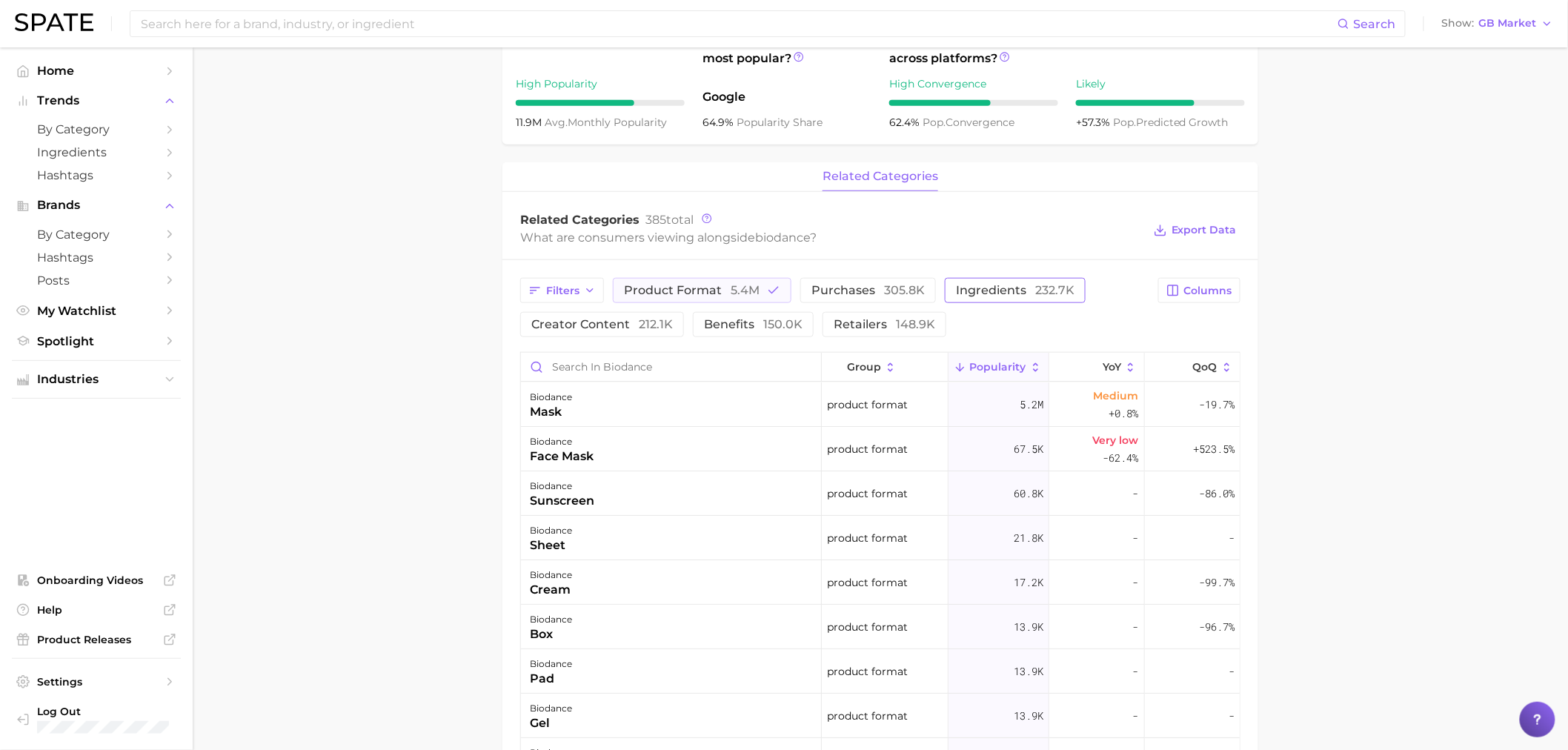
click at [964, 286] on span "ingredients 232.7k" at bounding box center [1015, 290] width 118 height 12
click at [769, 292] on polyline "button" at bounding box center [774, 290] width 9 height 6
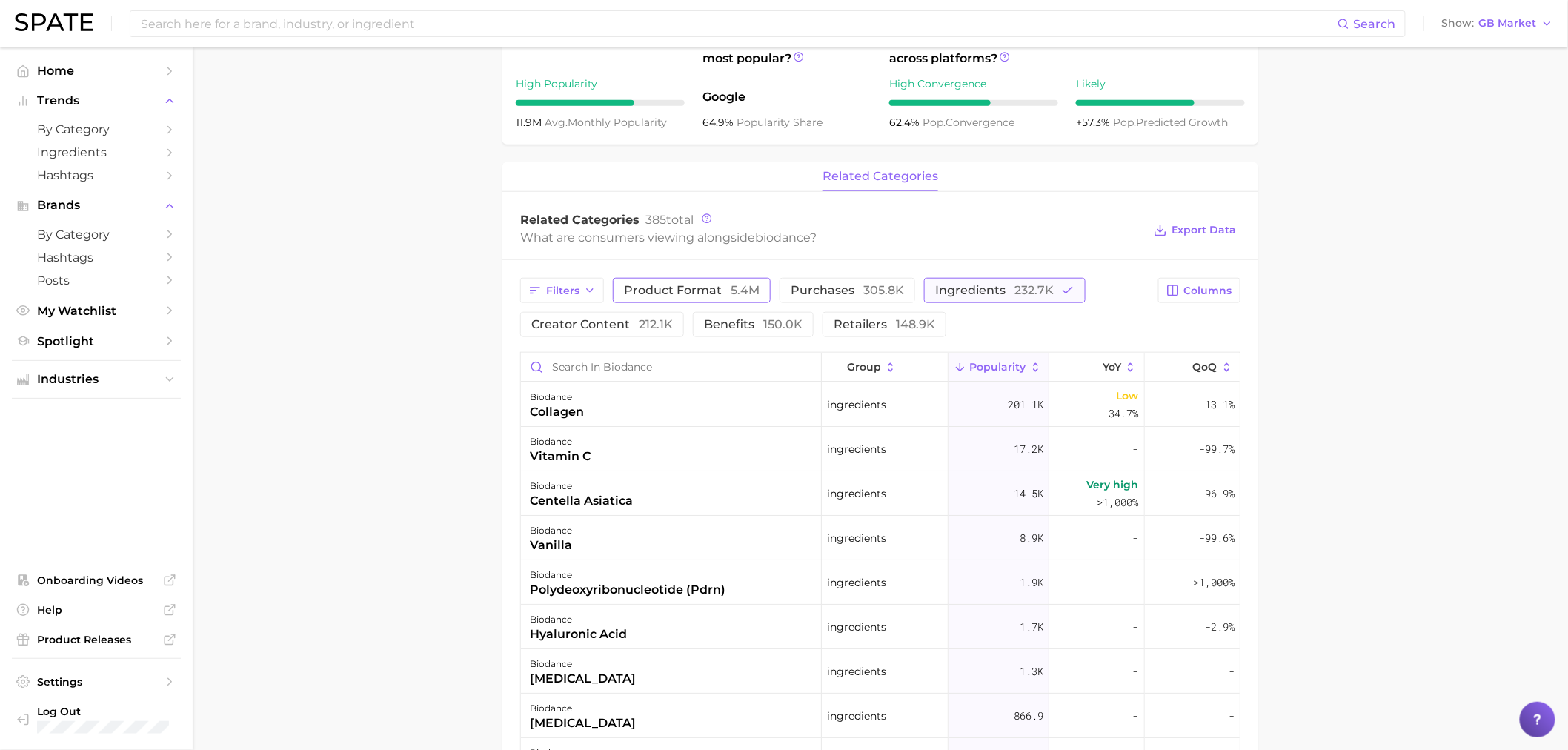
click at [938, 295] on span "ingredients 232.7k" at bounding box center [994, 290] width 118 height 12
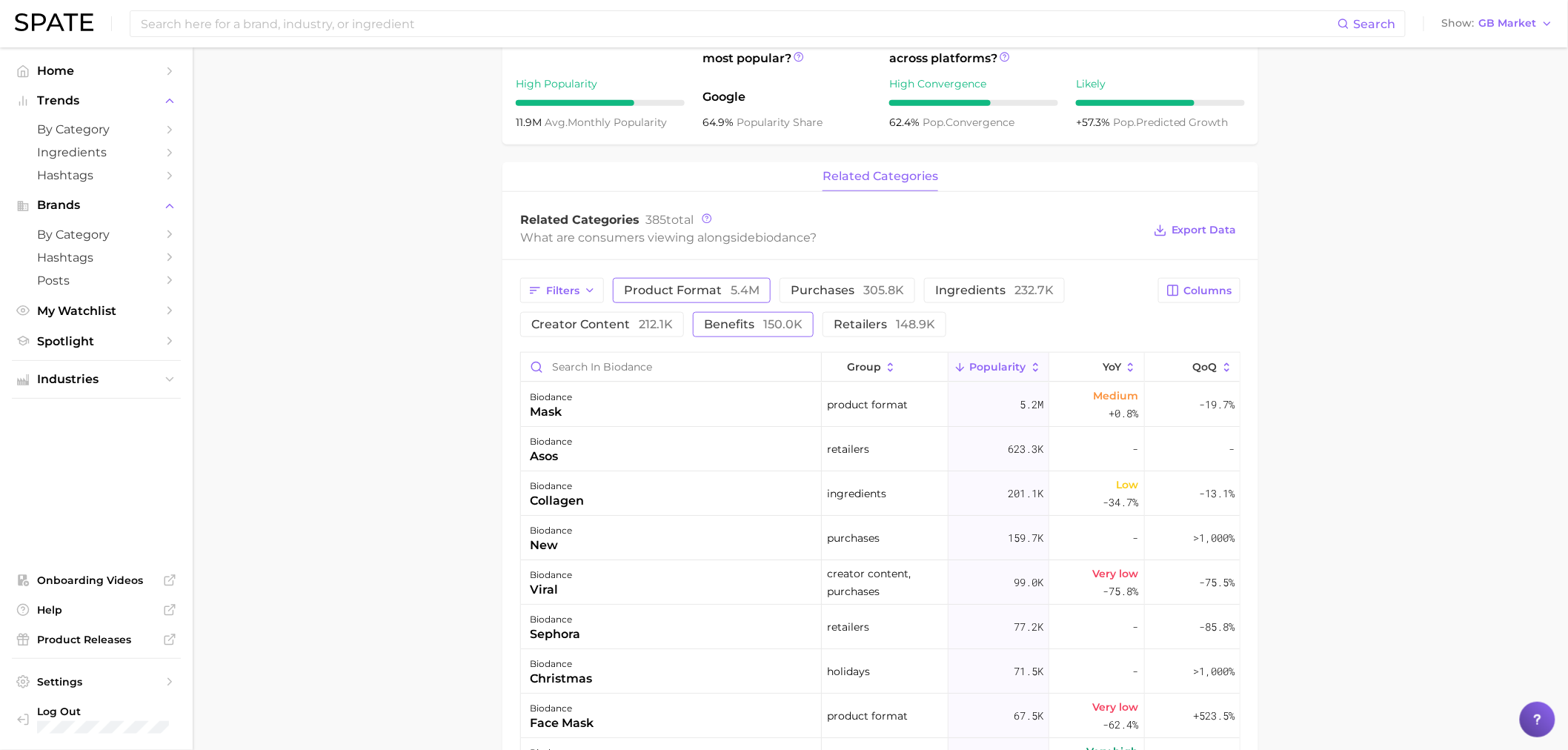
click at [739, 324] on span "benefits 150.0k" at bounding box center [753, 324] width 98 height 12
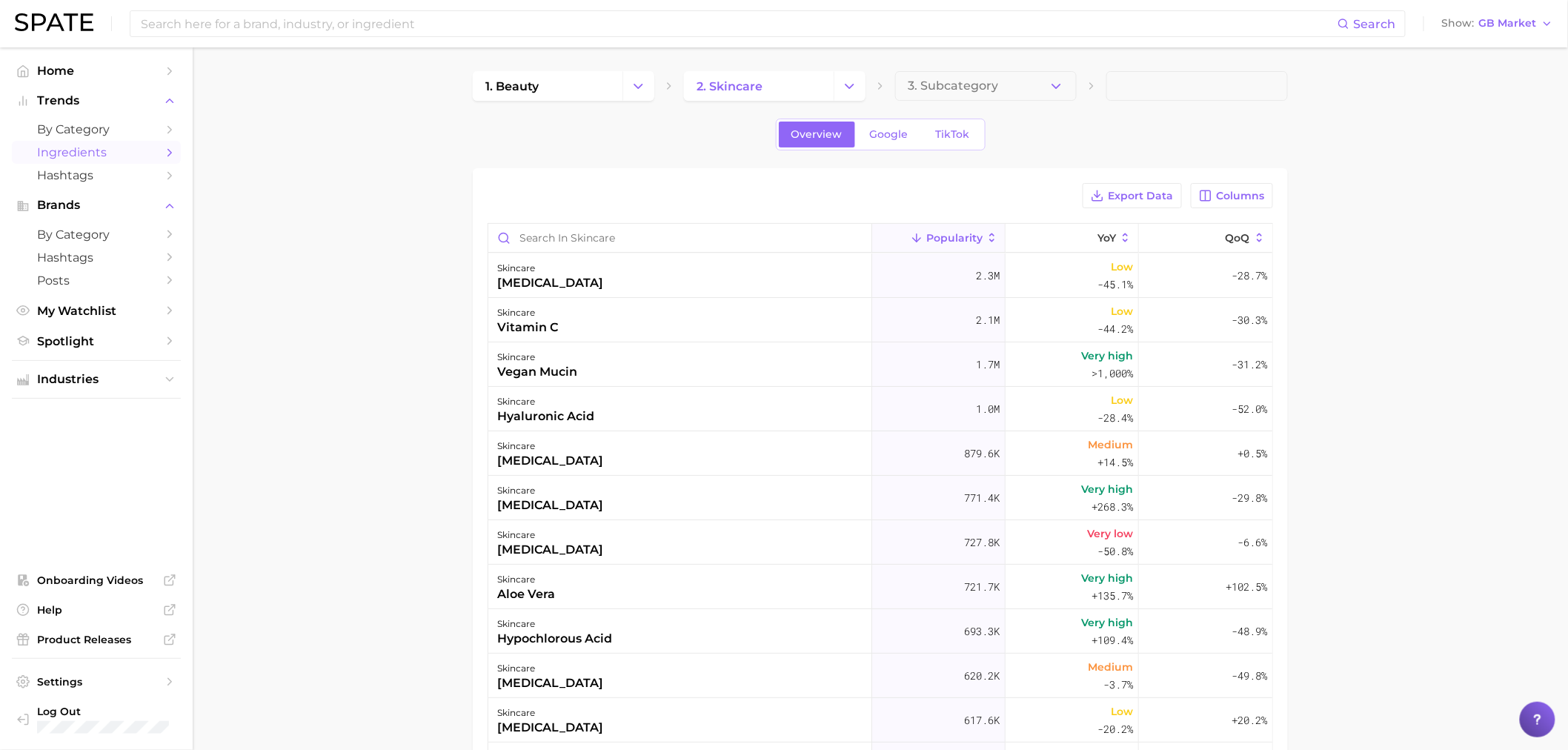
click at [1402, 412] on main "1. beauty 2. skincare 3. Subcategory Overview Google TikTok Export Data Columns…" at bounding box center [880, 554] width 1375 height 1014
click at [925, 88] on span "3. Subcategory" at bounding box center [953, 86] width 91 height 13
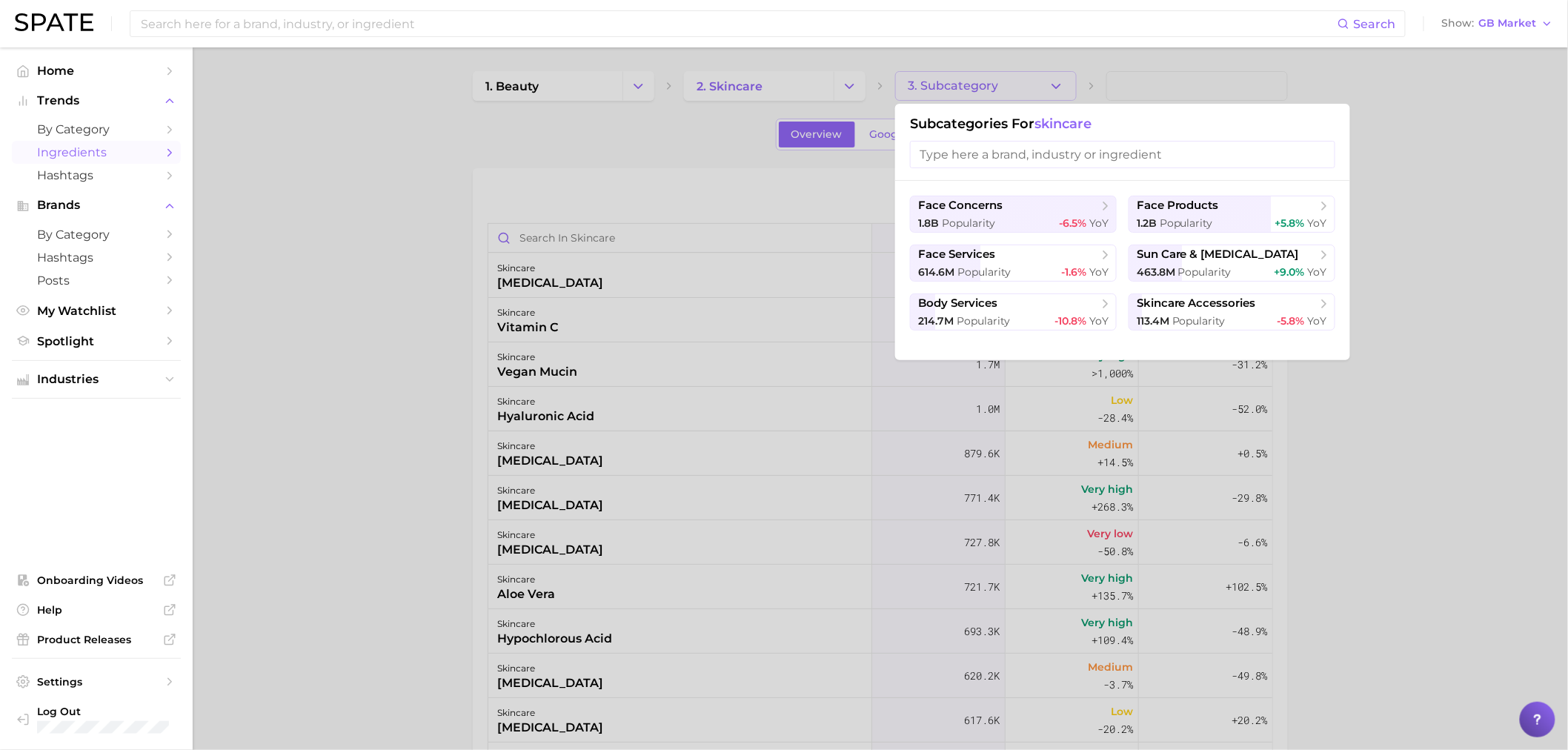
click at [950, 86] on div at bounding box center [784, 375] width 1568 height 750
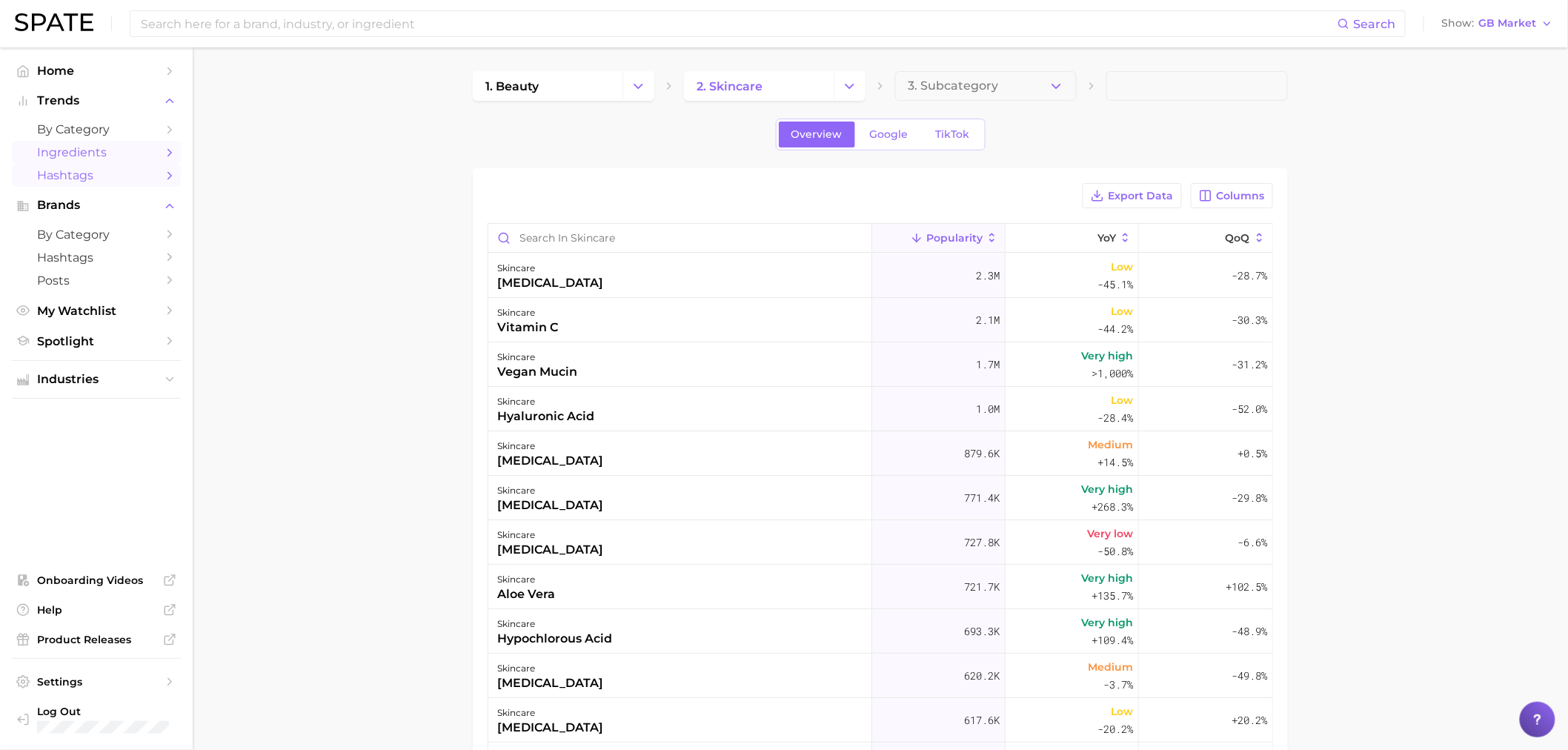
click at [104, 187] on link "Hashtags" at bounding box center [96, 175] width 169 height 23
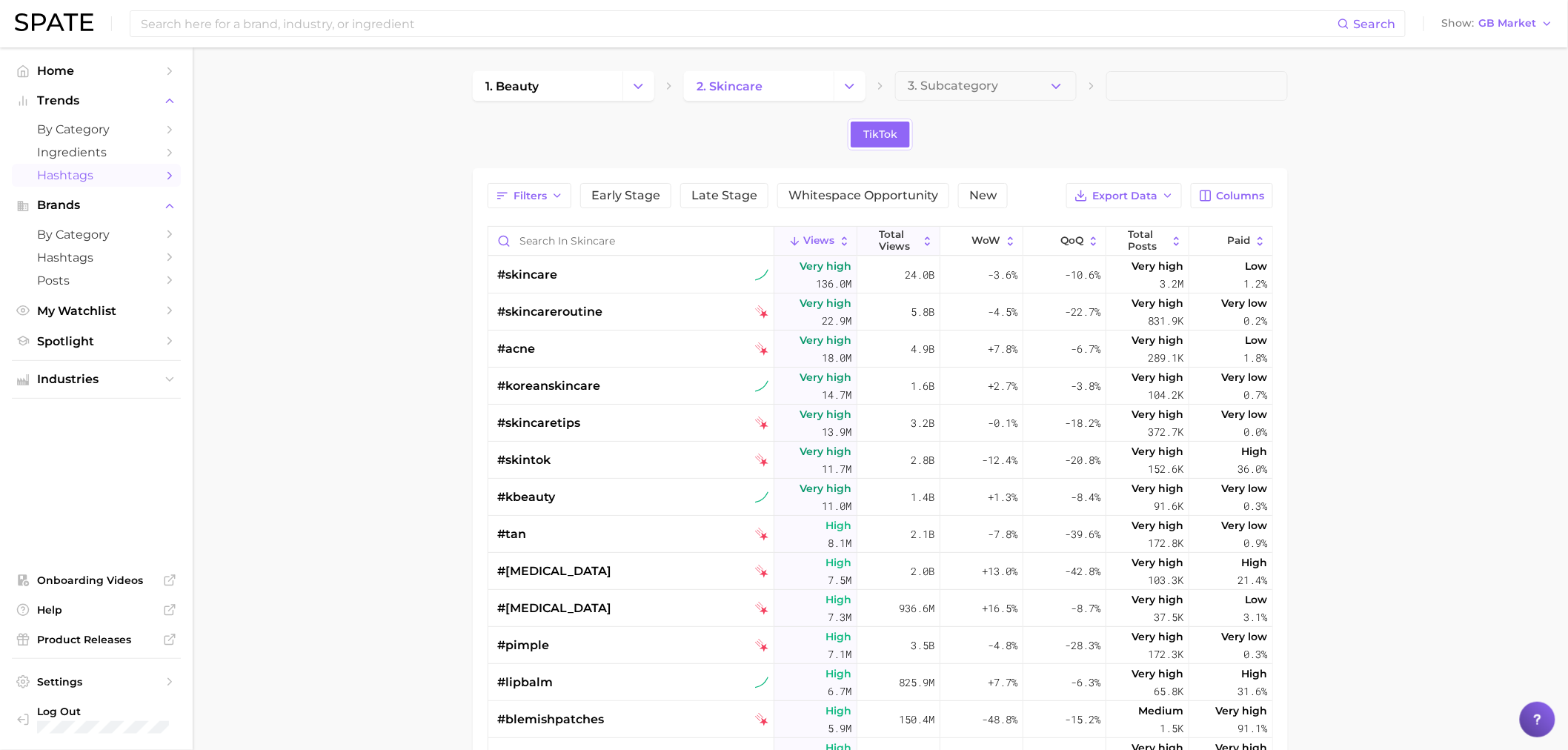
click at [880, 230] on span "Total Views" at bounding box center [899, 240] width 39 height 23
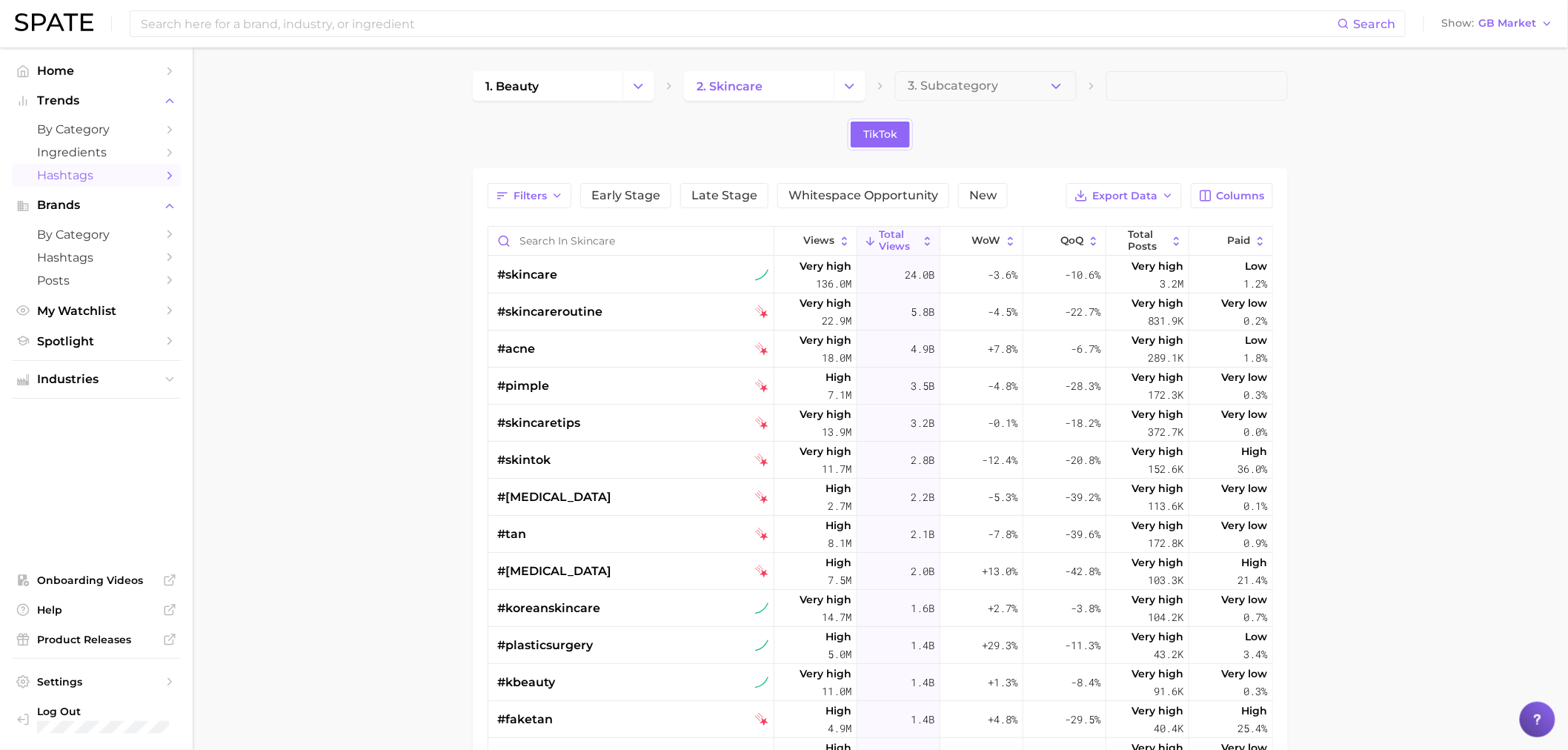
click at [1479, 253] on main "1. beauty 2. skincare 3. Subcategory TikTok Filters Early Stage Late Stage Whit…" at bounding box center [880, 556] width 1375 height 1017
click at [838, 242] on icon at bounding box center [844, 241] width 13 height 13
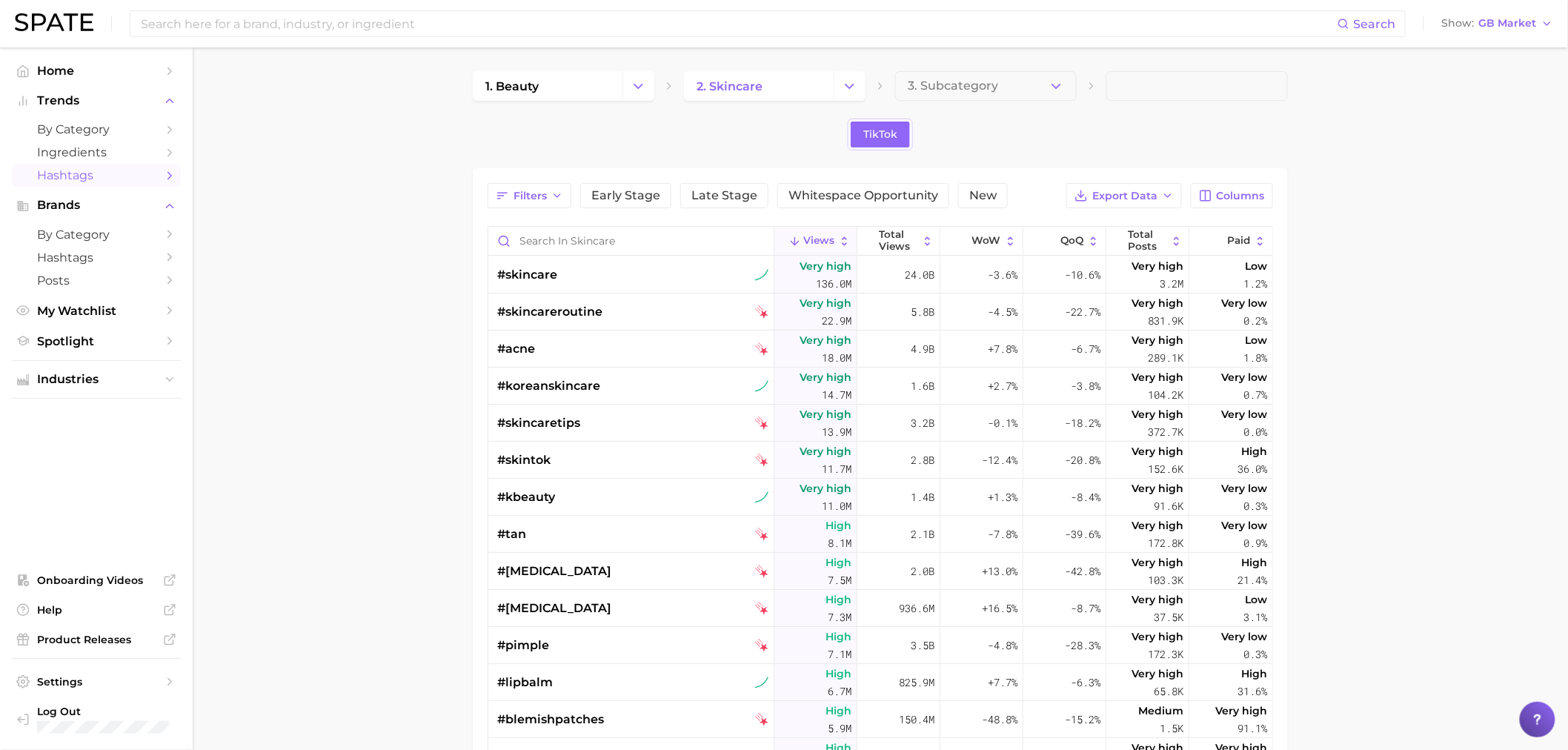
click at [1331, 342] on main "1. beauty 2. skincare 3. Subcategory TikTok Filters Early Stage Late Stage Whit…" at bounding box center [880, 556] width 1375 height 1017
click at [612, 248] on input "Search in skincare" at bounding box center [630, 241] width 285 height 28
type input "glass"
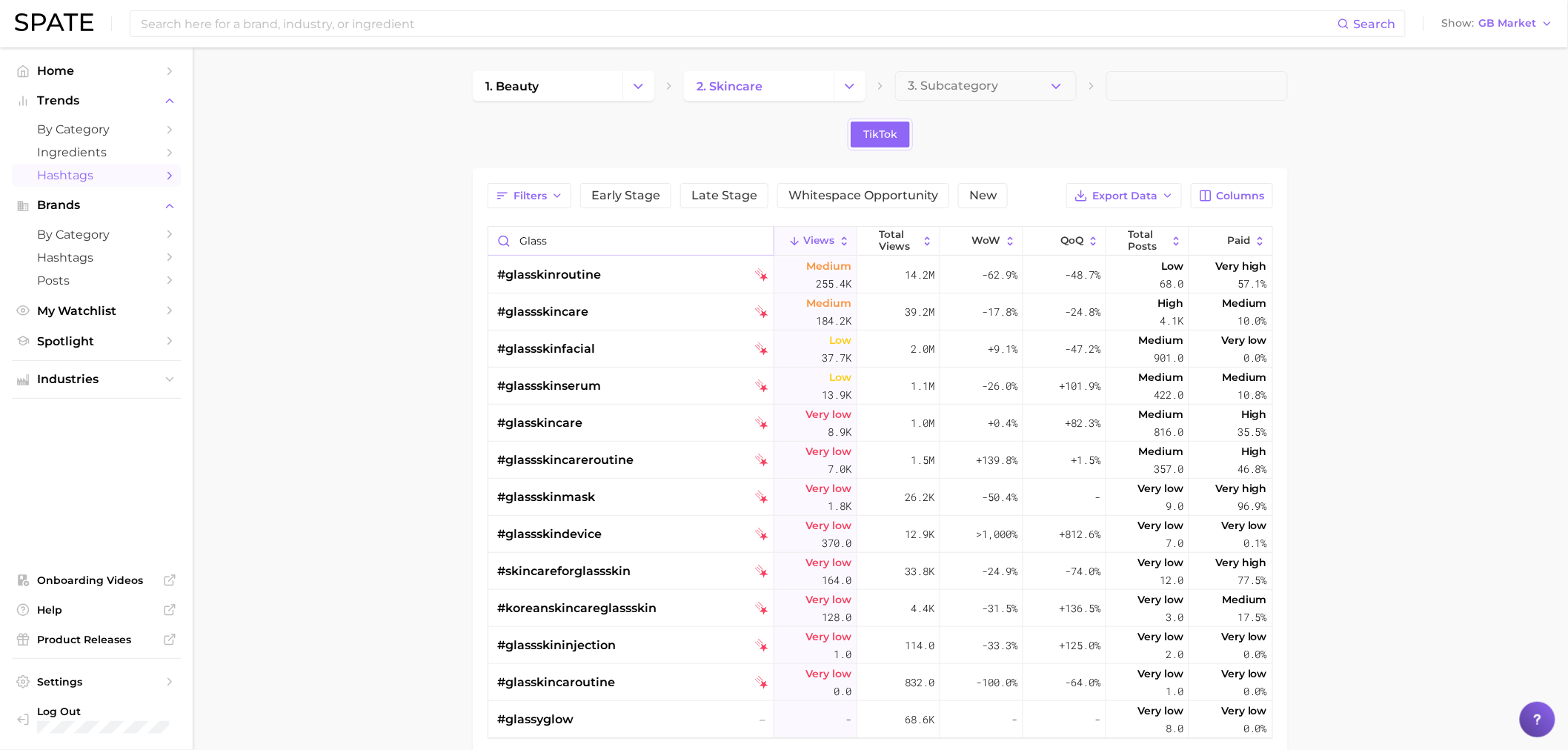
click at [758, 240] on input "glass" at bounding box center [630, 241] width 285 height 28
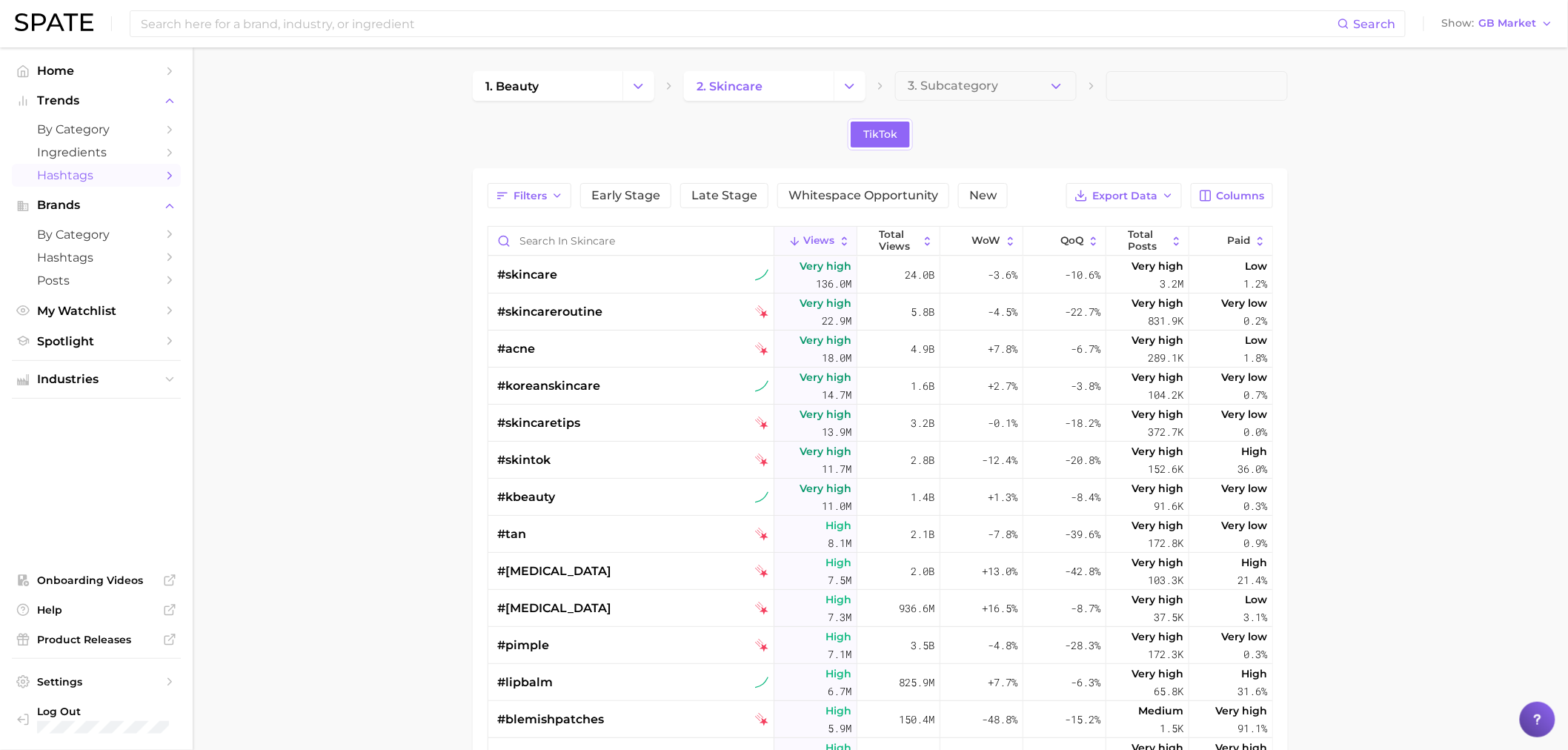
click at [1351, 246] on main "1. beauty 2. skincare 3. Subcategory TikTok Filters Early Stage Late Stage Whit…" at bounding box center [880, 556] width 1375 height 1017
click at [589, 247] on input "Search in skincare" at bounding box center [630, 241] width 285 height 28
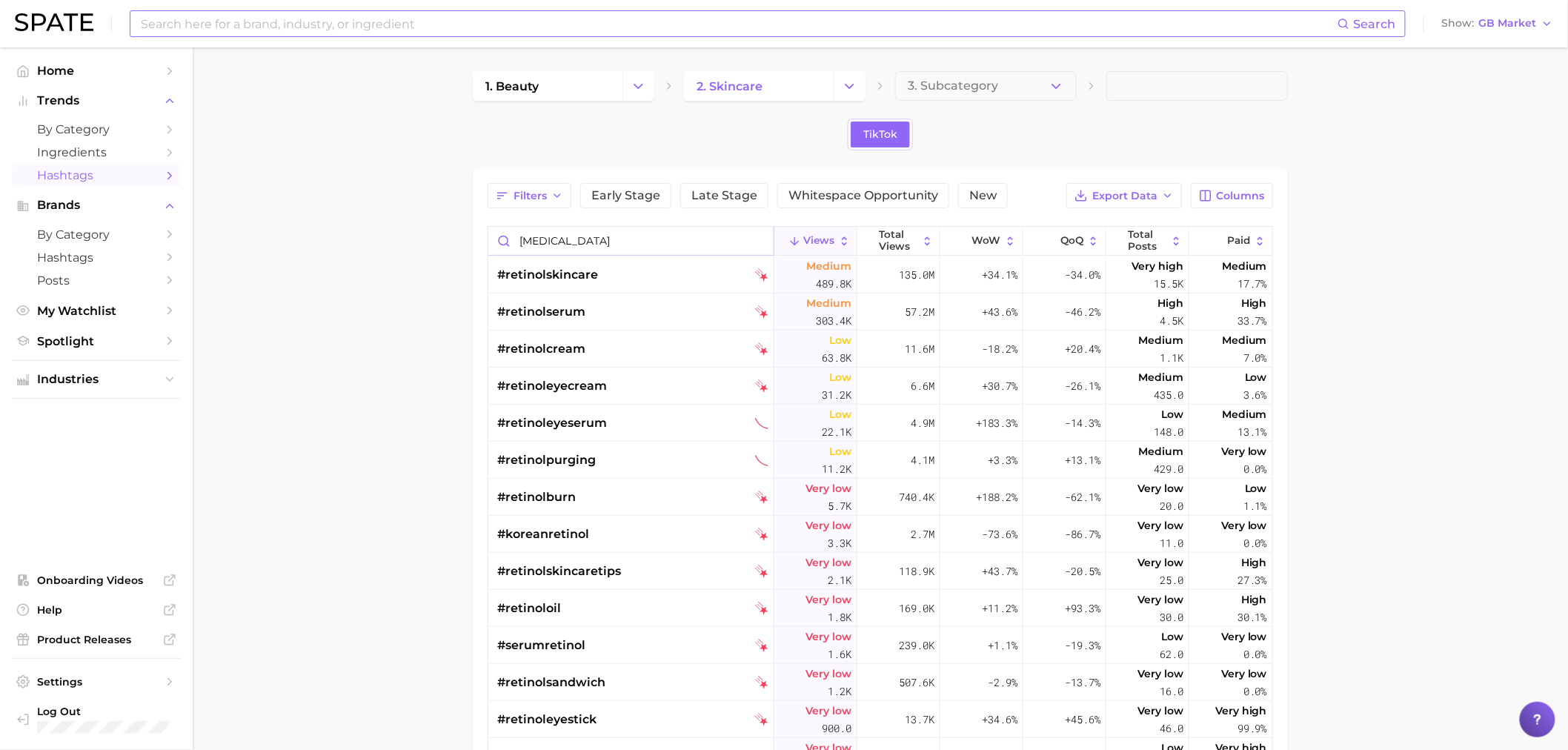
type input "[MEDICAL_DATA]"
drag, startPoint x: 583, startPoint y: 247, endPoint x: 511, endPoint y: 247, distance: 72.0
click at [511, 247] on input "[MEDICAL_DATA]" at bounding box center [630, 241] width 285 height 28
click at [356, 278] on main "1. beauty 2. skincare 3. Subcategory TikTok Filters Early Stage Late Stage Whit…" at bounding box center [880, 548] width 1375 height 1002
click at [129, 251] on link "Hashtags" at bounding box center [96, 257] width 169 height 23
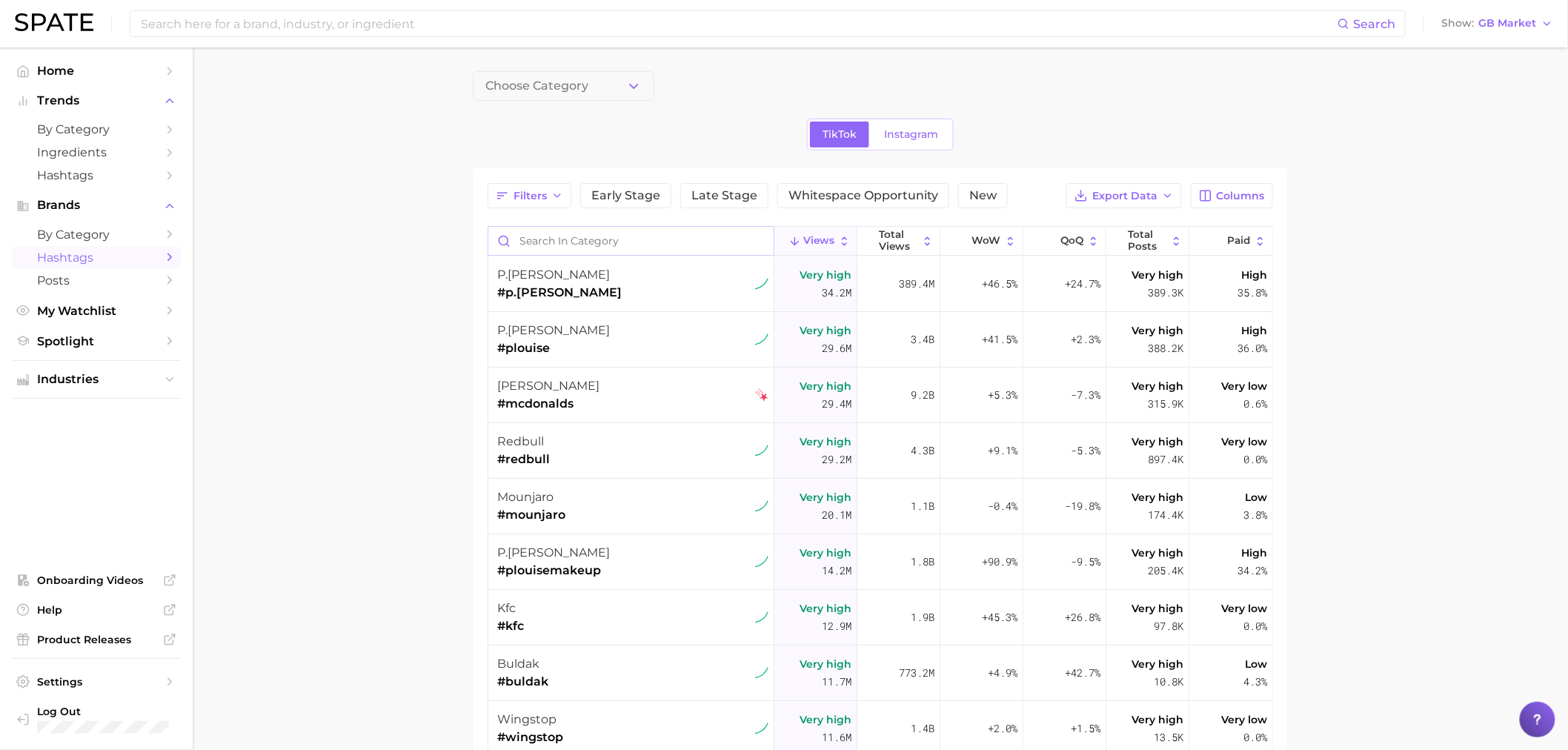
click at [573, 240] on input "Search in category" at bounding box center [630, 241] width 285 height 28
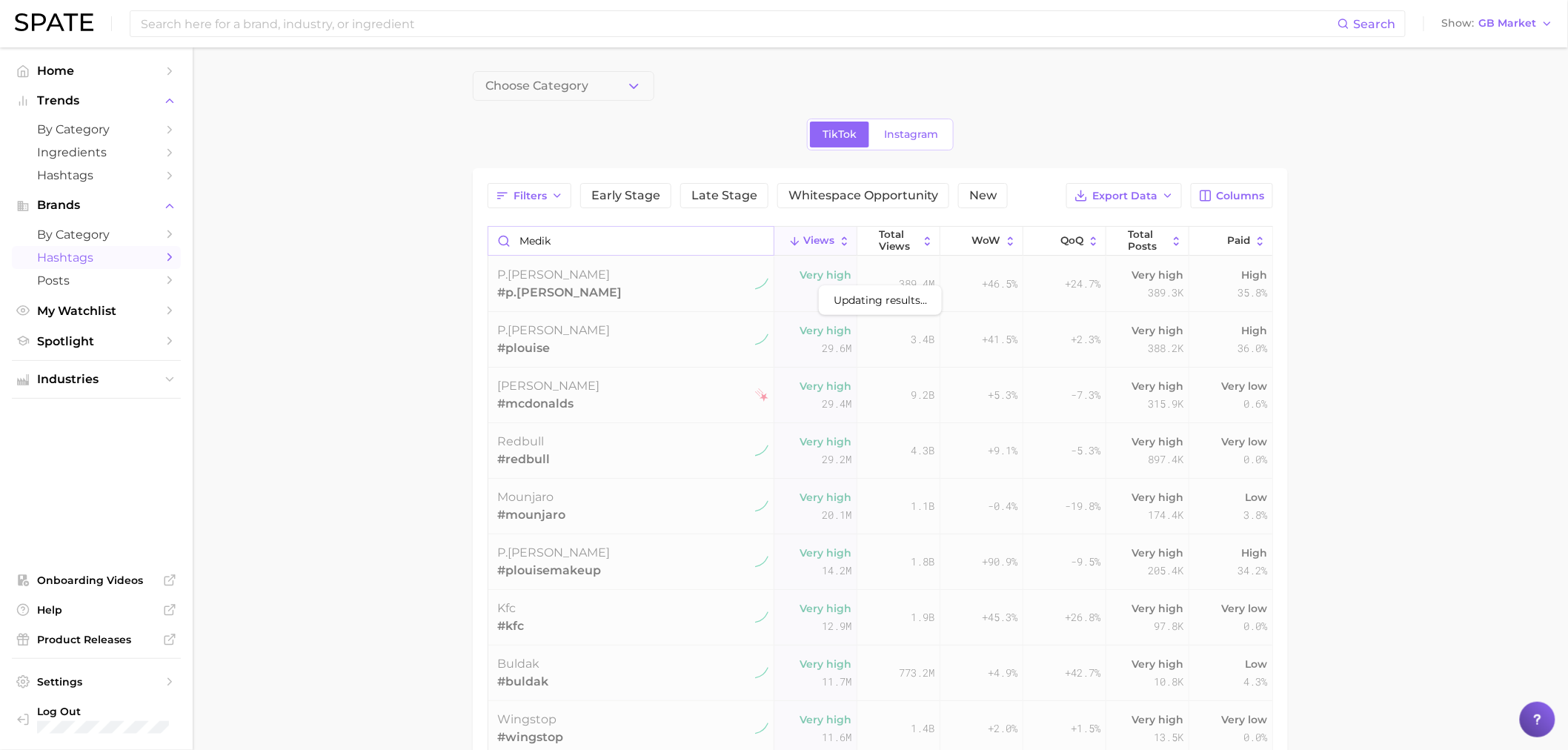
type input "medik8"
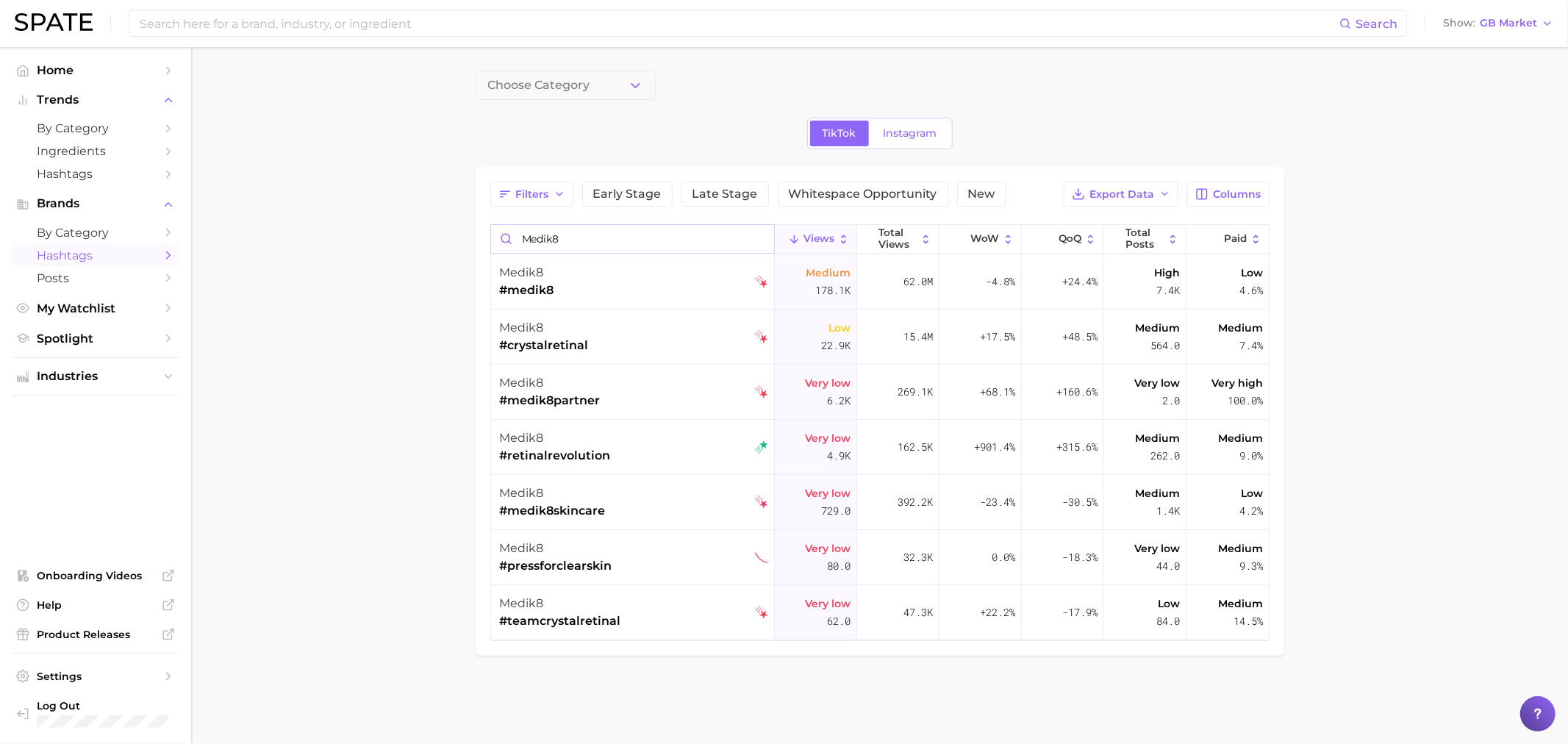
drag, startPoint x: 576, startPoint y: 245, endPoint x: 469, endPoint y: 244, distance: 107.0
click at [469, 244] on main "Choose Category TikTok Instagram Filters Early Stage Late Stage Whitespace Oppo…" at bounding box center [879, 388] width 1377 height 682
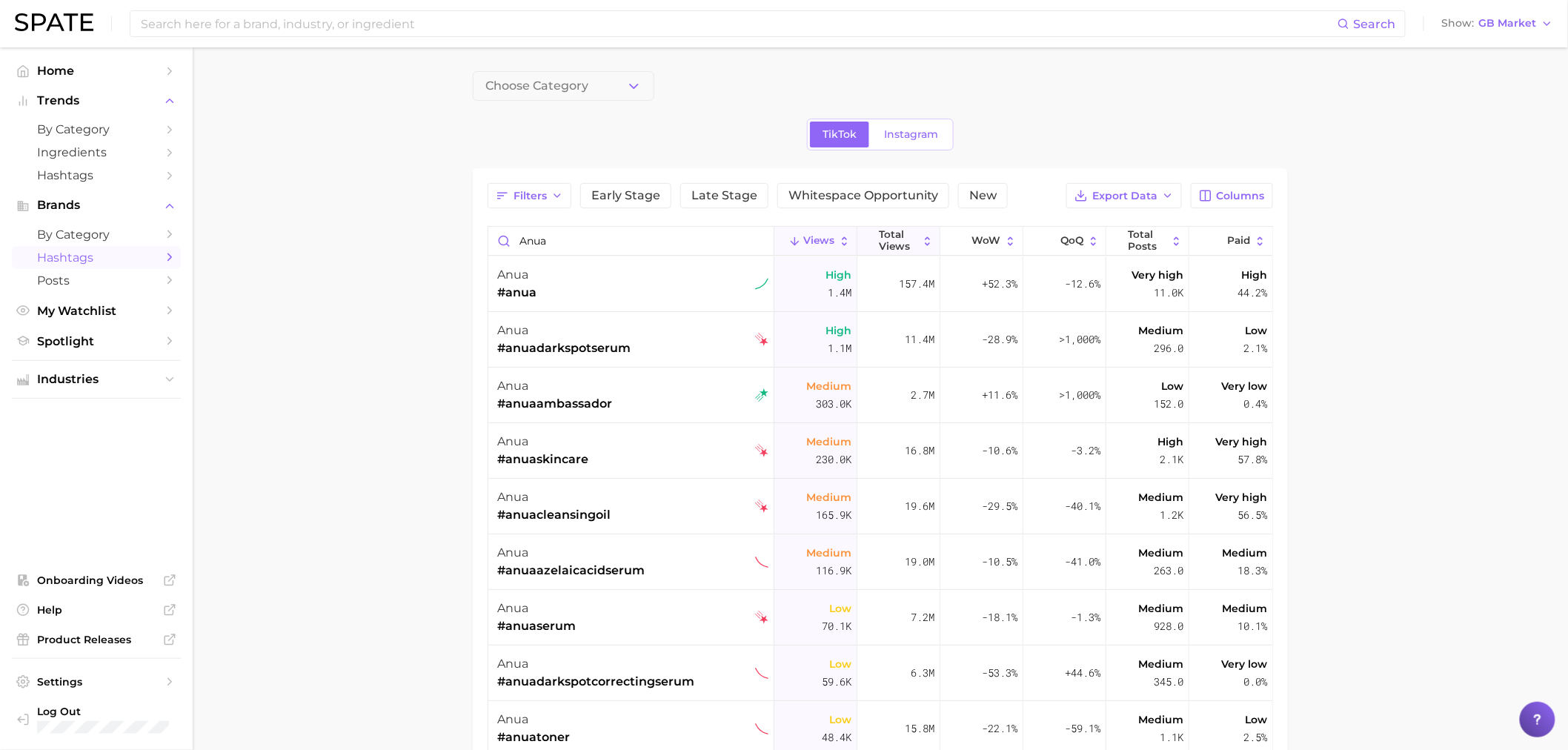
click at [867, 251] on button "Total Views" at bounding box center [899, 241] width 83 height 29
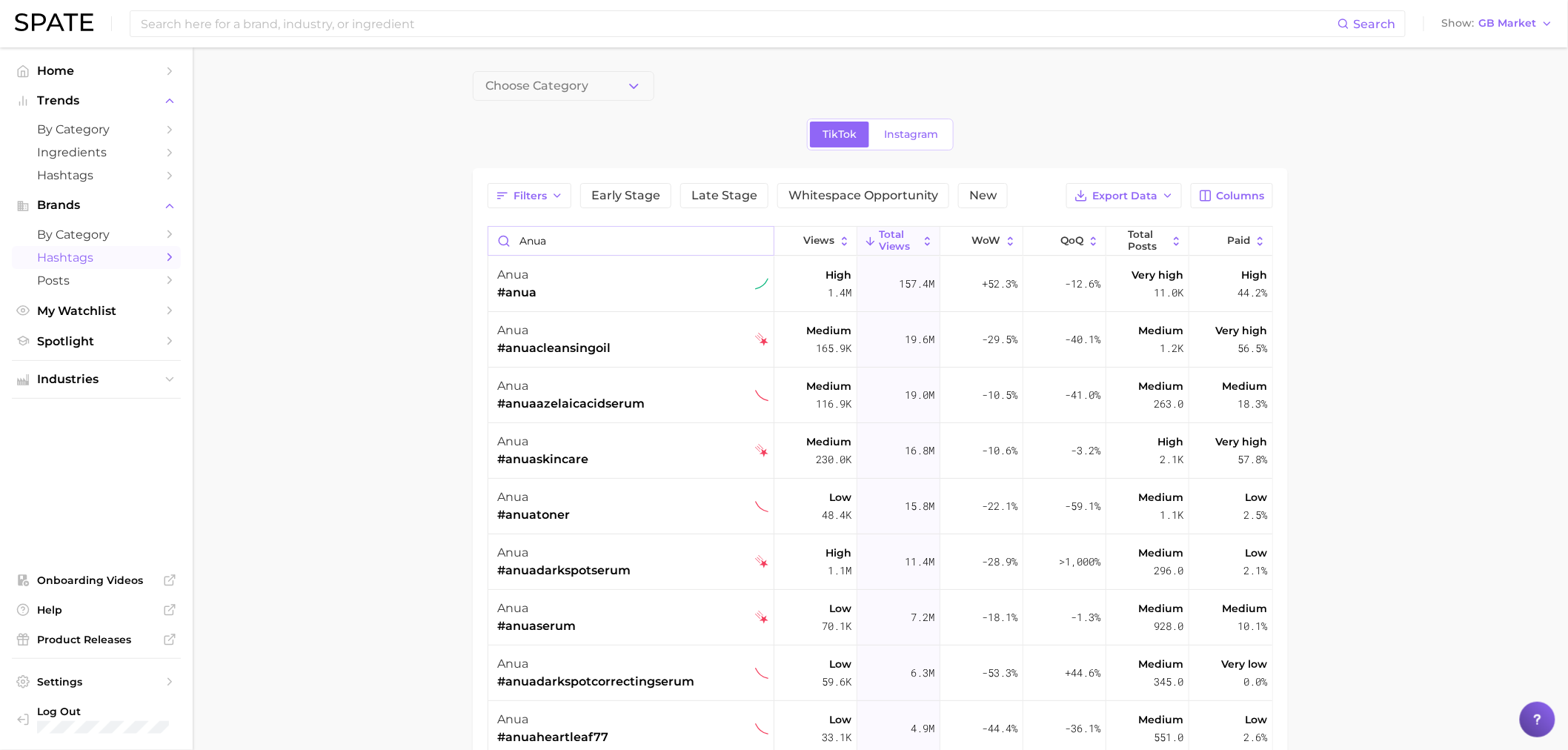
drag, startPoint x: 573, startPoint y: 234, endPoint x: 461, endPoint y: 234, distance: 112.0
click at [461, 234] on main "Choose Category TikTok Instagram Filters Early Stage Late Stage Whitespace Oppo…" at bounding box center [880, 556] width 1375 height 1017
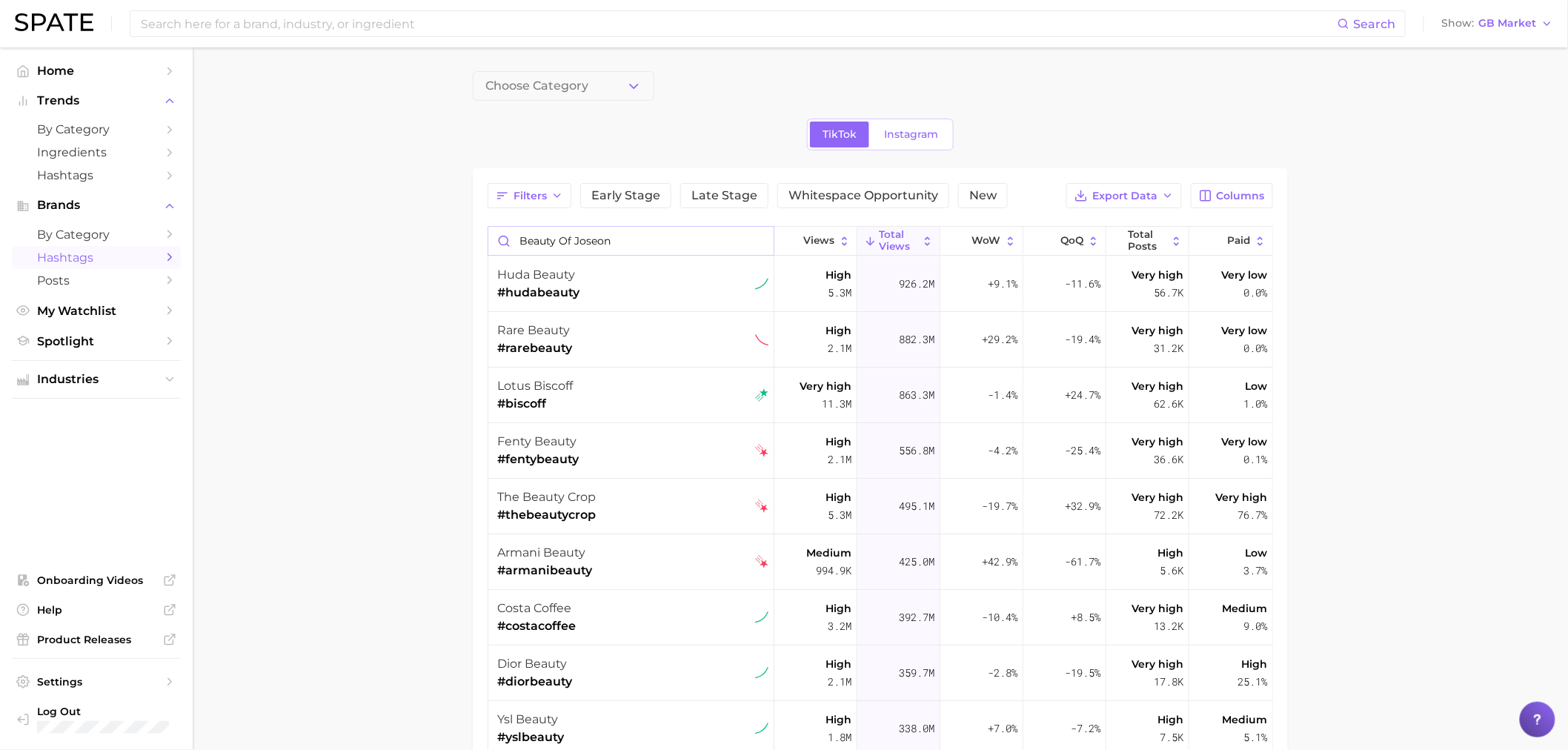
click at [619, 242] on input "beauty of joseon" at bounding box center [630, 241] width 285 height 28
type input "b"
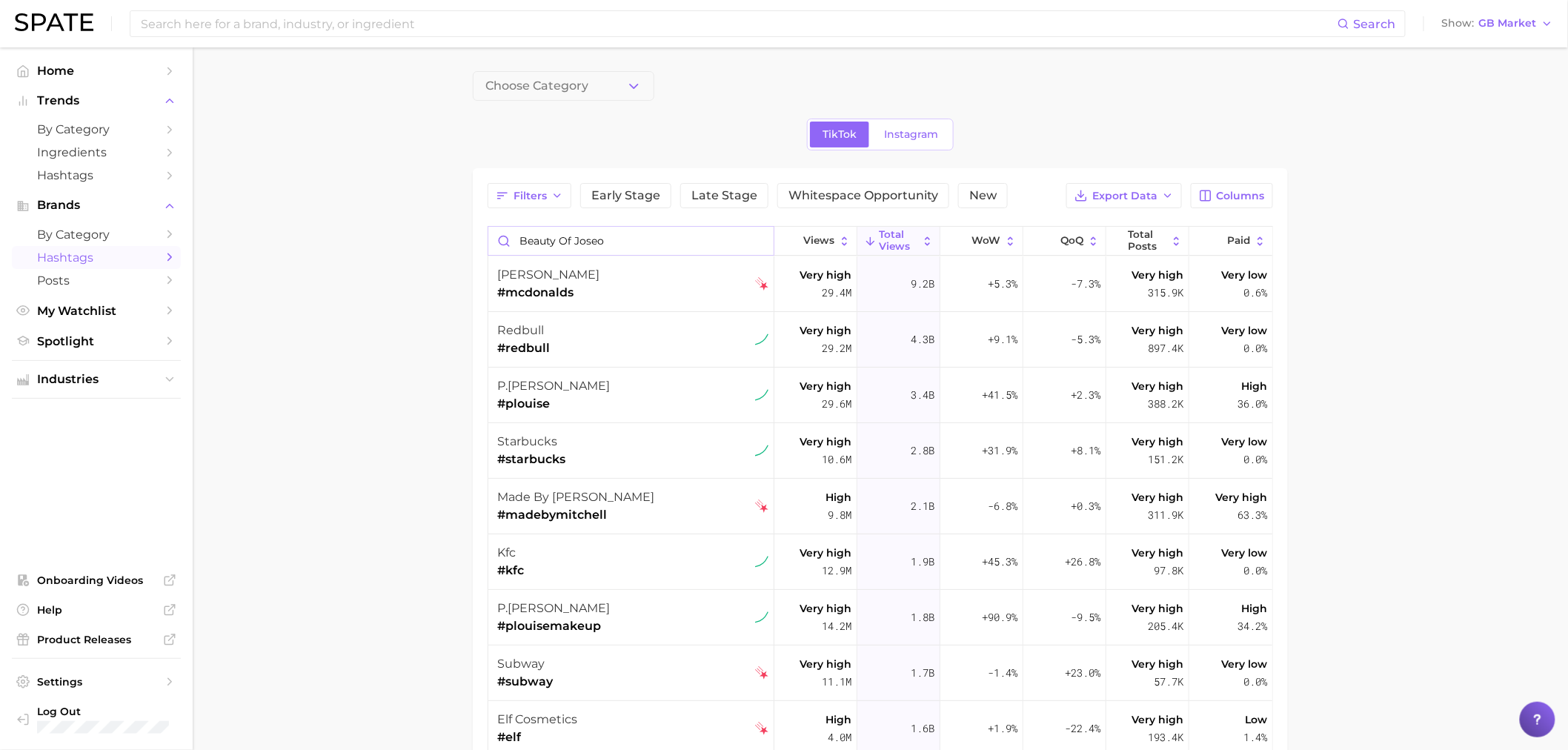
type input "beauty of joseon"
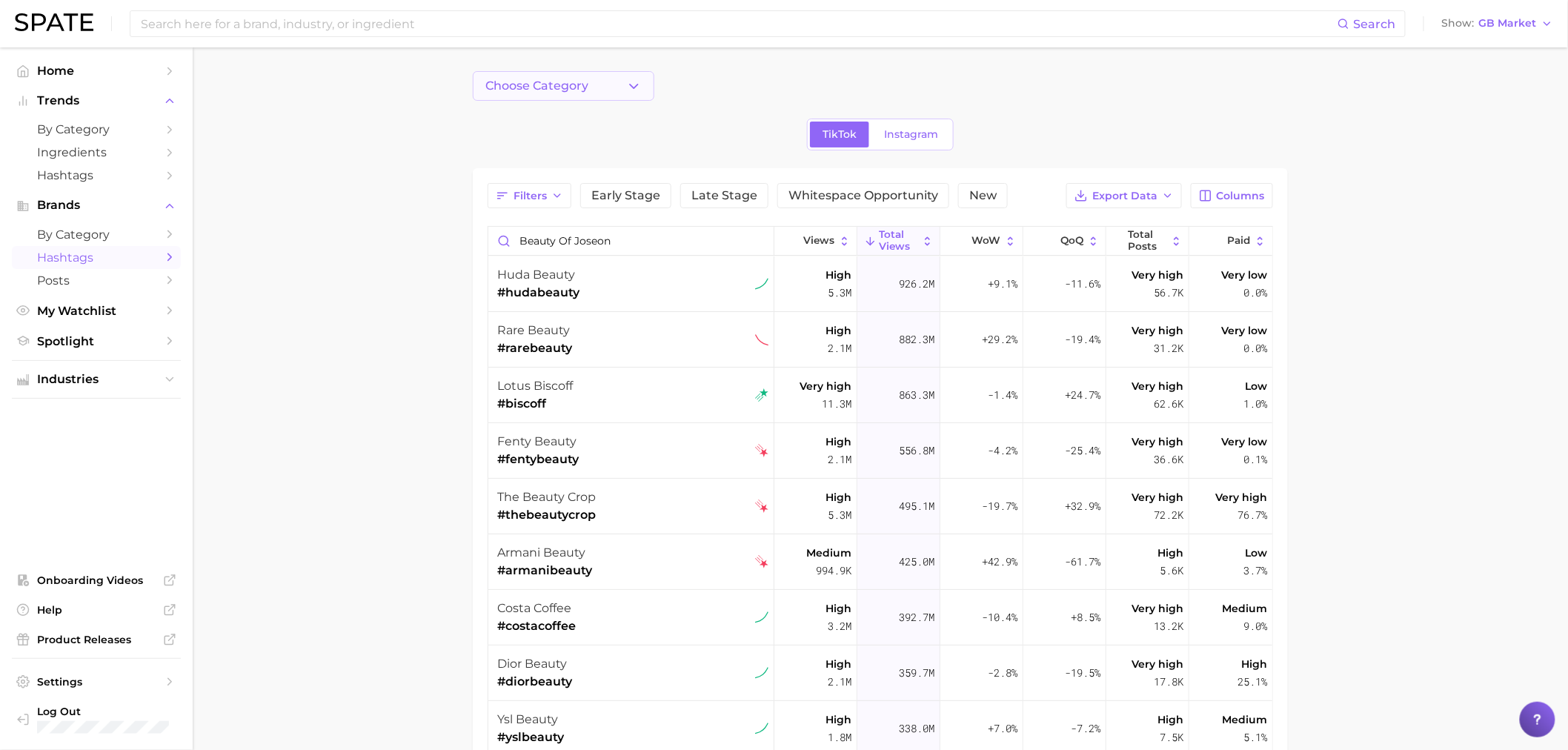
click at [580, 80] on span "Choose Category" at bounding box center [537, 86] width 103 height 13
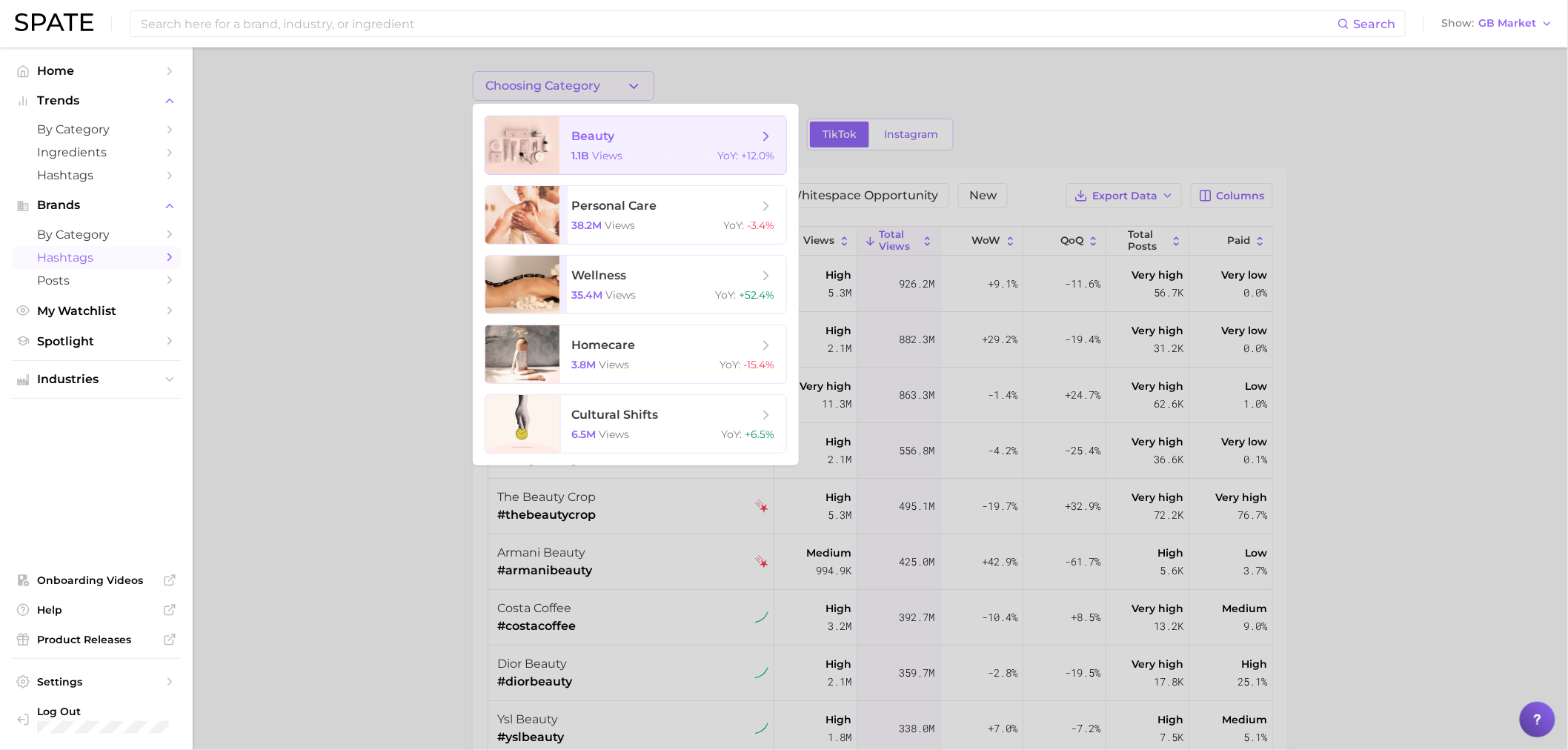
click at [589, 124] on span "beauty 1.1b views YoY : +12.0%" at bounding box center [673, 145] width 227 height 58
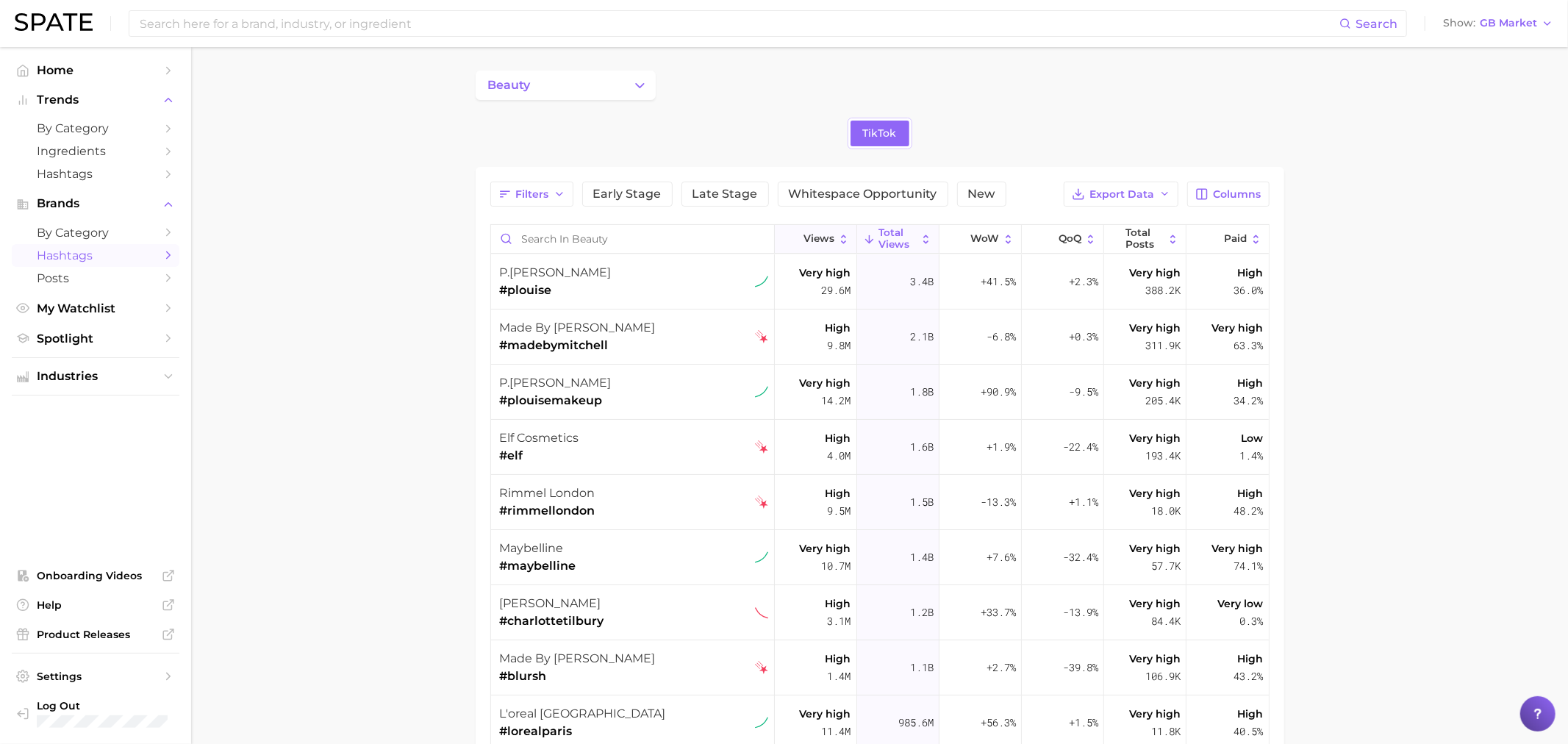
click at [819, 247] on button "Views" at bounding box center [816, 239] width 83 height 29
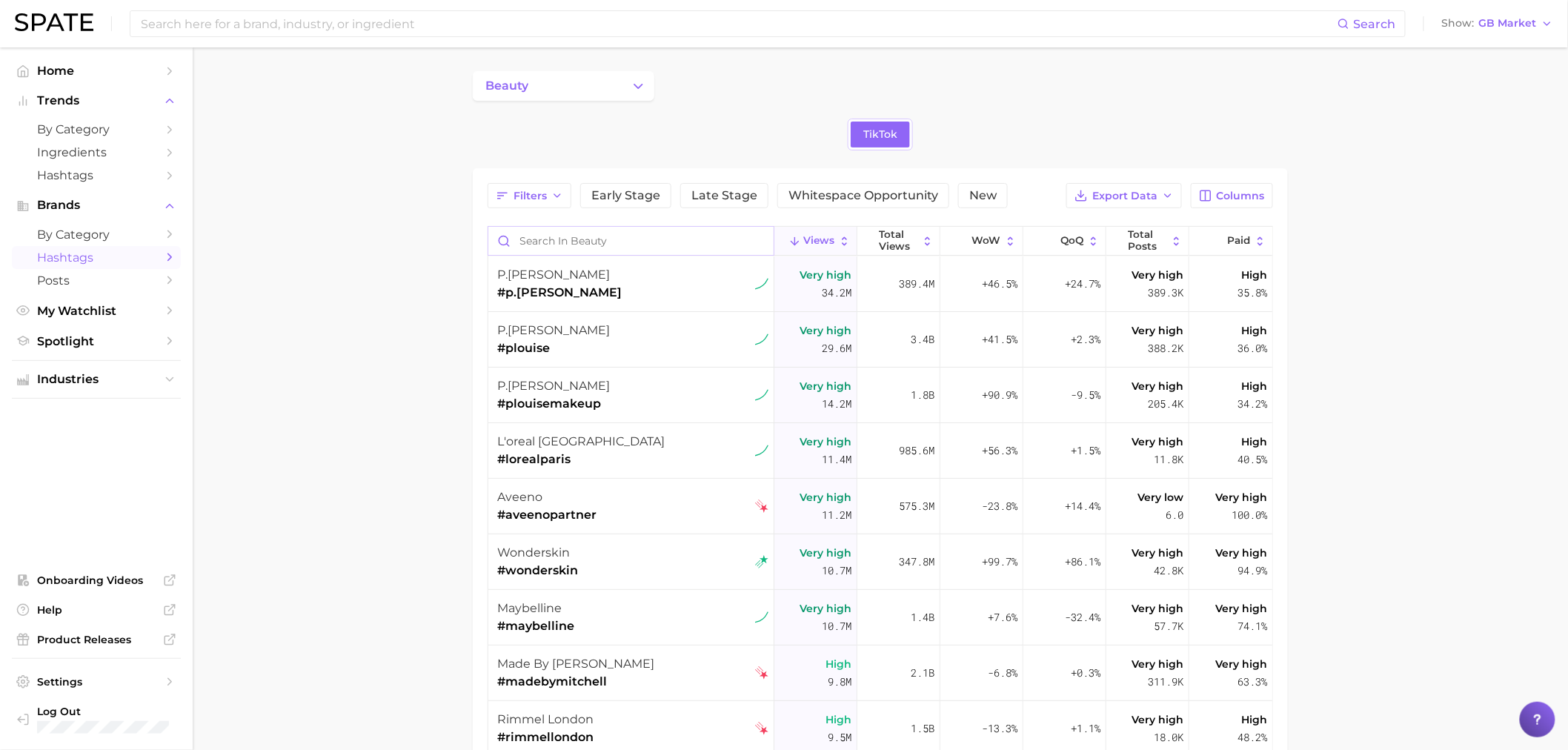
click at [631, 247] on input "Search in beauty" at bounding box center [630, 241] width 285 height 28
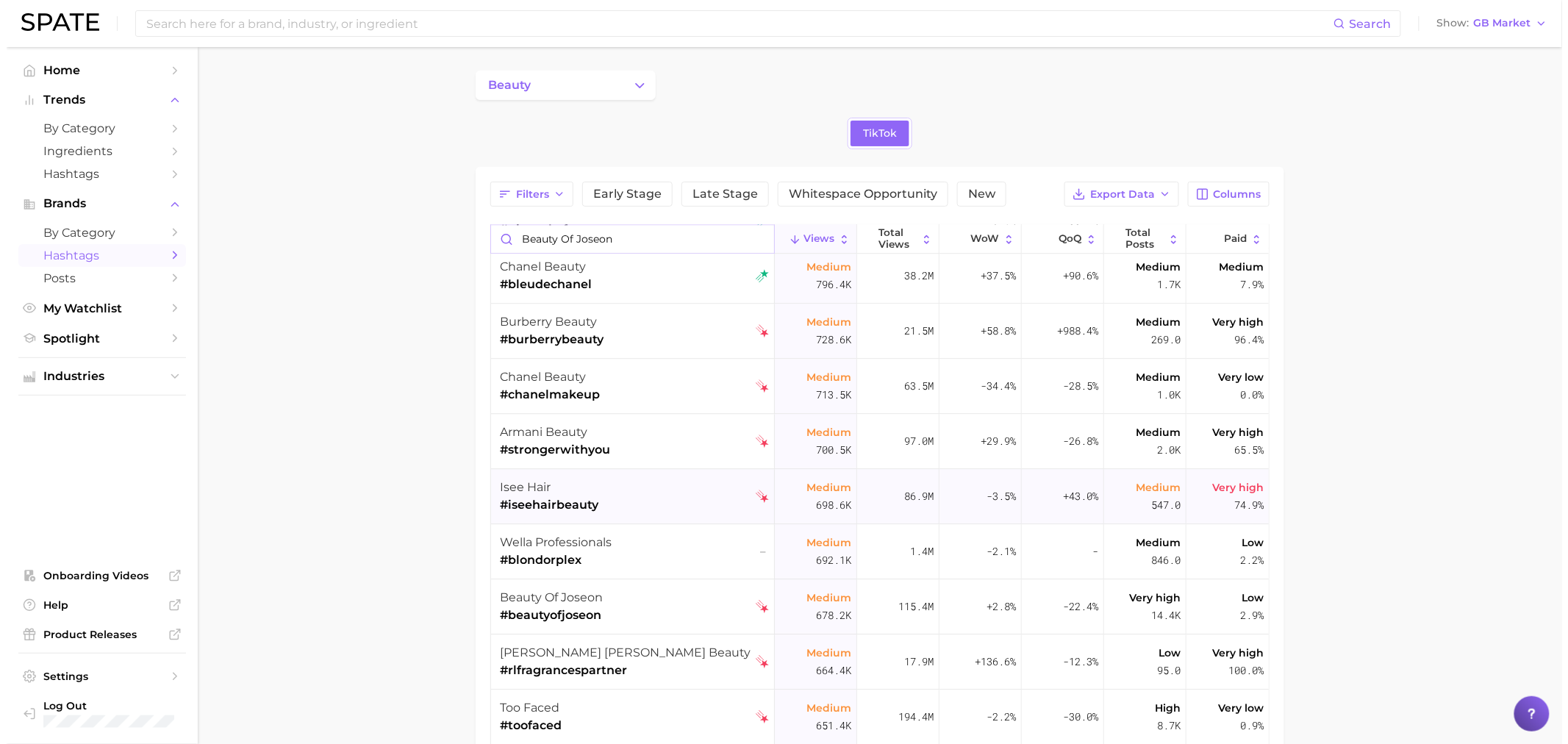
scroll to position [1797, 0]
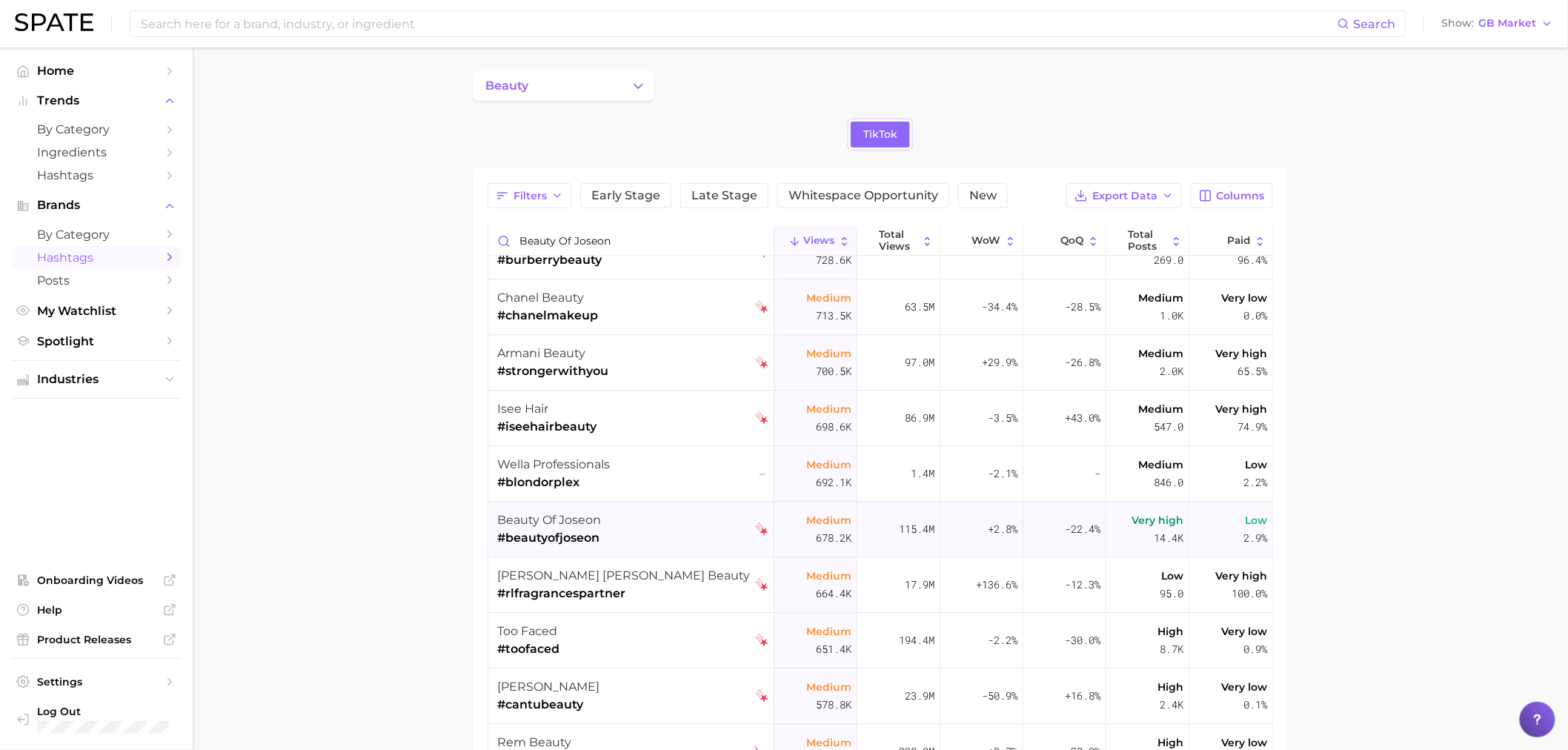
click at [625, 536] on div "beauty of joseon #beautyofjoseon" at bounding box center [633, 529] width 272 height 56
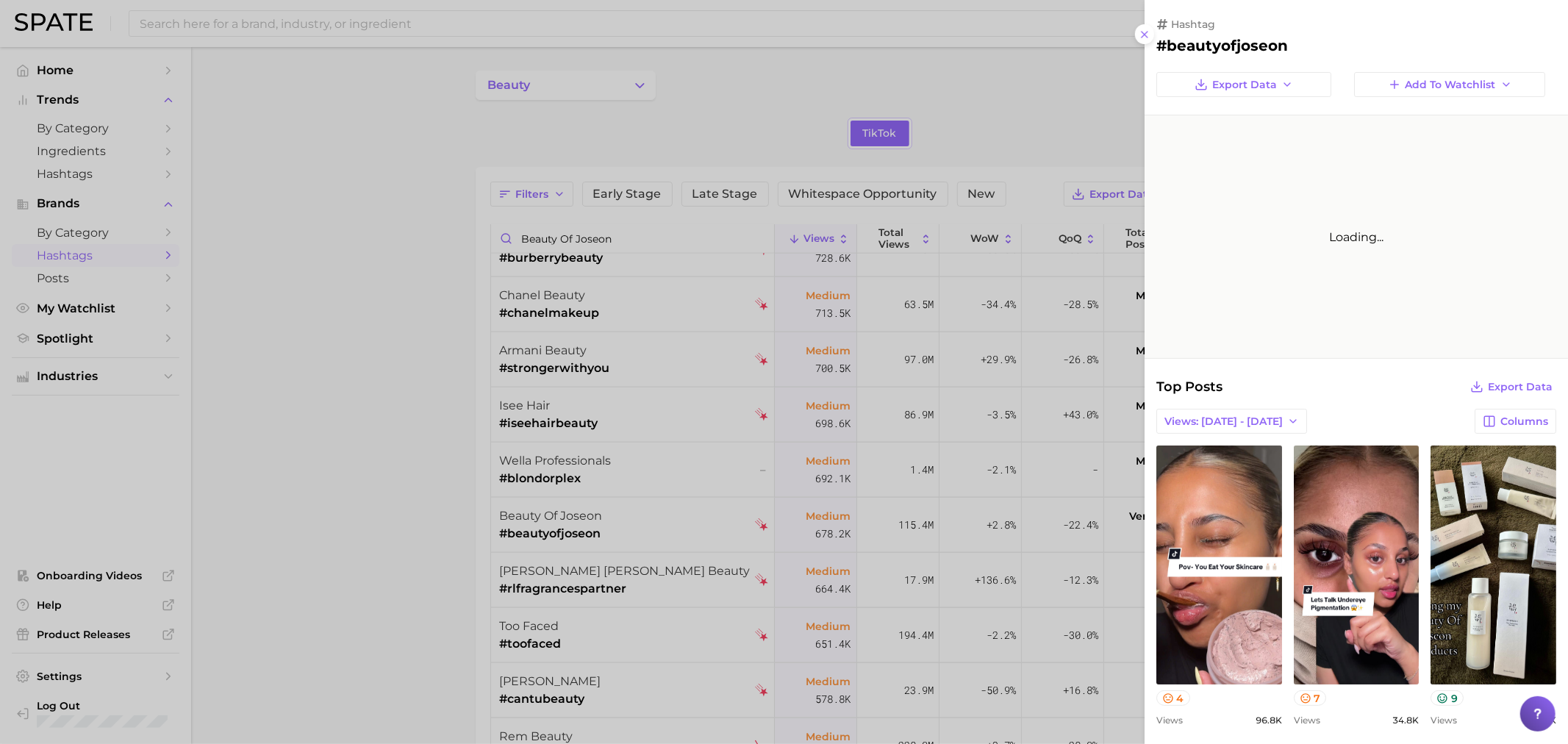
click at [449, 456] on div at bounding box center [784, 372] width 1568 height 744
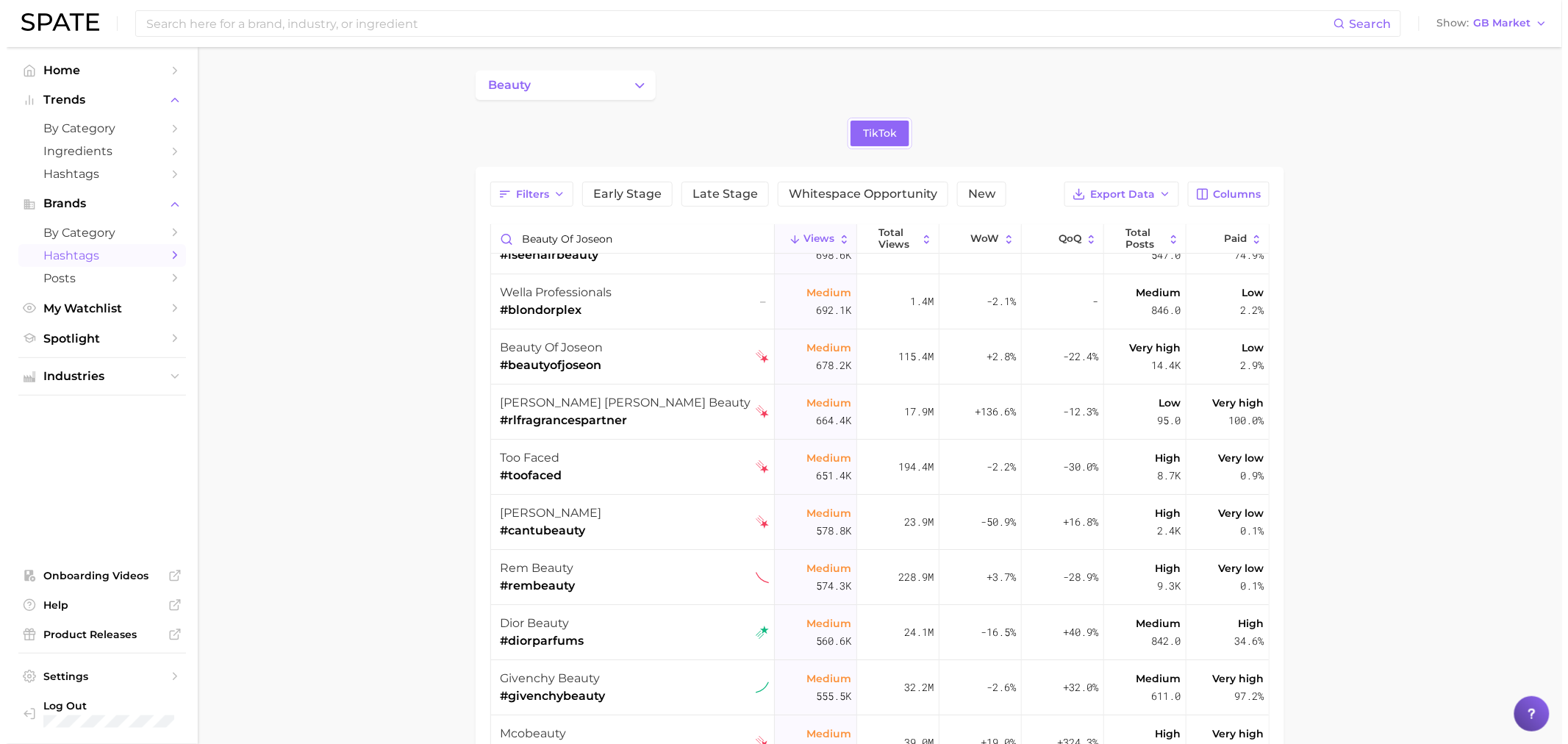
scroll to position [2042, 0]
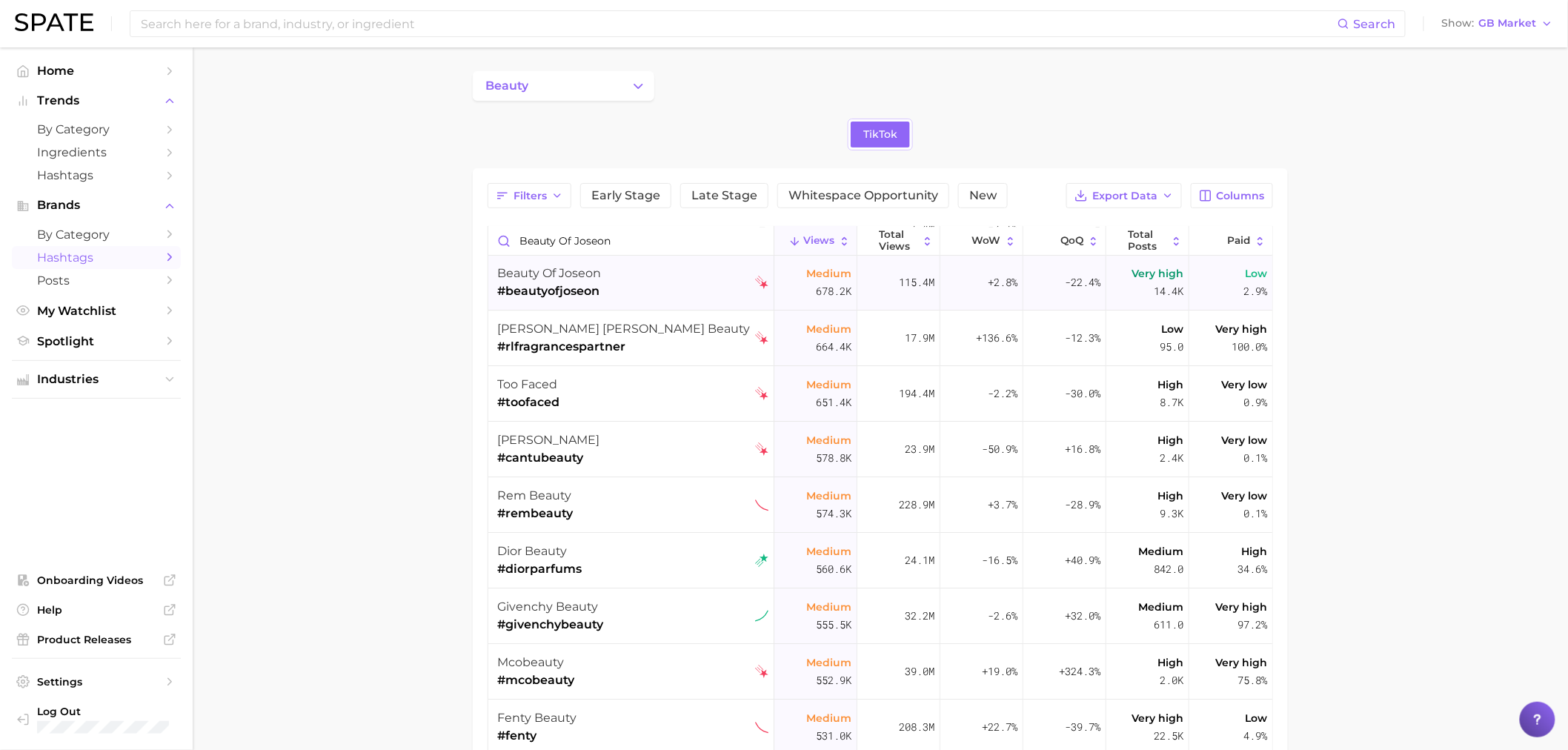
click at [626, 290] on div "beauty of joseon #beautyofjoseon" at bounding box center [633, 283] width 272 height 56
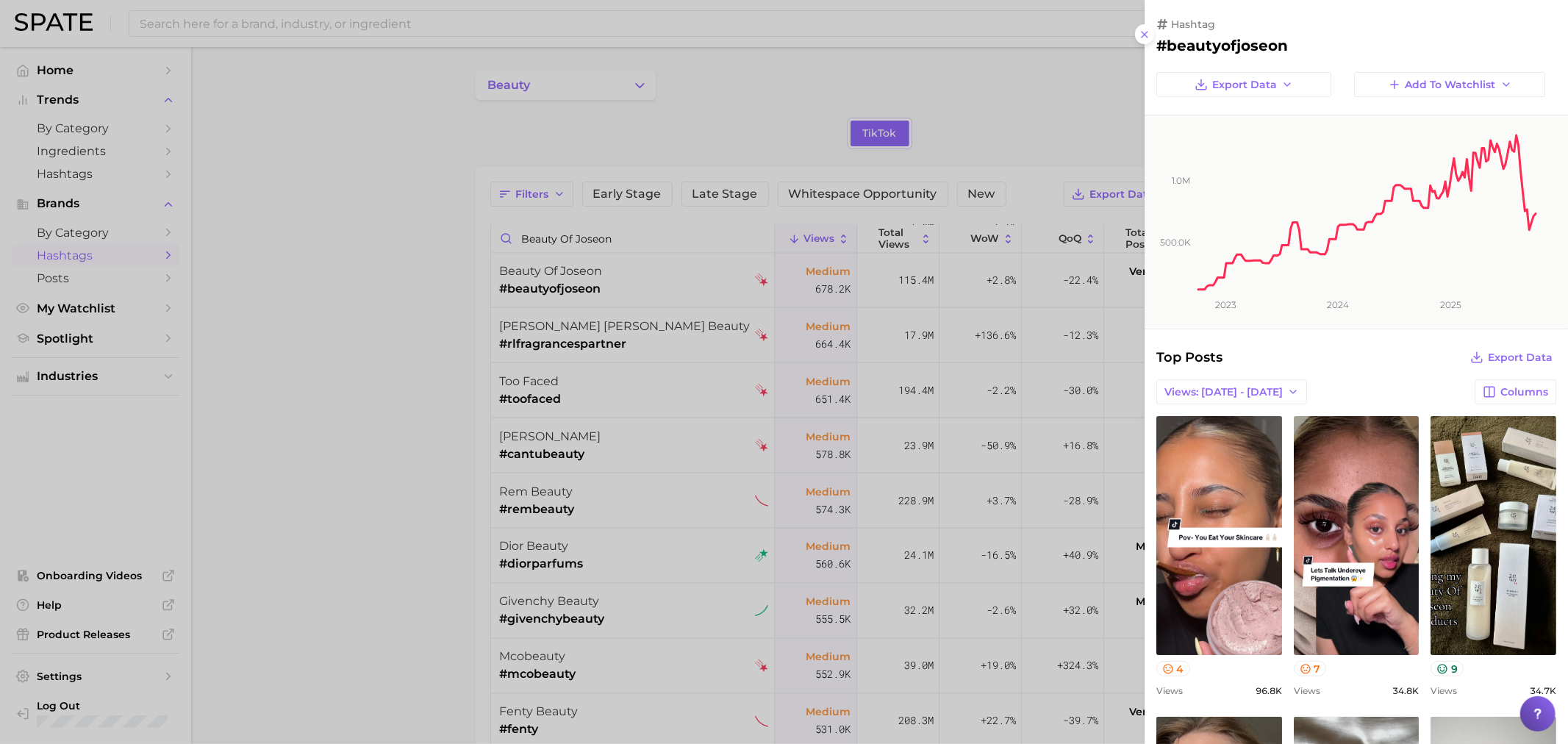
drag, startPoint x: 955, startPoint y: 104, endPoint x: 735, endPoint y: 402, distance: 370.4
click at [955, 107] on div at bounding box center [784, 372] width 1568 height 744
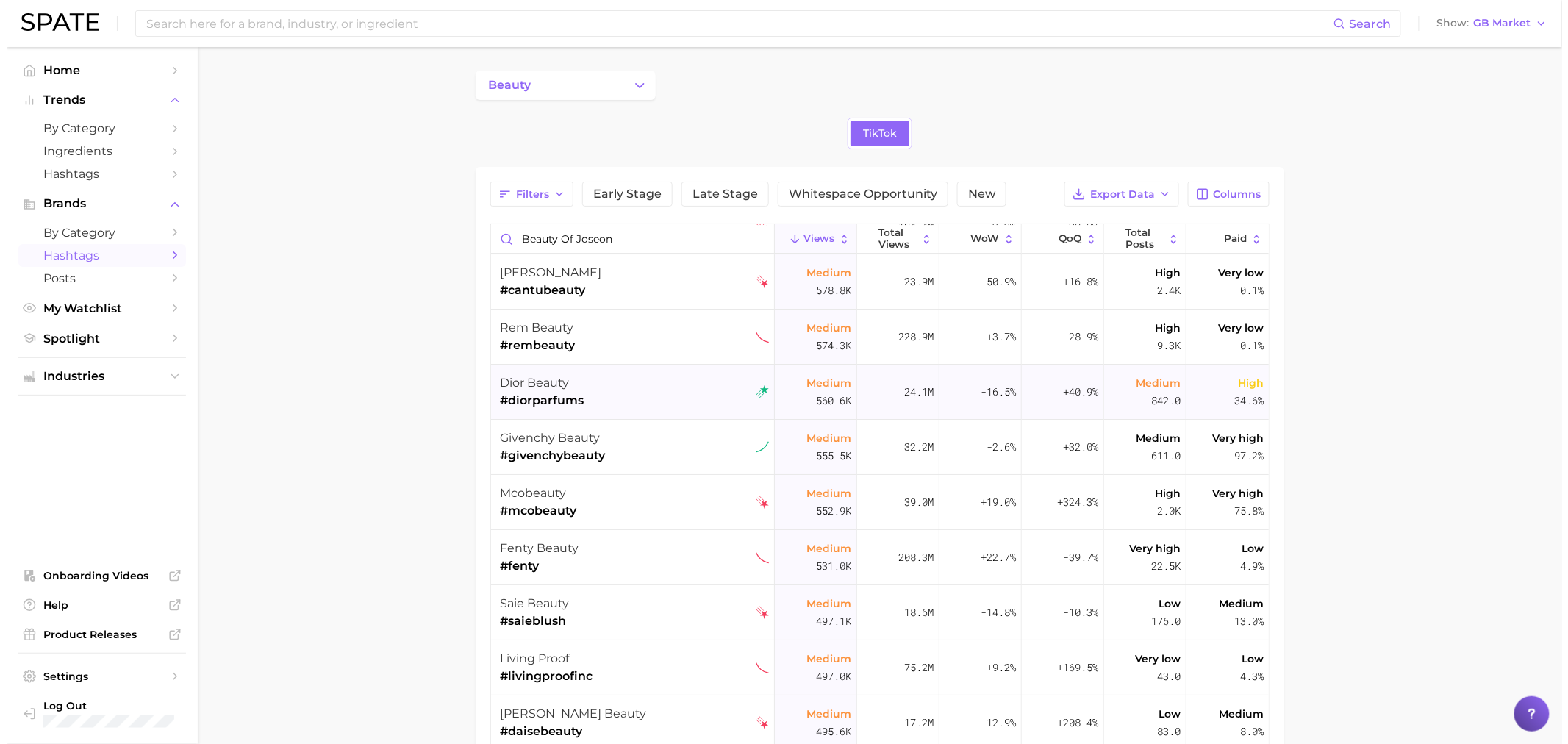
scroll to position [2042, 0]
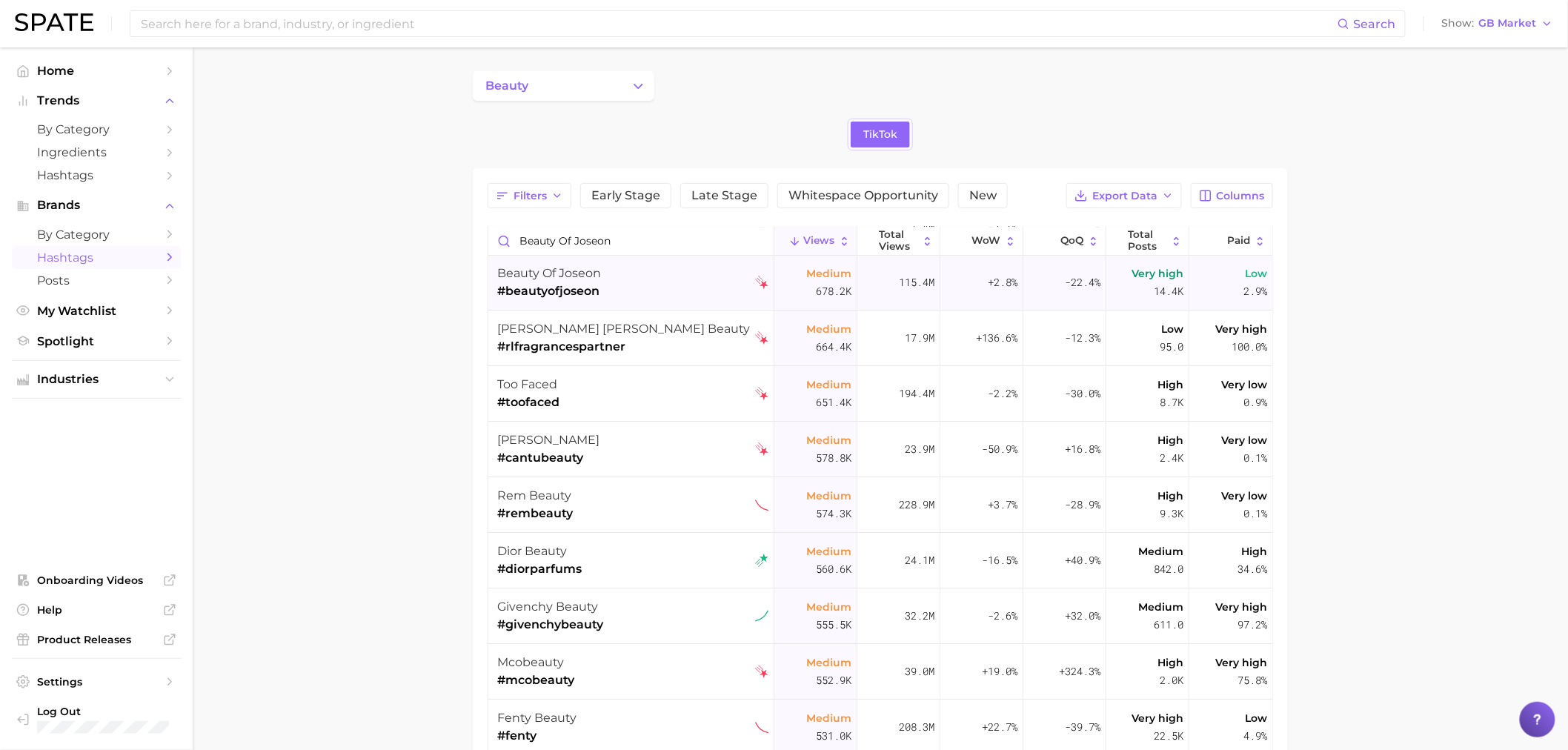
click at [572, 296] on span "#beautyofjoseon" at bounding box center [548, 291] width 103 height 18
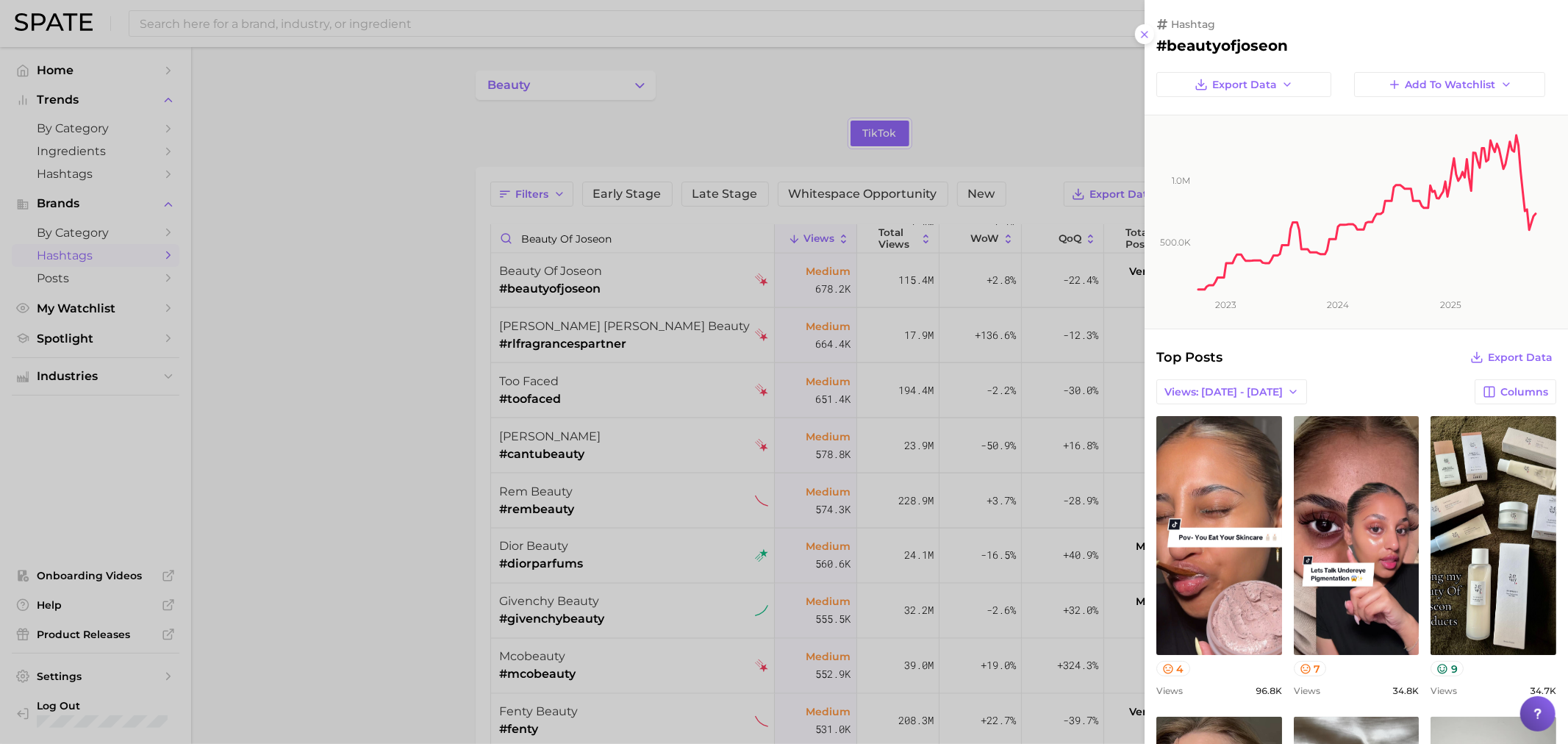
click at [1016, 134] on div at bounding box center [784, 372] width 1568 height 744
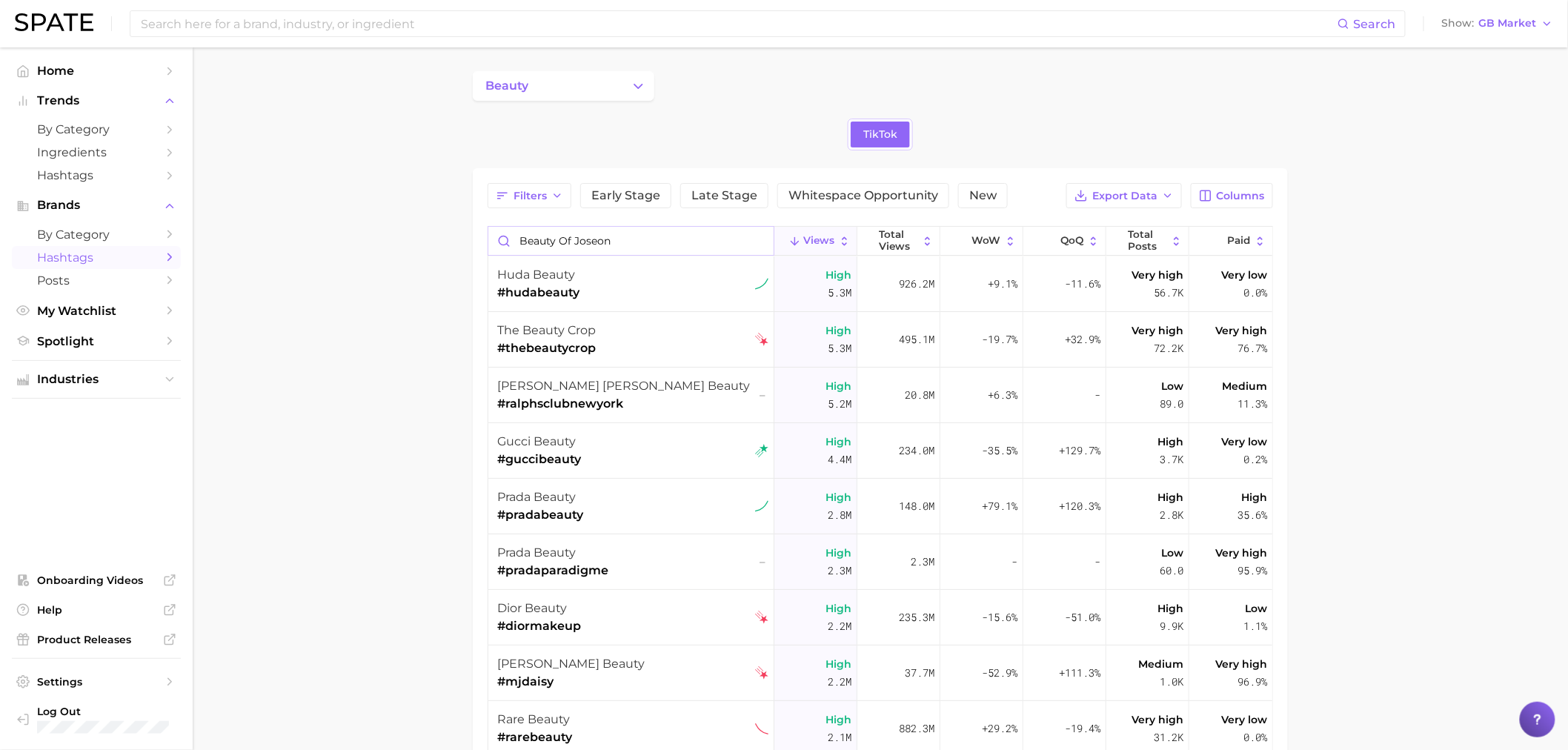
drag, startPoint x: 620, startPoint y: 237, endPoint x: 449, endPoint y: 211, distance: 173.0
click at [449, 211] on main "beauty TikTok Filters Early Stage Late Stage Whitespace Opportunity New Export …" at bounding box center [880, 556] width 1375 height 1017
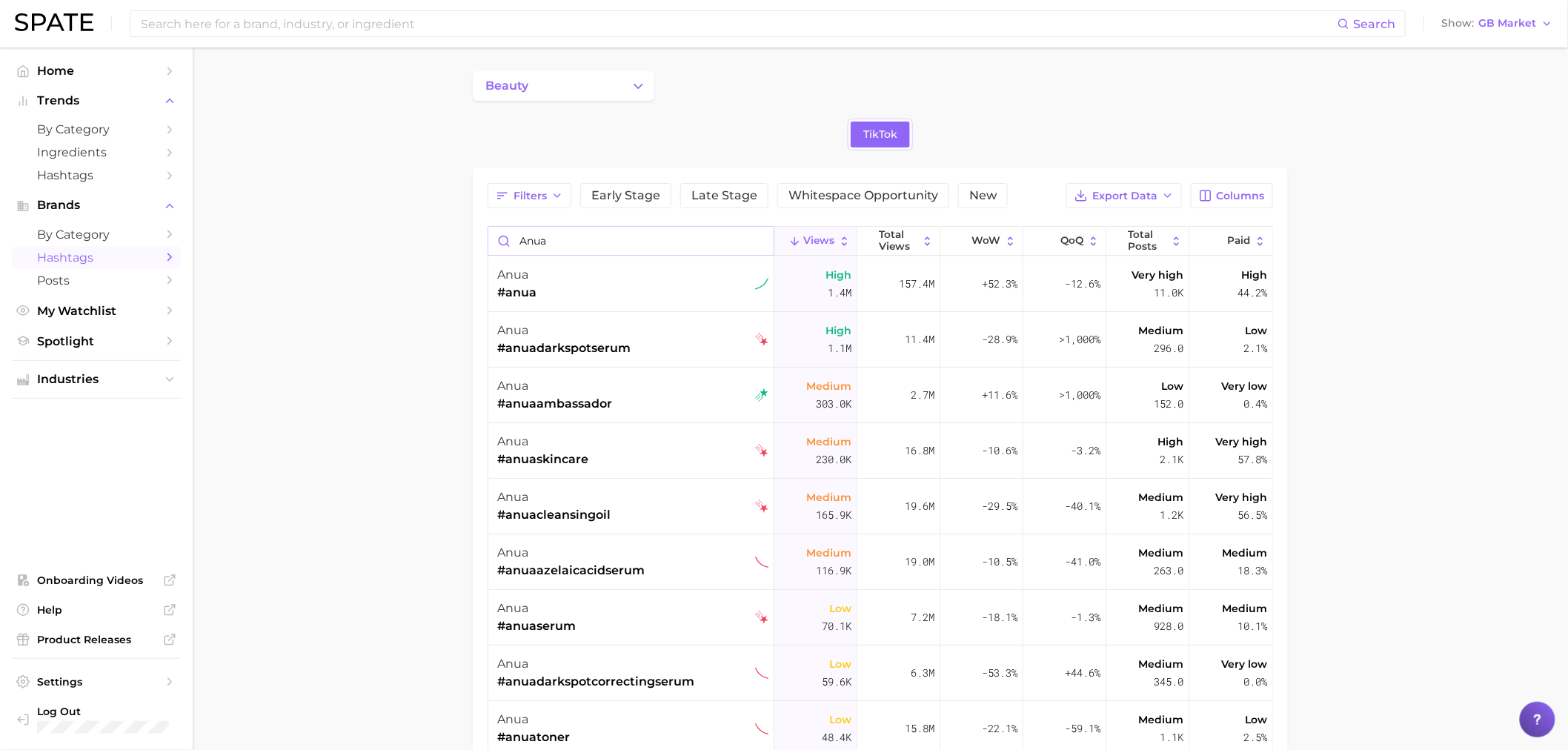
drag, startPoint x: 596, startPoint y: 236, endPoint x: 470, endPoint y: 234, distance: 126.0
click at [470, 234] on main "beauty TikTok Filters Early Stage Late Stage Whitespace Opportunity New Export …" at bounding box center [880, 556] width 1375 height 1017
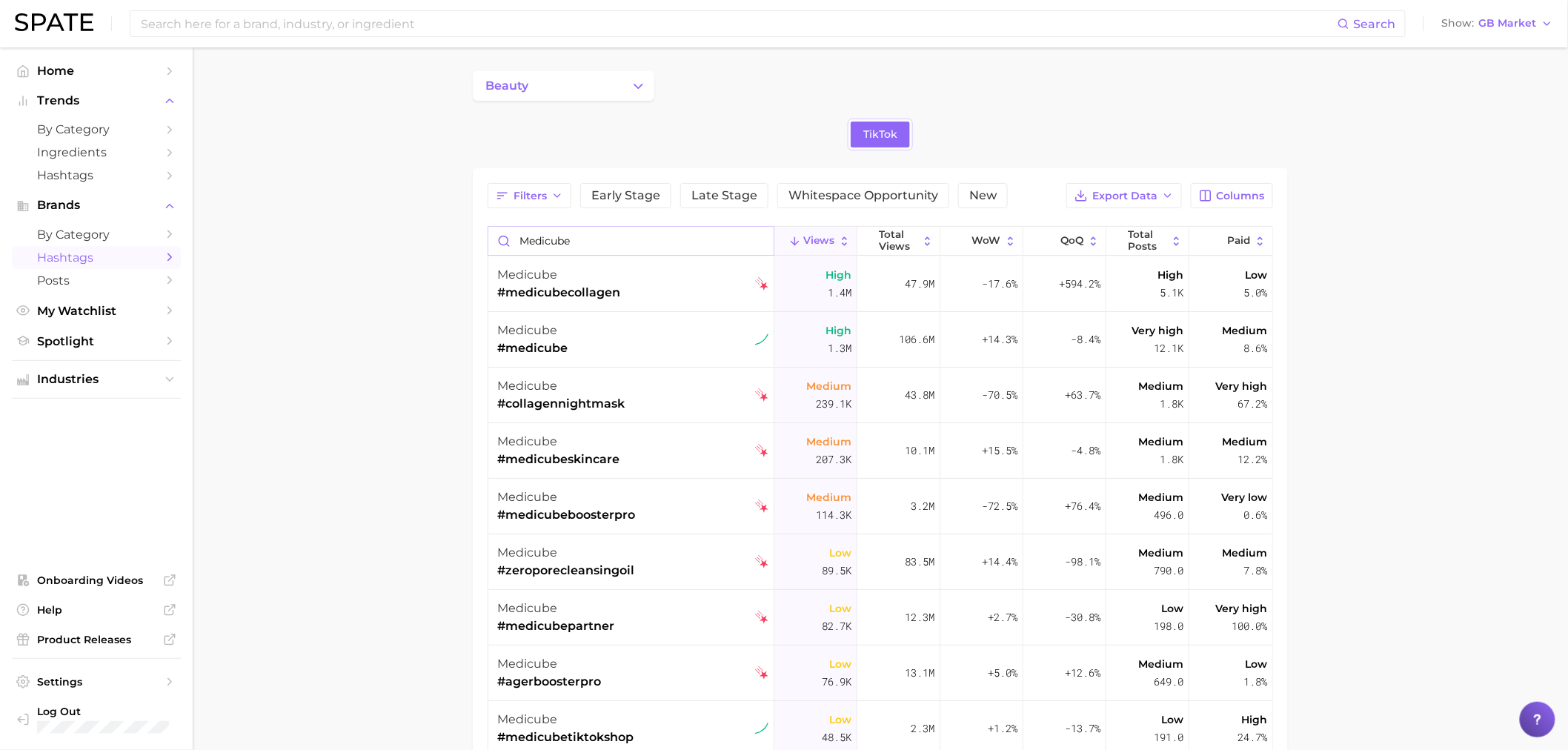
click at [614, 238] on input "medicube" at bounding box center [630, 241] width 285 height 28
drag, startPoint x: 425, startPoint y: 220, endPoint x: 395, endPoint y: 219, distance: 30.0
click at [395, 219] on main "beauty TikTok Filters Early Stage Late Stage Whitespace Opportunity New Export …" at bounding box center [880, 556] width 1375 height 1017
drag, startPoint x: 624, startPoint y: 236, endPoint x: 441, endPoint y: 225, distance: 183.3
click at [441, 225] on main "beauty TikTok Filters Early Stage Late Stage Whitespace Opportunity New Export …" at bounding box center [880, 556] width 1375 height 1017
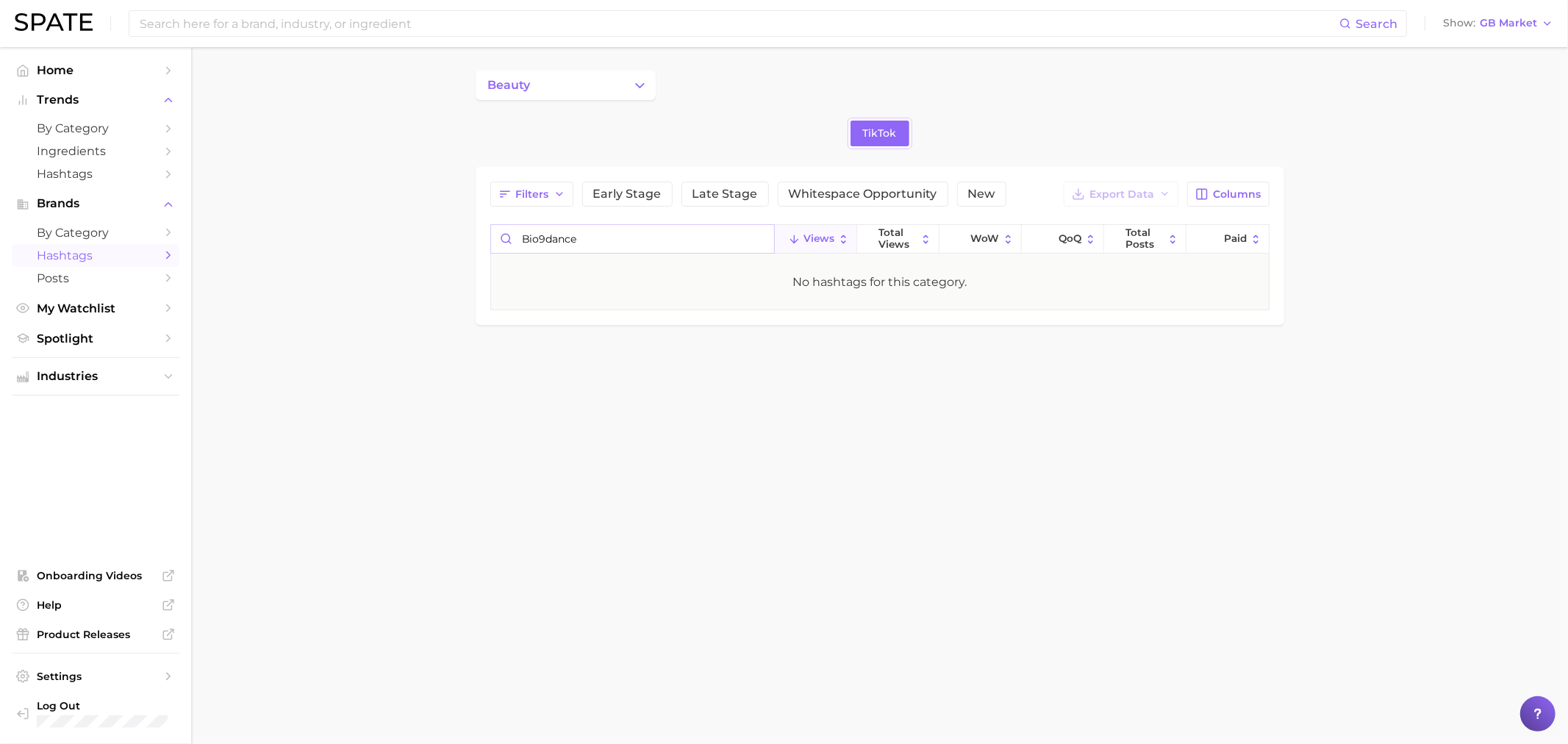
click at [546, 241] on input "bio9dance" at bounding box center [632, 239] width 283 height 28
type input "biodance"
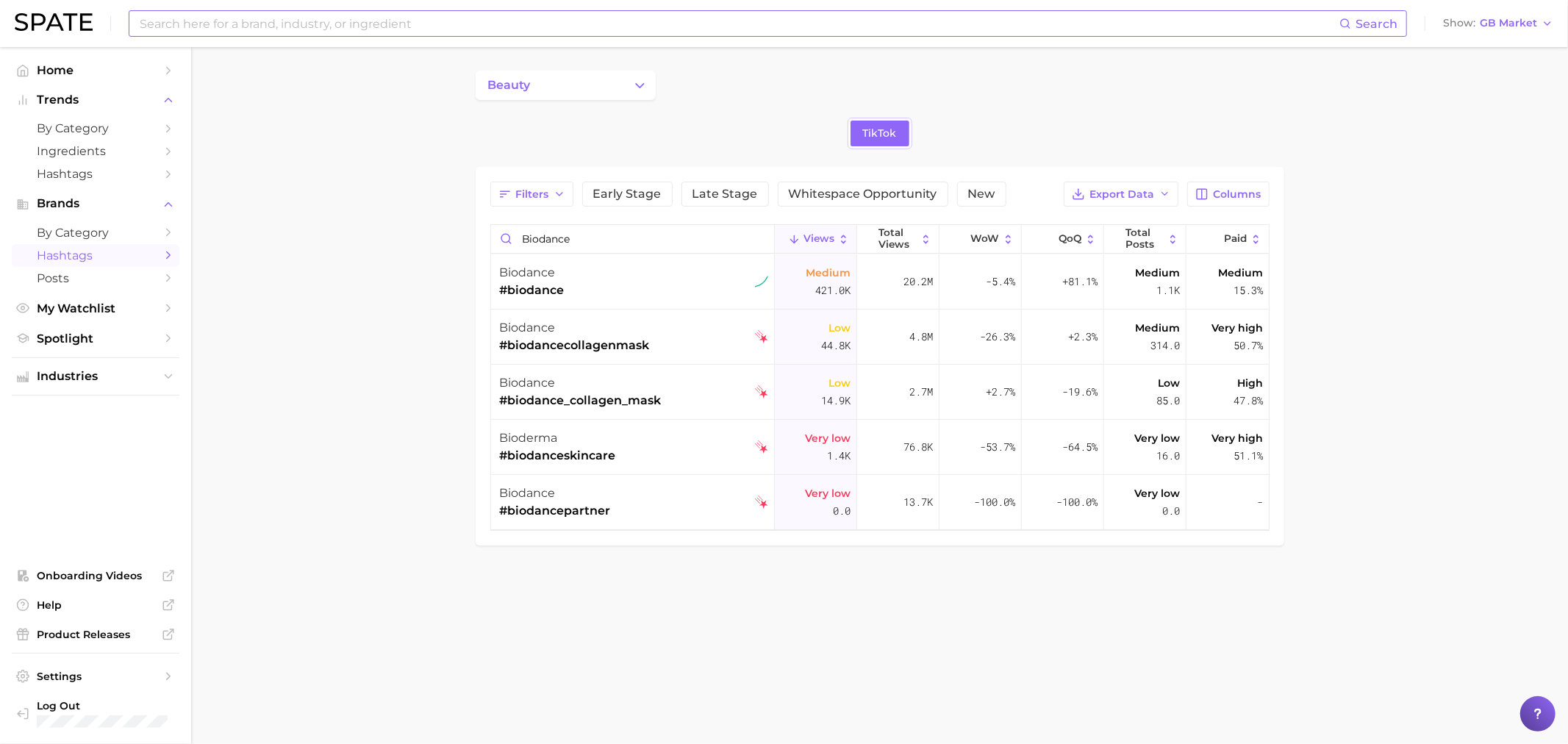
click at [479, 22] on input at bounding box center [738, 24] width 1201 height 25
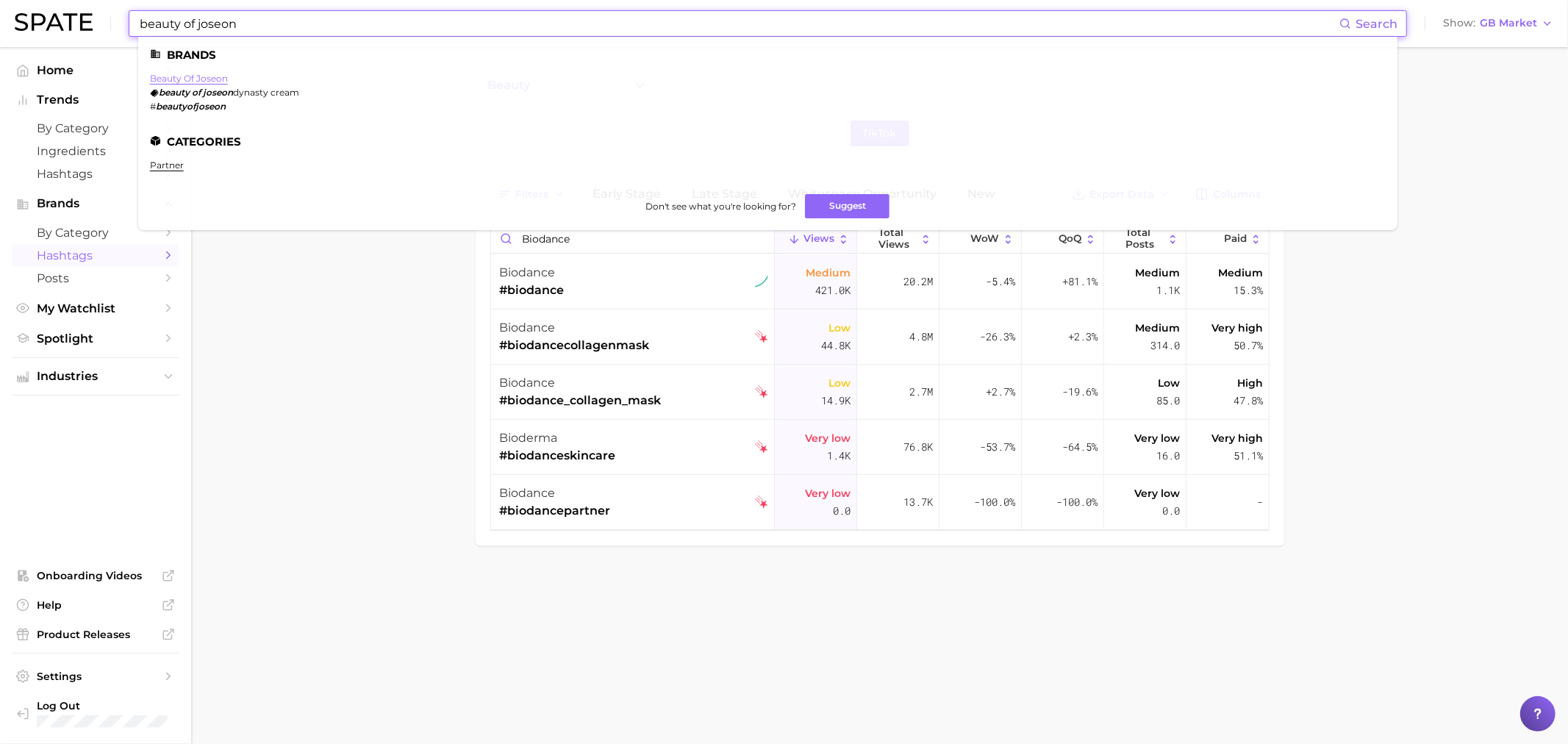
type input "beauty of joseon"
click at [178, 75] on link "beauty of joseon" at bounding box center [189, 78] width 78 height 11
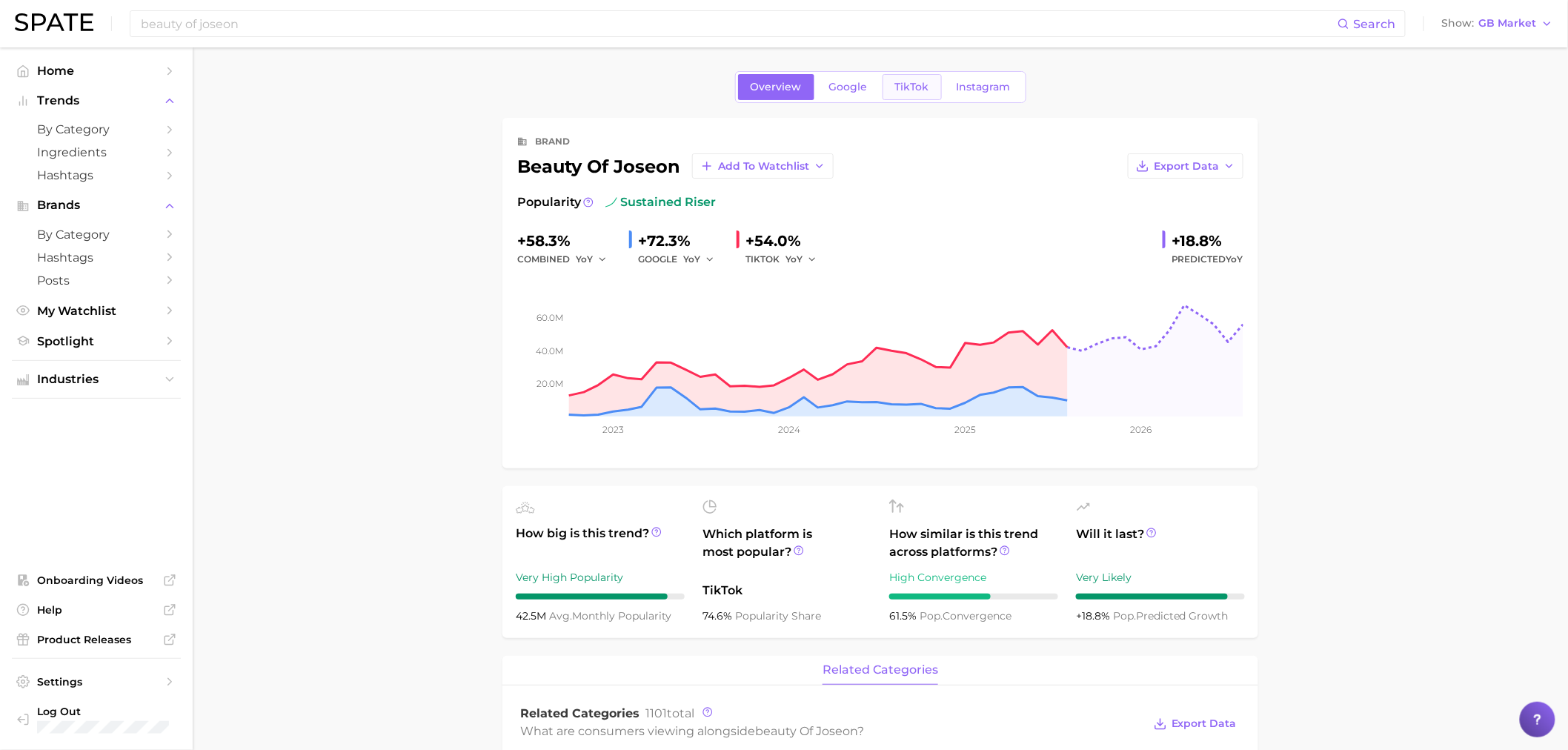
click at [913, 82] on span "TikTok" at bounding box center [912, 87] width 34 height 13
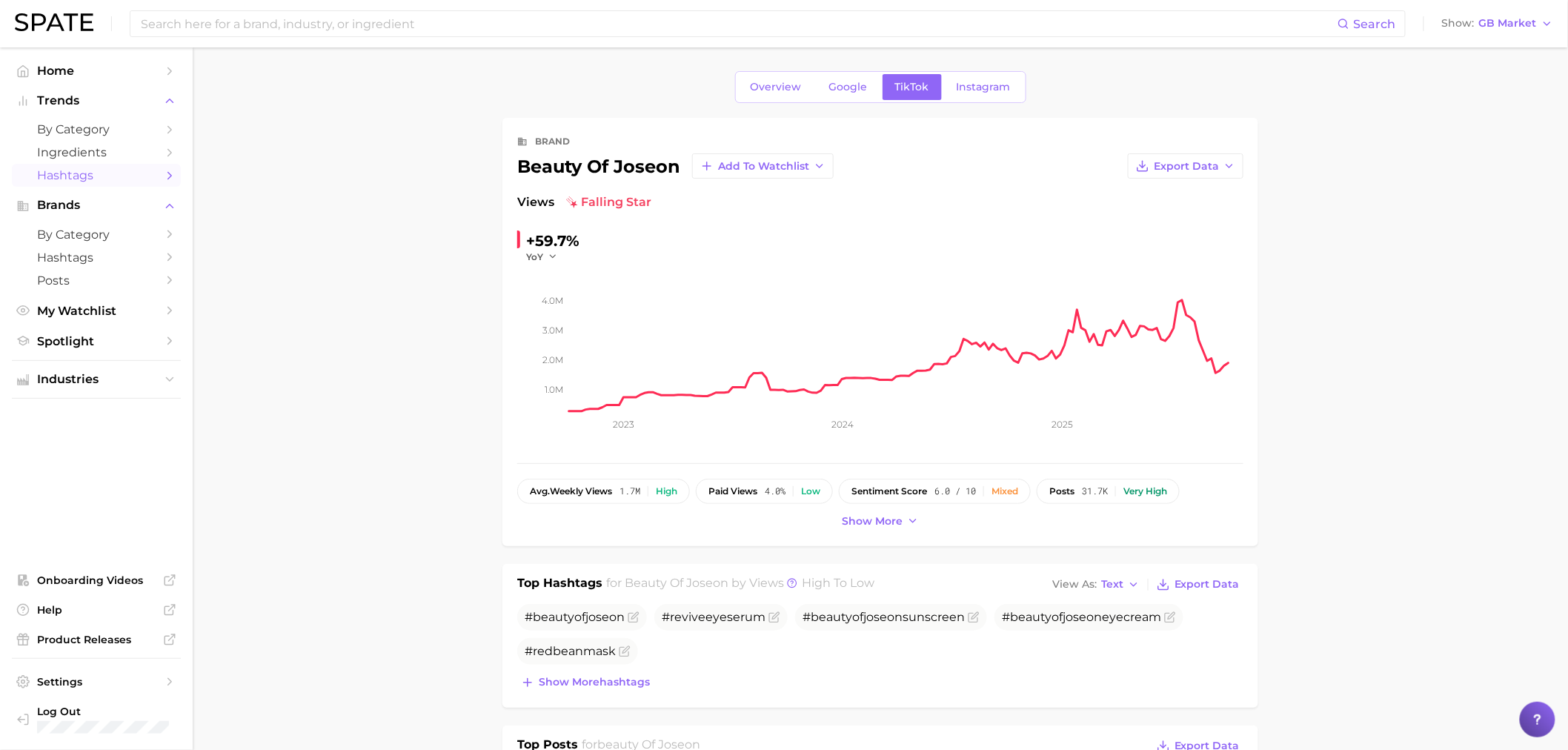
click at [96, 181] on span "Hashtags" at bounding box center [96, 175] width 118 height 14
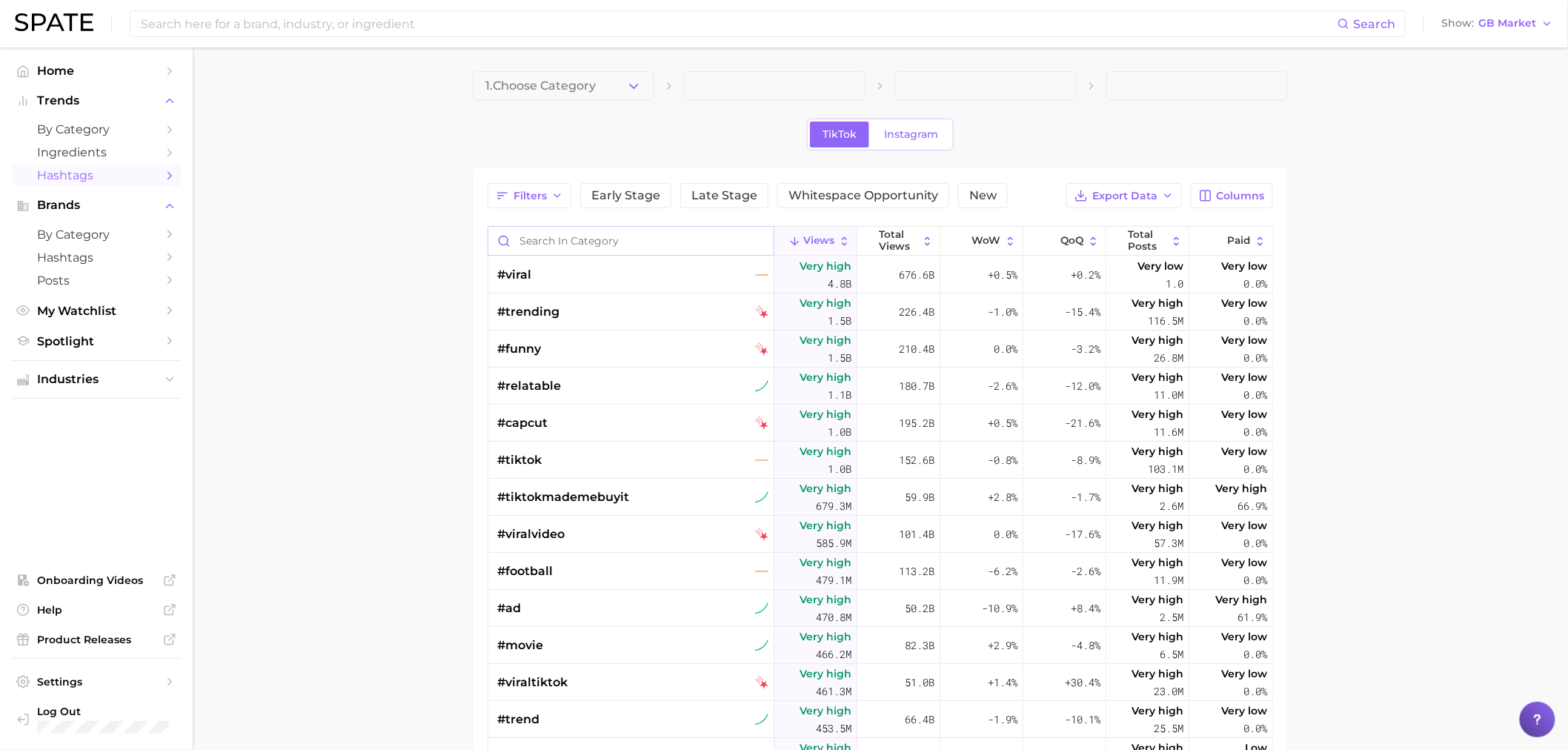
click at [569, 242] on input "Search in category" at bounding box center [630, 241] width 285 height 28
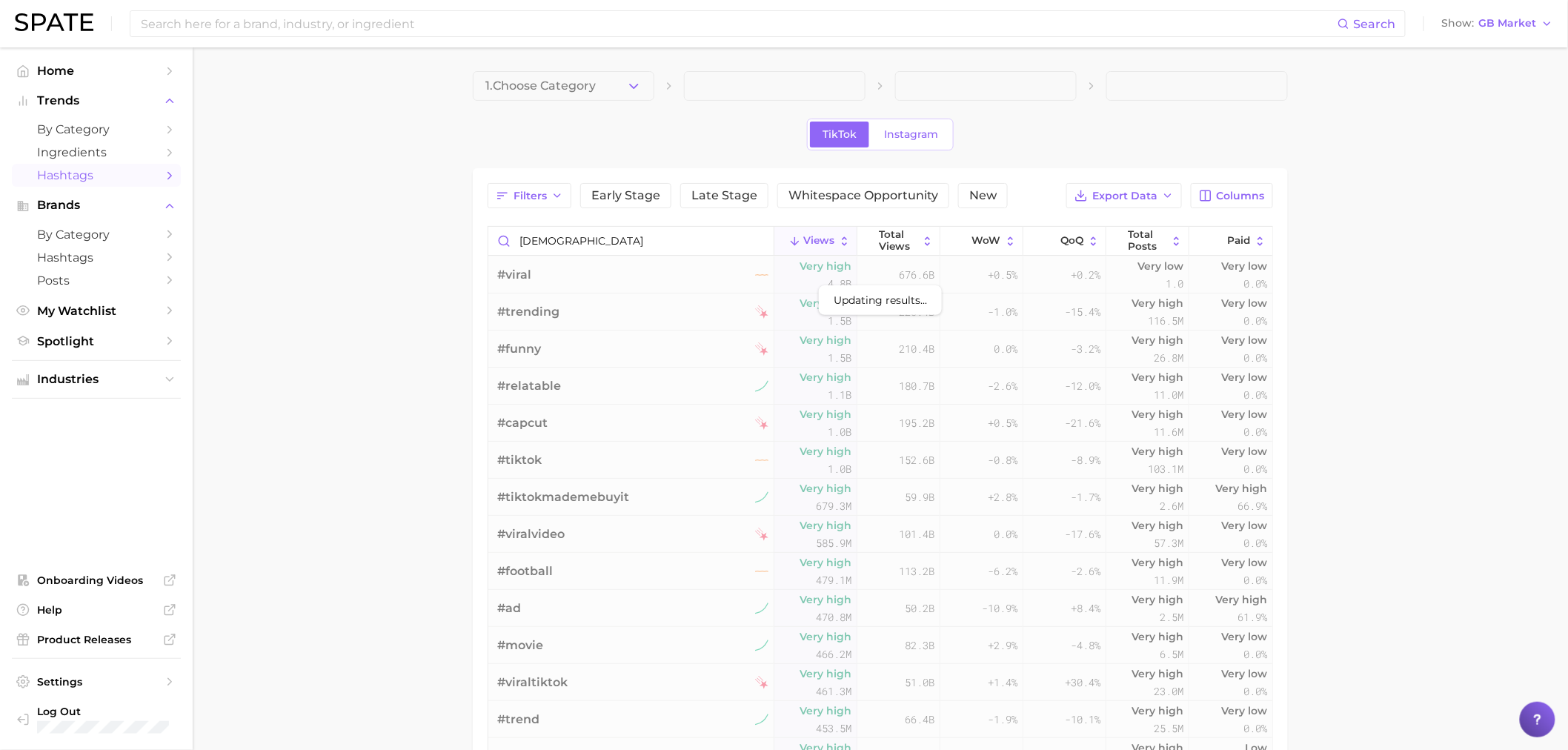
click at [411, 287] on main "1. Choose Category TikTok Instagram Filters Early Stage Late Stage Whitespace O…" at bounding box center [880, 556] width 1375 height 1017
click at [1346, 261] on main "1. Choose Category TikTok Instagram Filters Early Stage Late Stage Whitespace O…" at bounding box center [880, 556] width 1375 height 1017
click at [577, 242] on input "[DEMOGRAPHIC_DATA]" at bounding box center [630, 241] width 285 height 28
type input "k"
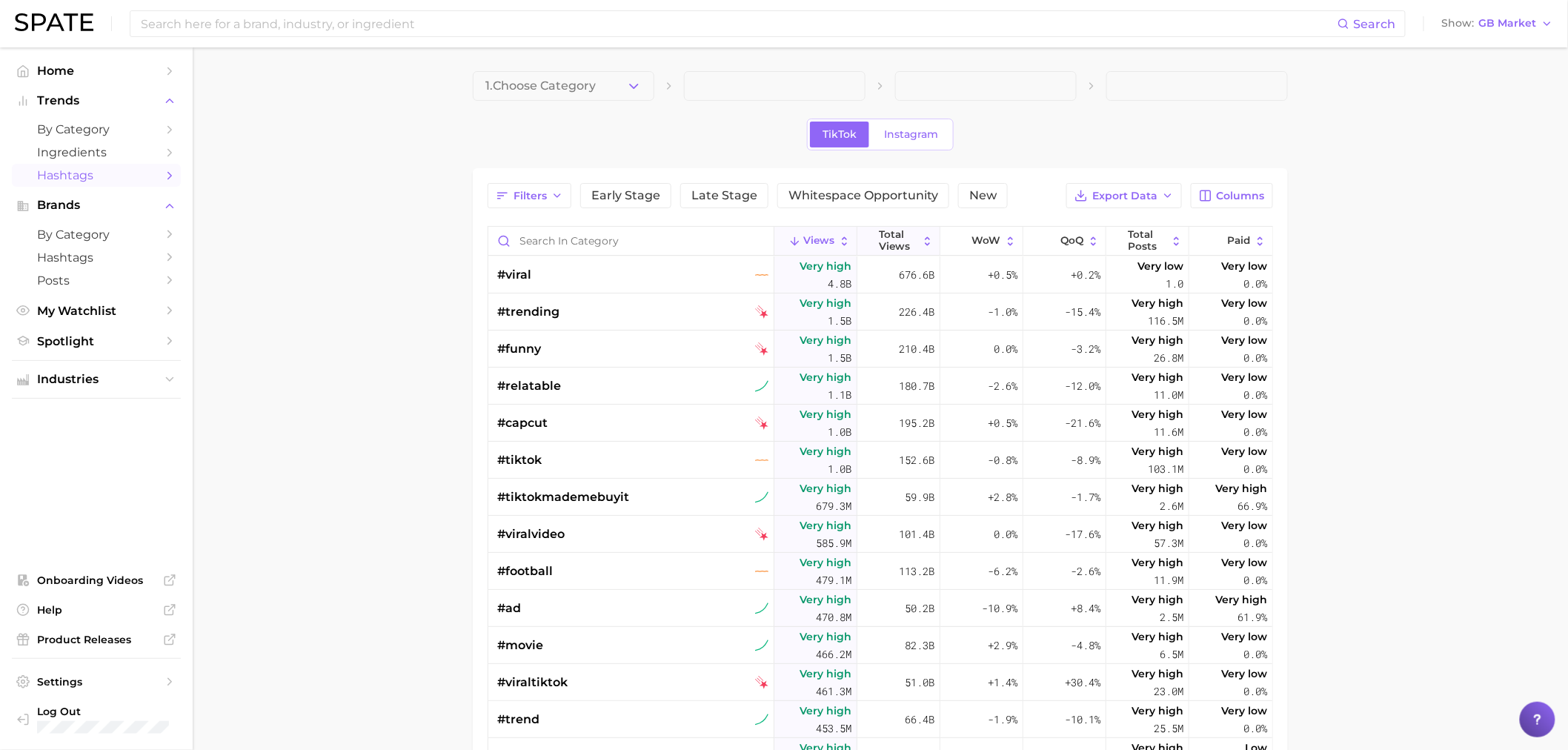
click at [864, 238] on icon at bounding box center [870, 241] width 13 height 13
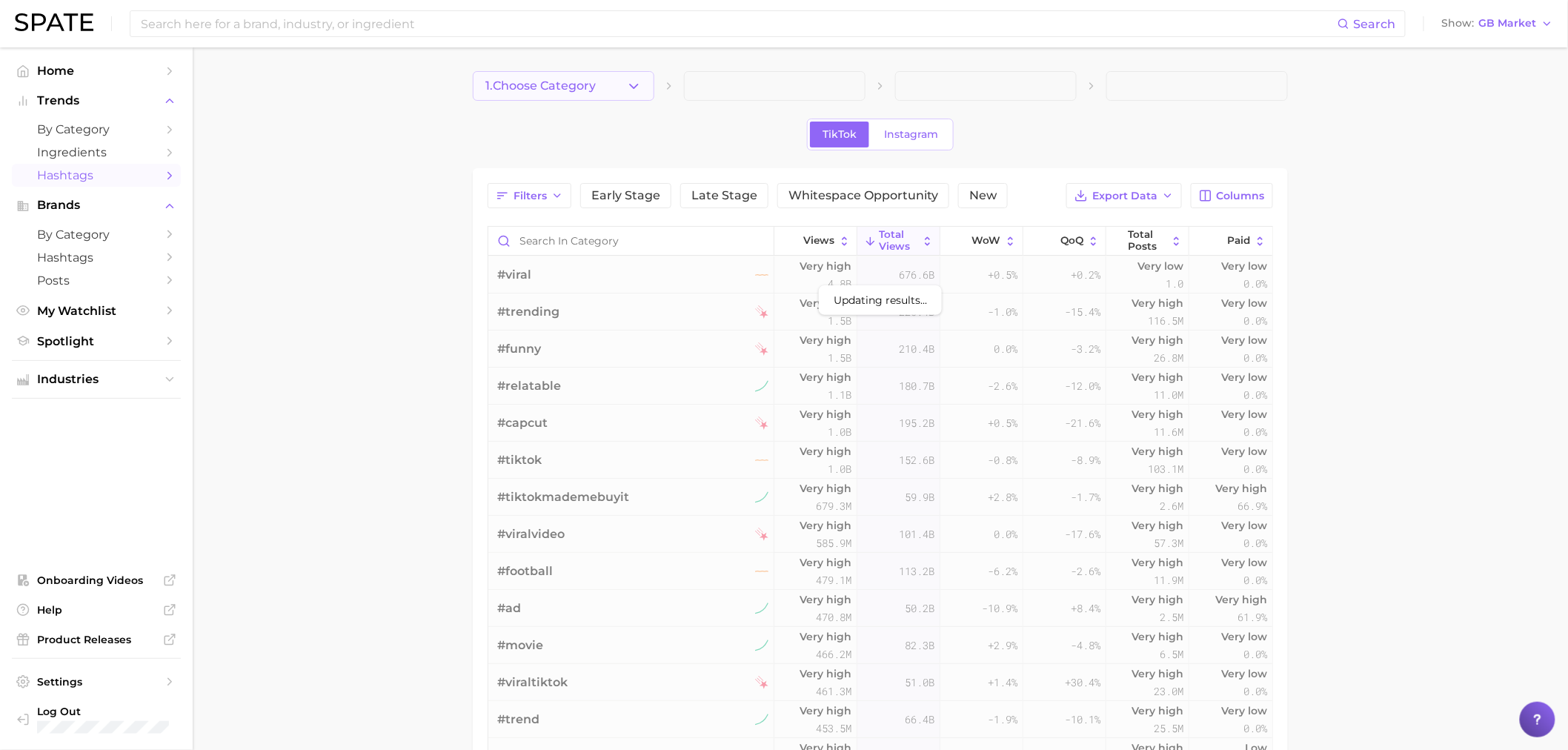
click at [529, 91] on span "1. Choose Category" at bounding box center [540, 86] width 110 height 13
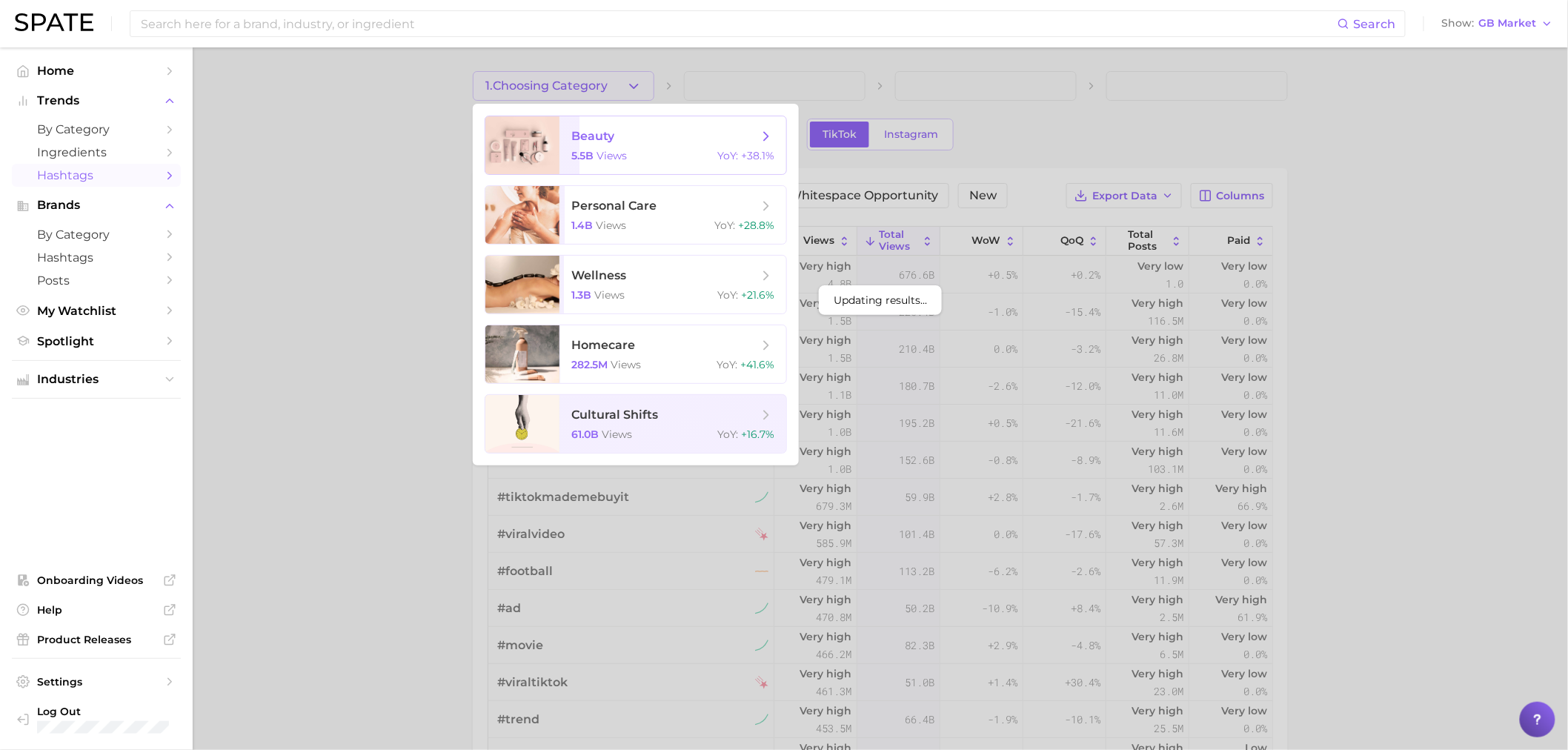
click at [621, 157] on span "views" at bounding box center [612, 156] width 31 height 13
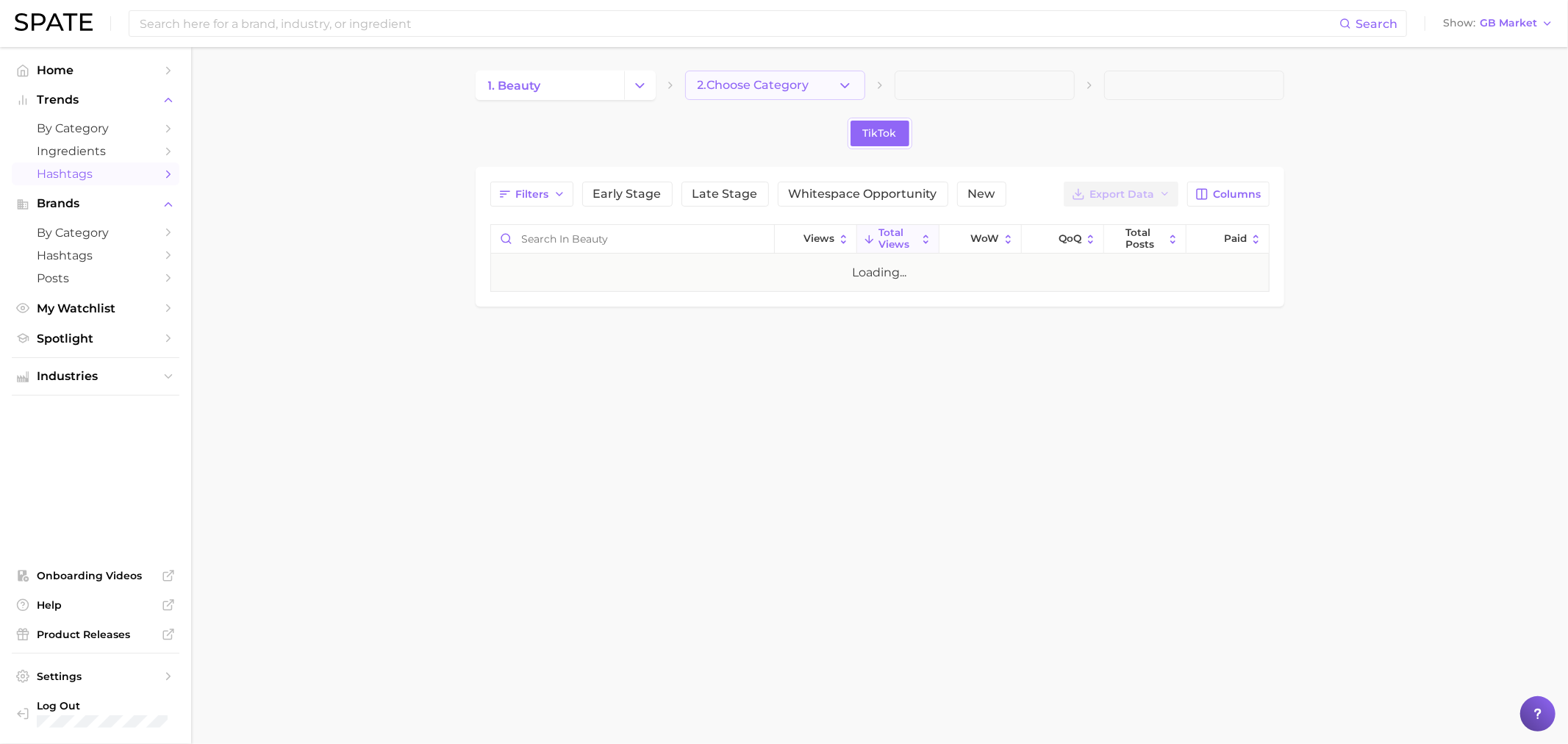
click at [740, 79] on span "2. Choose Category" at bounding box center [753, 86] width 111 height 13
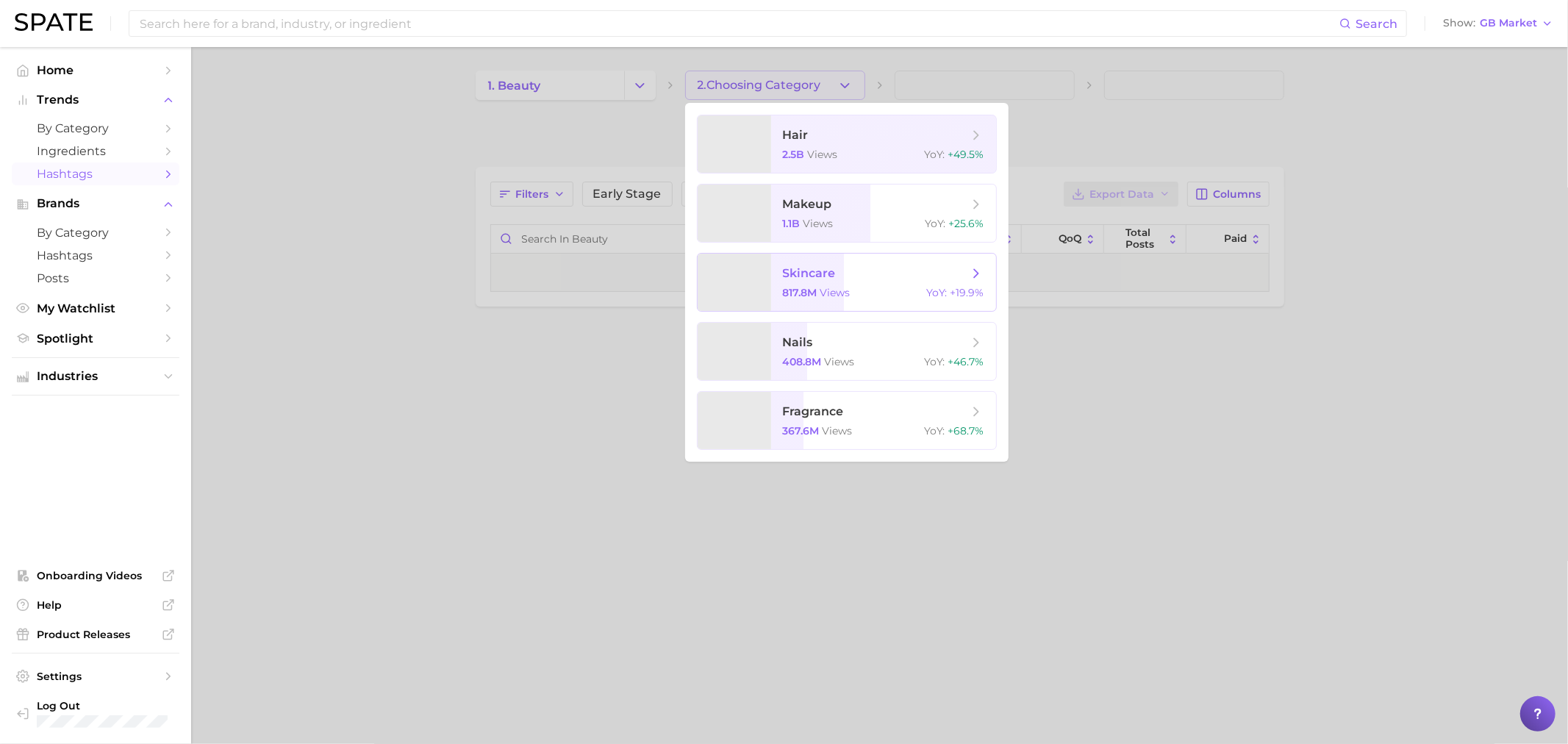
click at [809, 280] on span "skincare" at bounding box center [810, 273] width 53 height 14
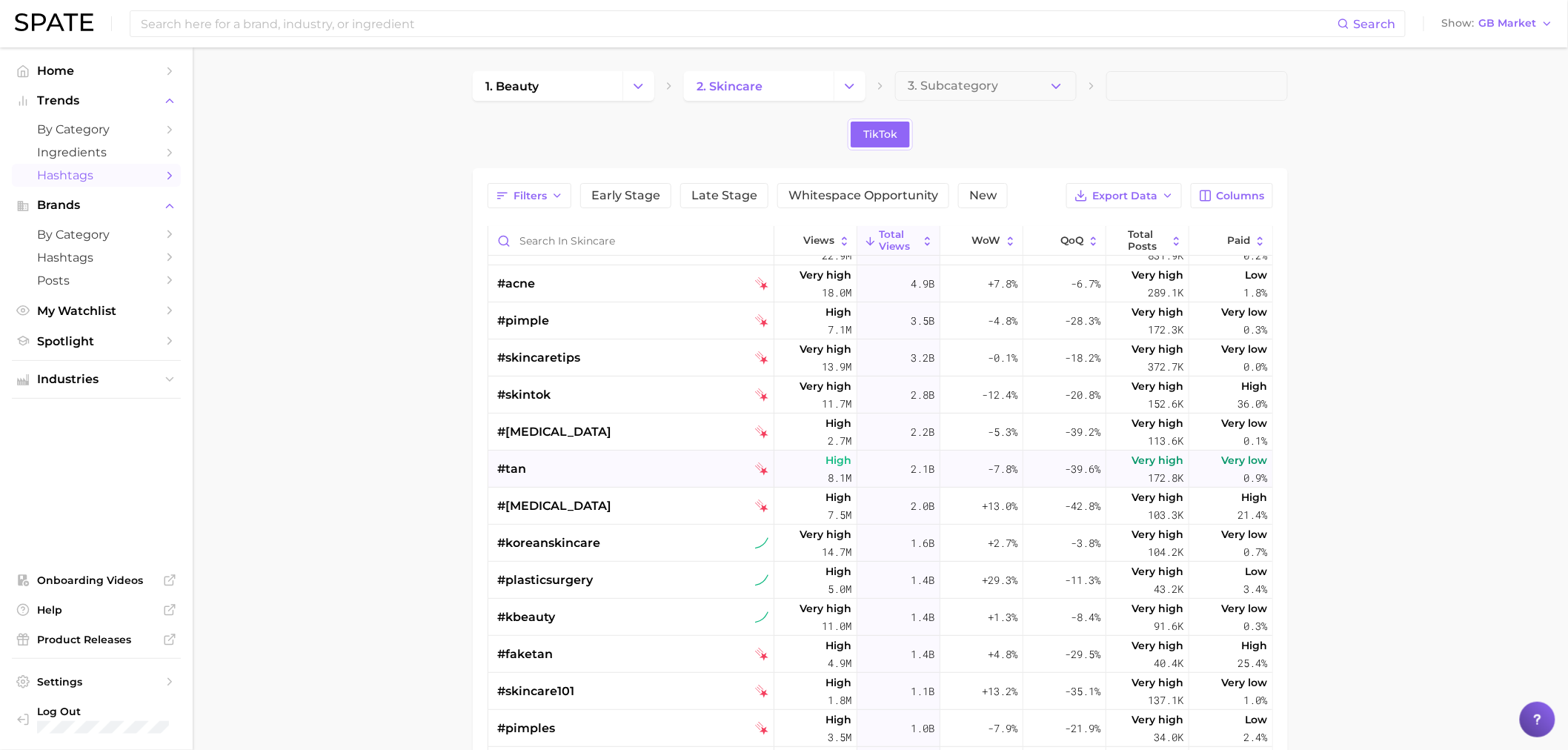
scroll to position [83, 0]
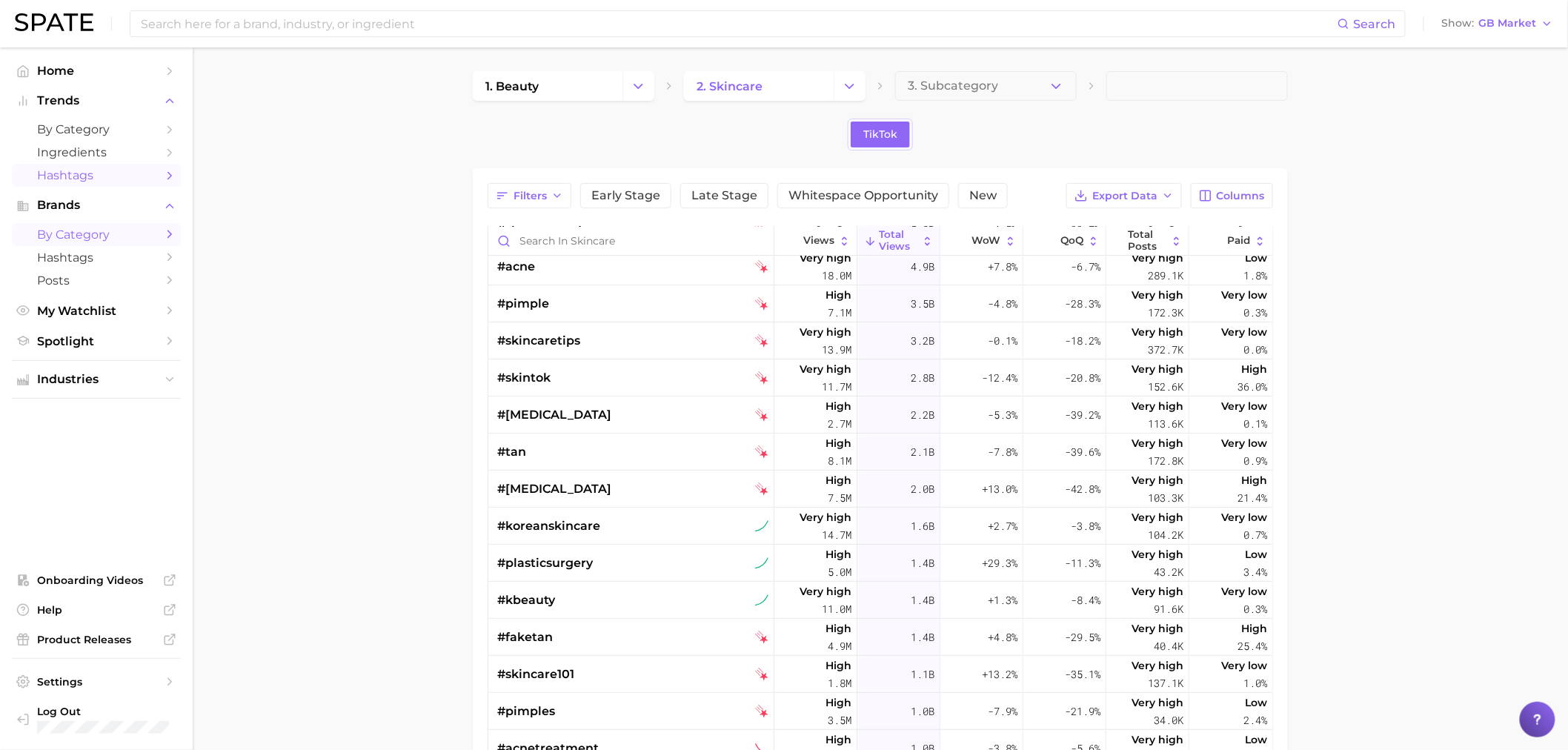
click at [116, 246] on link "by Category" at bounding box center [96, 234] width 169 height 23
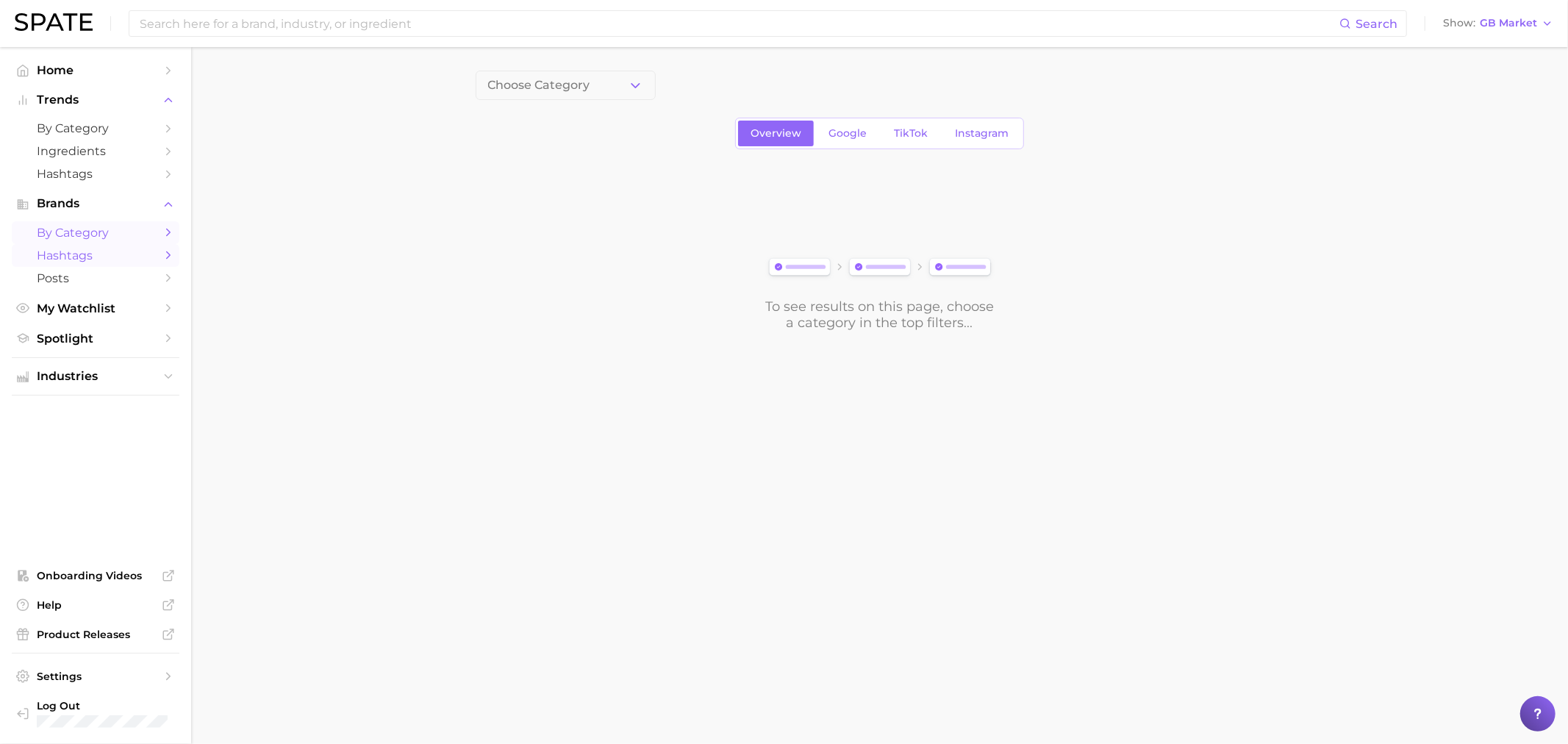
click at [106, 263] on span "Hashtags" at bounding box center [95, 255] width 117 height 14
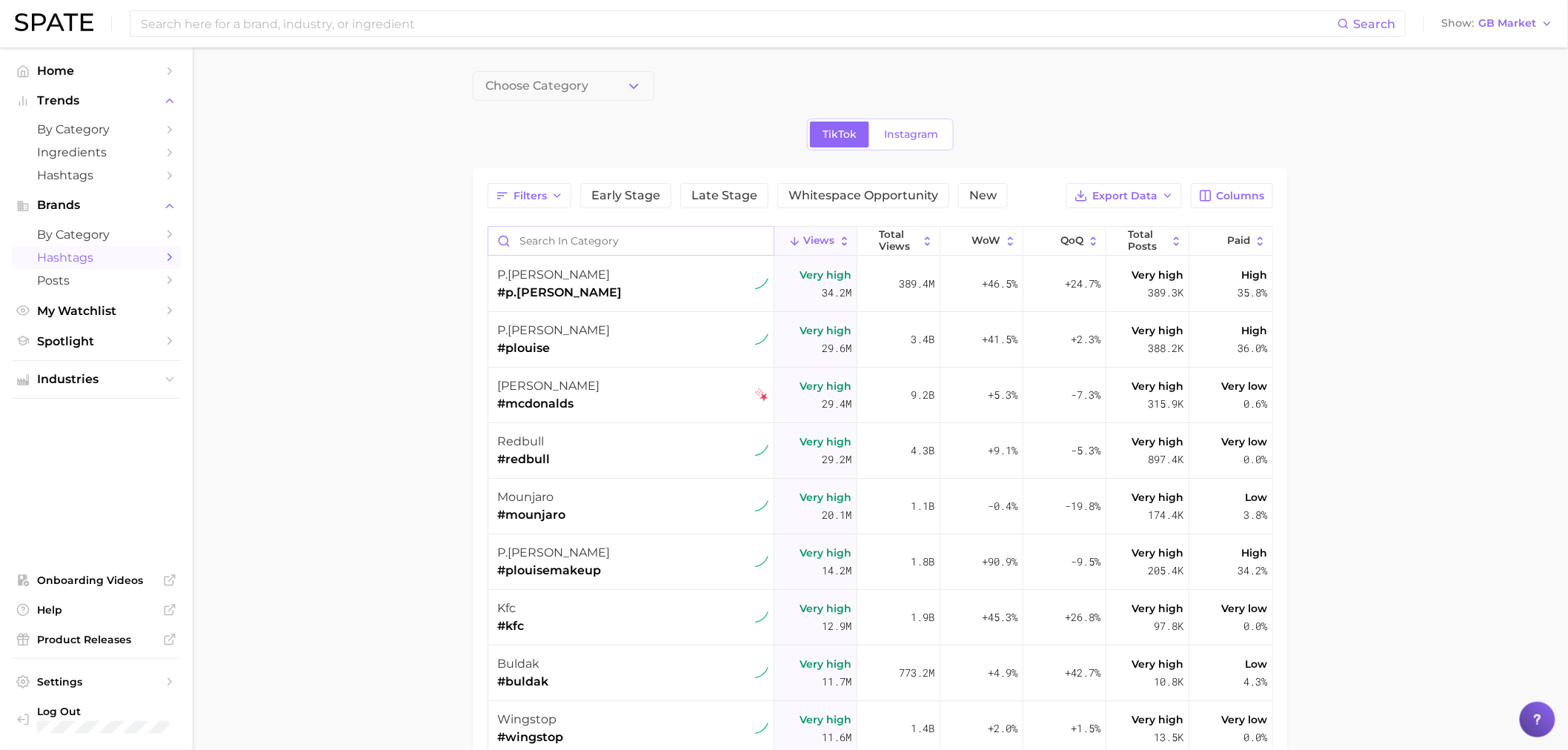
click at [586, 246] on input "Search in category" at bounding box center [630, 241] width 285 height 28
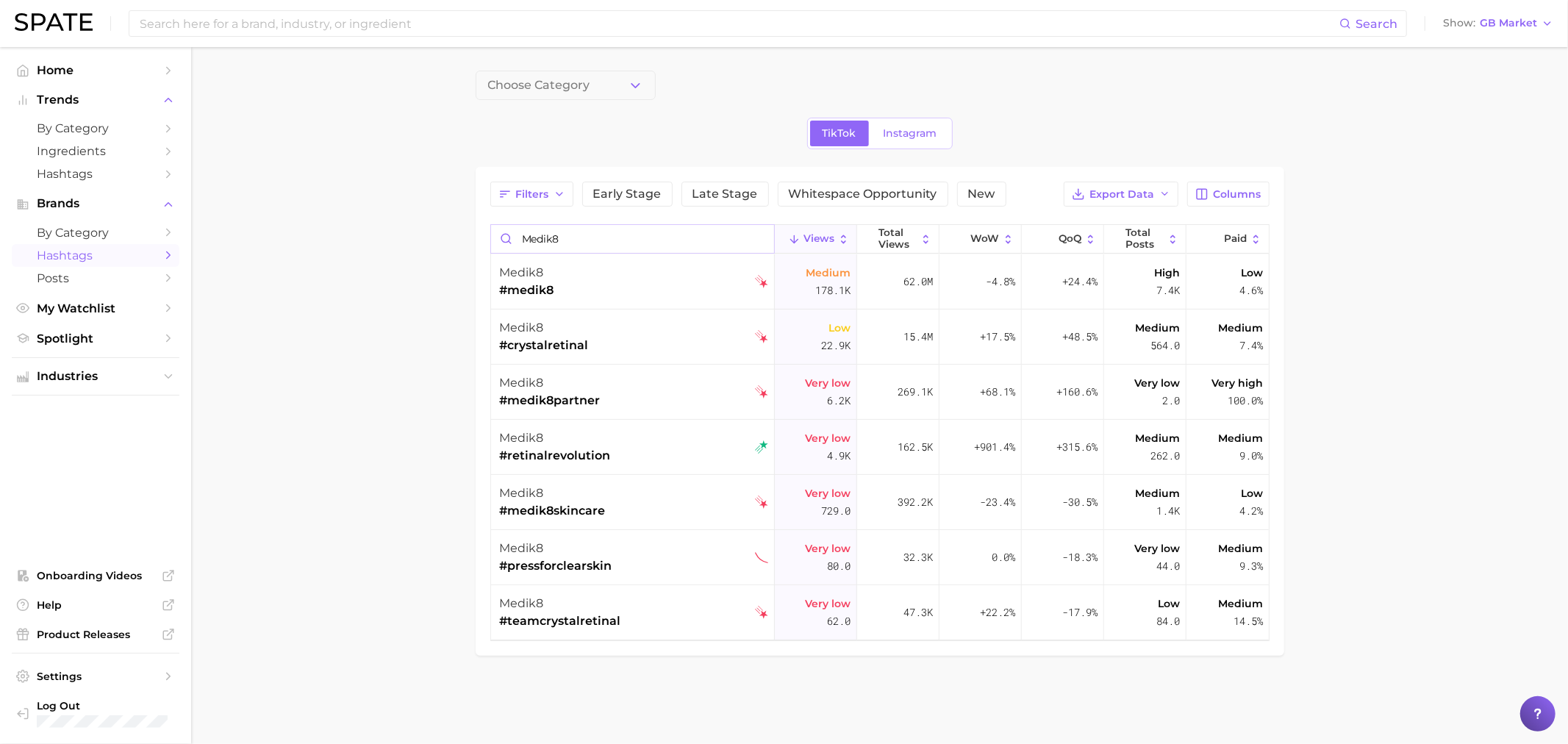
type input "medik8"
click at [84, 157] on span "Ingredients" at bounding box center [95, 151] width 117 height 14
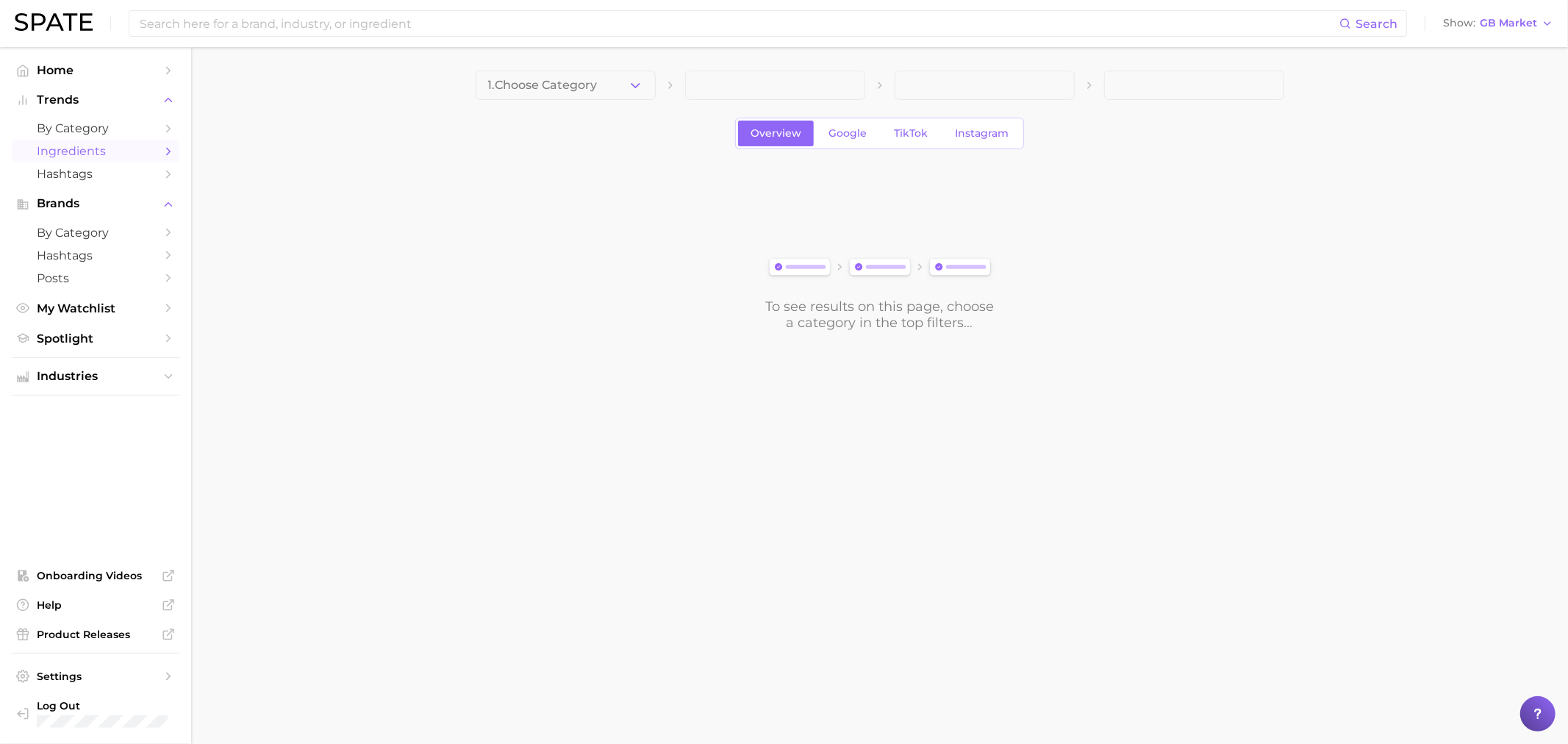
click at [534, 77] on button "1. Choose Category" at bounding box center [565, 86] width 180 height 30
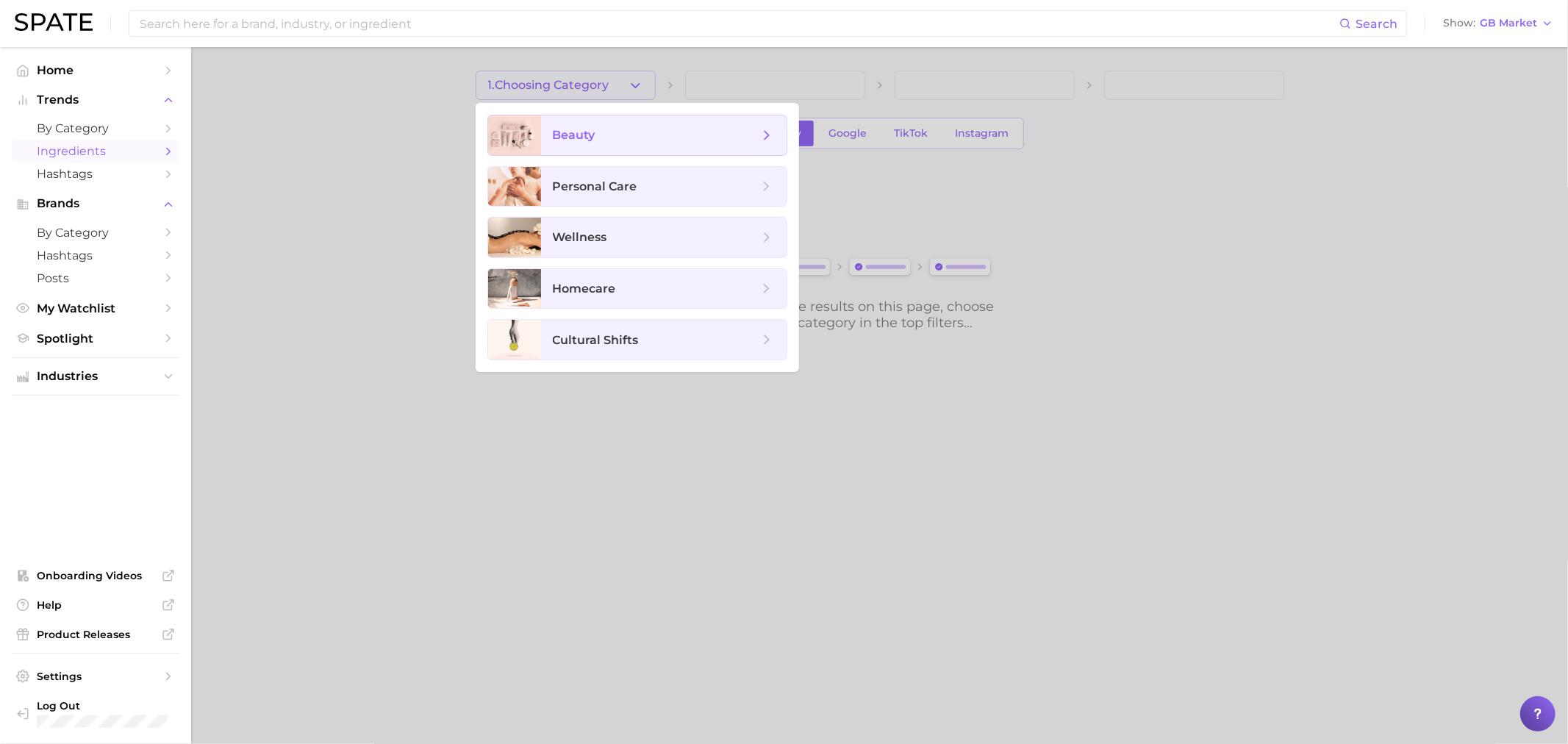
click at [570, 128] on span "beauty" at bounding box center [574, 134] width 43 height 14
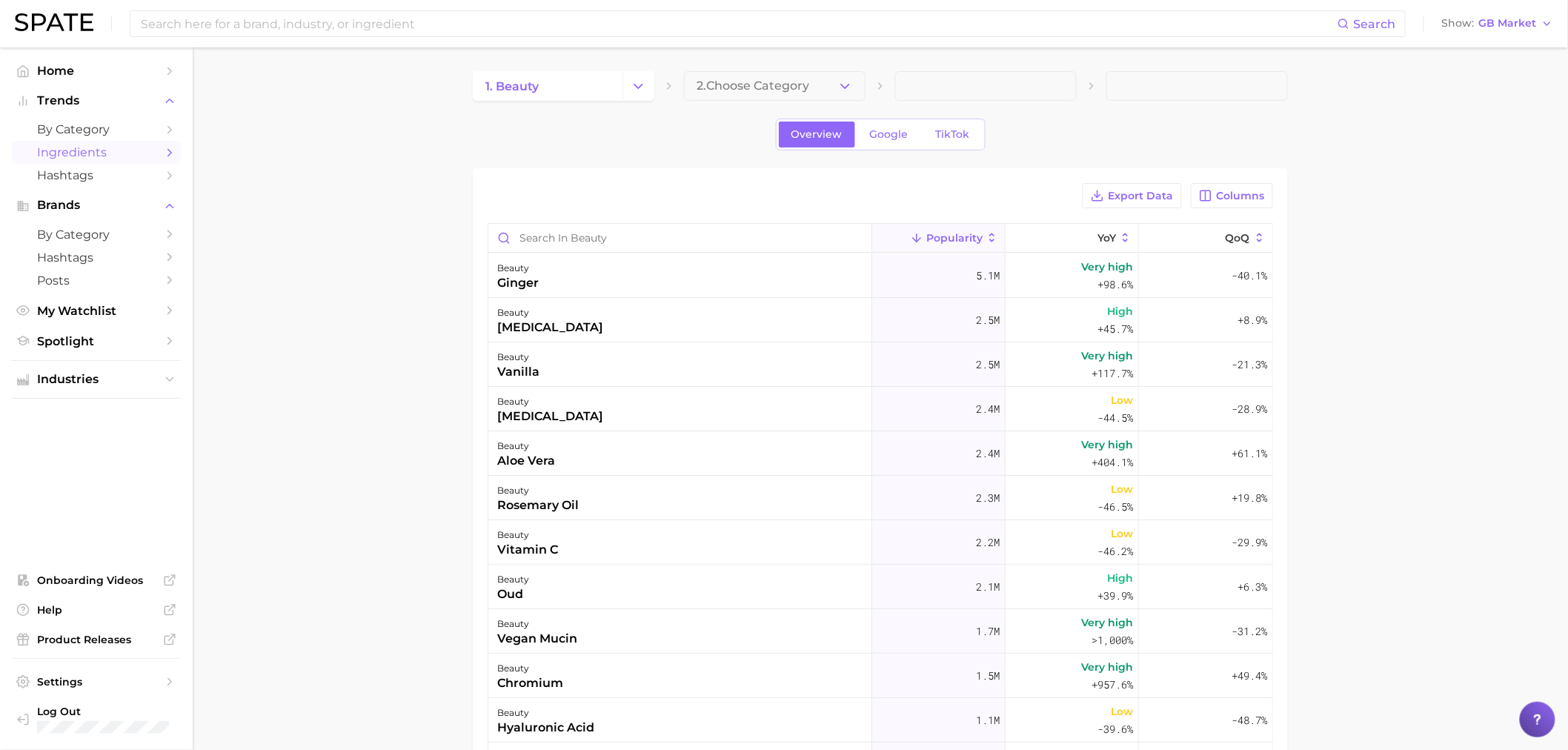
drag, startPoint x: 757, startPoint y: 101, endPoint x: 767, endPoint y: 91, distance: 14.1
click at [767, 91] on span "2. Choose Category" at bounding box center [752, 86] width 112 height 13
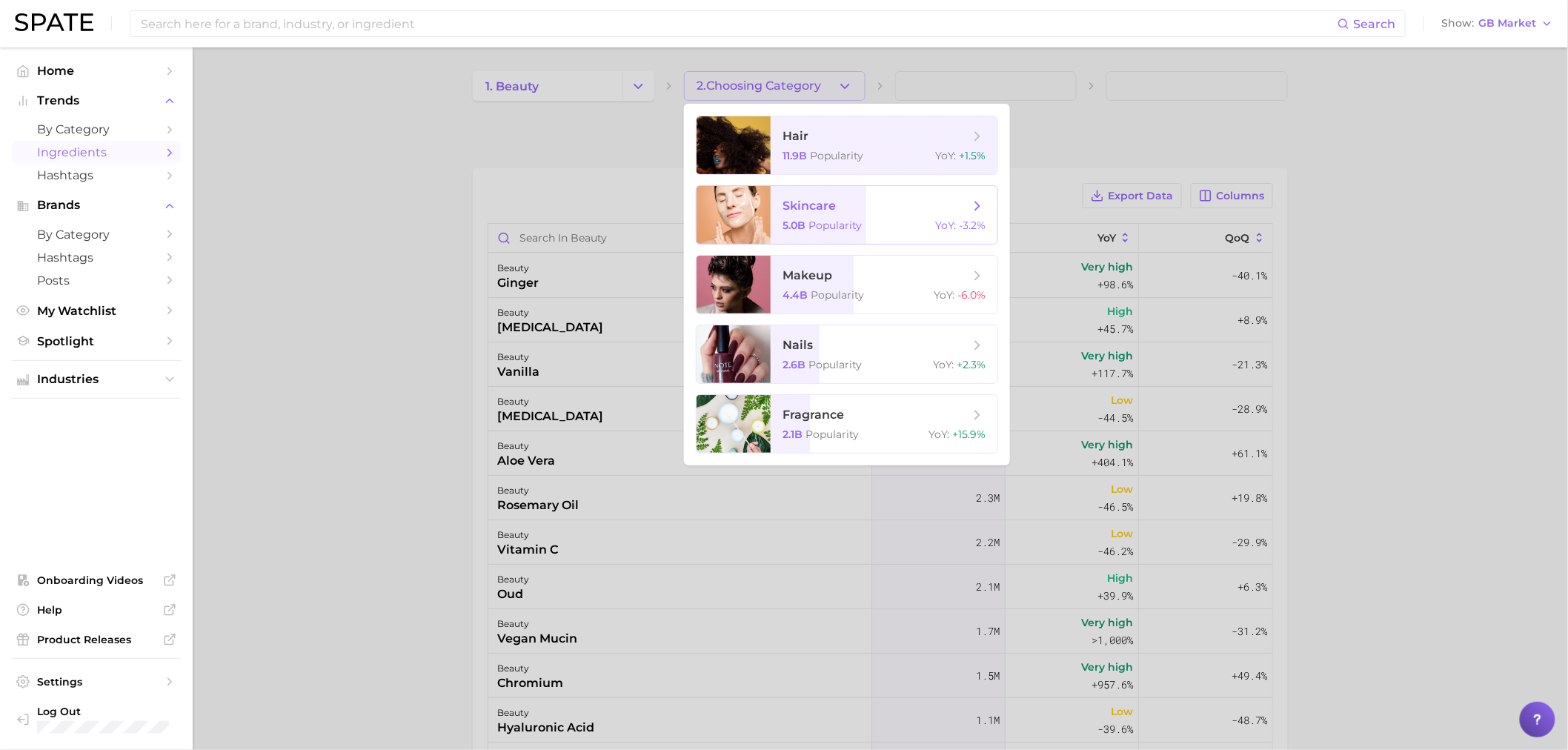
click at [827, 226] on span "Popularity" at bounding box center [836, 225] width 54 height 13
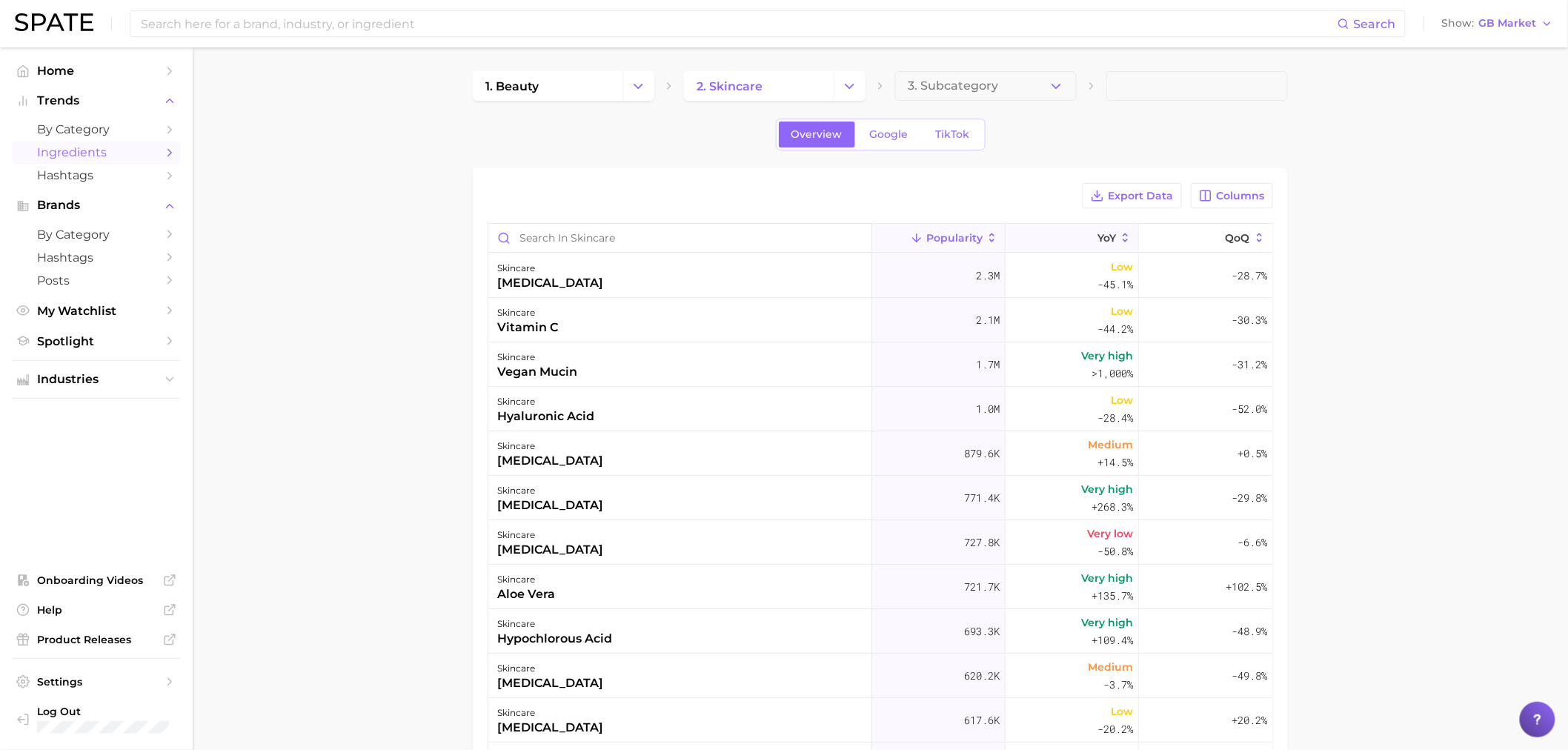
click at [1075, 224] on button "YoY" at bounding box center [1072, 238] width 133 height 29
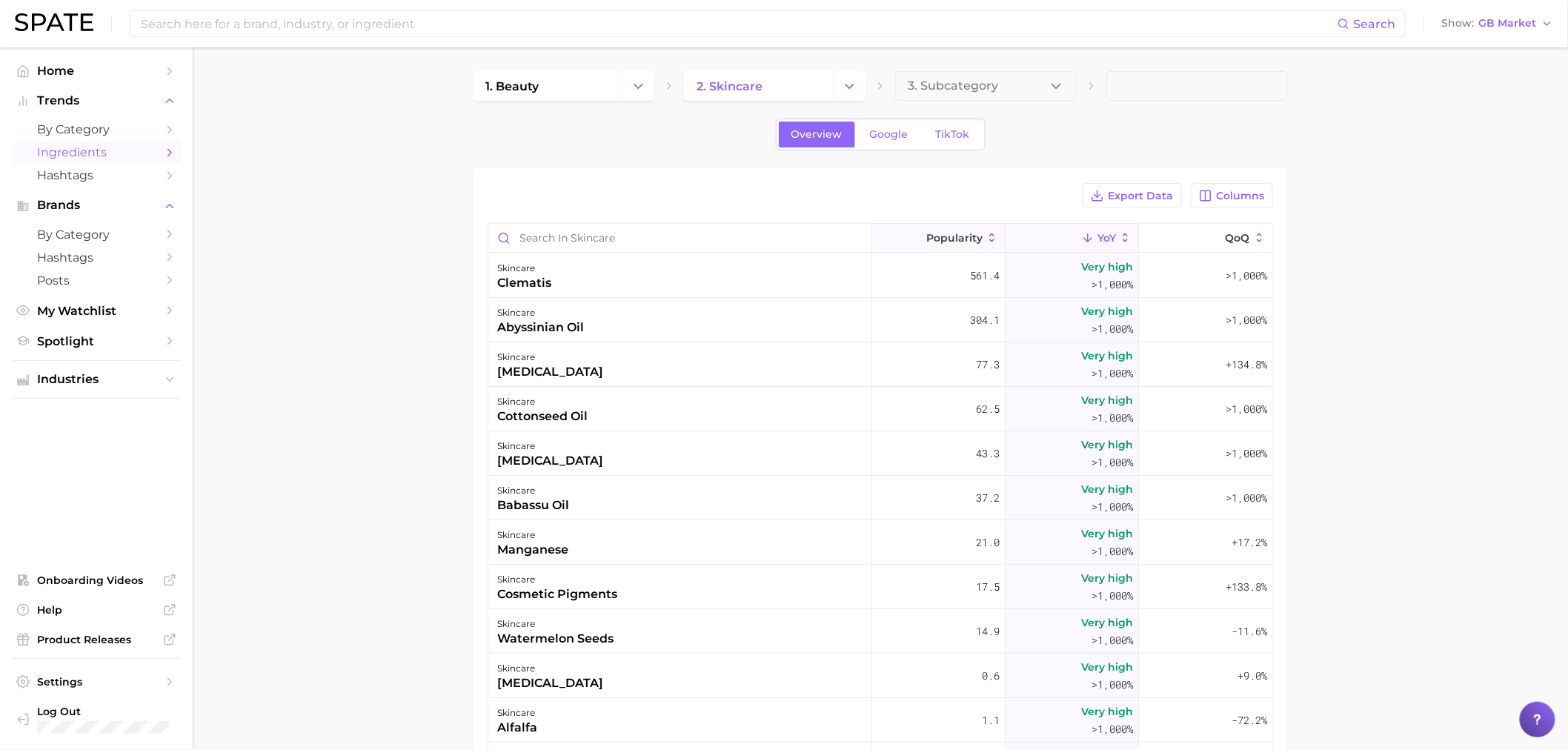
click at [967, 228] on button "Popularity" at bounding box center [938, 238] width 133 height 29
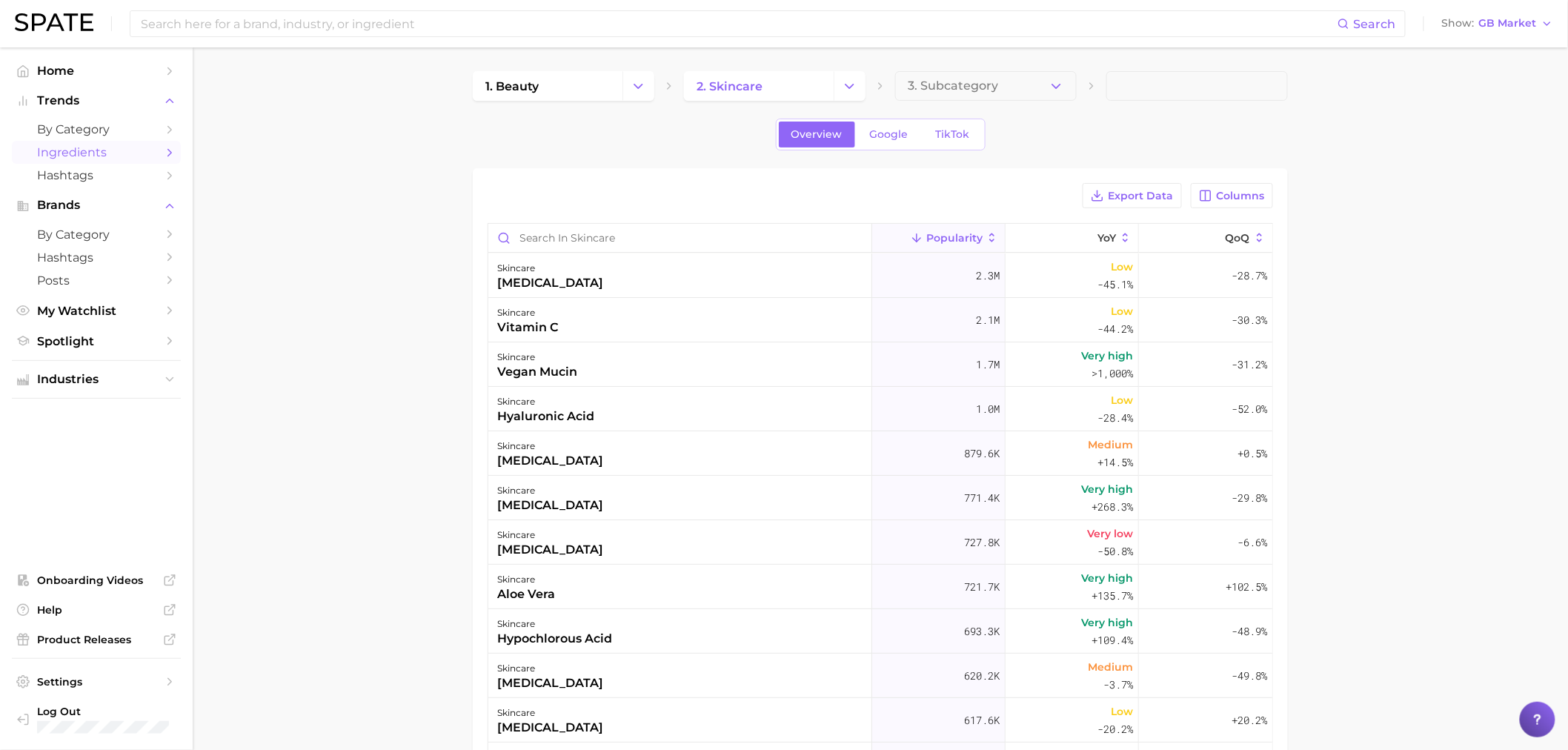
click at [417, 284] on main "1. beauty 2. skincare 3. Subcategory Overview Google TikTok Export Data Columns…" at bounding box center [880, 554] width 1375 height 1014
click at [197, 27] on input at bounding box center [738, 24] width 1198 height 25
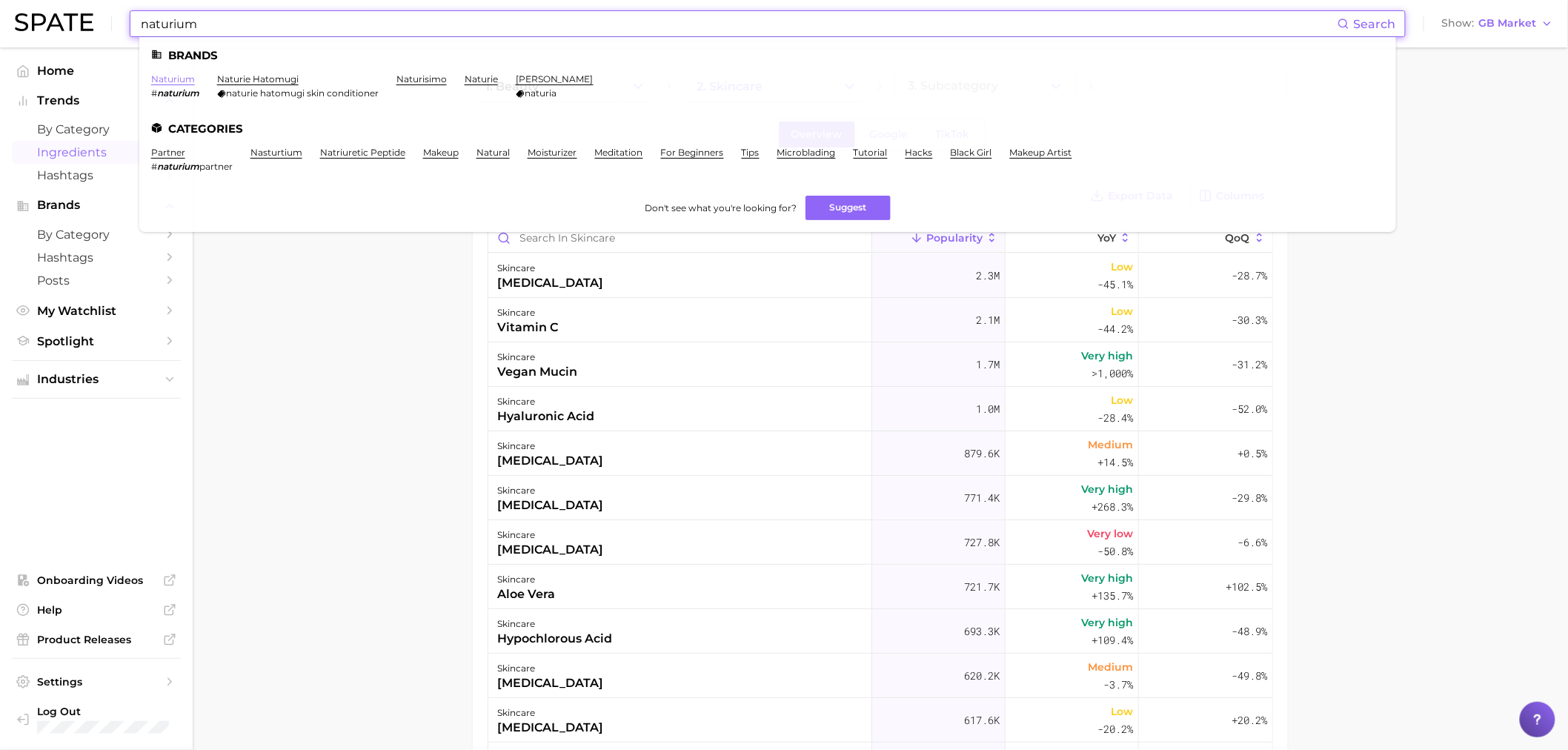
type input "naturium"
click at [175, 83] on link "naturium" at bounding box center [173, 79] width 44 height 11
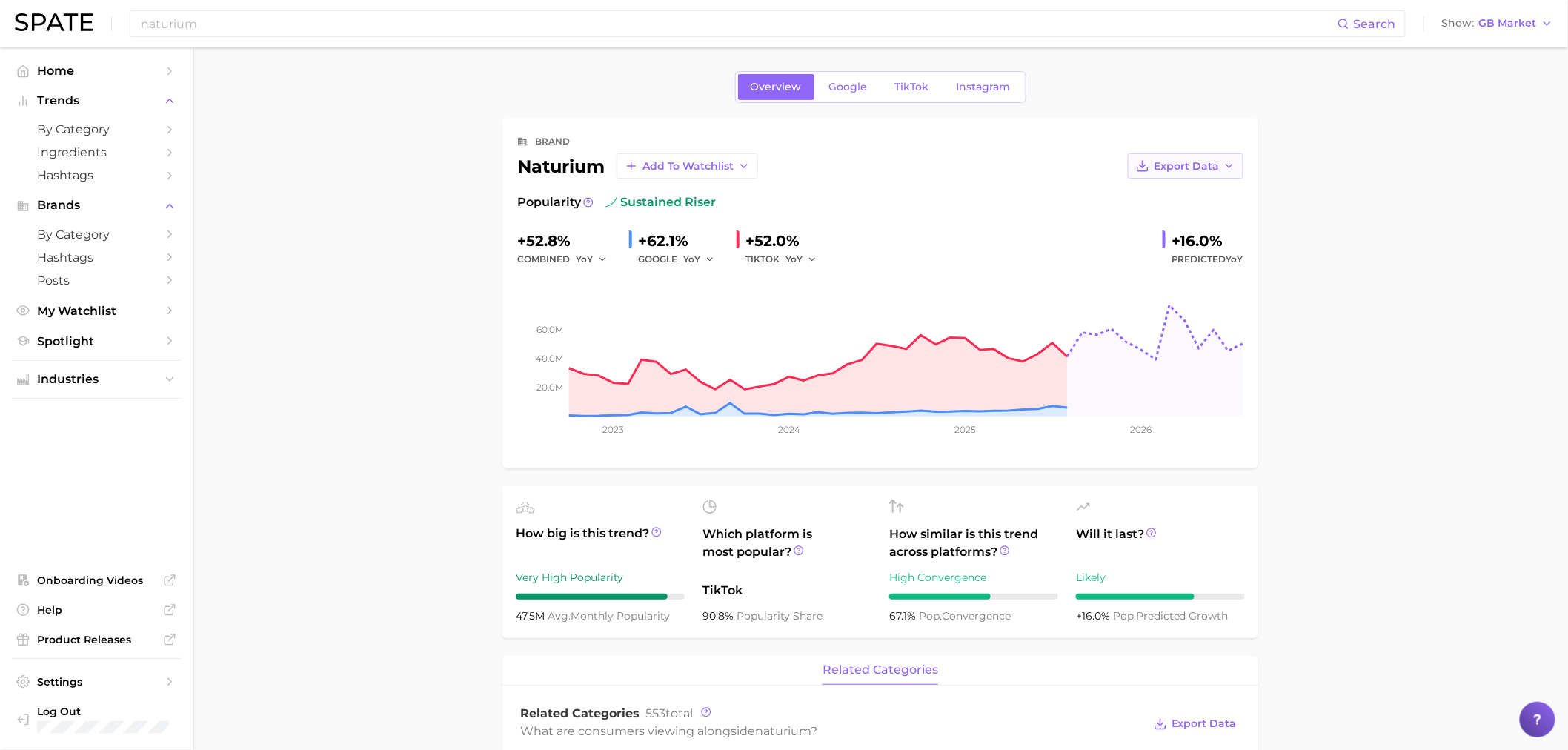
click at [1171, 176] on button "Export Data" at bounding box center [1185, 166] width 115 height 25
click at [1153, 218] on span "Time Series Image" at bounding box center [1155, 220] width 99 height 13
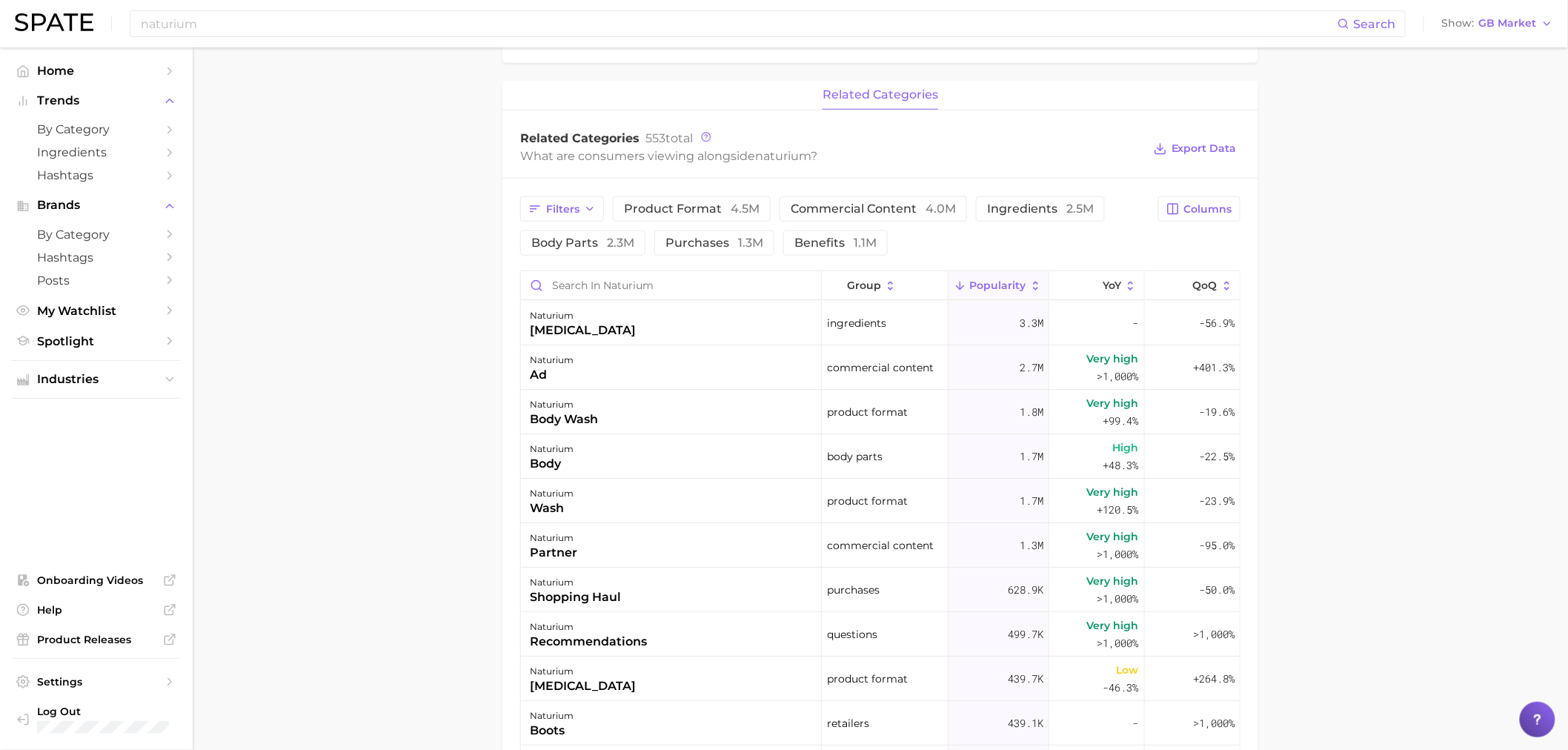
scroll to position [576, 0]
drag, startPoint x: 1408, startPoint y: 226, endPoint x: 1144, endPoint y: 261, distance: 266.3
click at [1408, 226] on main "Overview Google TikTok Instagram brand naturium Add to Watchlist Export Data Po…" at bounding box center [880, 292] width 1375 height 1640
click at [691, 219] on button "product format 4.5m" at bounding box center [692, 208] width 158 height 25
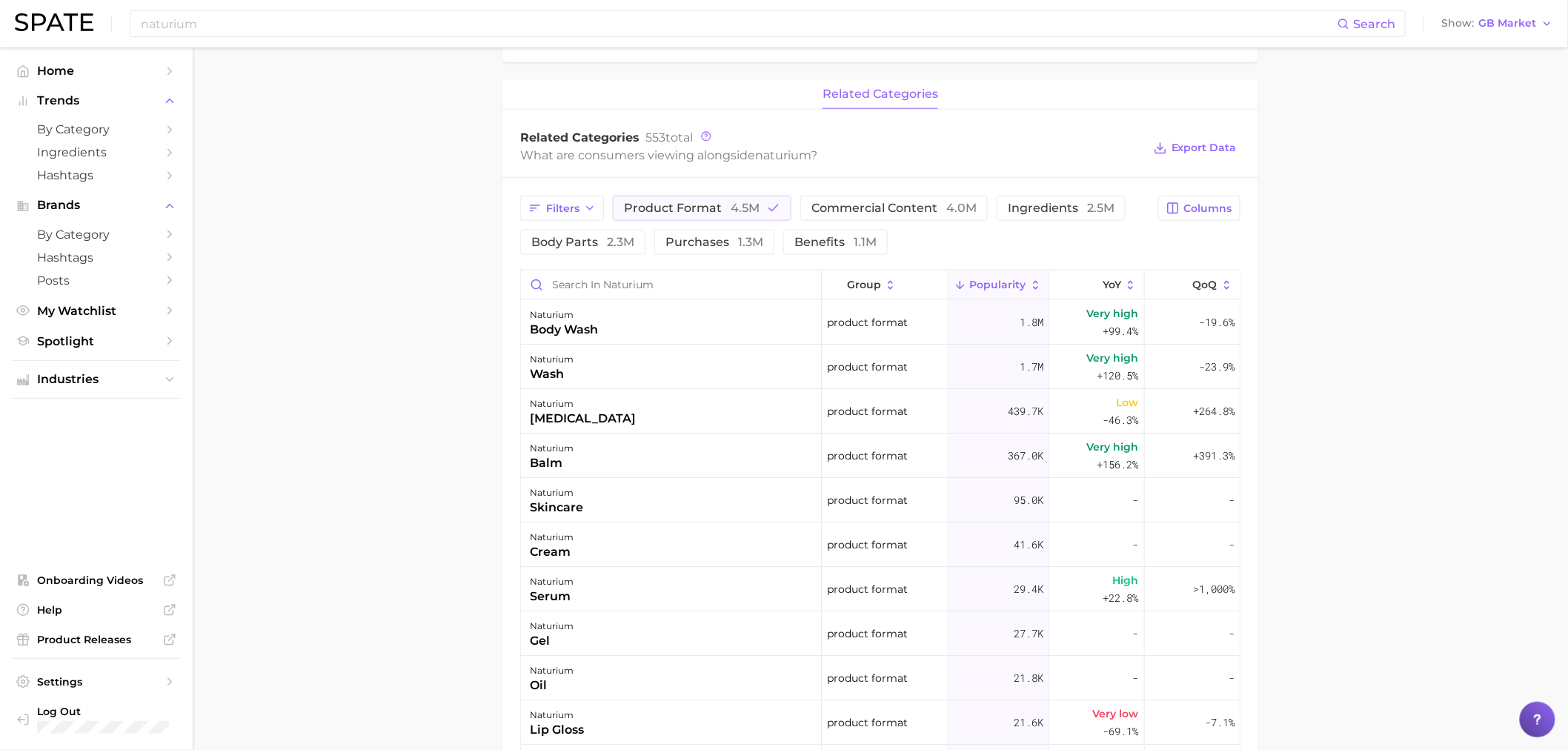
click at [1328, 472] on main "Overview Google TikTok Instagram brand naturium Add to Watchlist Export Data Po…" at bounding box center [880, 292] width 1375 height 1640
click at [661, 210] on span "product format 4.5m" at bounding box center [692, 208] width 135 height 12
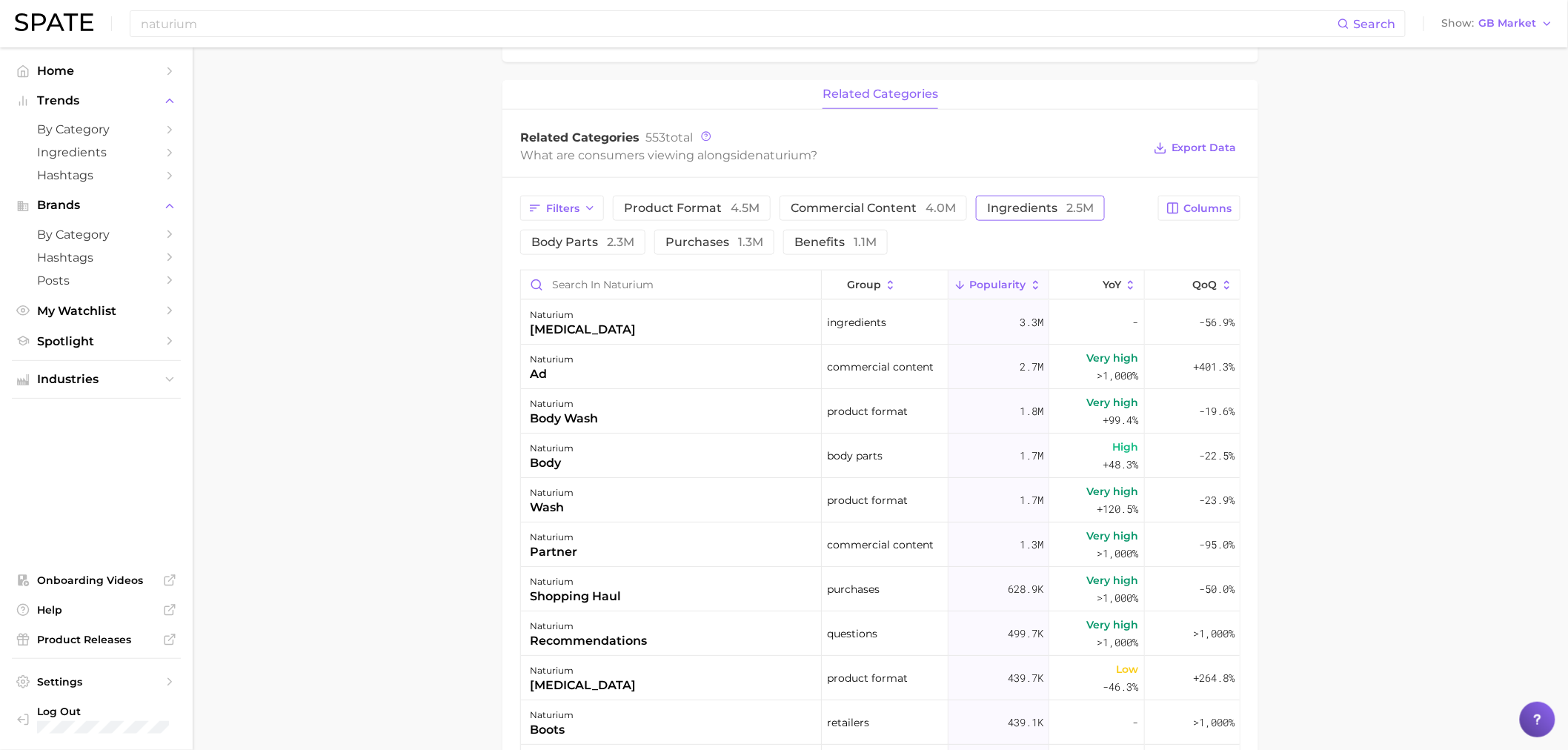
click at [1054, 214] on span "ingredients 2.5m" at bounding box center [1040, 208] width 106 height 12
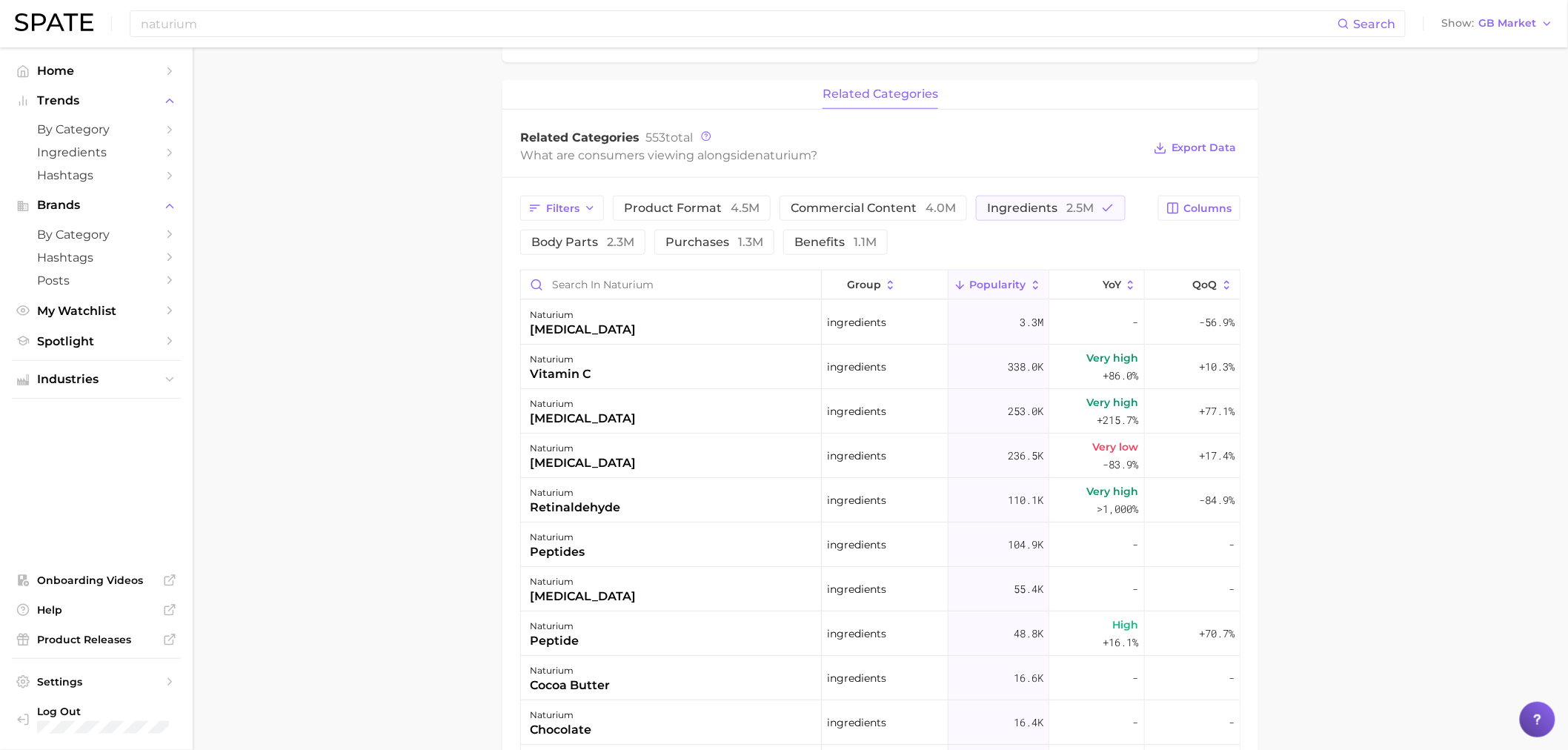
drag, startPoint x: 1078, startPoint y: 205, endPoint x: 871, endPoint y: 261, distance: 214.4
click at [1078, 205] on span "2.5m" at bounding box center [1080, 208] width 28 height 14
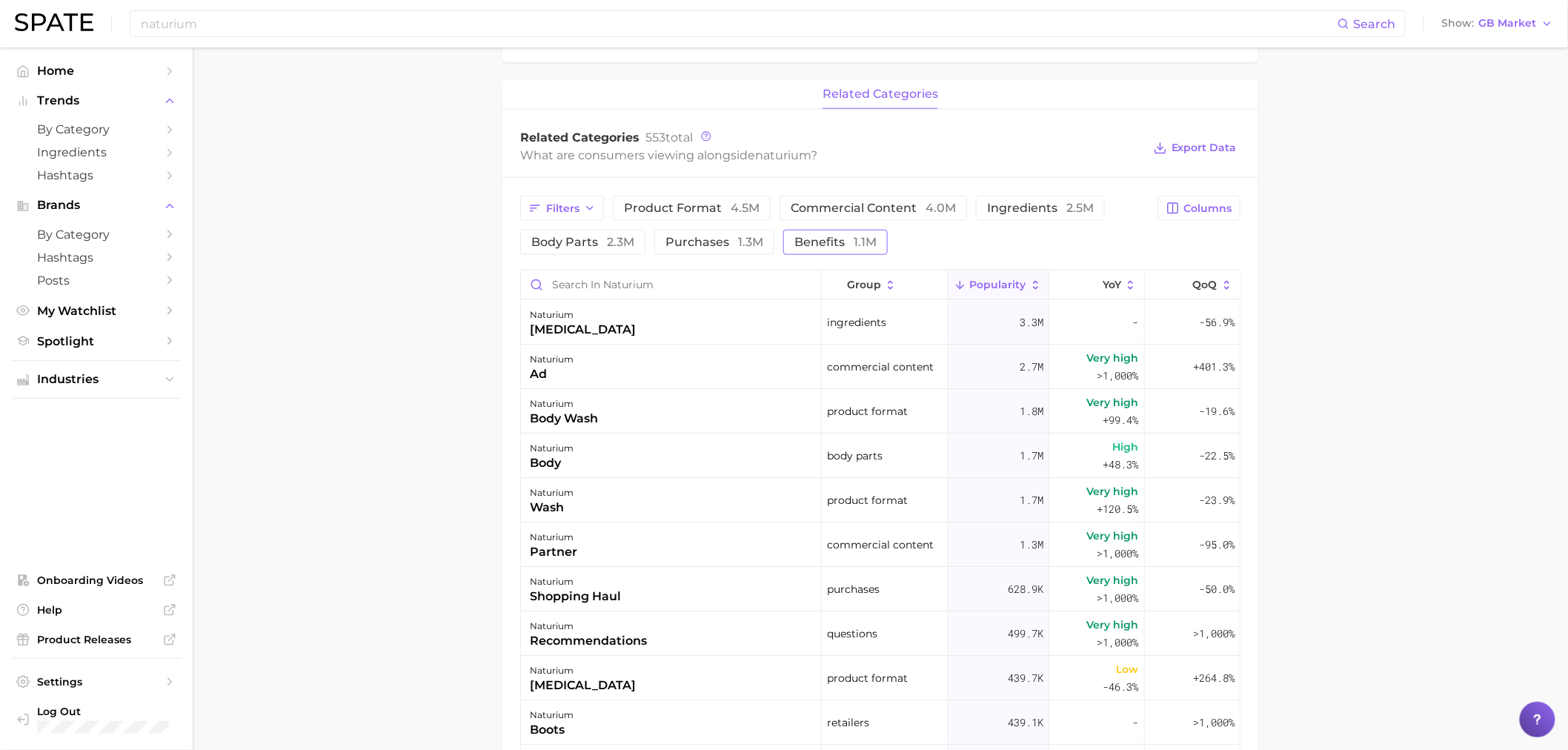
click at [830, 237] on span "benefits 1.1m" at bounding box center [836, 243] width 83 height 12
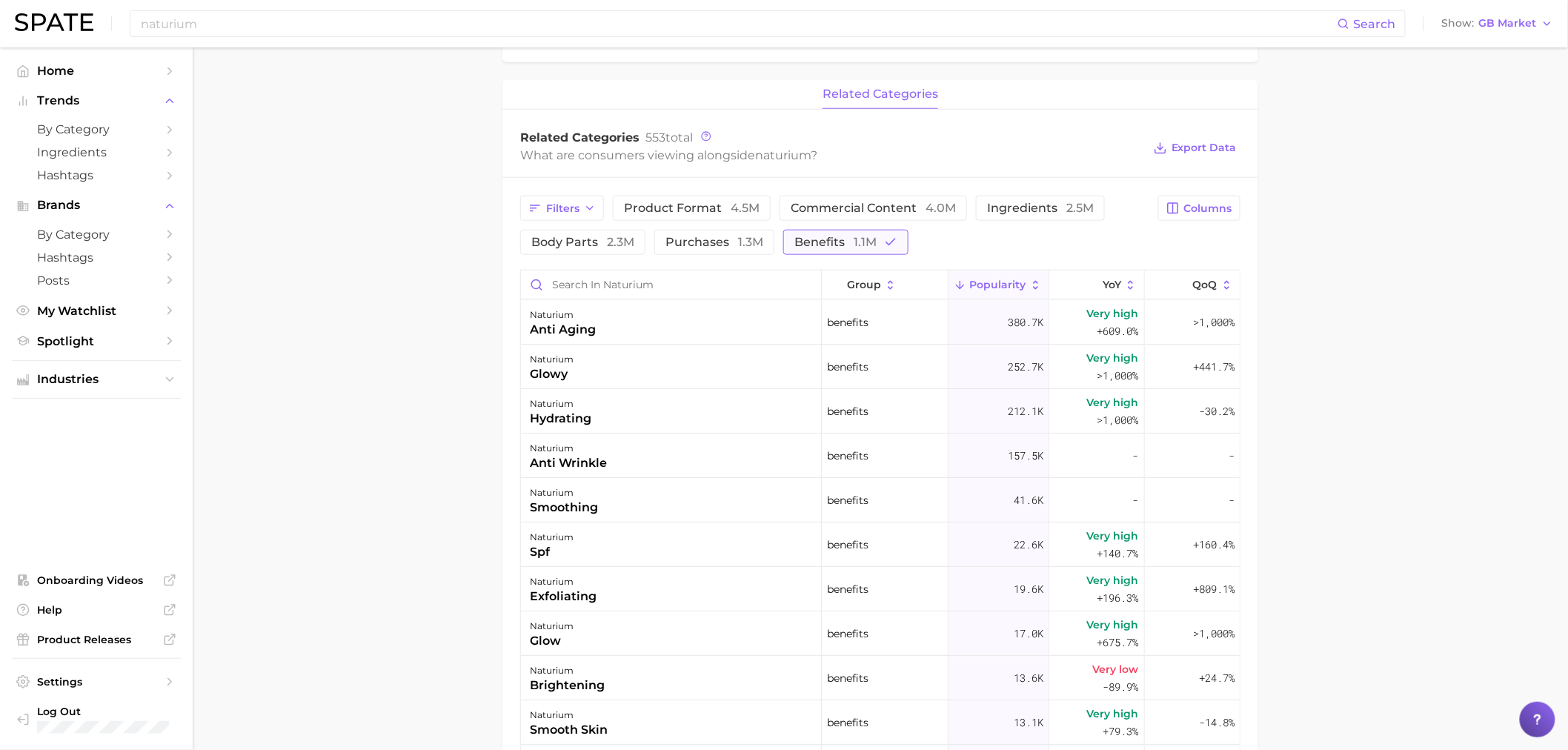
click at [870, 249] on span "1.1m" at bounding box center [865, 242] width 23 height 14
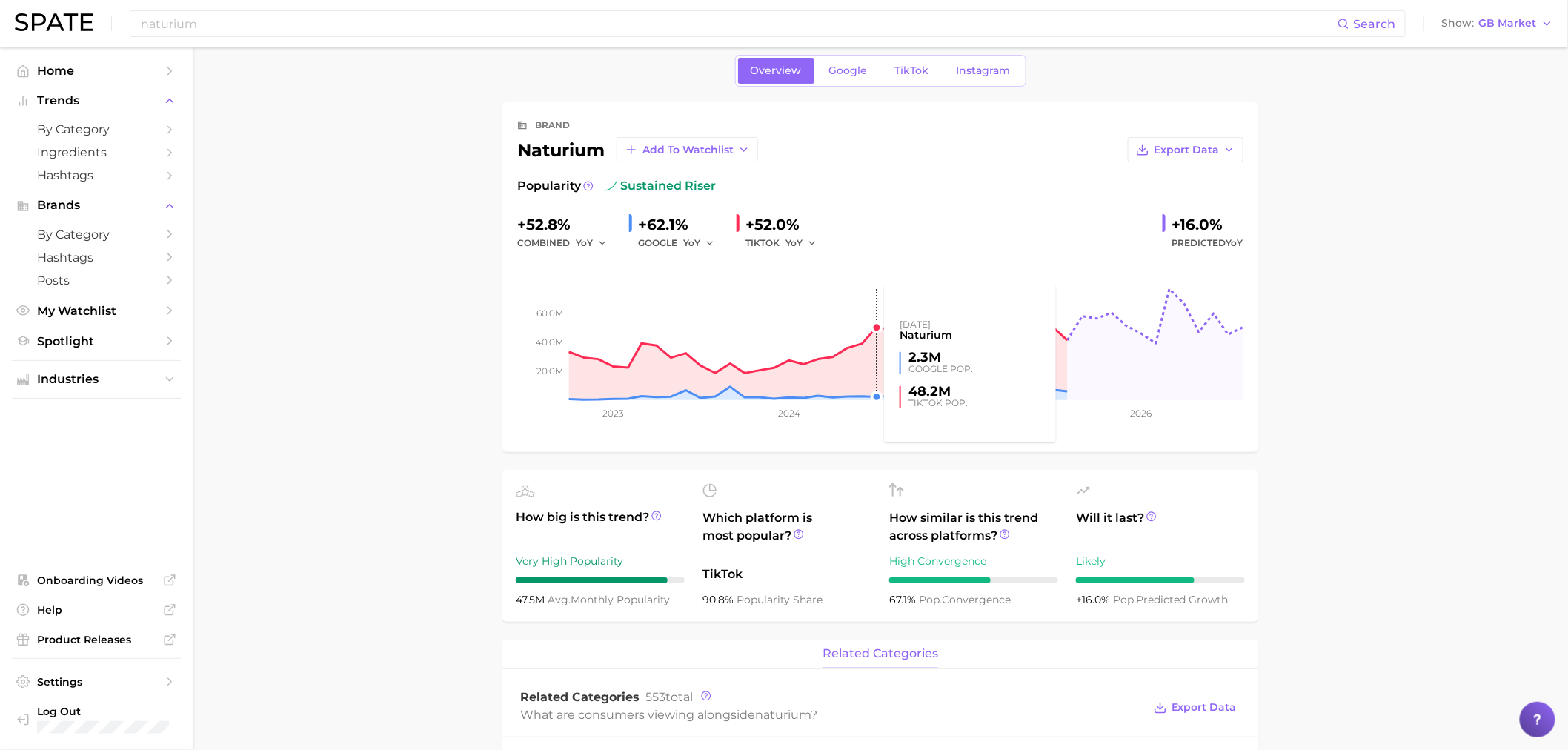
scroll to position [0, 0]
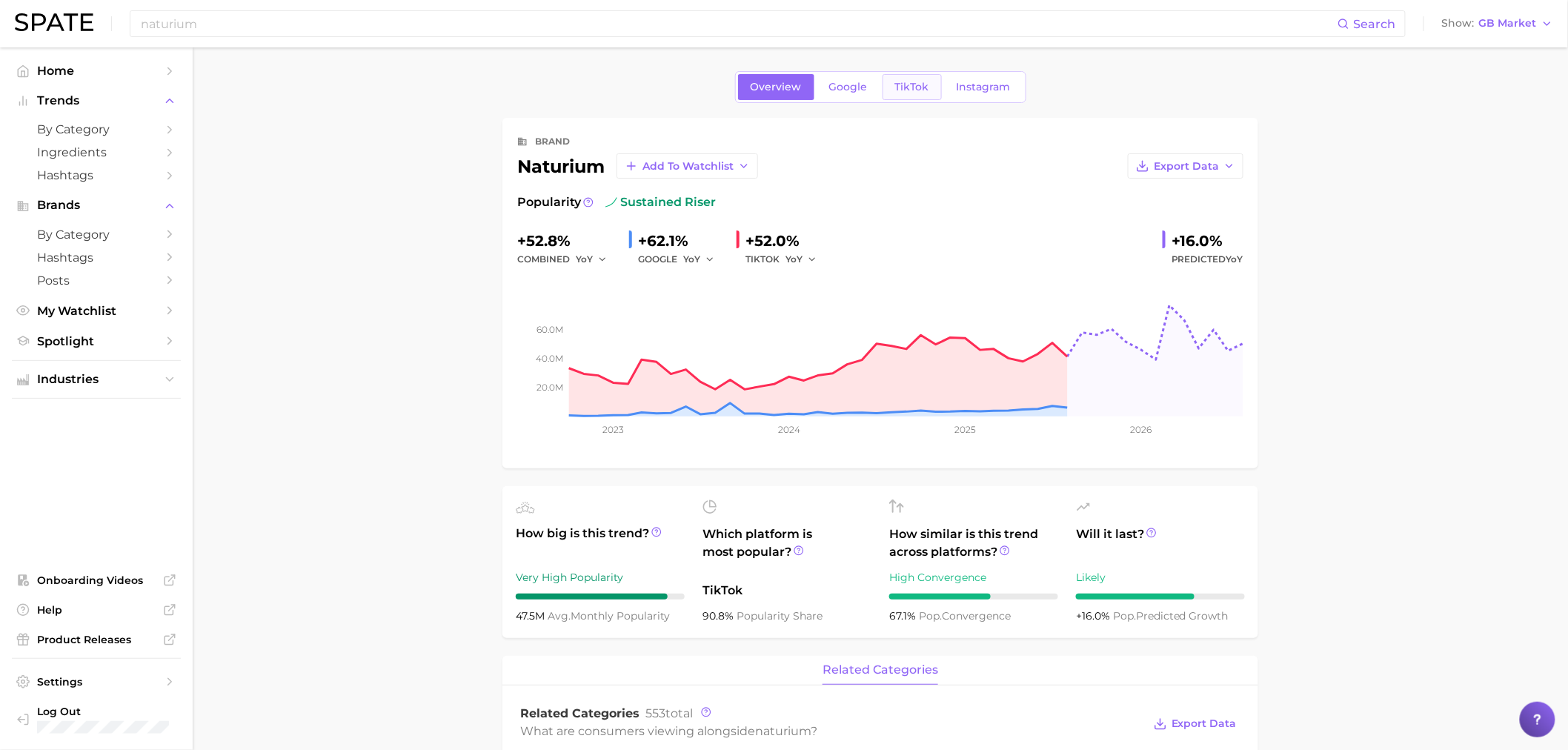
click at [929, 91] on link "TikTok" at bounding box center [912, 87] width 60 height 26
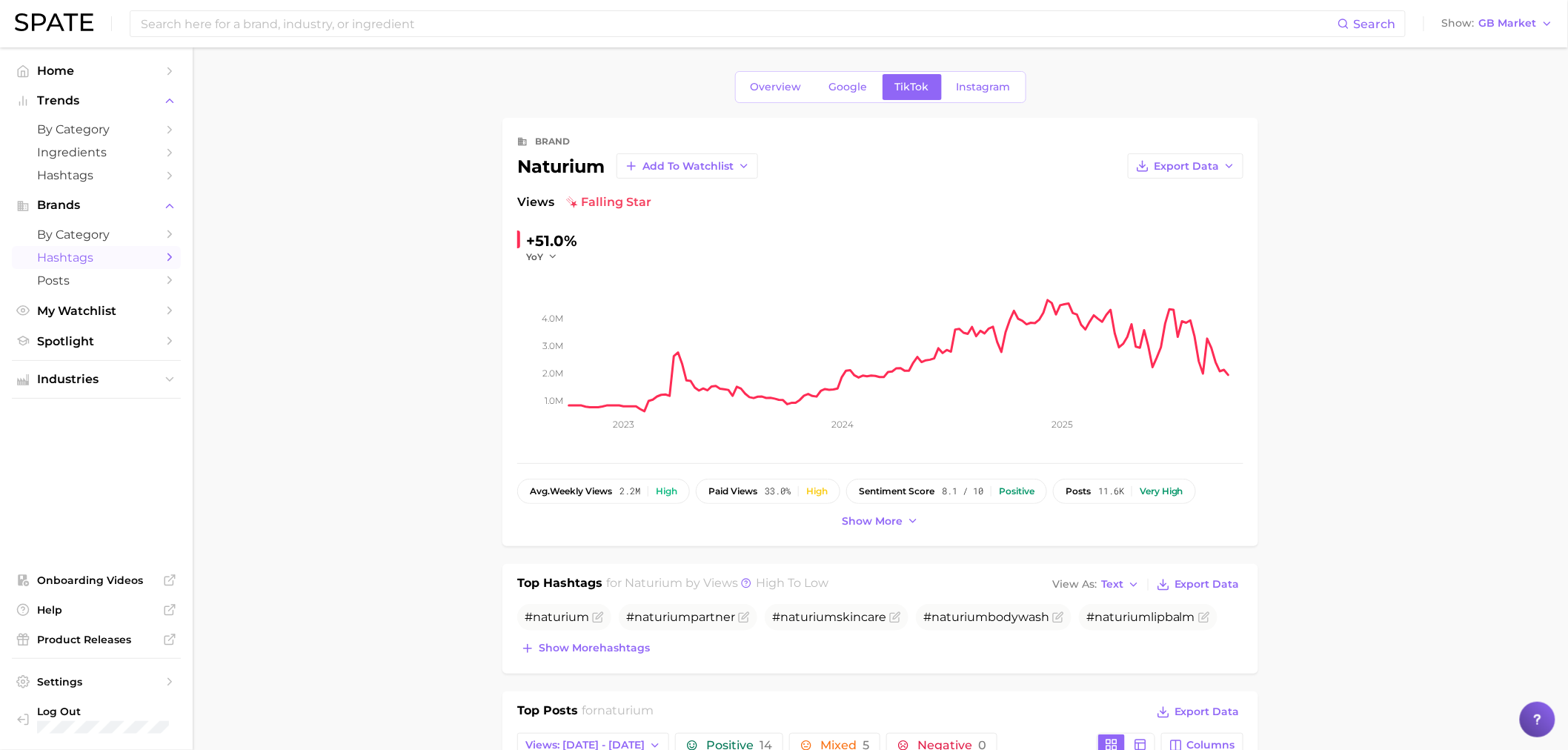
click at [119, 269] on link "Hashtags" at bounding box center [96, 257] width 169 height 23
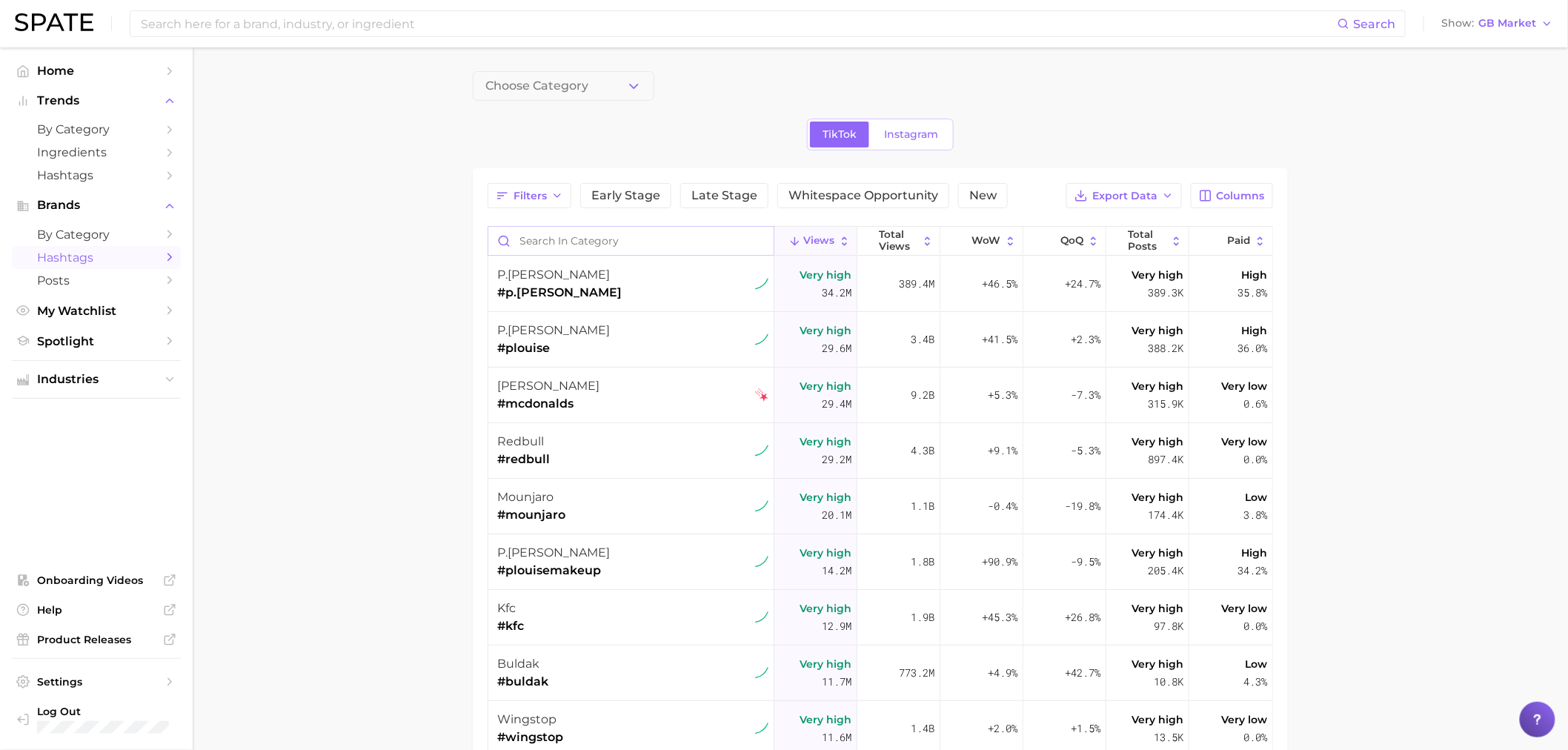
click at [613, 238] on input "Search in category" at bounding box center [630, 241] width 285 height 28
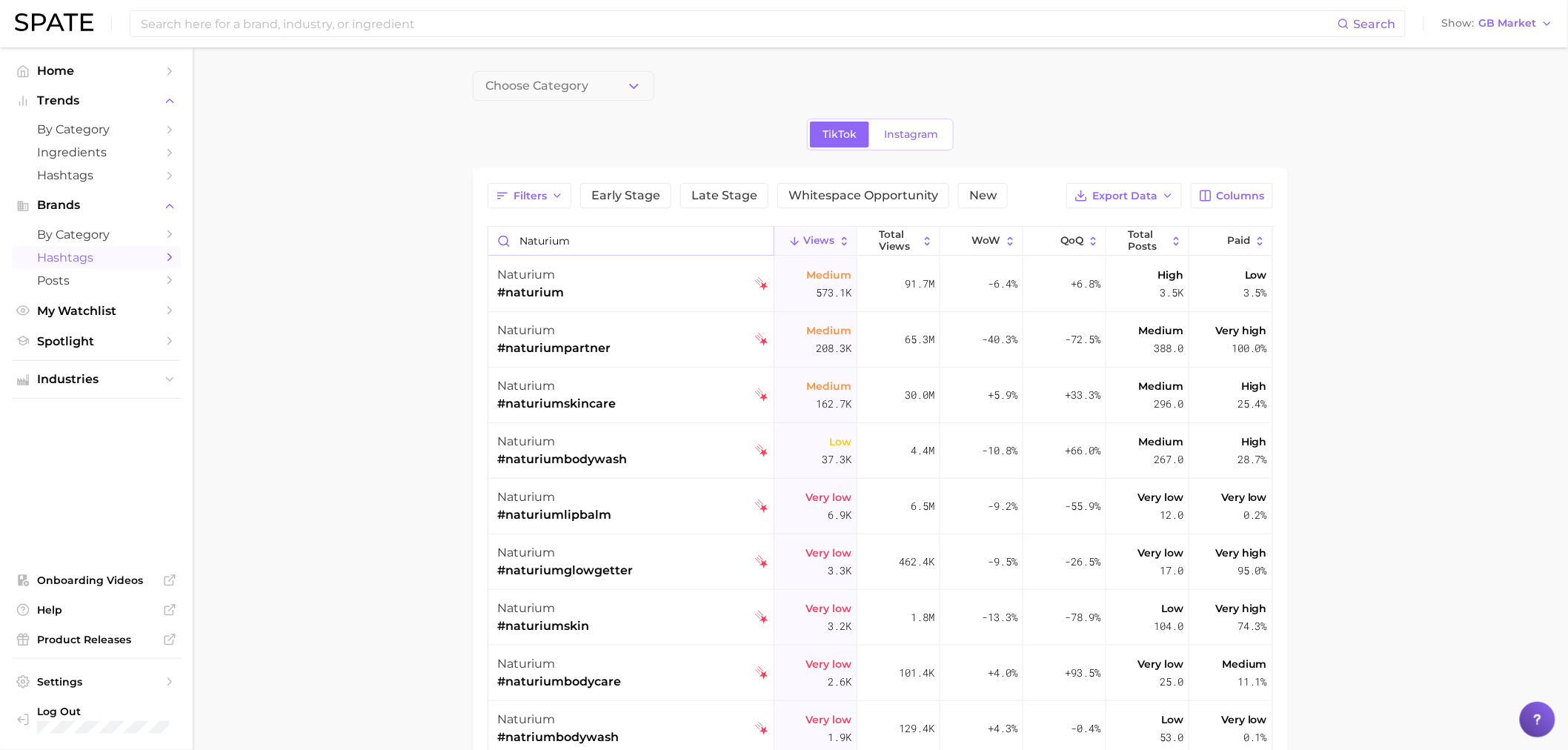
type input "naturium"
click at [102, 138] on link "by Category" at bounding box center [96, 129] width 169 height 23
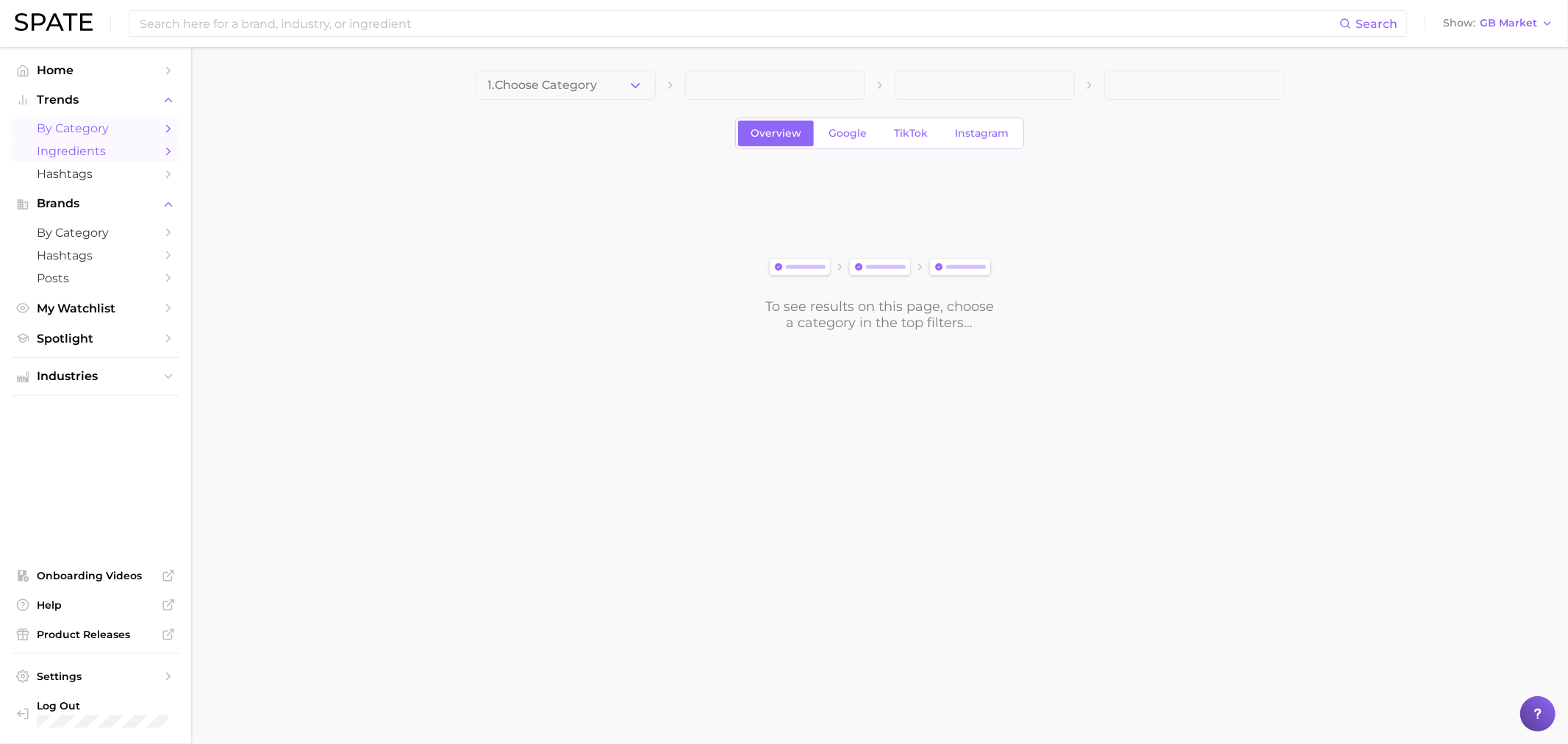
click at [100, 152] on span "Ingredients" at bounding box center [95, 151] width 117 height 14
drag, startPoint x: 532, startPoint y: 106, endPoint x: 532, endPoint y: 93, distance: 13.0
click at [532, 106] on div "1. Choose Category Overview Google TikTok Instagram To see results on this page…" at bounding box center [880, 201] width 809 height 261
click at [532, 93] on button "1. Choose Category" at bounding box center [565, 86] width 180 height 30
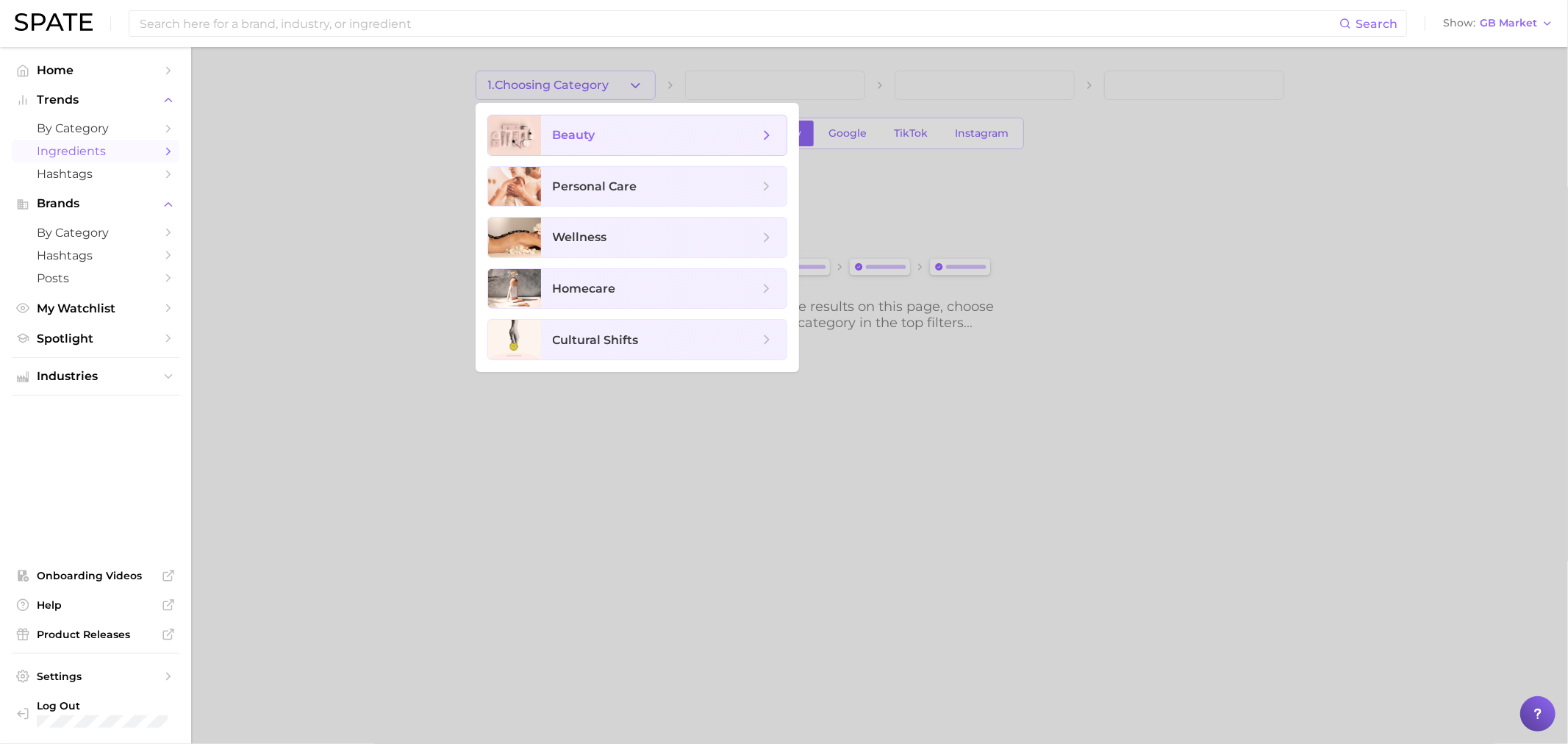
click at [537, 154] on div at bounding box center [515, 135] width 53 height 40
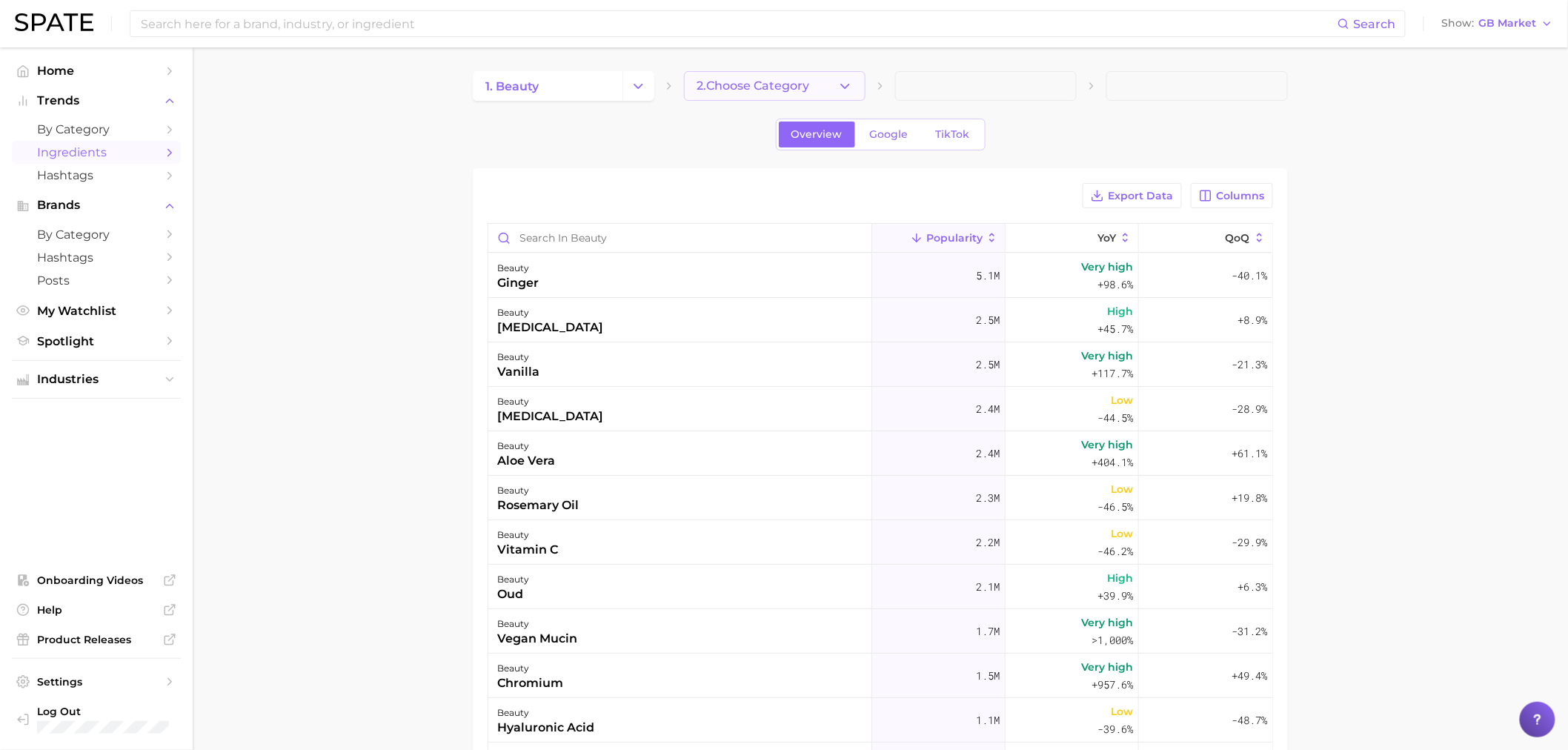
click at [818, 82] on button "2. Choose Category" at bounding box center [775, 86] width 182 height 30
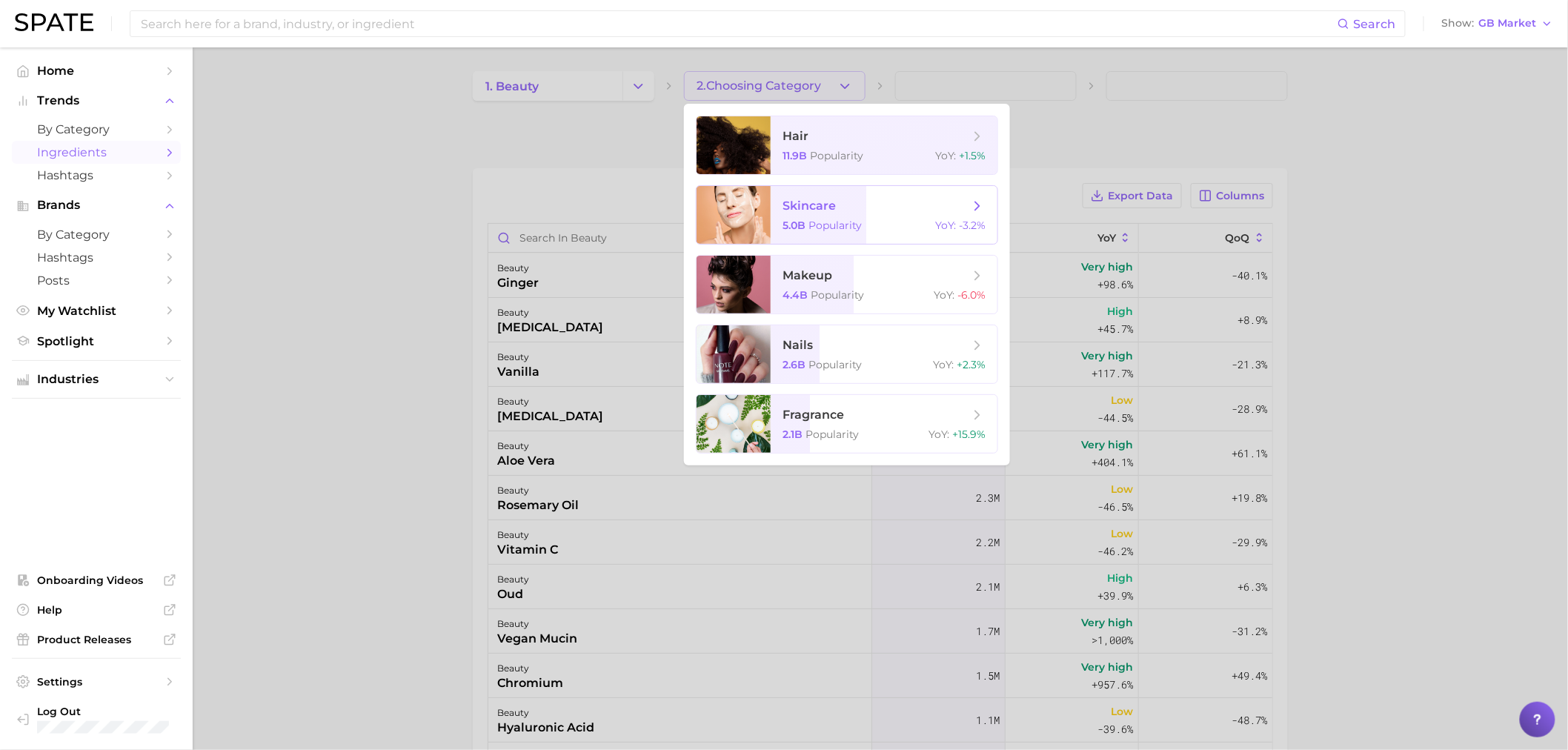
click at [832, 228] on span "Popularity" at bounding box center [836, 225] width 54 height 13
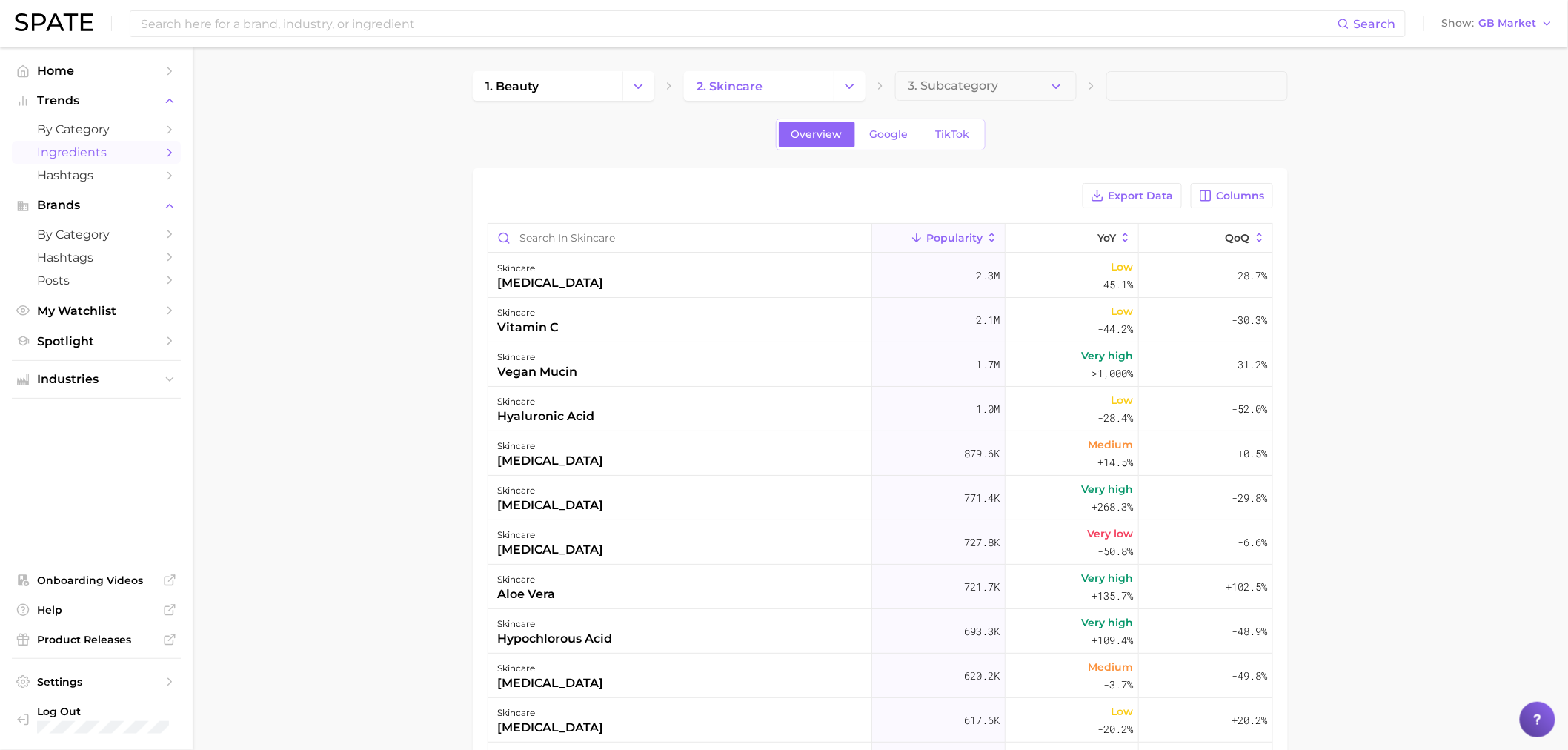
drag, startPoint x: 1293, startPoint y: 168, endPoint x: 1219, endPoint y: 147, distance: 76.9
click at [1293, 168] on main "1. beauty 2. skincare 3. Subcategory Overview Google TikTok Export Data Columns…" at bounding box center [880, 554] width 1375 height 1014
click at [363, 31] on input at bounding box center [738, 24] width 1198 height 25
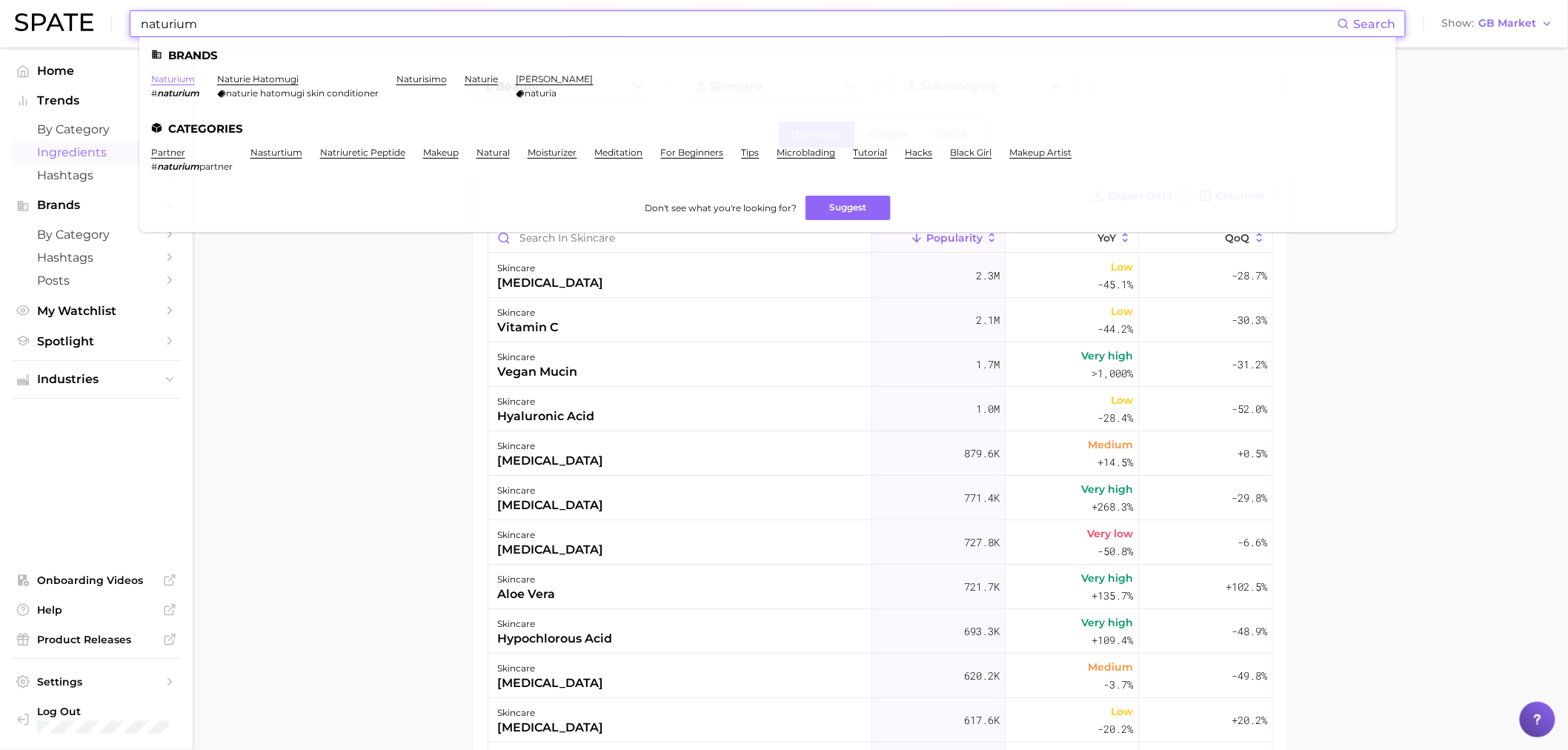
type input "naturium"
click at [187, 80] on link "naturium" at bounding box center [173, 79] width 44 height 11
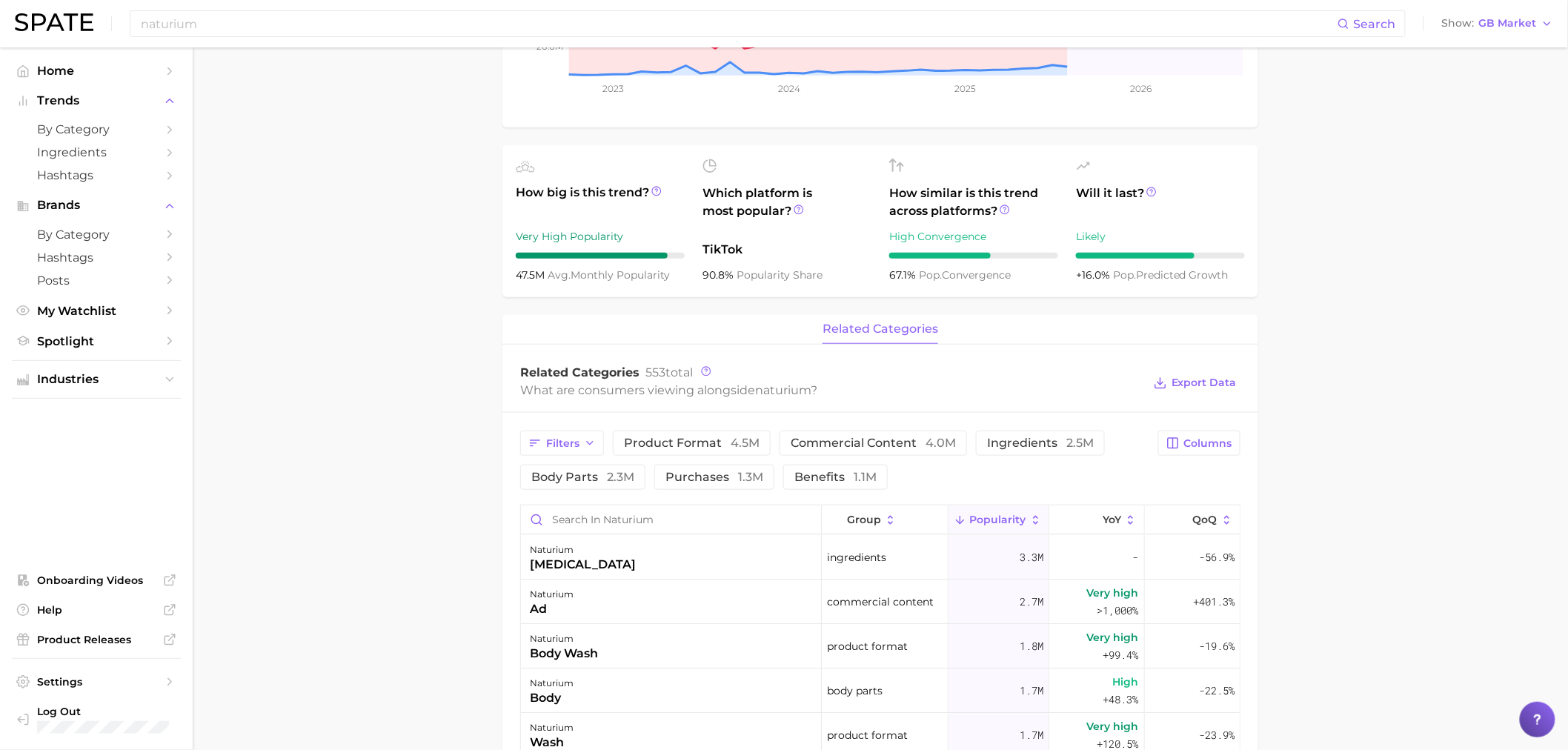
scroll to position [411, 0]
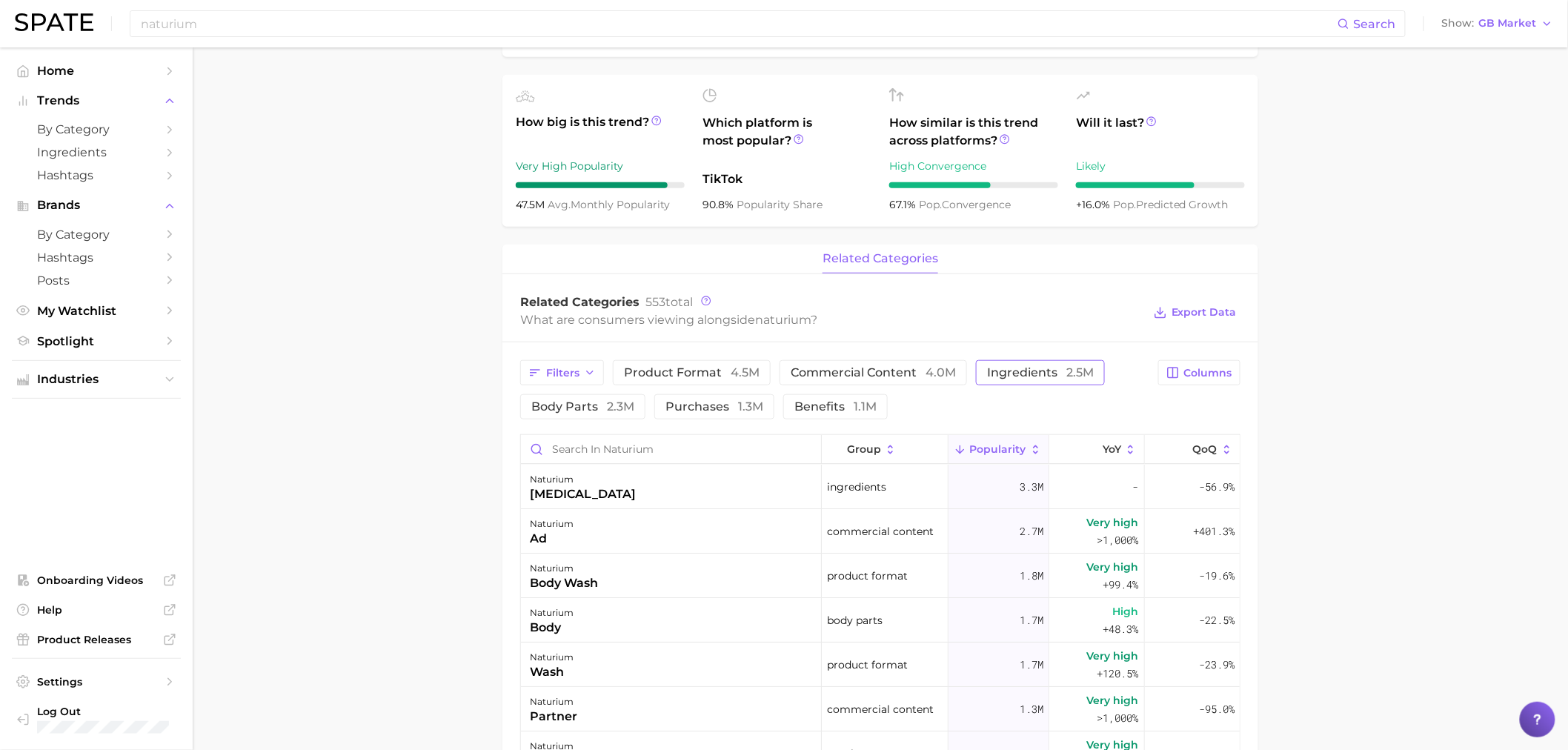
click at [1002, 367] on span "ingredients 2.5m" at bounding box center [1040, 373] width 106 height 12
click at [1450, 397] on main "Overview Google TikTok Instagram brand naturium Add to Watchlist Export Data Po…" at bounding box center [880, 456] width 1375 height 1640
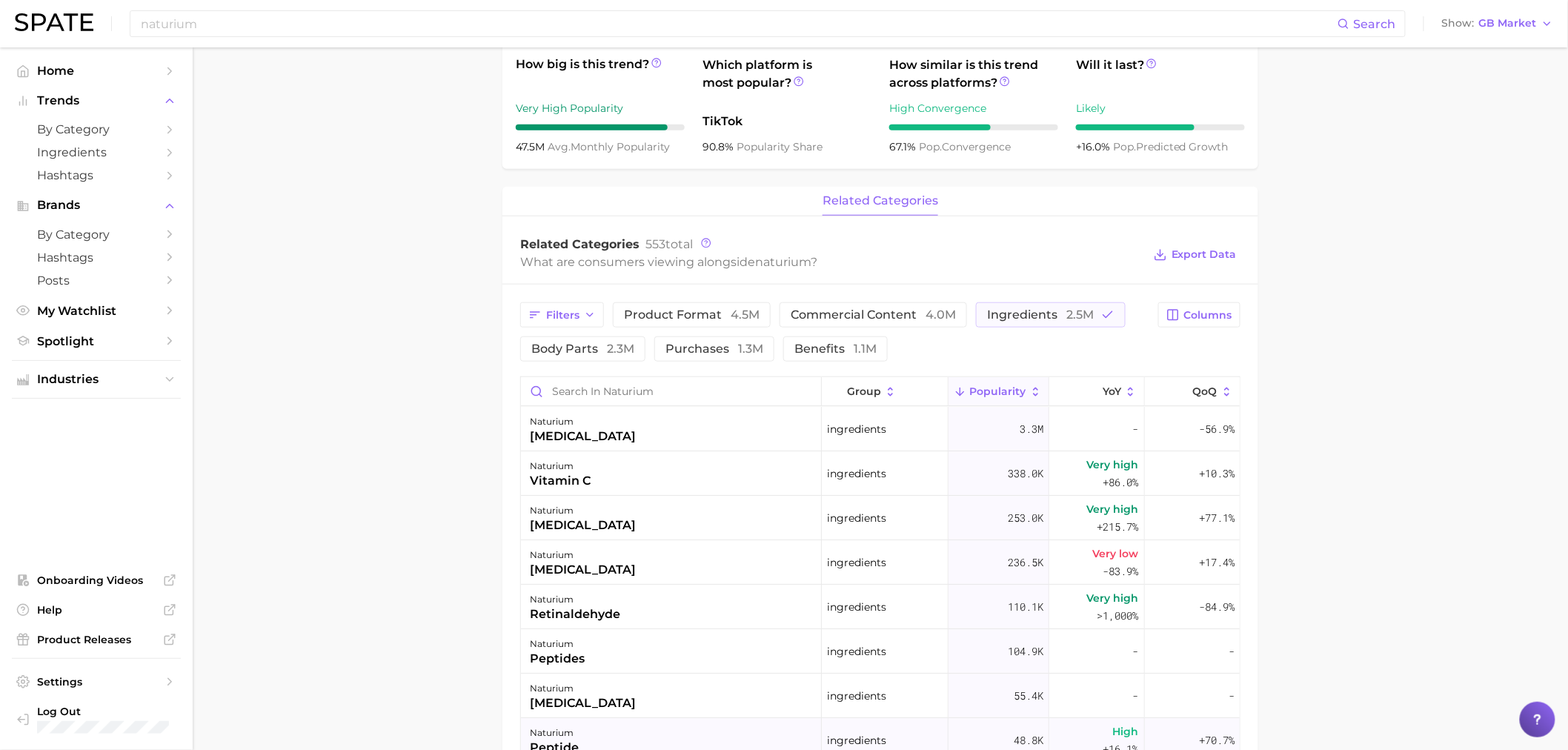
scroll to position [493, 0]
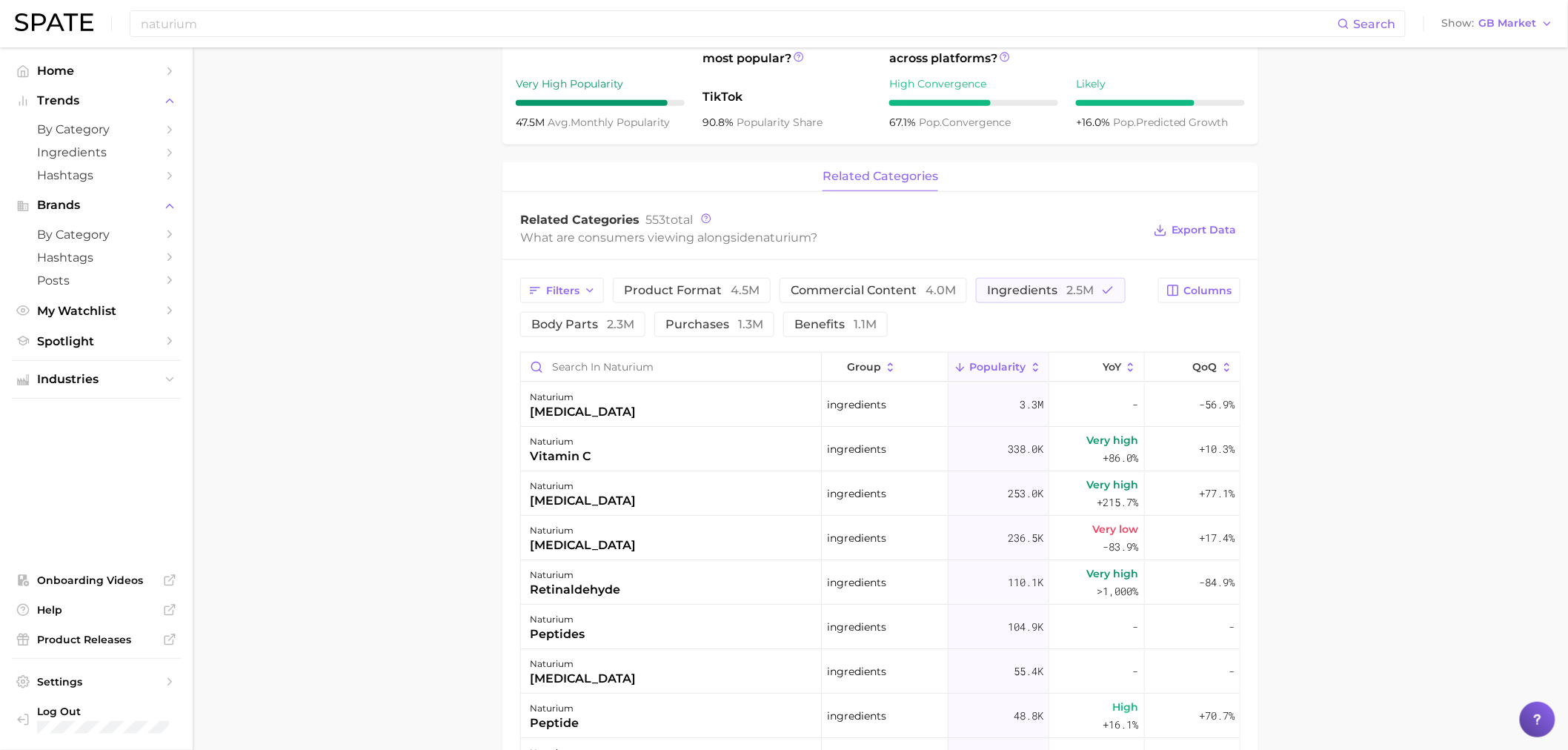
click at [1442, 217] on main "Overview Google TikTok Instagram brand naturium Add to Watchlist Export Data Po…" at bounding box center [880, 374] width 1375 height 1640
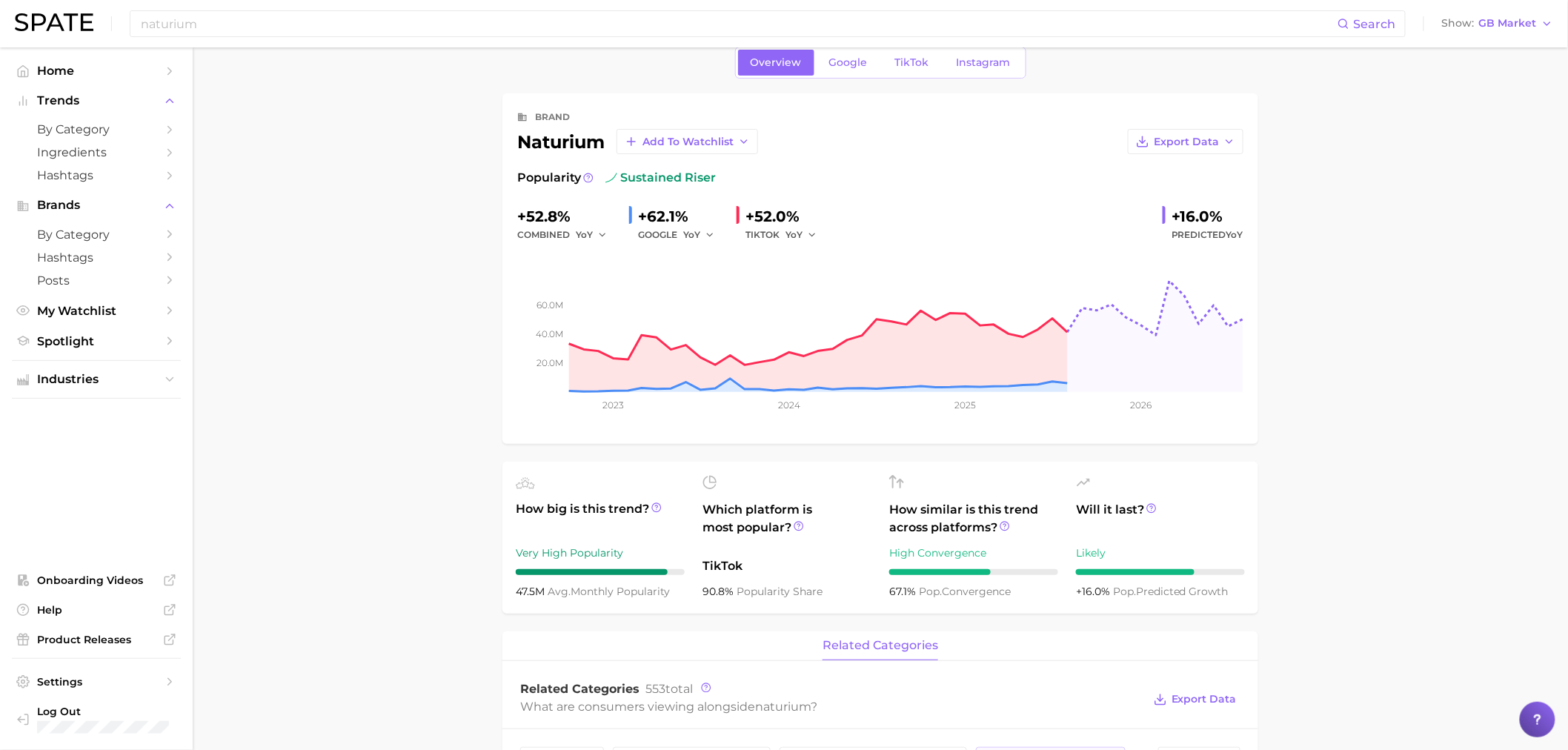
scroll to position [0, 0]
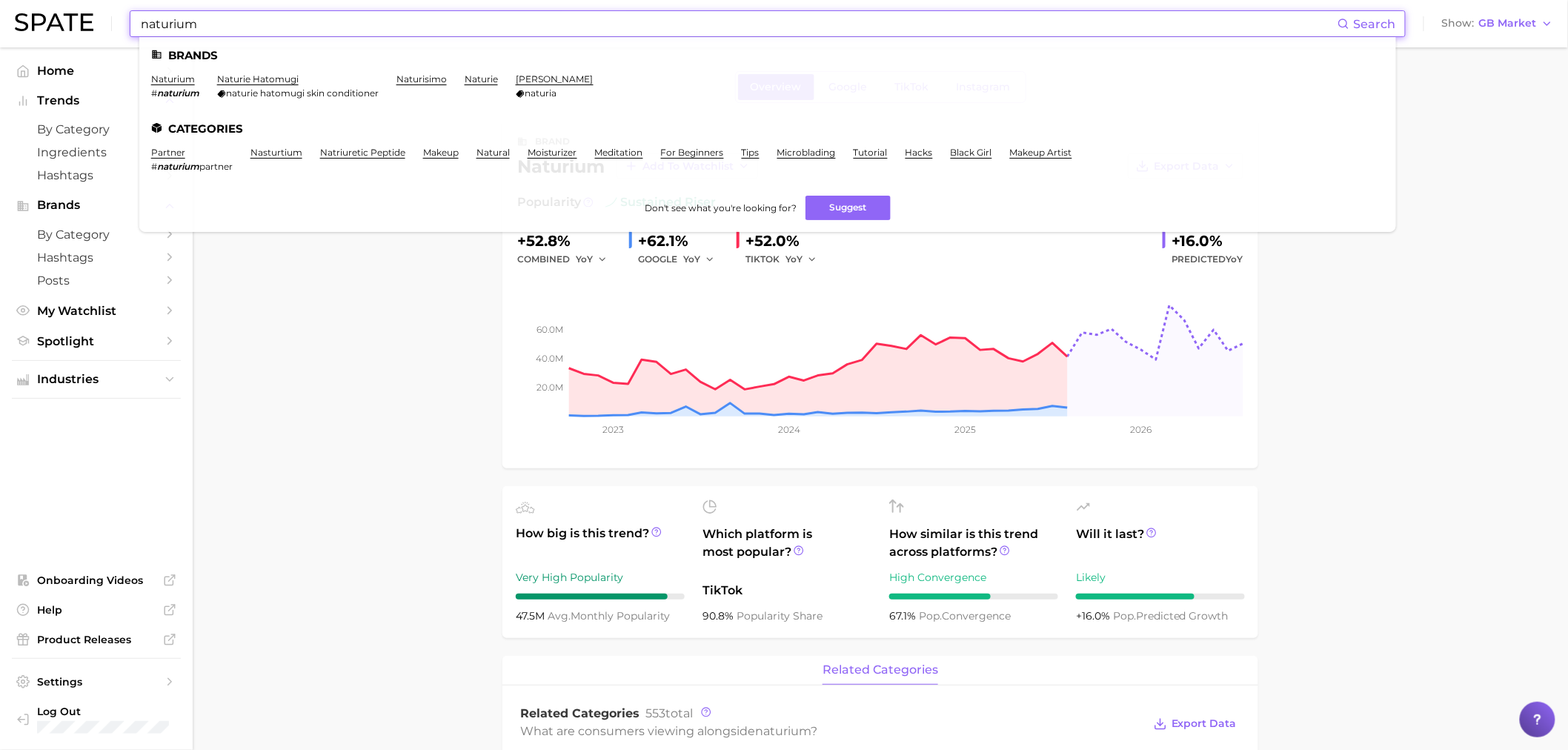
drag, startPoint x: 470, startPoint y: 18, endPoint x: 61, endPoint y: 9, distance: 409.1
click at [61, 9] on div "naturium Search Brands naturium # naturium naturie hatomugi naturie hatomugi sk…" at bounding box center [784, 24] width 1539 height 48
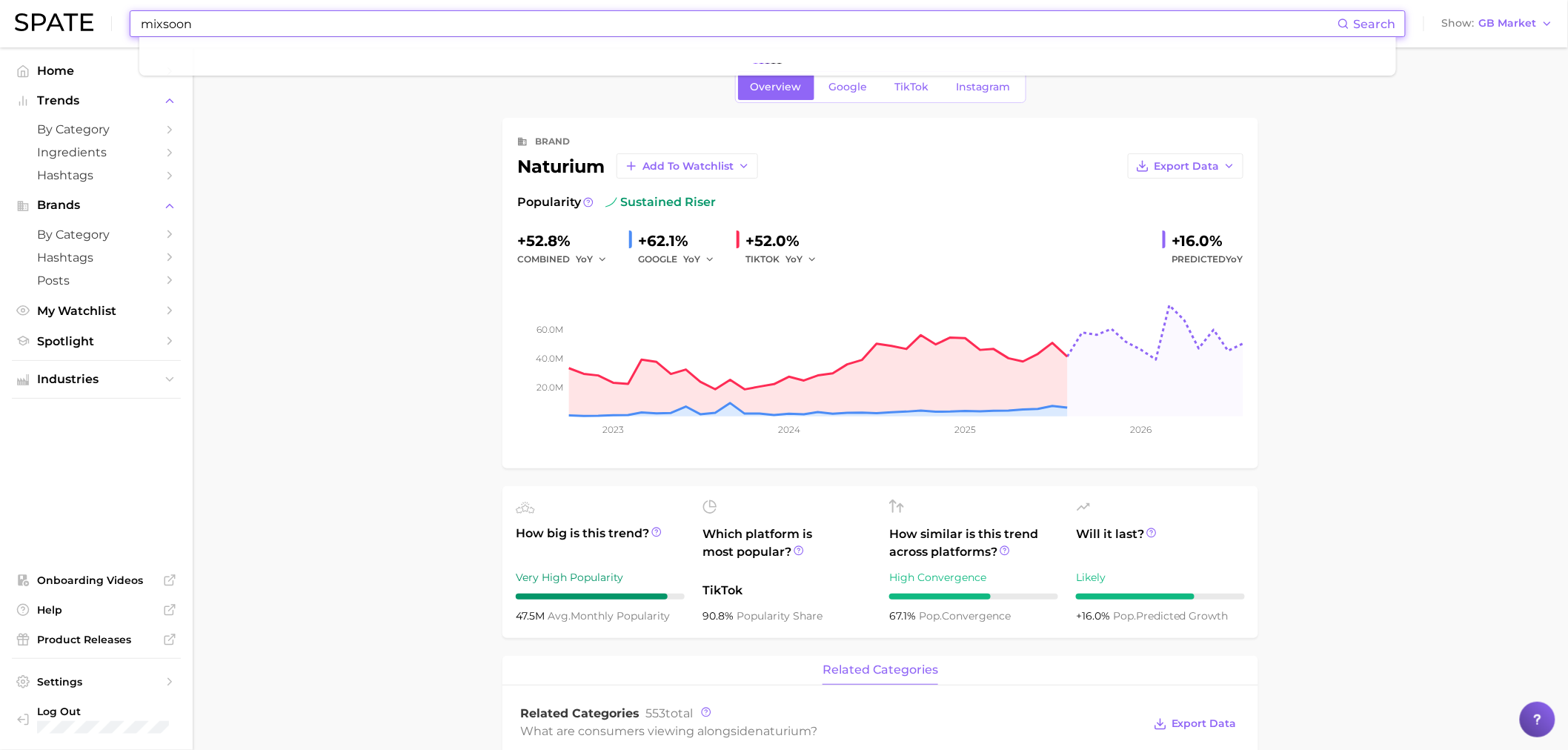
type input "mixsoon"
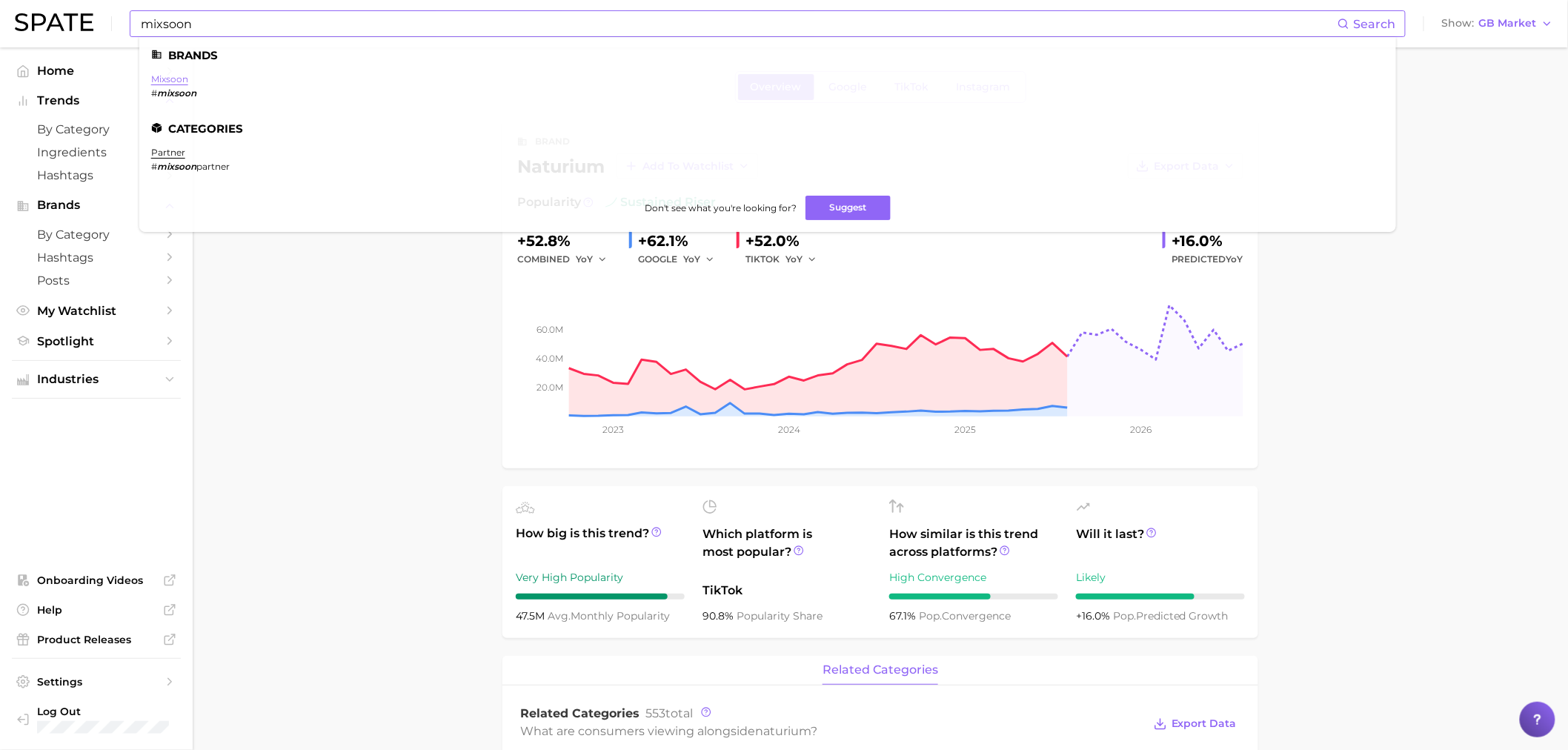
click at [156, 77] on link "mixsoon" at bounding box center [170, 79] width 37 height 11
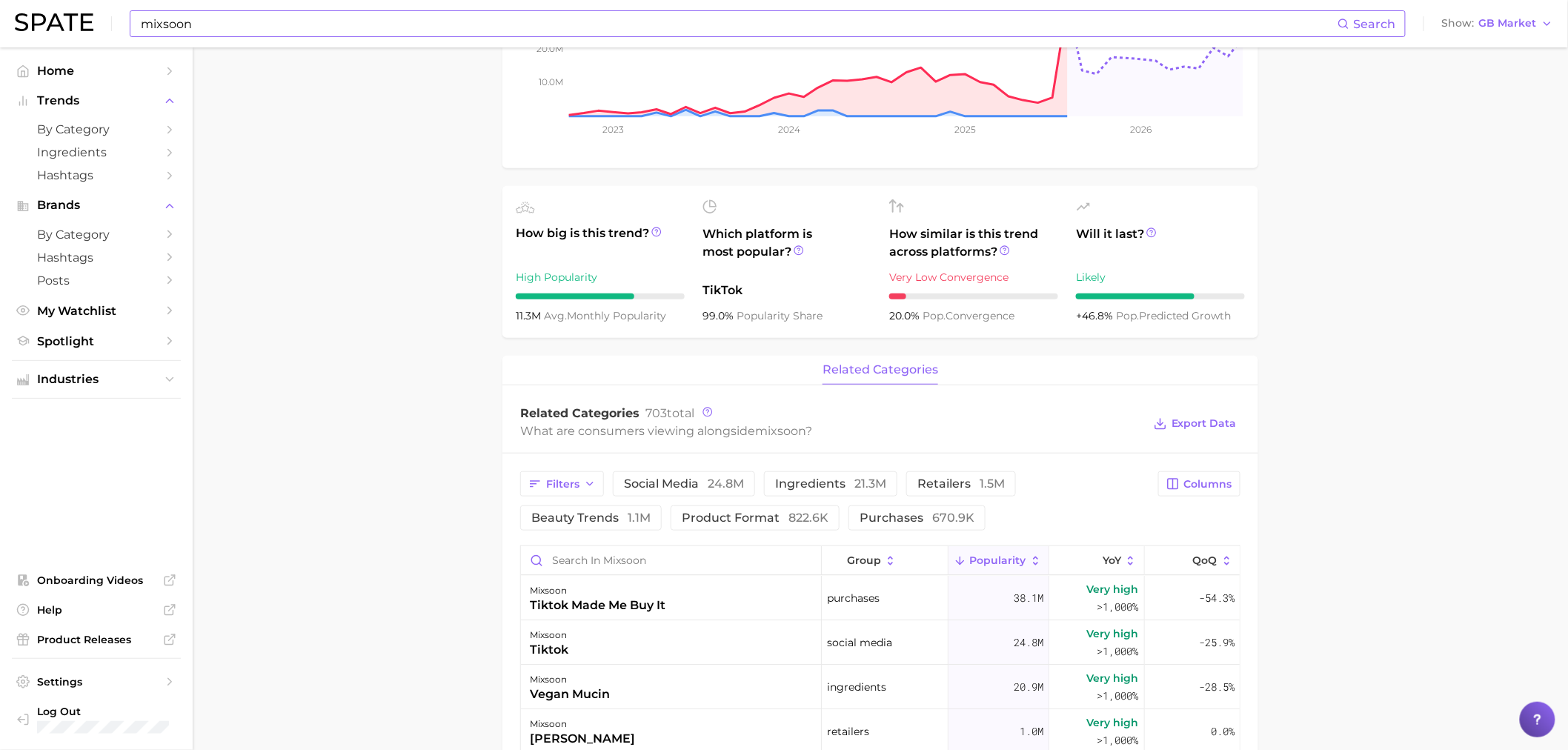
scroll to position [329, 0]
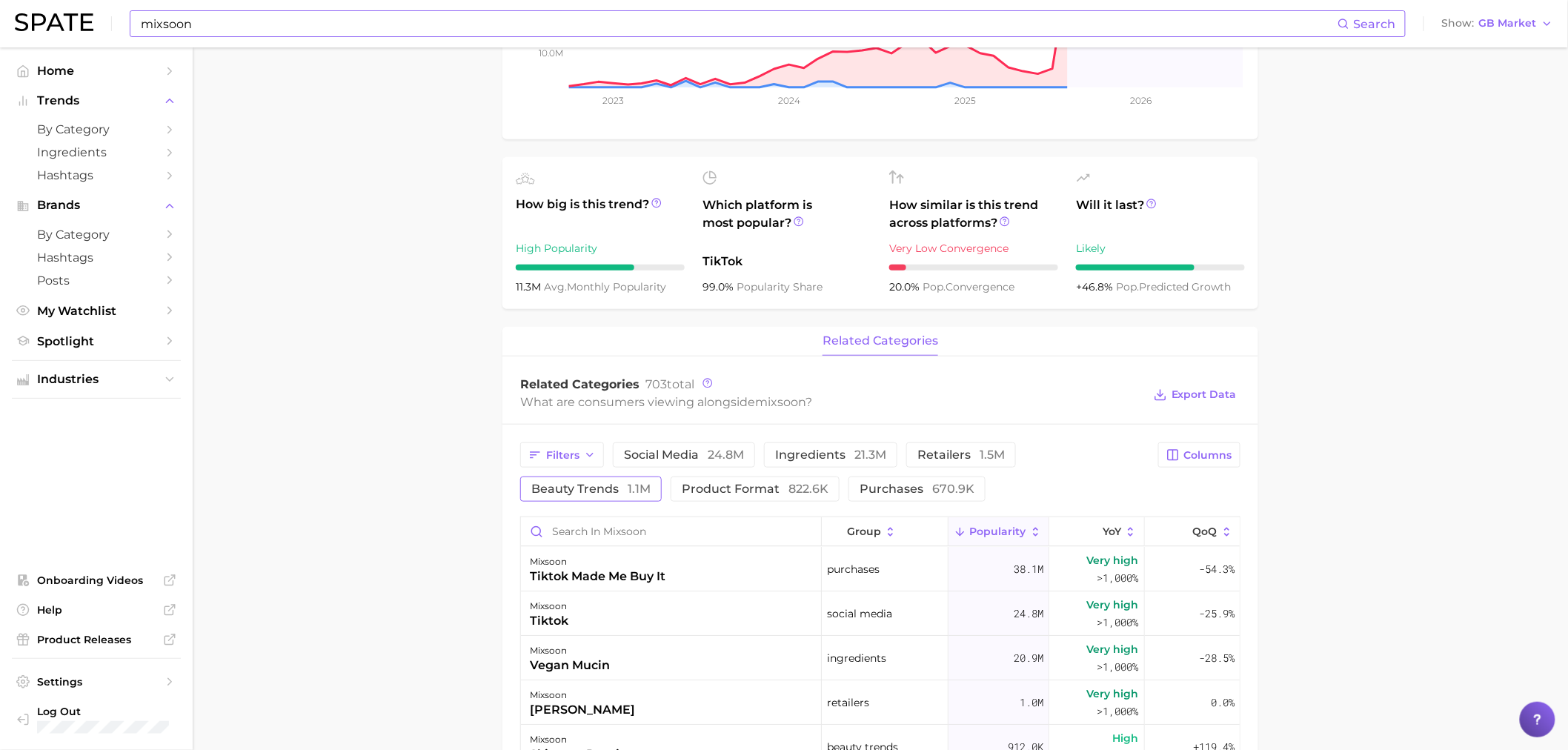
click at [601, 498] on button "beauty trends 1.1m" at bounding box center [591, 489] width 141 height 25
click at [601, 498] on button "beauty trends 1.1m" at bounding box center [601, 489] width 162 height 25
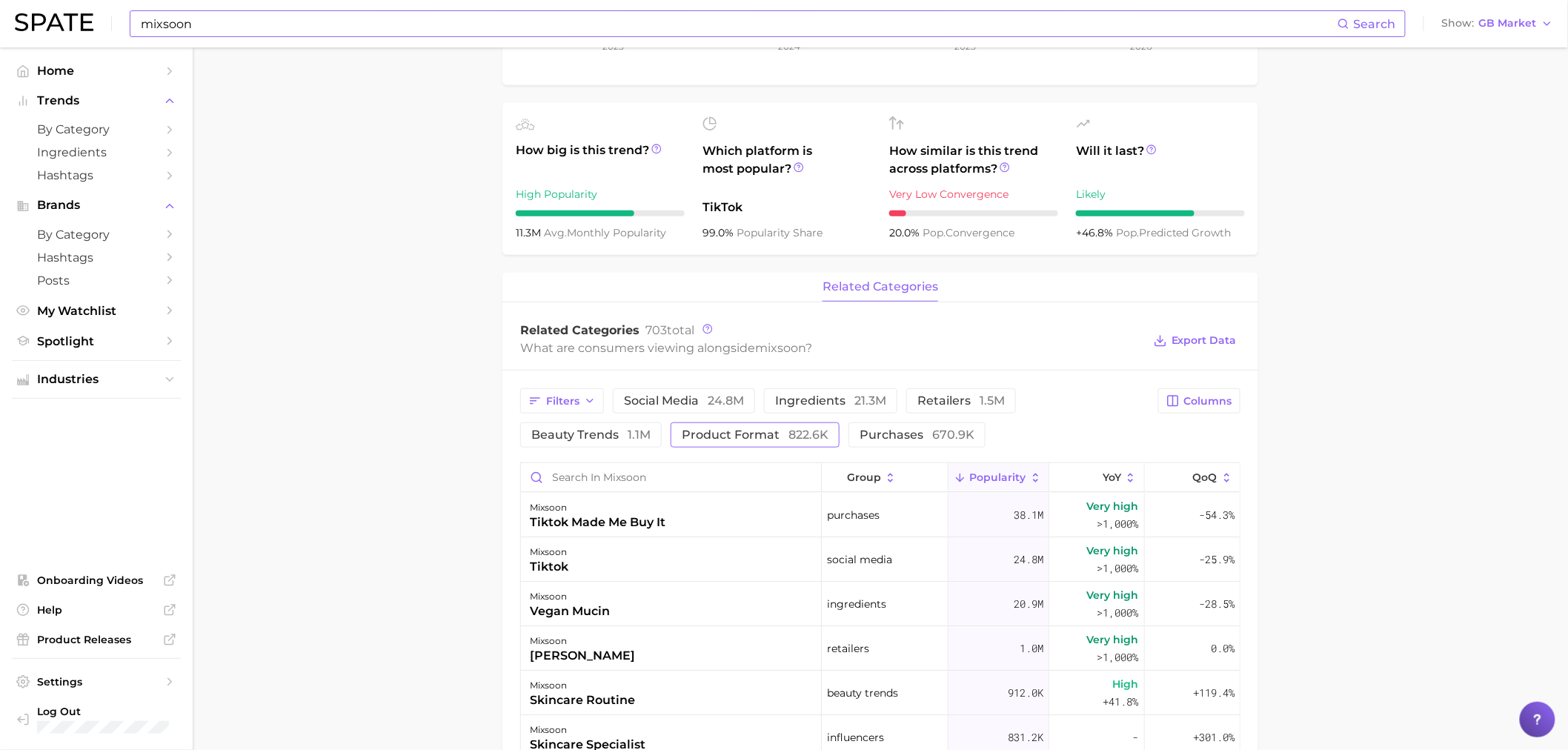
scroll to position [411, 0]
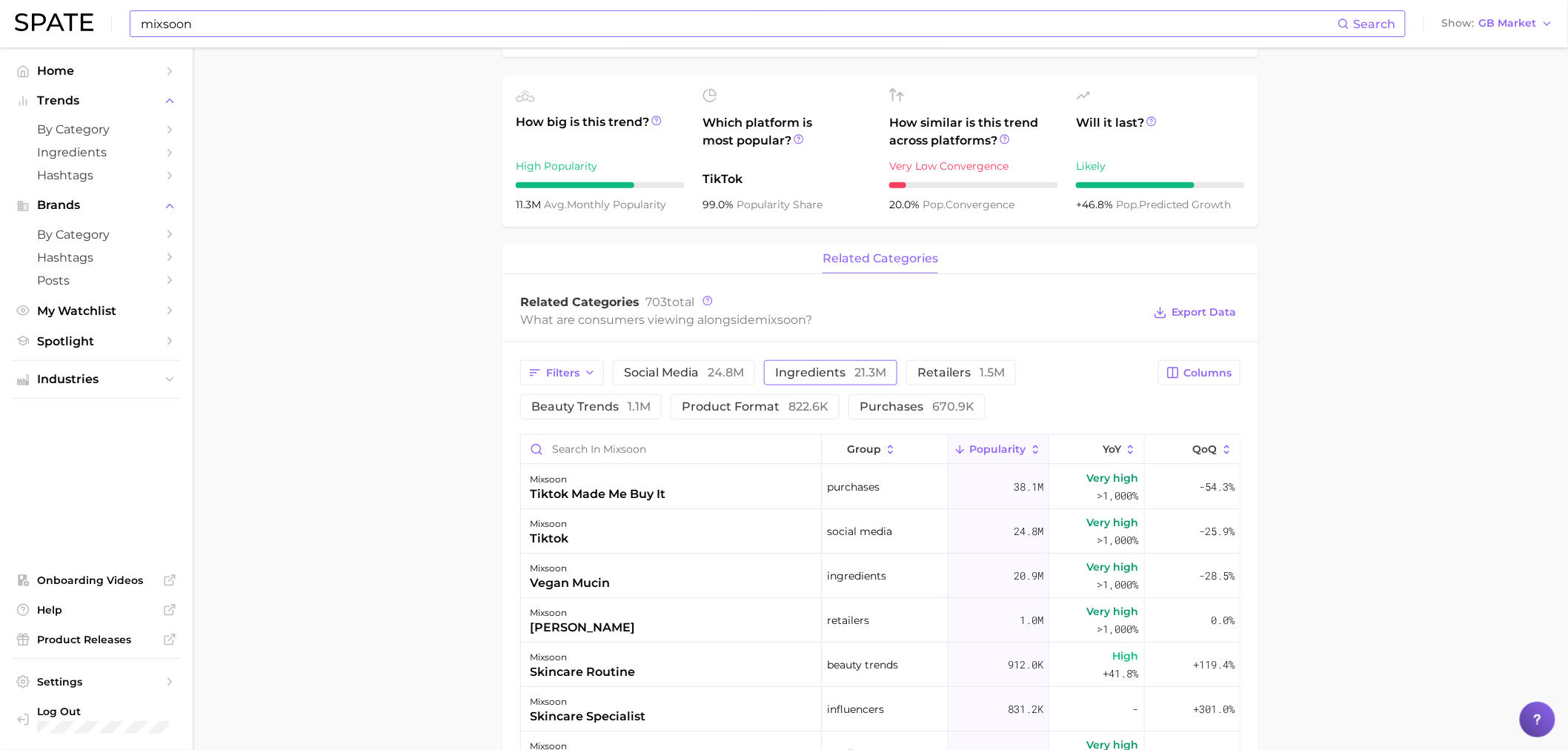
click at [795, 373] on span "ingredients 21.3m" at bounding box center [831, 373] width 111 height 12
drag, startPoint x: 869, startPoint y: 373, endPoint x: 700, endPoint y: 446, distance: 184.1
click at [869, 373] on span "21.3m" at bounding box center [870, 372] width 32 height 14
click at [604, 402] on span "beauty trends 1.1m" at bounding box center [591, 407] width 119 height 12
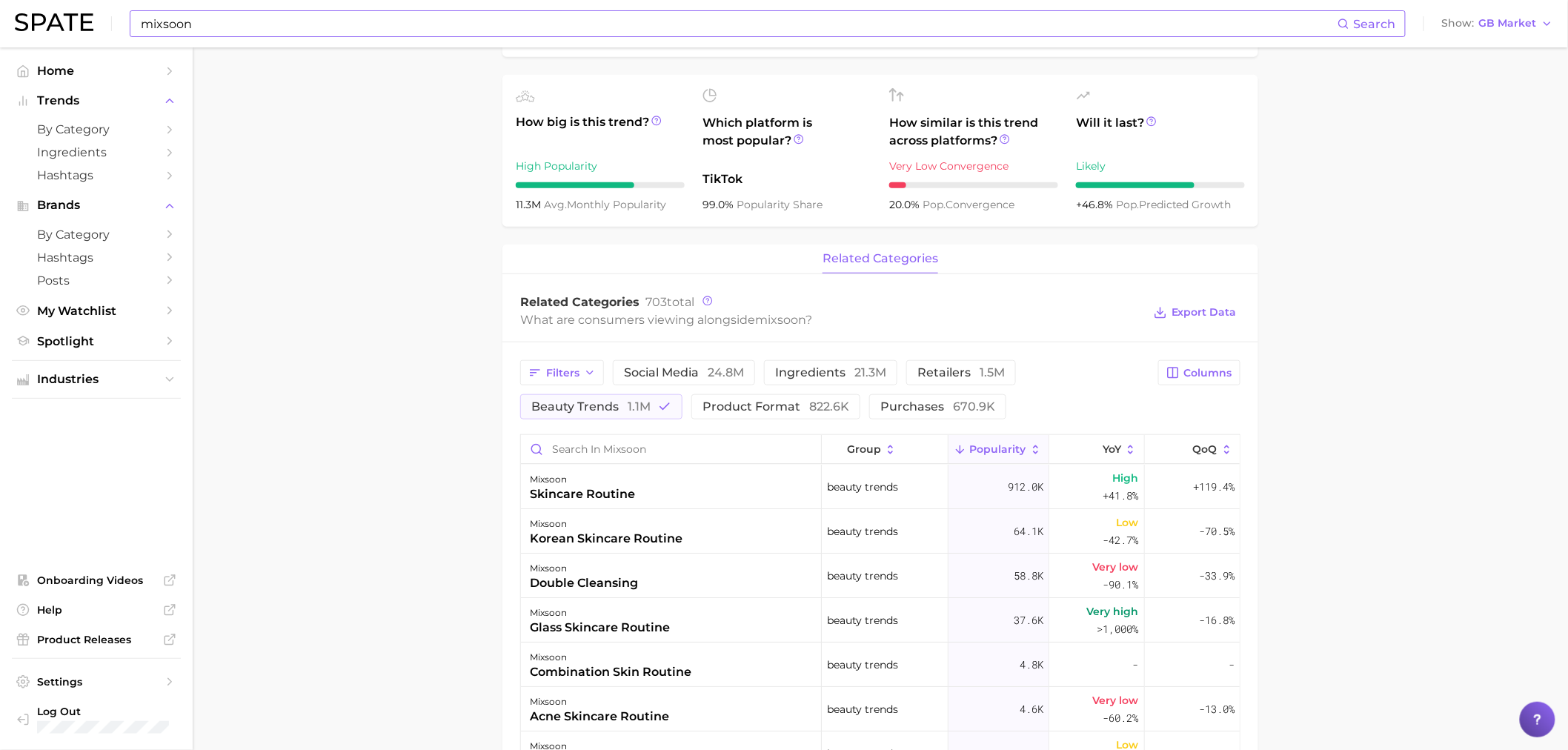
drag, startPoint x: 627, startPoint y: 415, endPoint x: 665, endPoint y: 430, distance: 40.9
click at [627, 416] on button "beauty trends 1.1m" at bounding box center [601, 407] width 162 height 25
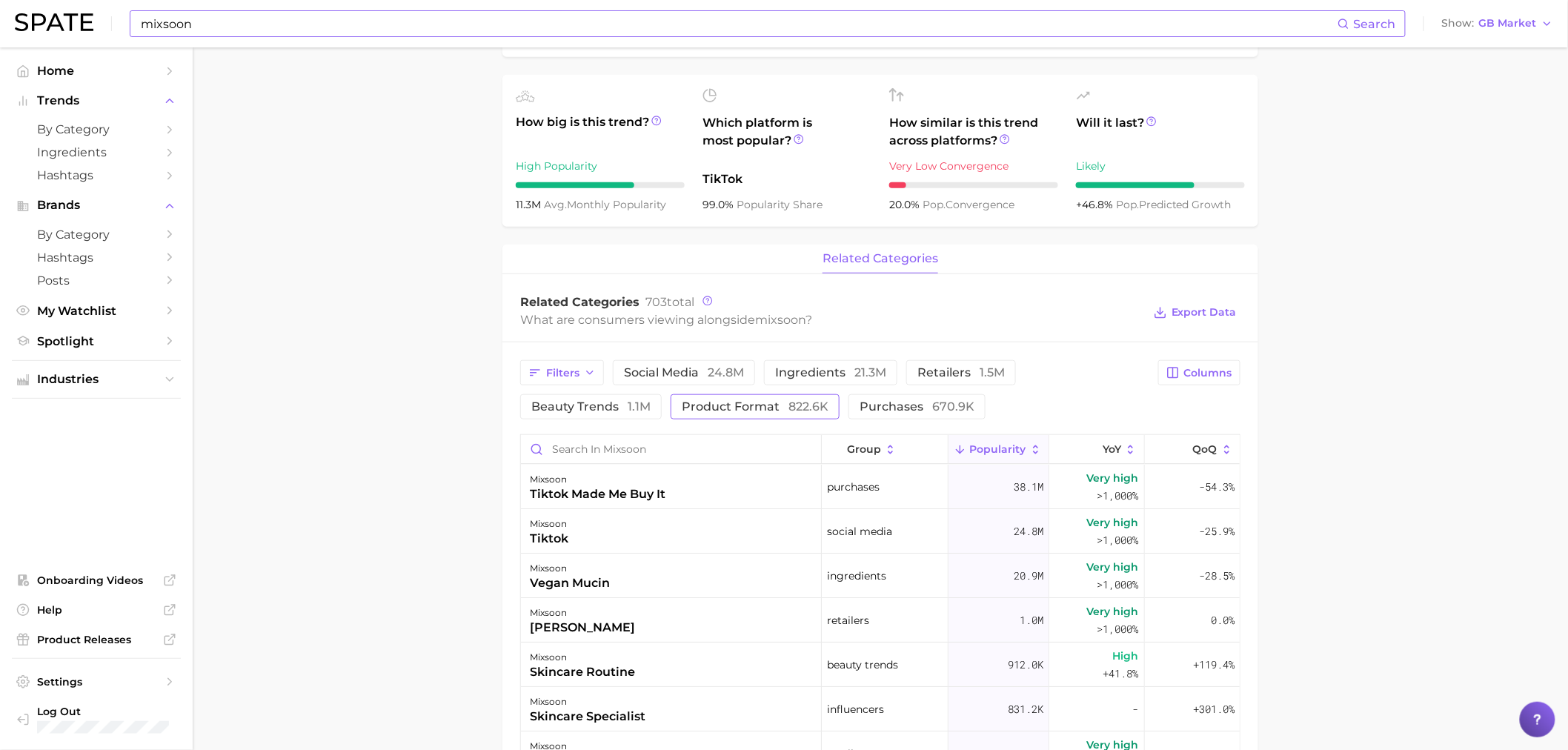
click at [774, 412] on span "product format 822.6k" at bounding box center [755, 407] width 147 height 12
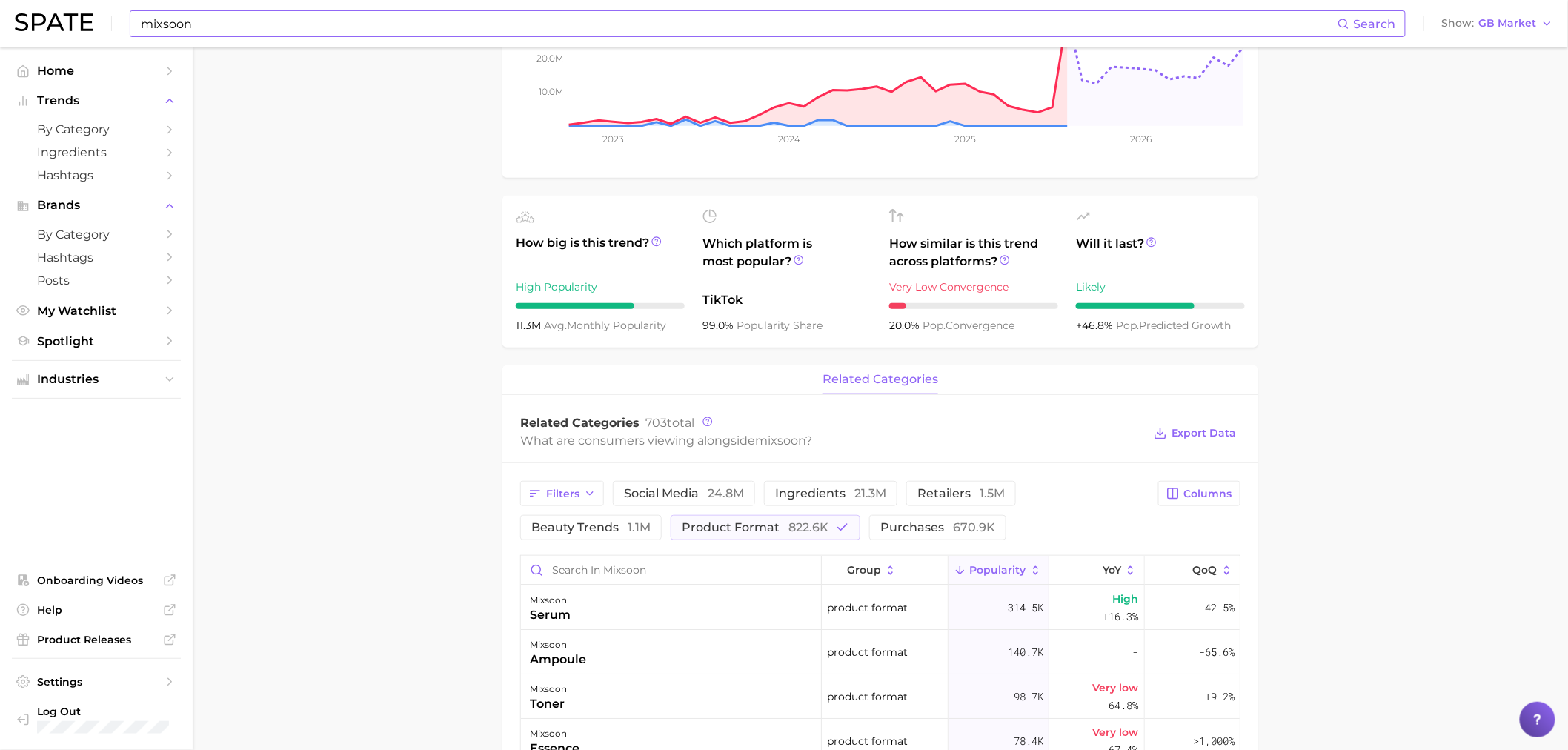
scroll to position [83, 0]
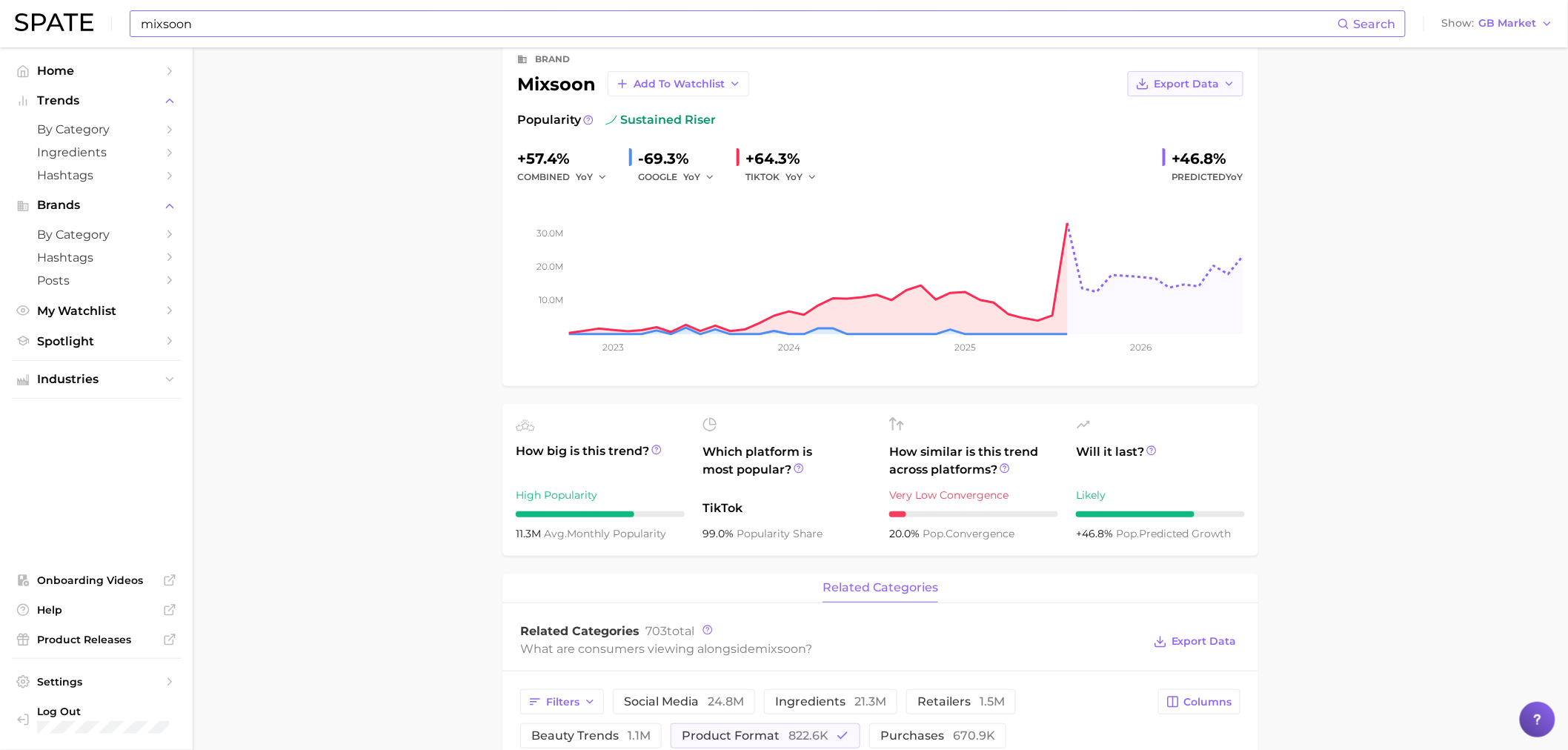
click at [1234, 87] on icon "button" at bounding box center [1229, 84] width 12 height 12
click at [1198, 142] on span "Time Series Image" at bounding box center [1155, 138] width 99 height 13
drag, startPoint x: 1295, startPoint y: 457, endPoint x: 921, endPoint y: 217, distance: 444.4
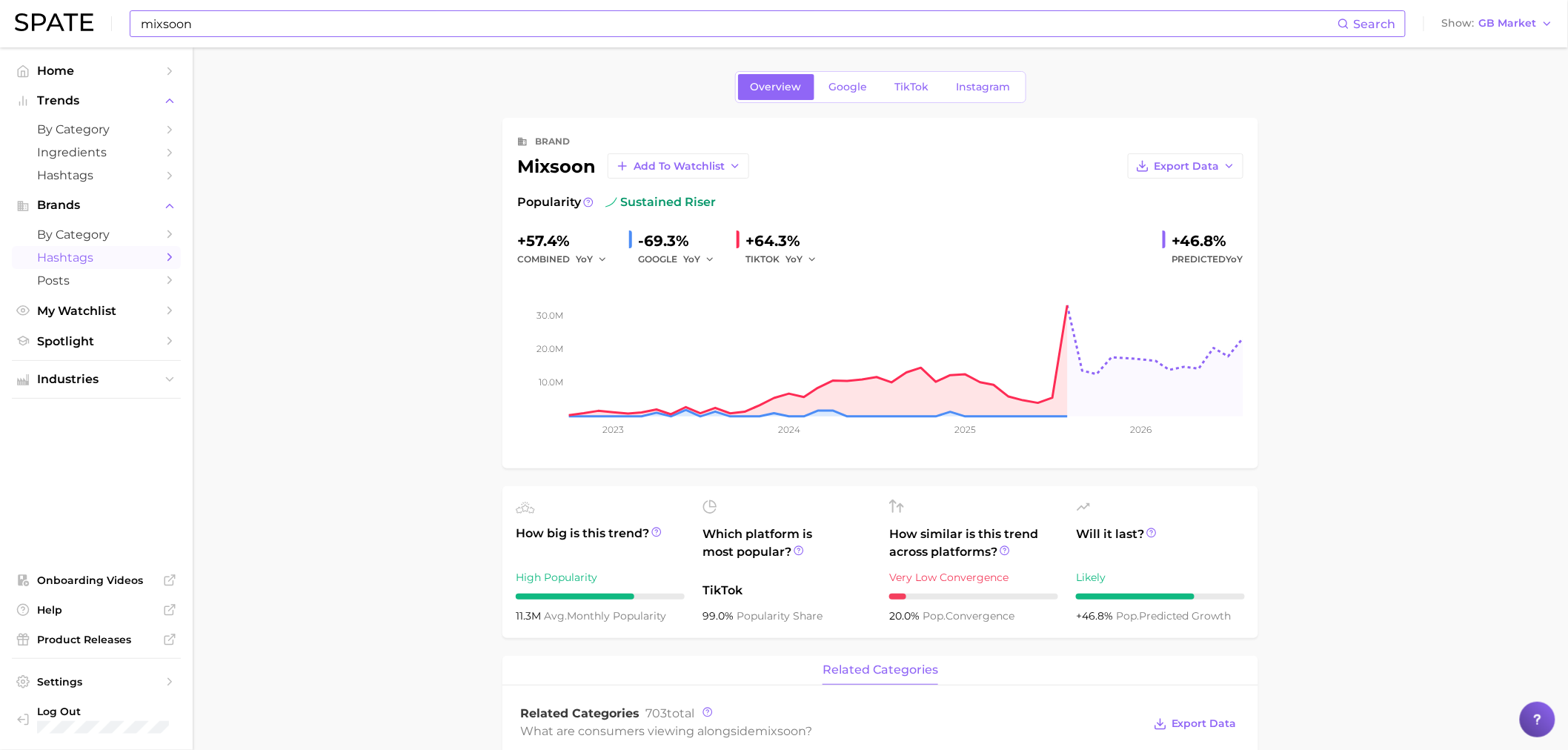
click at [92, 260] on span "Hashtags" at bounding box center [96, 257] width 118 height 14
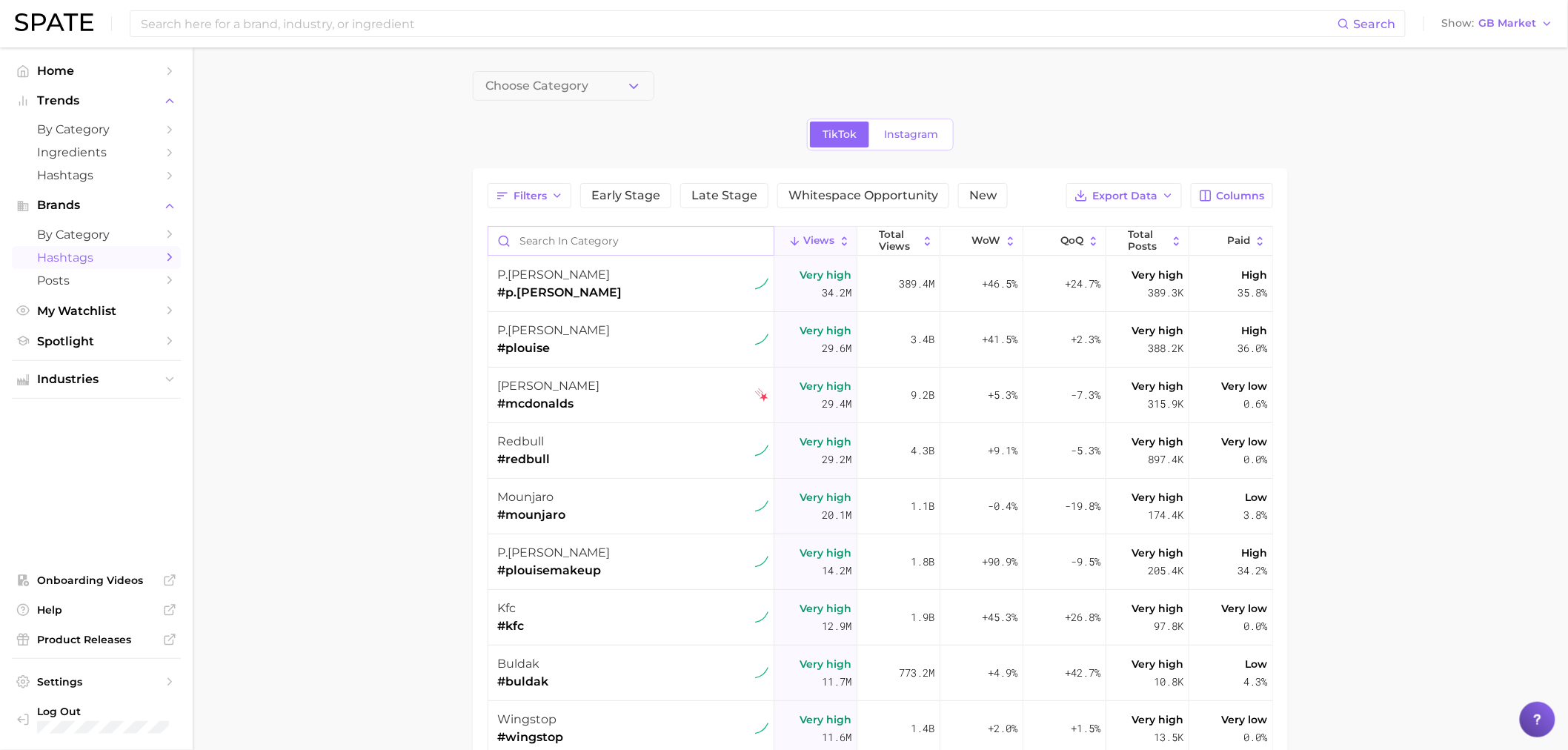
click at [633, 252] on input "Search in category" at bounding box center [630, 241] width 285 height 28
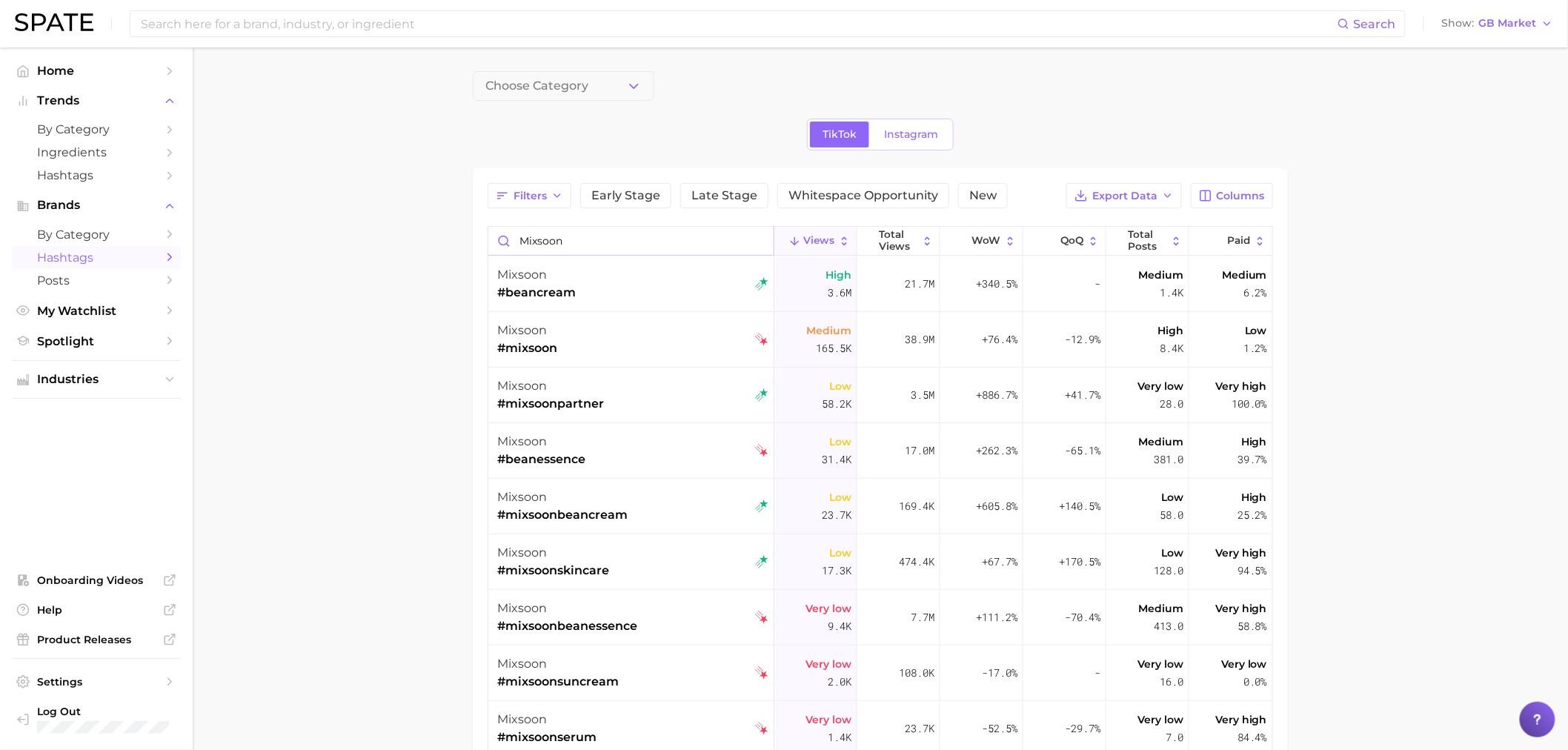
type input "mixsoon"
click at [1414, 313] on main "Choose Category TikTok Instagram Filters Early Stage Late Stage Whitespace Oppo…" at bounding box center [880, 475] width 1375 height 854
click at [409, 324] on main "Choose Category TikTok Instagram Filters Early Stage Late Stage Whitespace Oppo…" at bounding box center [880, 475] width 1375 height 854
